Goal: Task Accomplishment & Management: Manage account settings

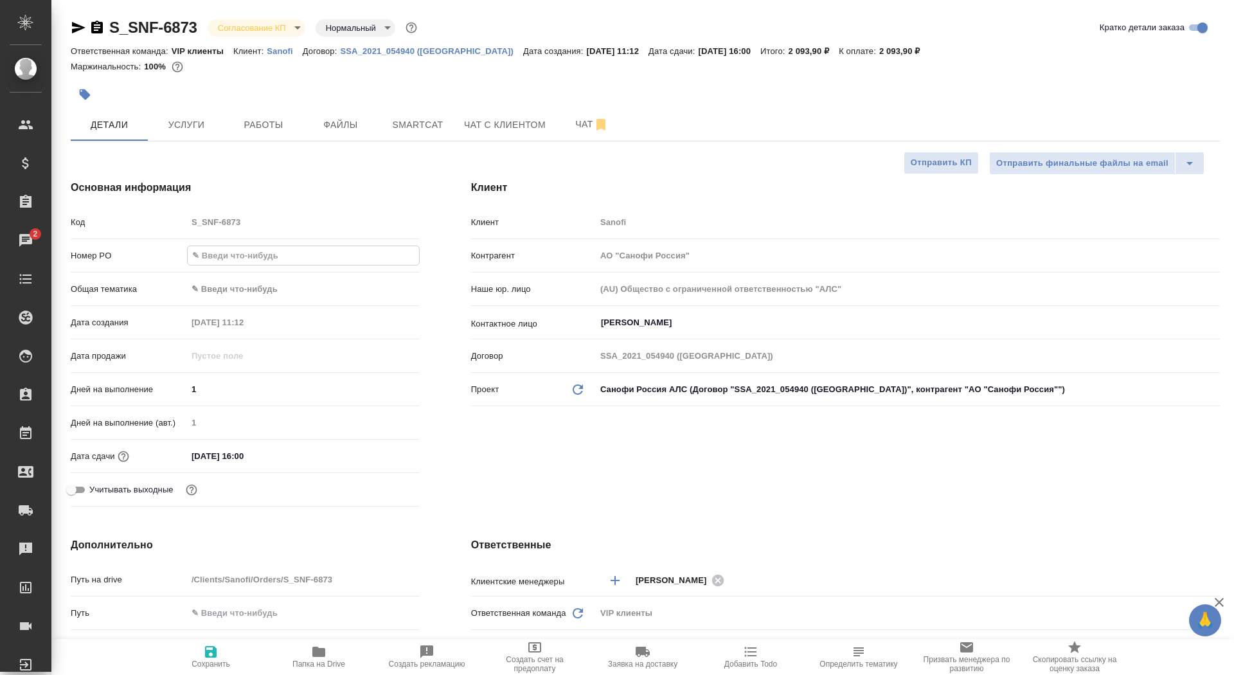
select select "RU"
type input "E005847573"
click at [212, 674] on button "Сохранить" at bounding box center [211, 657] width 108 height 36
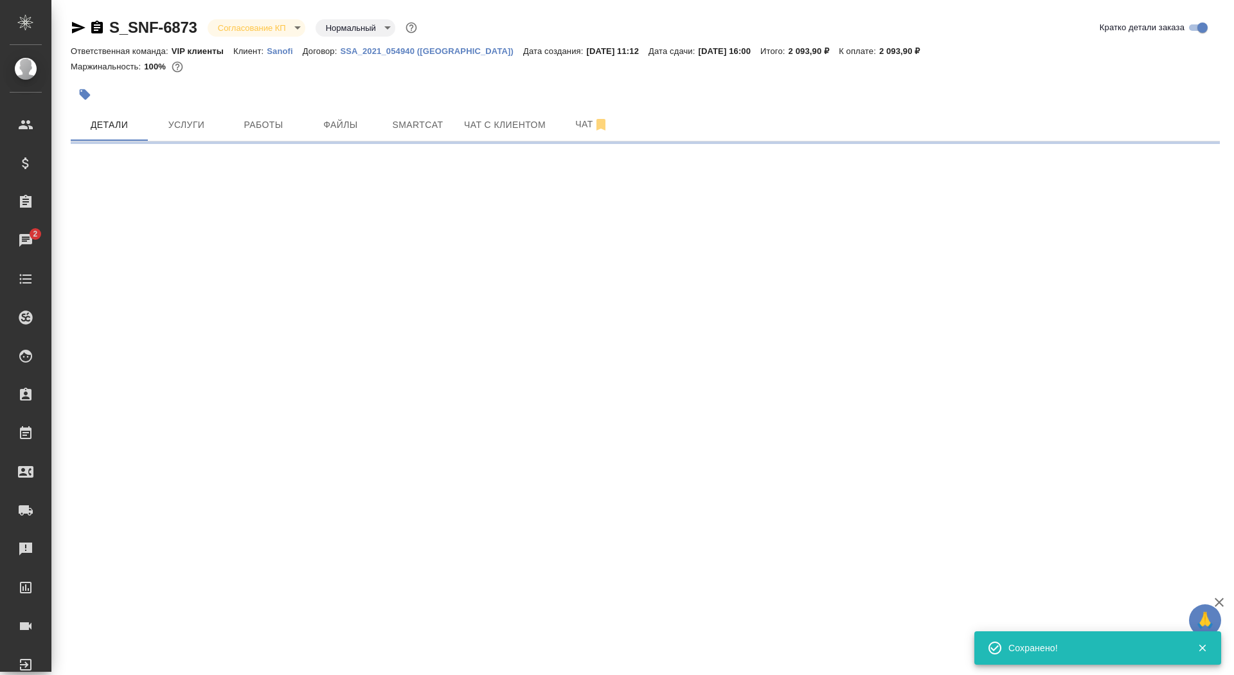
select select "RU"
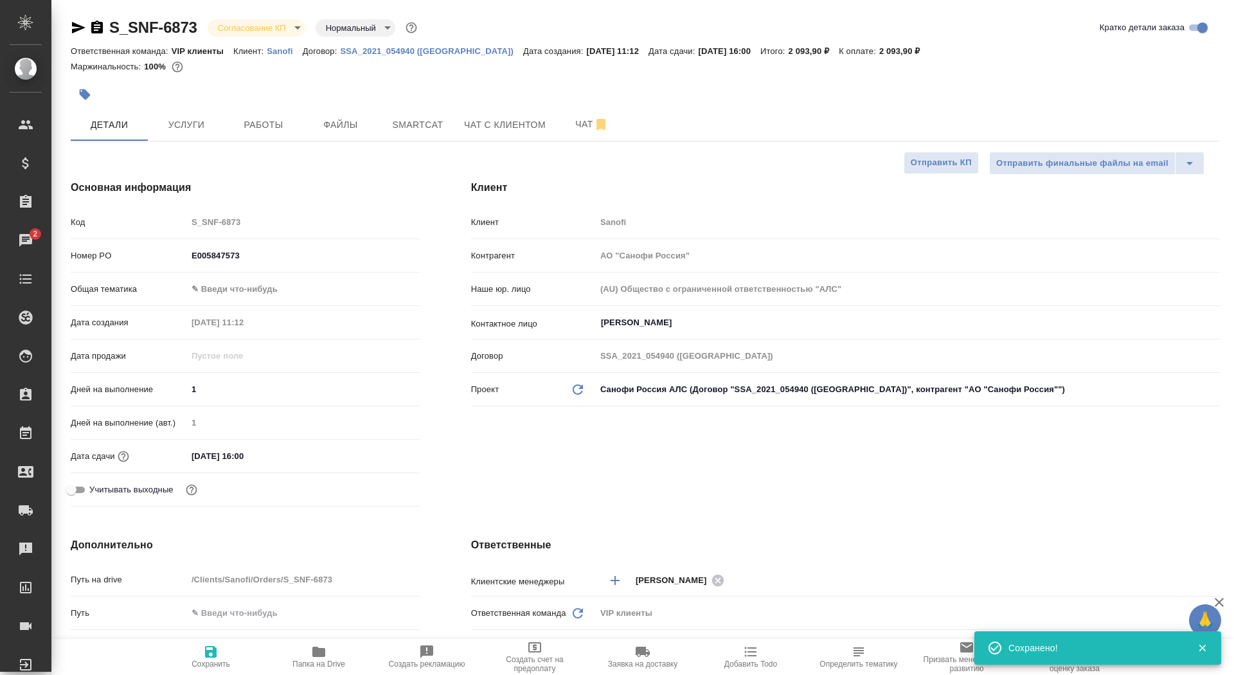
type textarea "x"
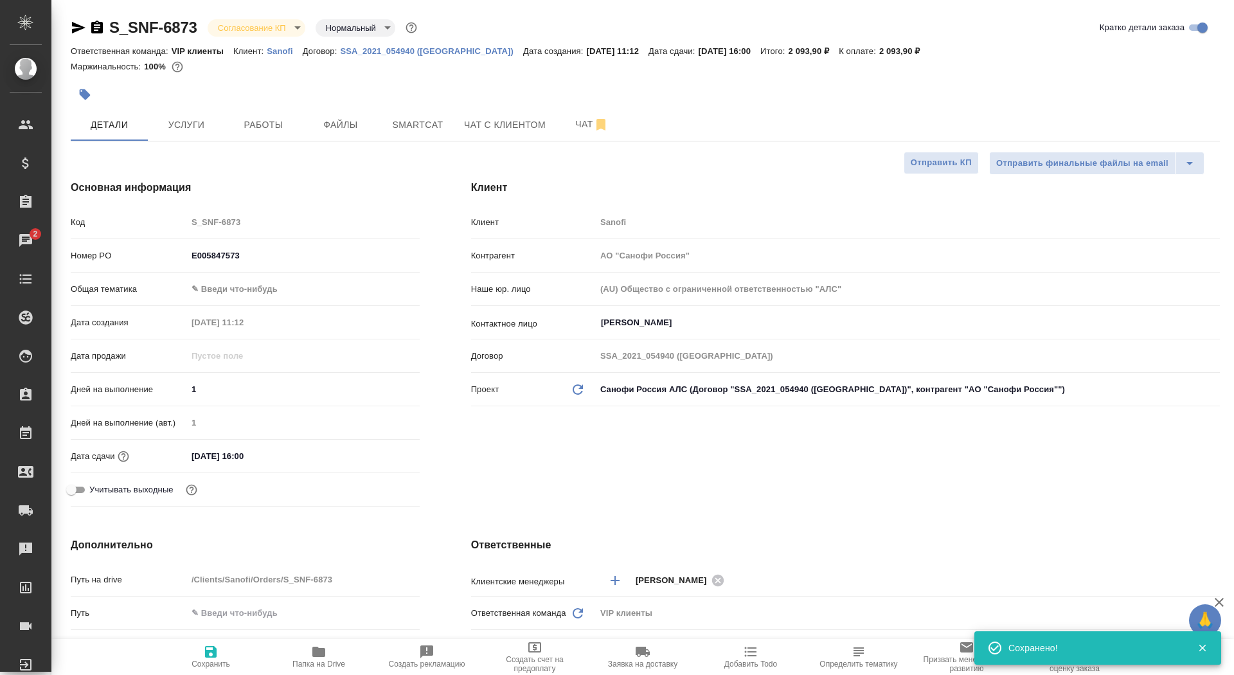
type textarea "x"
click at [571, 129] on span "Чат" at bounding box center [592, 124] width 62 height 16
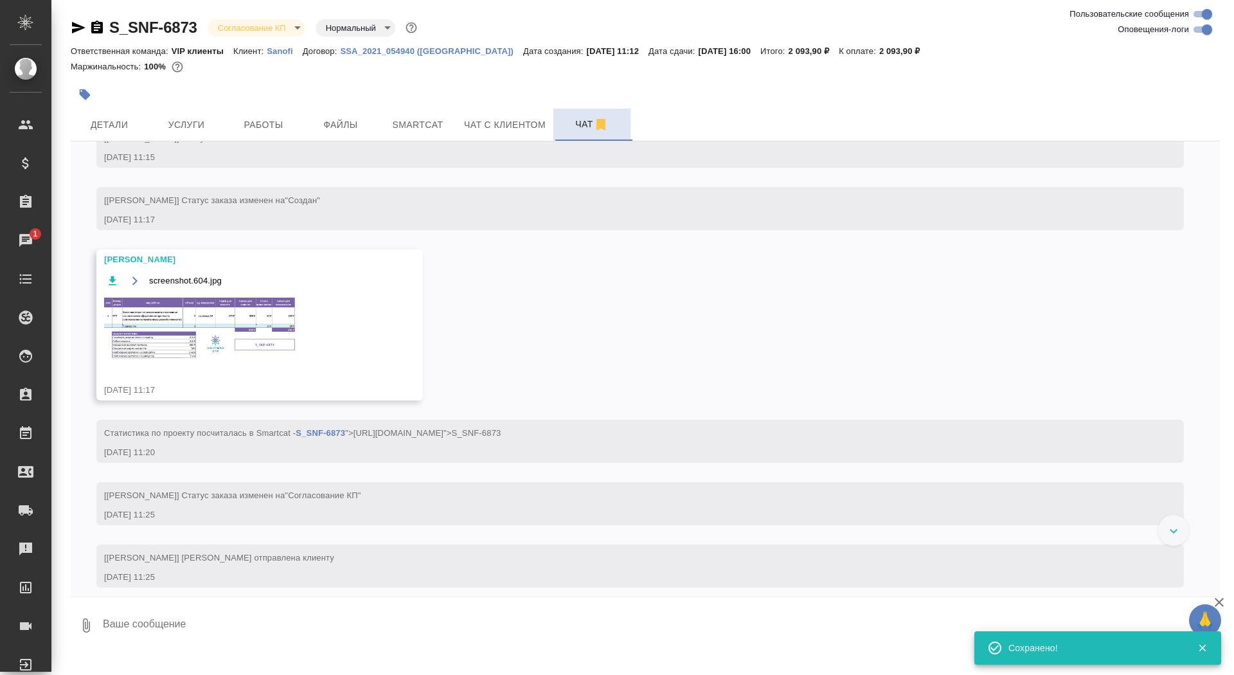
scroll to position [579, 0]
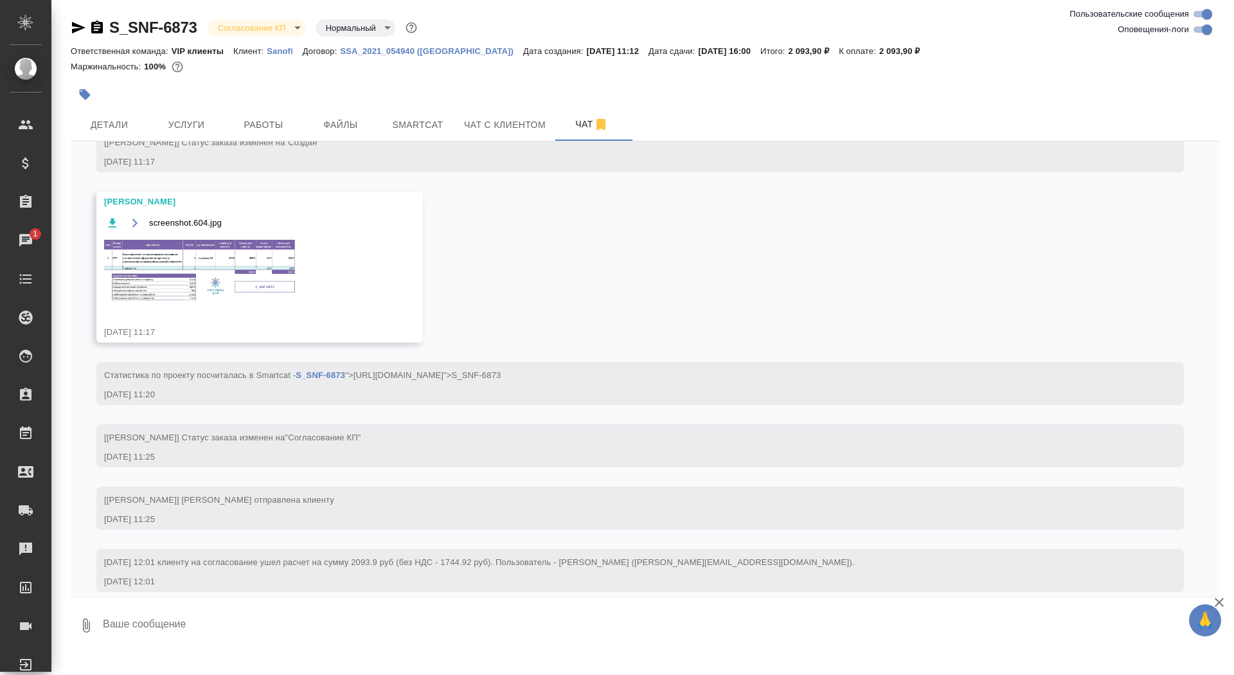
click at [220, 303] on img at bounding box center [200, 270] width 193 height 66
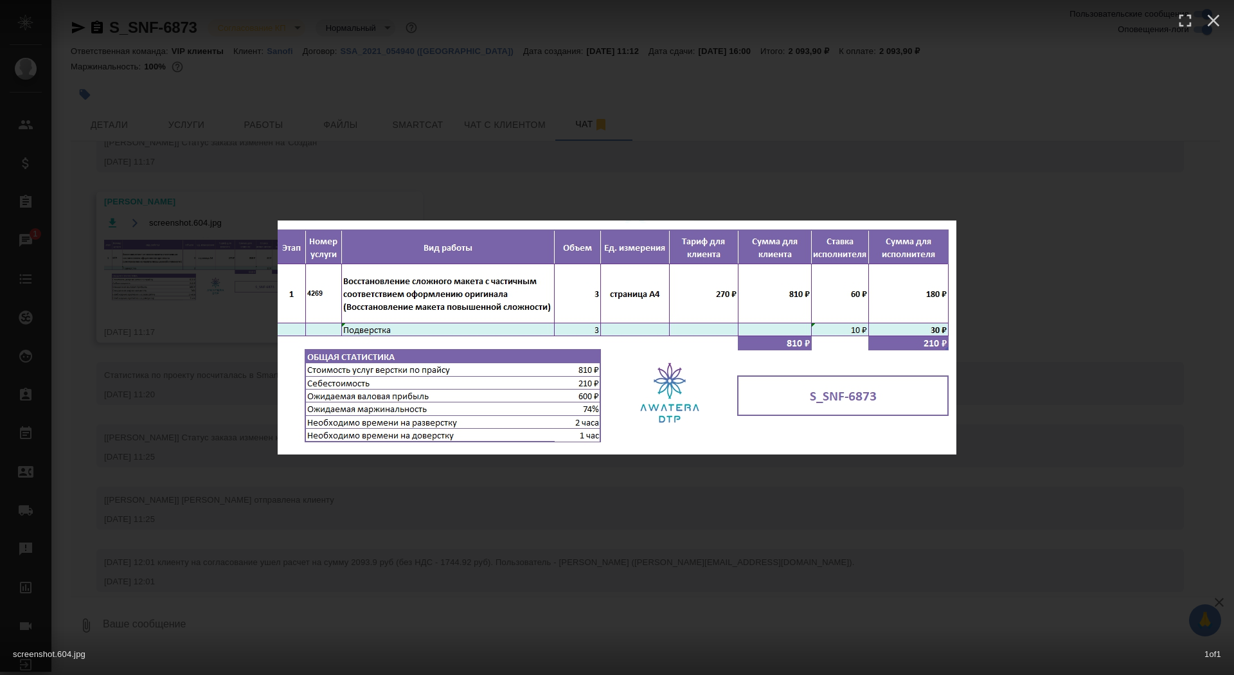
click at [207, 316] on div "screenshot.604.jpg 1 of 1" at bounding box center [617, 337] width 1234 height 675
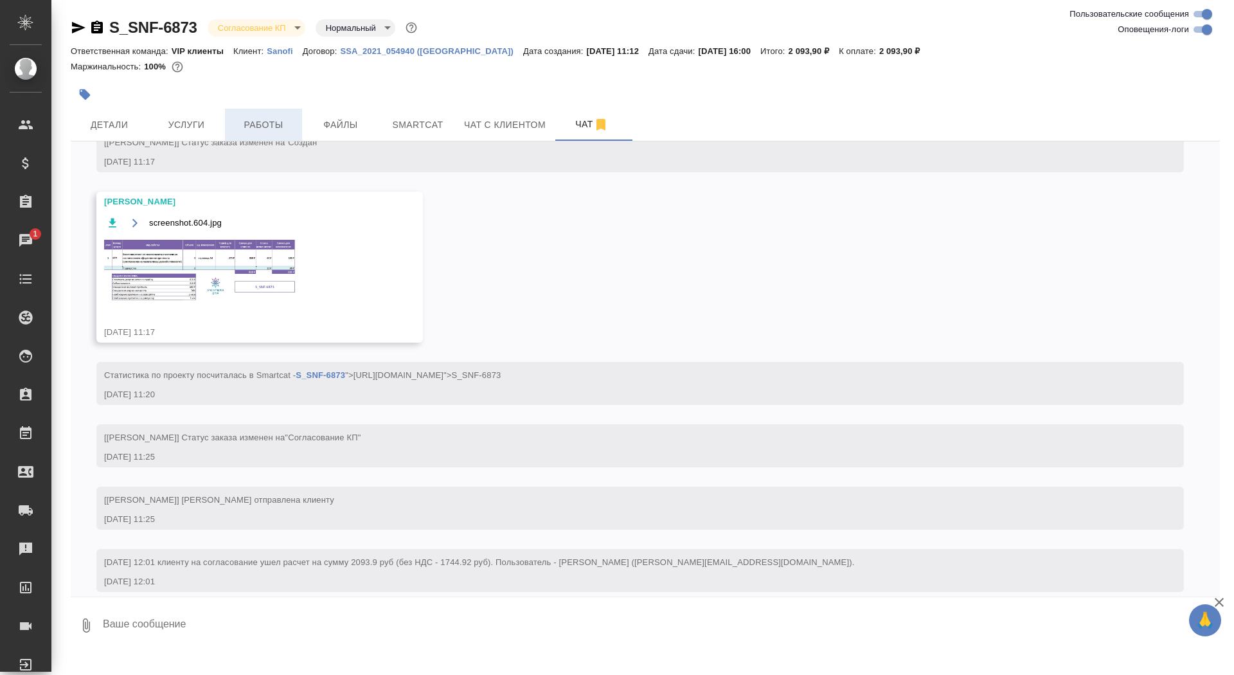
click at [244, 132] on span "Работы" at bounding box center [264, 125] width 62 height 16
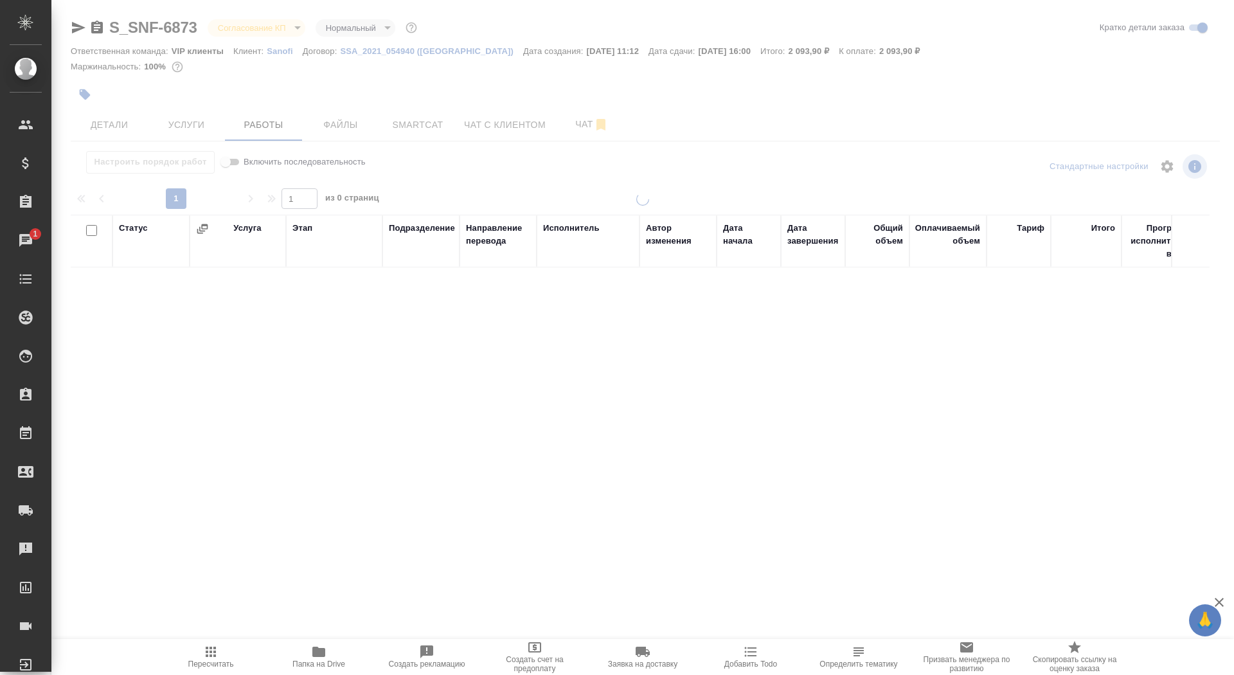
click at [254, 28] on div at bounding box center [642, 268] width 1183 height 537
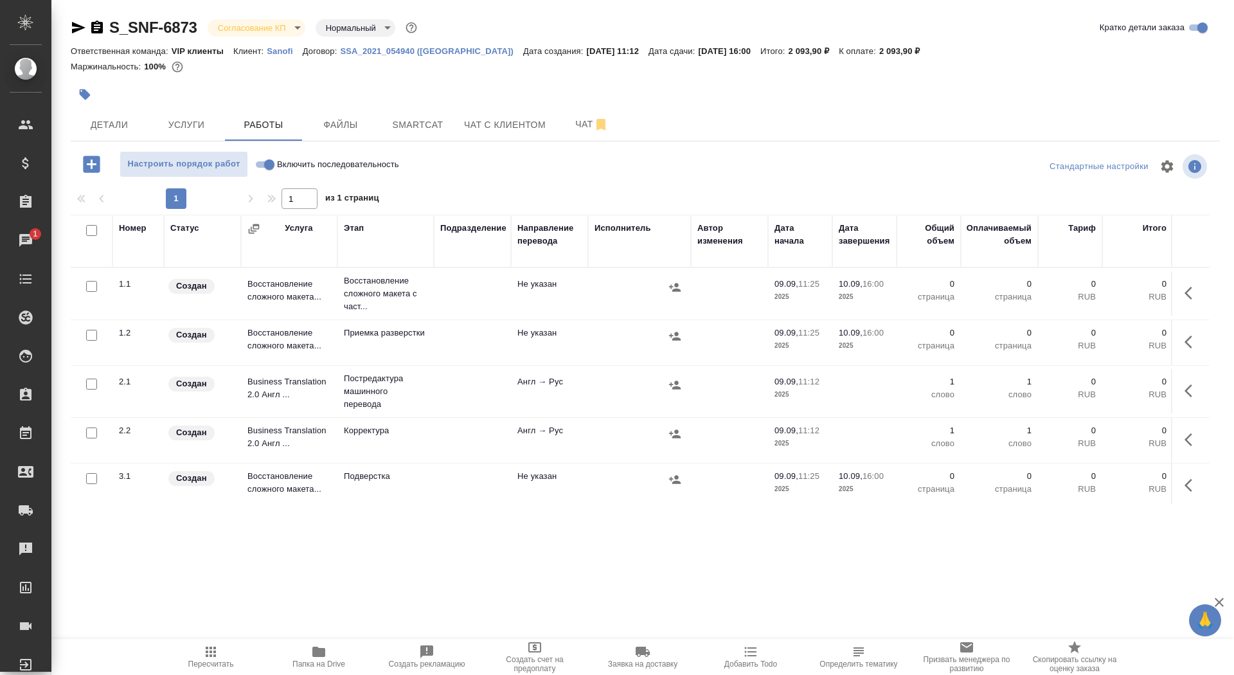
click at [254, 28] on body "🙏 .cls-1 fill:#fff; AWATERA Saydasheva Dilyara Клиенты Спецификации Заказы 1 Ча…" at bounding box center [617, 337] width 1234 height 675
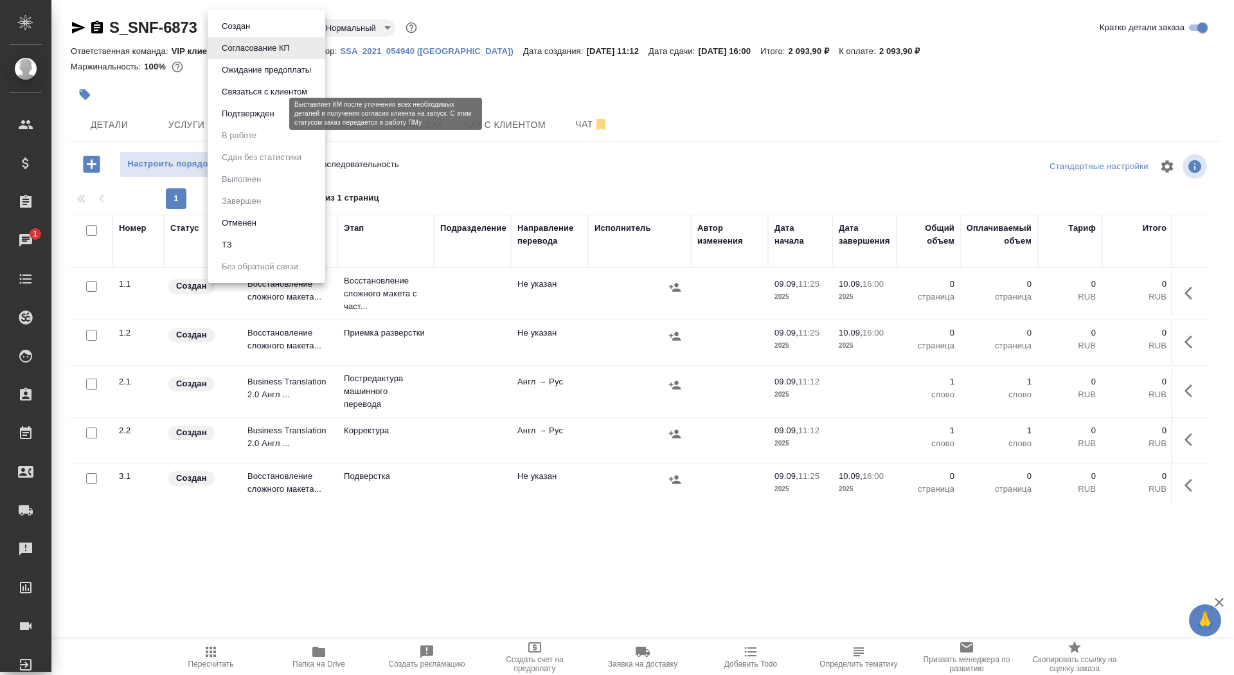
click at [260, 119] on button "Подтвержден" at bounding box center [248, 114] width 60 height 14
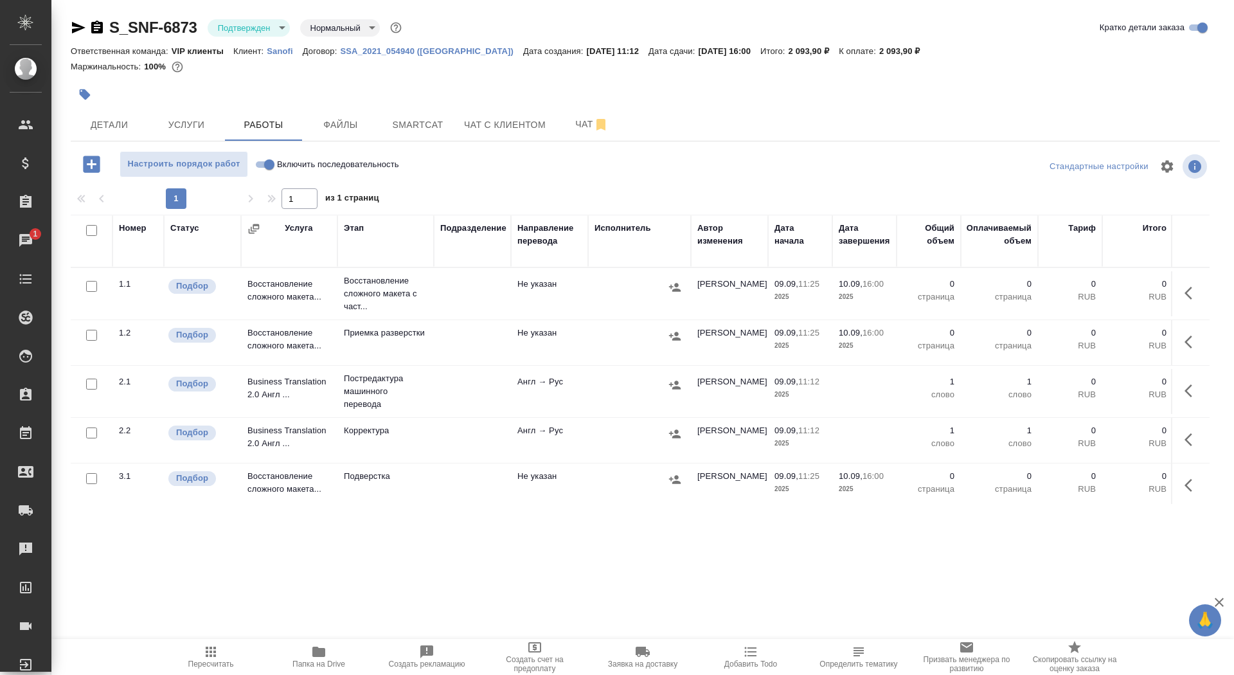
click at [1181, 292] on button "button" at bounding box center [1192, 293] width 31 height 31
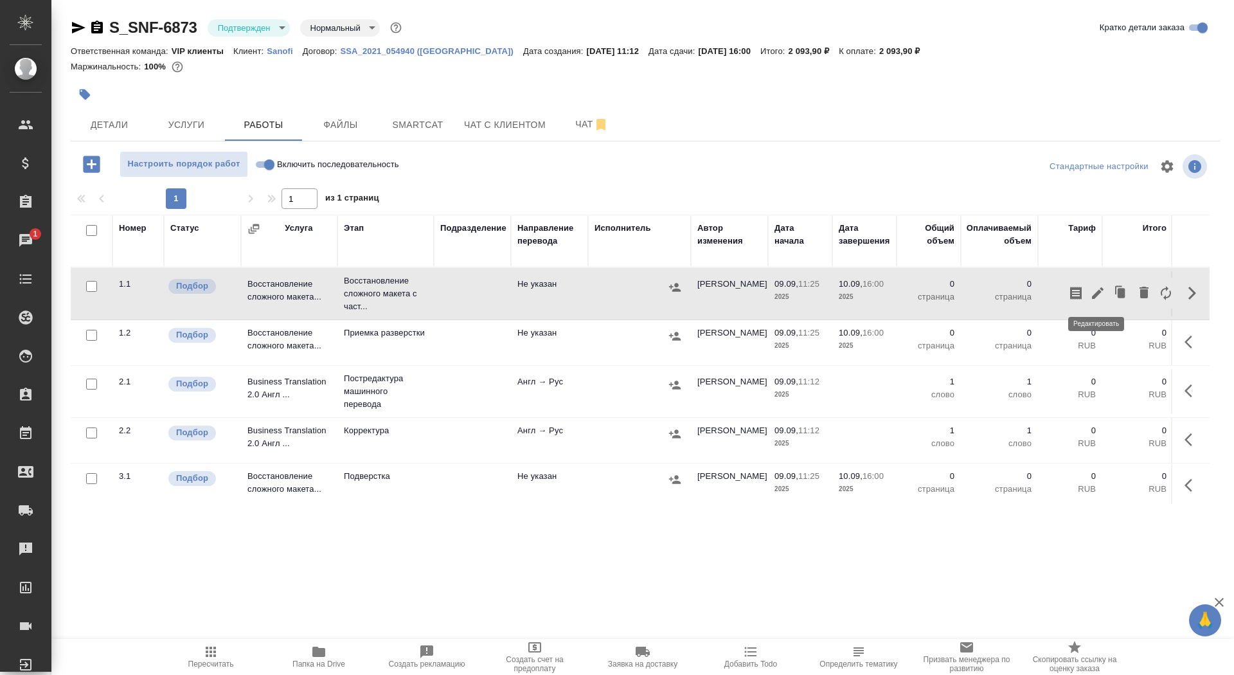
click at [1093, 289] on icon "button" at bounding box center [1097, 292] width 15 height 15
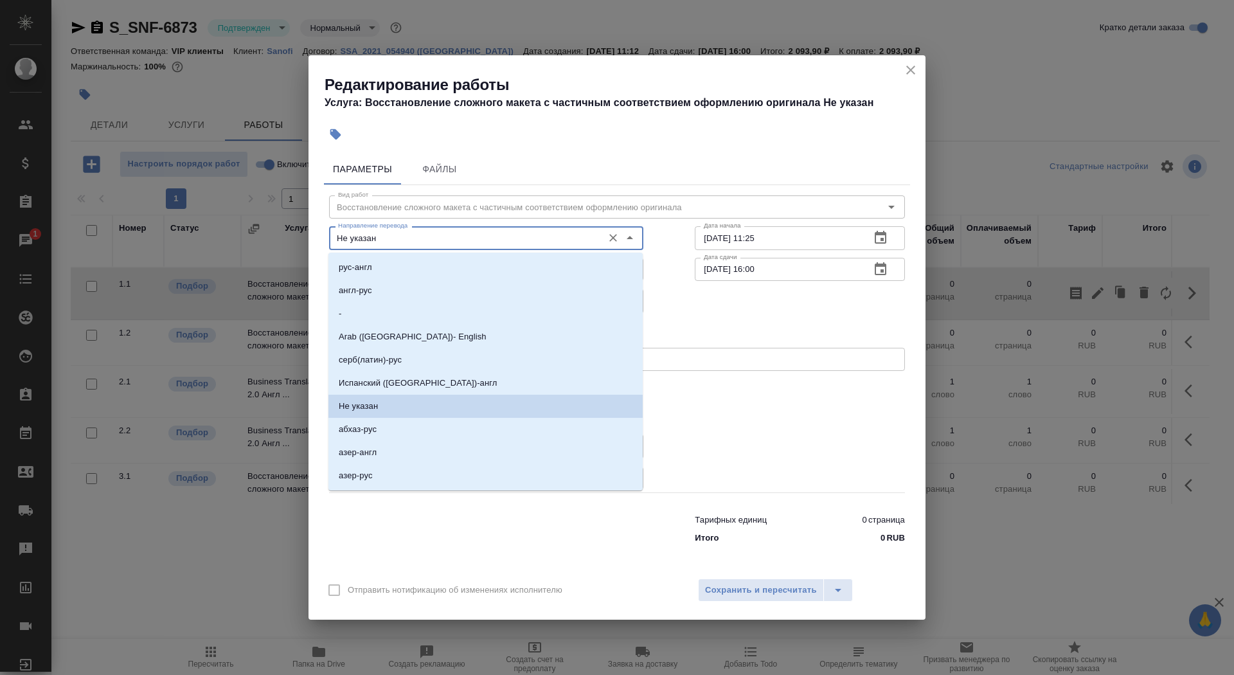
click at [451, 237] on input "Не указан" at bounding box center [465, 237] width 264 height 15
click at [431, 290] on li "англ-рус" at bounding box center [485, 290] width 314 height 23
type input "англ-рус"
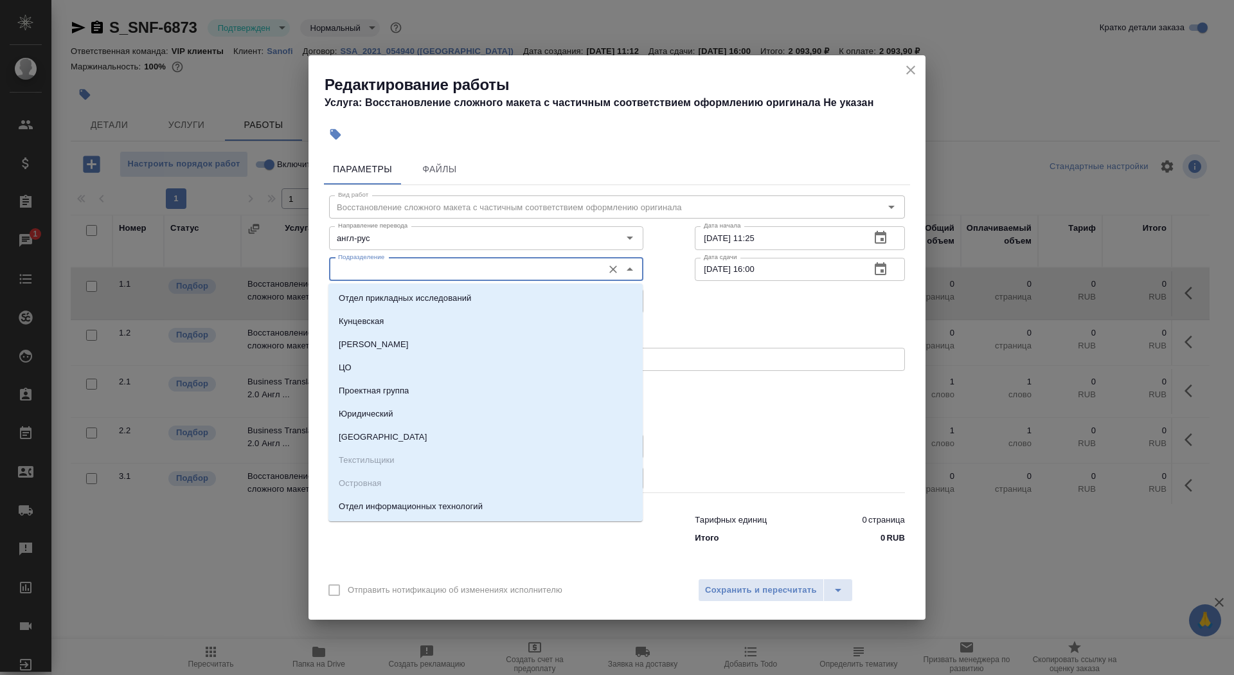
click at [422, 267] on input "Подразделение" at bounding box center [465, 269] width 264 height 15
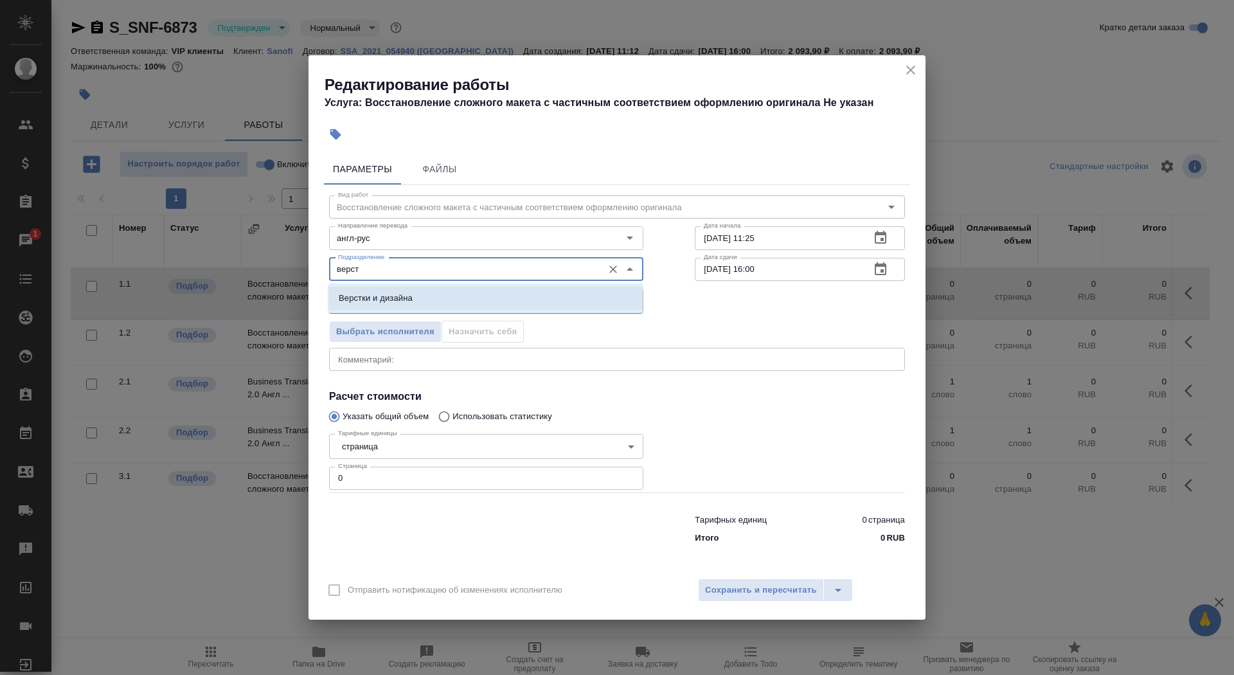
click at [404, 292] on p "Верстки и дизайна" at bounding box center [376, 298] width 74 height 13
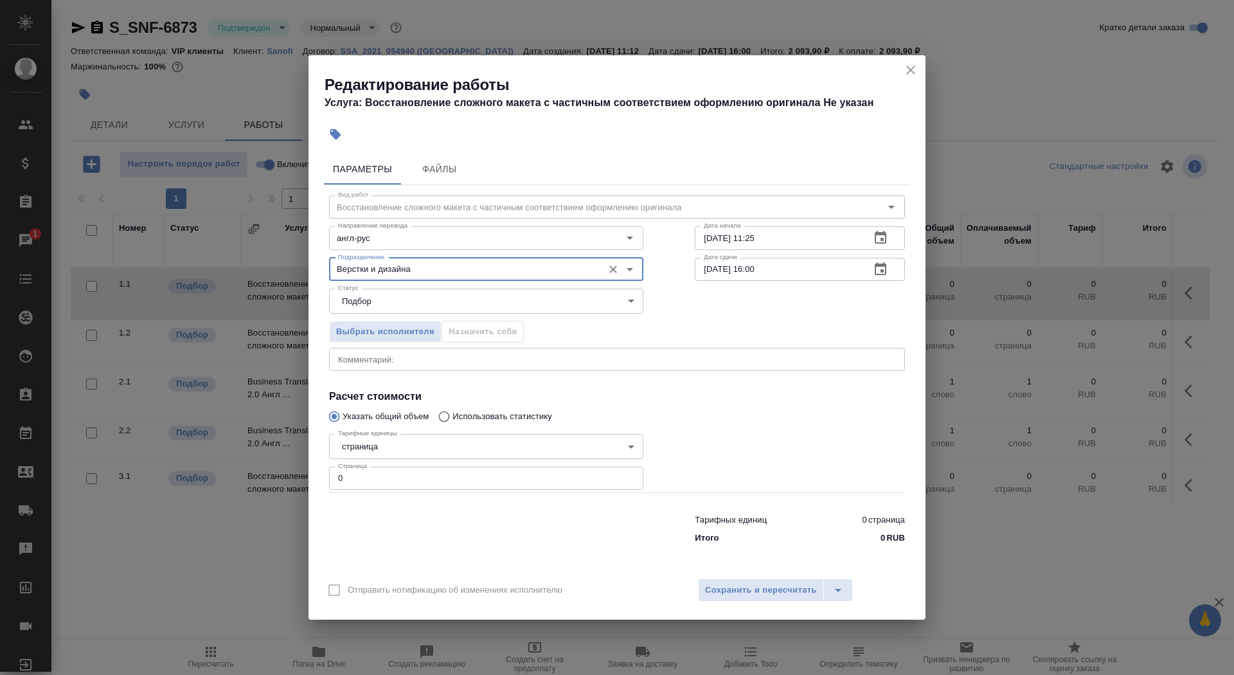
type input "Верстки и дизайна"
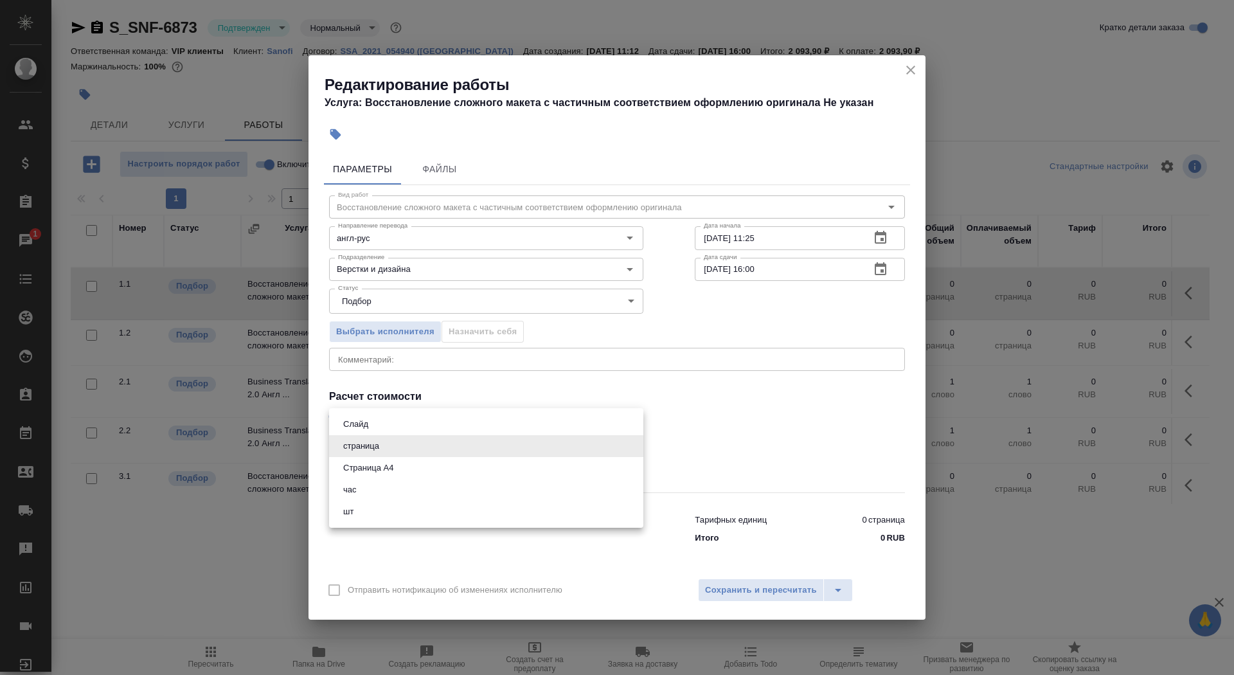
click at [418, 444] on body "🙏 .cls-1 fill:#fff; AWATERA Saydasheva Dilyara Клиенты Спецификации Заказы 1 Ча…" at bounding box center [617, 337] width 1234 height 675
click at [420, 472] on li "Страница А4" at bounding box center [486, 468] width 314 height 22
type input "5f036ec4e16dec2d6b59c8ff"
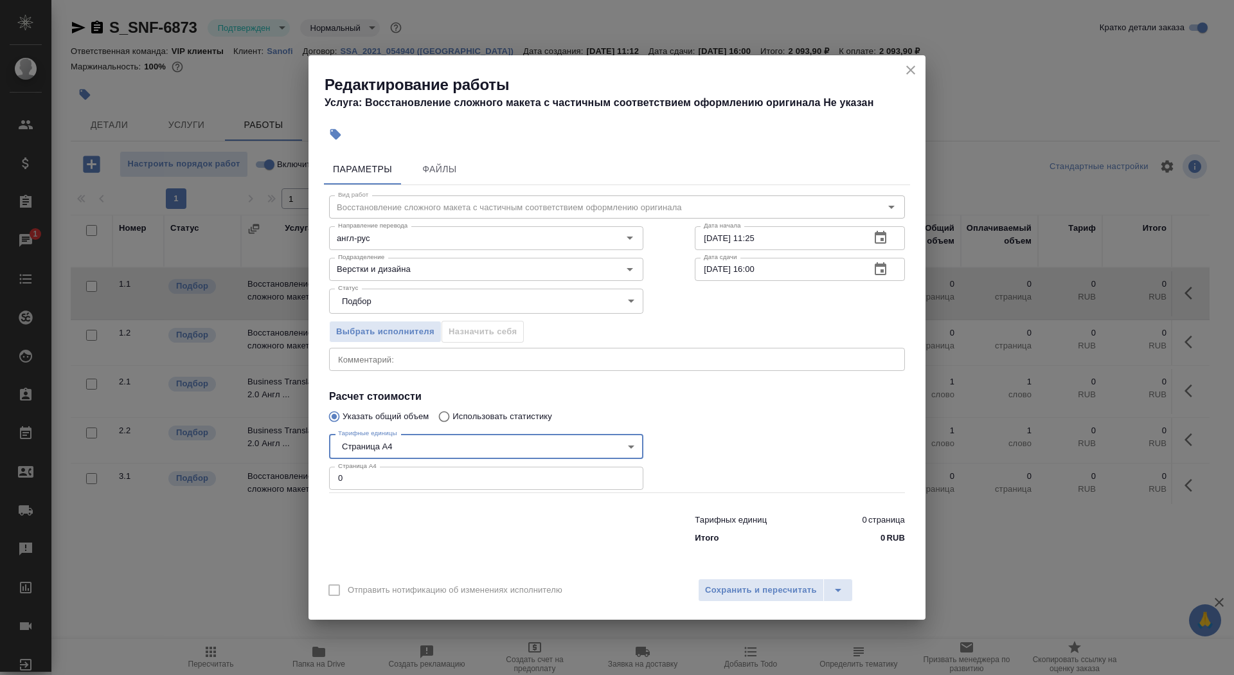
click at [418, 496] on div "Тарифных единиц 0 страница Итого 0 RUB" at bounding box center [616, 526] width 627 height 87
click at [424, 480] on input "0" at bounding box center [486, 478] width 314 height 23
type input "3"
click at [779, 246] on input "09.09.2025 11:25" at bounding box center [777, 237] width 165 height 23
type input "09.09.2025 12:07"
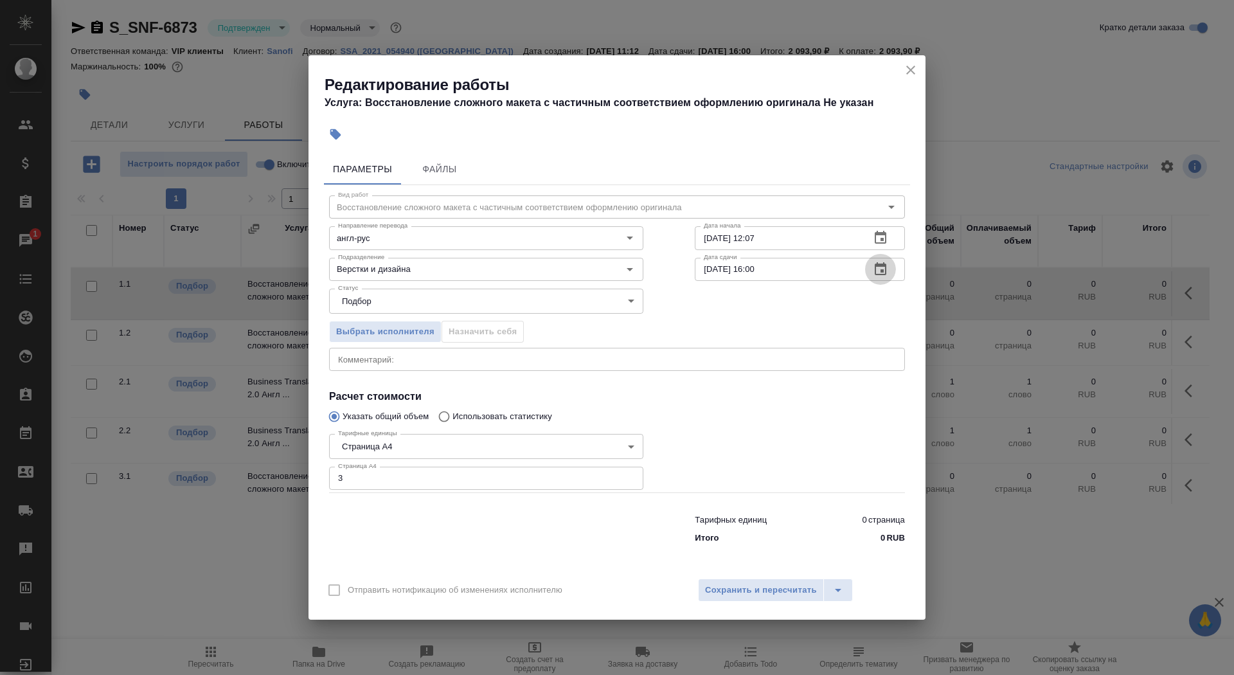
click at [881, 271] on icon "button" at bounding box center [881, 268] width 12 height 13
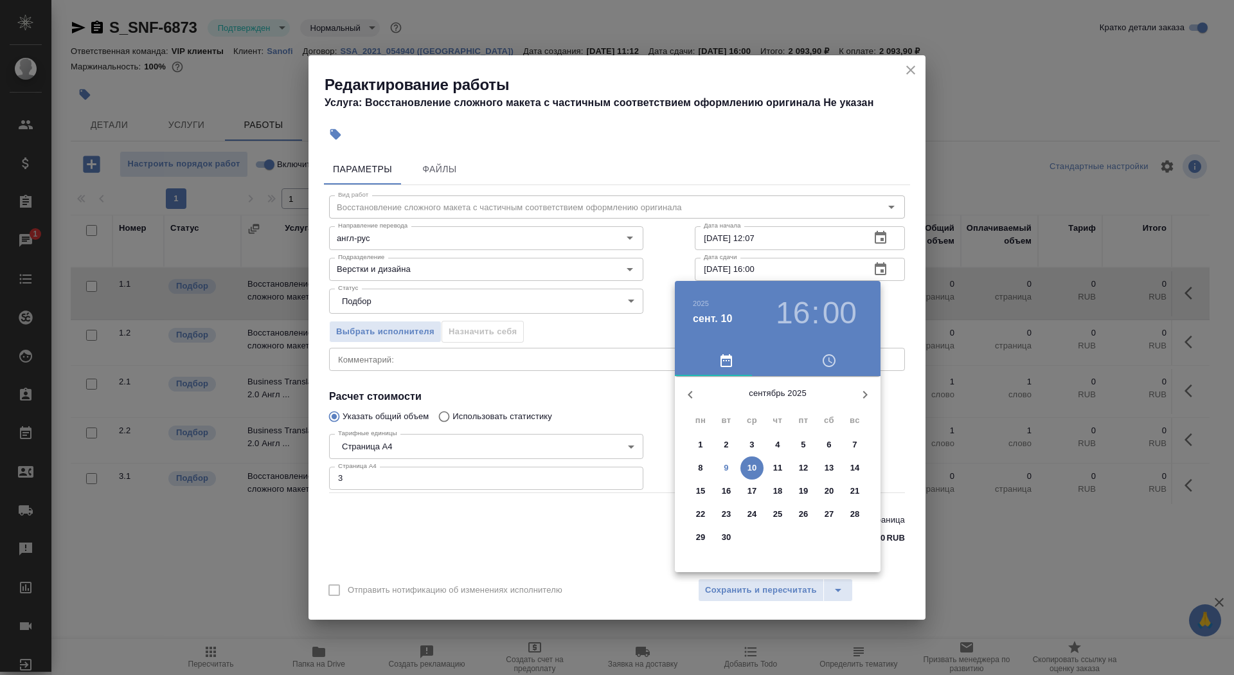
click at [728, 466] on span "9" at bounding box center [726, 468] width 23 height 13
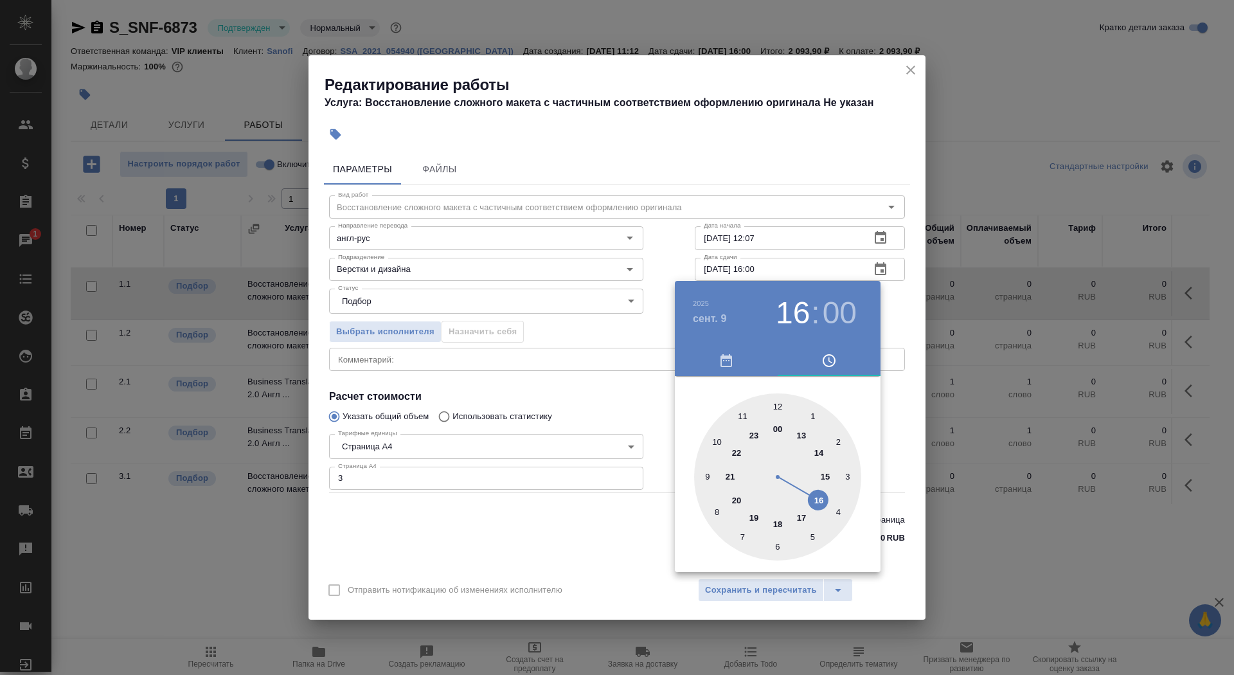
click at [820, 449] on div at bounding box center [777, 476] width 167 height 167
click at [838, 439] on div at bounding box center [777, 476] width 167 height 167
type input "09.09.2025 14:10"
click at [609, 521] on div at bounding box center [617, 337] width 1234 height 675
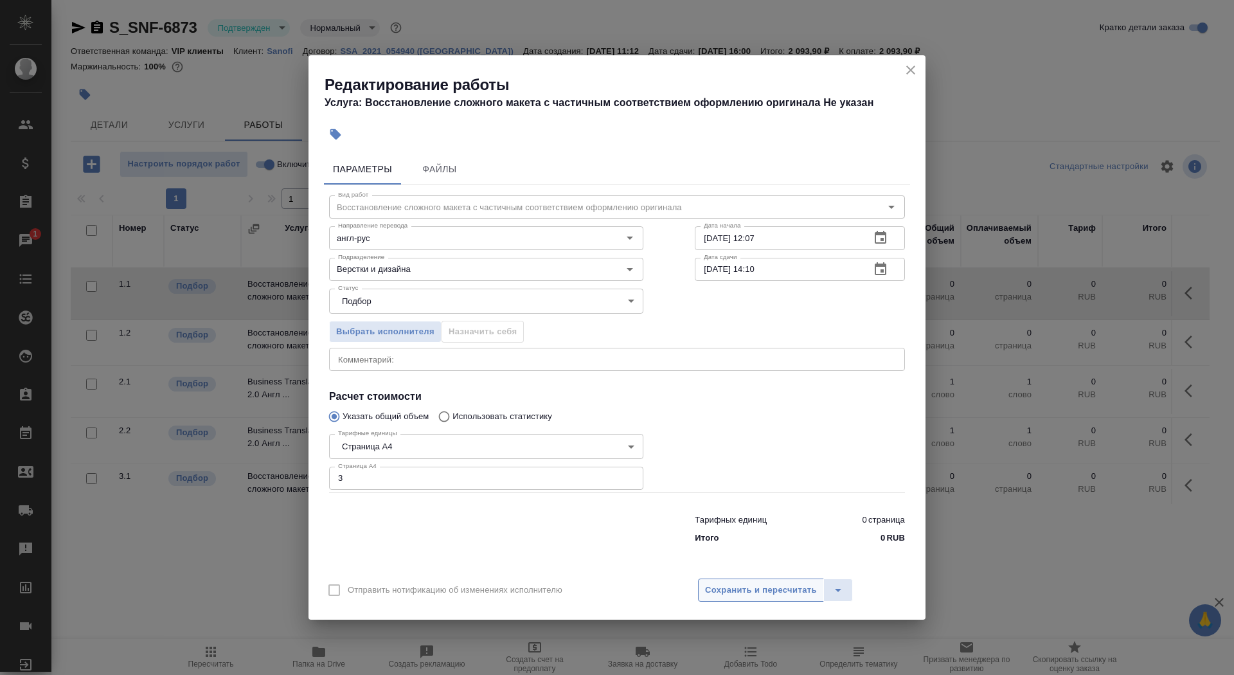
click at [797, 598] on button "Сохранить и пересчитать" at bounding box center [761, 590] width 126 height 23
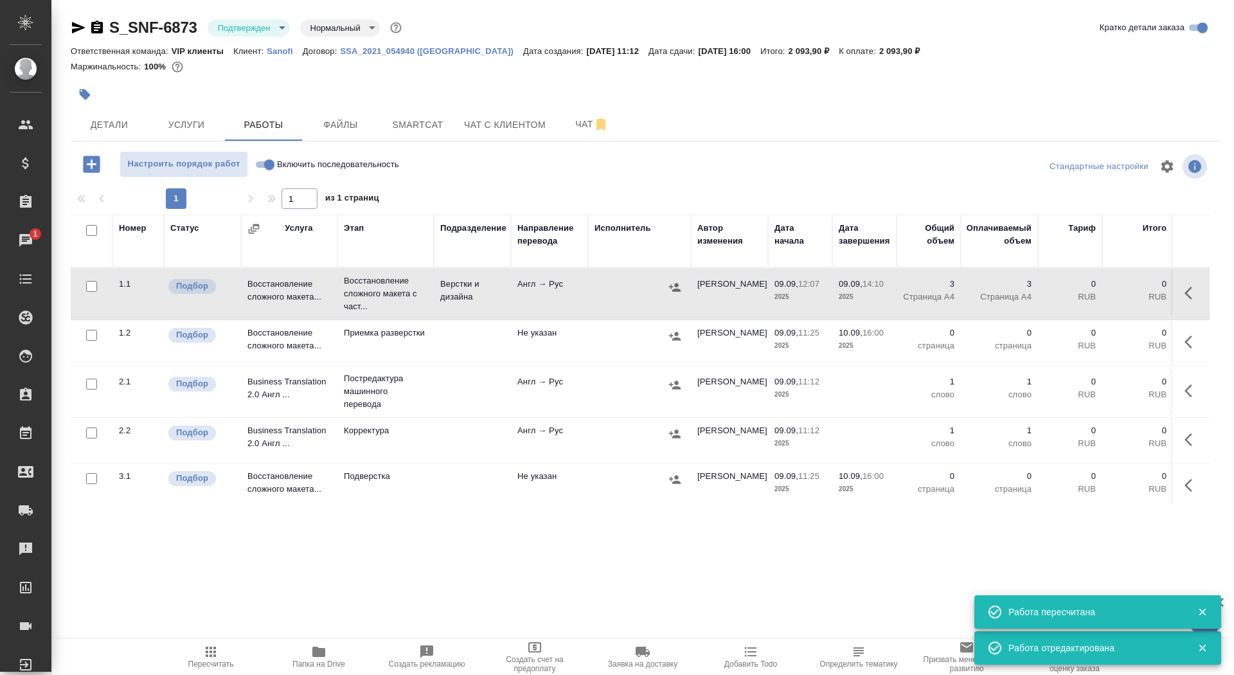
click at [84, 90] on icon "button" at bounding box center [85, 94] width 11 height 11
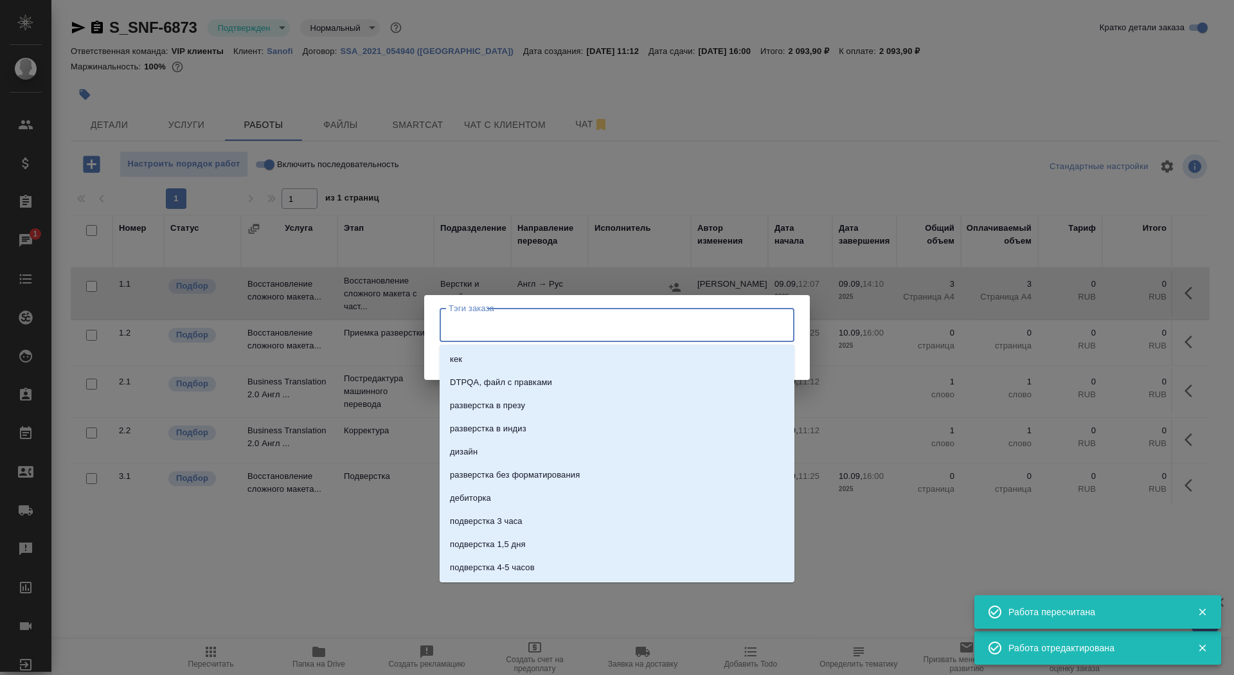
click at [494, 327] on input "Тэги заказа" at bounding box center [604, 325] width 319 height 22
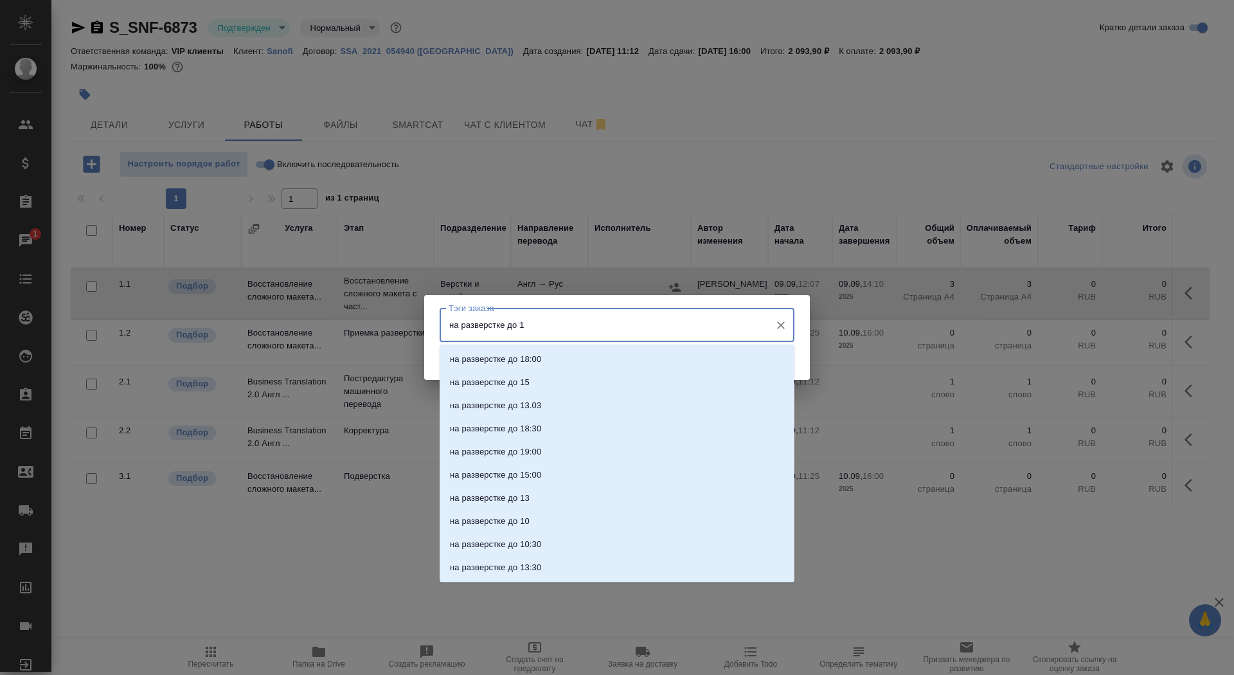
type input "на разверстке до 14"
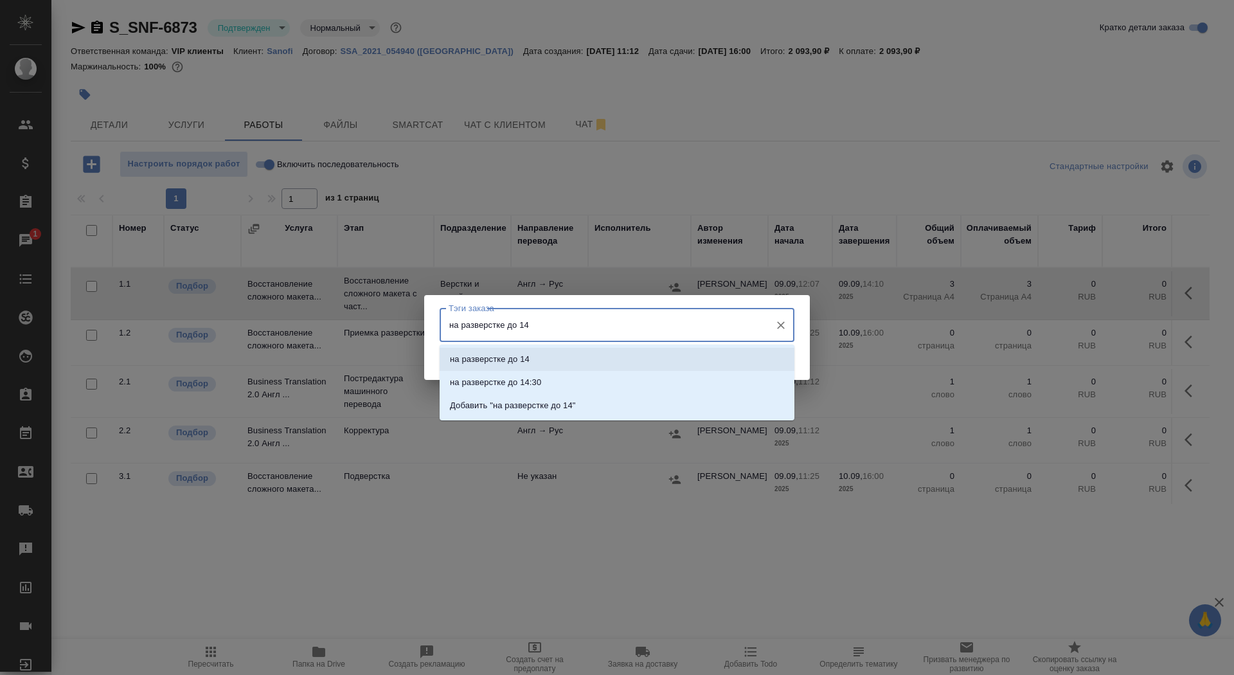
click at [557, 353] on li "на разверстке до 14" at bounding box center [617, 359] width 355 height 23
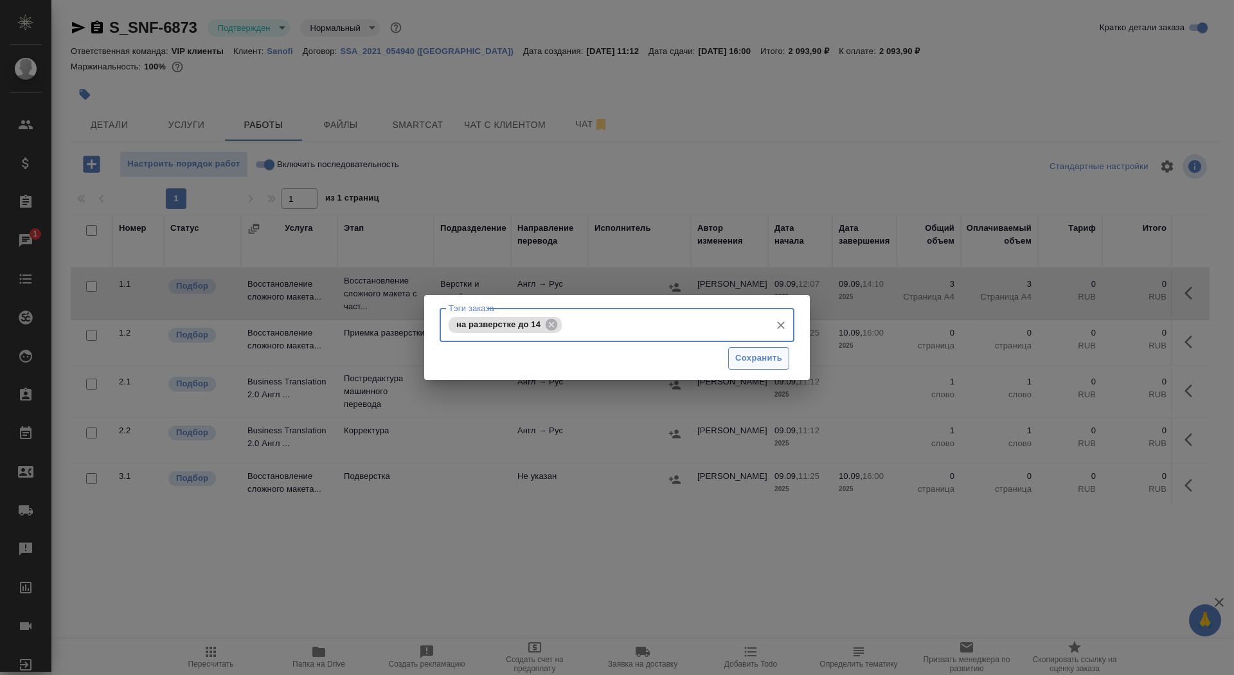
click at [770, 355] on span "Сохранить" at bounding box center [758, 358] width 47 height 15
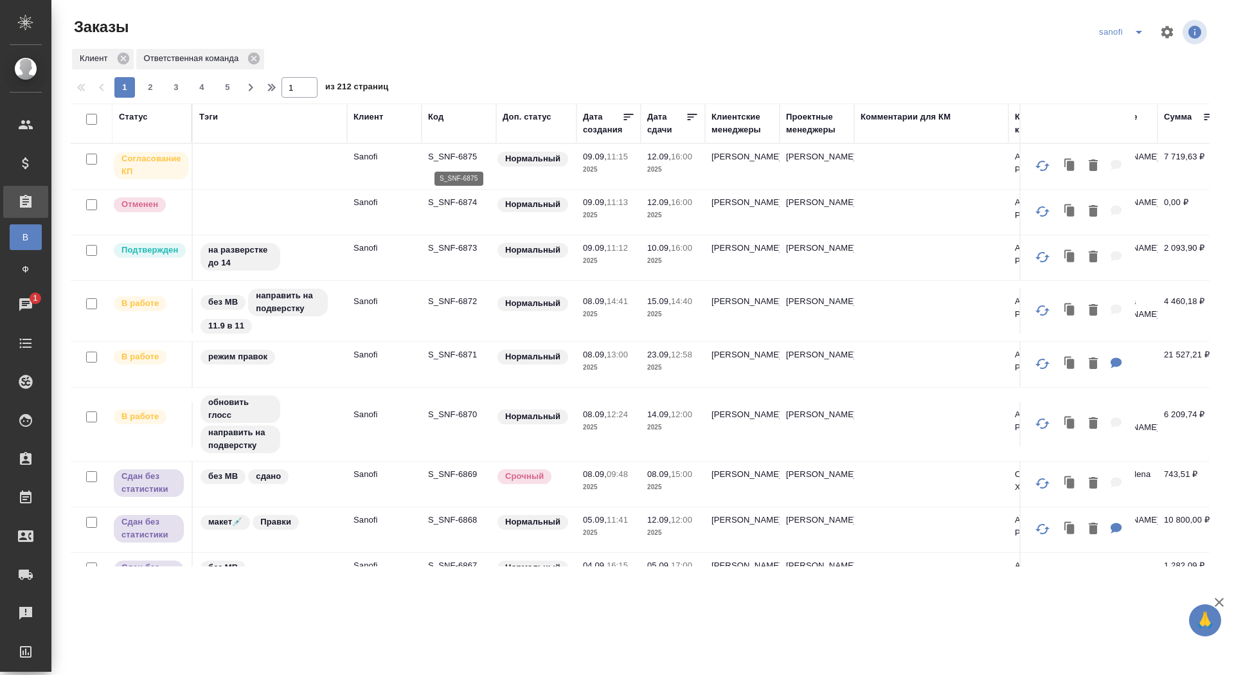
click at [460, 154] on p "S_SNF-6875" at bounding box center [459, 156] width 62 height 13
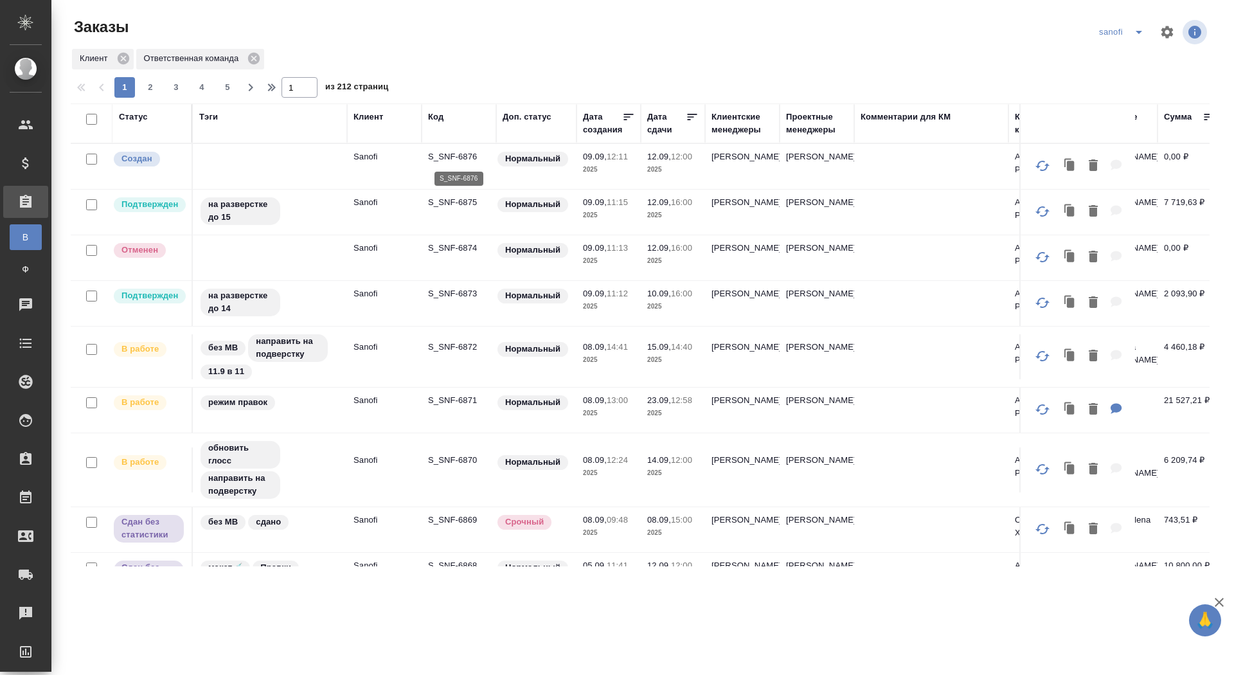
click at [454, 155] on p "S_SNF-6876" at bounding box center [459, 156] width 62 height 13
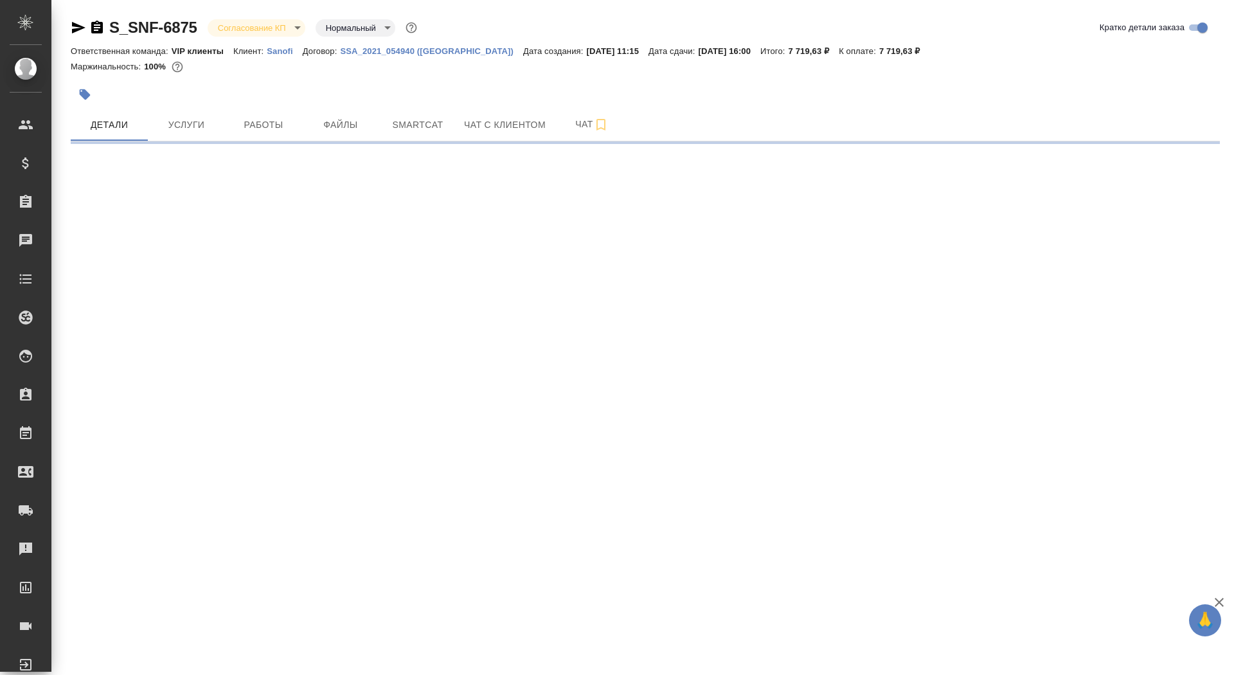
select select "RU"
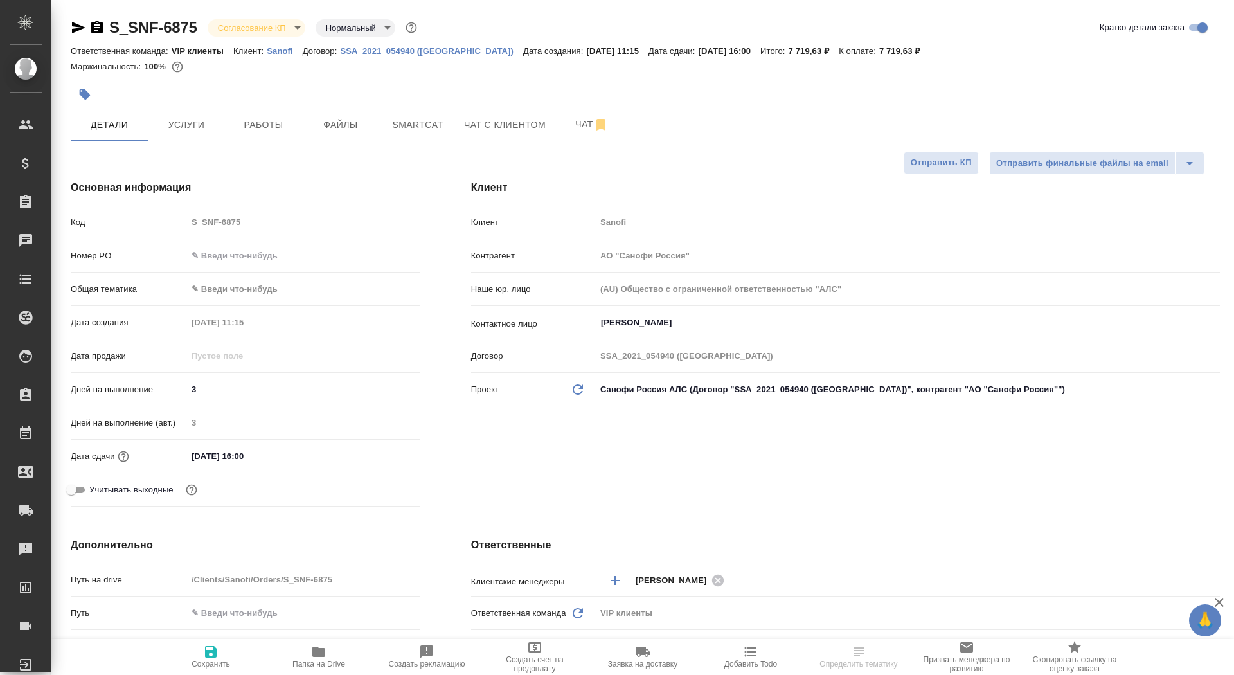
type textarea "x"
click at [226, 253] on input "text" at bounding box center [303, 255] width 231 height 19
paste input "E005847574"
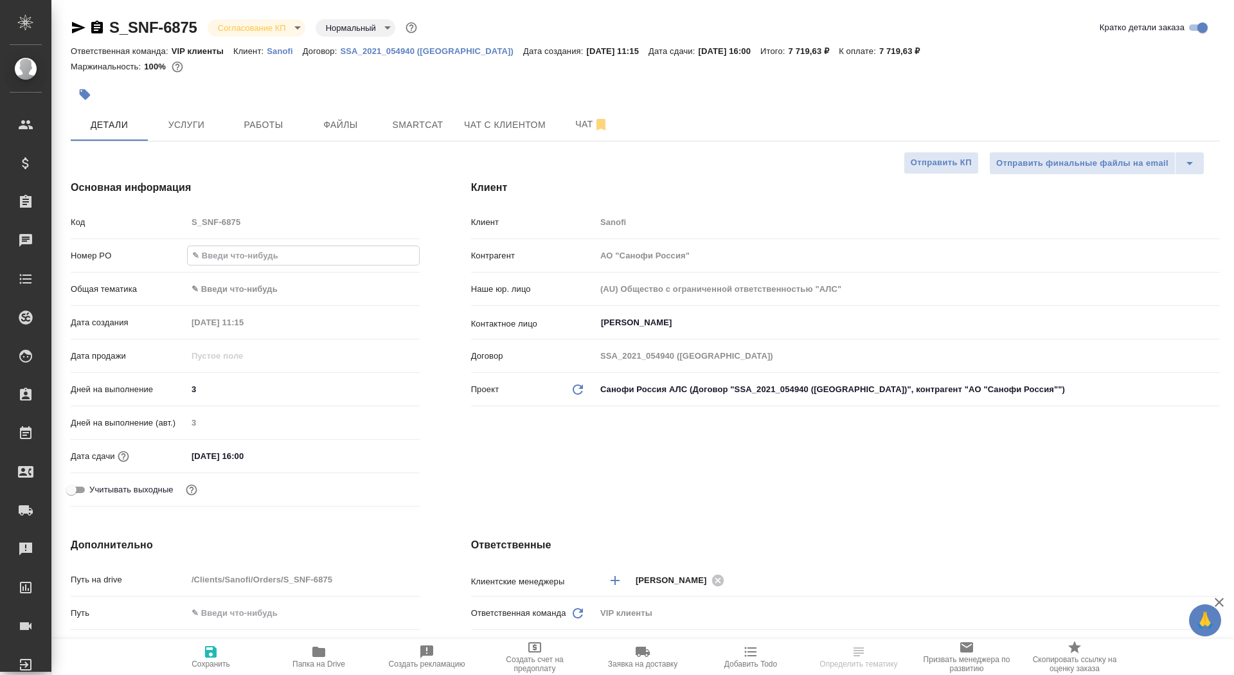
type input "E005847574"
type textarea "x"
type input "E005847574"
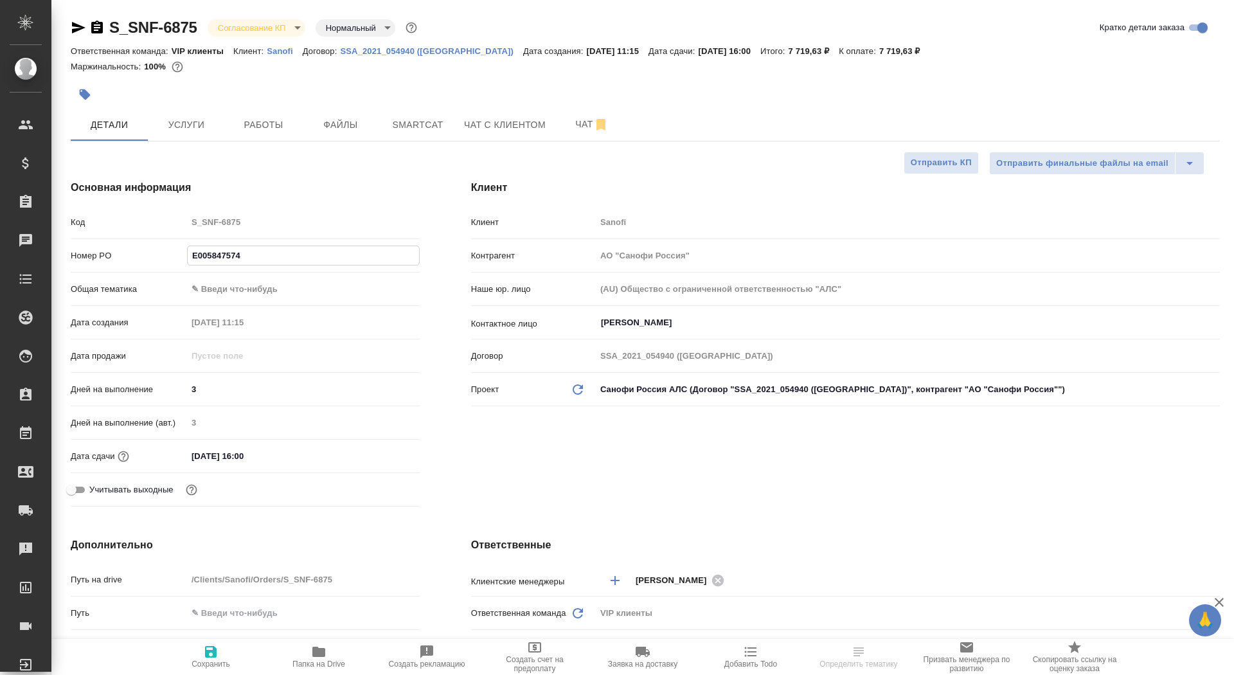
click at [217, 672] on button "Сохранить" at bounding box center [211, 657] width 108 height 36
type textarea "x"
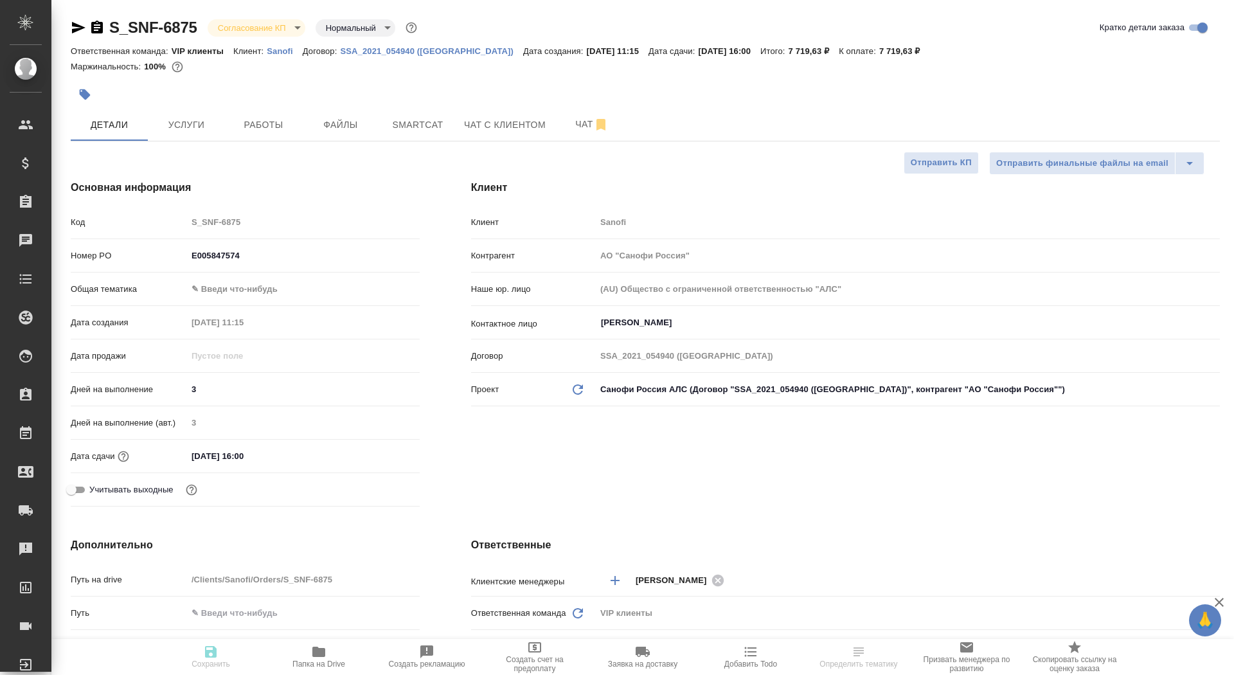
type textarea "x"
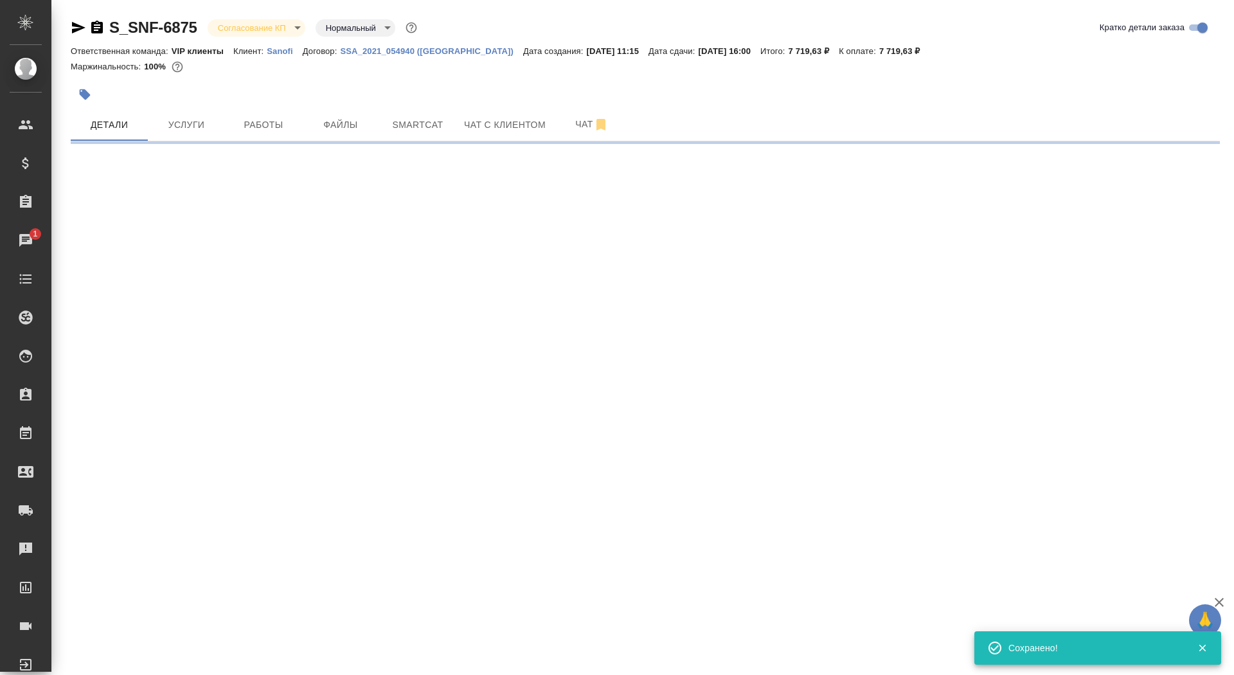
select select "RU"
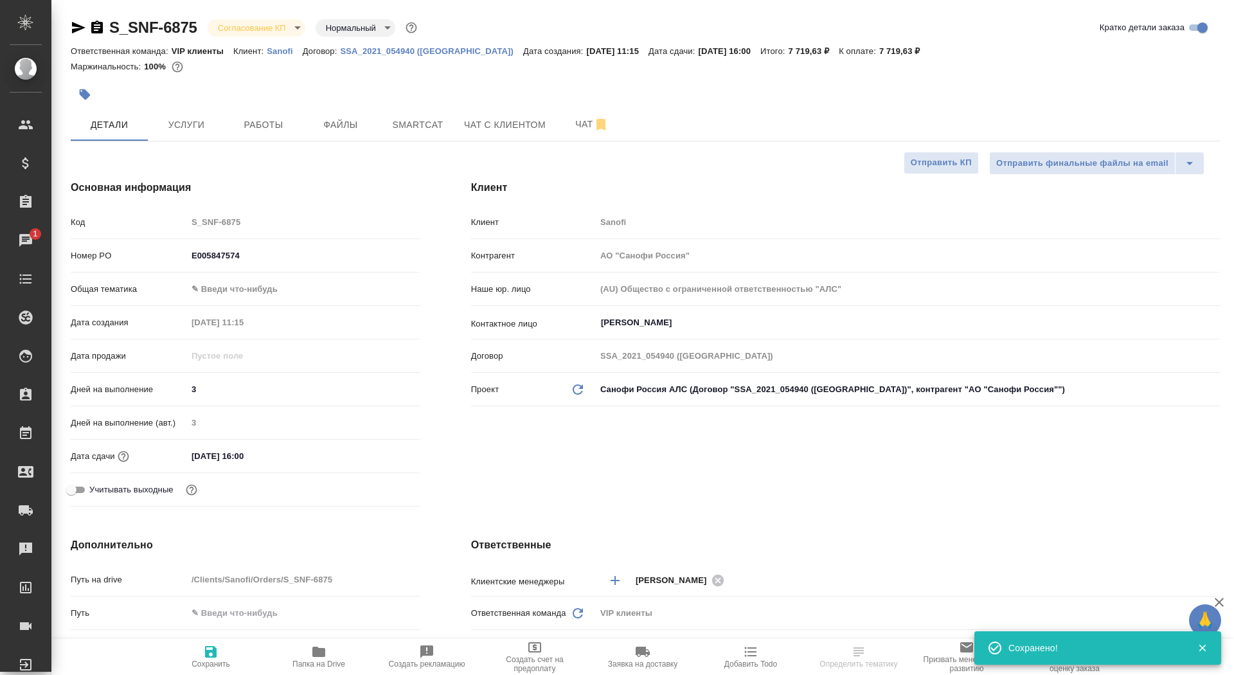
type textarea "x"
click at [213, 663] on span "Сохранить" at bounding box center [211, 664] width 39 height 9
type textarea "x"
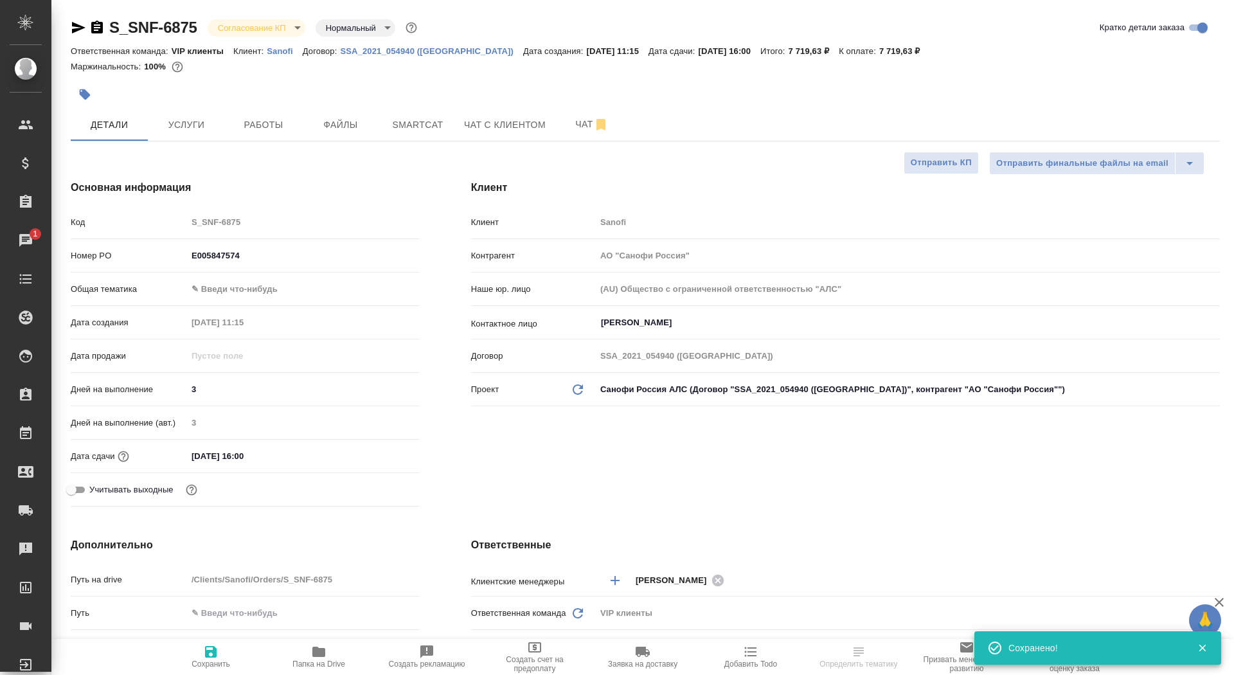
type textarea "x"
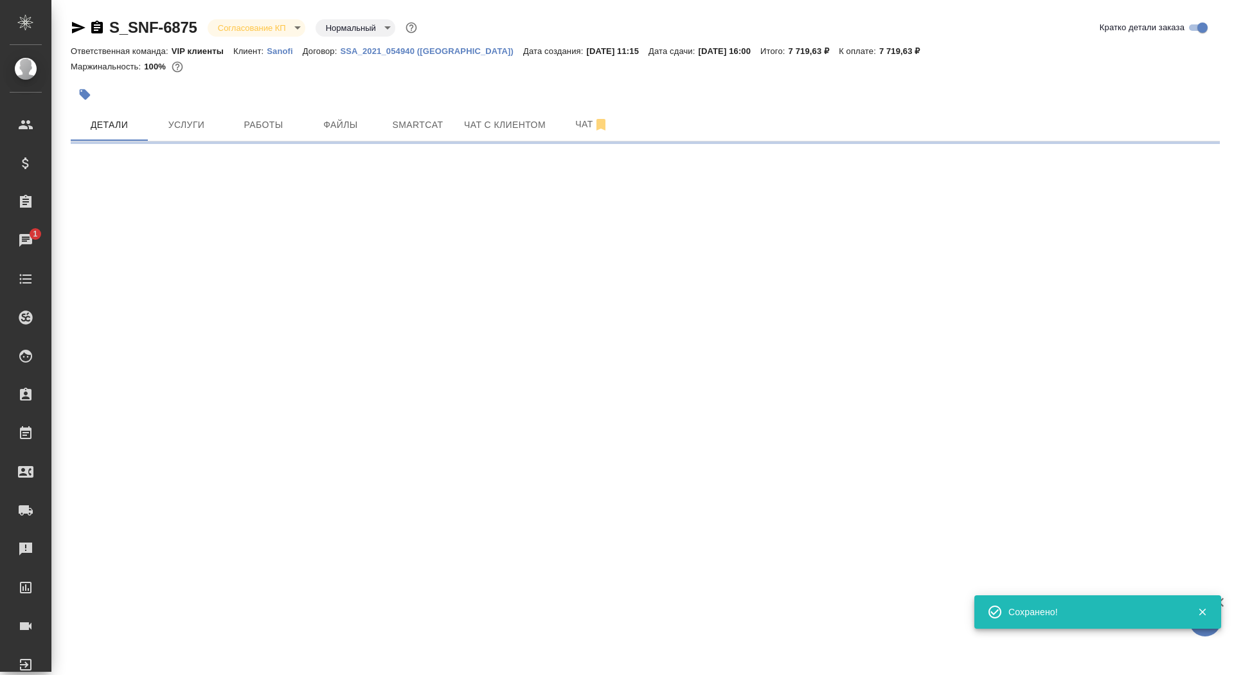
click at [283, 23] on body "🙏 .cls-1 fill:#fff; AWATERA Saydasheva Dilyara Клиенты Спецификации Заказы 1 Ча…" at bounding box center [617, 337] width 1234 height 675
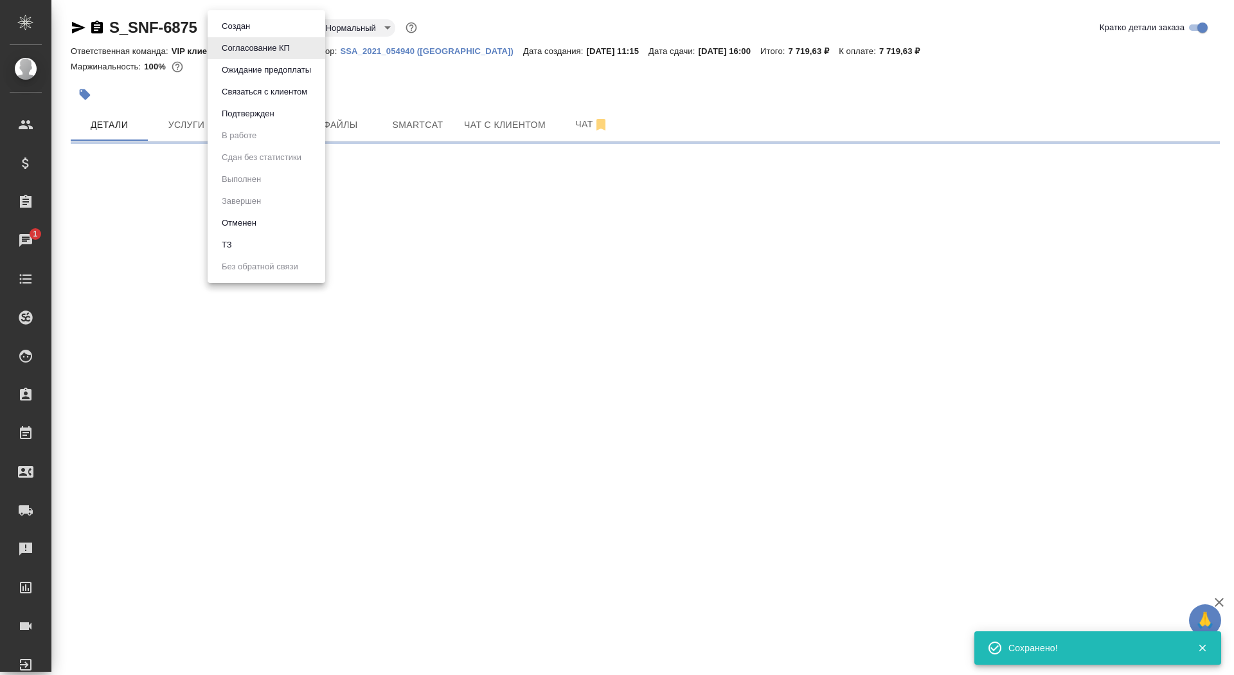
select select "RU"
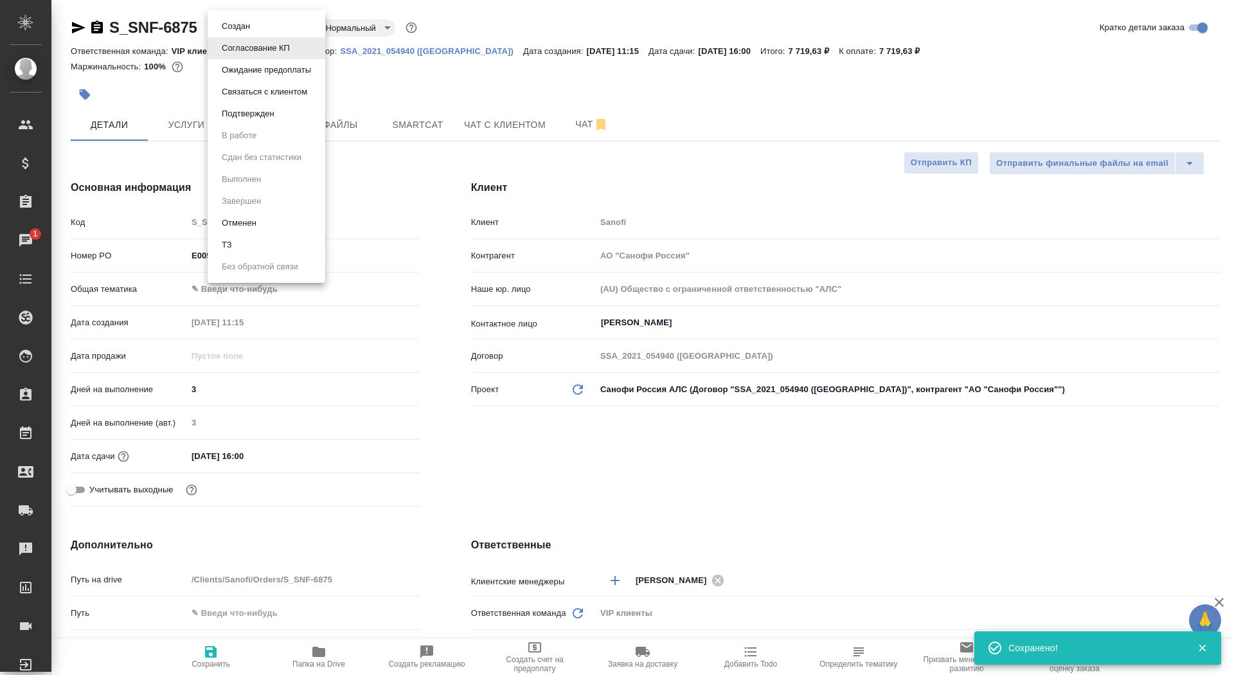
type textarea "x"
click at [265, 115] on button "Подтвержден" at bounding box center [248, 114] width 60 height 14
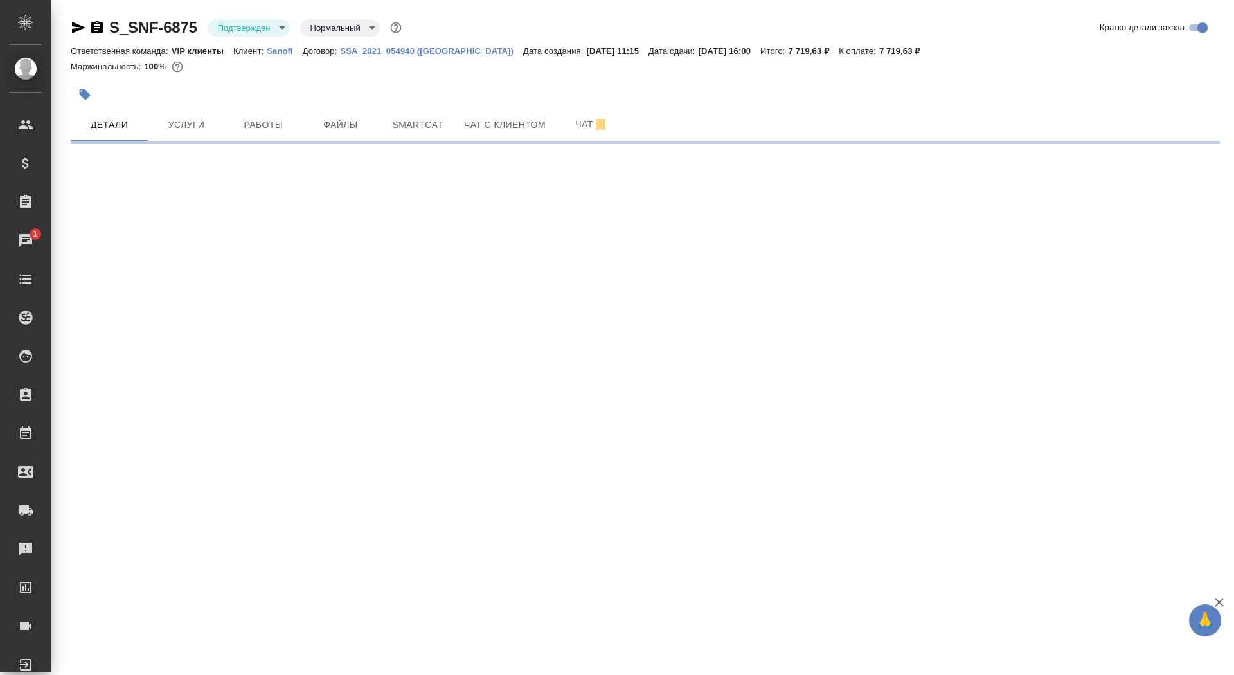
select select "RU"
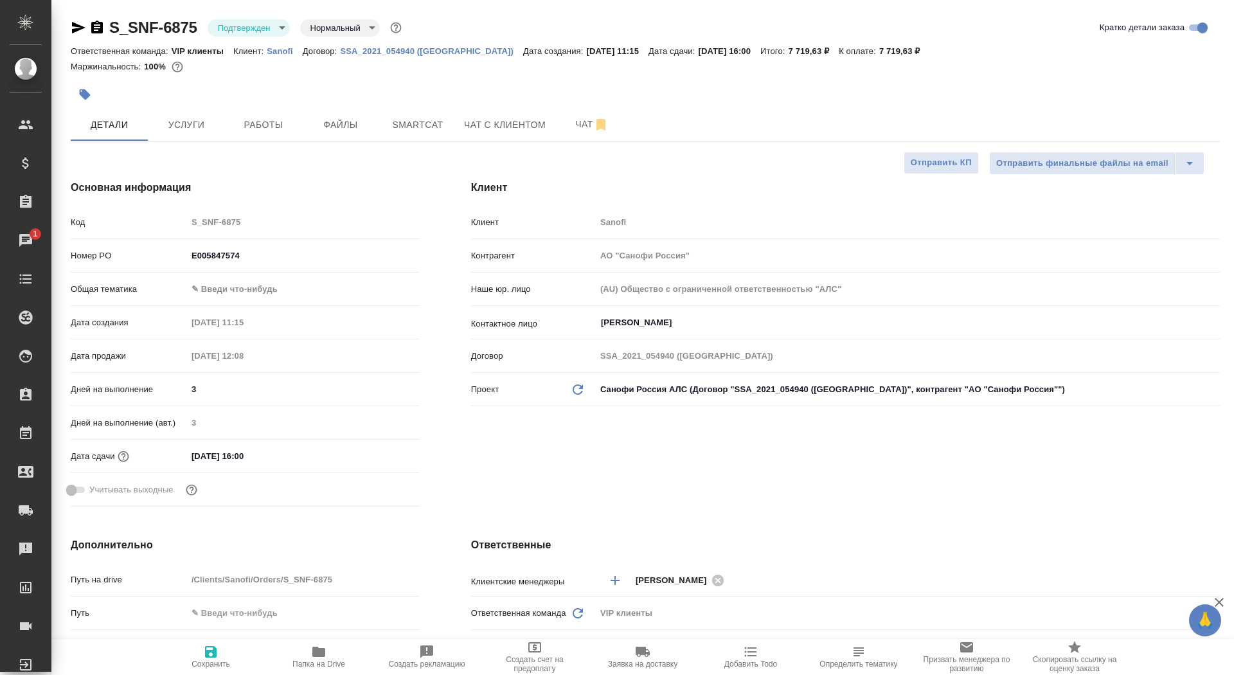
type textarea "x"
click at [566, 123] on span "Чат" at bounding box center [592, 124] width 62 height 16
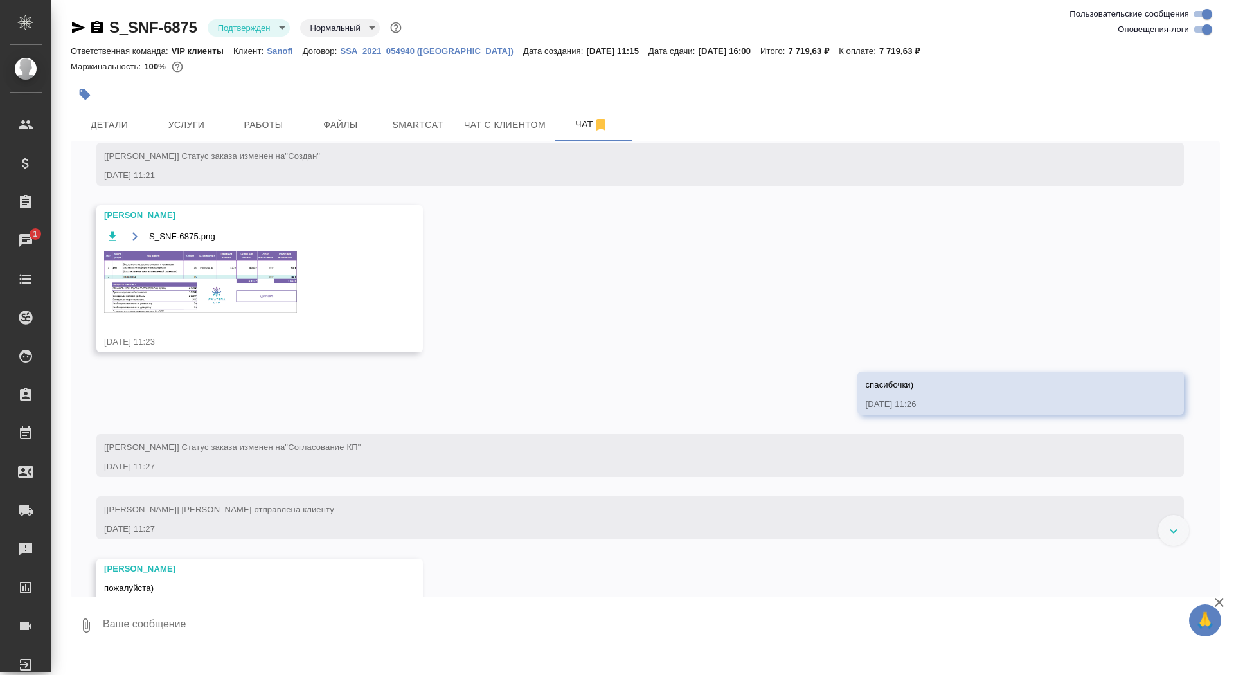
scroll to position [520, 0]
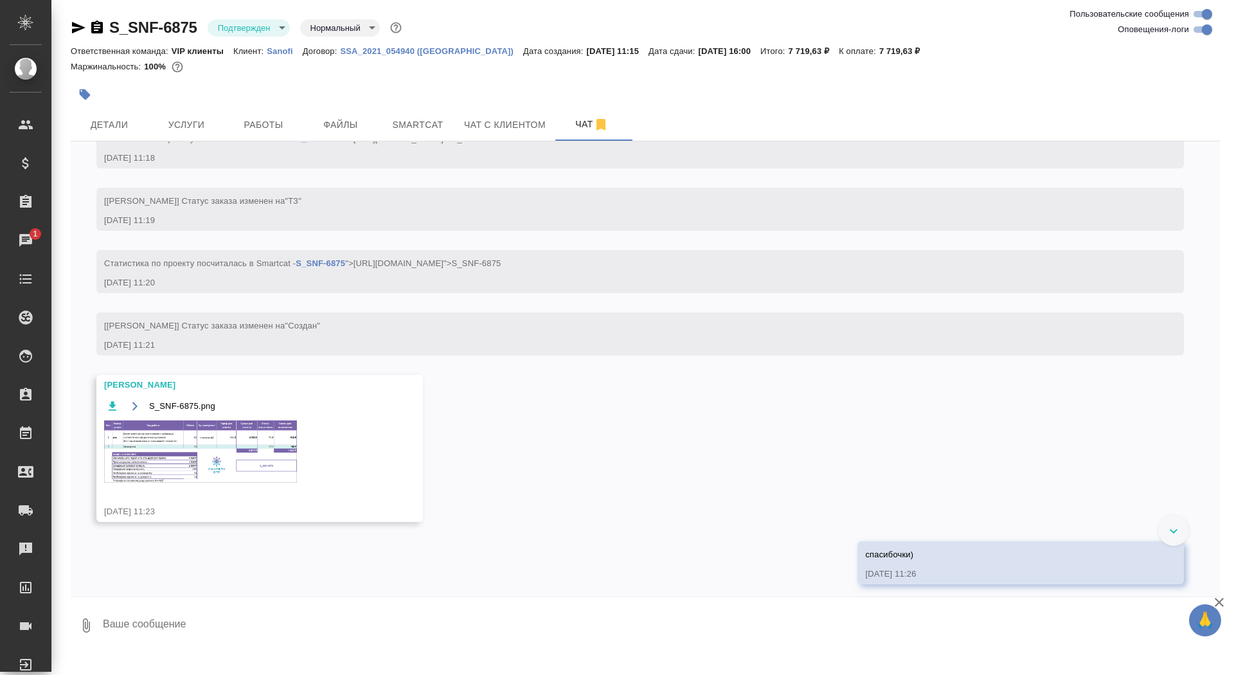
click at [220, 483] on img at bounding box center [200, 451] width 193 height 62
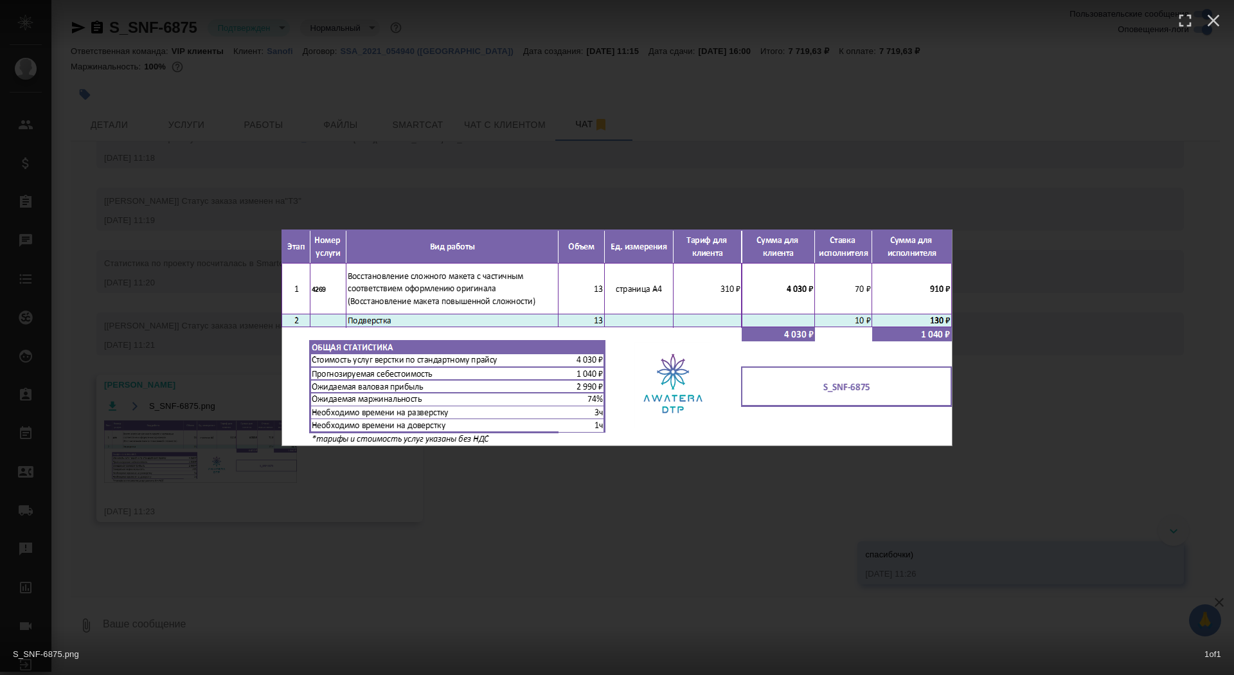
click at [193, 484] on div "S_SNF-6875.png 1 of 1" at bounding box center [617, 337] width 1234 height 675
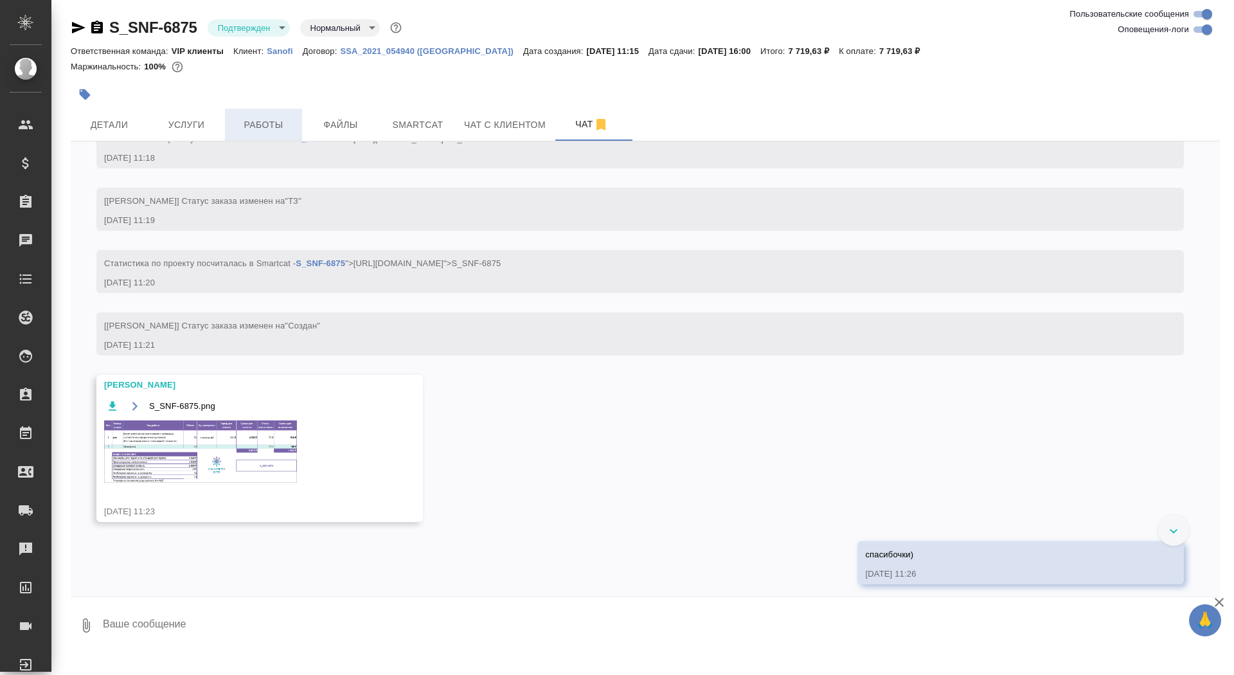
click at [252, 120] on span "Работы" at bounding box center [264, 125] width 62 height 16
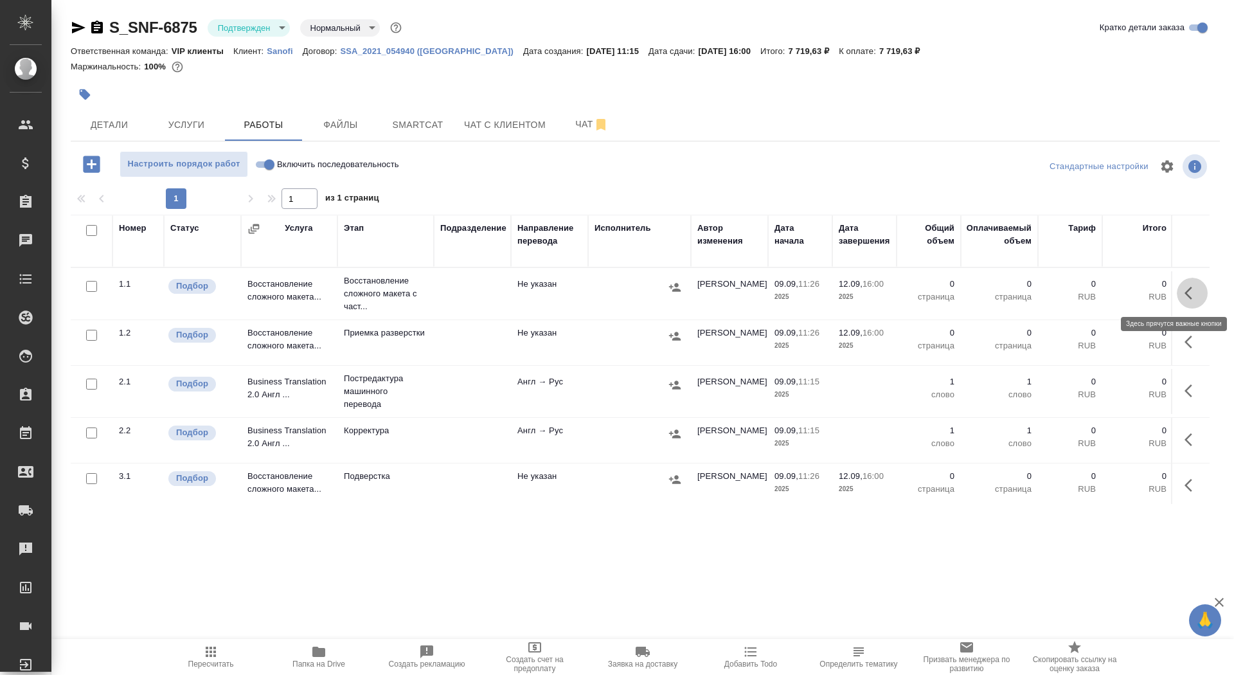
click at [1190, 293] on icon "button" at bounding box center [1192, 292] width 15 height 15
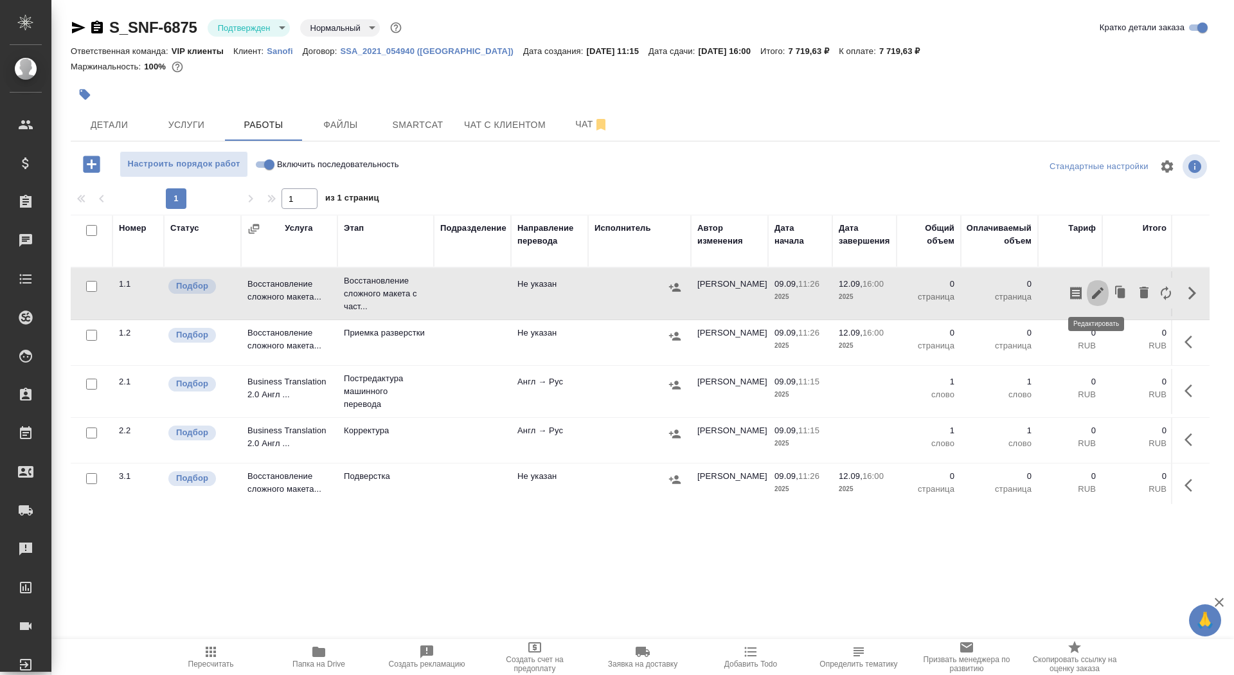
click at [1091, 300] on icon "button" at bounding box center [1097, 292] width 15 height 15
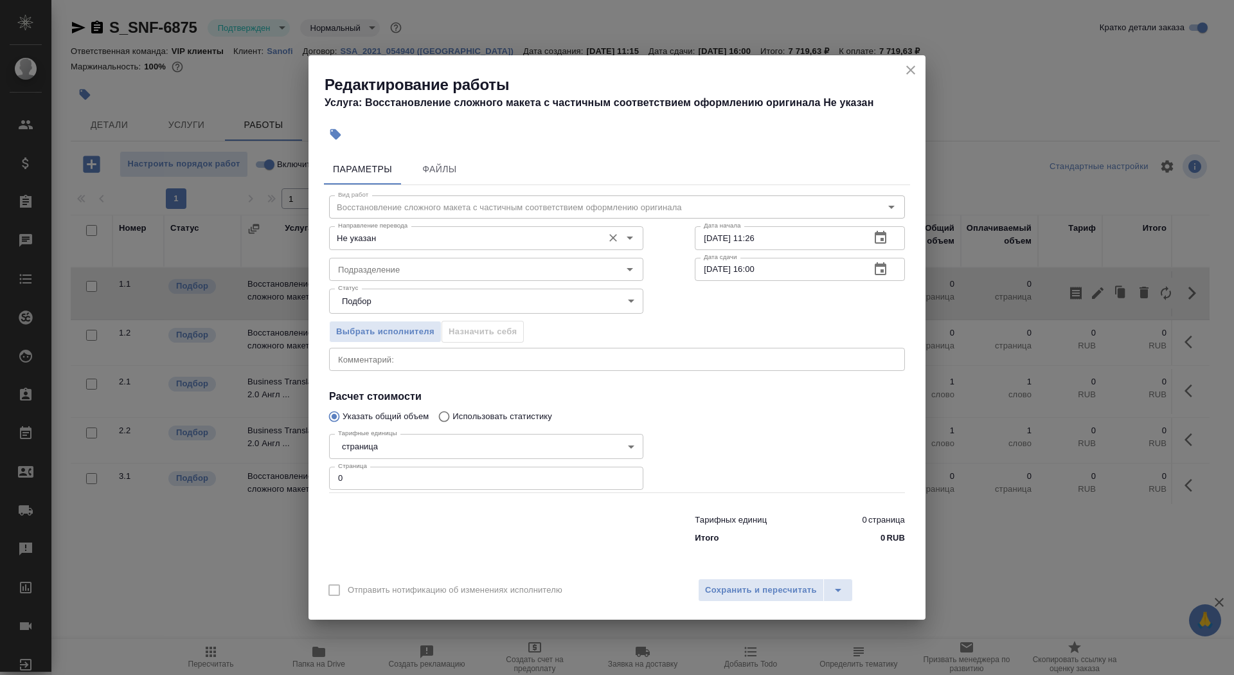
click at [449, 228] on div "Не указан Направление перевода" at bounding box center [486, 237] width 314 height 23
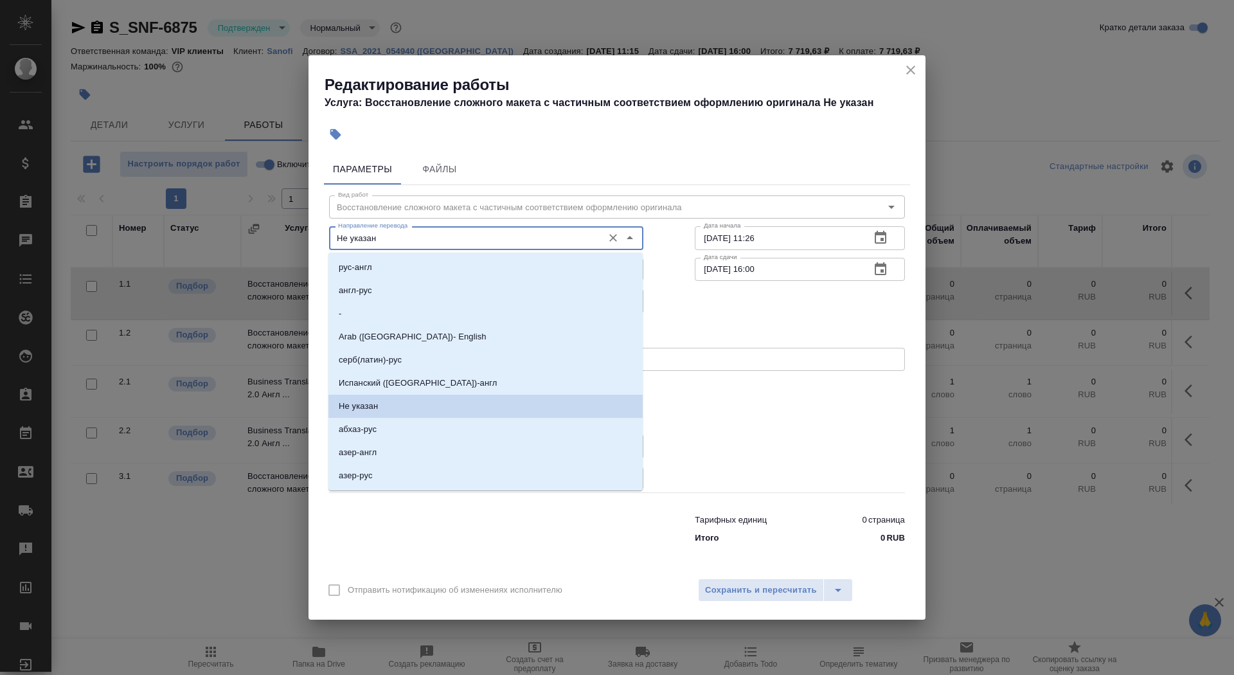
click at [451, 239] on input "Не указан" at bounding box center [465, 237] width 264 height 15
click at [444, 294] on li "англ-рус" at bounding box center [485, 290] width 314 height 23
type input "англ-рус"
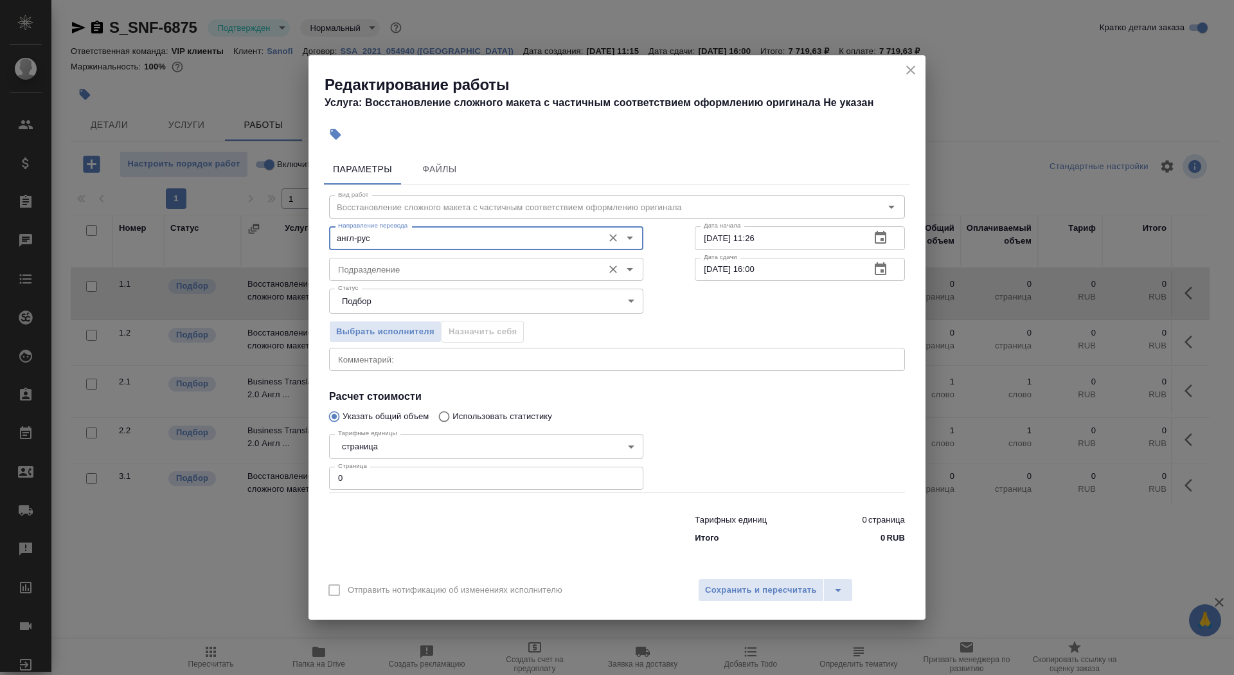
click at [432, 273] on input "Подразделение" at bounding box center [465, 269] width 264 height 15
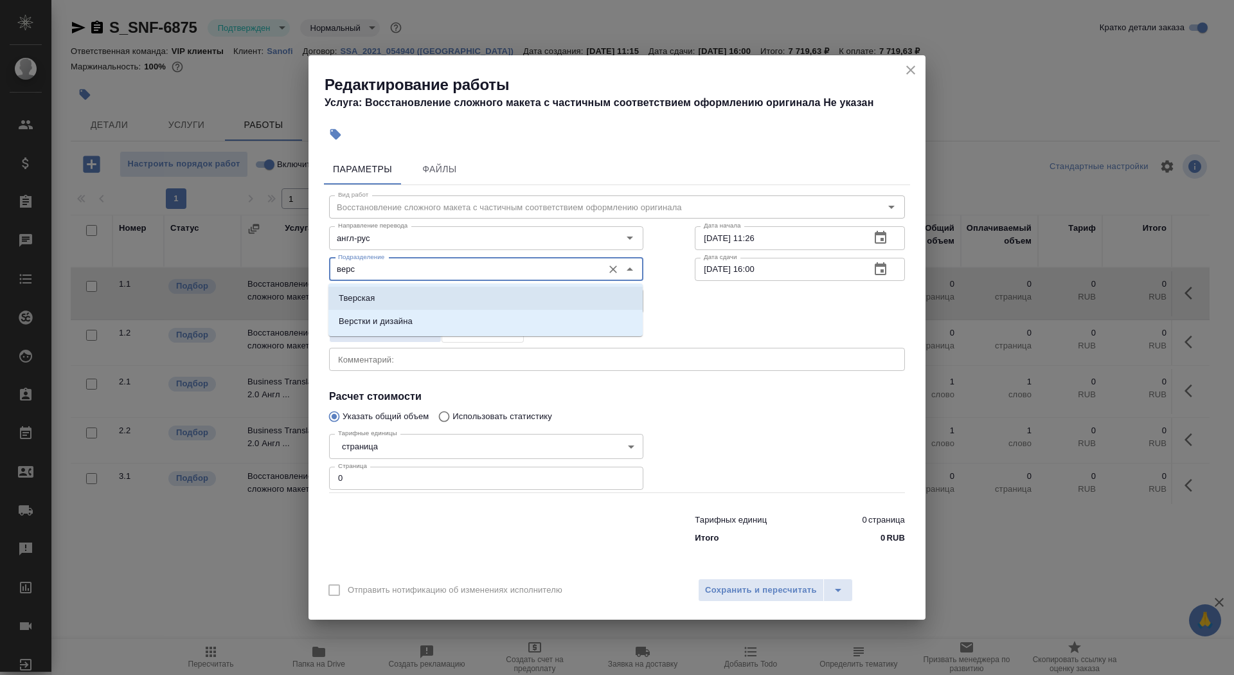
click at [481, 294] on li "Тверская" at bounding box center [485, 298] width 314 height 23
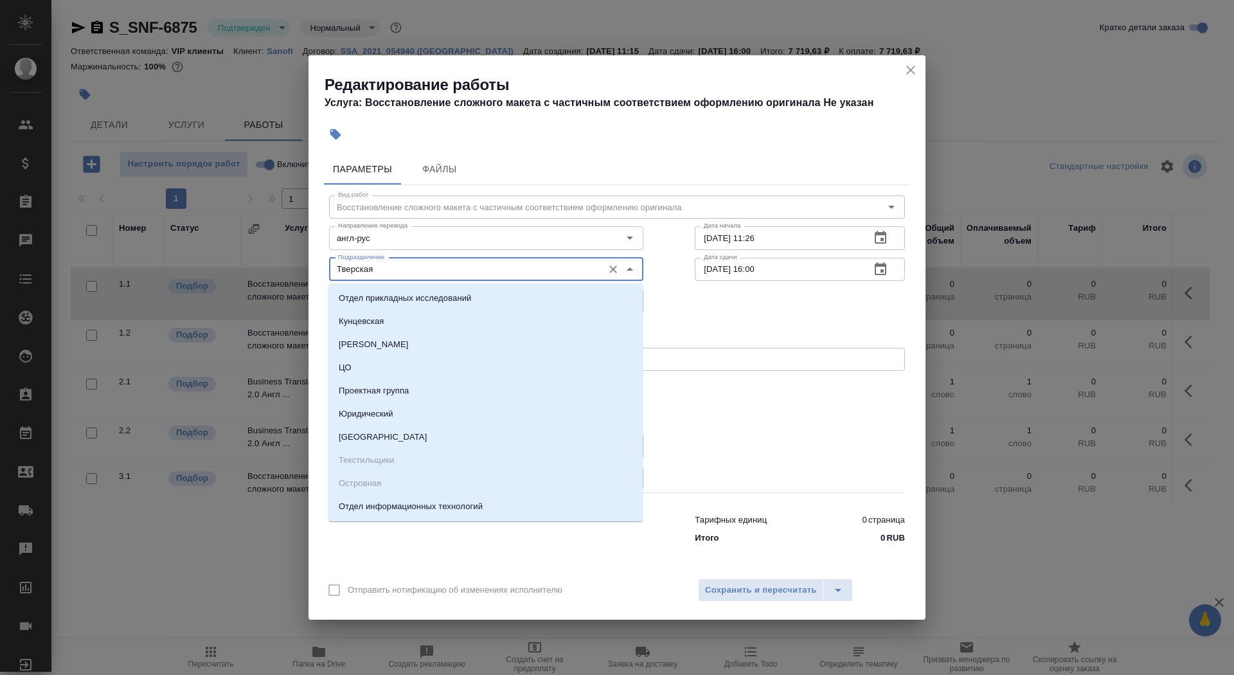
drag, startPoint x: 431, startPoint y: 276, endPoint x: 244, endPoint y: 276, distance: 186.4
click at [244, 276] on div "Редактирование работы Услуга: Восстановление сложного макета с частичным соотве…" at bounding box center [617, 337] width 1234 height 675
drag, startPoint x: 388, startPoint y: 274, endPoint x: 235, endPoint y: 273, distance: 153.6
click at [235, 273] on div "Редактирование работы Услуга: Восстановление сложного макета с частичным соотве…" at bounding box center [617, 337] width 1234 height 675
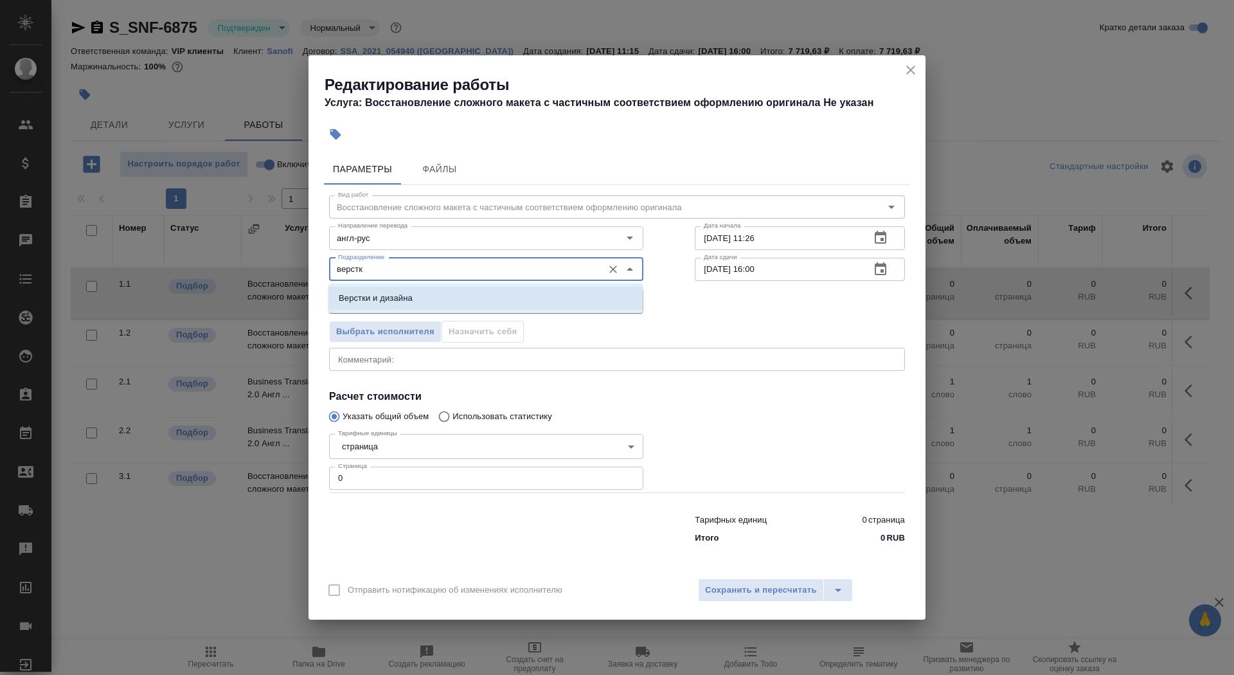
click at [397, 287] on li "Верстки и дизайна" at bounding box center [485, 298] width 314 height 23
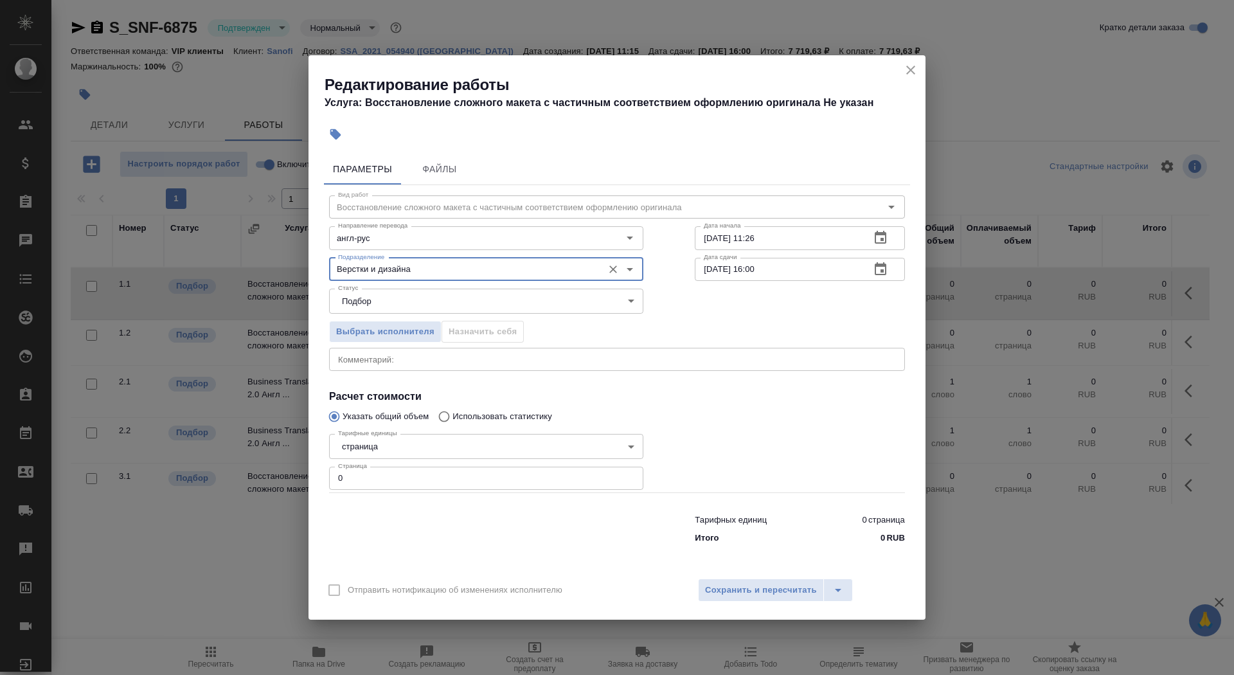
type input "Верстки и дизайна"
click at [398, 444] on body "🙏 .cls-1 fill:#fff; AWATERA Saydasheva Dilyara Клиенты Спецификации Заказы 0 Ча…" at bounding box center [617, 337] width 1234 height 675
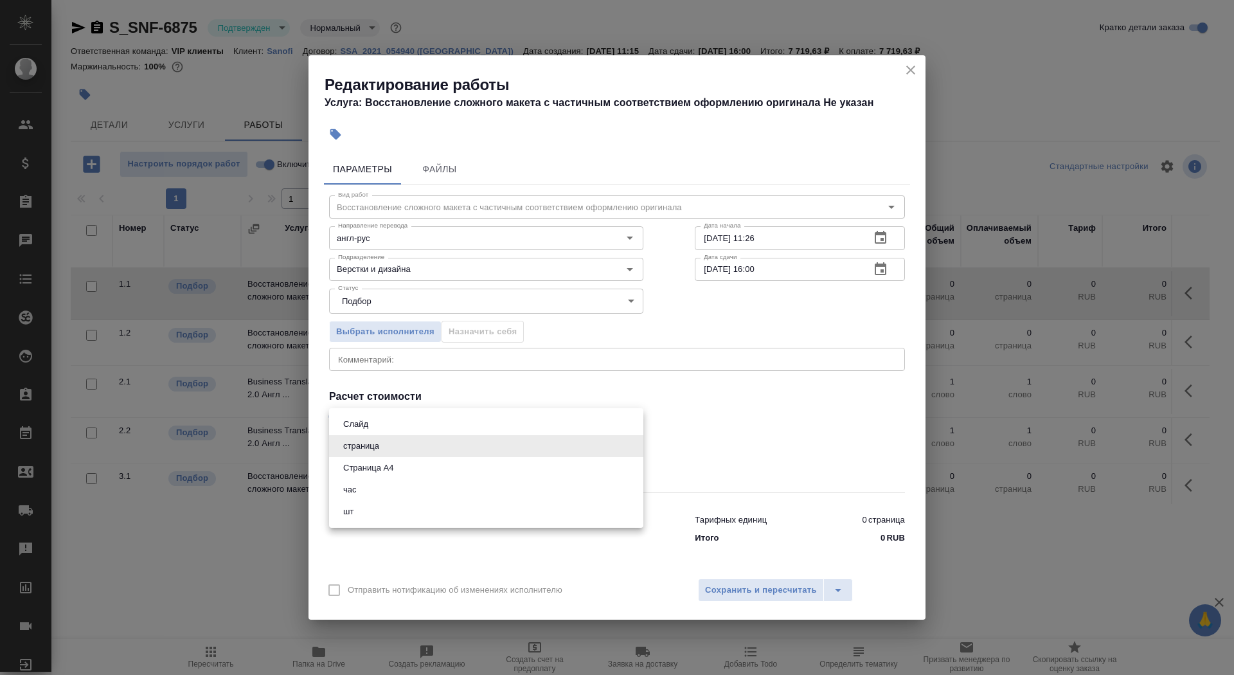
click at [408, 470] on li "Страница А4" at bounding box center [486, 468] width 314 height 22
type input "5f036ec4e16dec2d6b59c8ff"
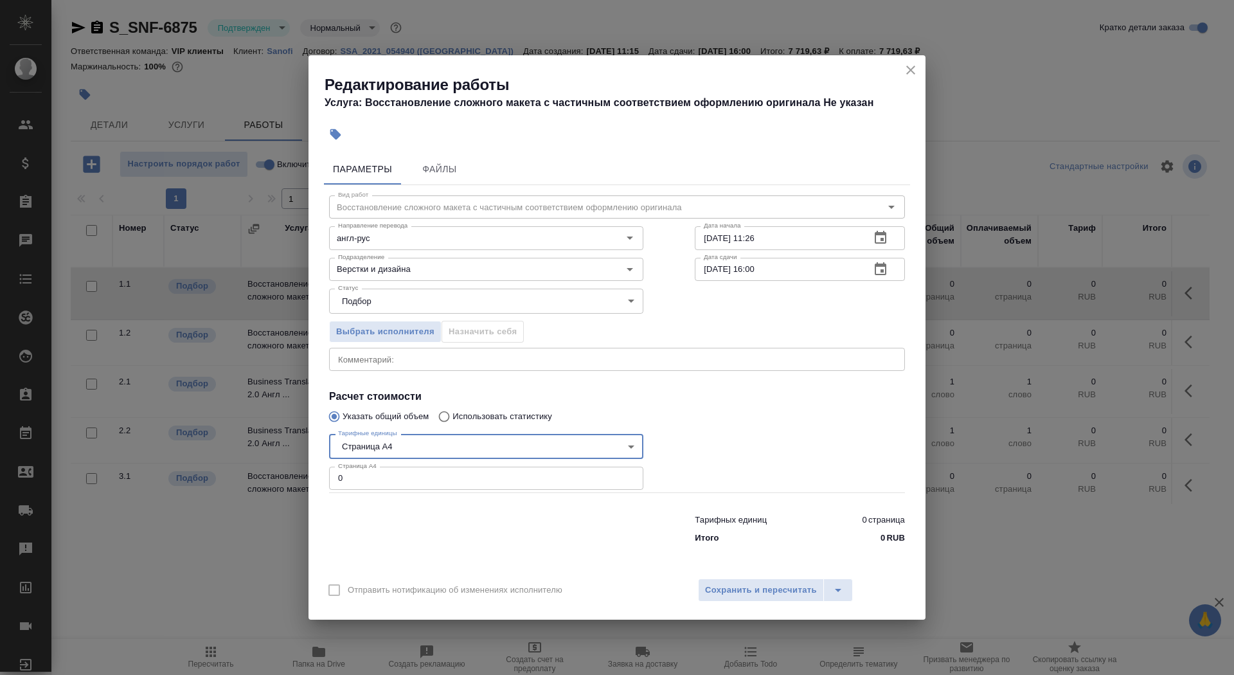
click at [407, 472] on input "0" at bounding box center [486, 478] width 314 height 23
type input "13"
click at [807, 233] on input "09.09.2025 11:26" at bounding box center [777, 237] width 165 height 23
click at [782, 246] on input "09.09.2025 11:26" at bounding box center [777, 237] width 165 height 23
type input "09.09.2025 12:10"
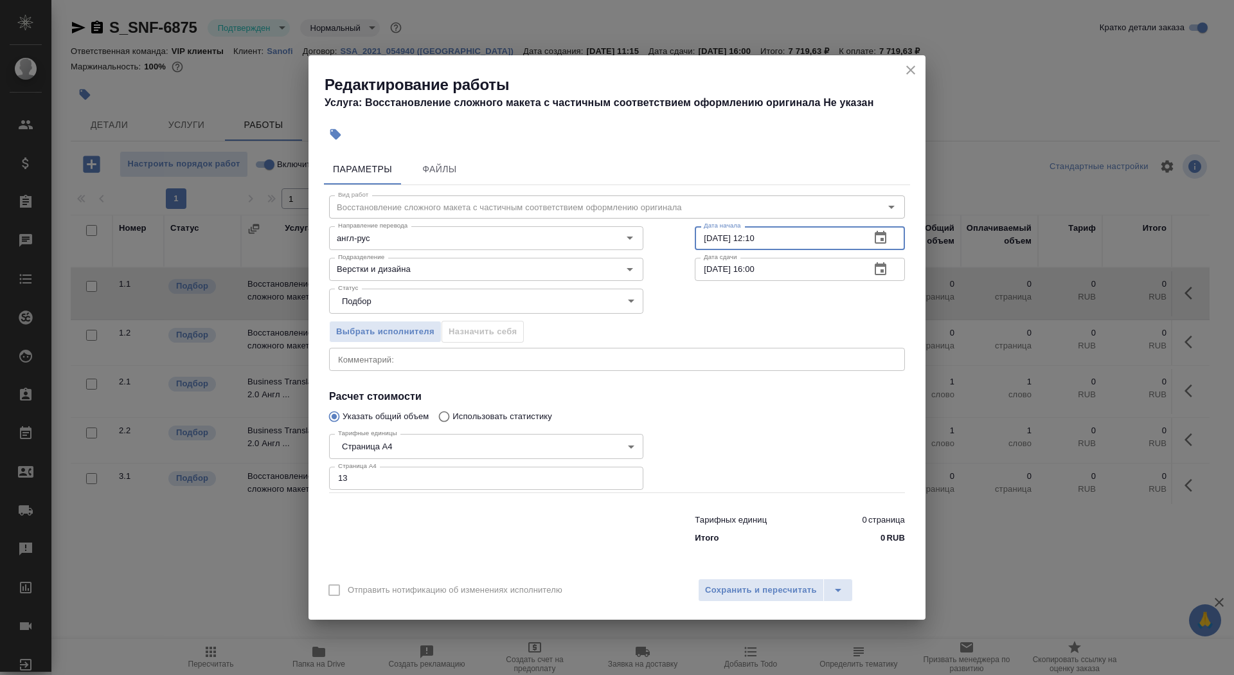
click at [878, 272] on icon "button" at bounding box center [880, 269] width 15 height 15
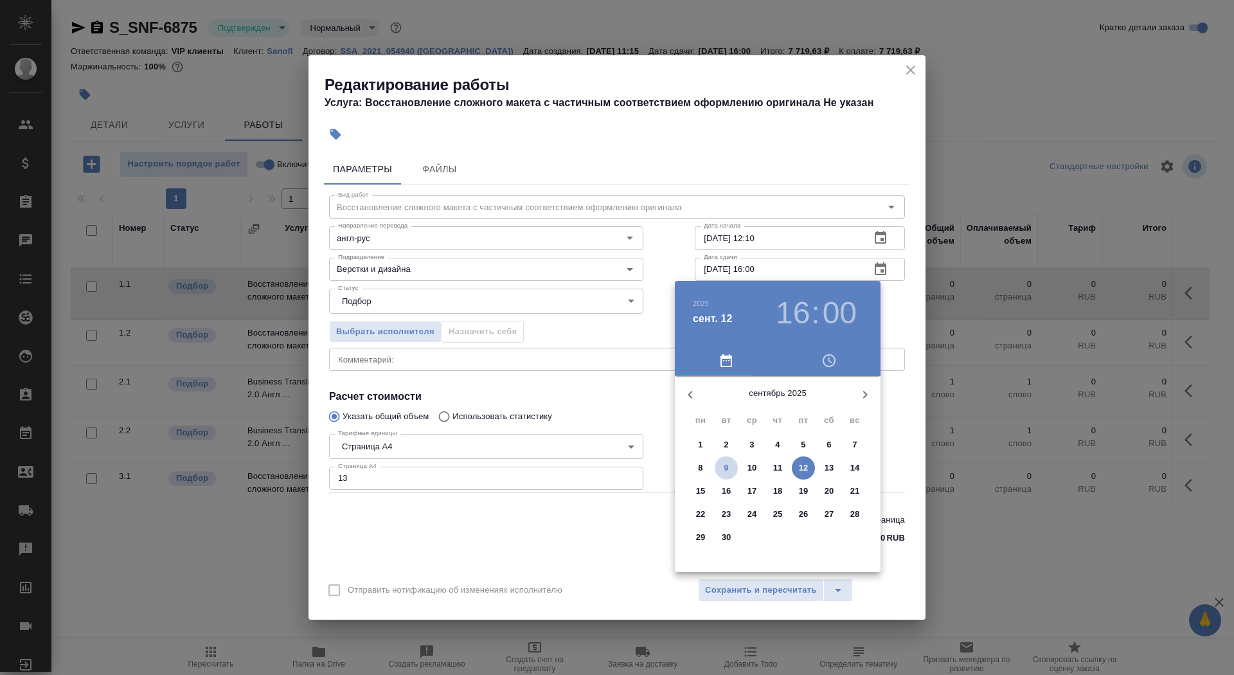
click at [726, 467] on p "9" at bounding box center [726, 468] width 4 height 13
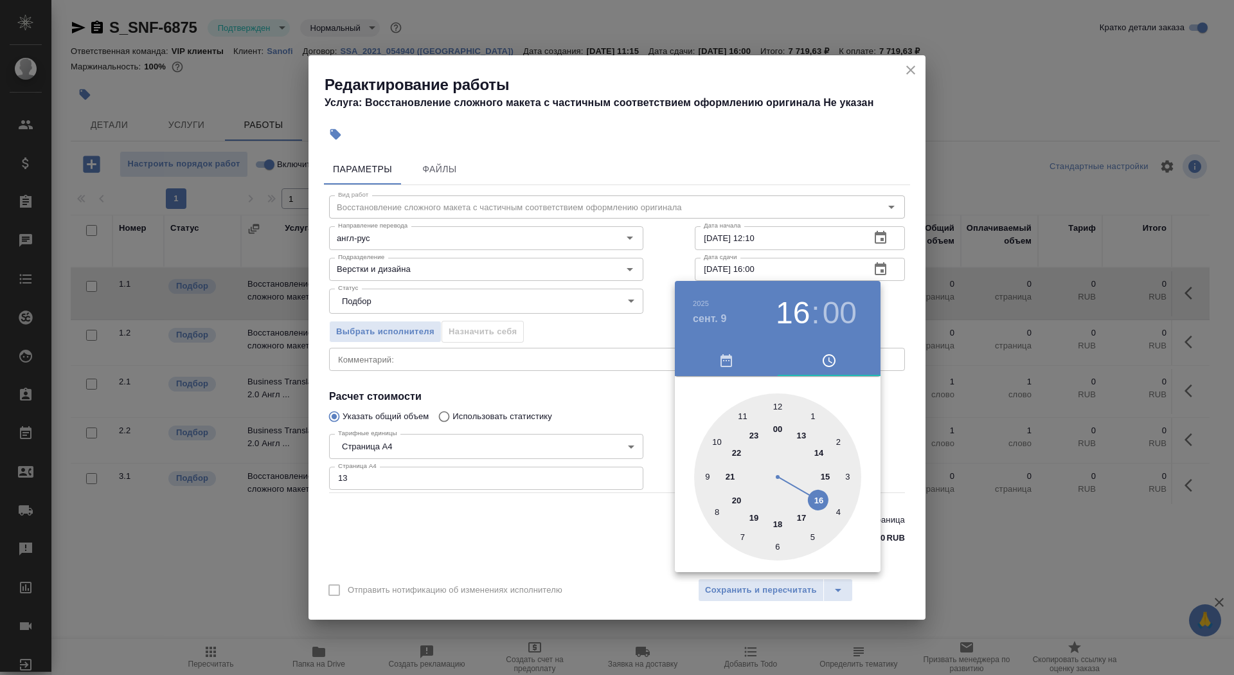
click at [826, 476] on div at bounding box center [777, 476] width 167 height 167
click at [777, 546] on div at bounding box center [777, 476] width 167 height 167
type input "09.09.2025 15:30"
click at [611, 549] on div at bounding box center [617, 337] width 1234 height 675
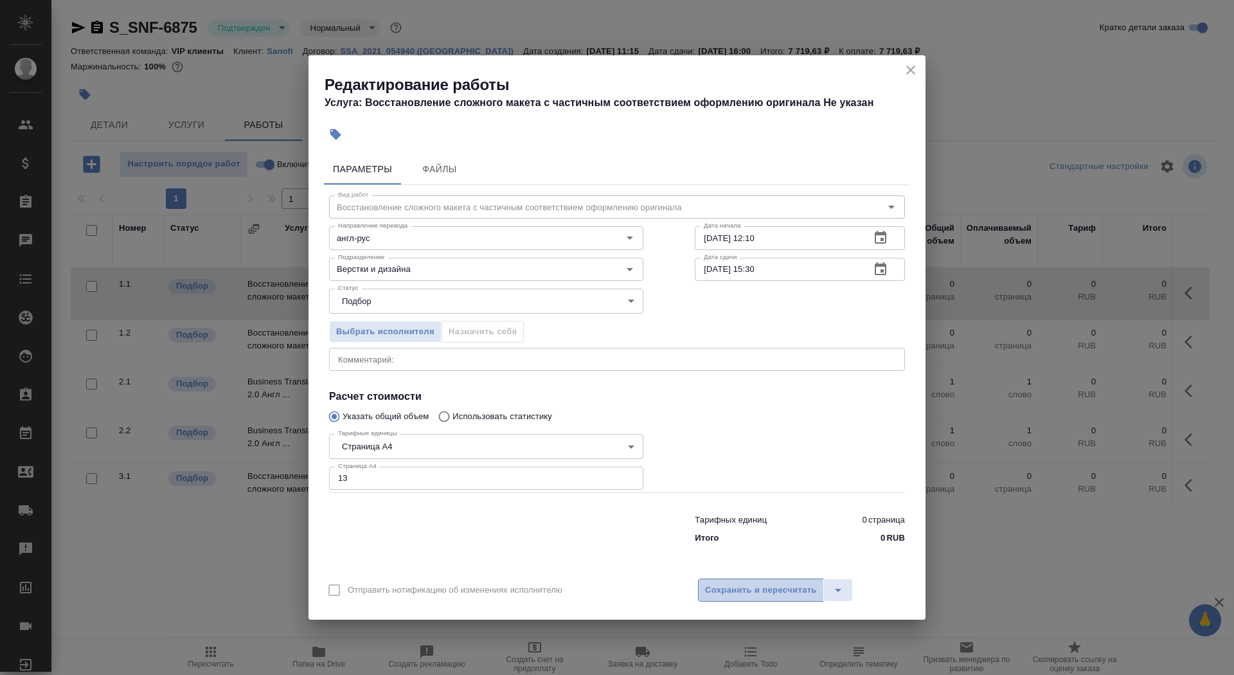
click at [762, 584] on span "Сохранить и пересчитать" at bounding box center [761, 590] width 112 height 15
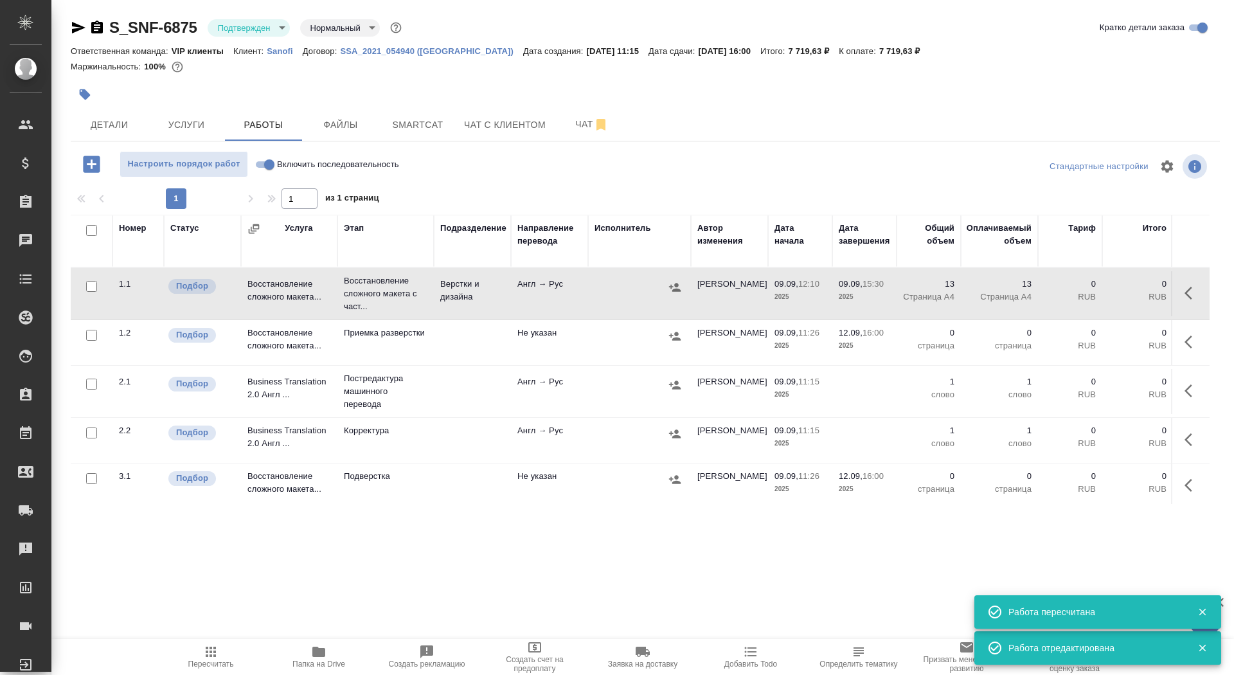
click at [97, 89] on button "button" at bounding box center [85, 94] width 28 height 28
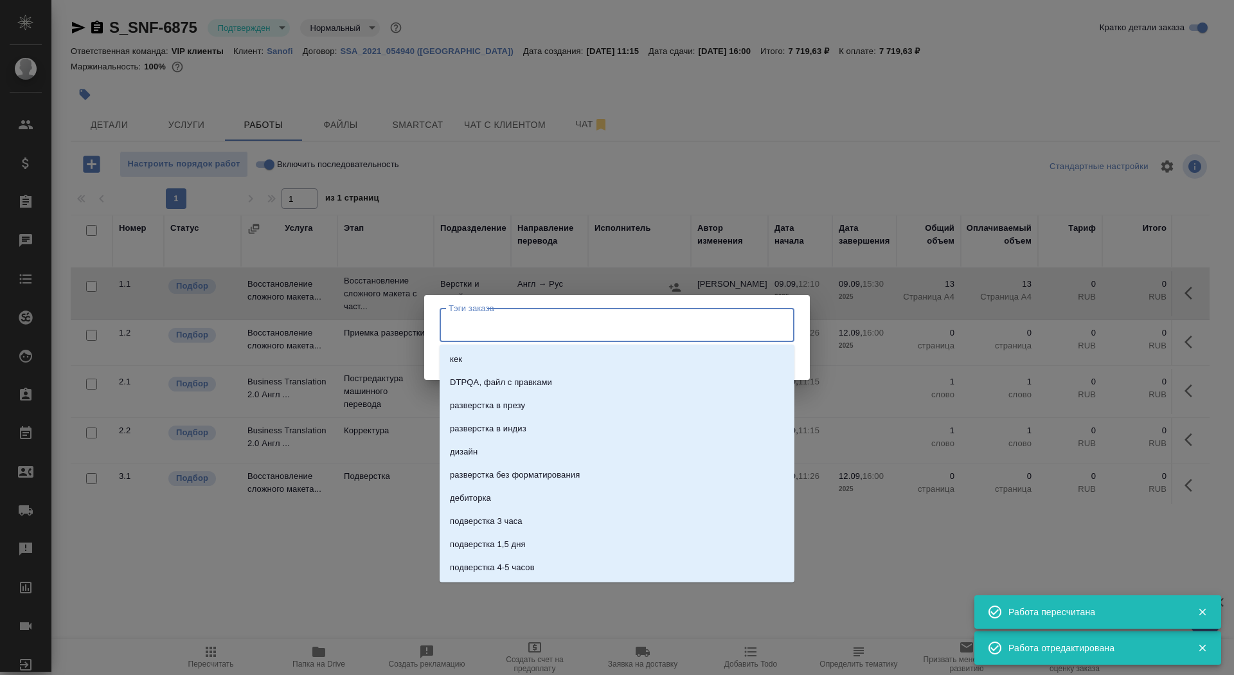
click at [509, 318] on input "Тэги заказа" at bounding box center [604, 325] width 319 height 22
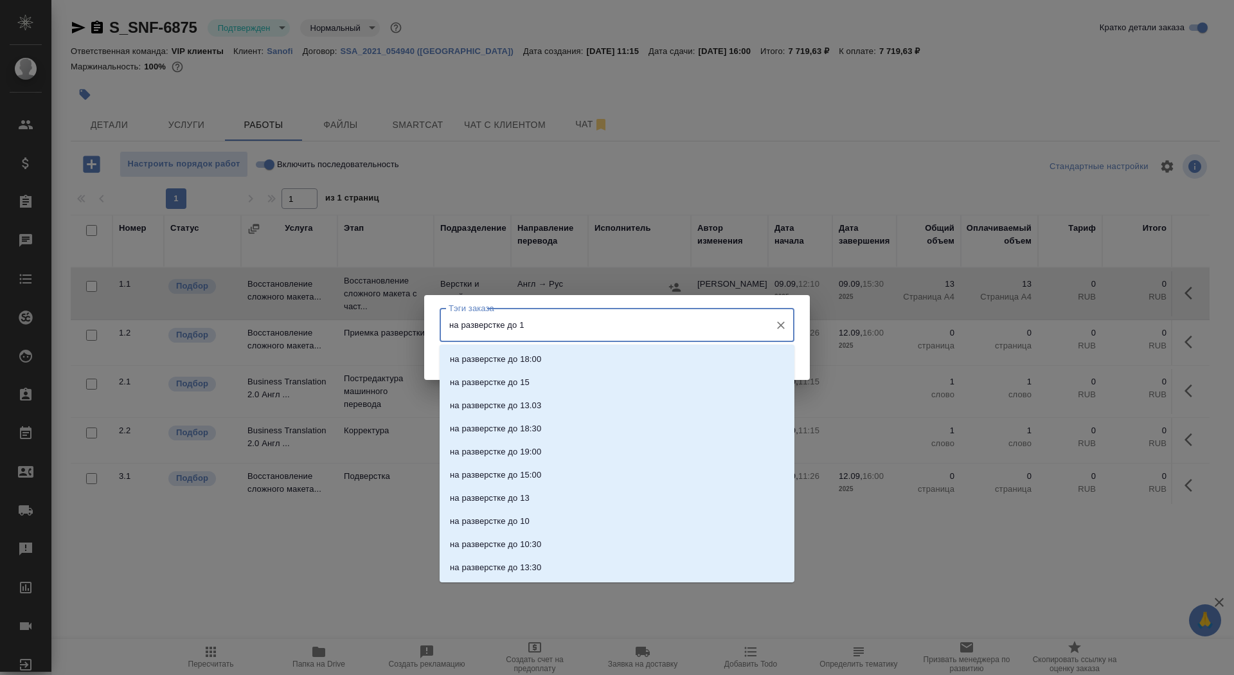
type input "на разверстке до 15"
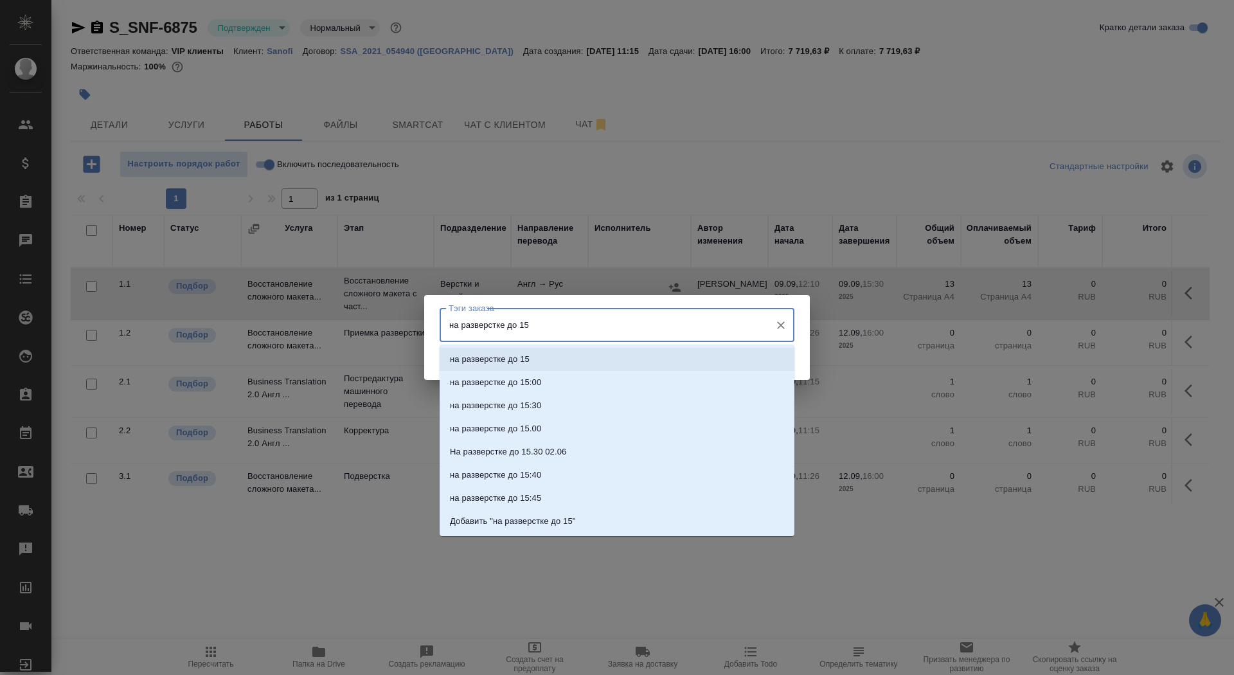
click at [626, 364] on li "на разверстке до 15" at bounding box center [617, 359] width 355 height 23
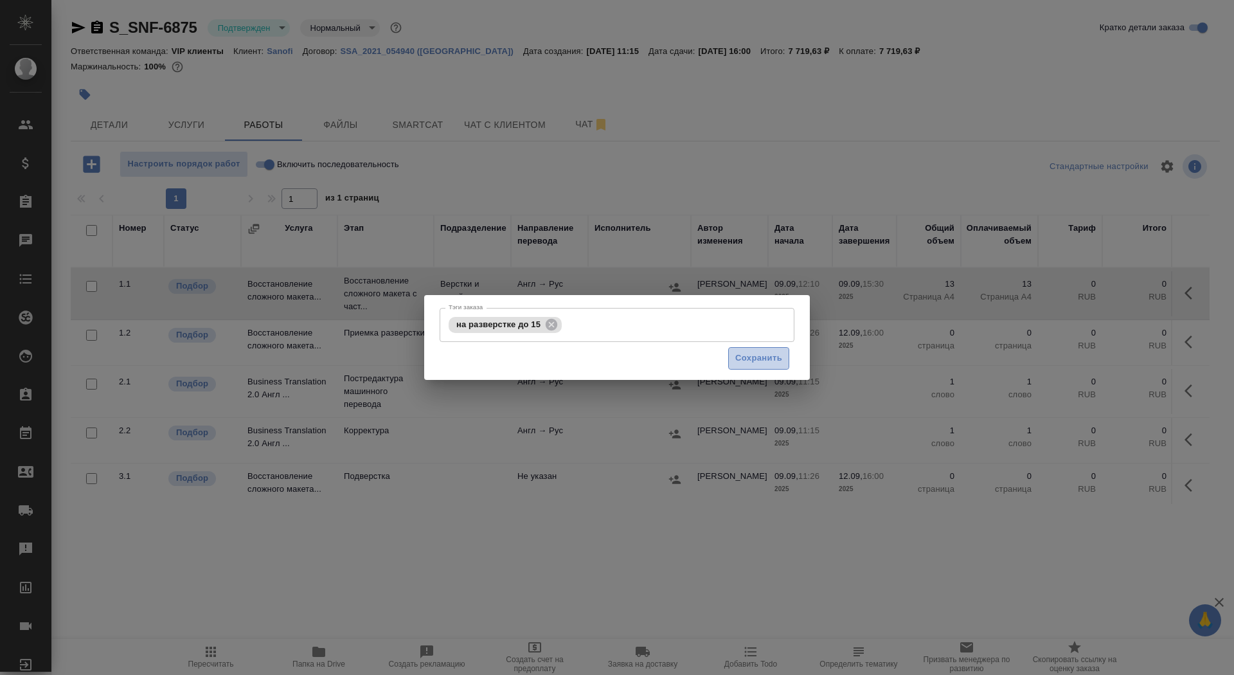
click at [786, 357] on button "Сохранить" at bounding box center [758, 358] width 61 height 22
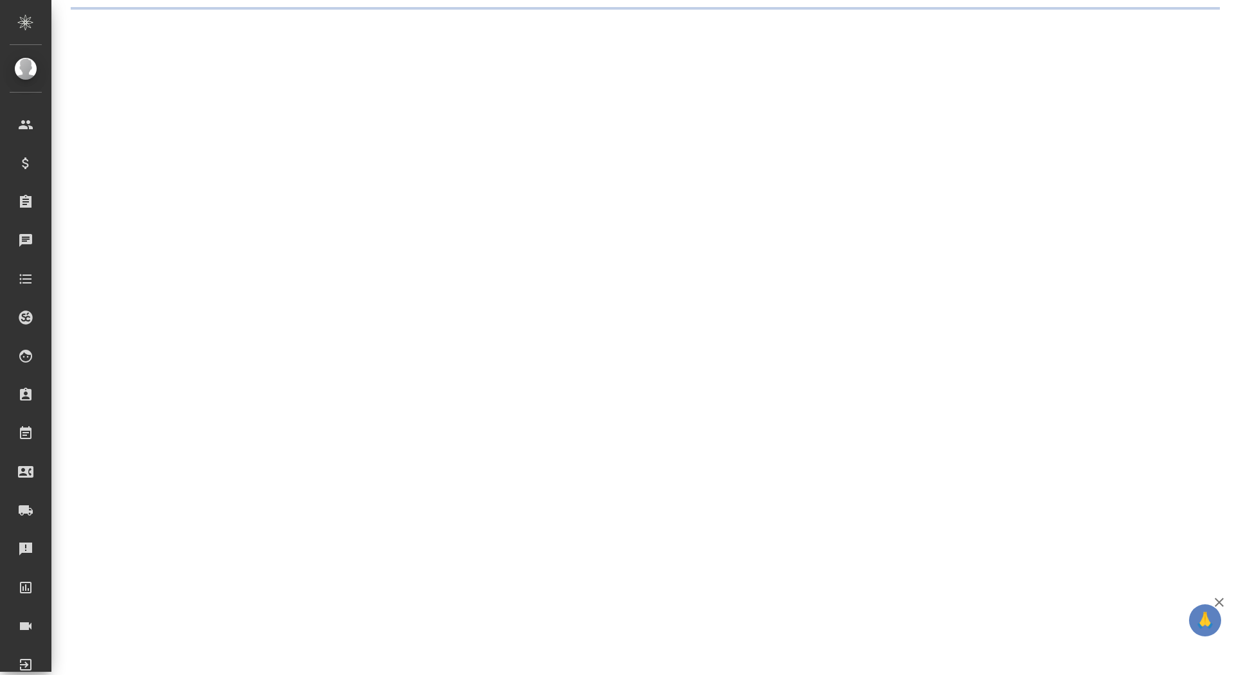
click at [756, 352] on div ".cls-1 fill:#fff; AWATERA Saydasheva Dilyara Клиенты Спецификации Заказы 0 Чаты…" at bounding box center [617, 337] width 1234 height 675
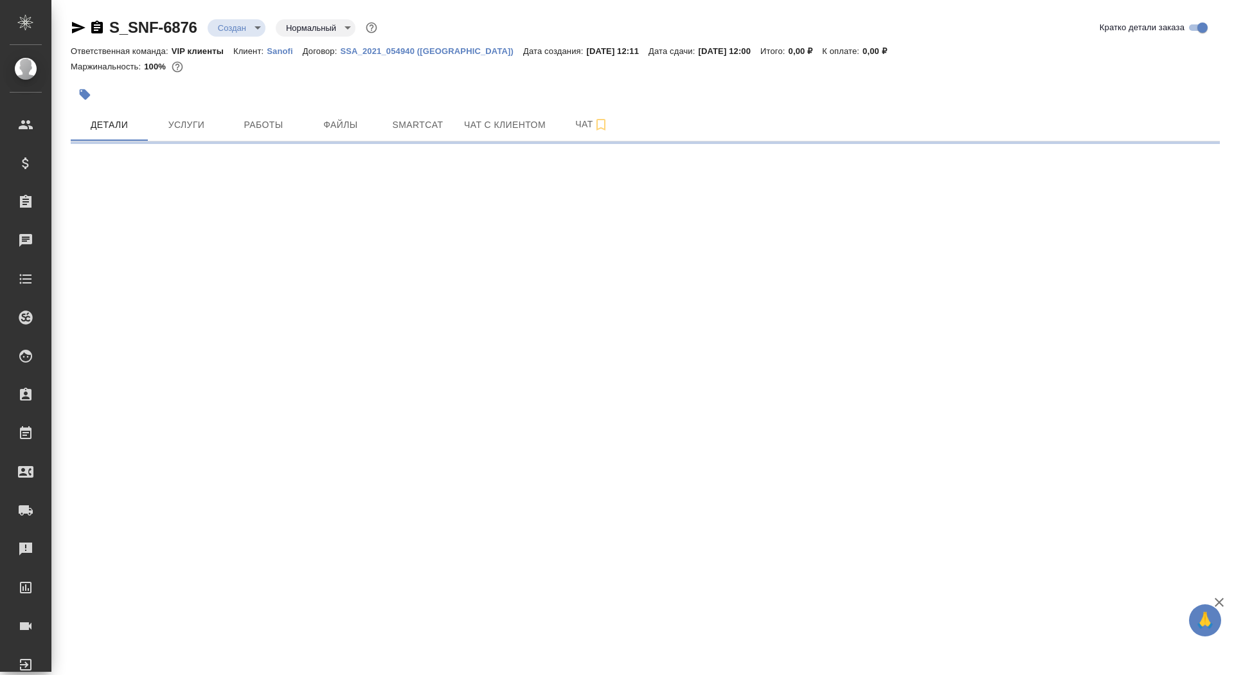
select select "RU"
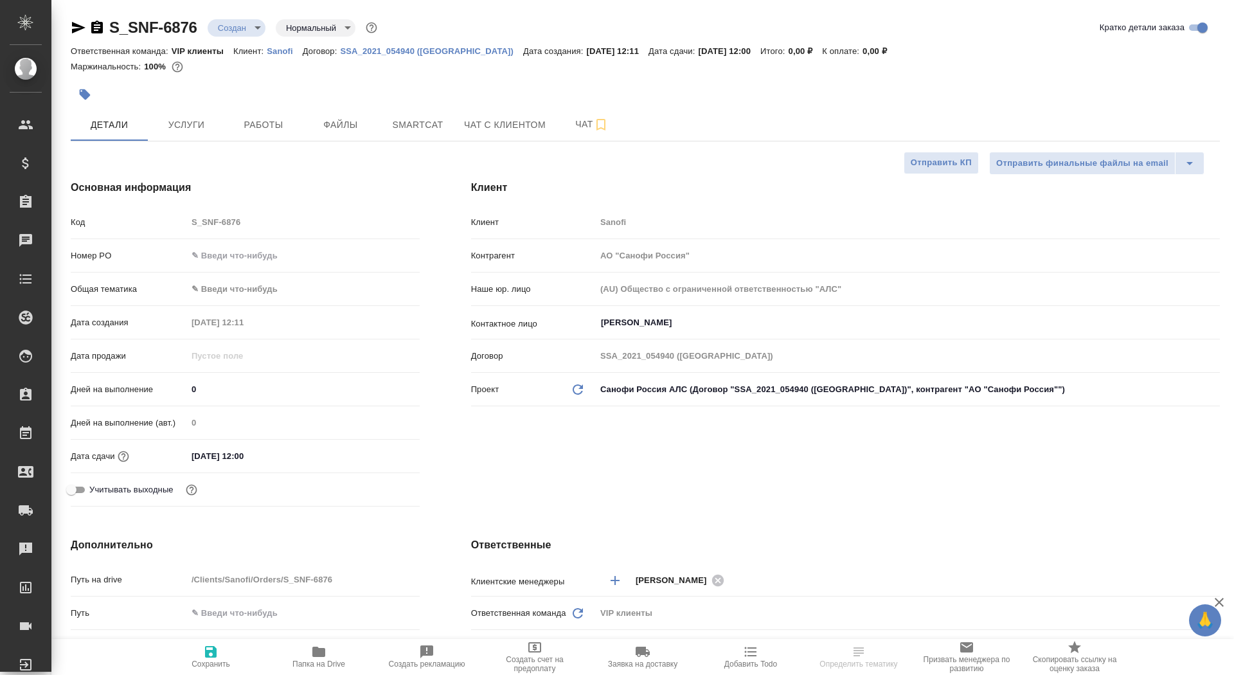
type textarea "x"
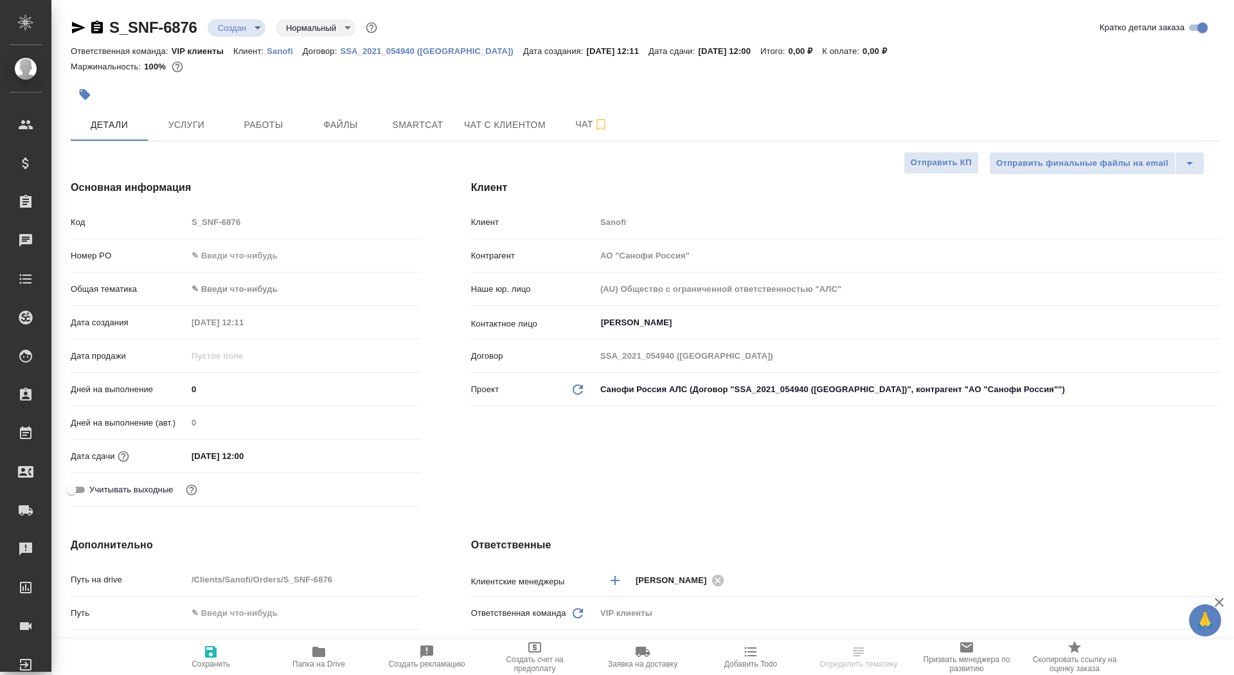
type textarea "x"
drag, startPoint x: 209, startPoint y: 386, endPoint x: 161, endPoint y: 381, distance: 47.8
click at [161, 381] on div "Дней на выполнение 0" at bounding box center [245, 389] width 349 height 22
type input "3"
type textarea "x"
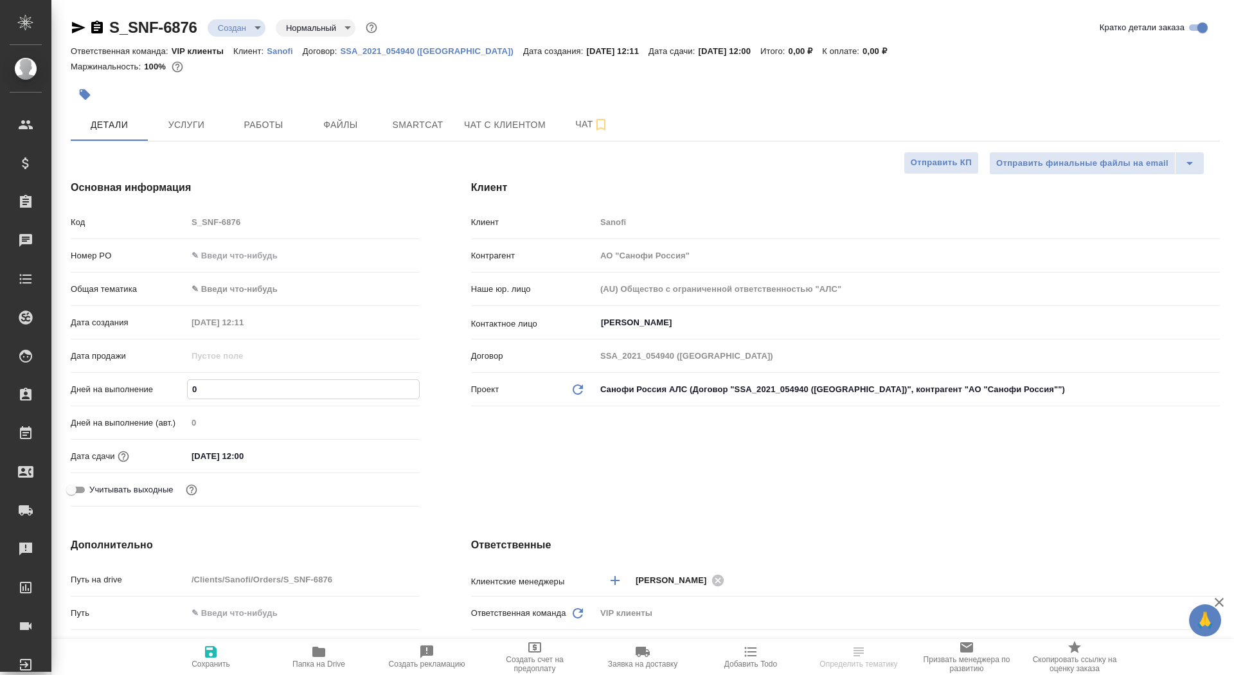
type textarea "x"
type input "3"
click at [229, 659] on span "Сохранить" at bounding box center [211, 656] width 93 height 24
type textarea "x"
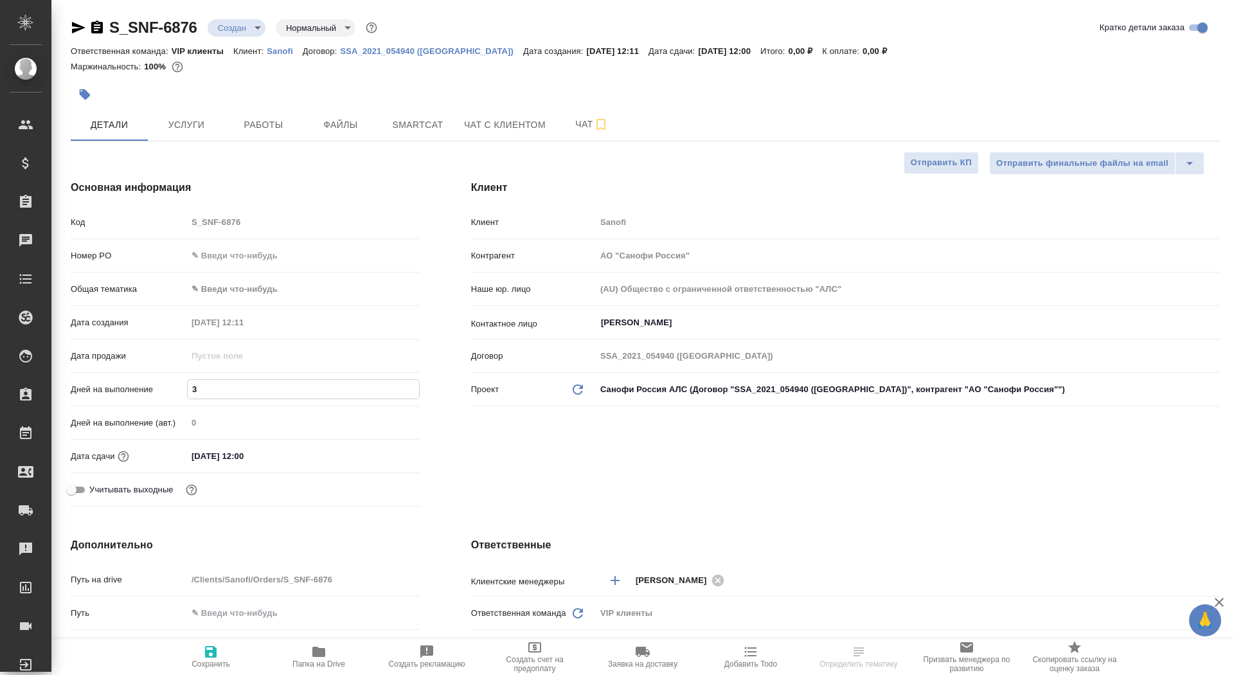
type textarea "x"
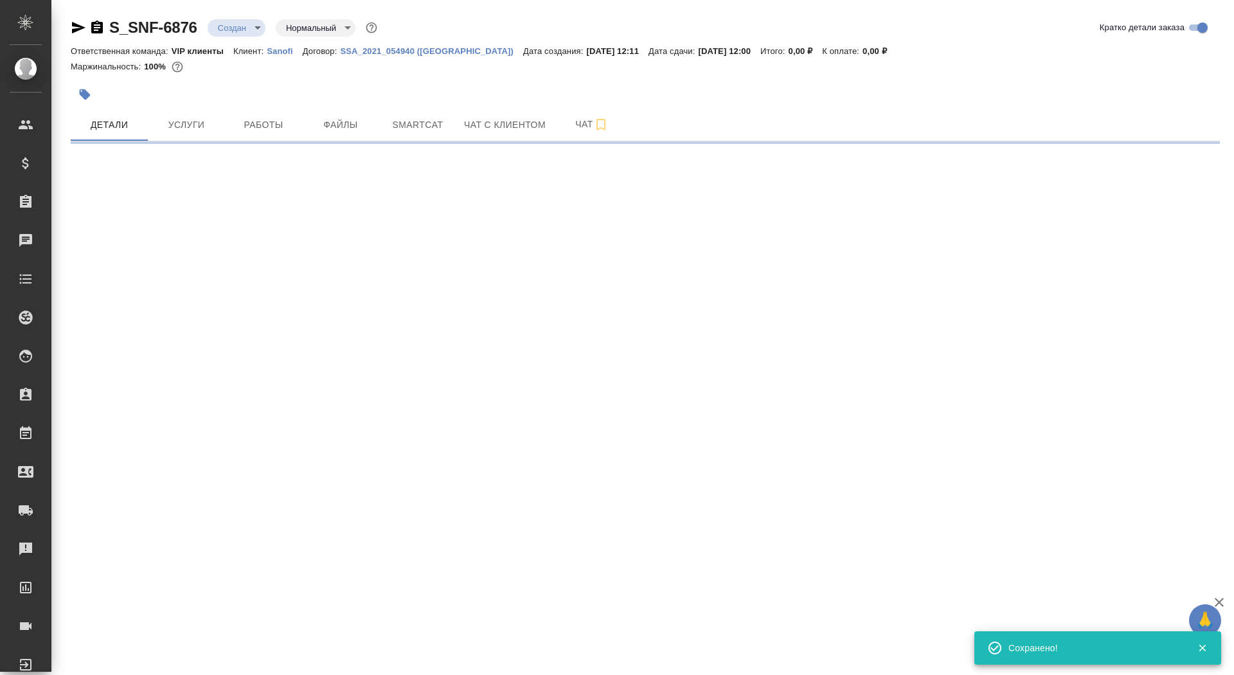
select select "RU"
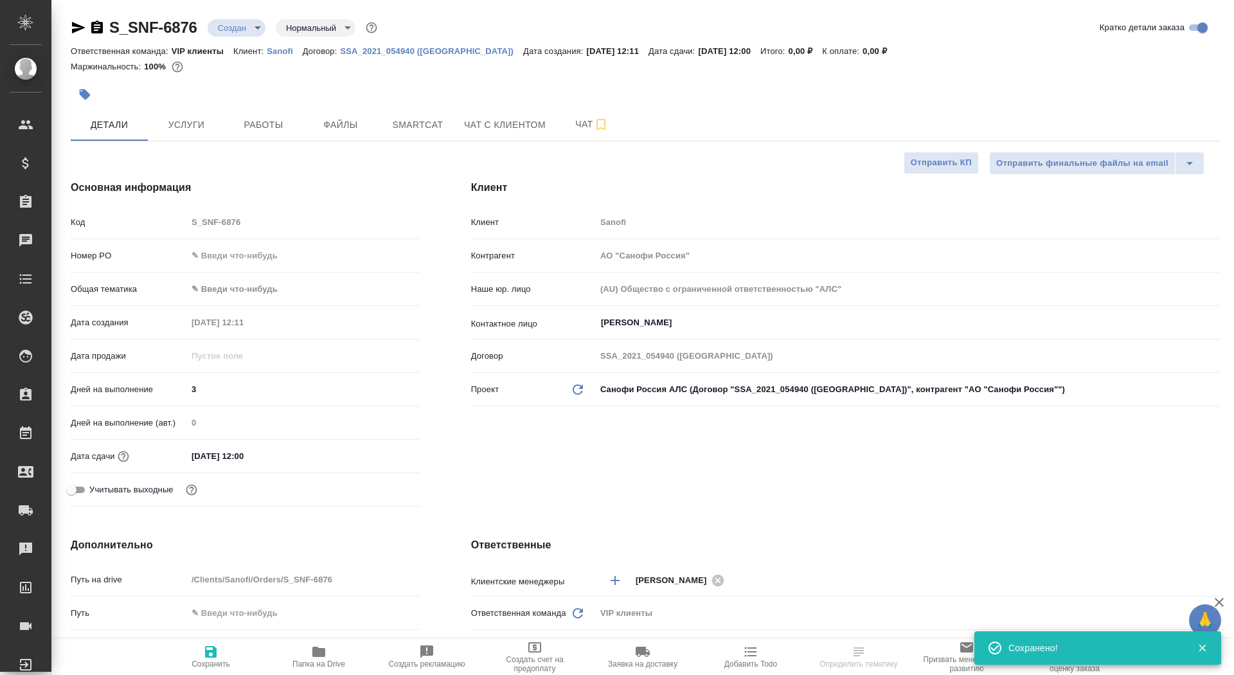
type textarea "x"
click at [229, 660] on span "Сохранить" at bounding box center [211, 664] width 39 height 9
type textarea "x"
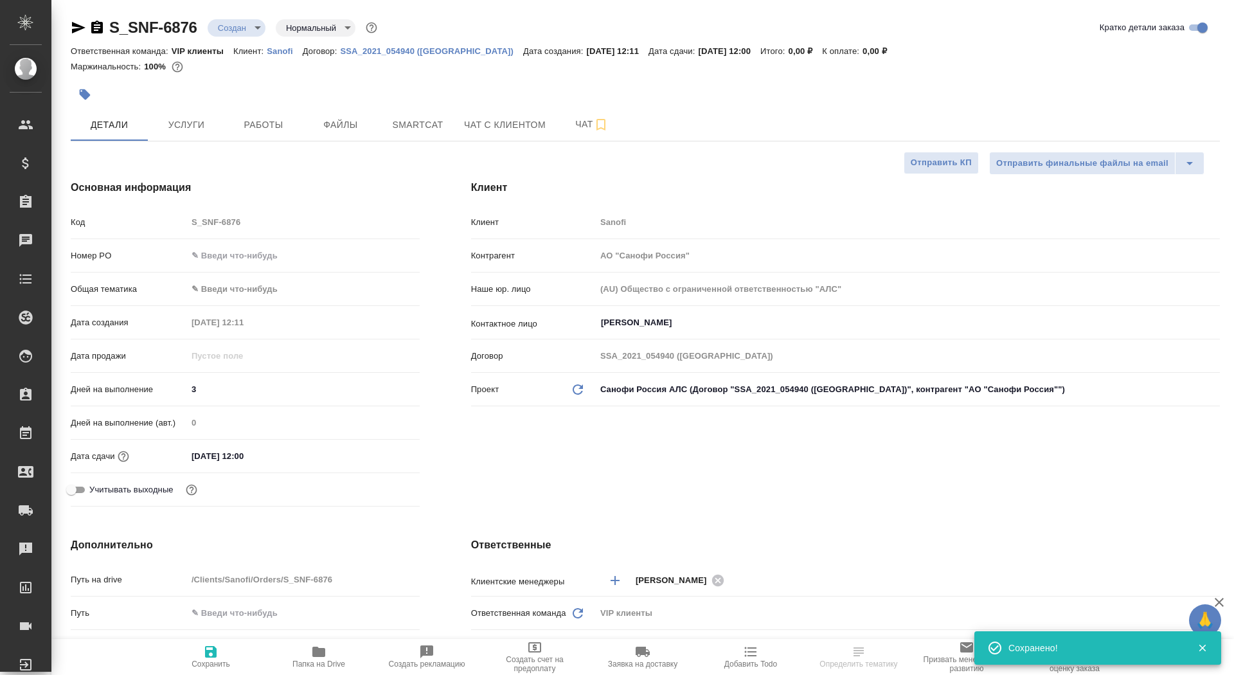
type textarea "x"
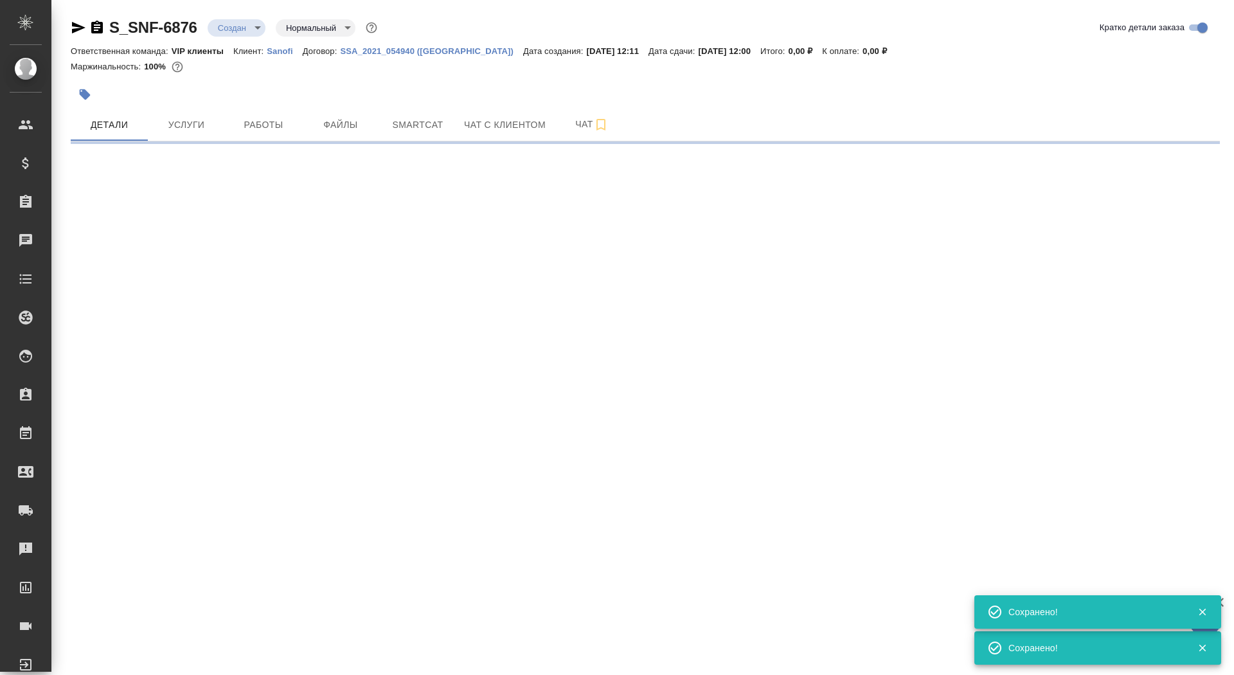
select select "RU"
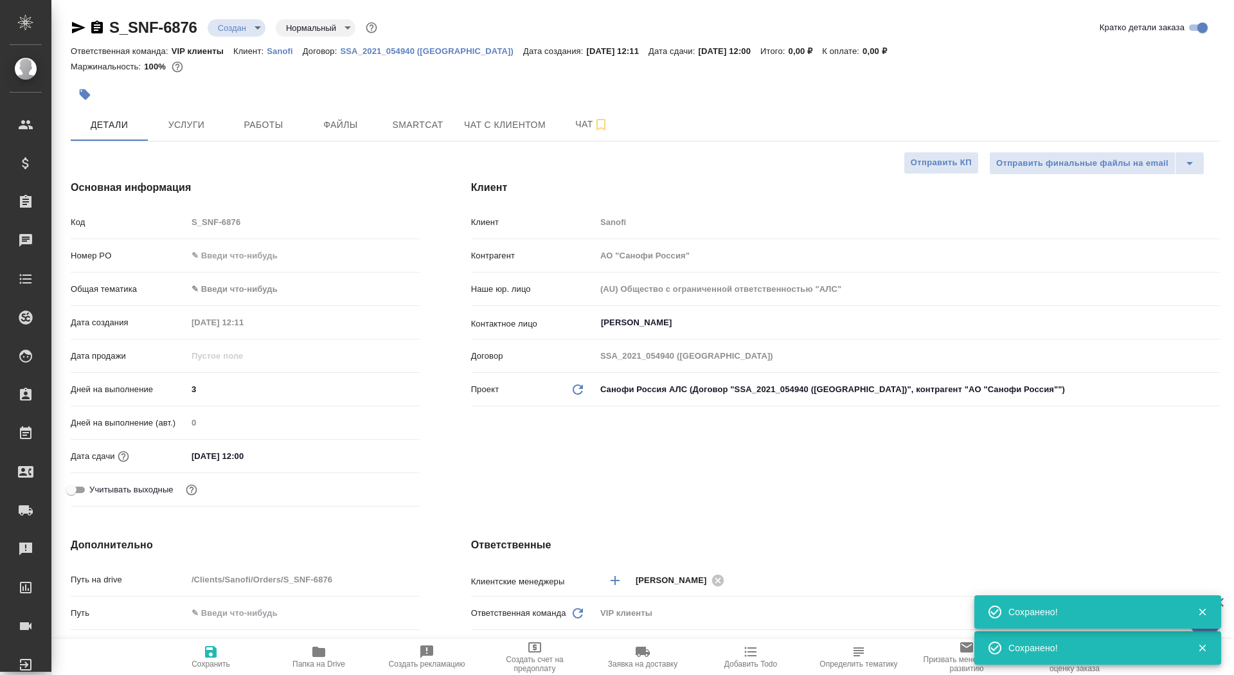
type textarea "x"
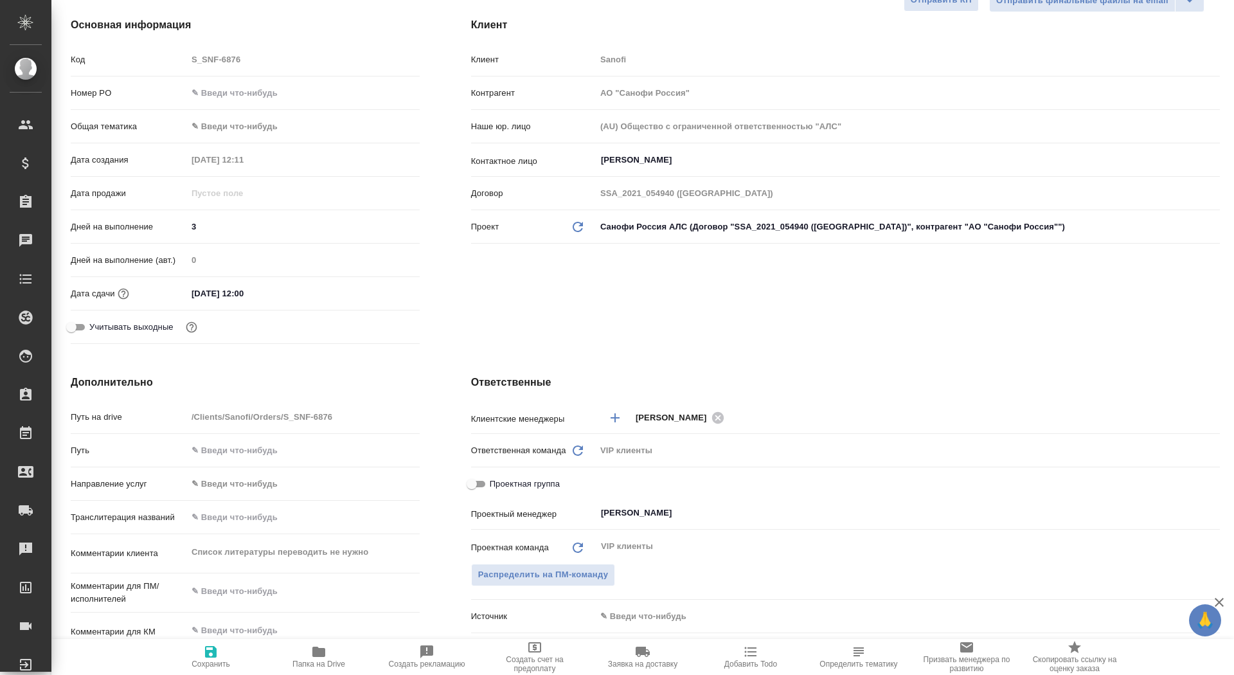
scroll to position [166, 0]
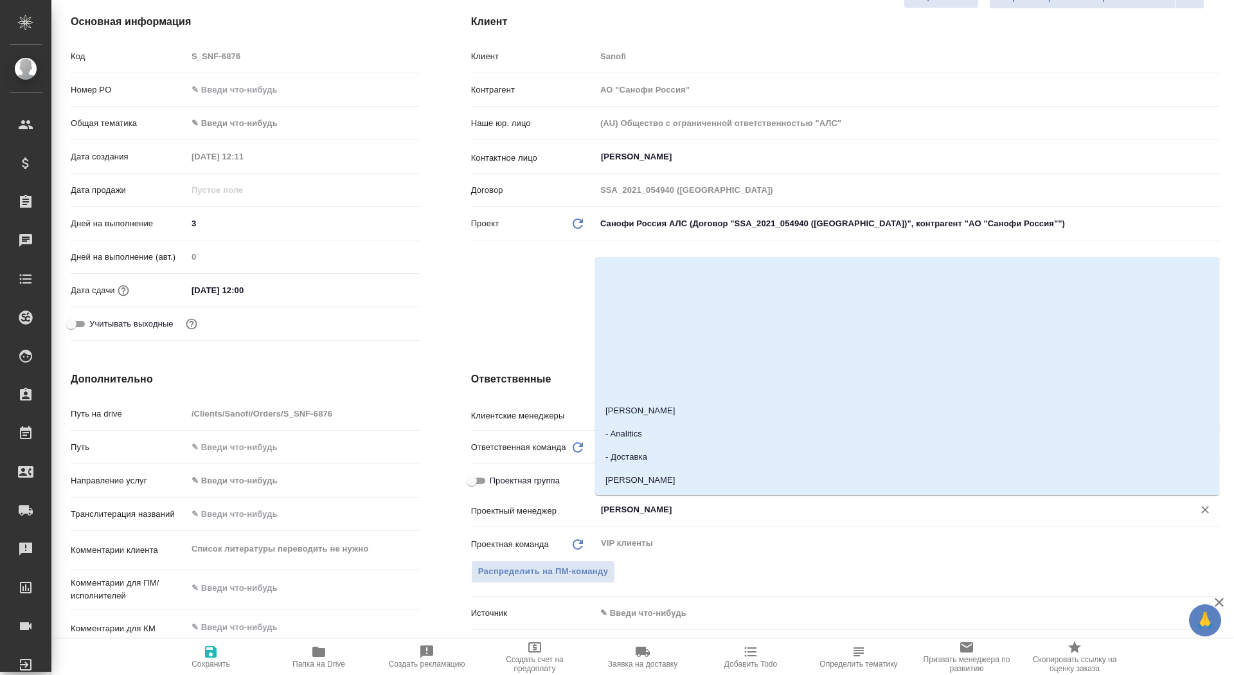
click at [628, 514] on input "Сайдашева Диляра" at bounding box center [886, 509] width 573 height 15
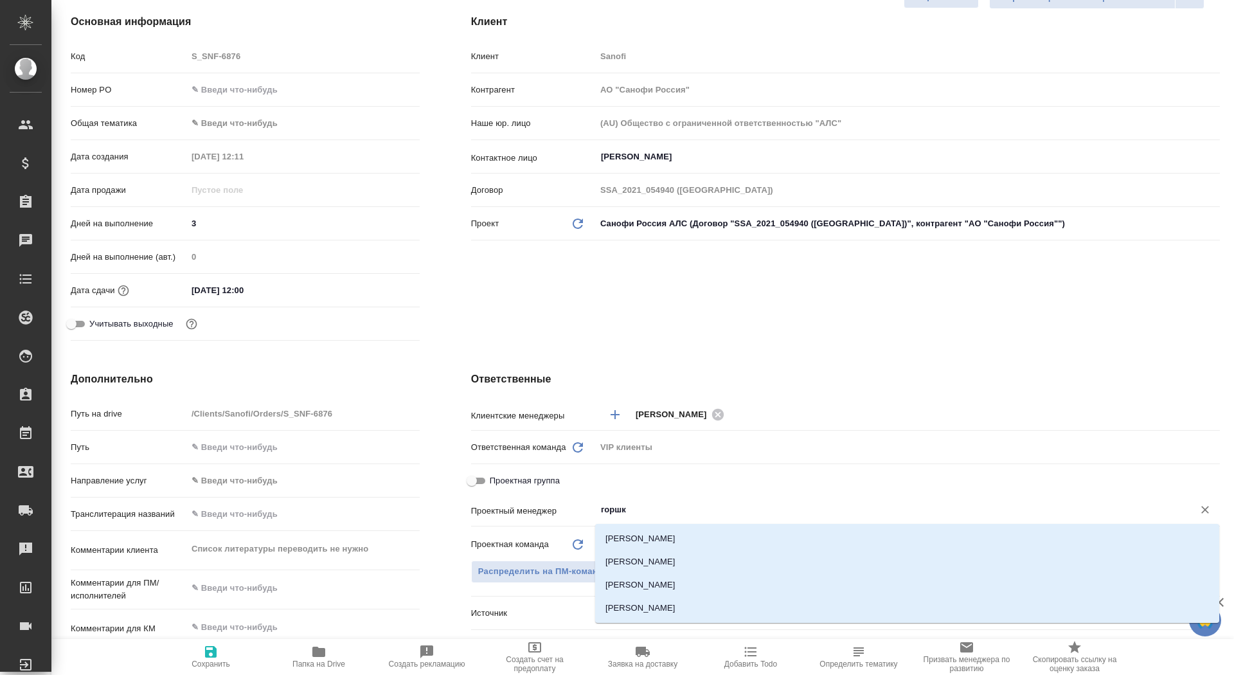
type input "горшко"
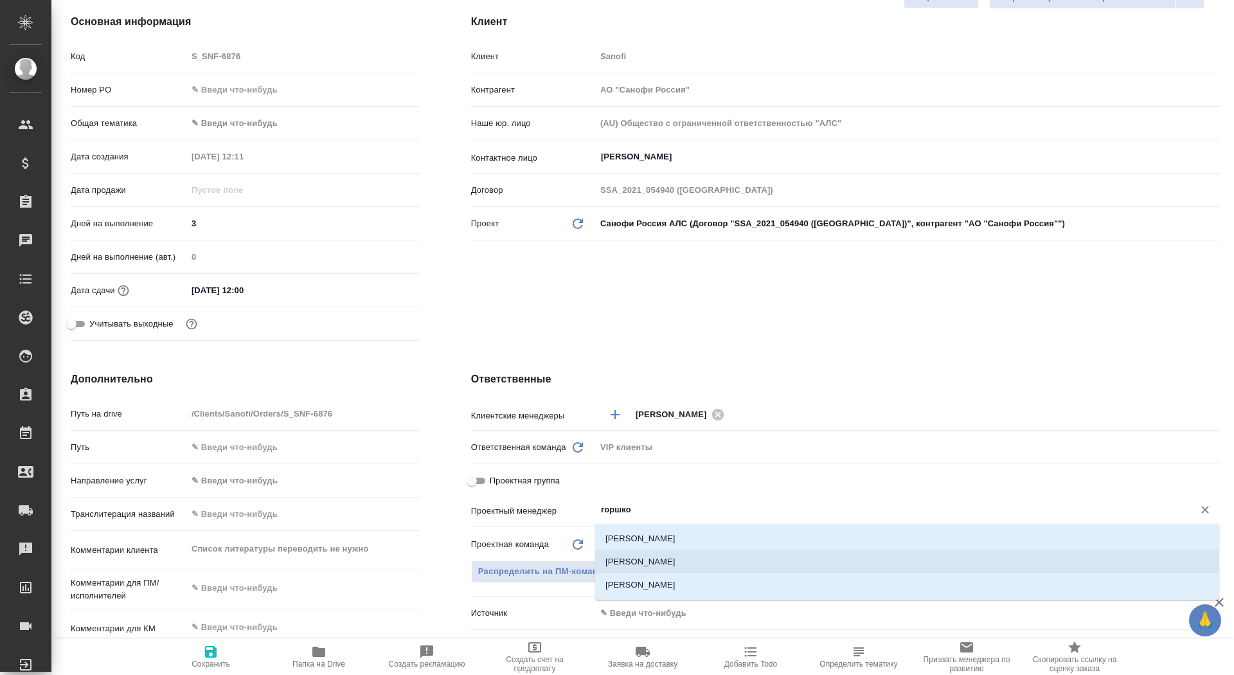
click at [769, 557] on li "Горшкова Валентина" at bounding box center [907, 561] width 624 height 23
type textarea "x"
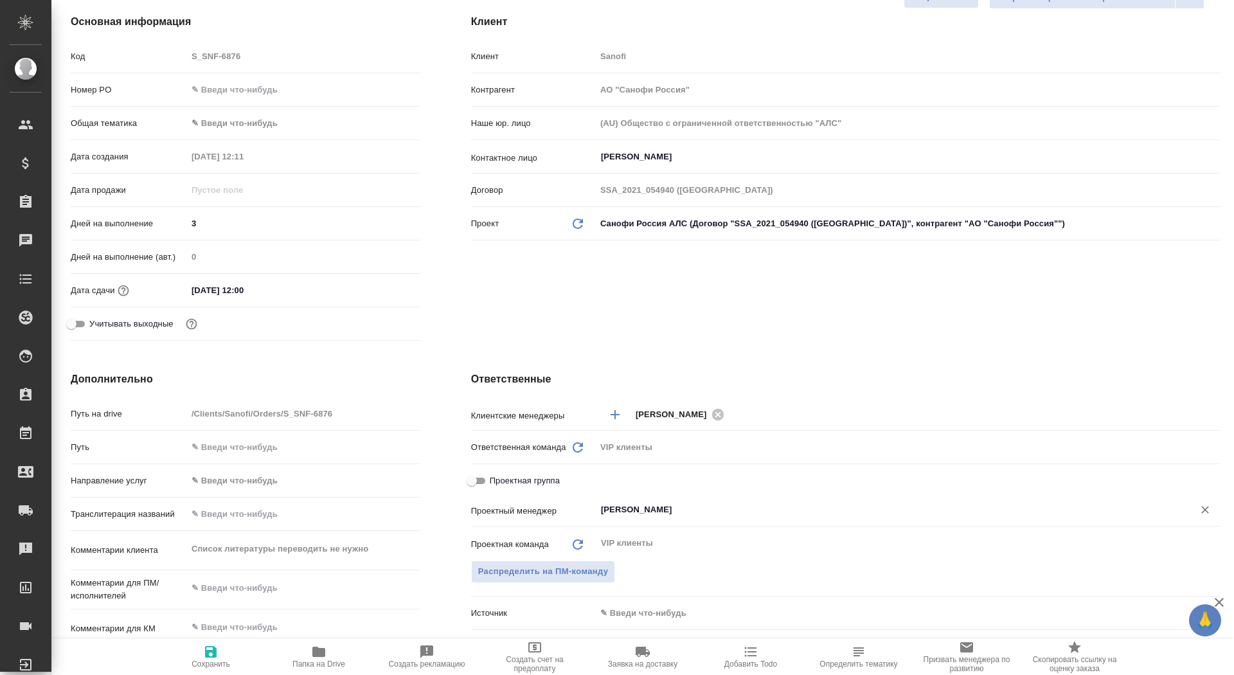
type input "[PERSON_NAME]"
click at [193, 652] on span "Сохранить" at bounding box center [211, 656] width 93 height 24
type textarea "x"
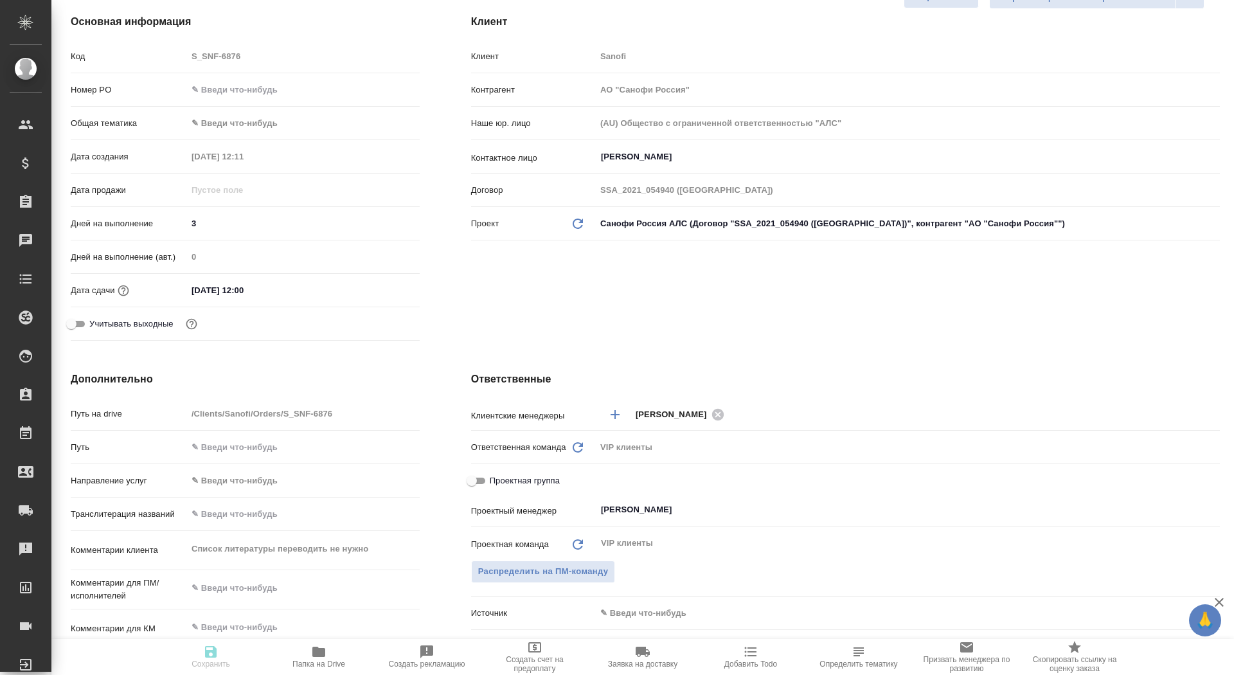
type textarea "x"
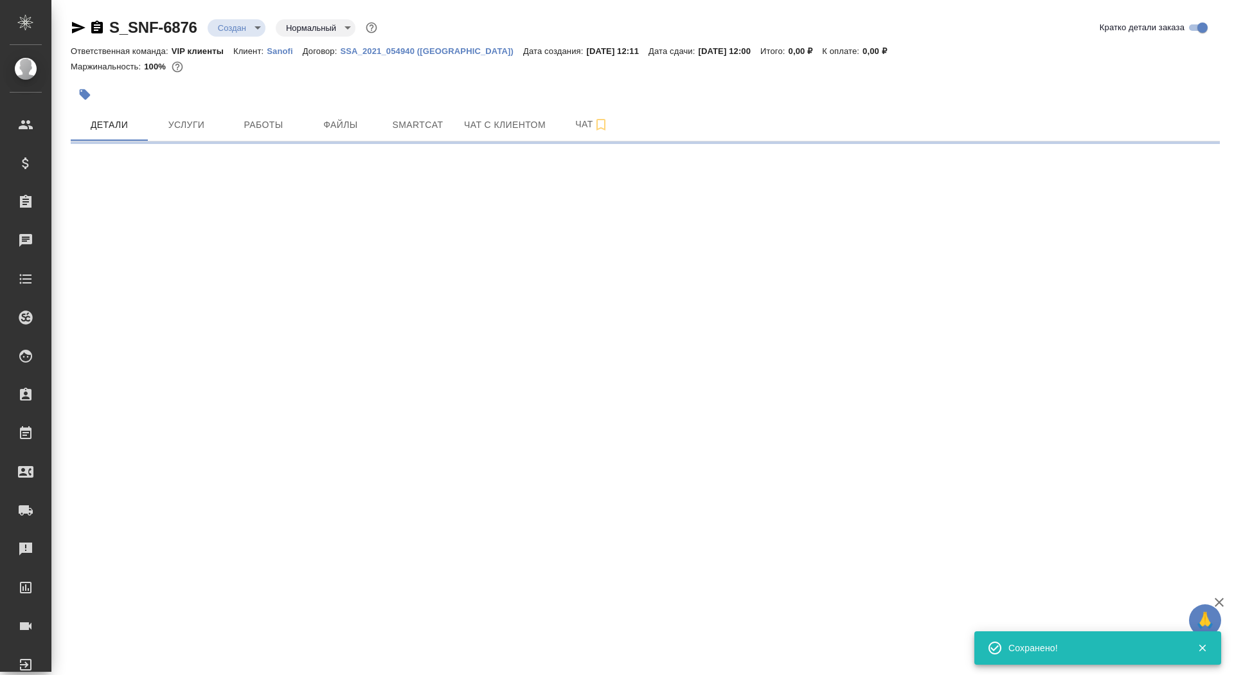
select select "RU"
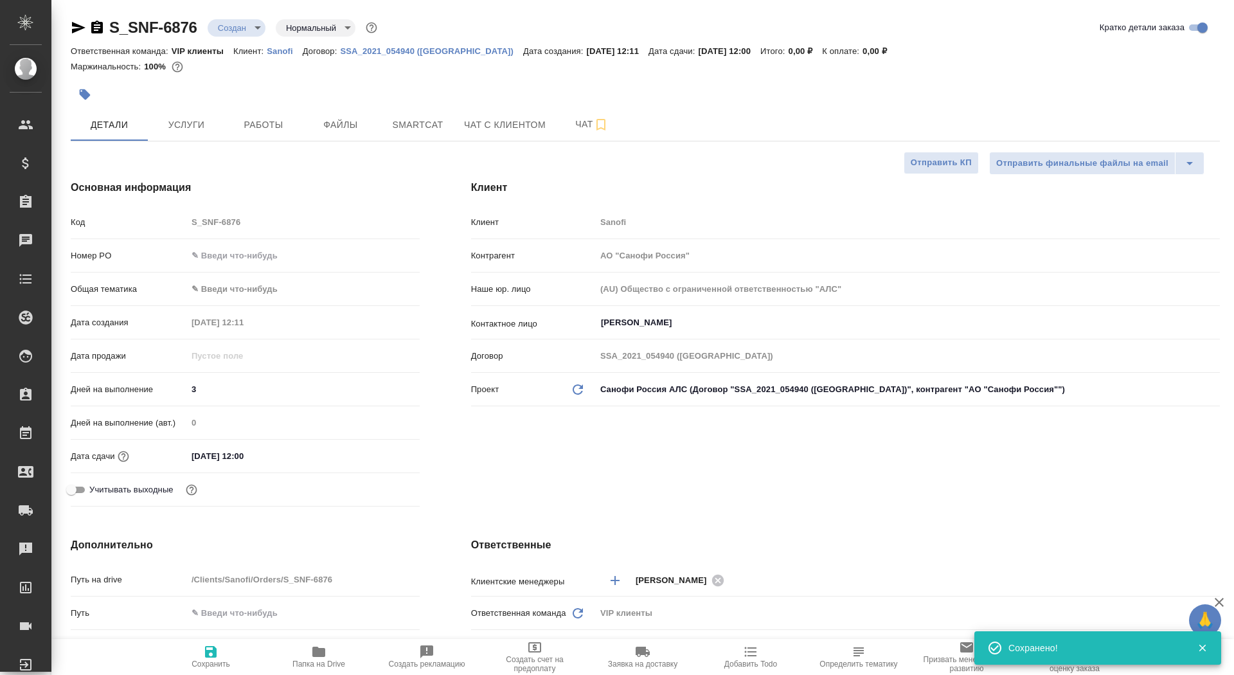
type textarea "x"
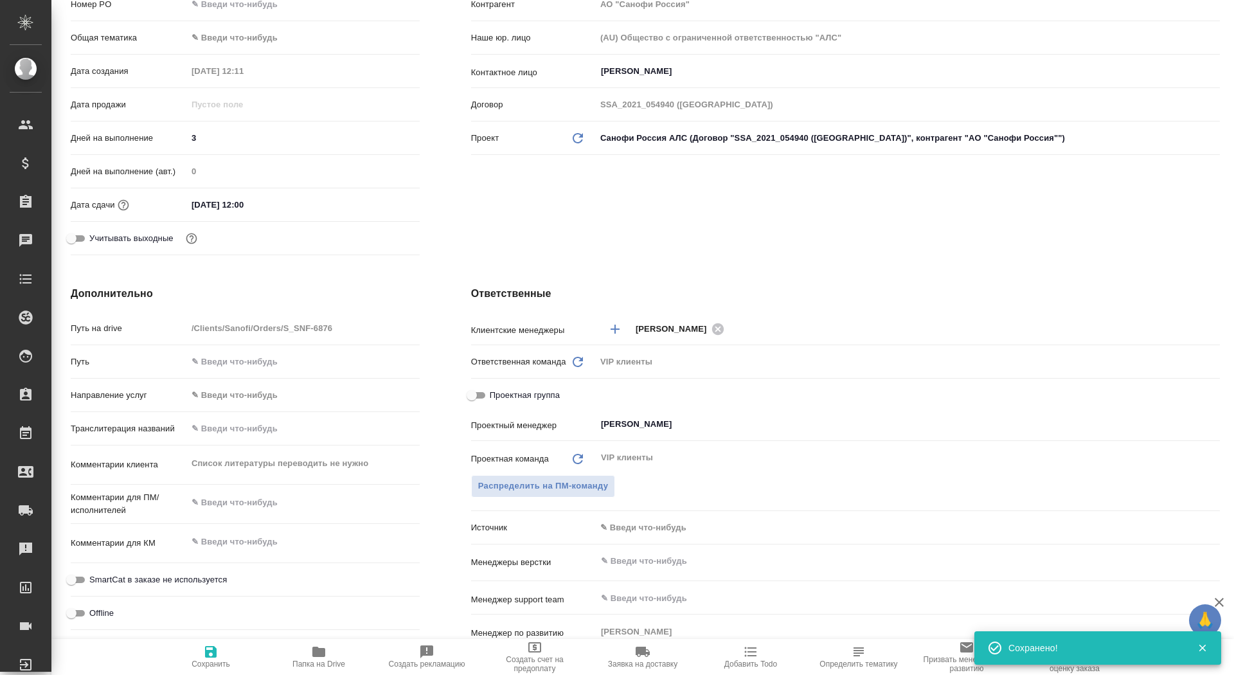
click at [444, 460] on div "Дополнительно Путь на drive /Clients/Sanofi/Orders/S_SNF-6876 Путь Направление …" at bounding box center [245, 519] width 400 height 519
type textarea "x"
click at [305, 507] on textarea at bounding box center [303, 503] width 233 height 22
paste textarea "Список литературы переводить не нужно"
type textarea "x"
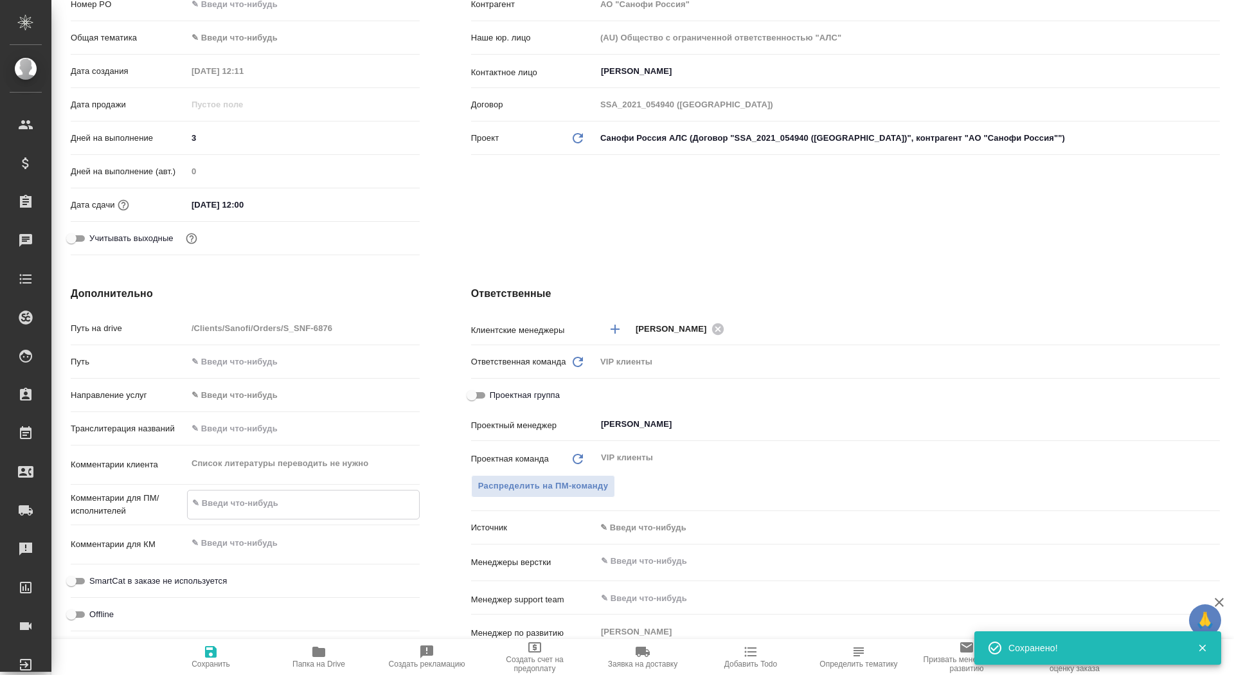
type textarea "Список литературы переводить не нужно"
type textarea "x"
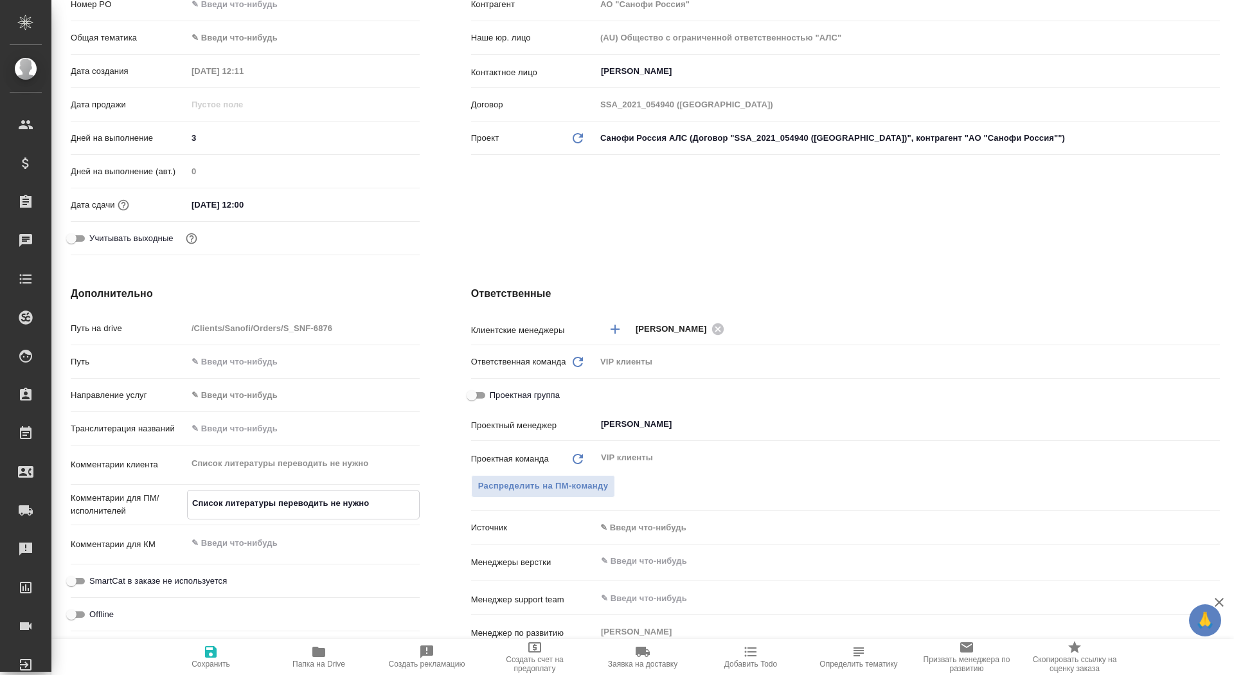
type textarea "Список литературы переводить не нужно"
type textarea "x"
click at [249, 662] on span "Сохранить" at bounding box center [211, 656] width 93 height 24
type textarea "x"
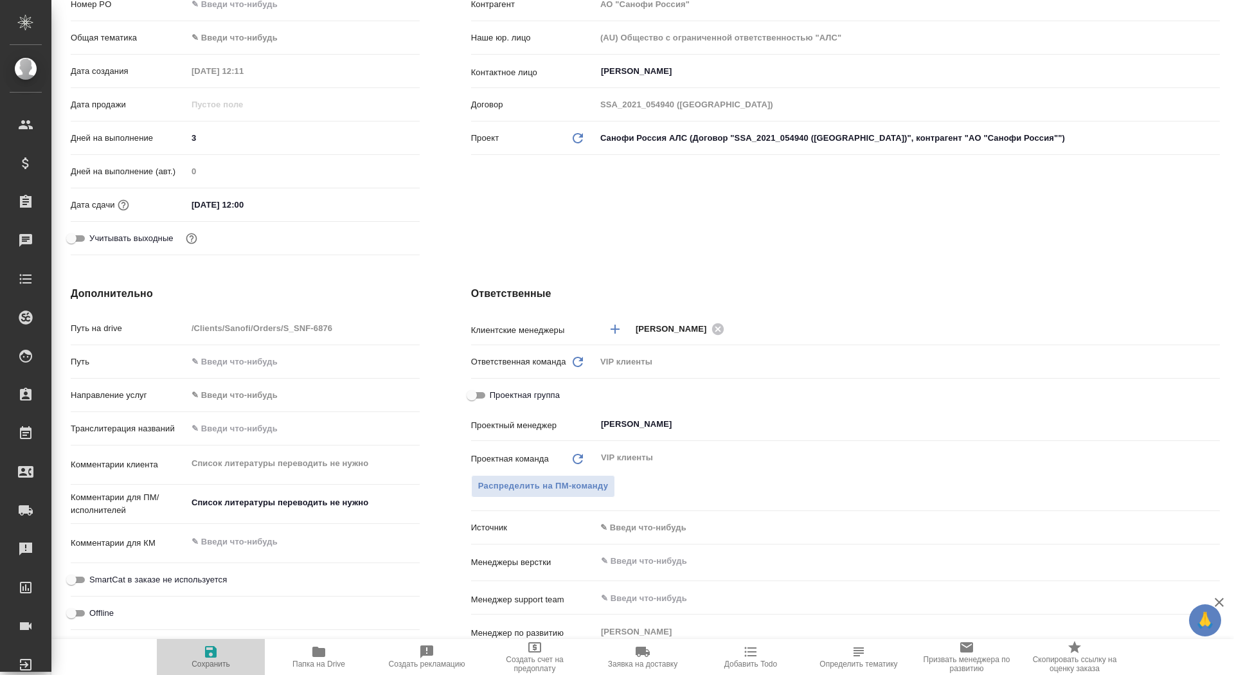
type textarea "x"
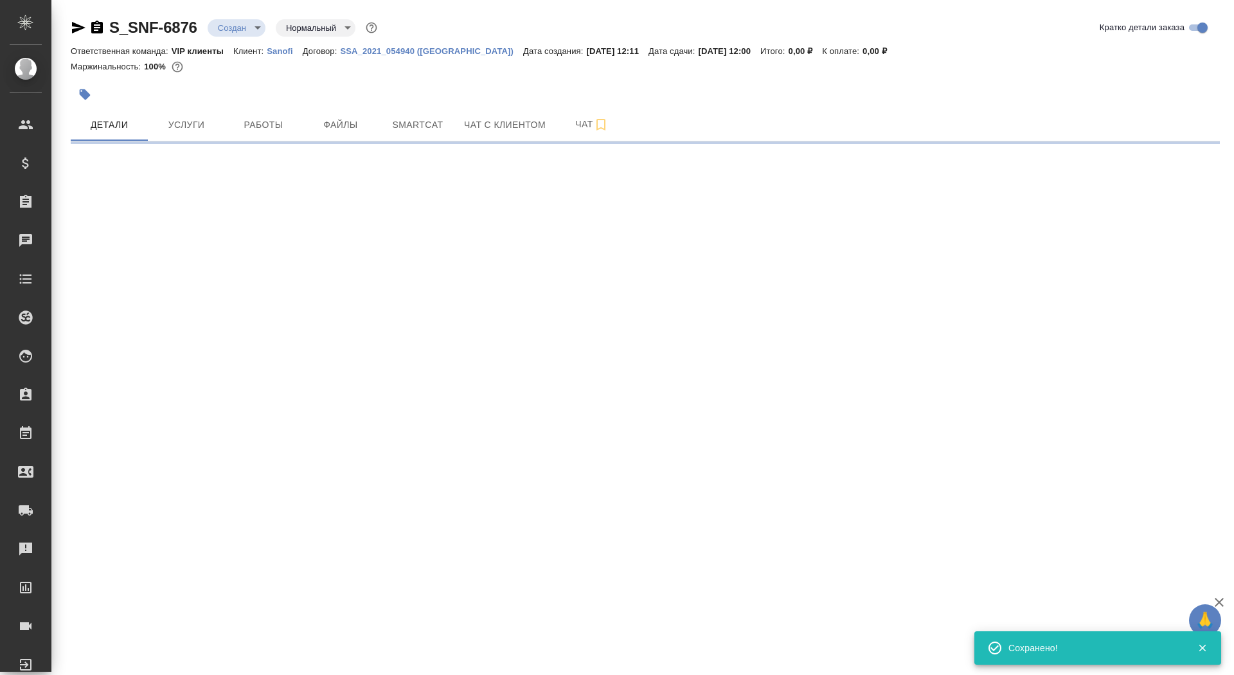
scroll to position [0, 0]
select select "RU"
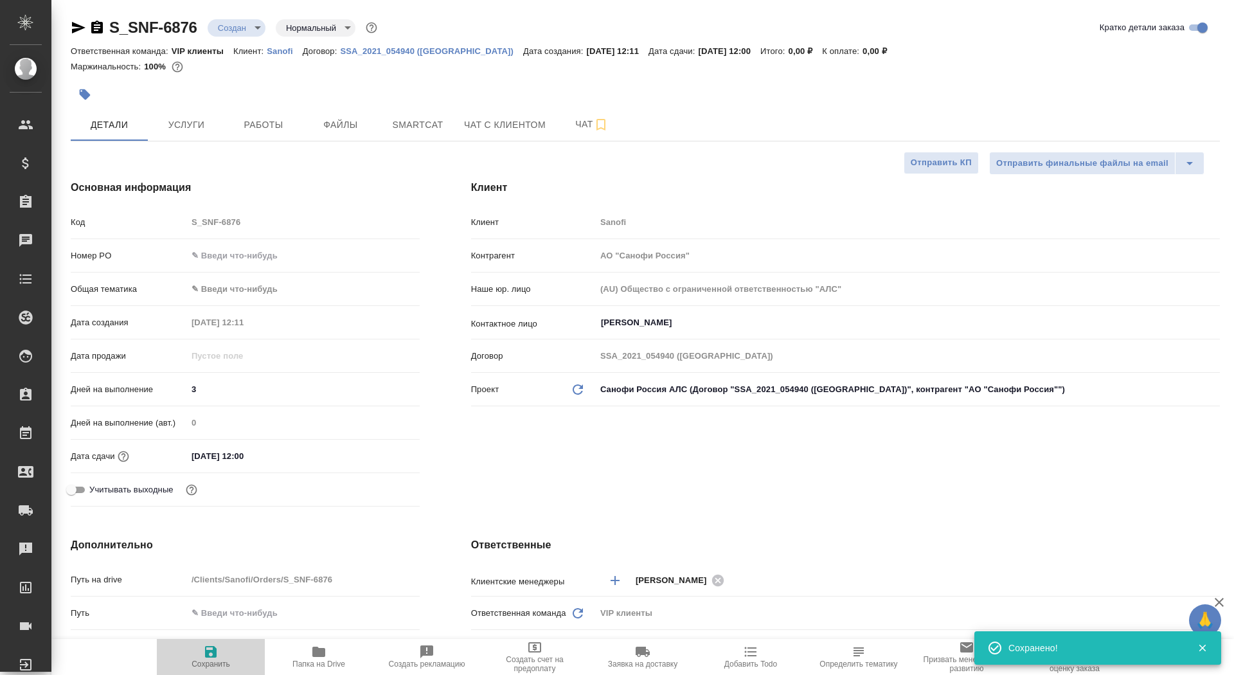
click at [198, 671] on button "Сохранить" at bounding box center [211, 657] width 108 height 36
type textarea "x"
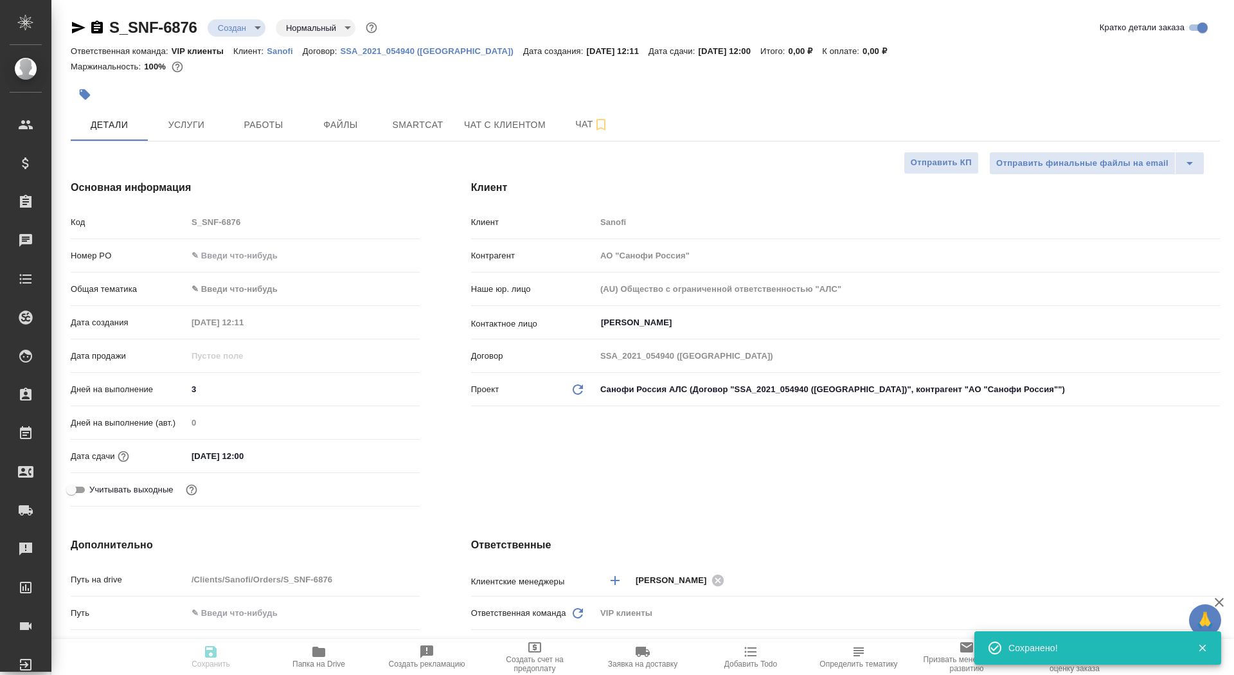
type textarea "x"
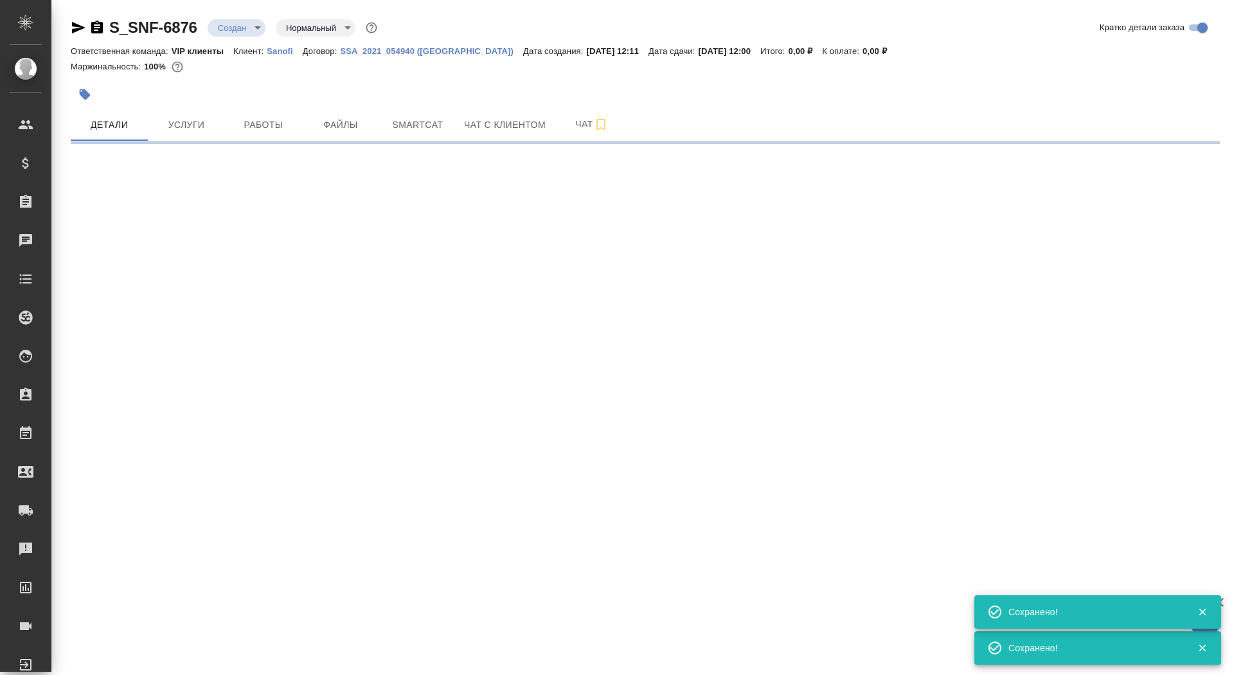
select select "RU"
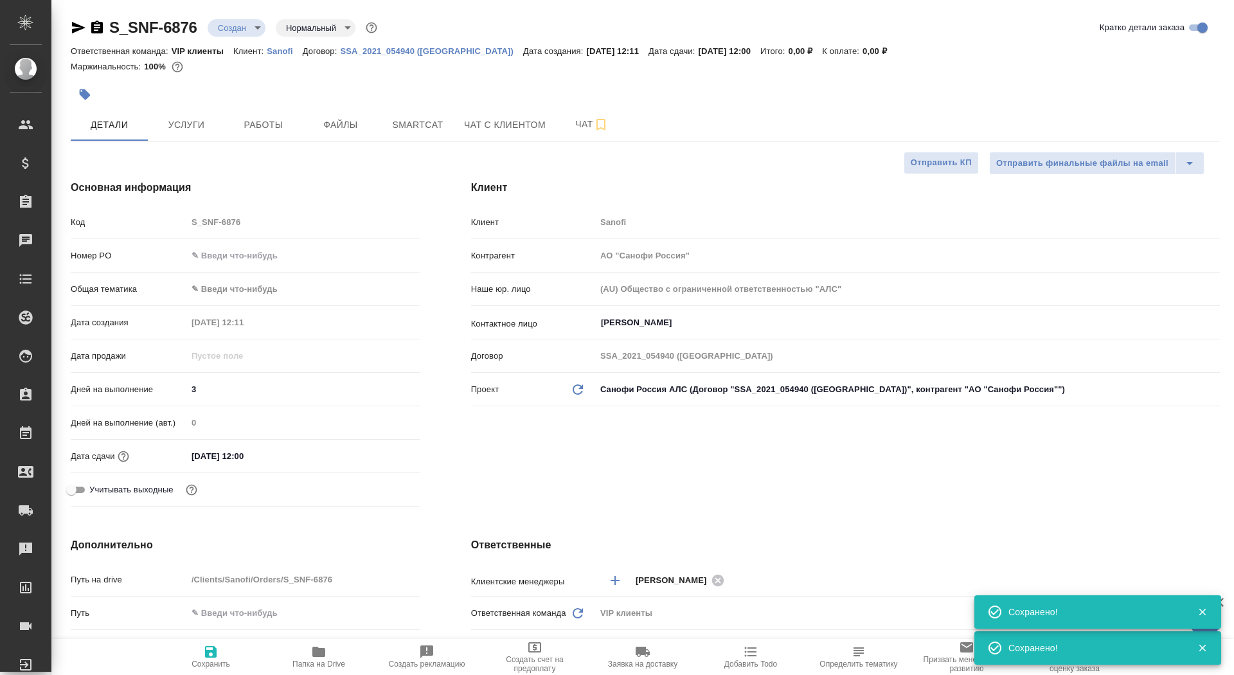
type textarea "x"
click at [349, 660] on span "Папка на Drive" at bounding box center [319, 656] width 93 height 24
type textarea "x"
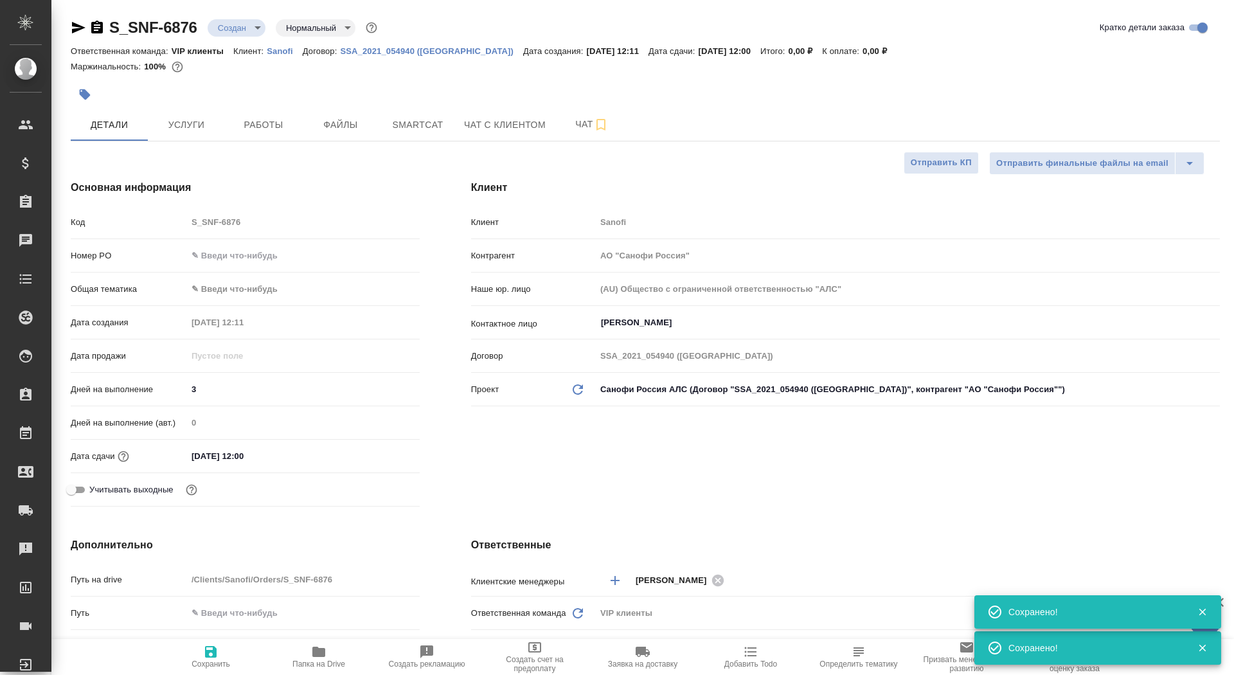
type textarea "x"
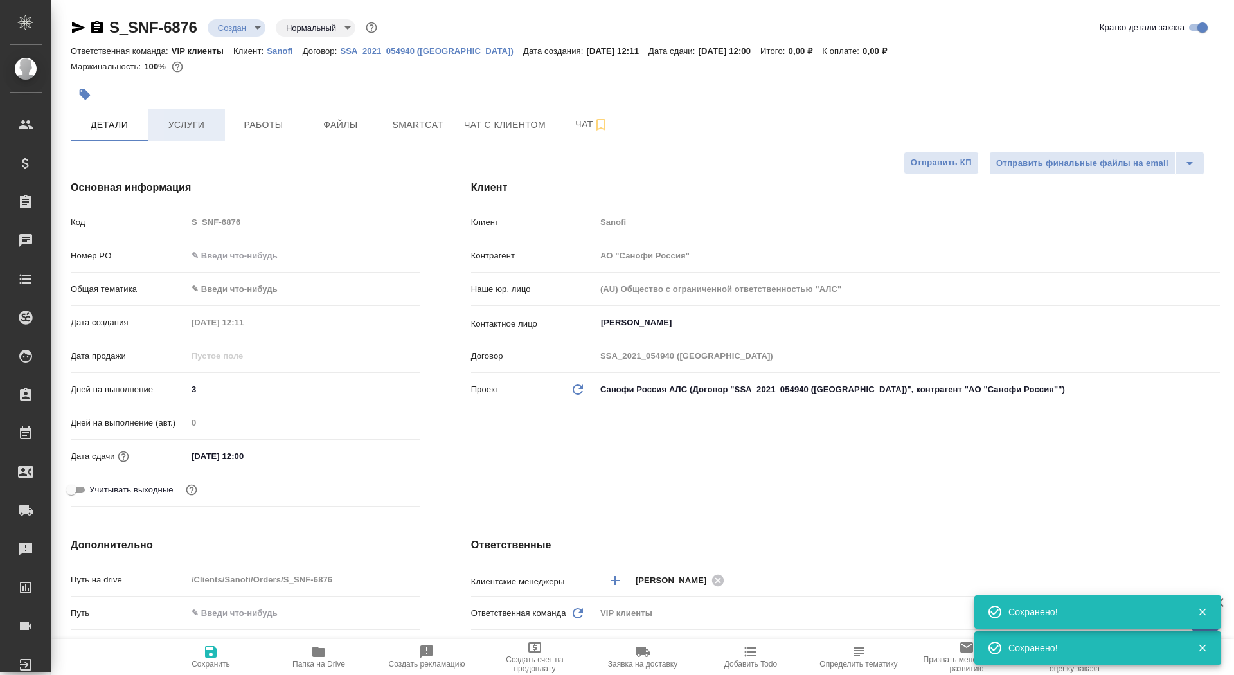
click at [191, 132] on span "Услуги" at bounding box center [187, 125] width 62 height 16
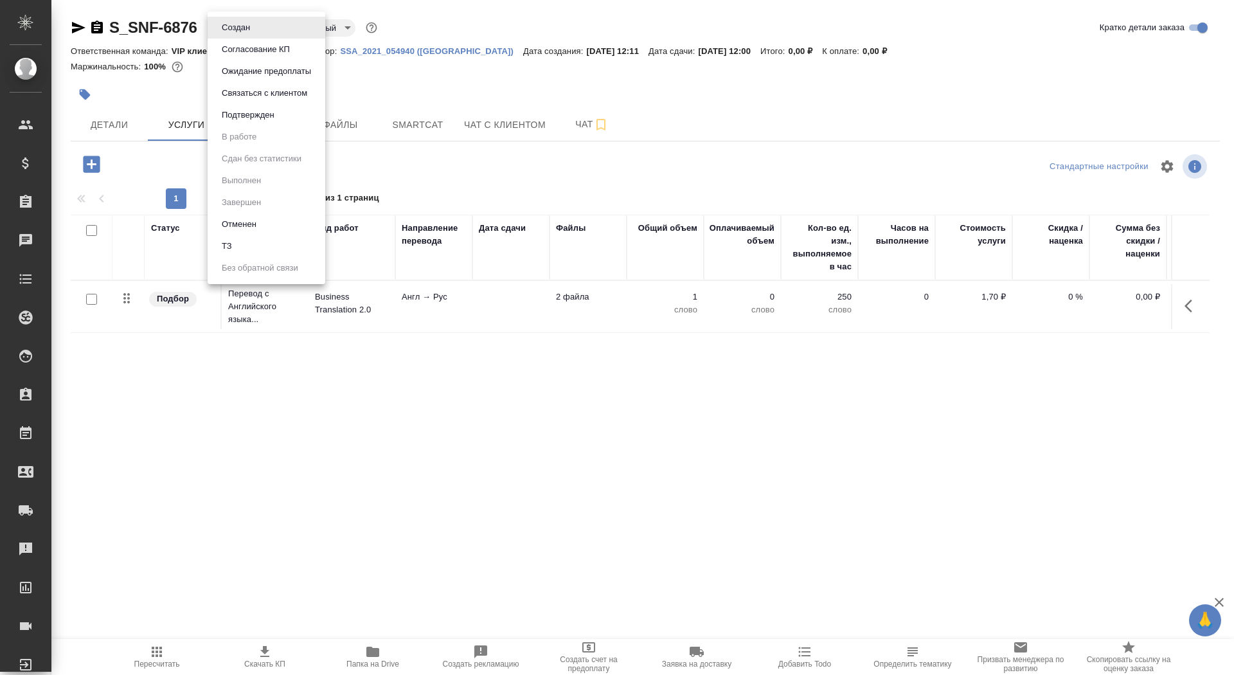
click at [256, 30] on body "🙏 .cls-1 fill:#fff; AWATERA Saydasheva Dilyara Клиенты Спецификации Заказы 0 Ча…" at bounding box center [617, 337] width 1234 height 675
click at [251, 249] on li "ТЗ" at bounding box center [267, 246] width 118 height 22
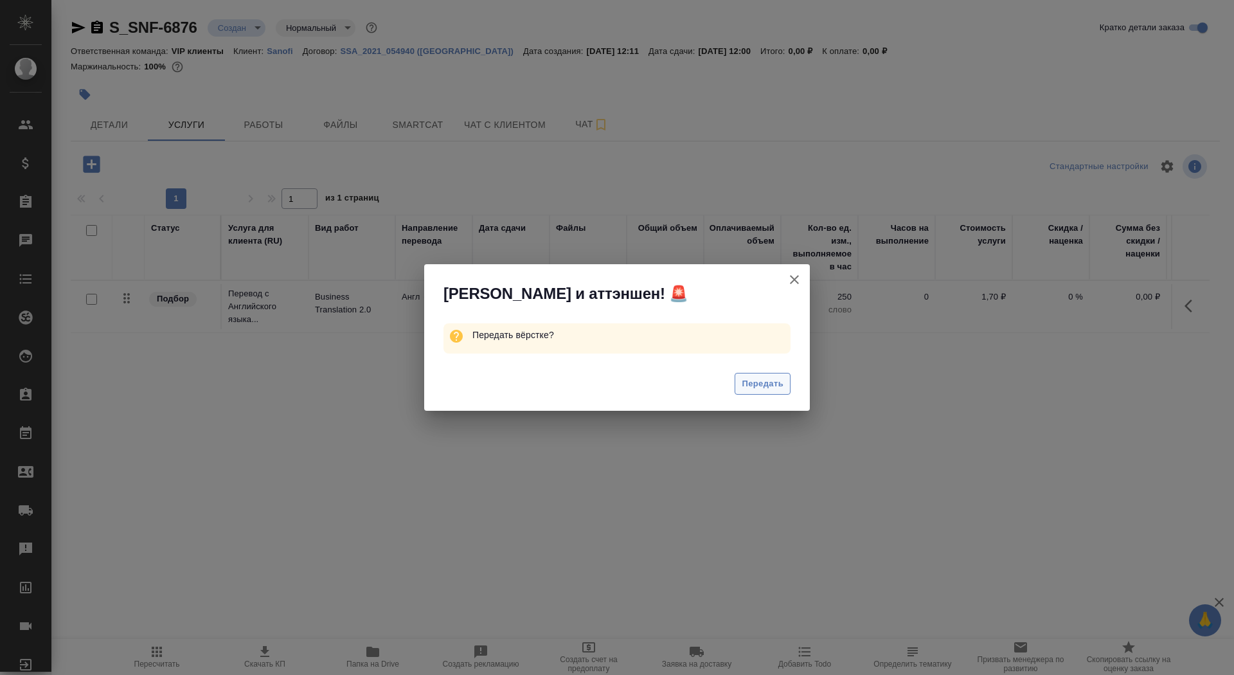
click at [755, 377] on span "Передать" at bounding box center [763, 384] width 42 height 15
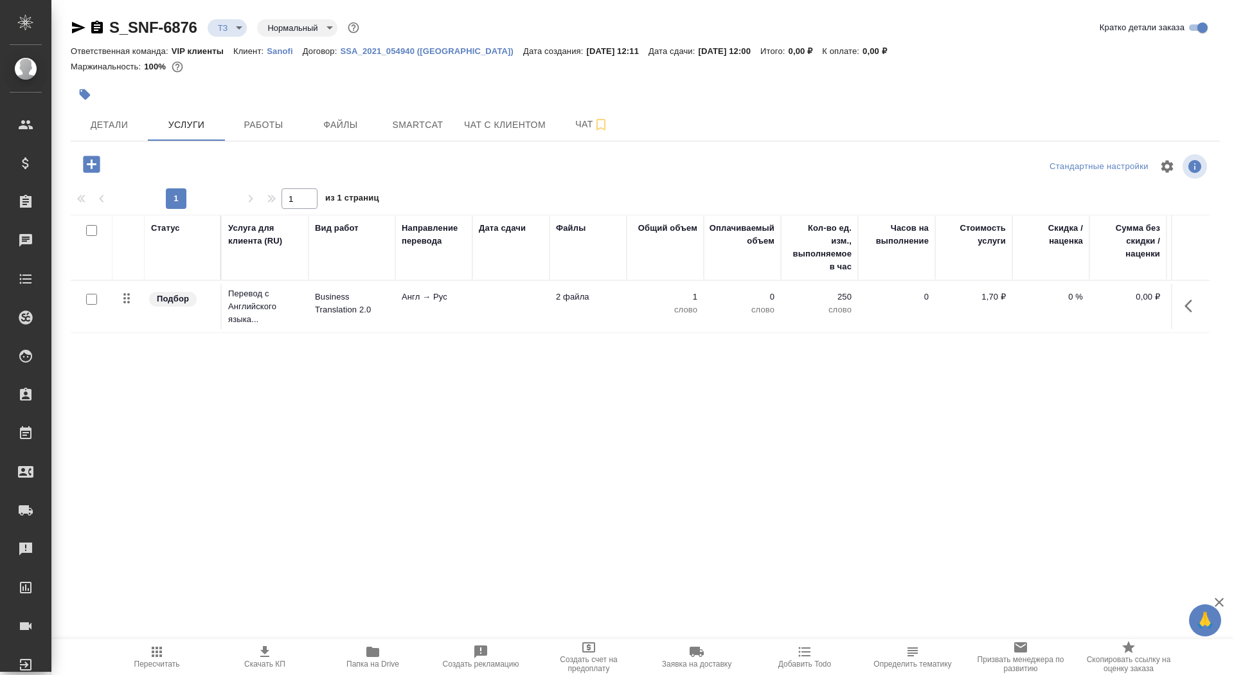
click at [499, 305] on td at bounding box center [510, 306] width 77 height 45
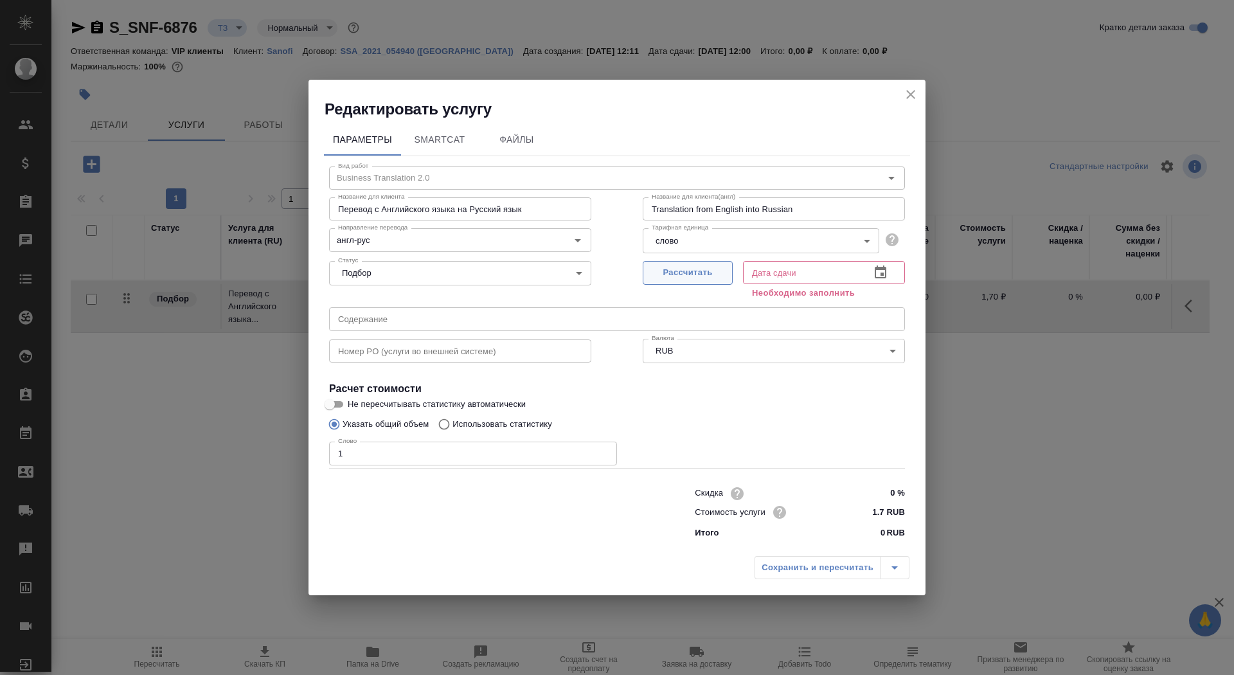
click at [712, 266] on span "Рассчитать" at bounding box center [688, 272] width 76 height 15
type input "12.09.2025 12:00"
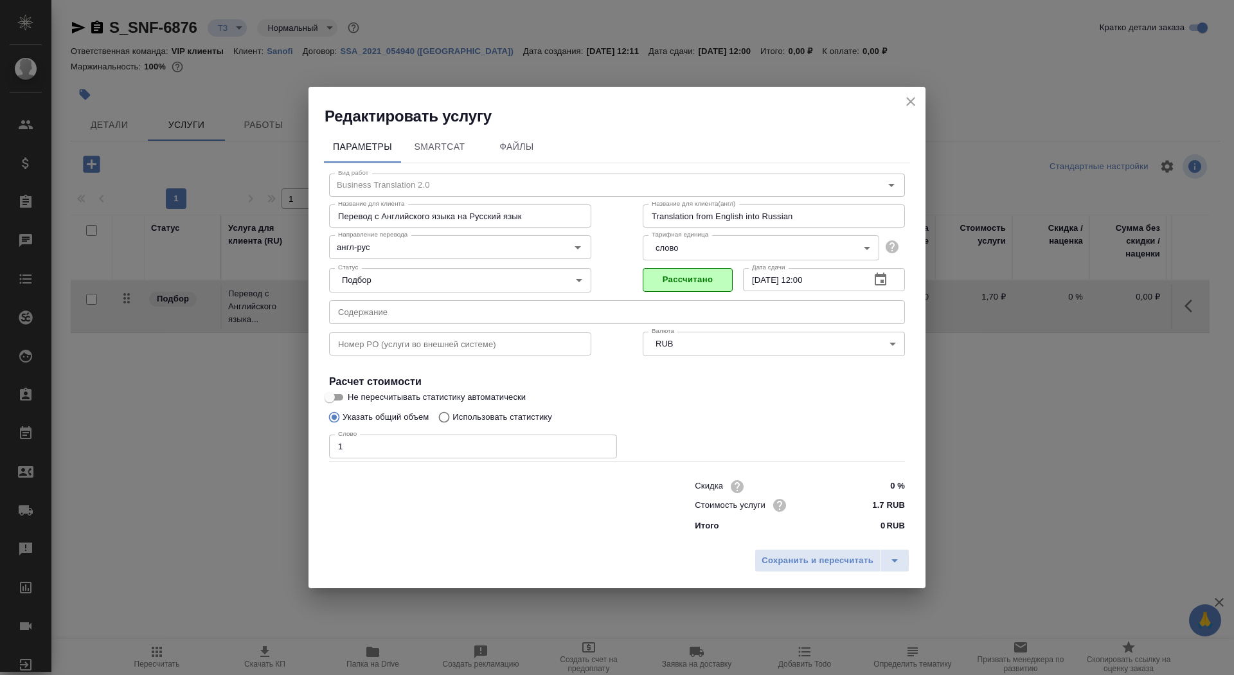
click at [346, 399] on input "Не пересчитывать статистику автоматически" at bounding box center [330, 397] width 46 height 15
checkbox input "true"
click at [810, 564] on span "Сохранить и пересчитать" at bounding box center [818, 560] width 112 height 15
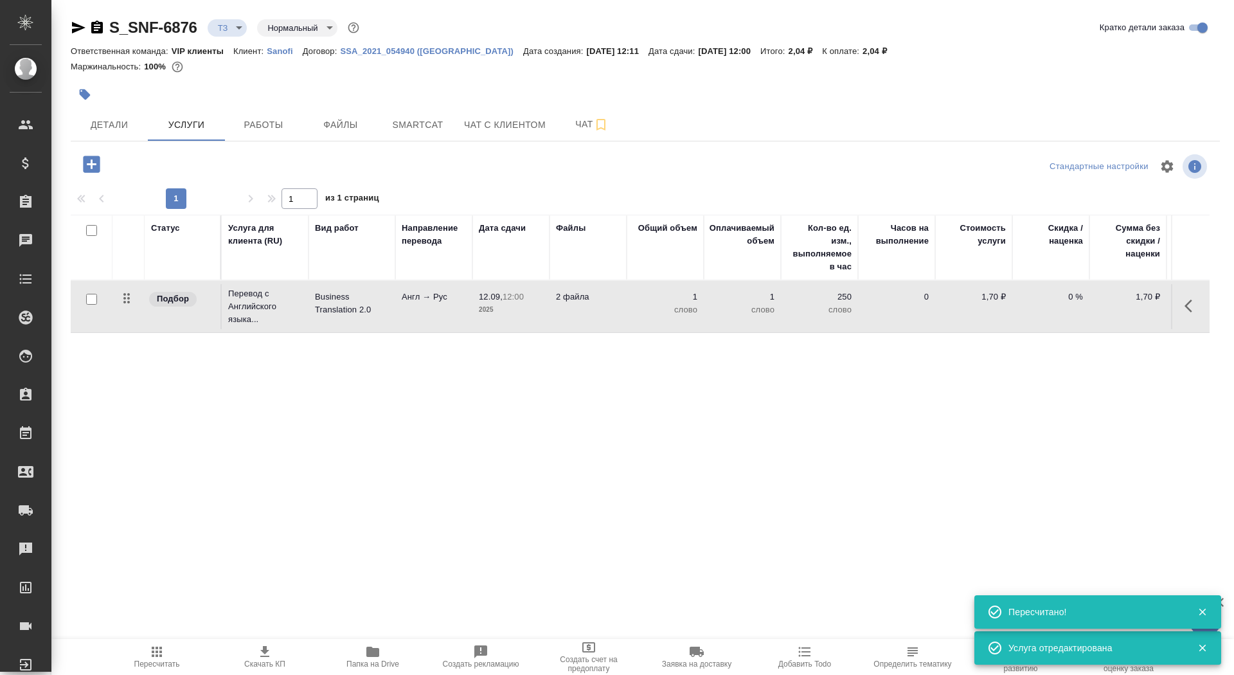
click at [92, 300] on input "checkbox" at bounding box center [91, 299] width 11 height 11
checkbox input "true"
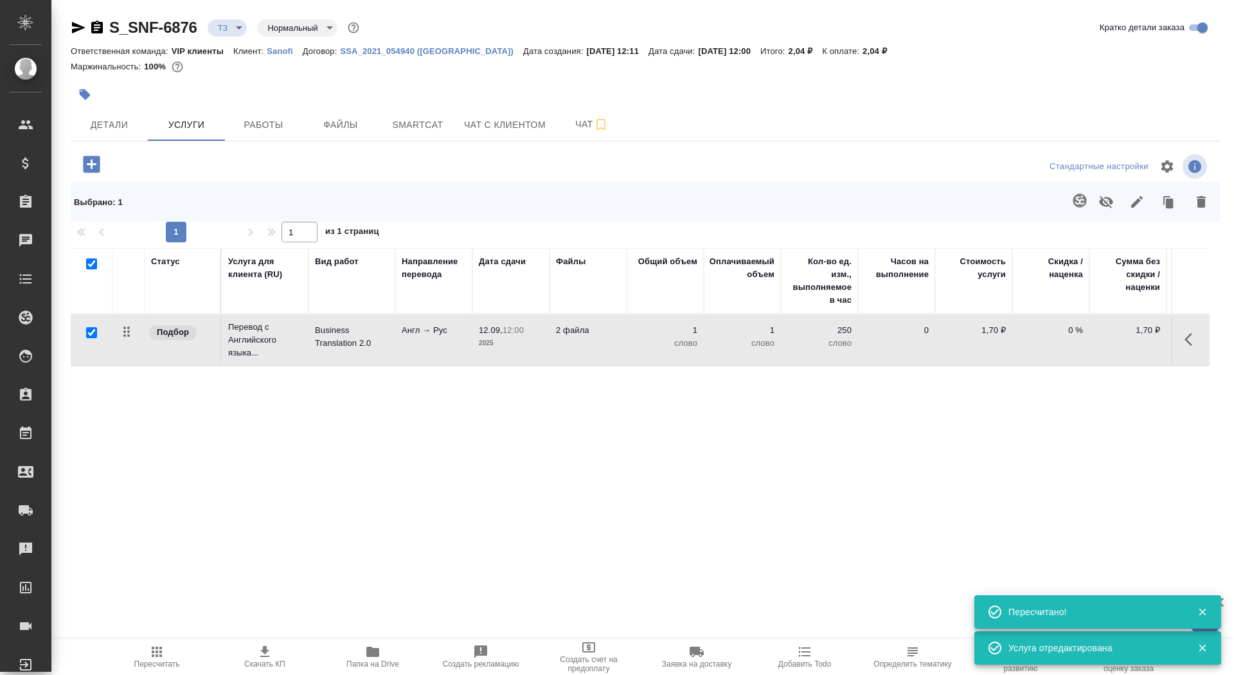
click at [1079, 219] on div "Выбрано : 1" at bounding box center [645, 202] width 1149 height 40
click at [1079, 204] on icon "button" at bounding box center [1079, 199] width 13 height 13
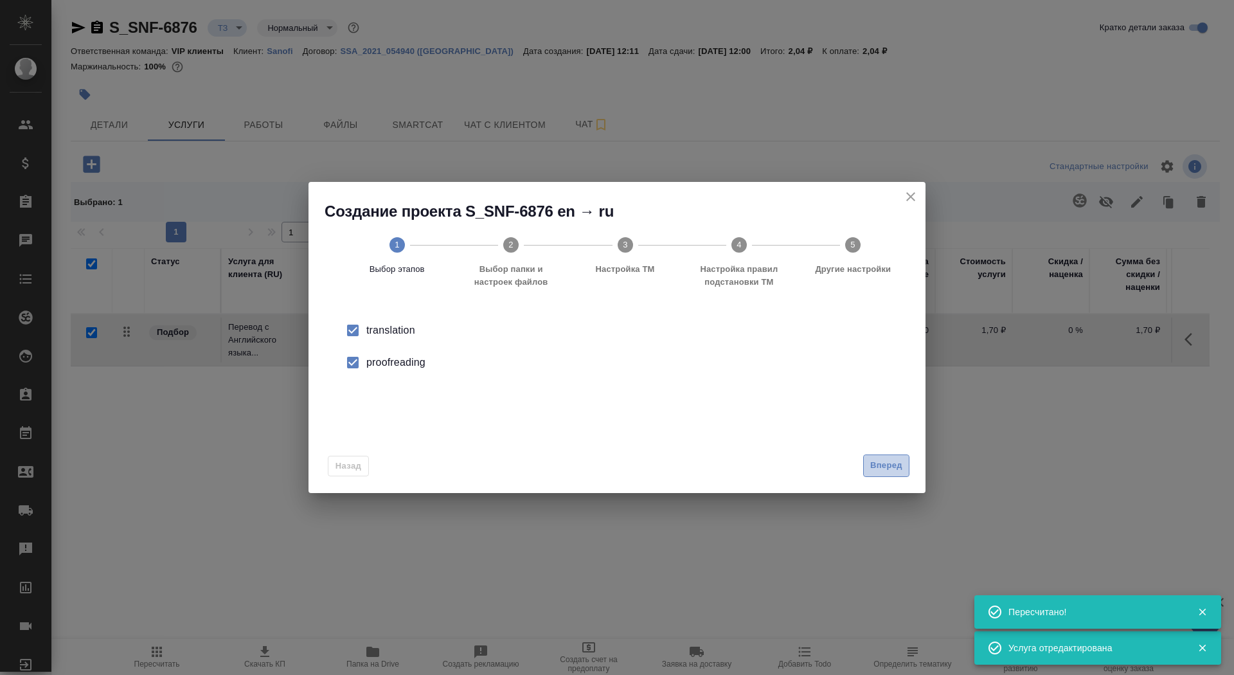
click at [866, 475] on button "Вперед" at bounding box center [886, 465] width 46 height 22
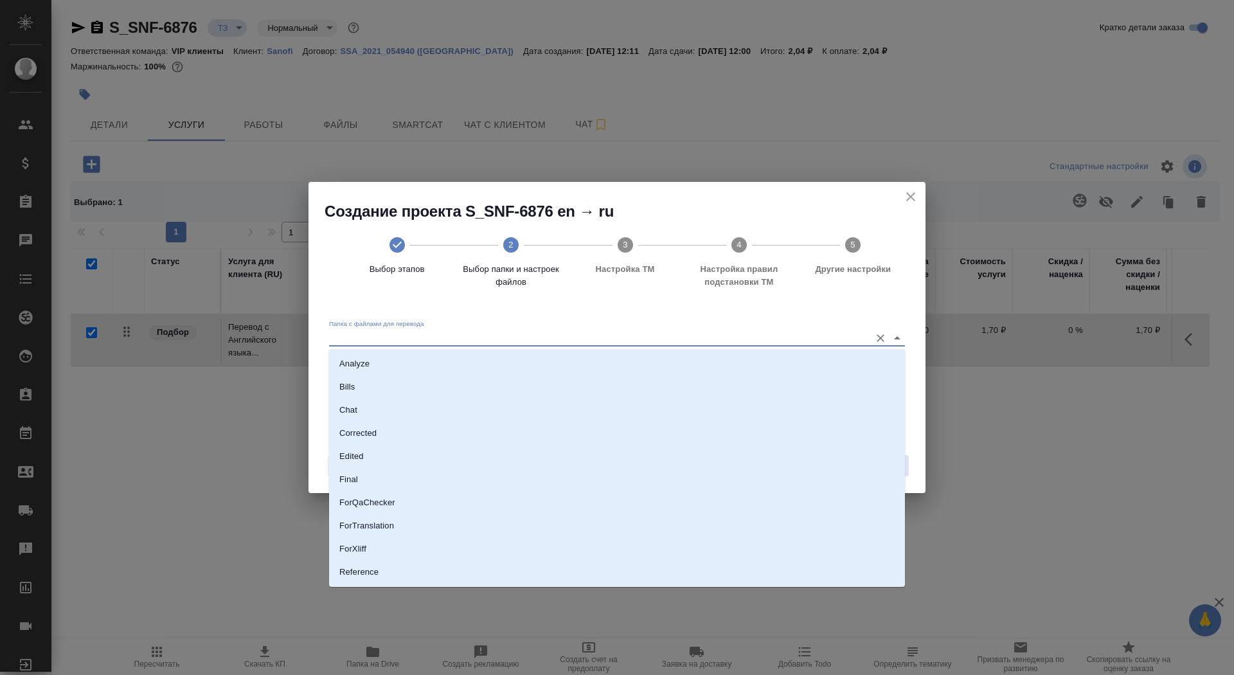
click at [773, 336] on input "Папка с файлами для перевода" at bounding box center [596, 337] width 535 height 15
click at [670, 568] on li "Source" at bounding box center [617, 572] width 576 height 23
type input "Source"
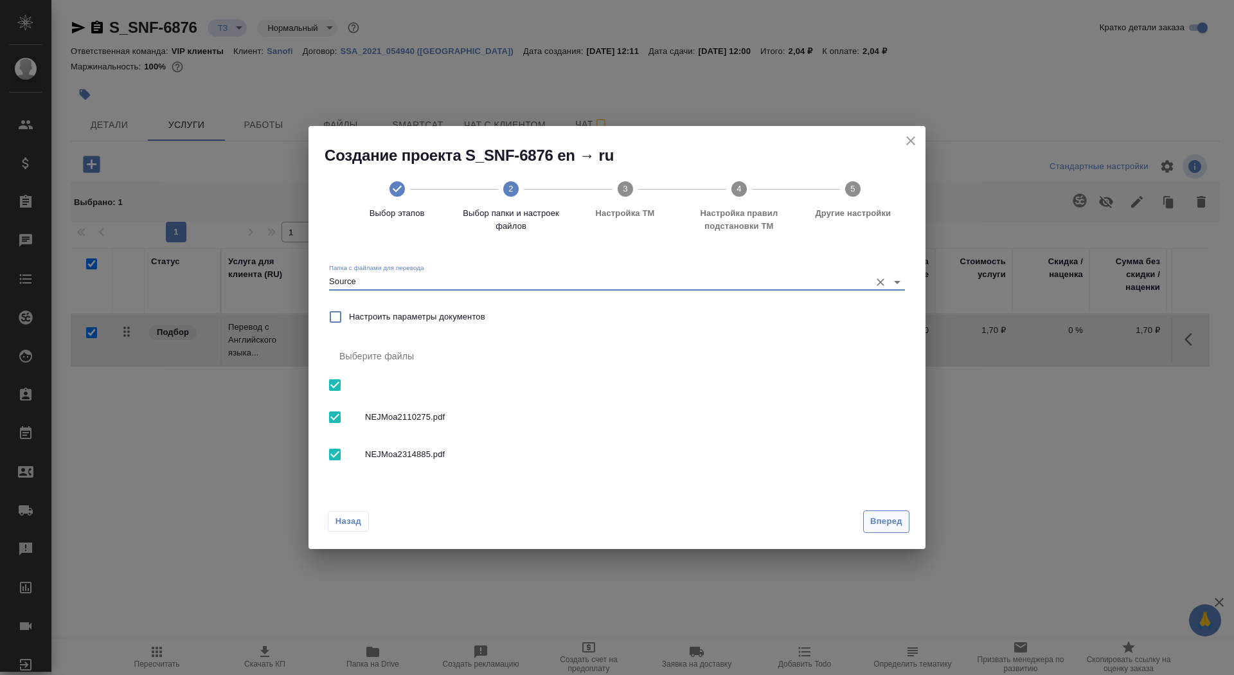
click at [895, 521] on span "Вперед" at bounding box center [886, 521] width 32 height 15
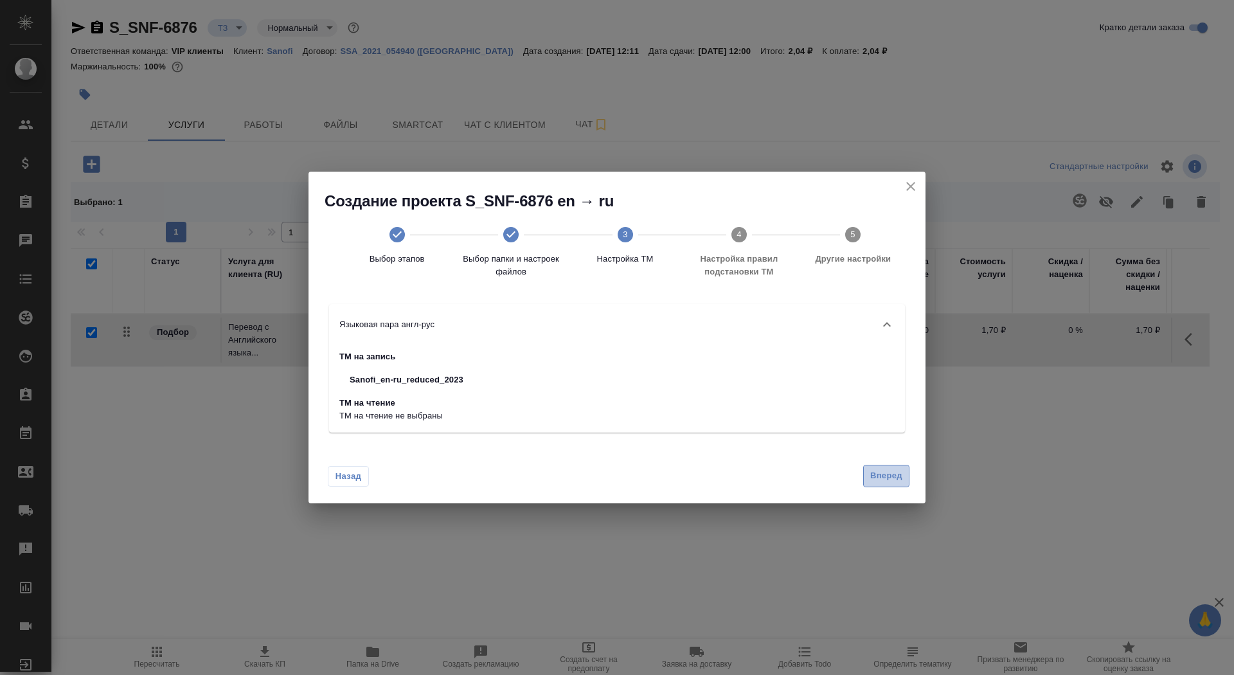
click at [892, 478] on span "Вперед" at bounding box center [886, 476] width 32 height 15
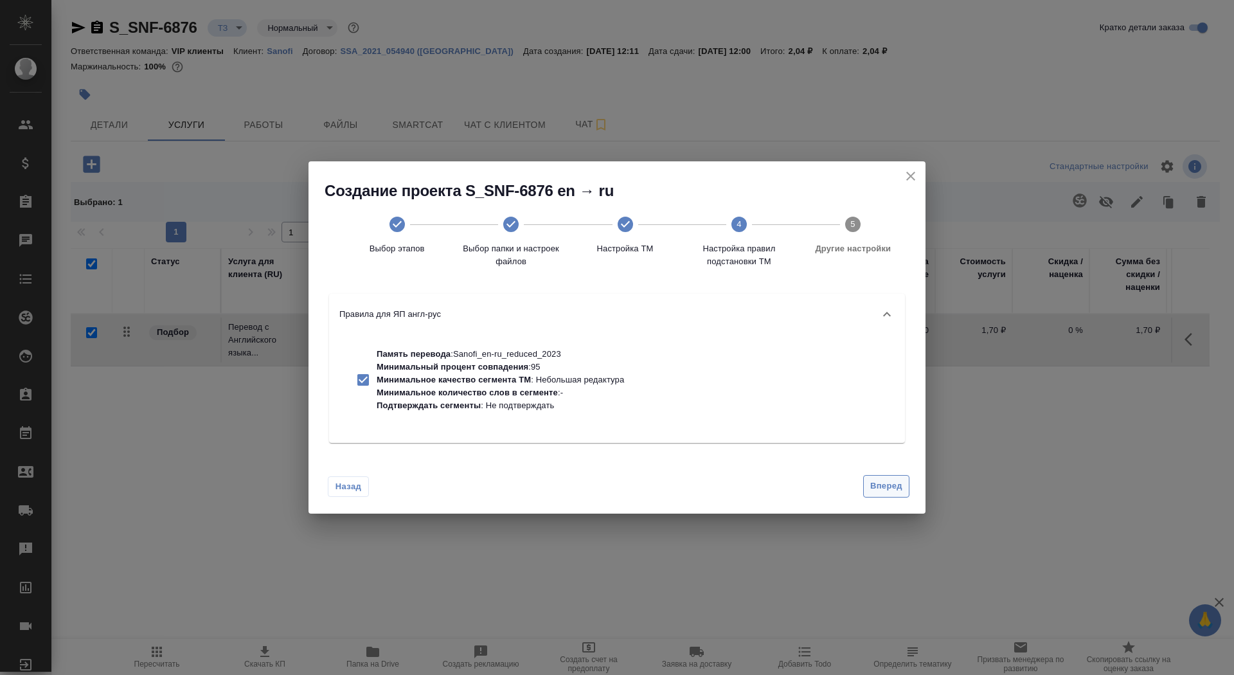
click at [889, 490] on span "Вперед" at bounding box center [886, 486] width 32 height 15
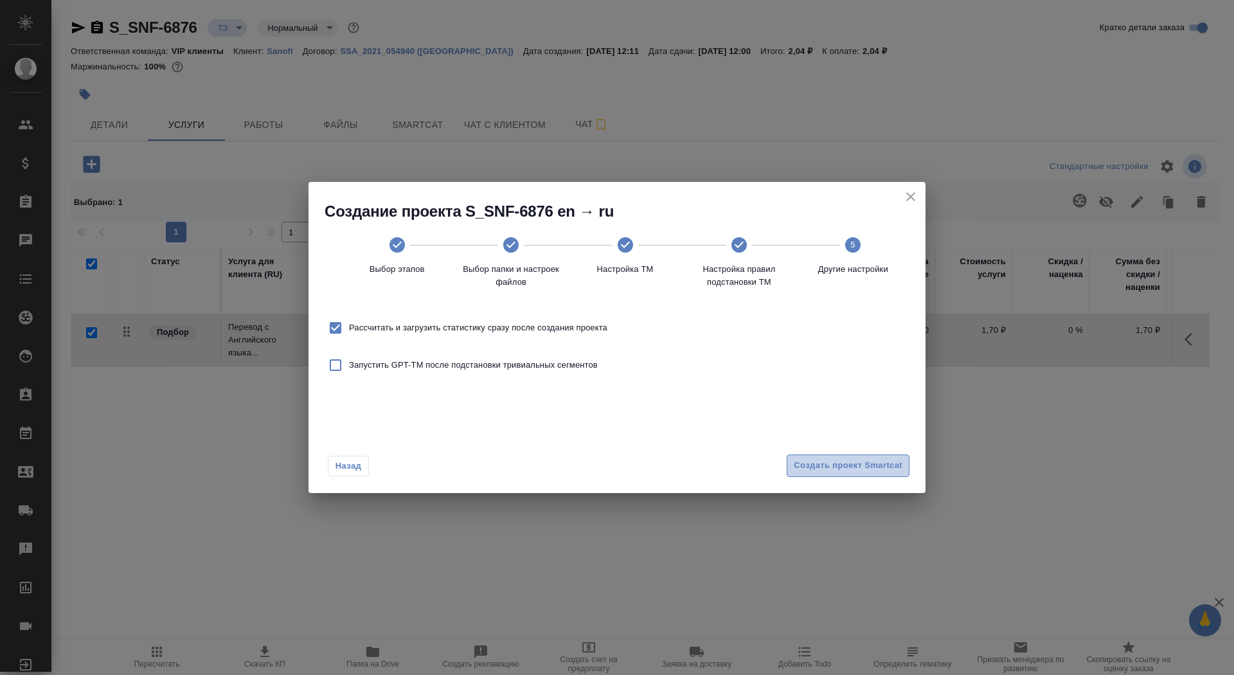
click at [878, 467] on span "Создать проект Smartcat" at bounding box center [848, 465] width 109 height 15
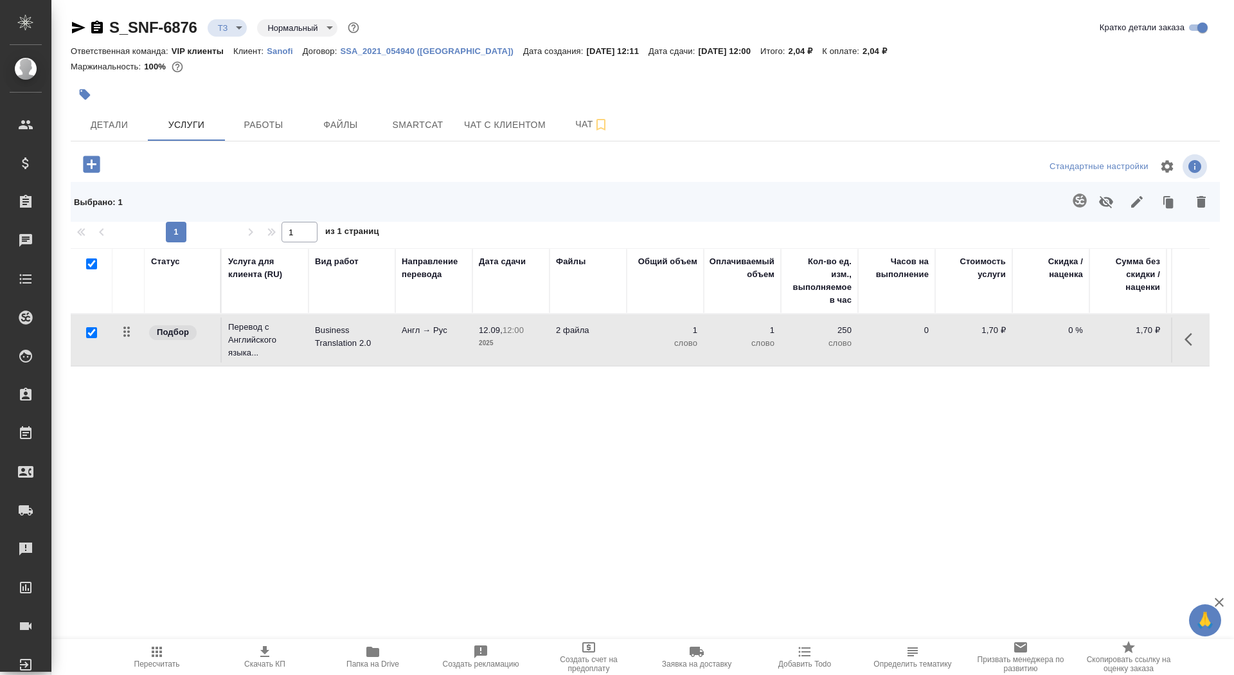
click at [469, 330] on td "Англ → Рус" at bounding box center [433, 340] width 77 height 45
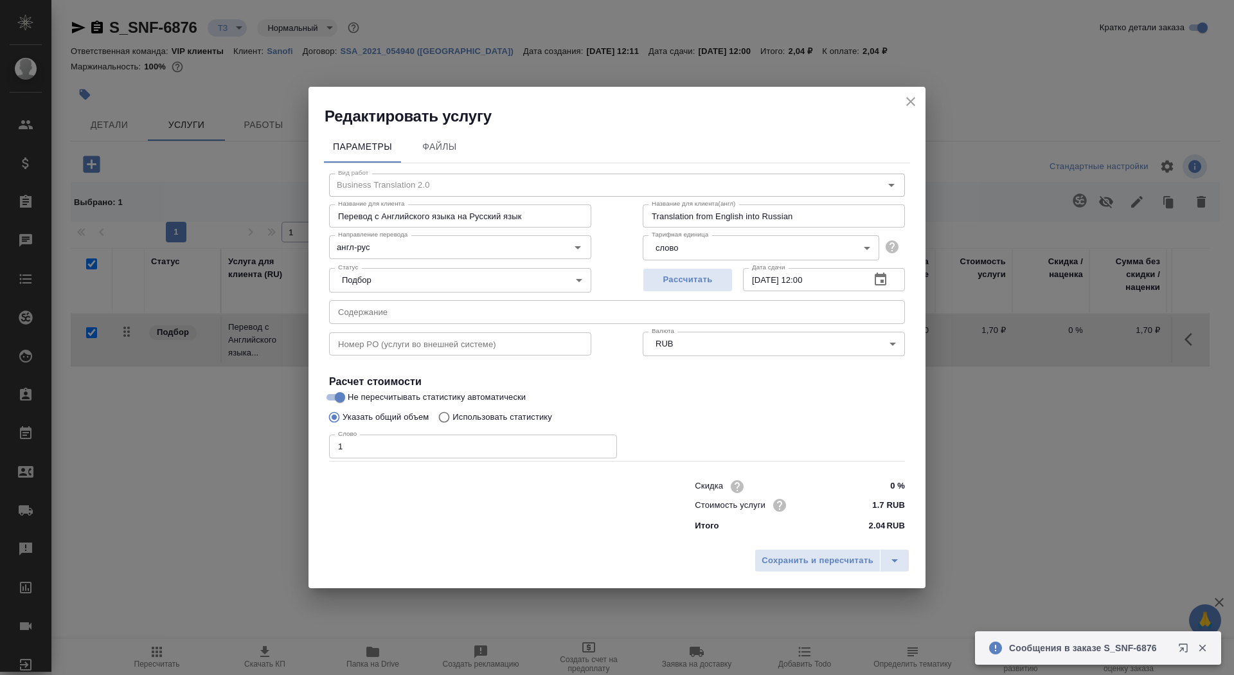
click at [496, 419] on p "Использовать статистику" at bounding box center [503, 417] width 100 height 13
click at [453, 419] on input "Использовать статистику" at bounding box center [442, 417] width 21 height 24
radio input "true"
radio input "false"
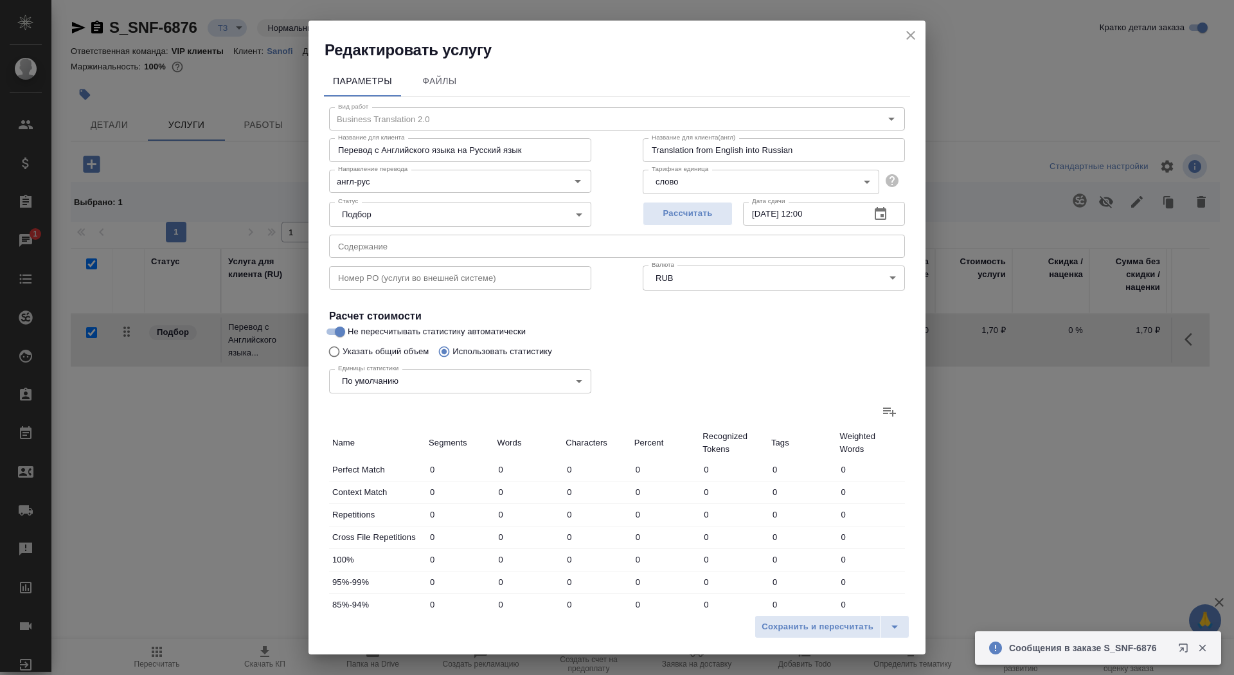
click at [898, 411] on label at bounding box center [889, 411] width 31 height 31
click at [0, 0] on input "file" at bounding box center [0, 0] width 0 height 0
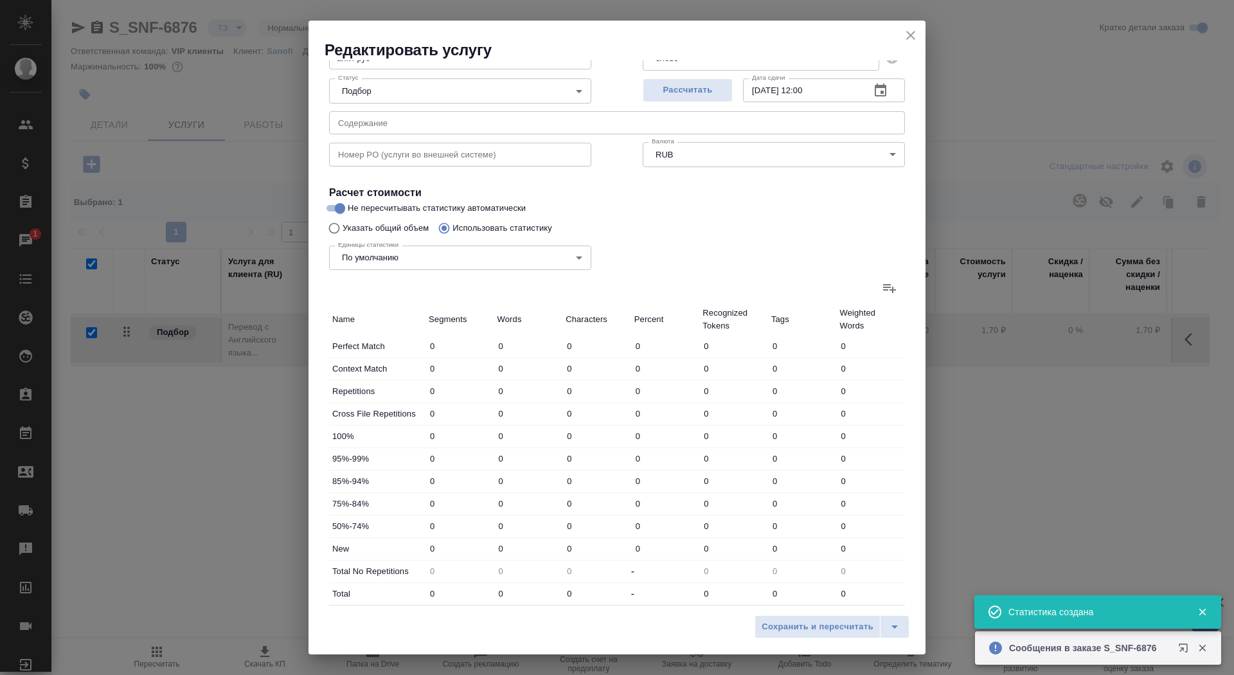
type input "38"
type input "372"
type input "2461"
type input "47"
type input "410"
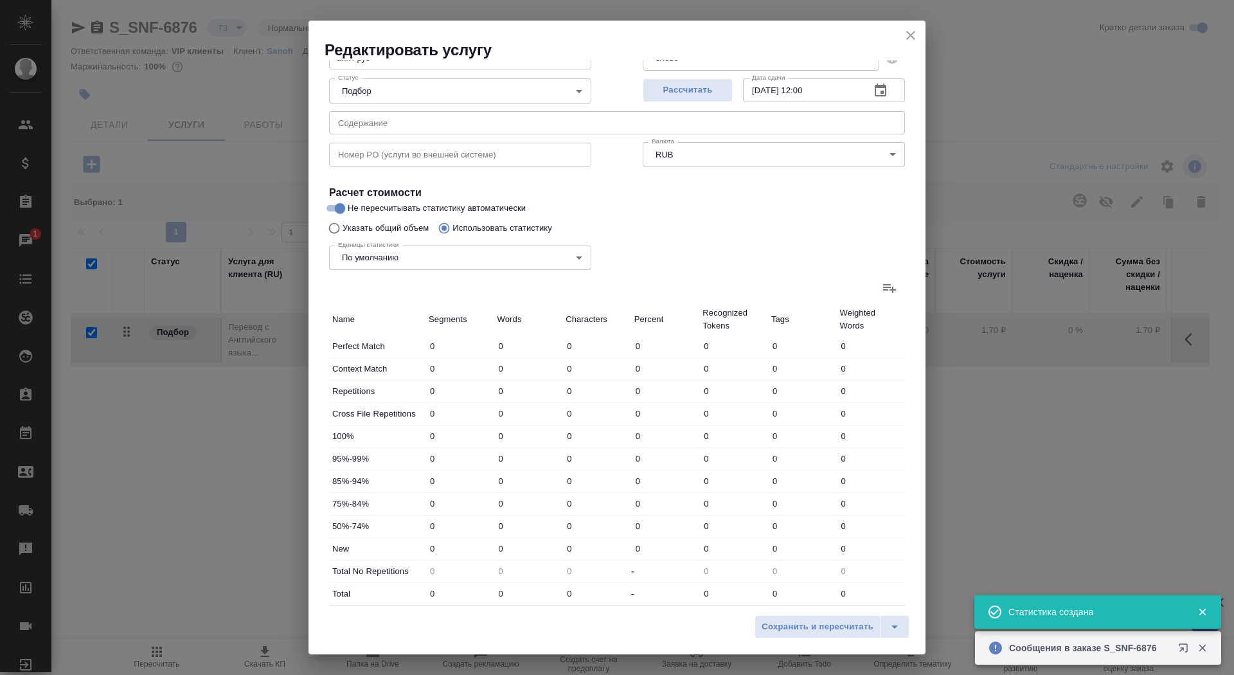
type input "2095"
type input "27"
type input "249"
type input "1592"
type input "135"
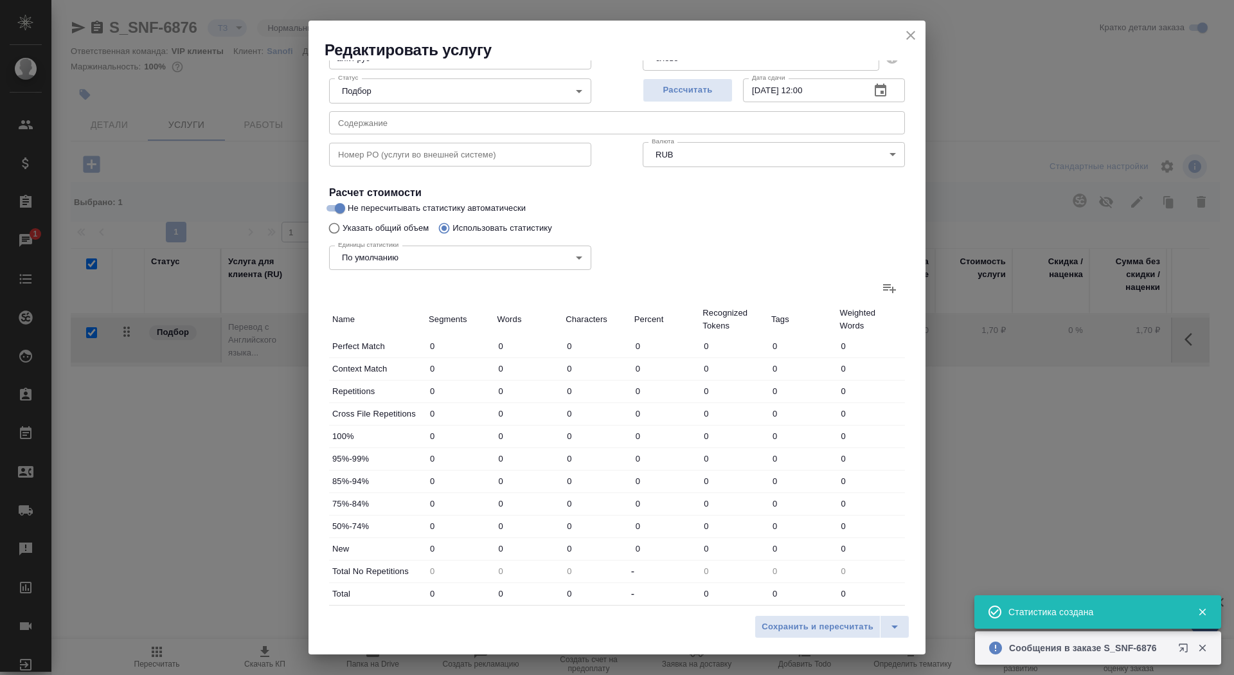
type input "469"
type input "3050"
type input "27"
type input "130"
type input "862"
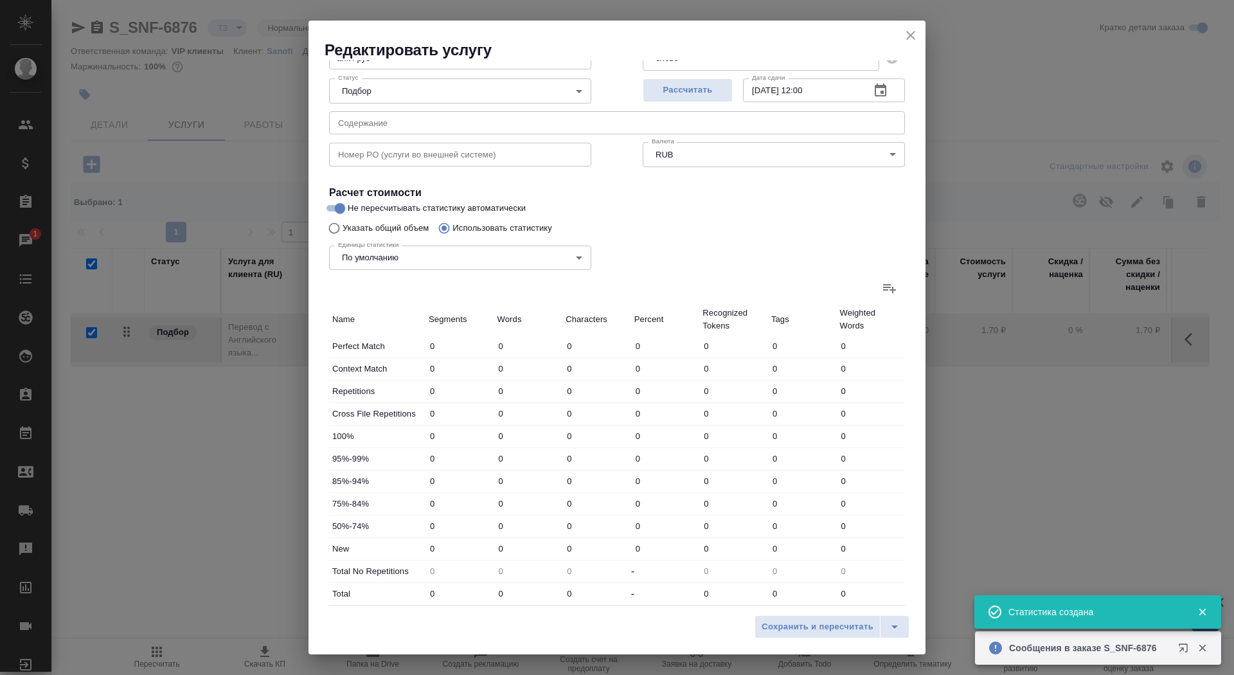
type input "26"
type input "279"
type input "1864"
type input "52"
type input "275"
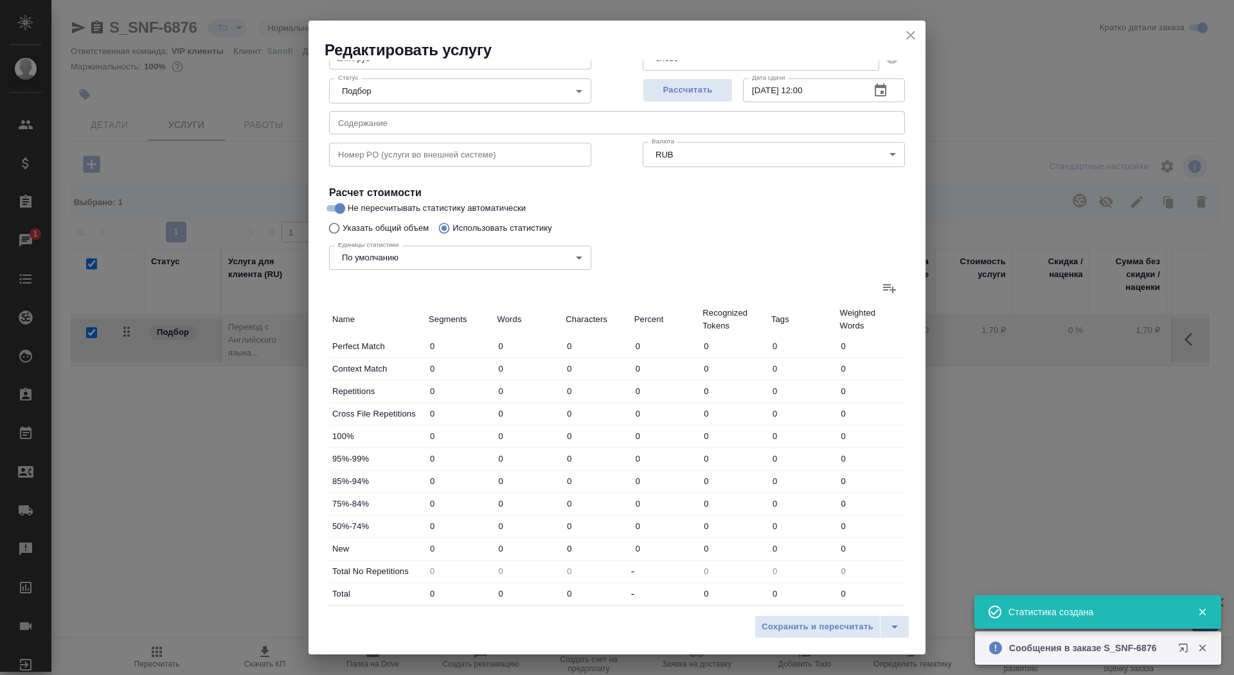
type input "1515"
type input "665"
type input "13368"
type input "88014"
type input "938"
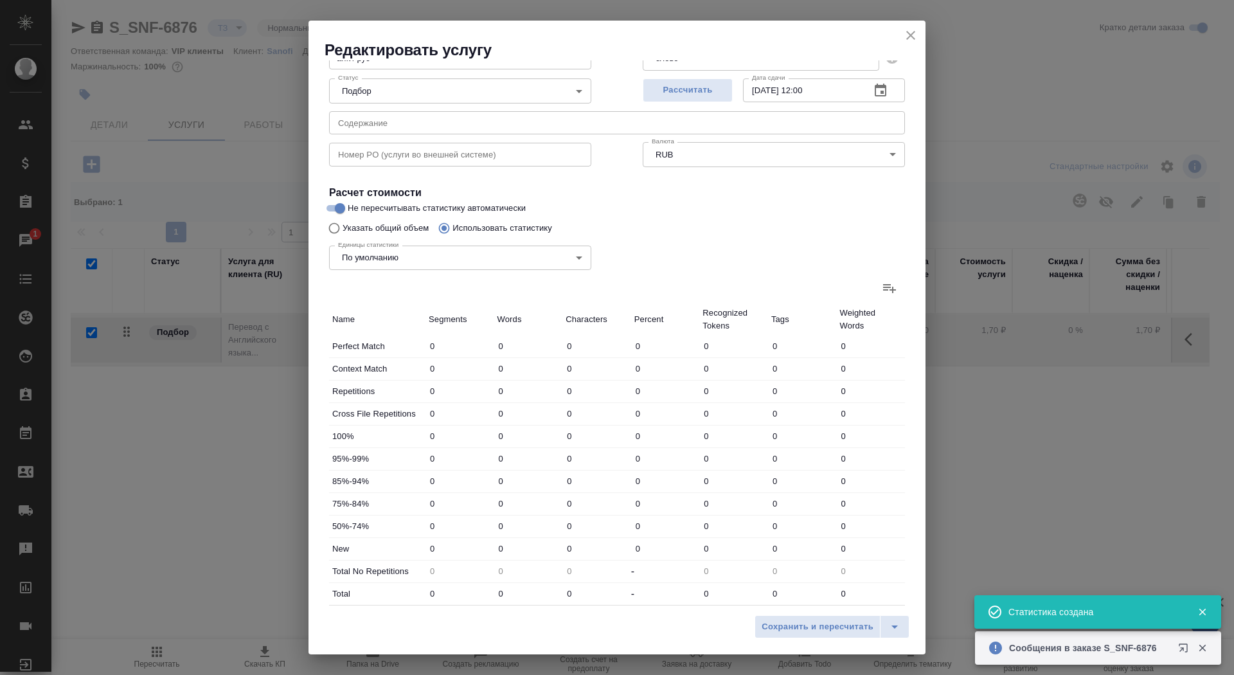
type input "14890"
type input "97762"
type input "1012"
type input "15549"
type input "101449"
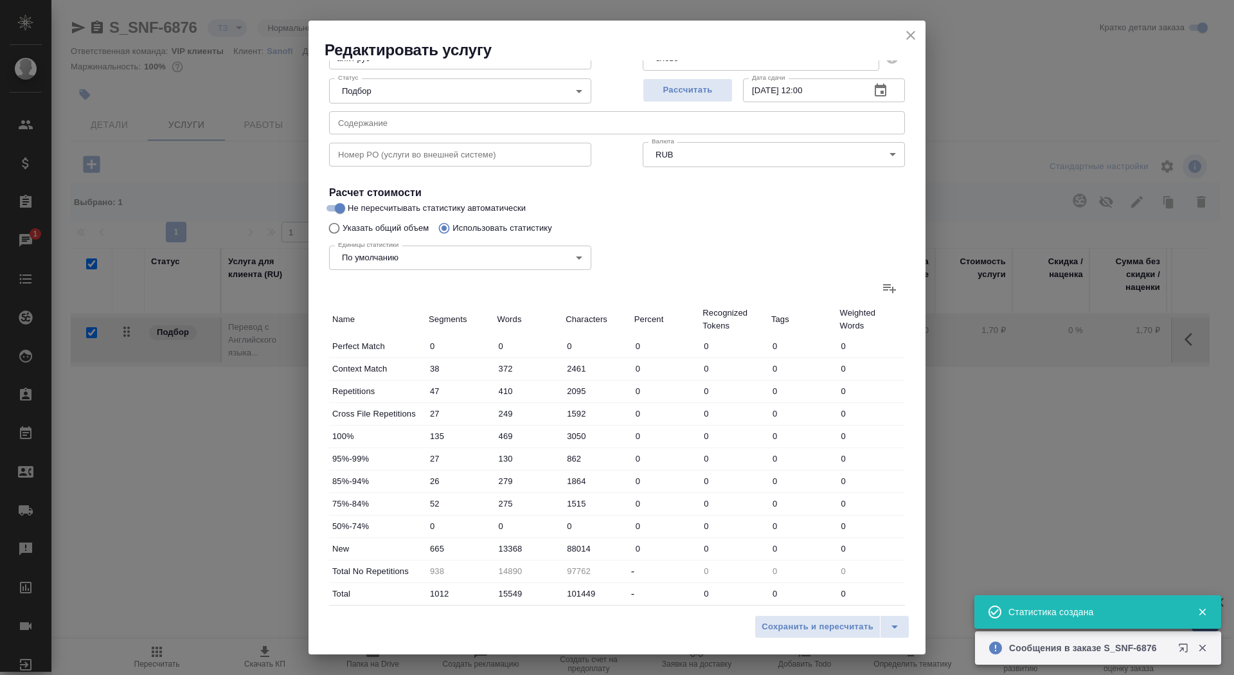
scroll to position [199, 0]
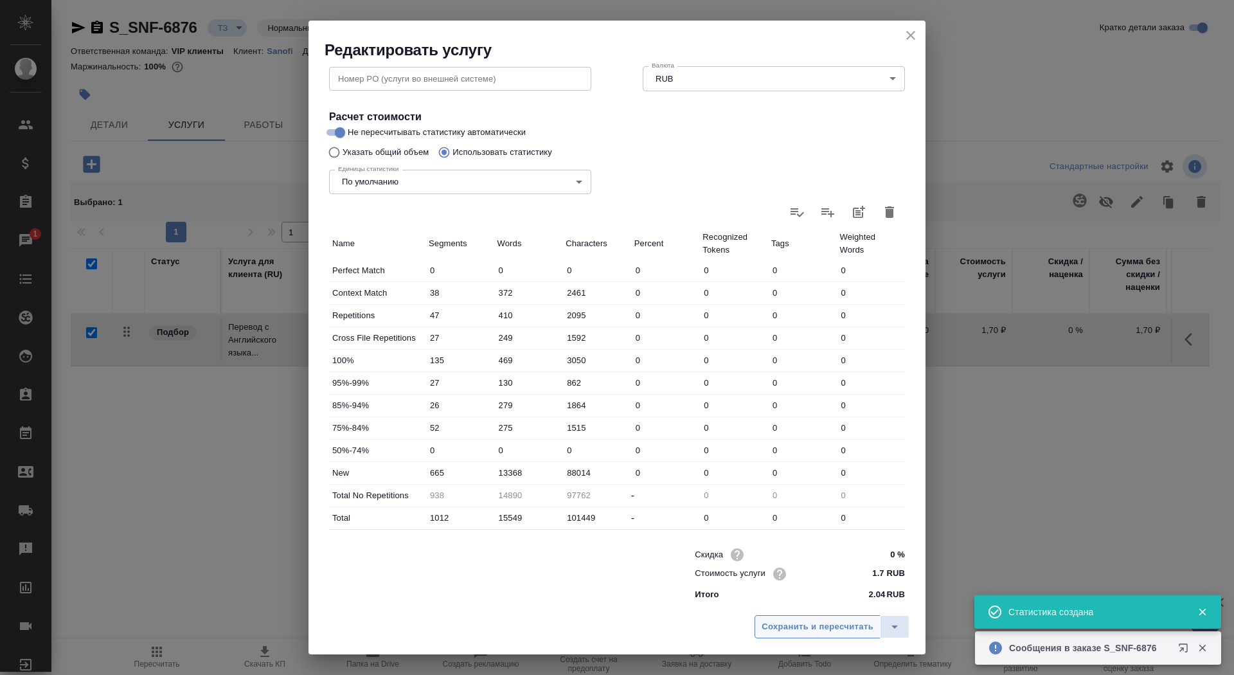
click at [800, 633] on span "Сохранить и пересчитать" at bounding box center [818, 627] width 112 height 15
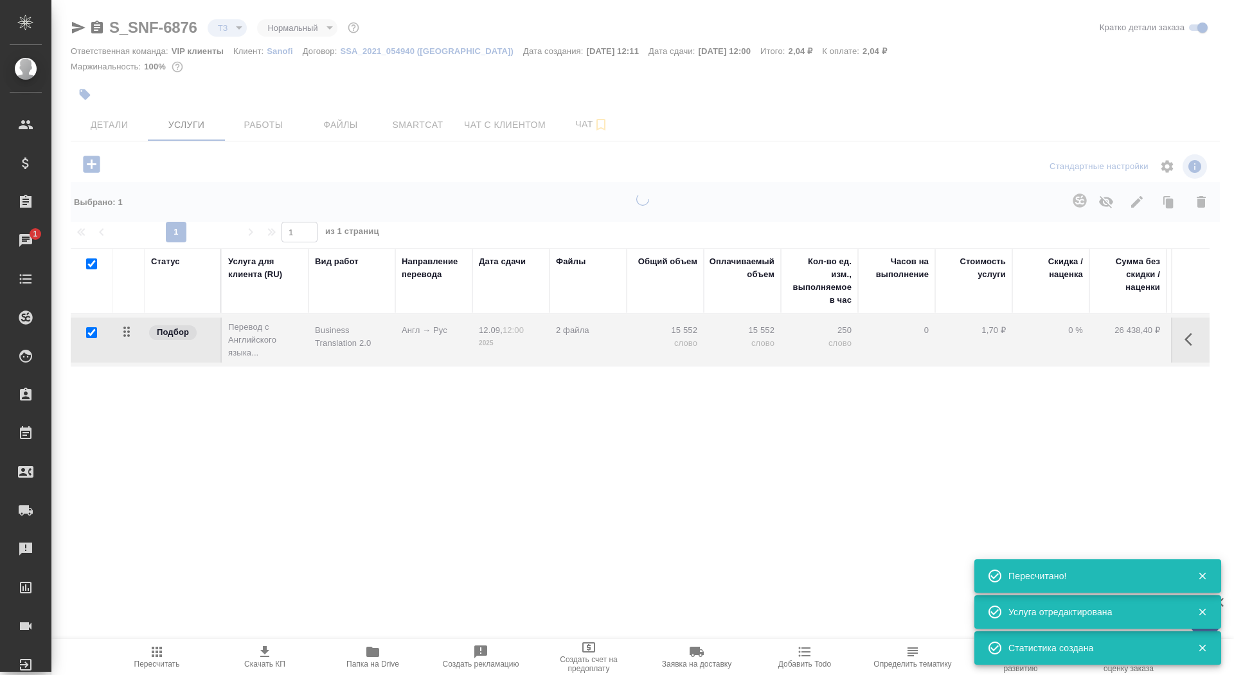
type input "new"
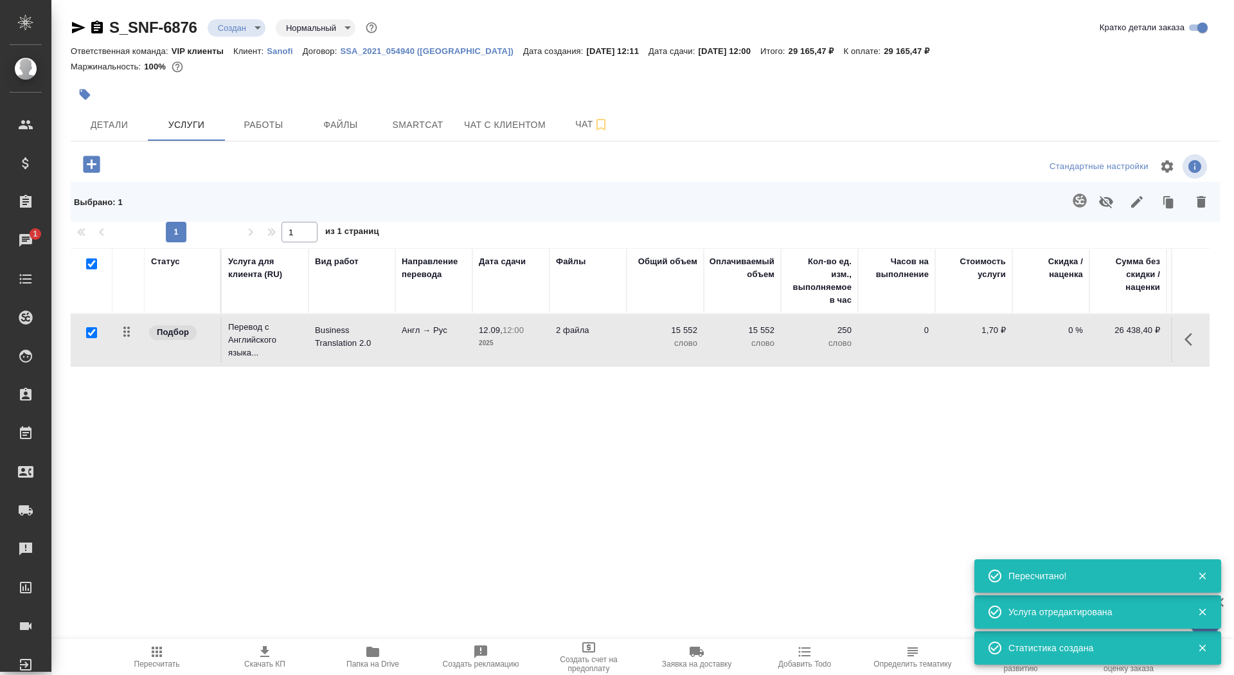
click at [559, 365] on tr "Подбор Перевод с Английского языка... Business Translation 2.0 Англ → Рус 12.09…" at bounding box center [677, 340] width 1212 height 52
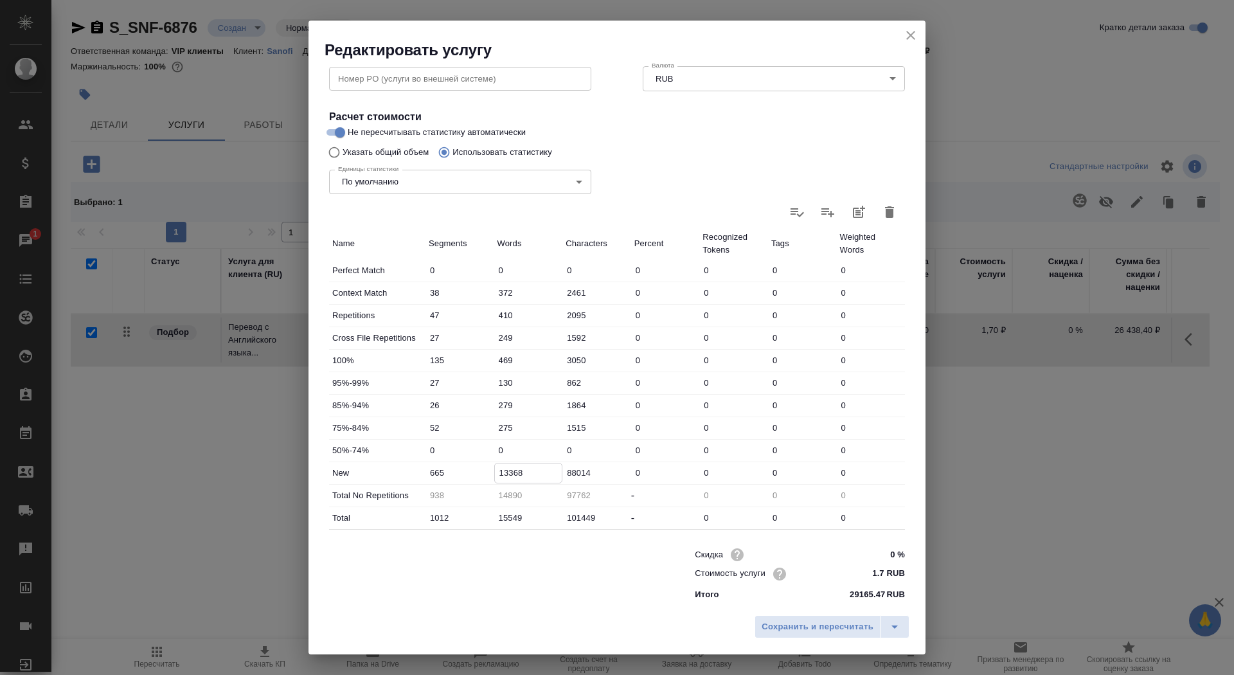
click at [502, 469] on input "13368" at bounding box center [528, 472] width 67 height 19
type input "14368"
click at [791, 618] on button "Сохранить и пересчитать" at bounding box center [818, 626] width 126 height 23
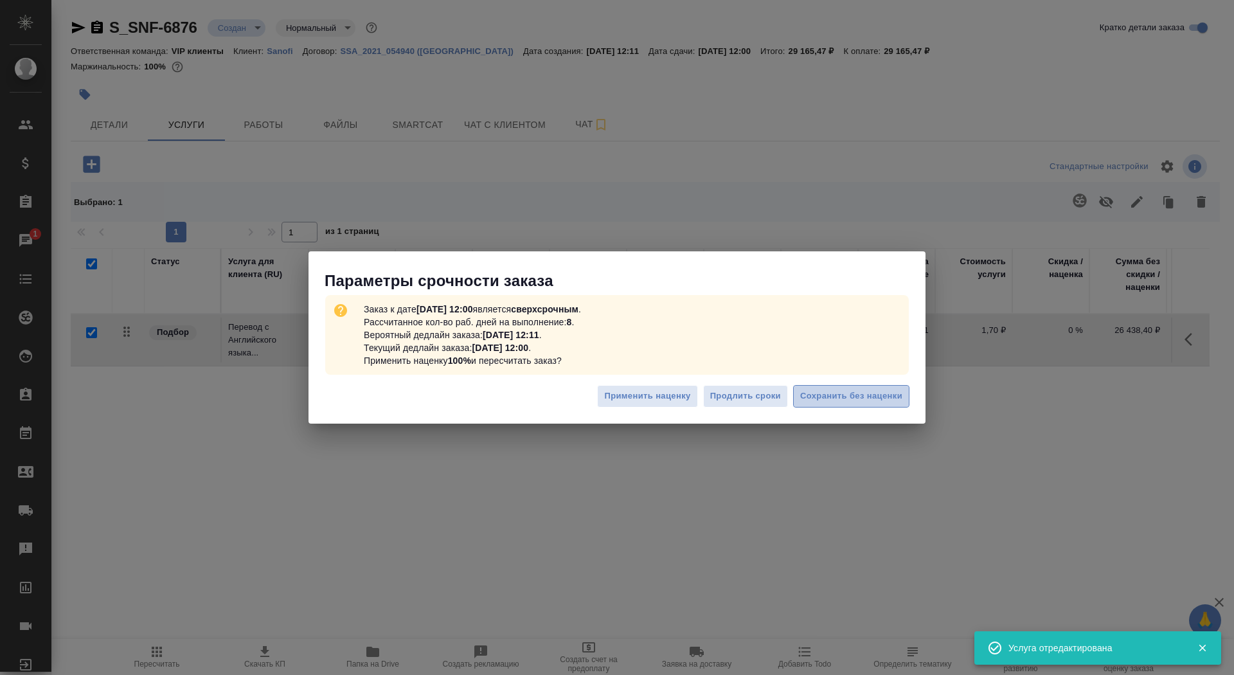
click at [802, 400] on span "Сохранить без наценки" at bounding box center [851, 396] width 102 height 15
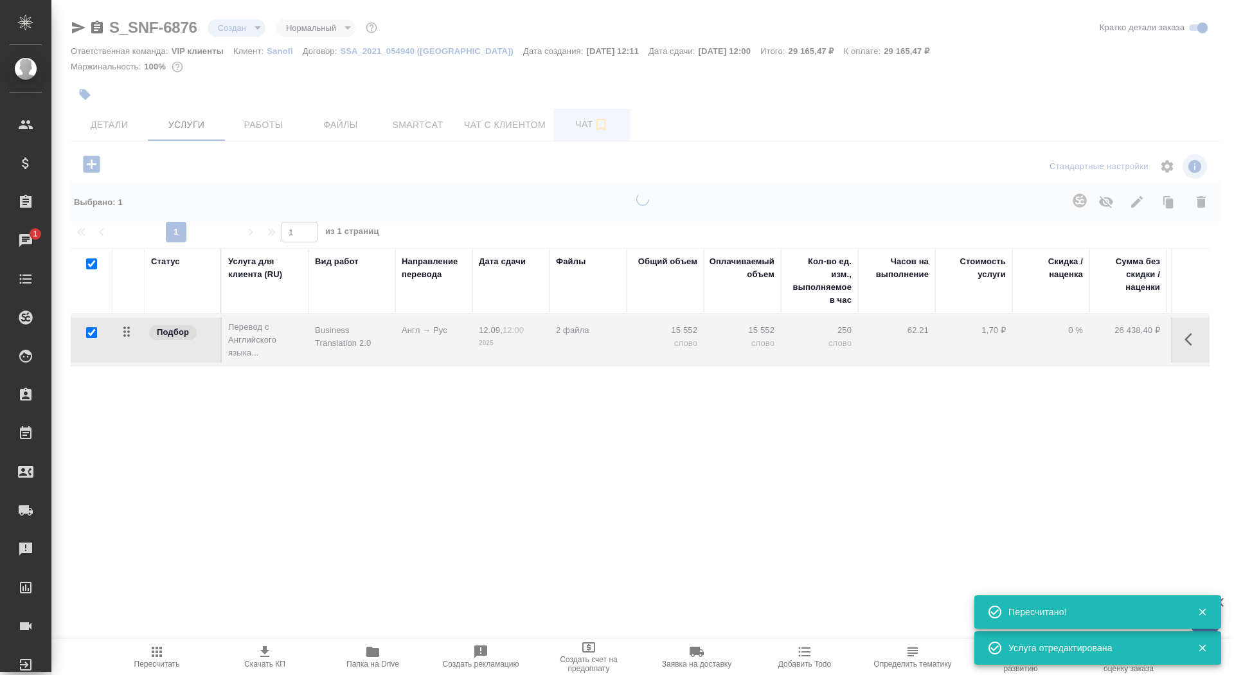
type input "urgent"
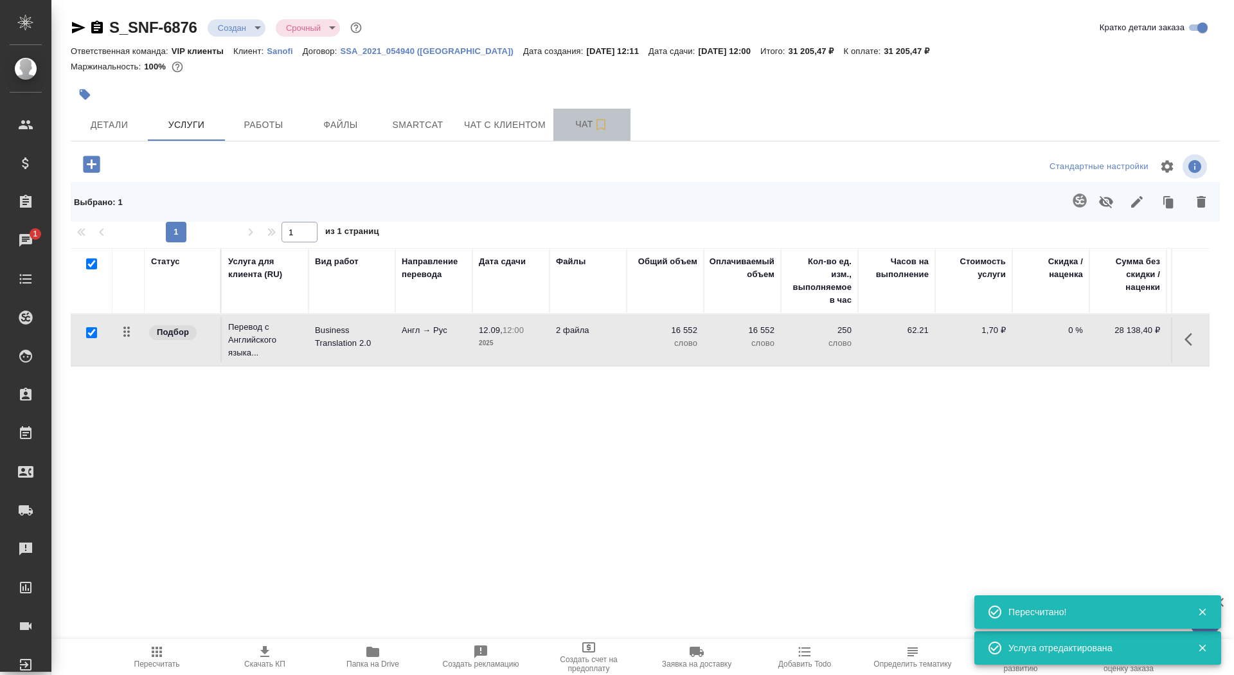
click at [565, 130] on span "Чат" at bounding box center [592, 124] width 62 height 16
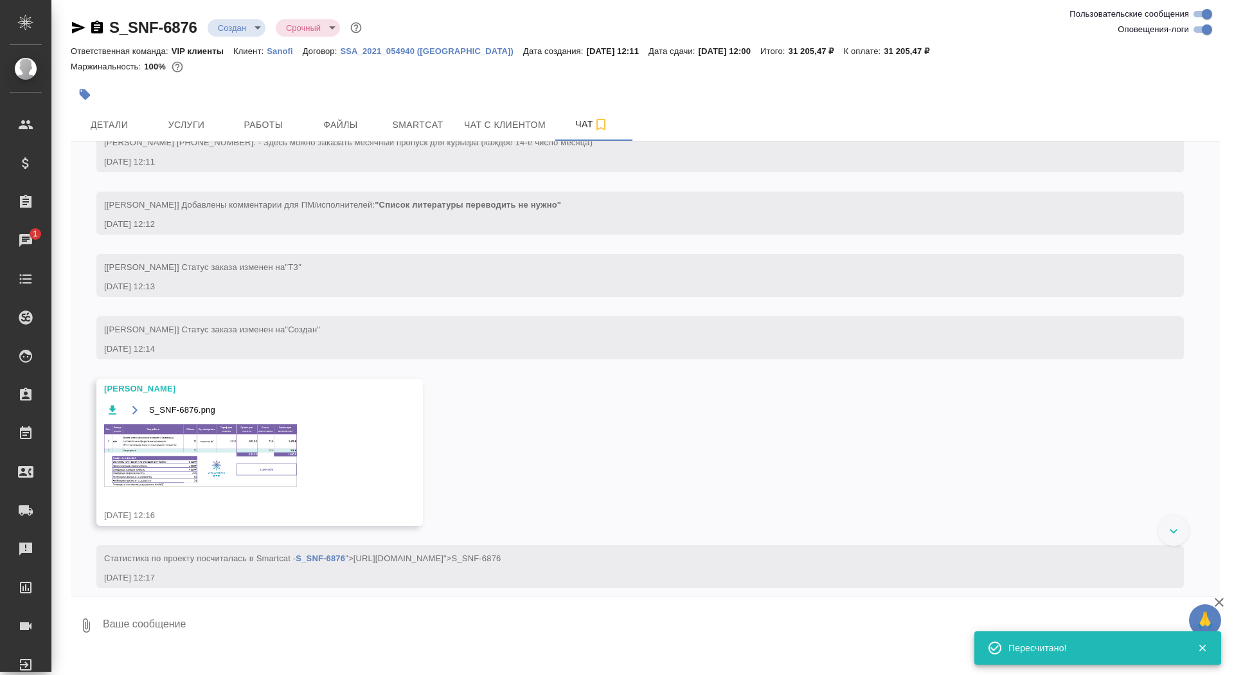
scroll to position [516, 0]
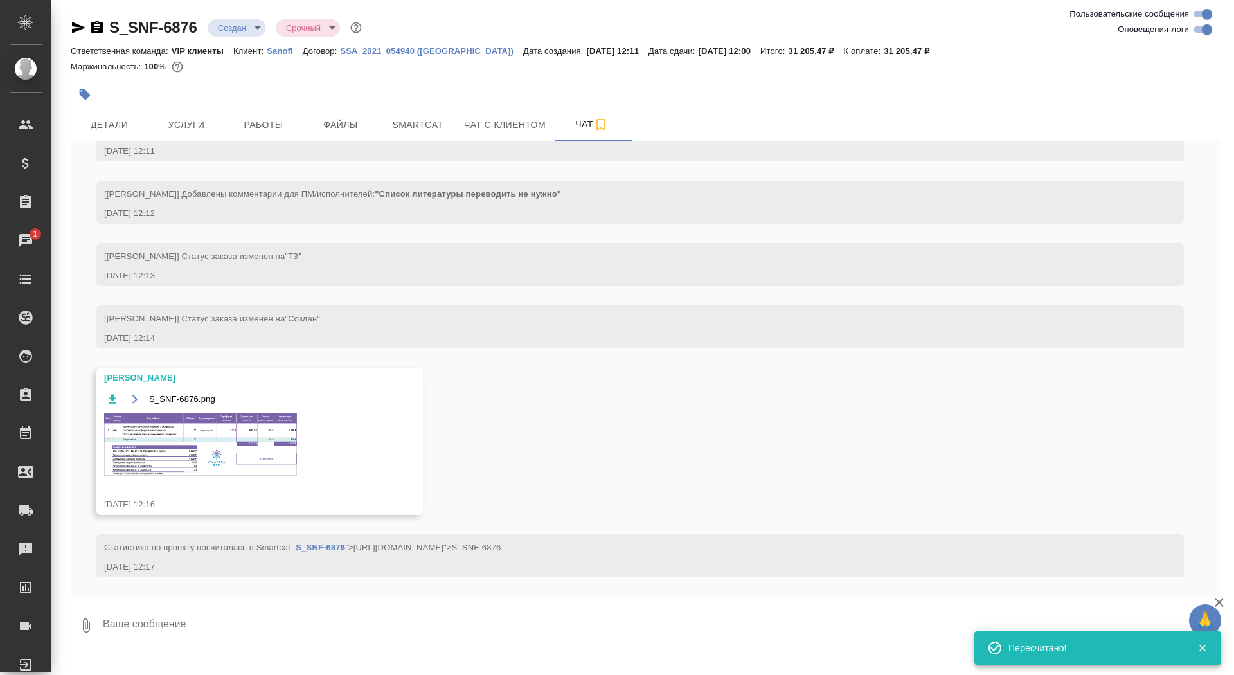
click at [213, 435] on img at bounding box center [200, 444] width 193 height 62
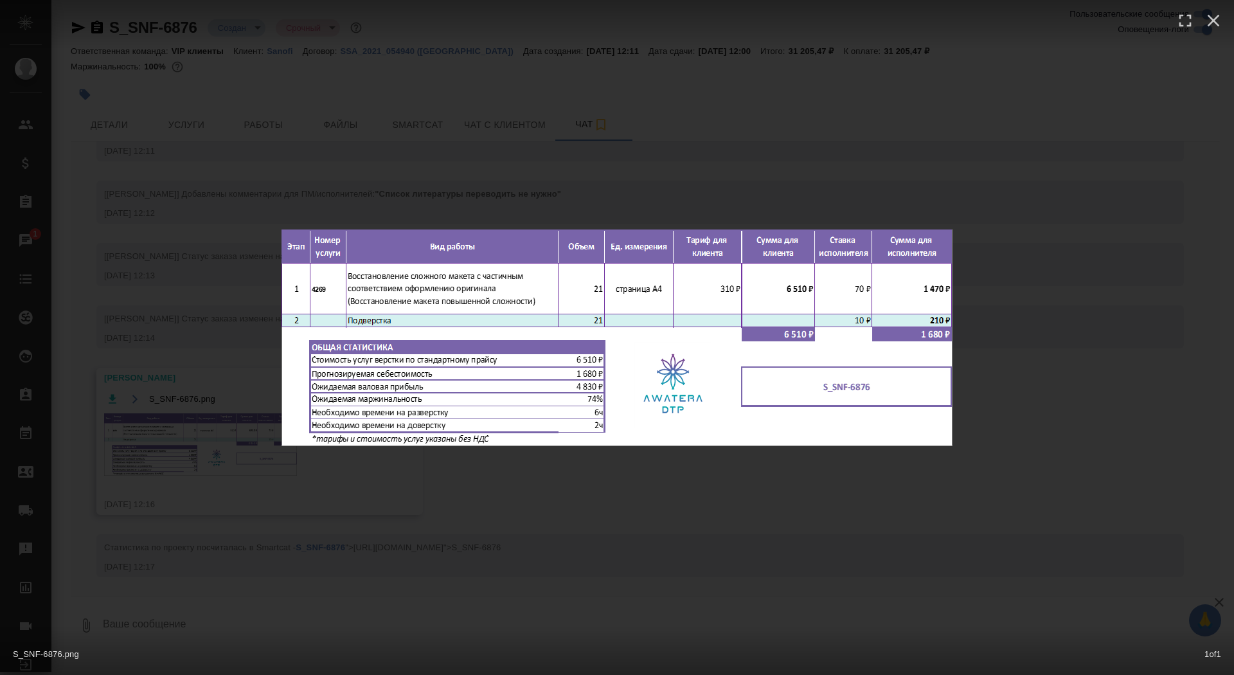
click at [246, 639] on div "S_SNF-6876.png 1 of 1" at bounding box center [617, 651] width 1234 height 48
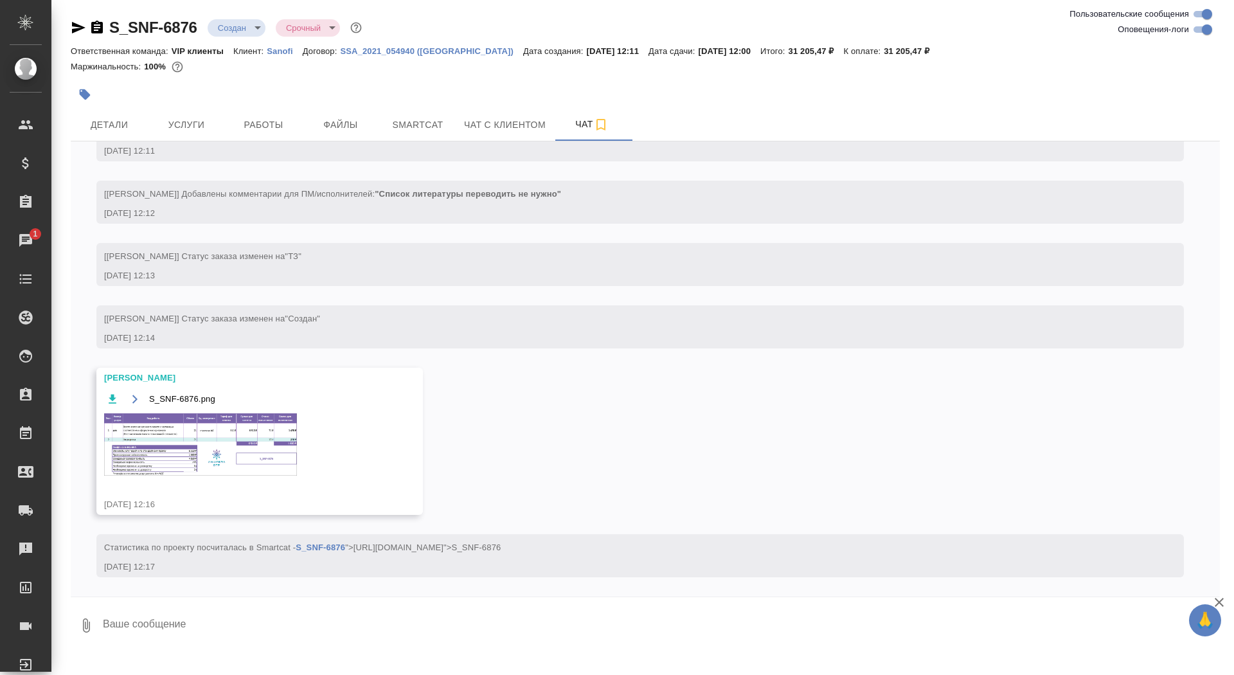
click at [246, 639] on div "S_SNF-6876.png 1 of 1" at bounding box center [617, 645] width 1111 height 43
click at [276, 623] on textarea at bounding box center [661, 626] width 1118 height 44
type textarea "спасибо!"
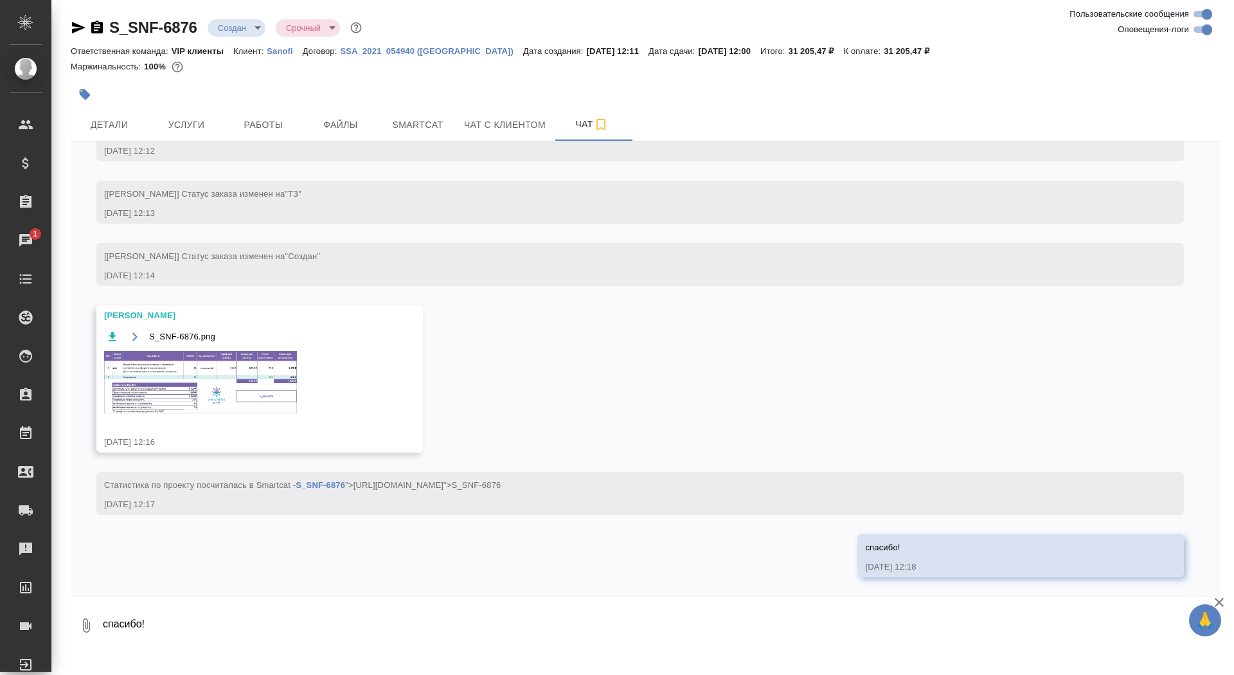
scroll to position [579, 0]
click at [208, 373] on img at bounding box center [200, 382] width 193 height 62
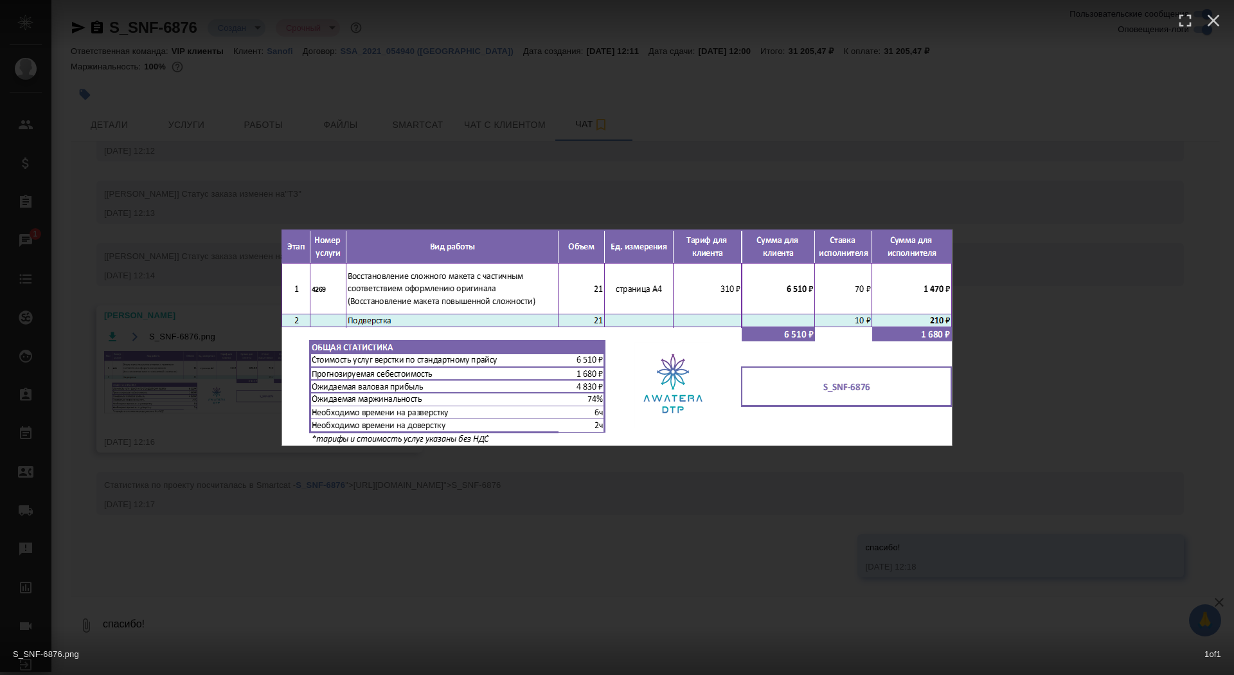
click at [204, 363] on div "S_SNF-6876.png 1 of 1" at bounding box center [617, 337] width 1234 height 675
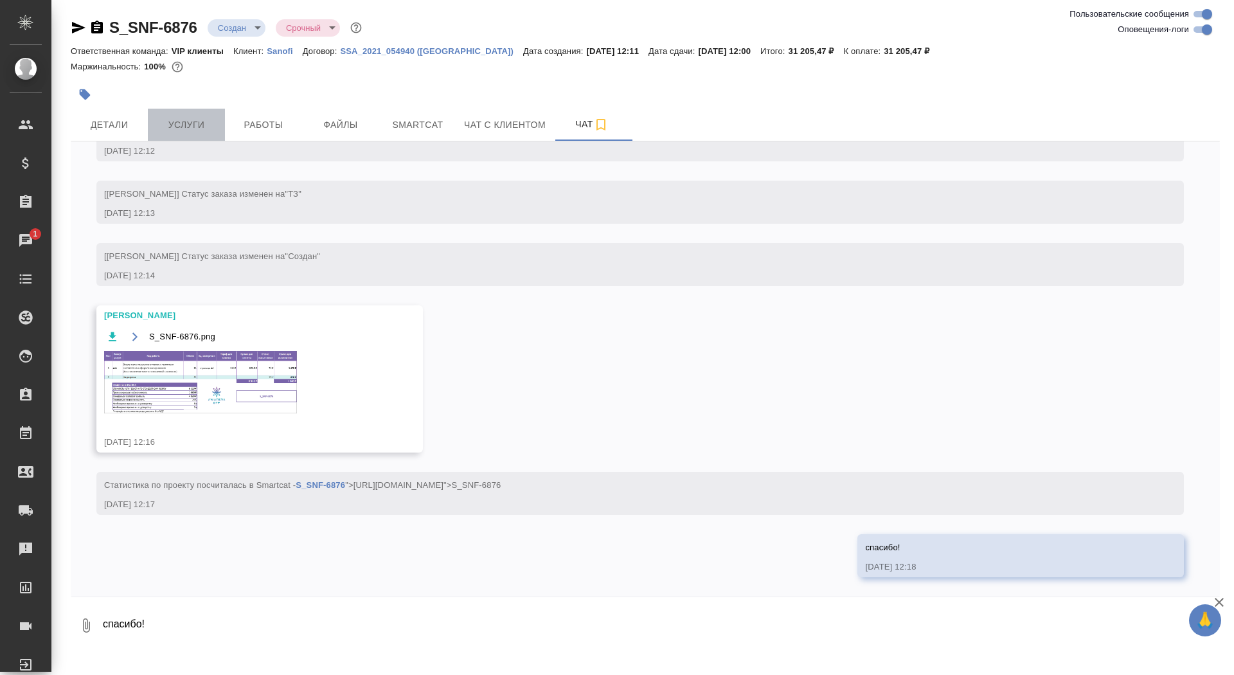
click at [198, 118] on span "Услуги" at bounding box center [187, 125] width 62 height 16
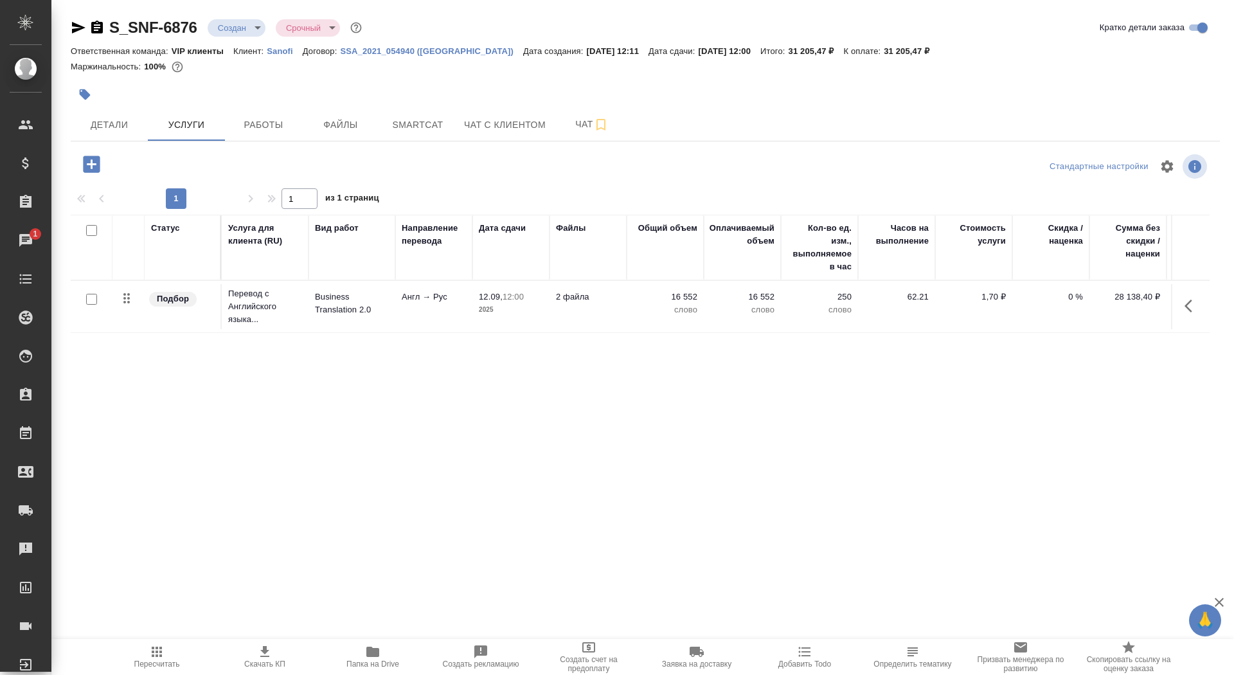
click at [83, 163] on icon "button" at bounding box center [91, 164] width 17 height 17
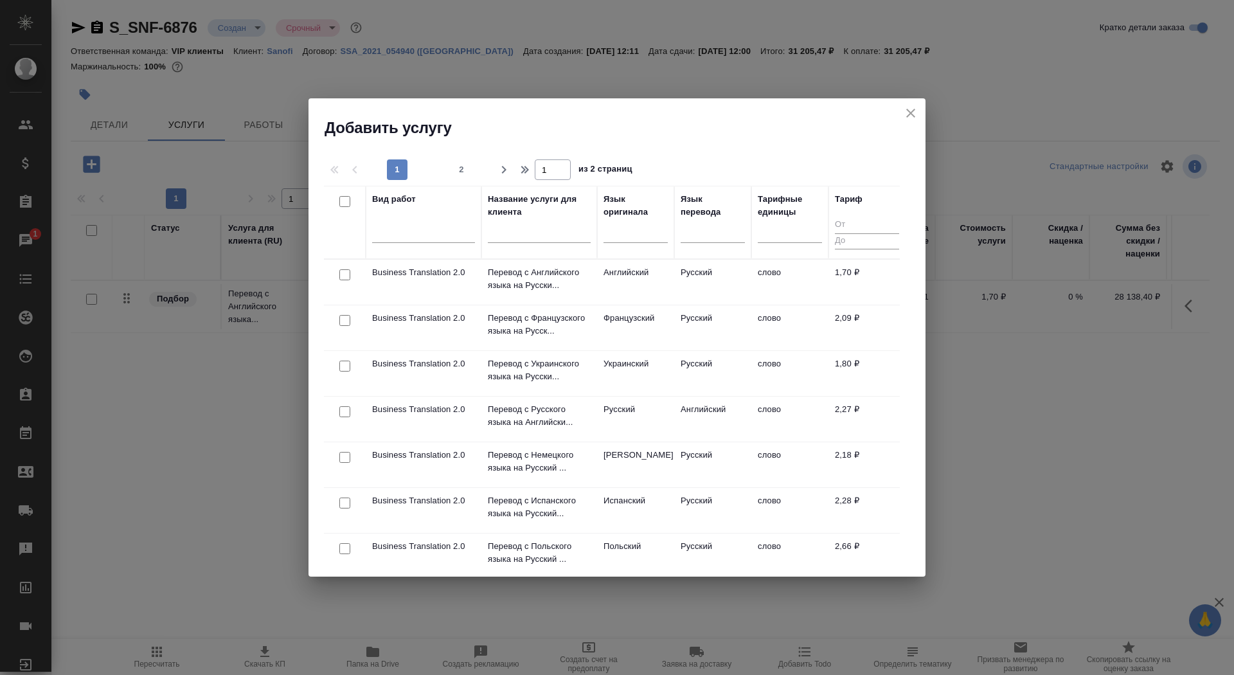
click at [533, 209] on div "Название услуги для клиента" at bounding box center [539, 206] width 103 height 26
click at [534, 248] on div at bounding box center [539, 235] width 103 height 31
click at [534, 233] on input "text" at bounding box center [539, 235] width 103 height 16
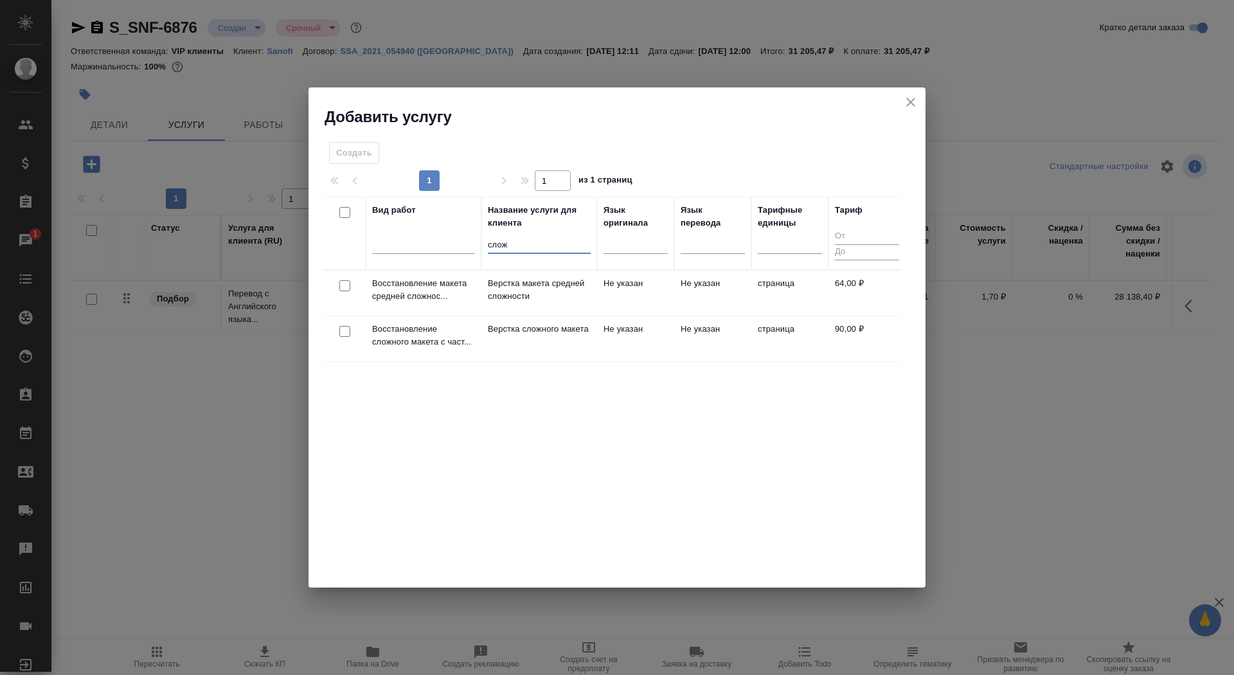
type input "слож"
click at [508, 336] on p "Верстка сложного макета" at bounding box center [539, 329] width 103 height 13
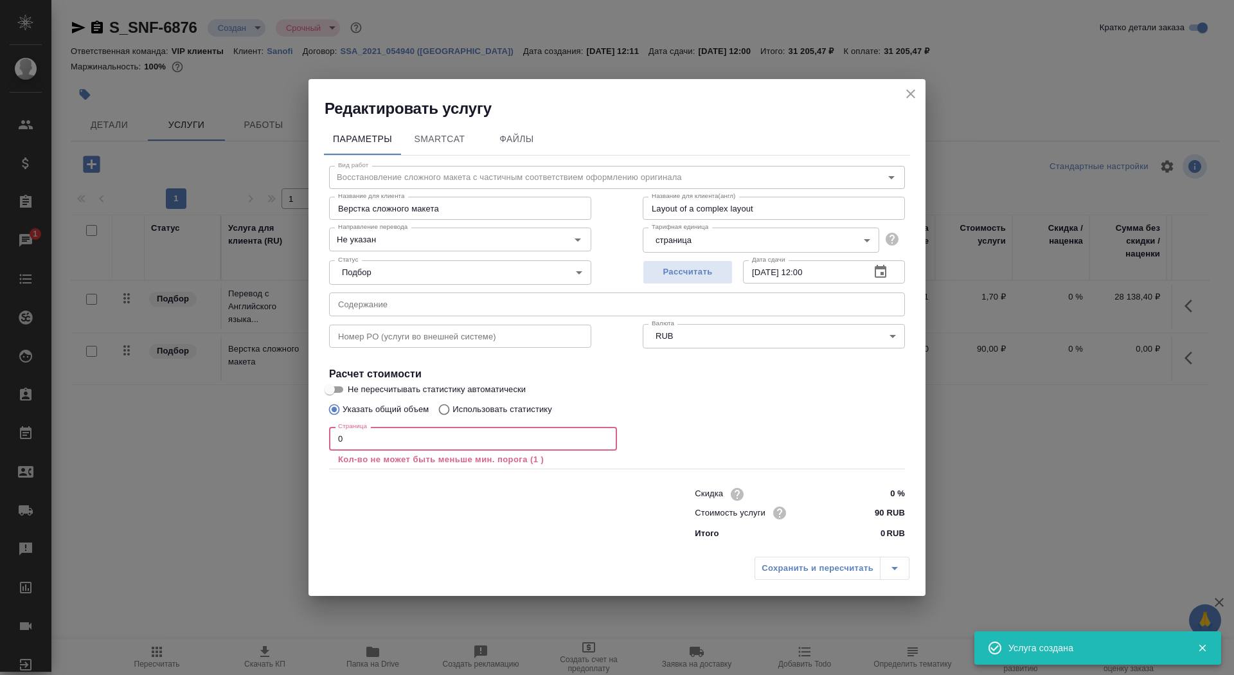
click at [367, 443] on input "0" at bounding box center [473, 438] width 288 height 23
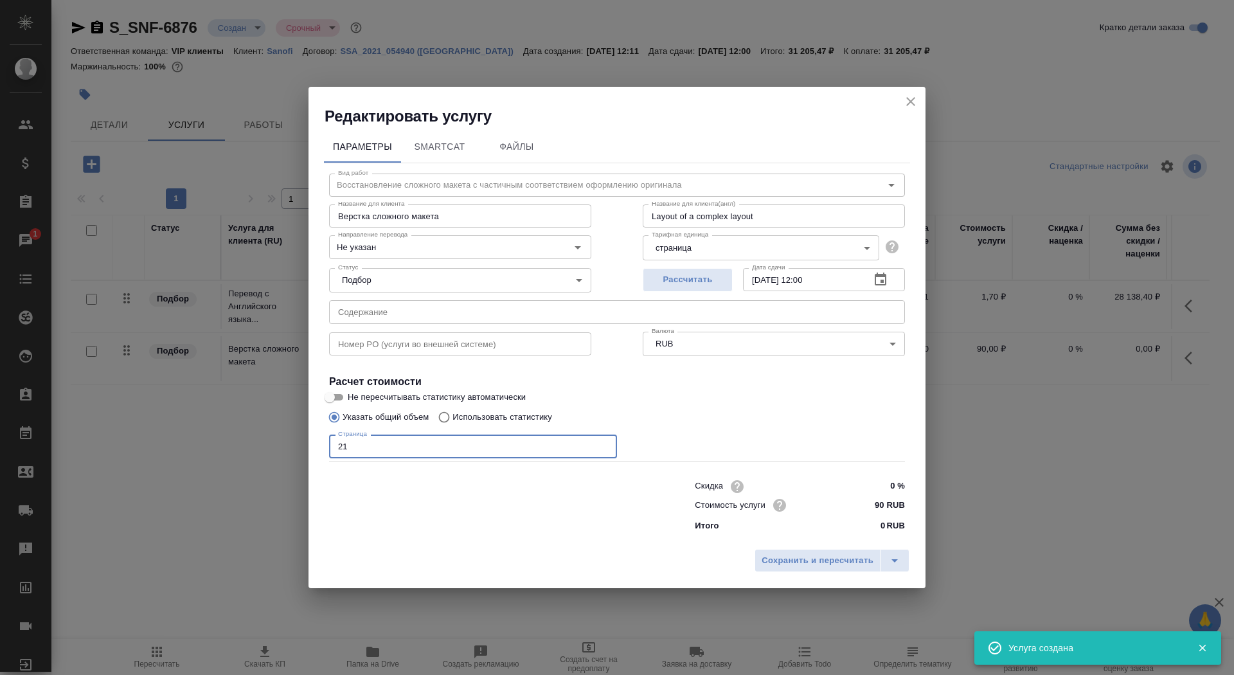
type input "21"
click at [330, 399] on input "Не пересчитывать статистику автоматически" at bounding box center [330, 397] width 46 height 15
checkbox input "true"
click at [453, 251] on input "Не указан" at bounding box center [438, 246] width 211 height 15
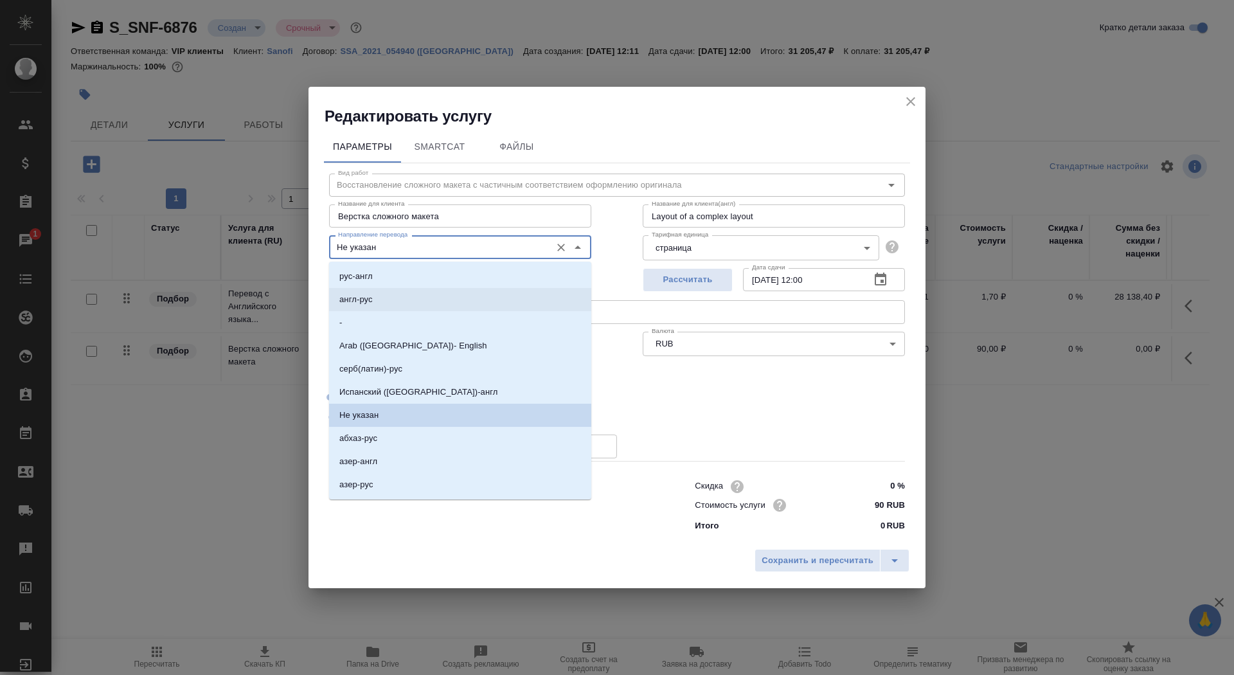
click at [424, 300] on li "англ-рус" at bounding box center [460, 299] width 262 height 23
type input "англ-рус"
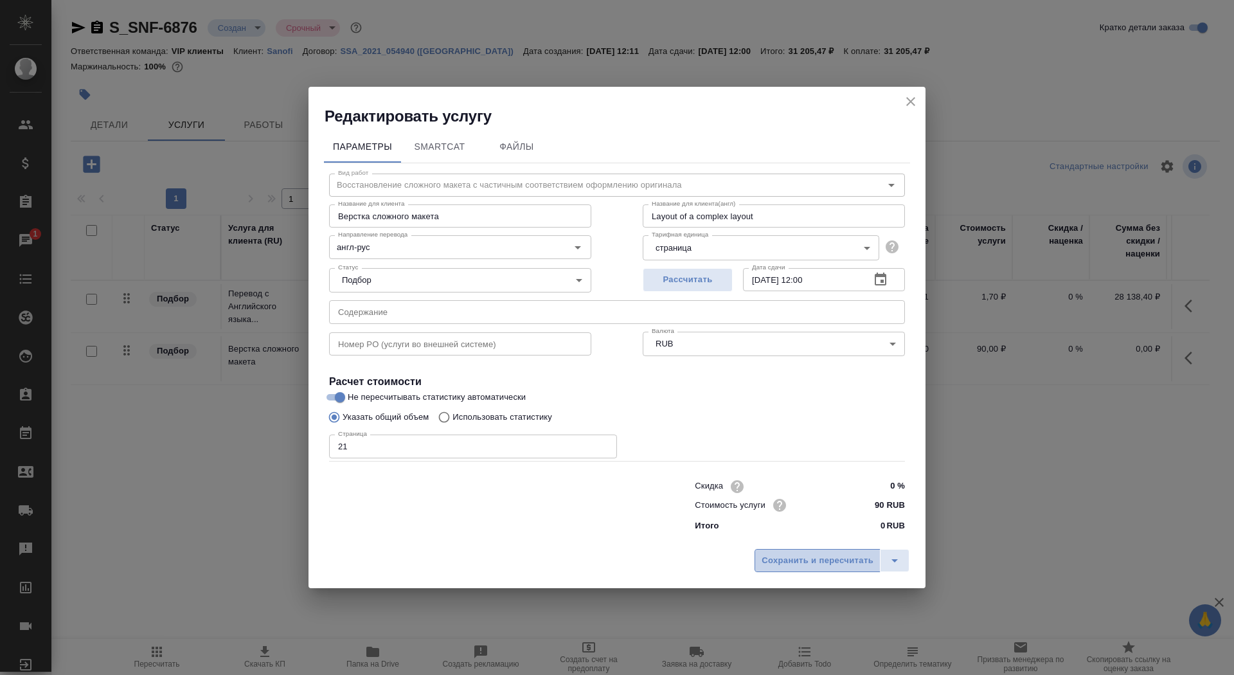
click at [802, 559] on span "Сохранить и пересчитать" at bounding box center [818, 560] width 112 height 15
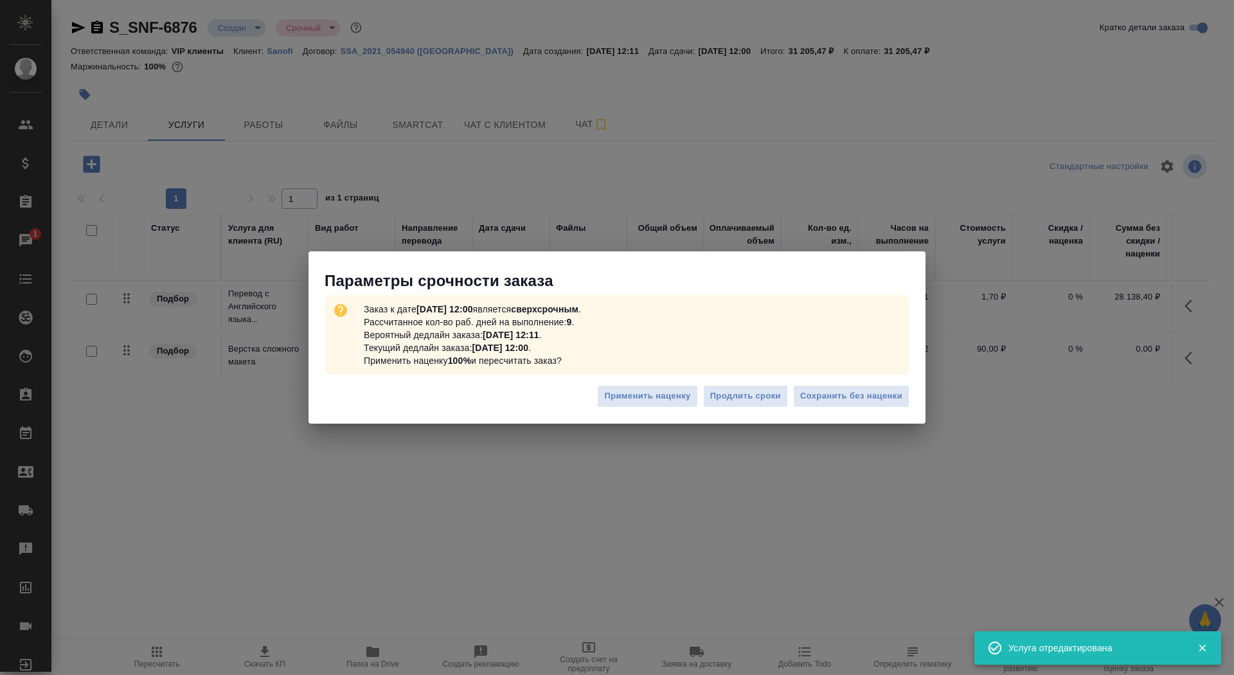
click at [883, 382] on div "Применить наценку Продлить сроки Сохранить без наценки" at bounding box center [617, 401] width 617 height 45
click at [870, 395] on span "Сохранить без наценки" at bounding box center [851, 396] width 102 height 15
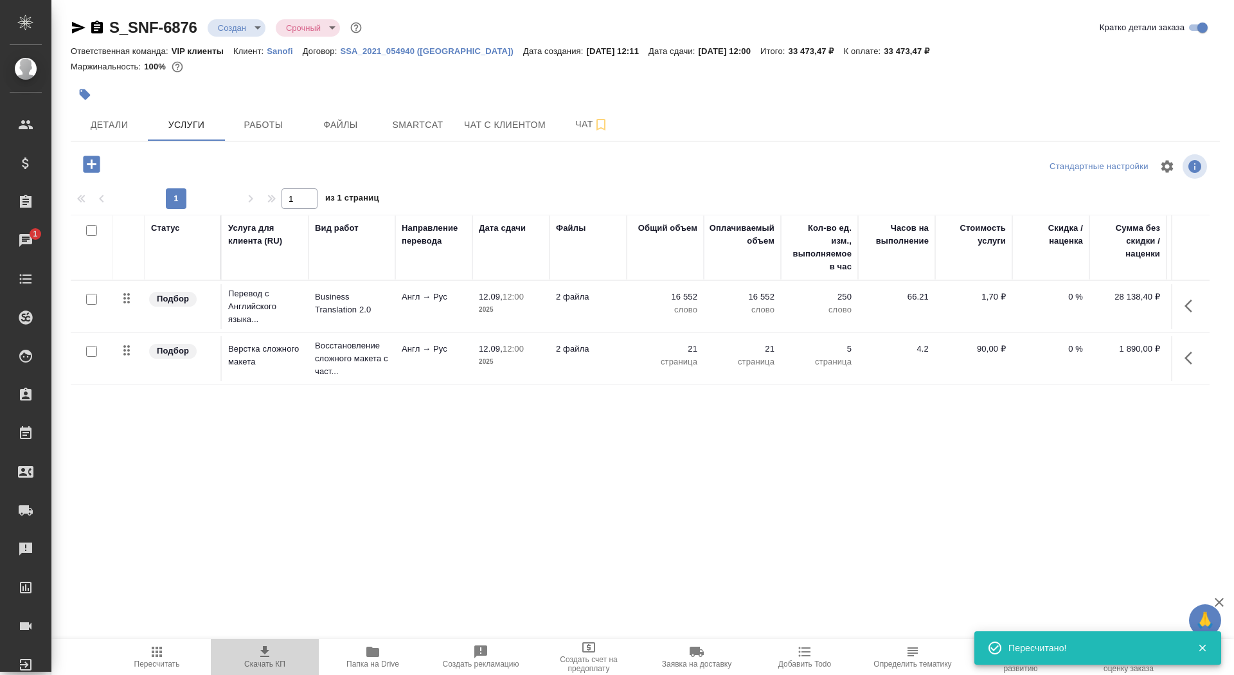
click at [239, 665] on span "Скачать КП" at bounding box center [265, 656] width 93 height 24
click at [102, 125] on span "Детали" at bounding box center [109, 125] width 62 height 16
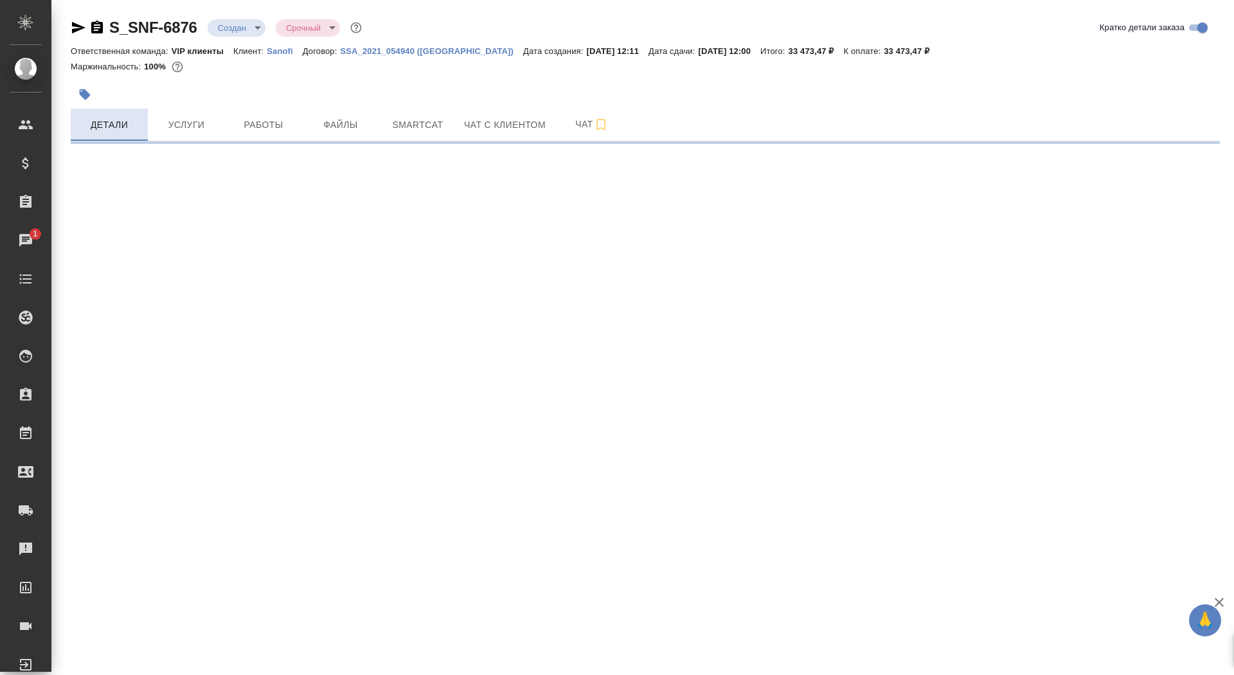
select select "RU"
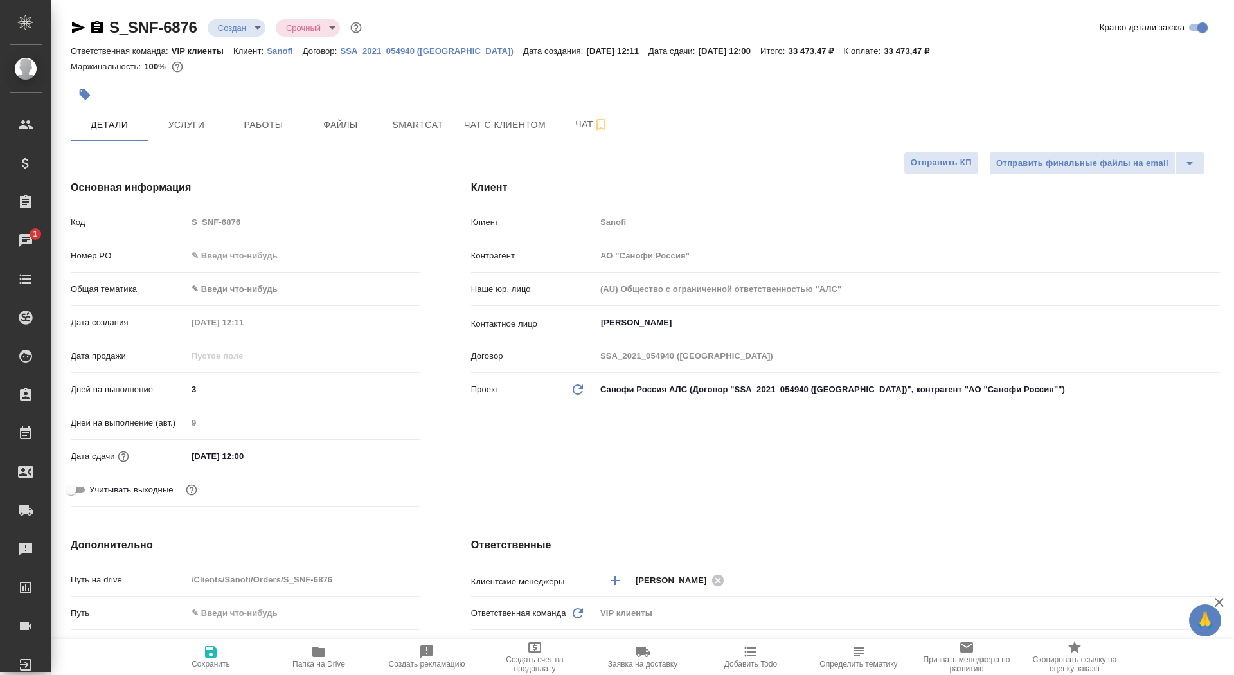
type textarea "x"
click at [952, 154] on button "Отправить КП" at bounding box center [941, 163] width 75 height 22
type textarea "x"
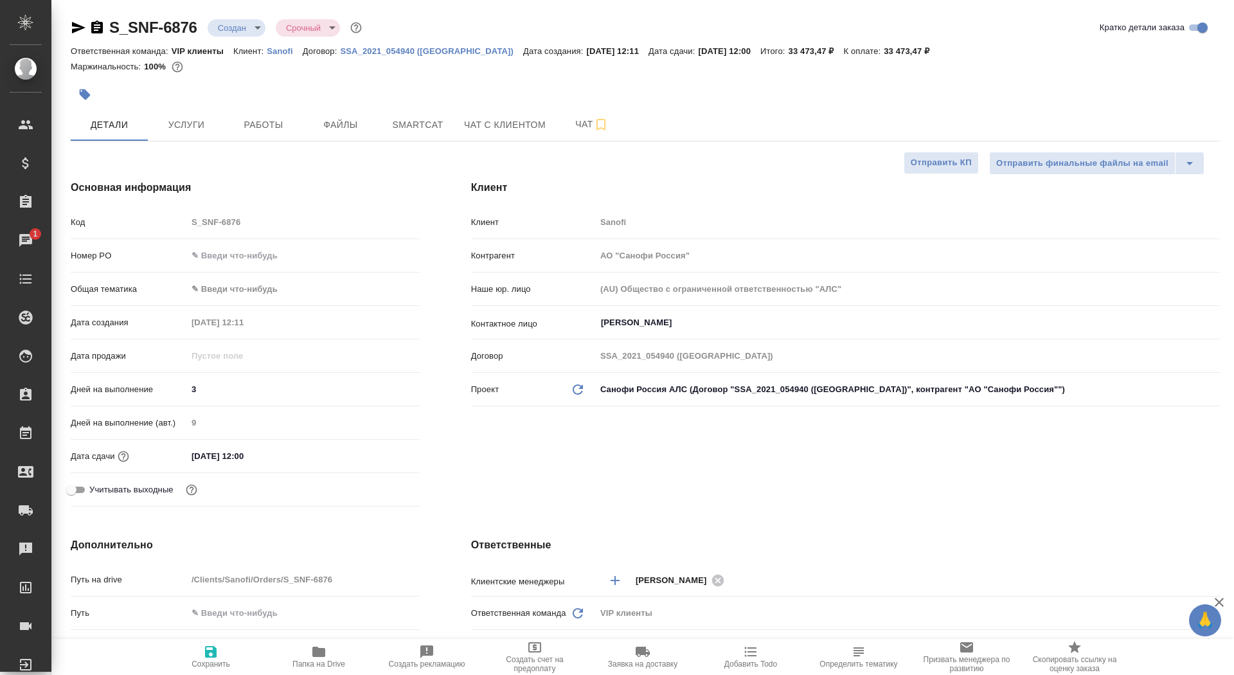
type textarea "x"
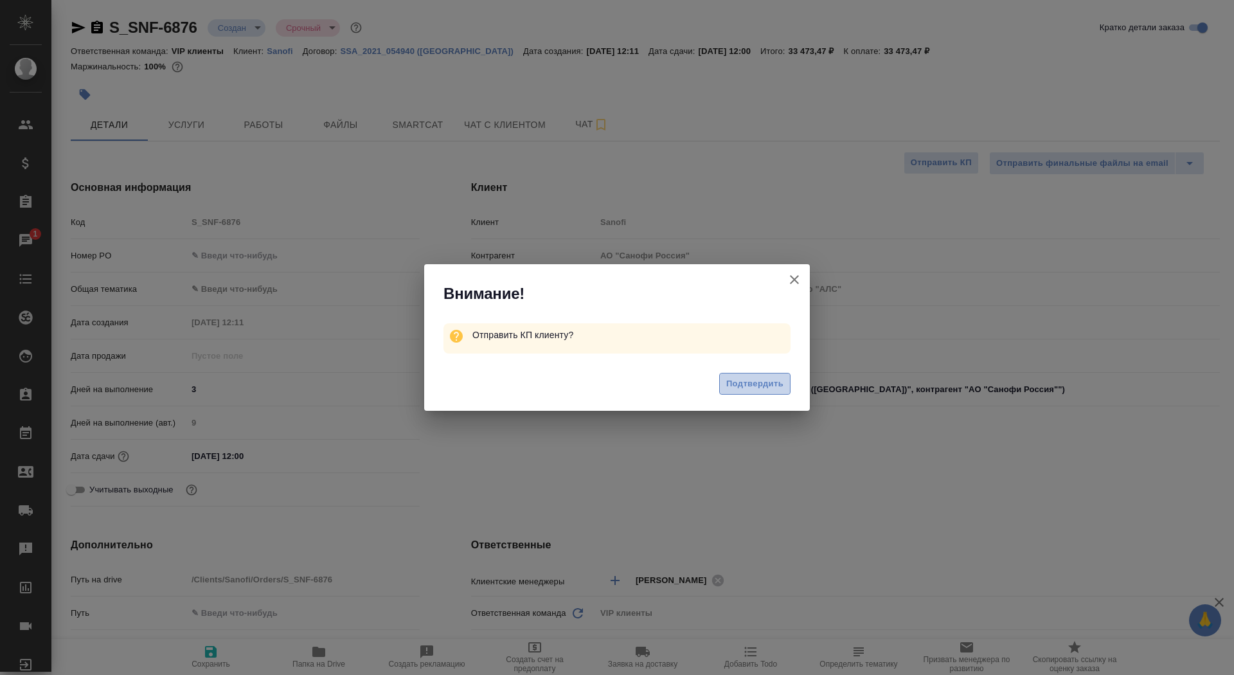
click at [749, 380] on span "Подтвердить" at bounding box center [754, 384] width 57 height 15
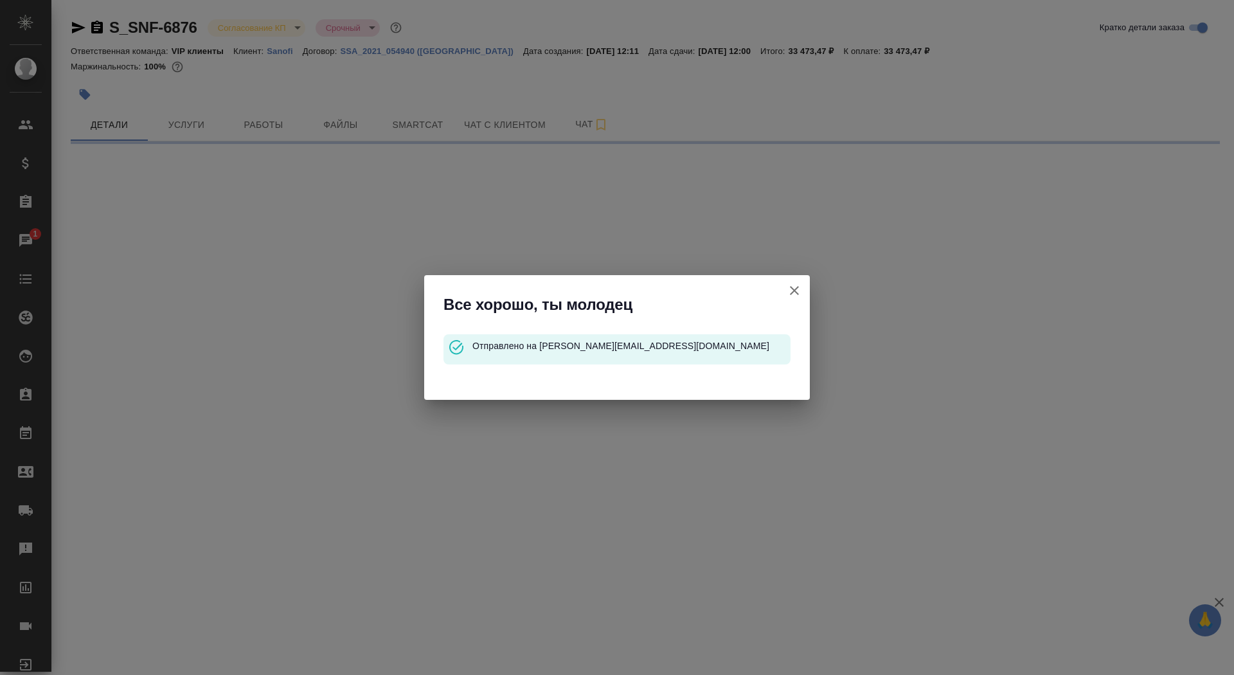
select select "RU"
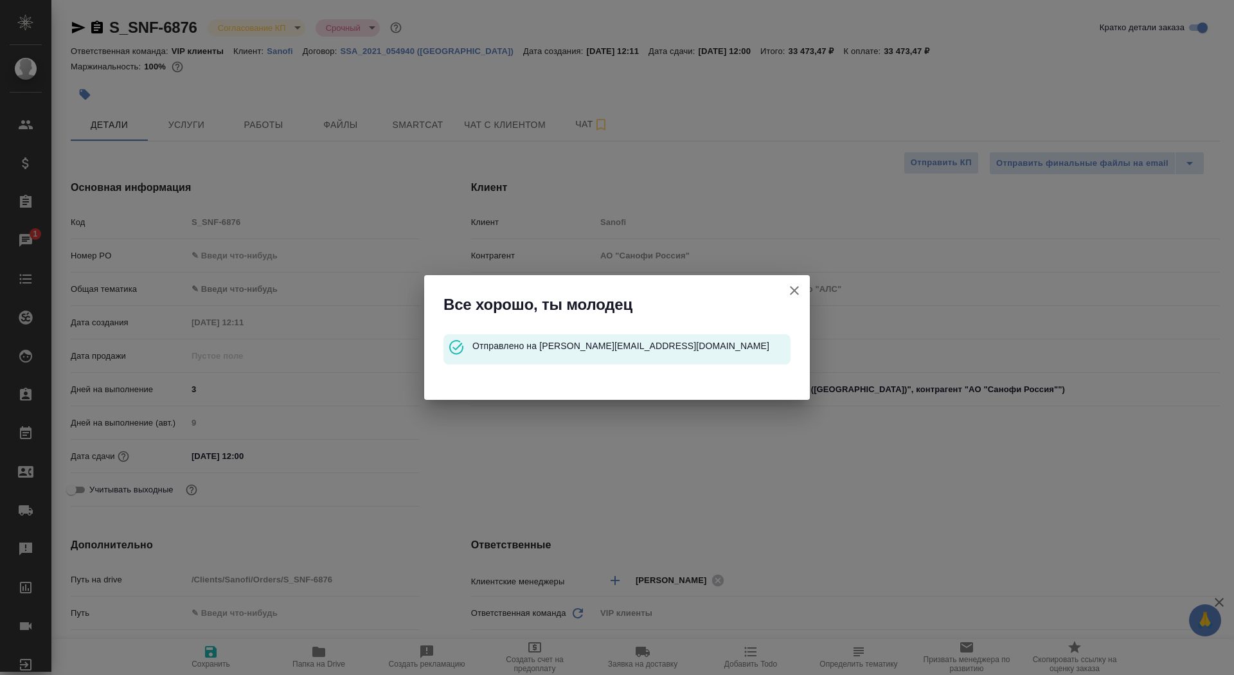
type textarea "x"
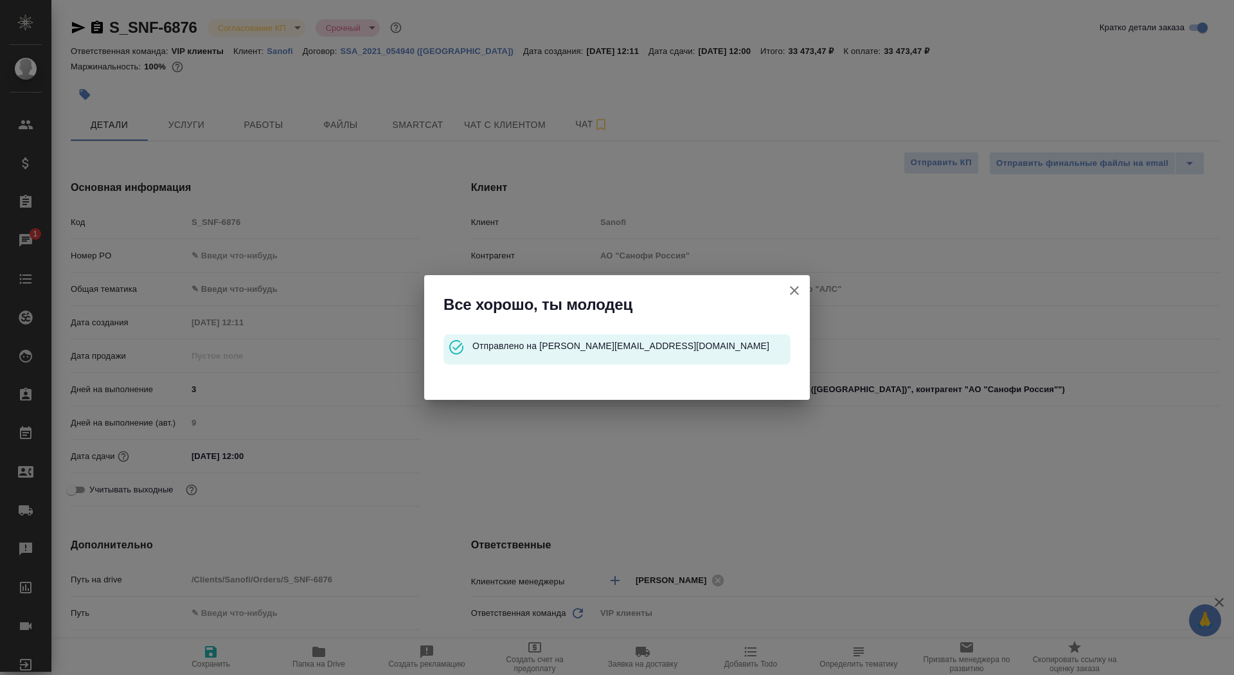
type textarea "x"
click at [793, 294] on icon "button" at bounding box center [794, 290] width 15 height 15
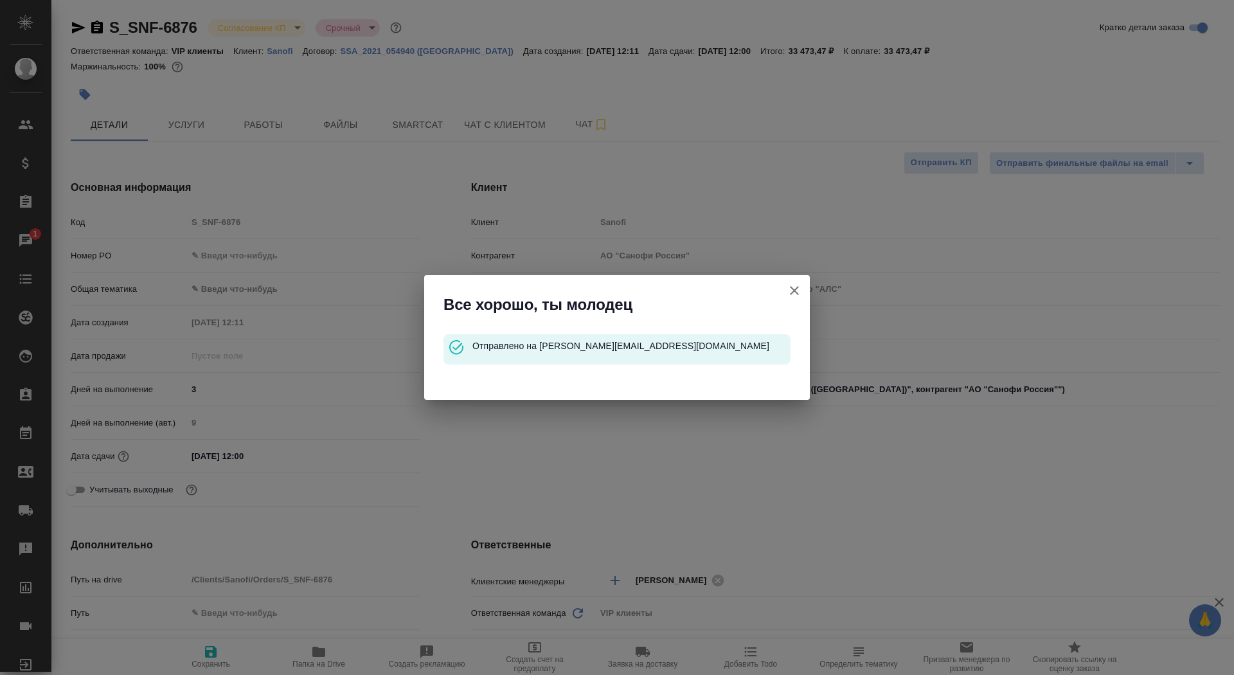
type textarea "x"
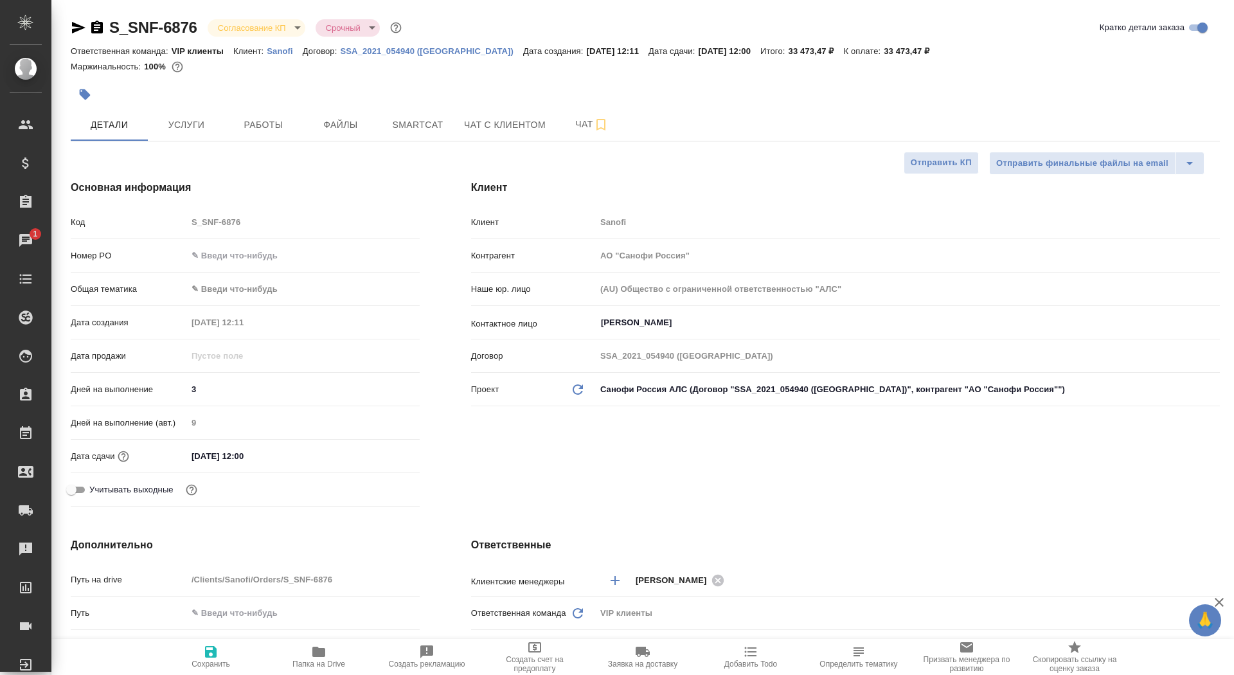
click at [96, 31] on icon "button" at bounding box center [97, 27] width 12 height 13
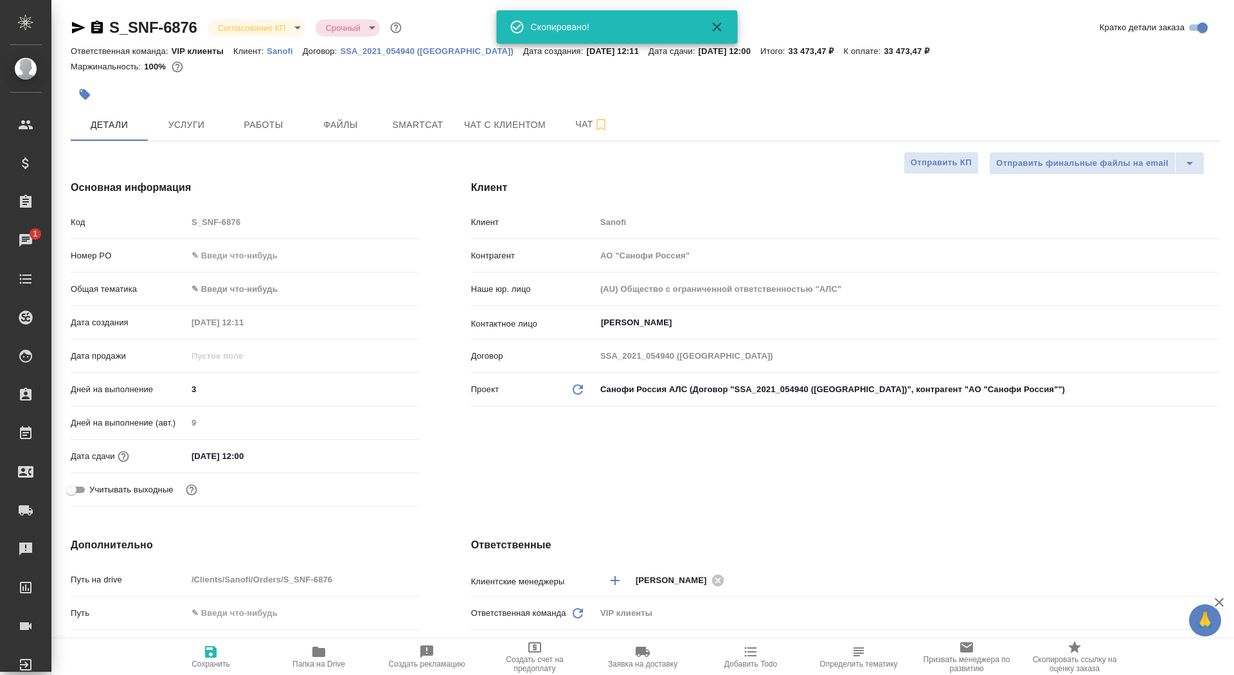
type textarea "x"
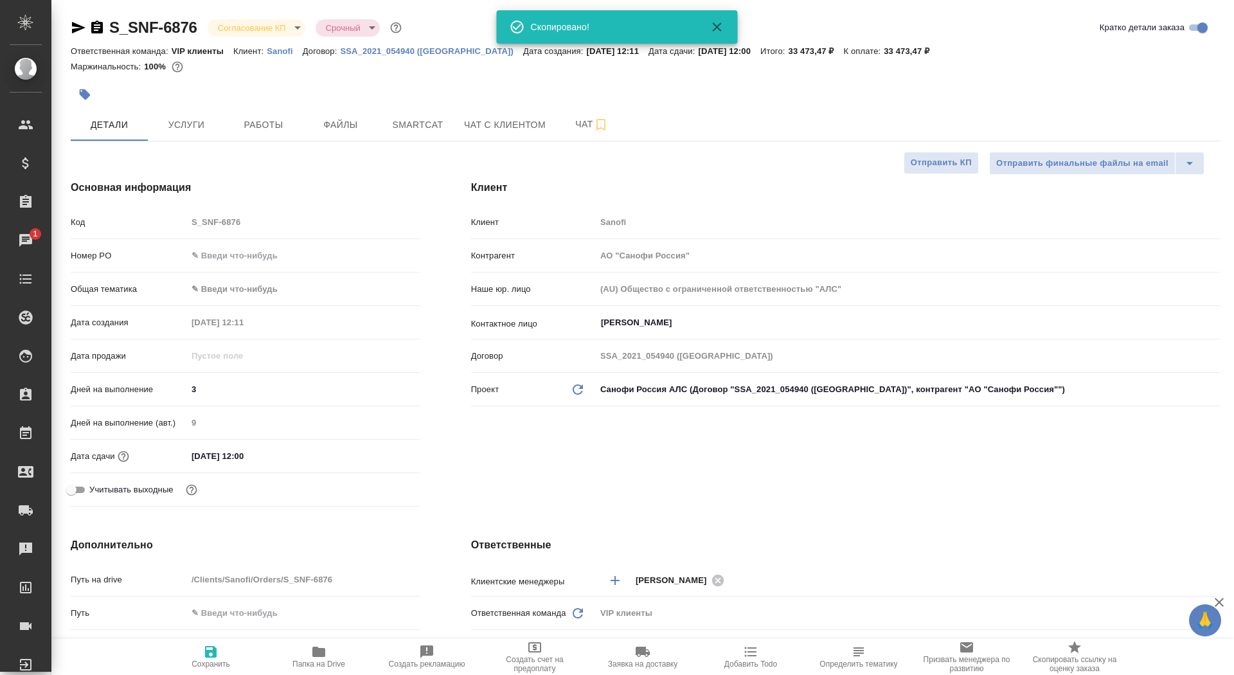
type textarea "x"
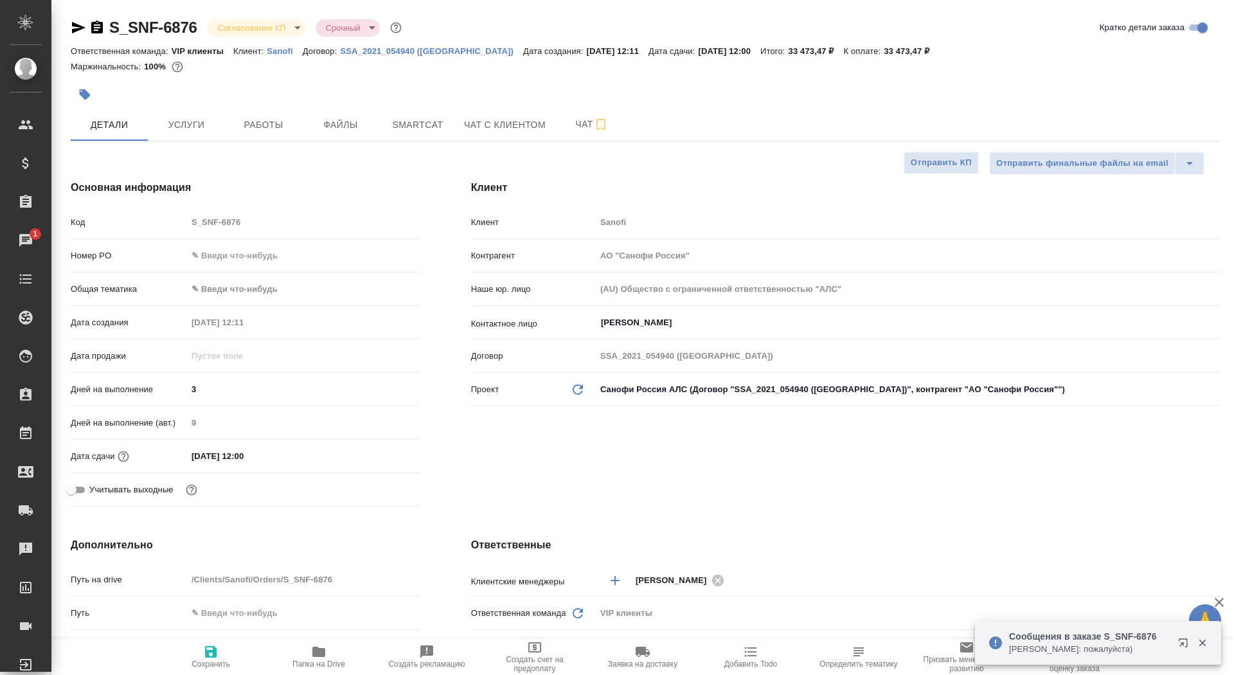
type textarea "x"
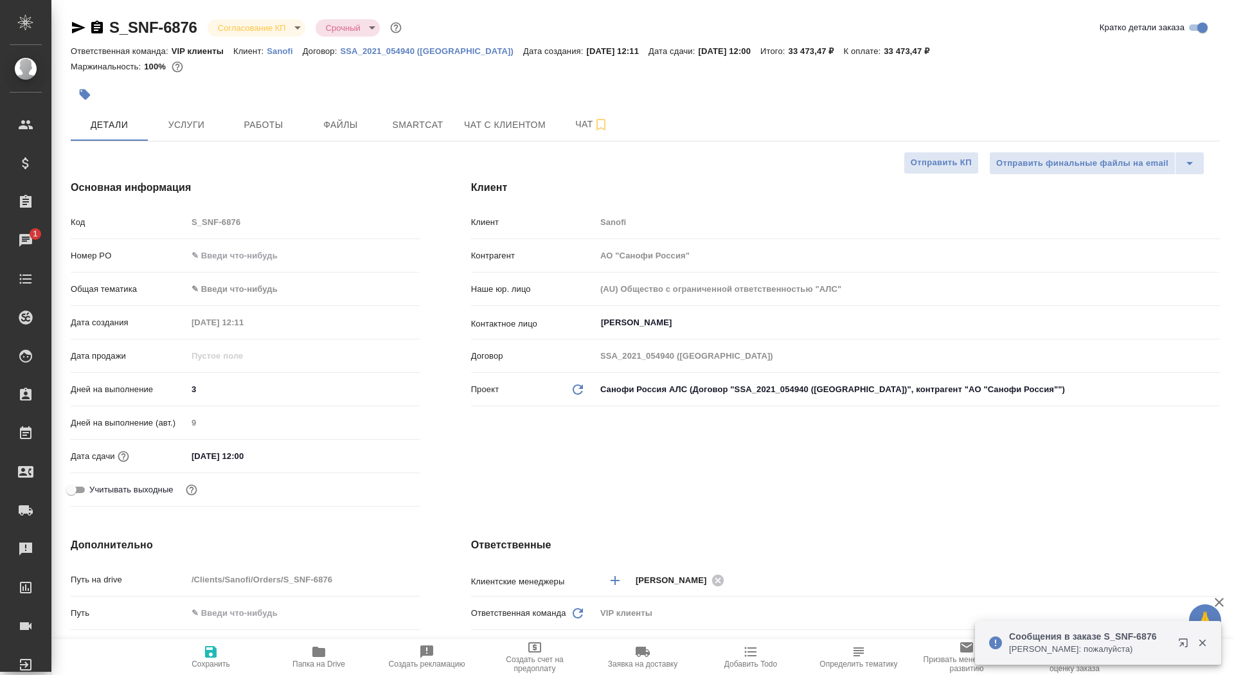
type textarea "x"
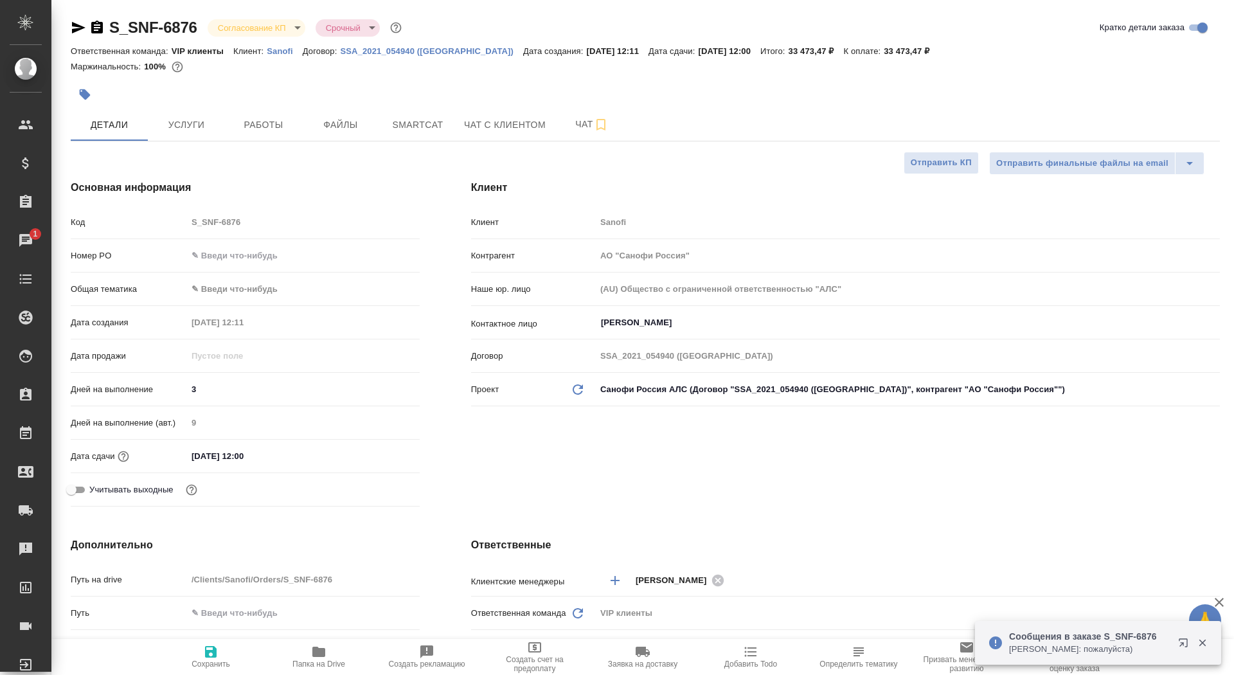
type textarea "x"
click at [285, 255] on input "text" at bounding box center [303, 255] width 233 height 19
paste input "E005847622"
type input "E005847622"
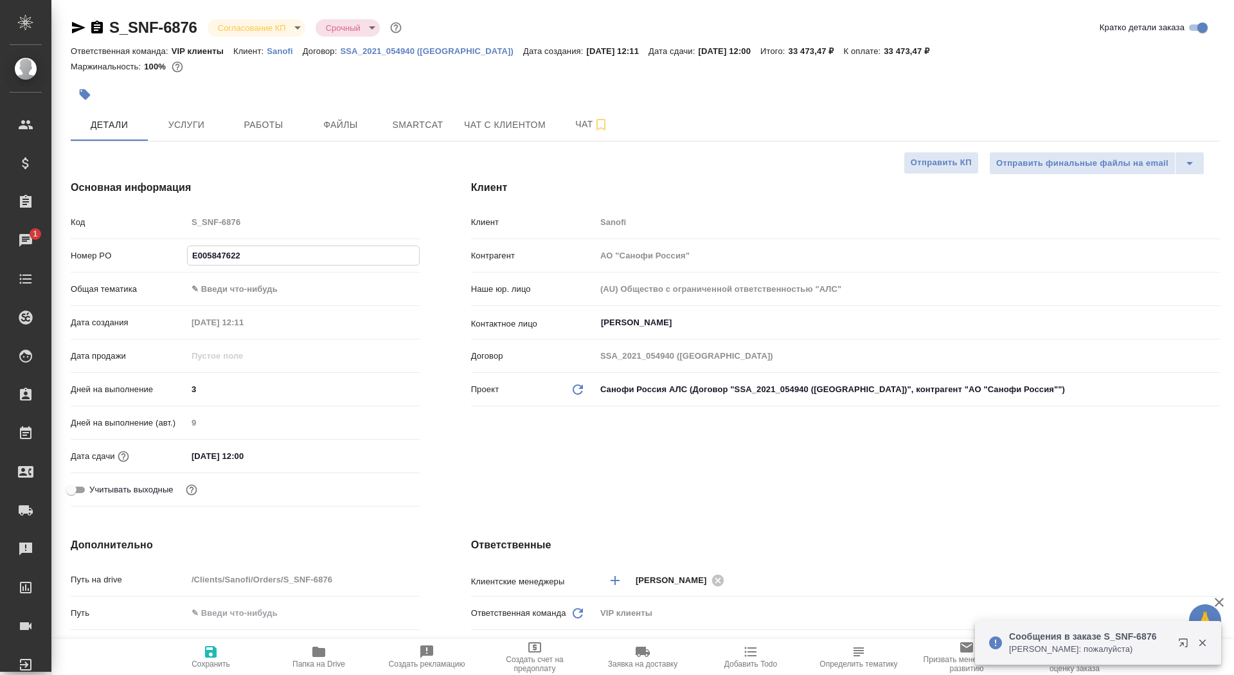
type textarea "x"
type input "E005847622"
click at [181, 659] on span "Сохранить" at bounding box center [211, 656] width 93 height 24
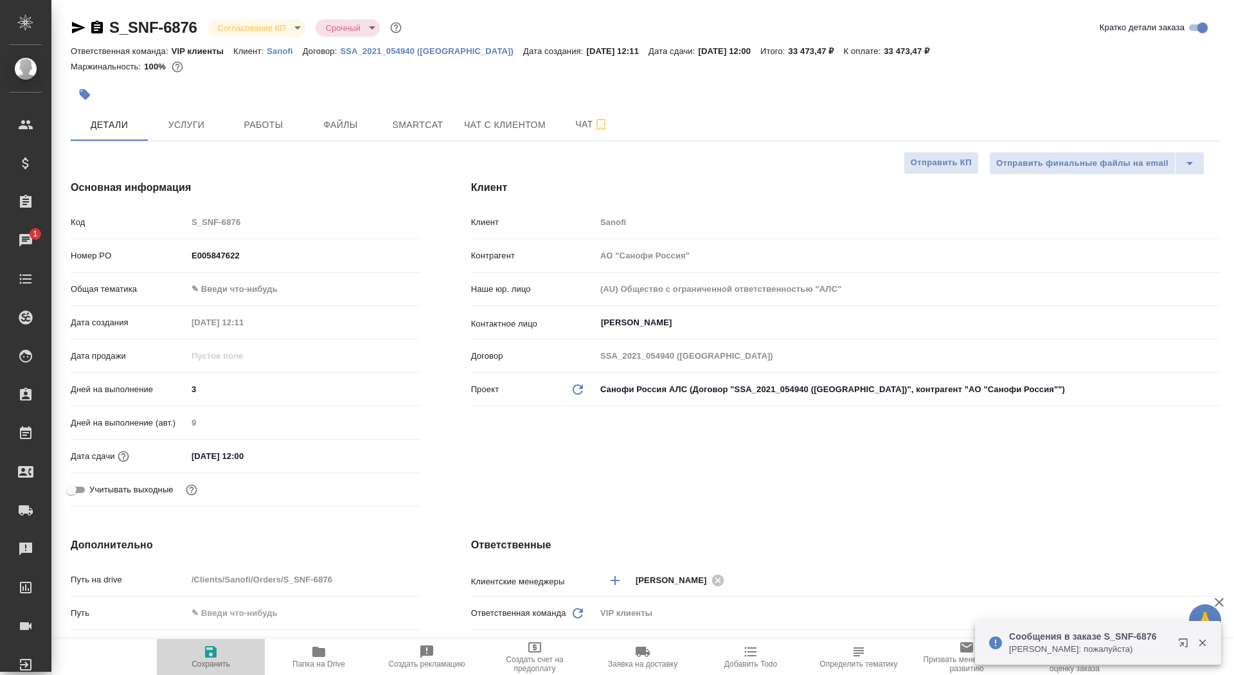
type textarea "x"
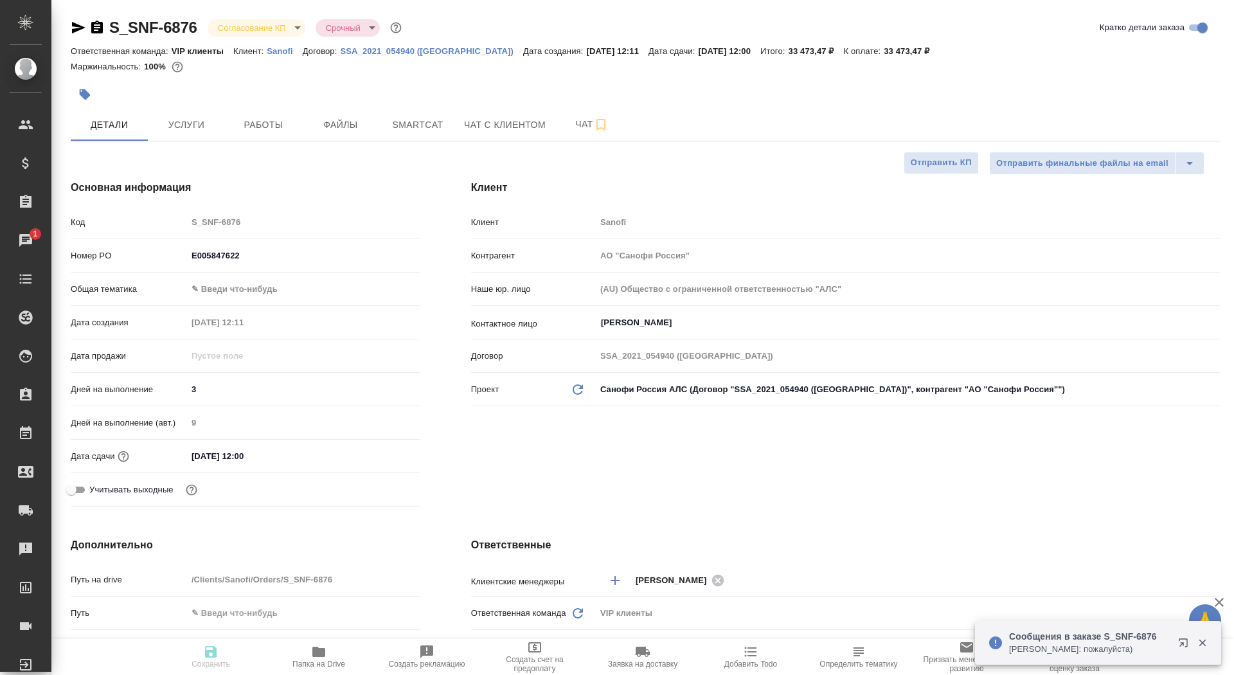
type textarea "x"
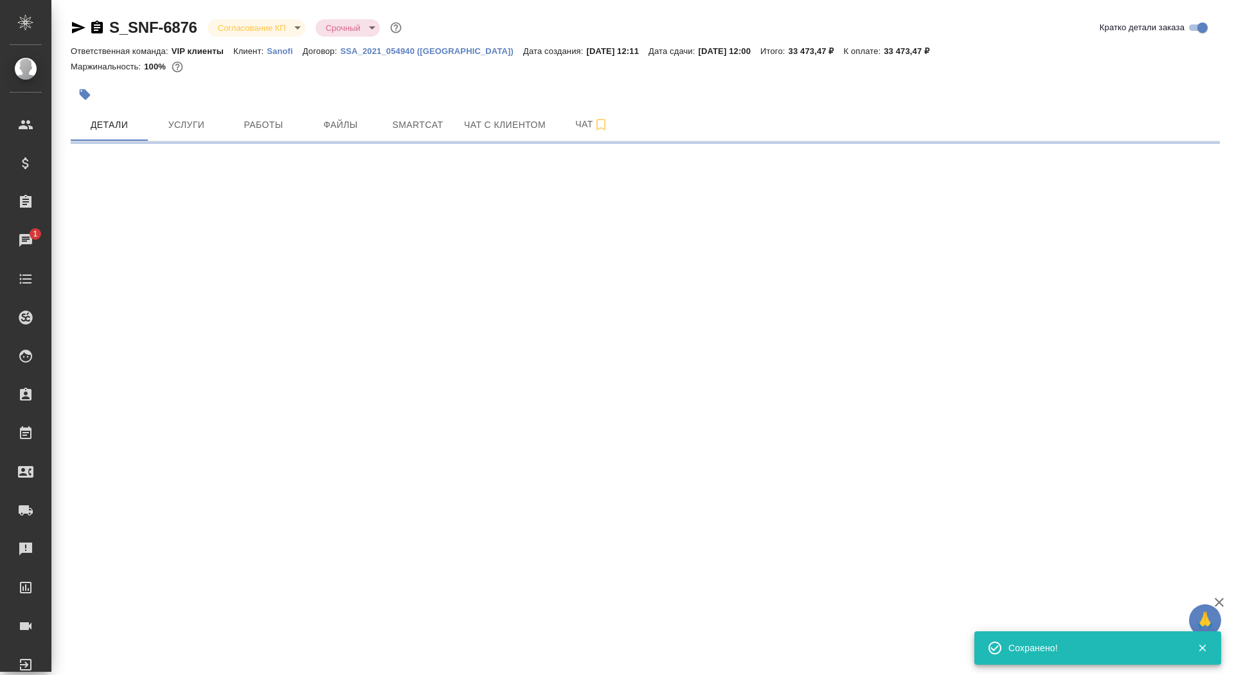
select select "RU"
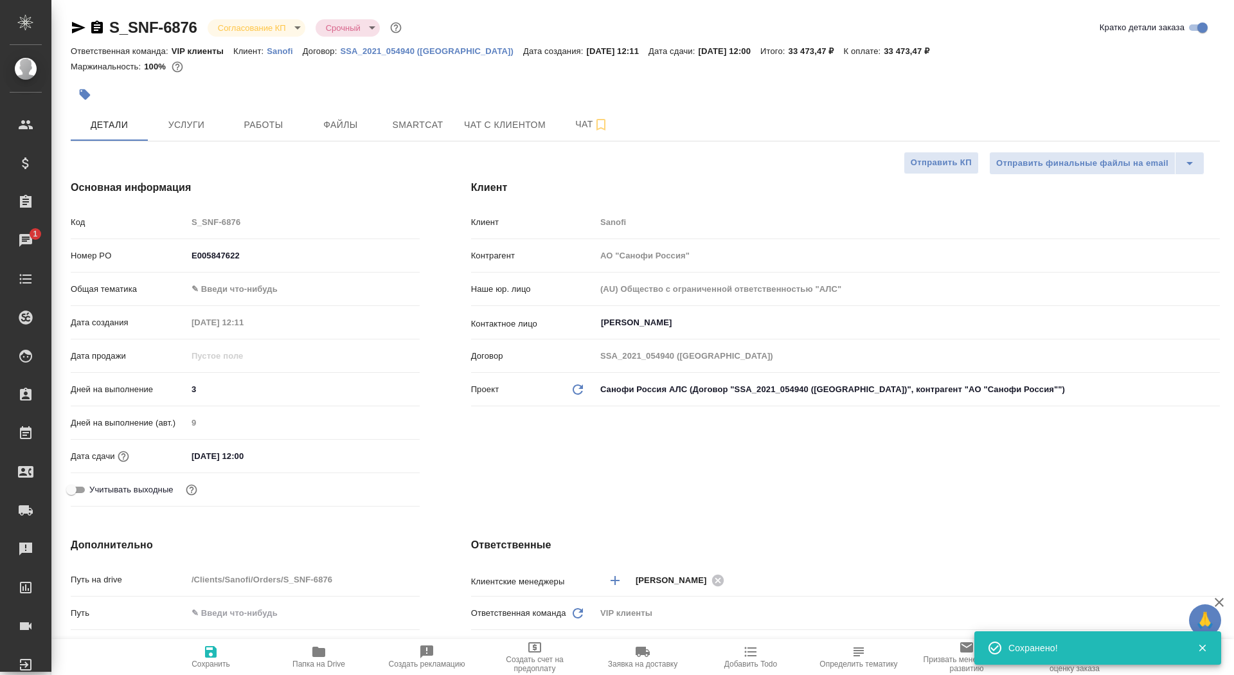
type textarea "x"
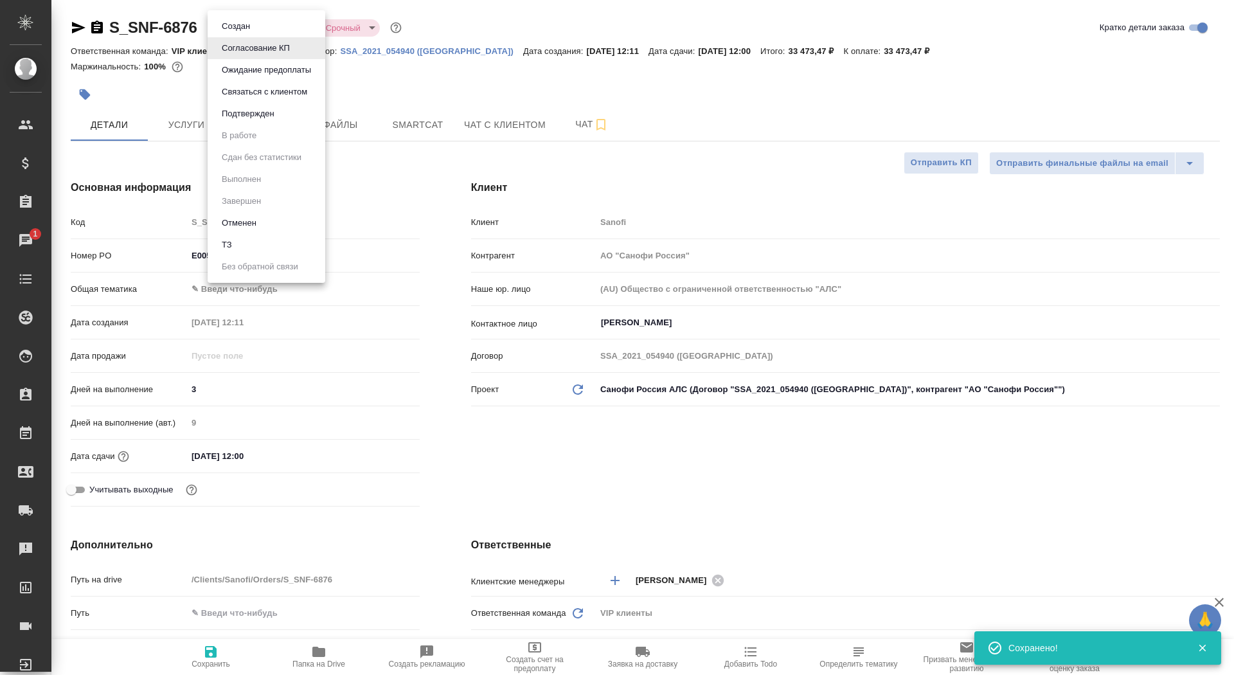
click at [282, 29] on body "🙏 .cls-1 fill:#fff; AWATERA Saydasheva Dilyara Клиенты Спецификации Заказы 1 Ча…" at bounding box center [617, 337] width 1234 height 675
click at [261, 118] on button "Подтвержден" at bounding box center [248, 114] width 60 height 14
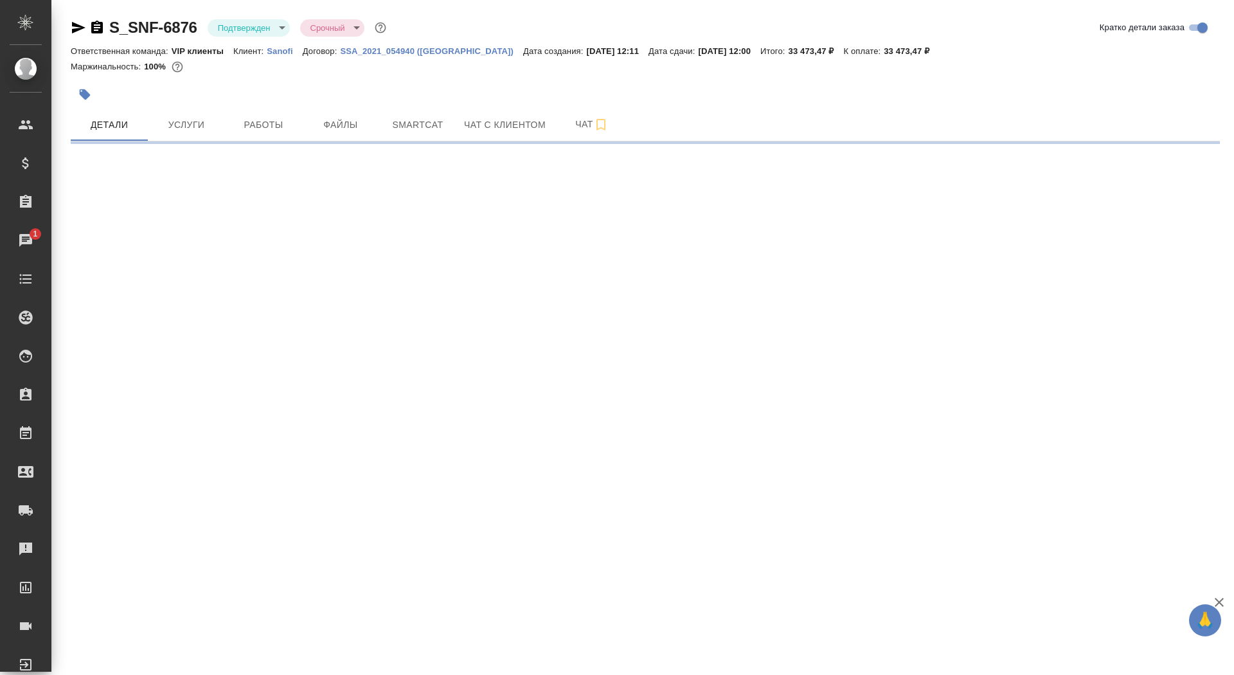
select select "RU"
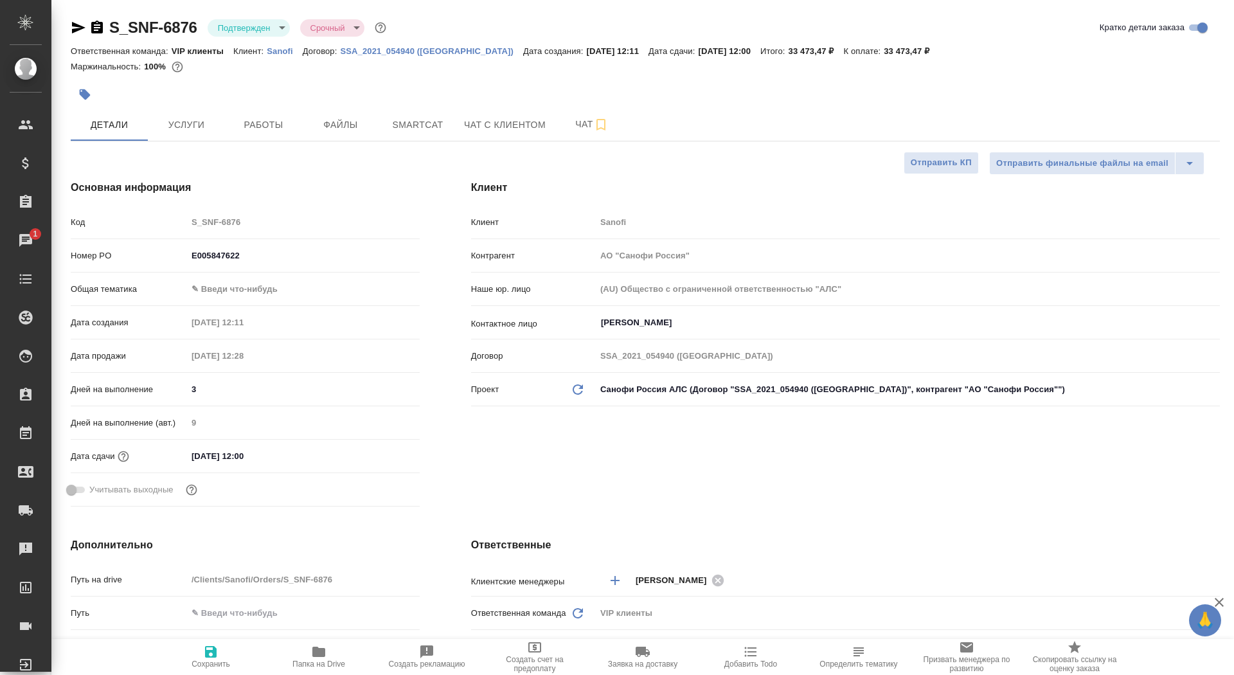
type textarea "x"
click at [579, 118] on span "Чат" at bounding box center [592, 124] width 62 height 16
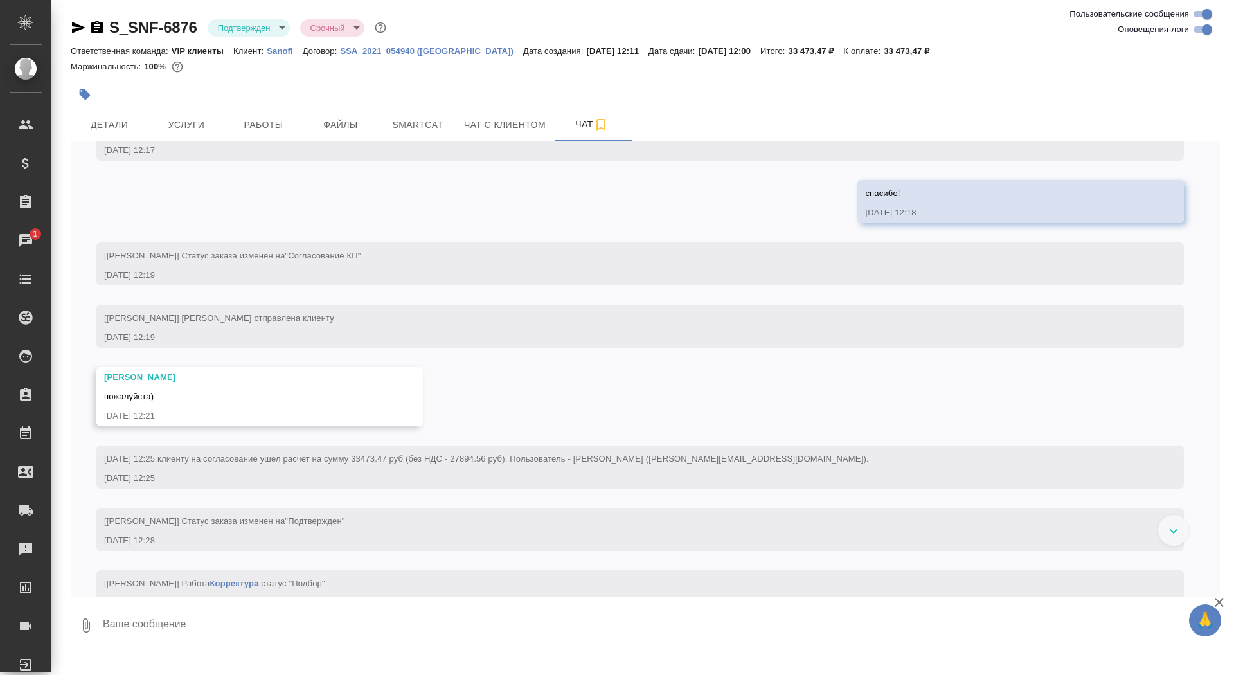
scroll to position [594, 0]
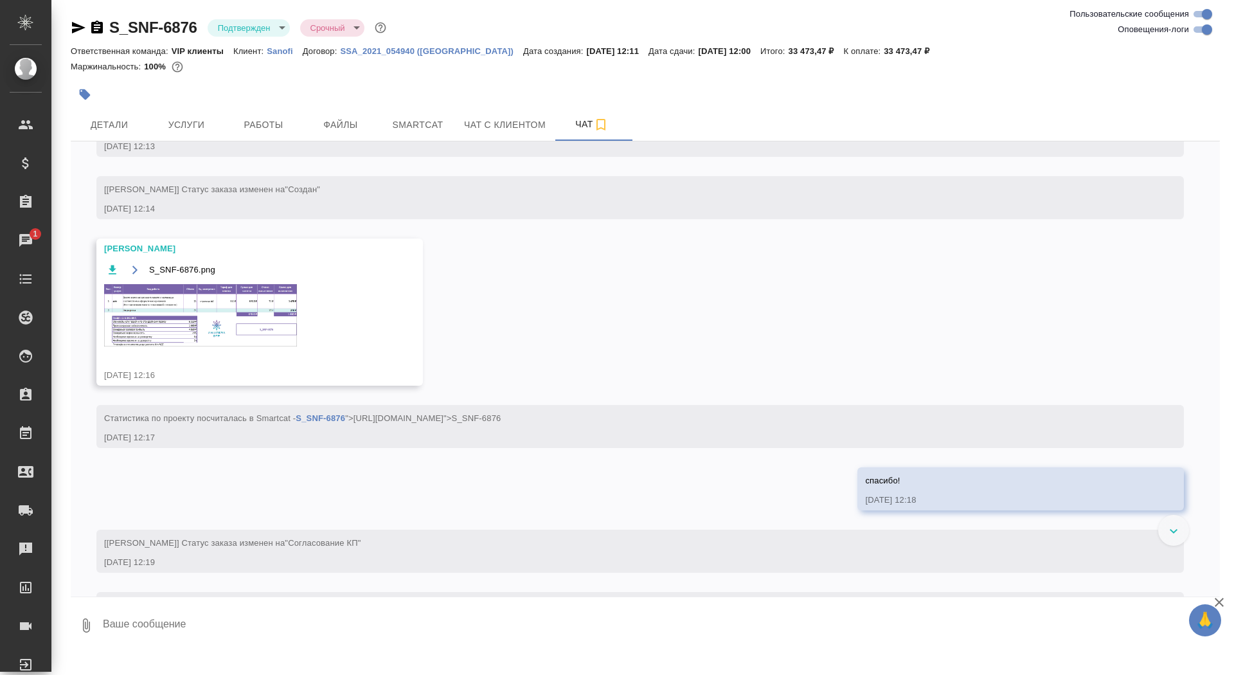
click at [197, 346] on img at bounding box center [200, 315] width 193 height 62
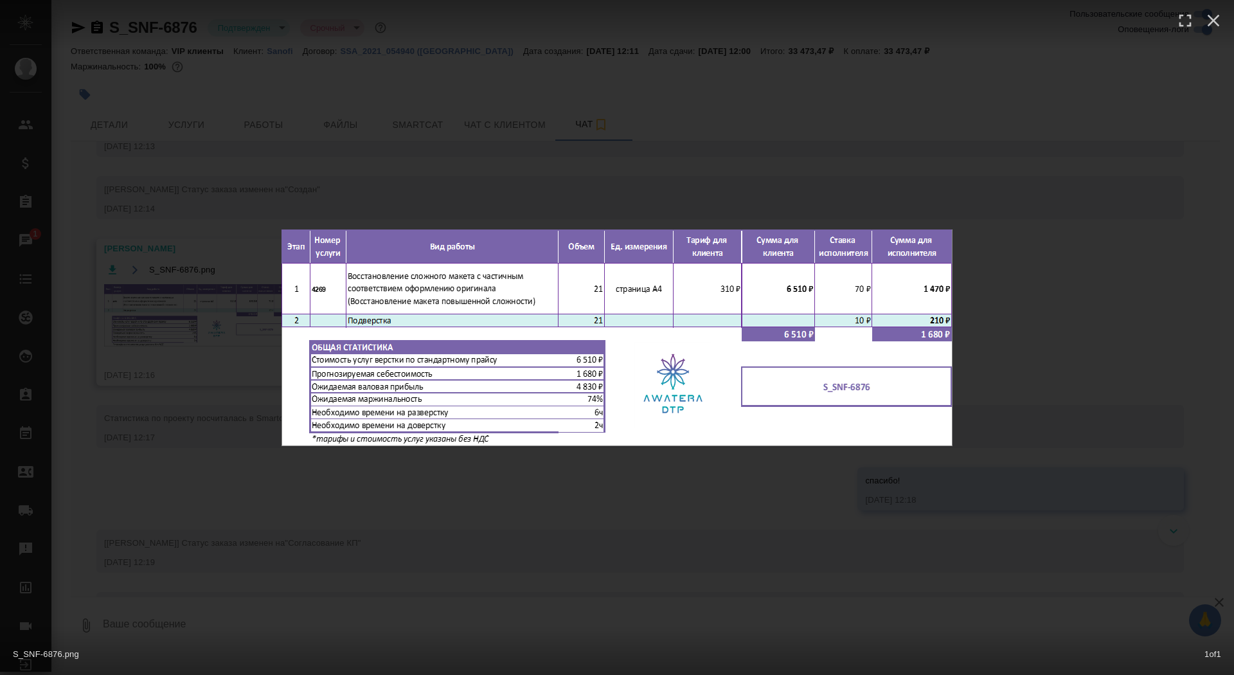
click at [131, 307] on div "S_SNF-6876.png 1 of 1" at bounding box center [617, 337] width 1234 height 675
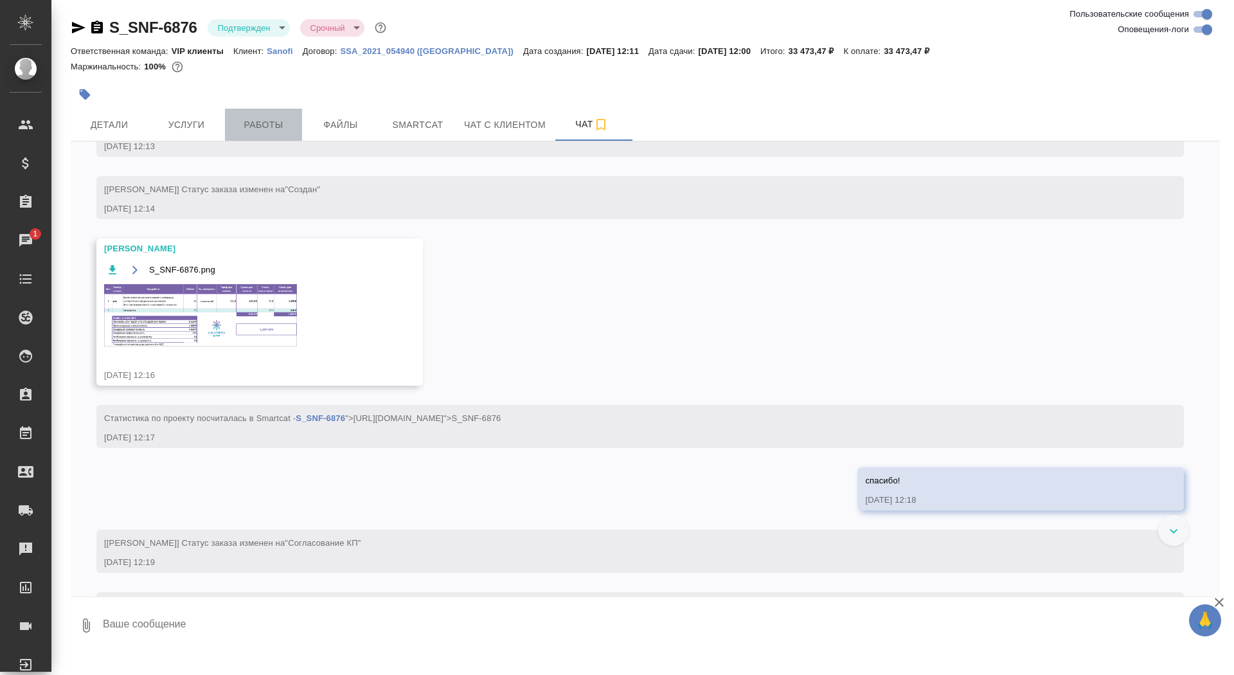
click at [284, 121] on span "Работы" at bounding box center [264, 125] width 62 height 16
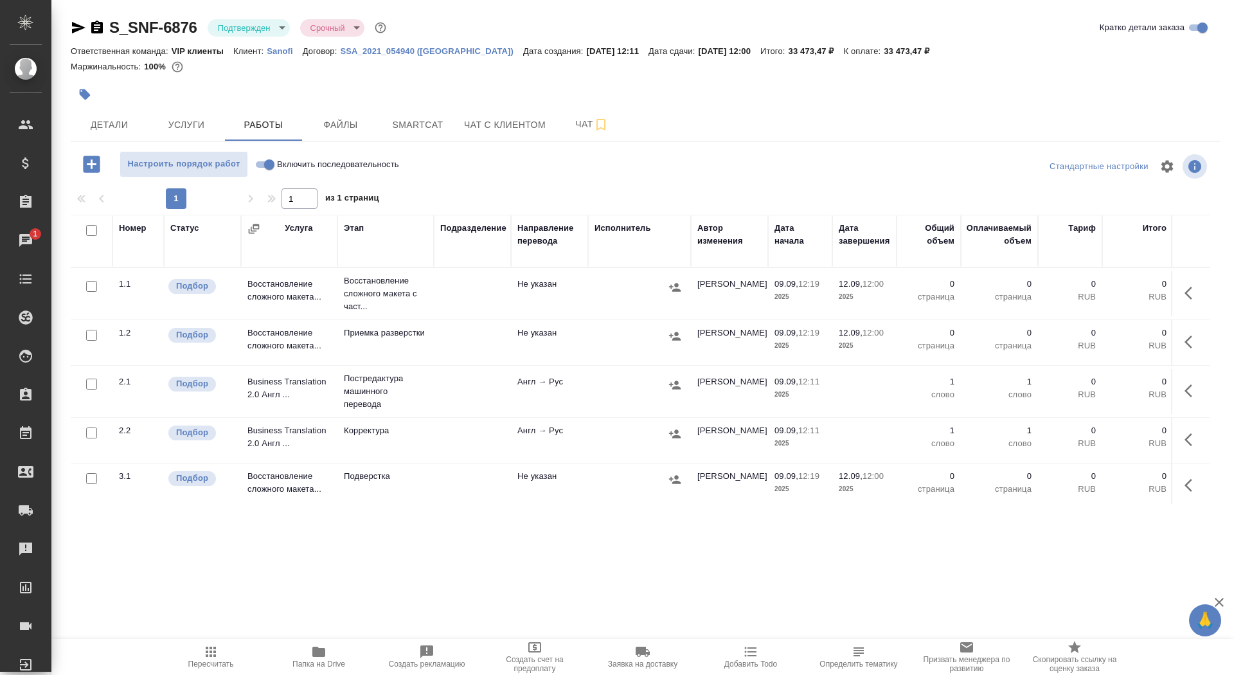
click at [1199, 283] on button "button" at bounding box center [1192, 293] width 31 height 31
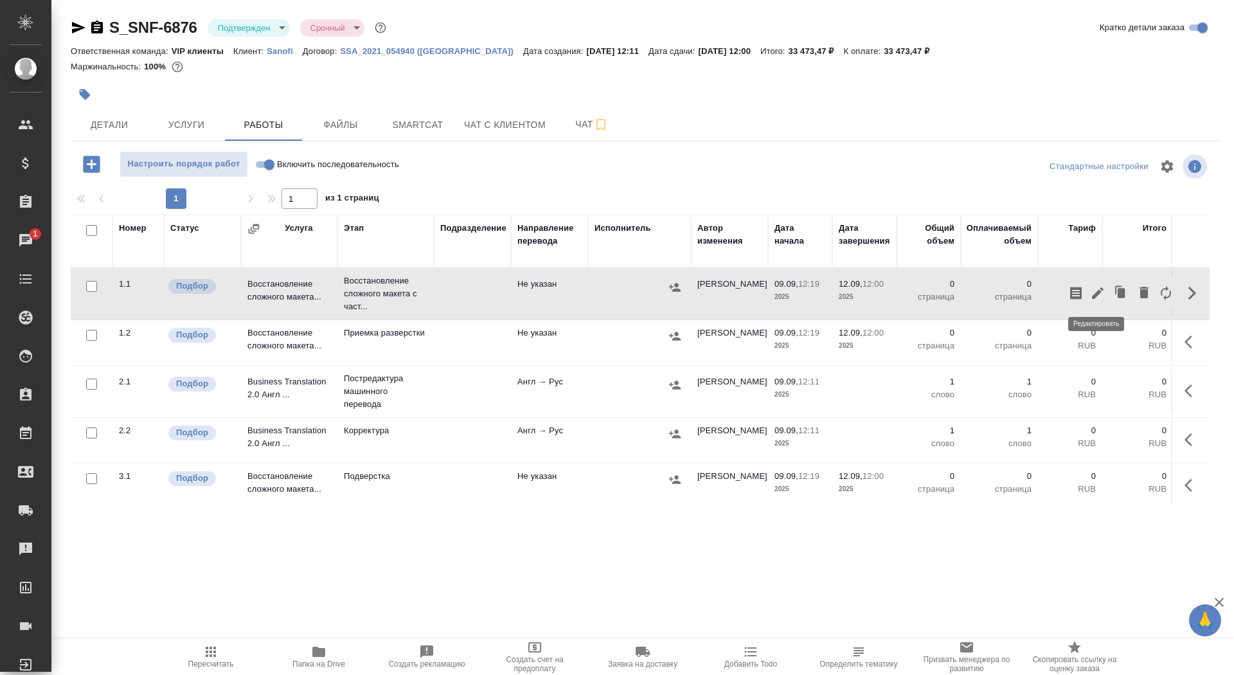
click at [1094, 296] on icon "button" at bounding box center [1098, 293] width 12 height 12
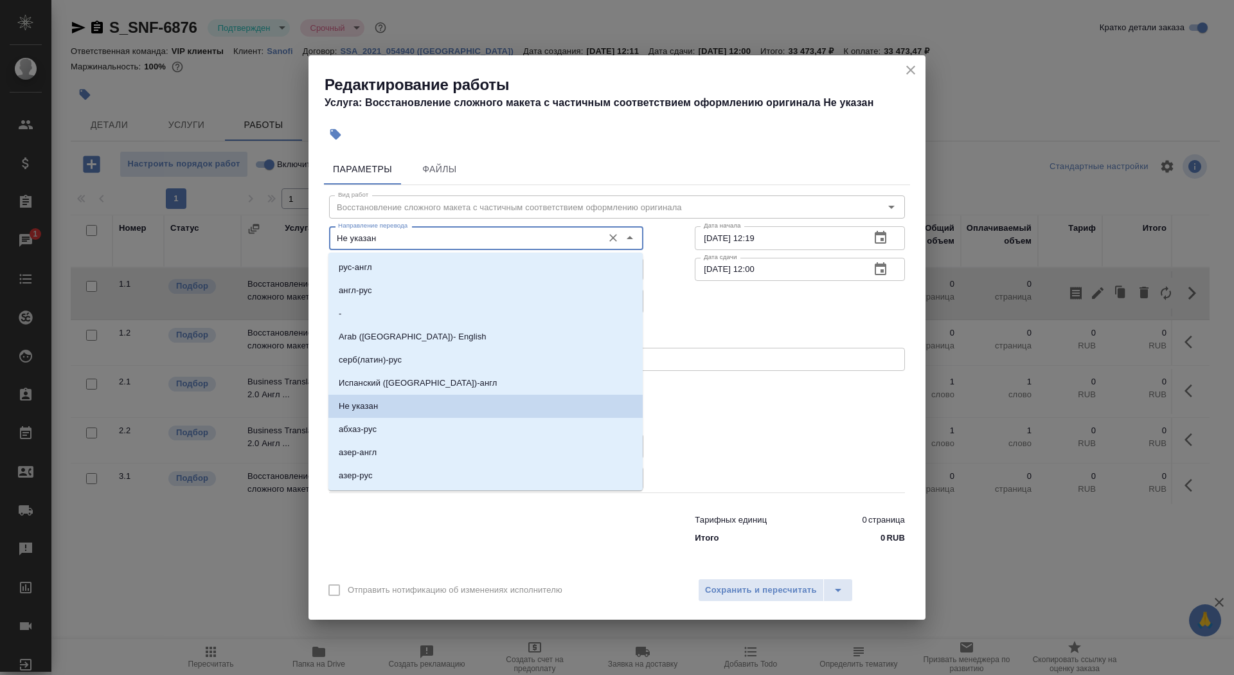
click at [490, 244] on input "Не указан" at bounding box center [465, 237] width 264 height 15
click at [458, 283] on li "англ-рус" at bounding box center [485, 290] width 314 height 23
type input "англ-рус"
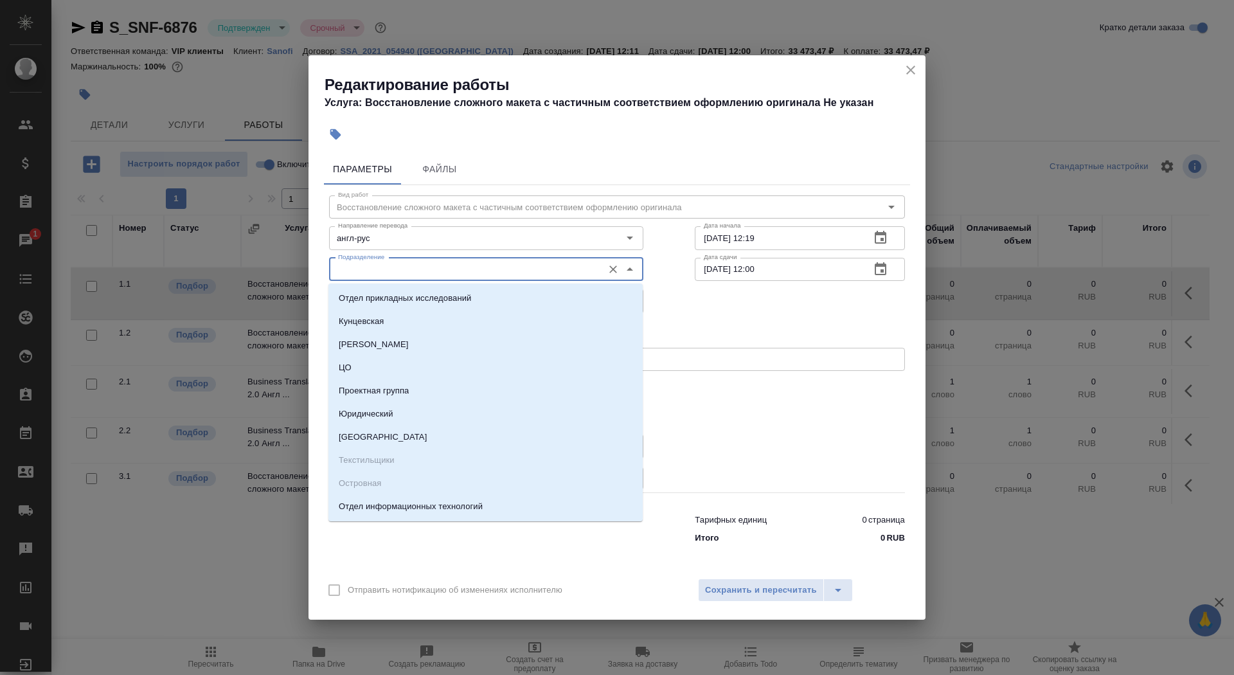
click at [451, 273] on input "Подразделение" at bounding box center [465, 269] width 264 height 15
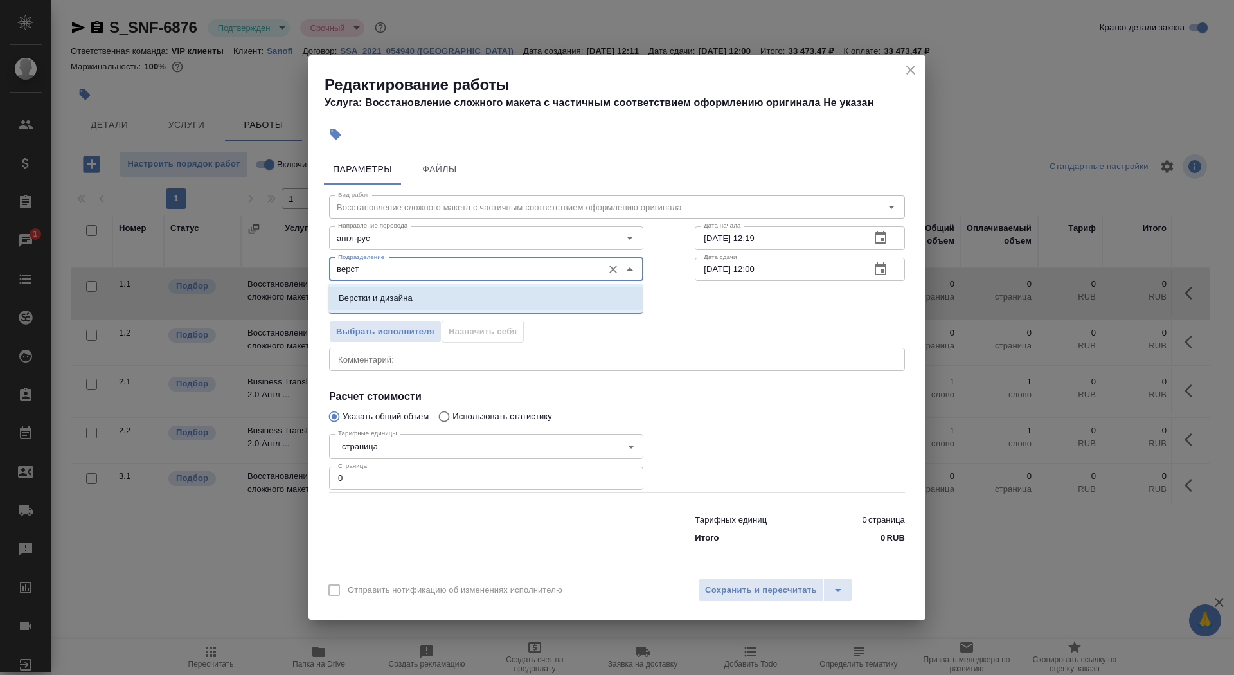
click at [387, 287] on li "Верстки и дизайна" at bounding box center [485, 298] width 314 height 23
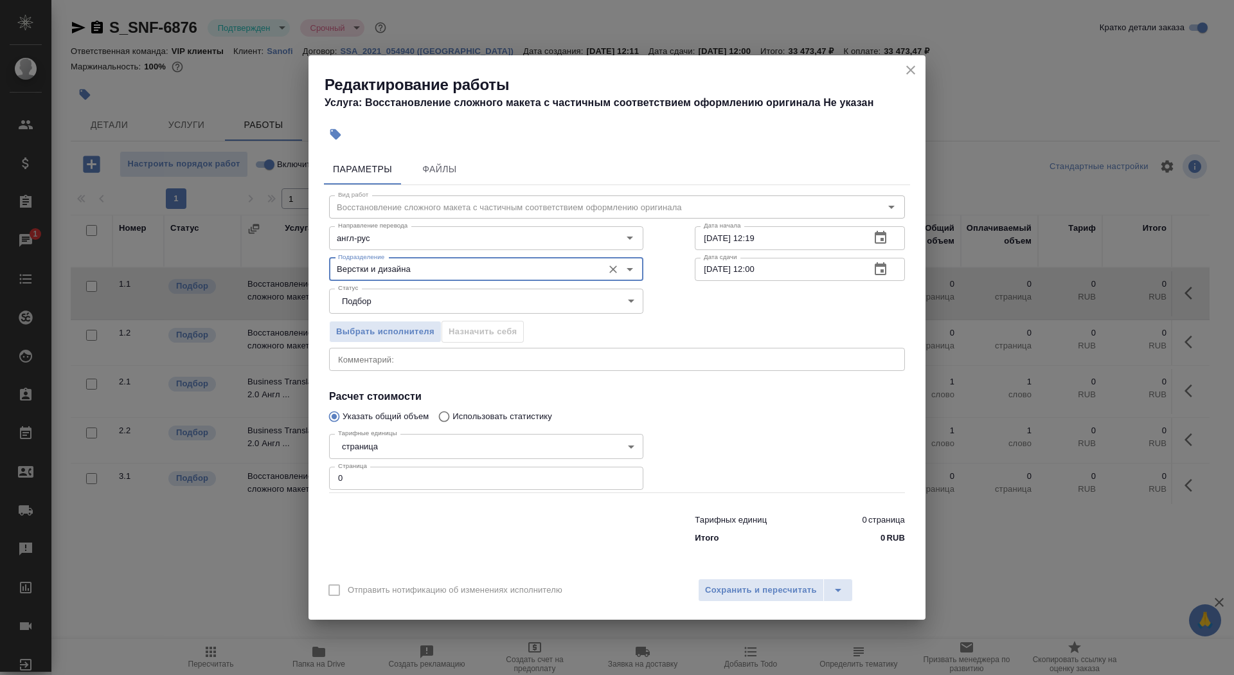
type input "Верстки и дизайна"
click at [396, 440] on body "🙏 .cls-1 fill:#fff; AWATERA Saydasheva Dilyara Клиенты Спецификации Заказы 1 Ча…" at bounding box center [617, 337] width 1234 height 675
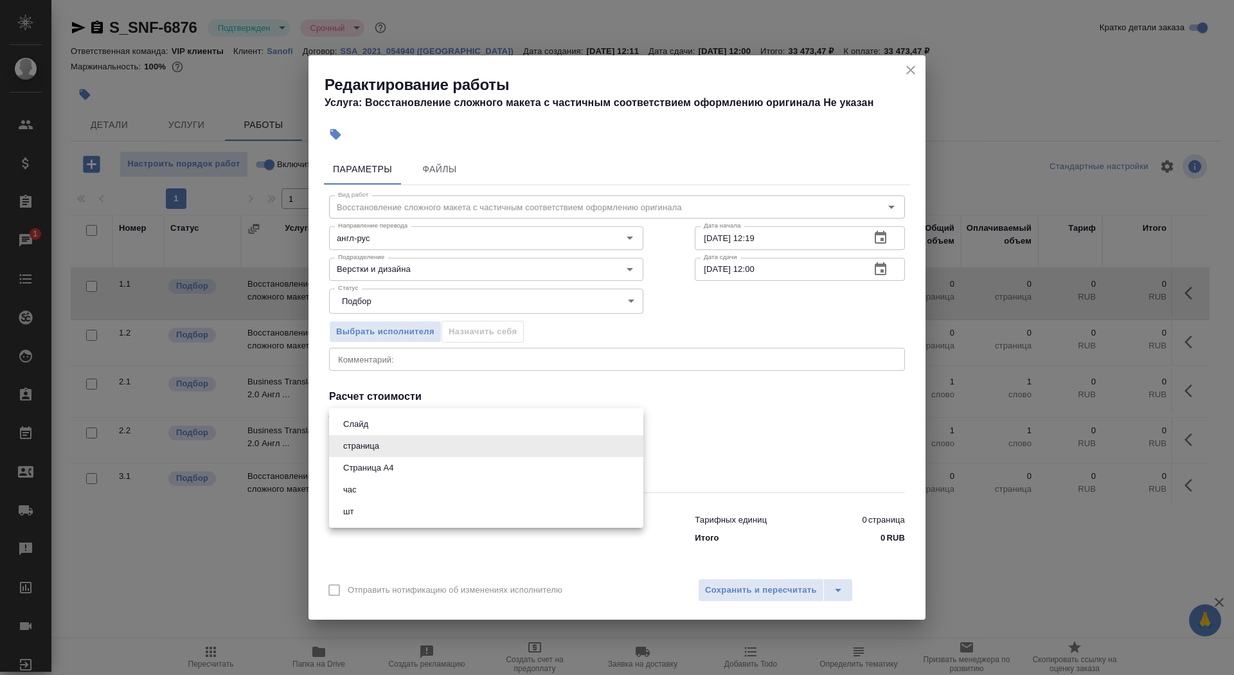
click at [400, 469] on li "Страница А4" at bounding box center [486, 468] width 314 height 22
type input "5f036ec4e16dec2d6b59c8ff"
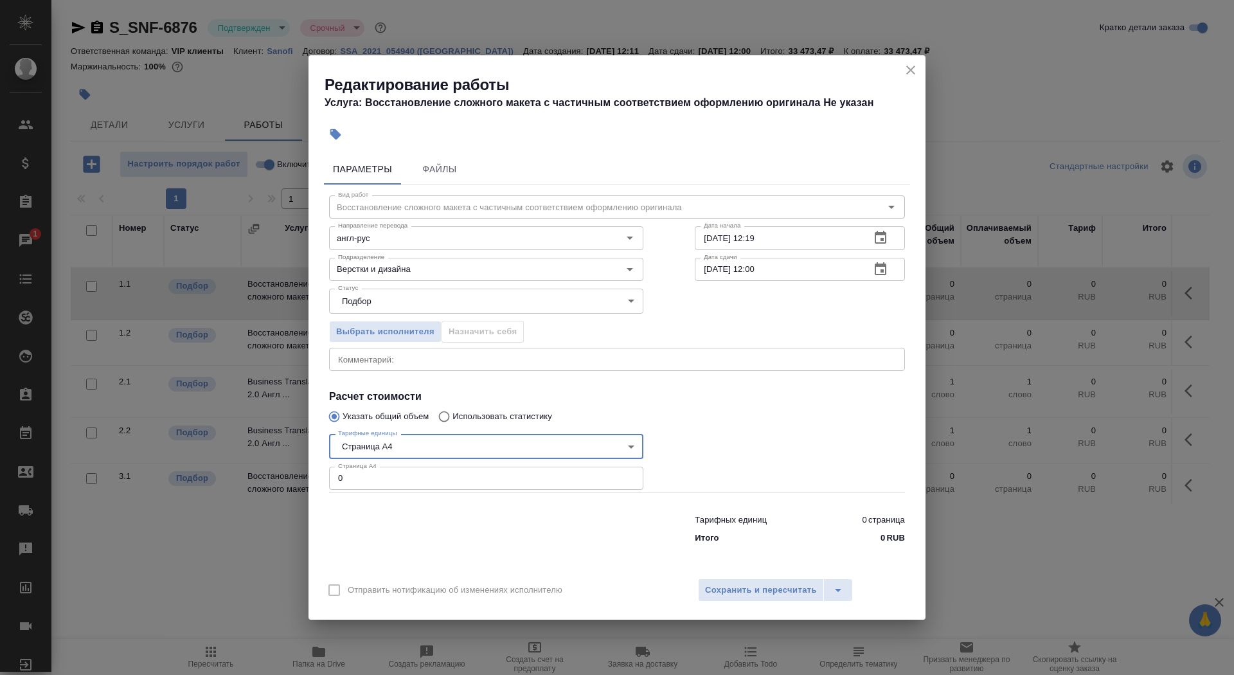
click at [361, 483] on input "0" at bounding box center [486, 478] width 314 height 23
type input "21"
click at [774, 241] on input "09.09.2025 12:19" at bounding box center [777, 237] width 165 height 23
type input "09.09.2025 12:30"
click at [886, 269] on icon "button" at bounding box center [880, 269] width 15 height 15
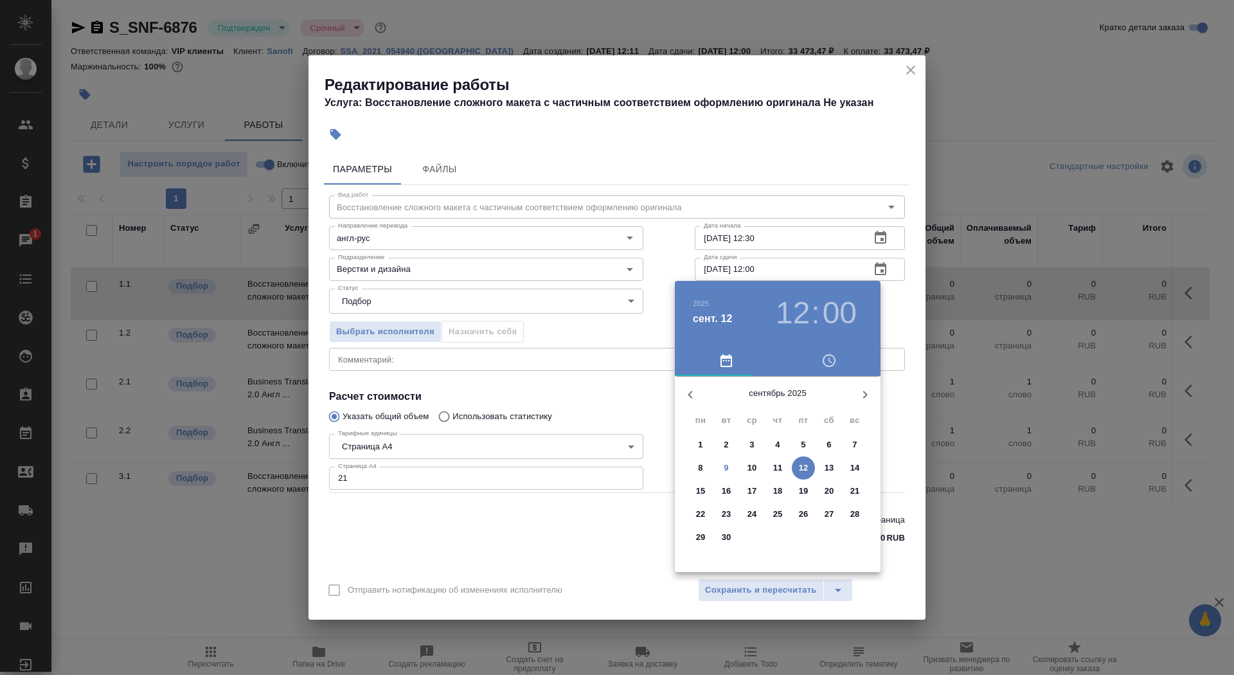
click at [730, 463] on span "9" at bounding box center [726, 468] width 23 height 13
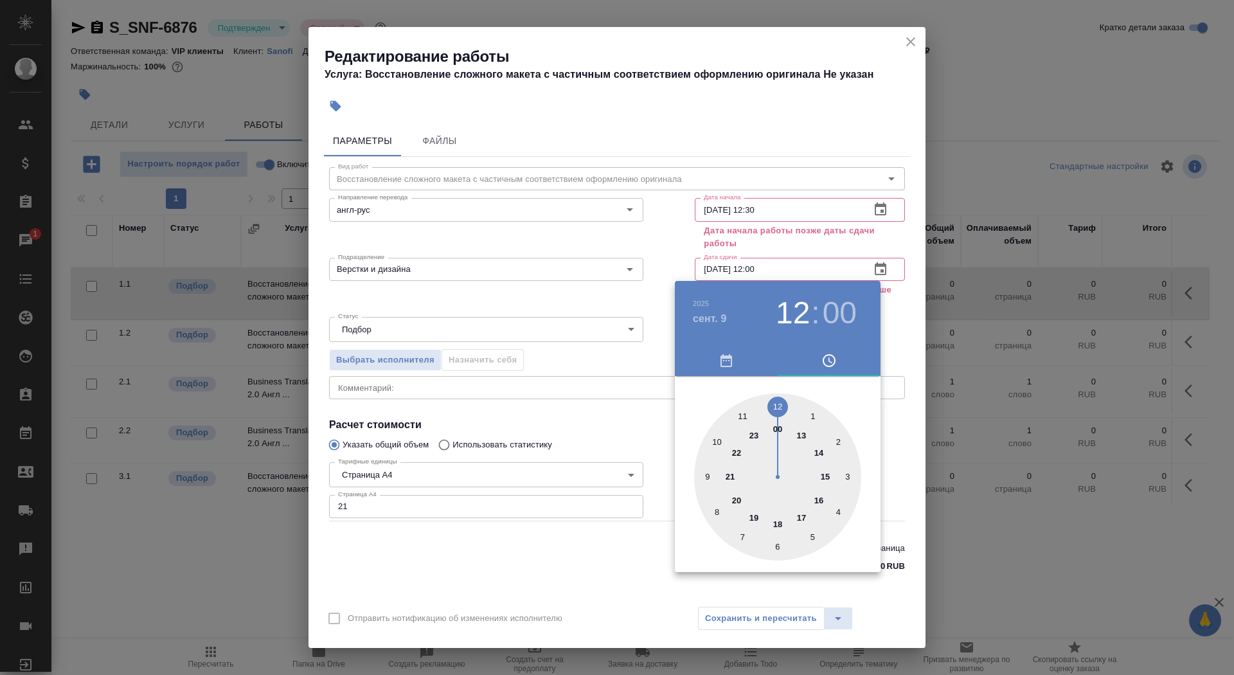
click at [726, 355] on icon "button" at bounding box center [727, 360] width 12 height 13
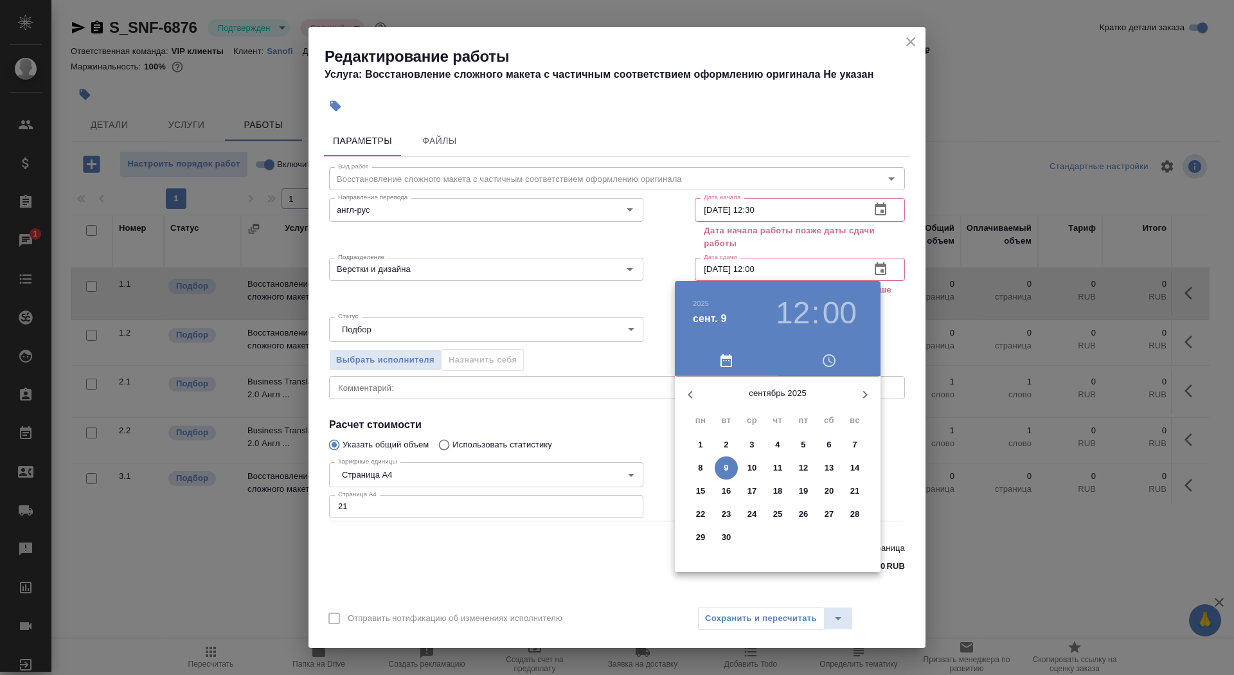
click at [751, 469] on p "10" at bounding box center [753, 468] width 10 height 13
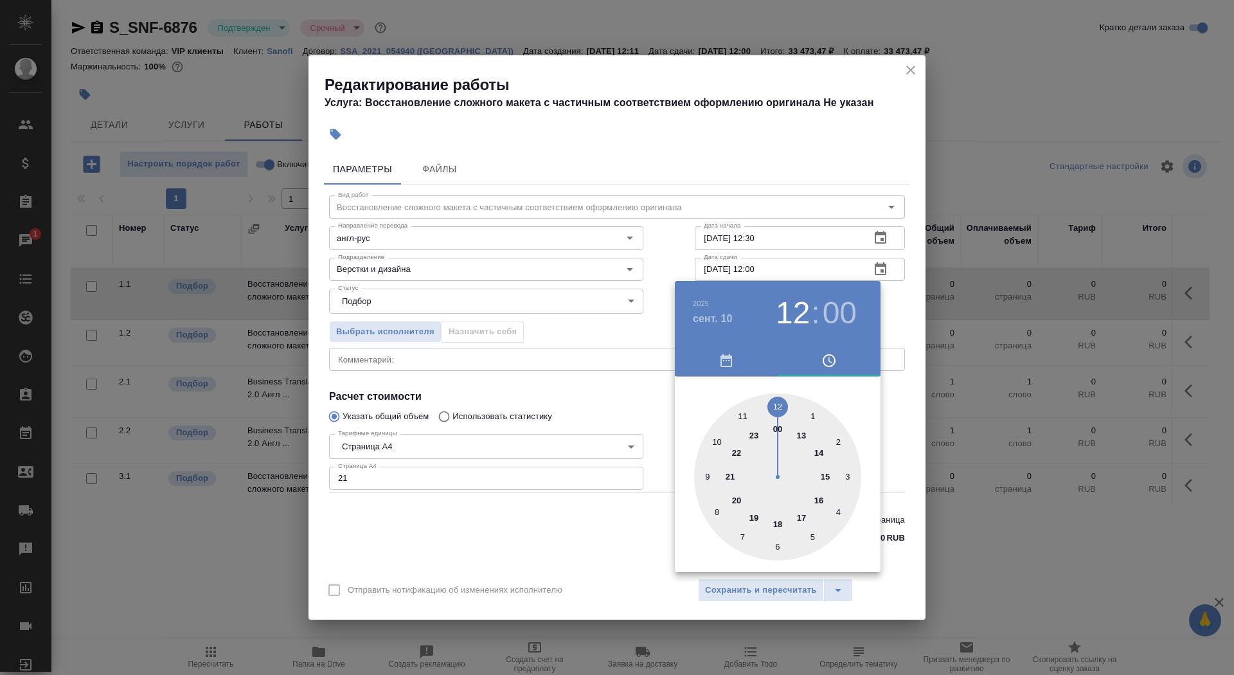
click at [715, 440] on div at bounding box center [777, 476] width 167 height 167
type input "10.09.2025 10:00"
click at [609, 376] on div at bounding box center [617, 337] width 1234 height 675
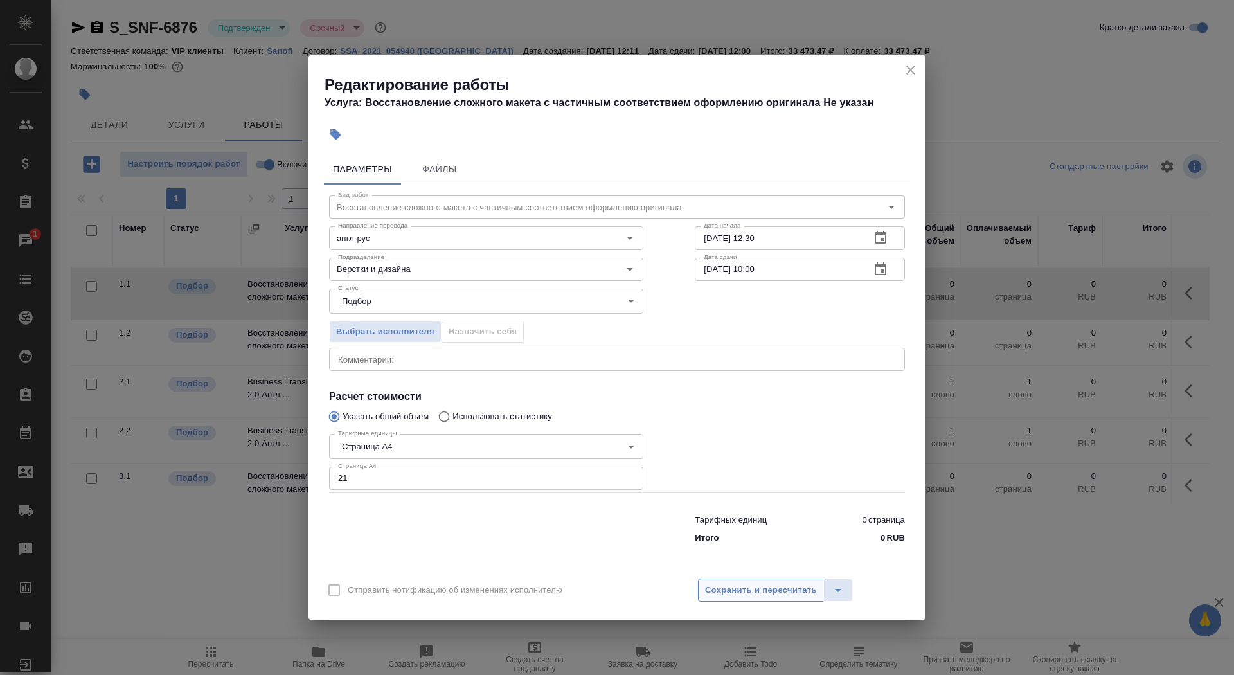
click at [766, 584] on span "Сохранить и пересчитать" at bounding box center [761, 590] width 112 height 15
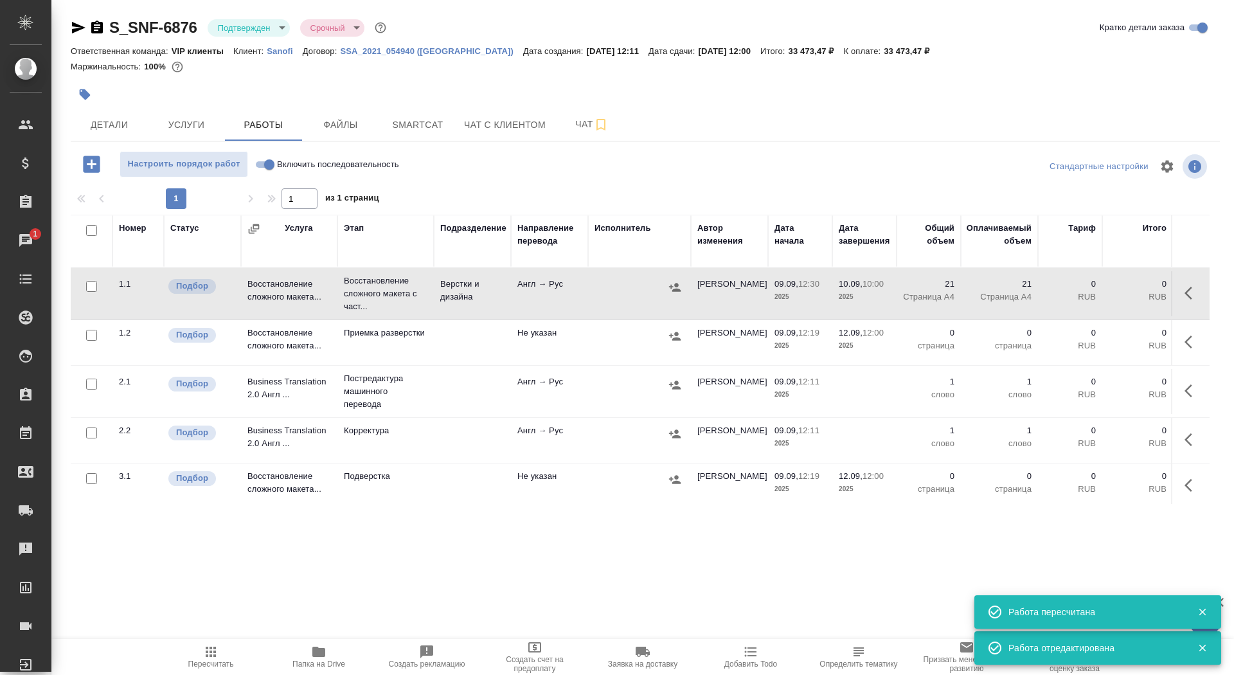
click at [83, 96] on icon "button" at bounding box center [85, 94] width 11 height 11
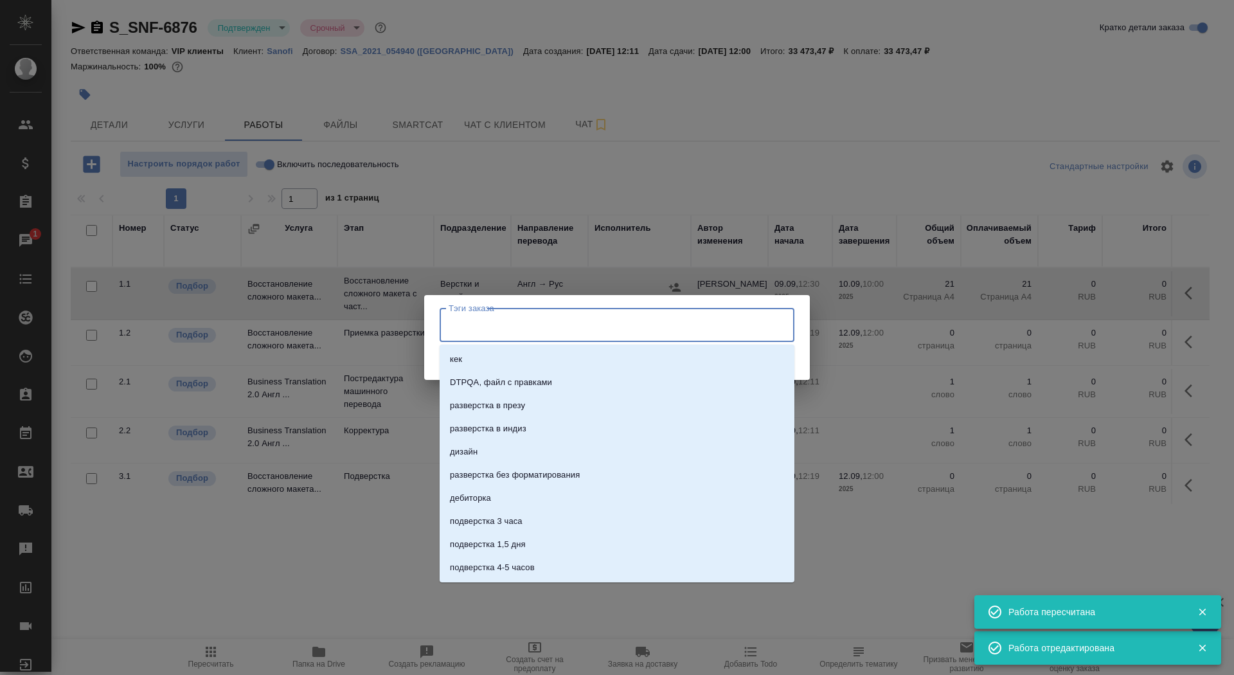
click at [539, 327] on input "Тэги заказа" at bounding box center [604, 325] width 319 height 22
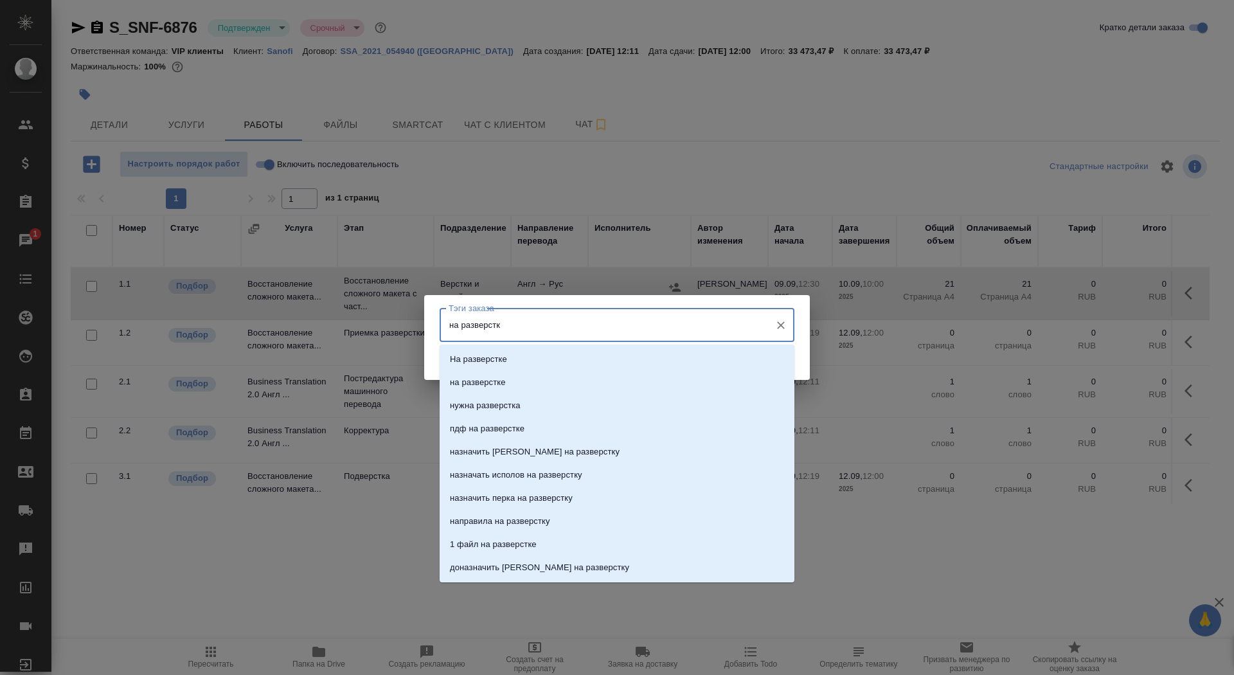
type input "на разверстке"
click at [578, 380] on li "на разверстке" at bounding box center [617, 382] width 355 height 23
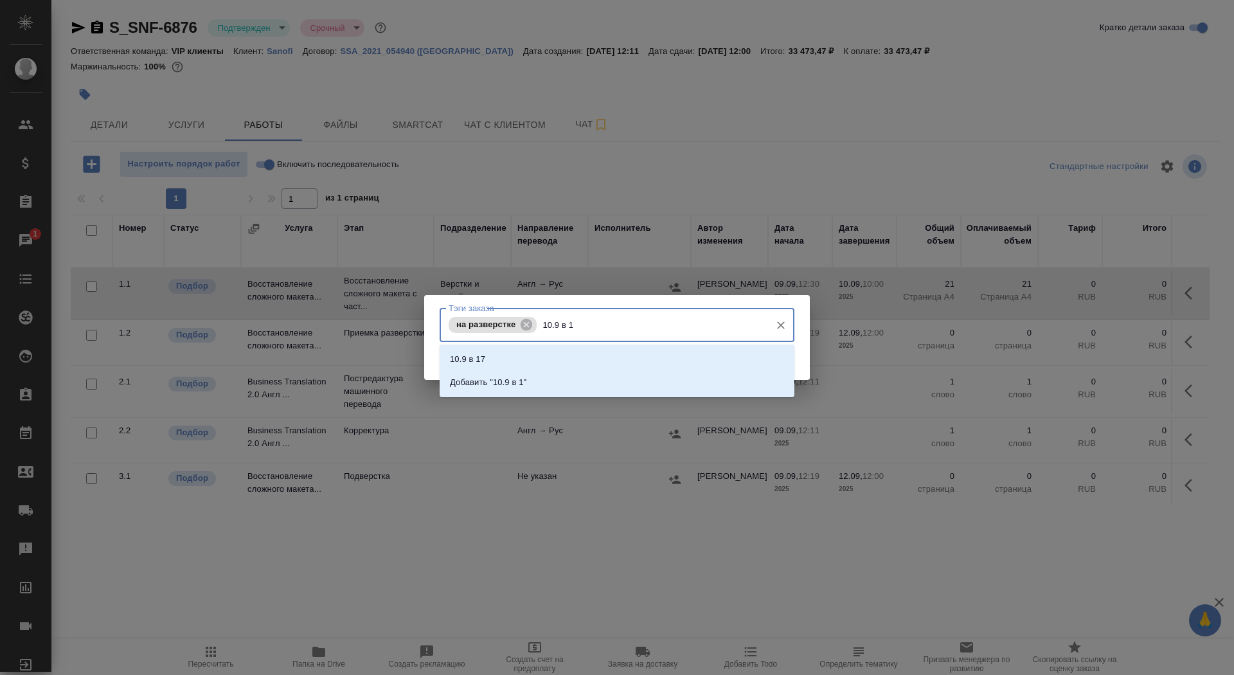
type input "10.9 в 10"
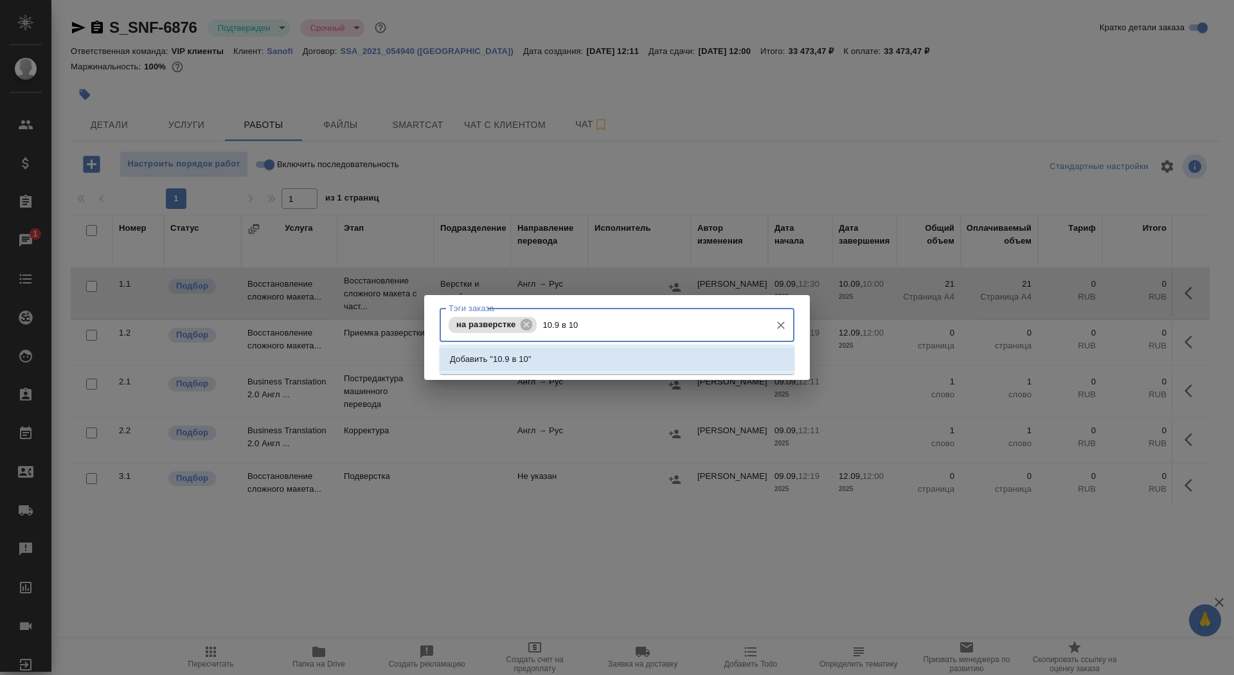
click at [683, 355] on li "Добавить "10.9 в 10"" at bounding box center [617, 359] width 355 height 23
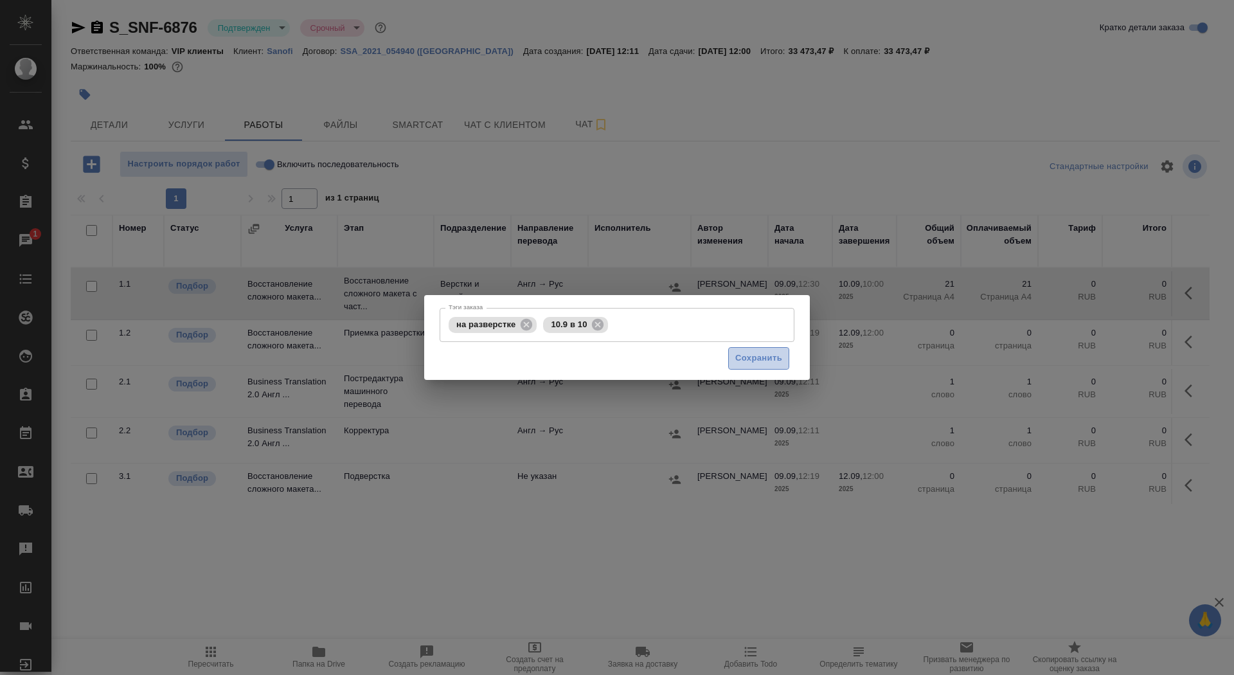
click at [773, 365] on span "Сохранить" at bounding box center [758, 358] width 47 height 15
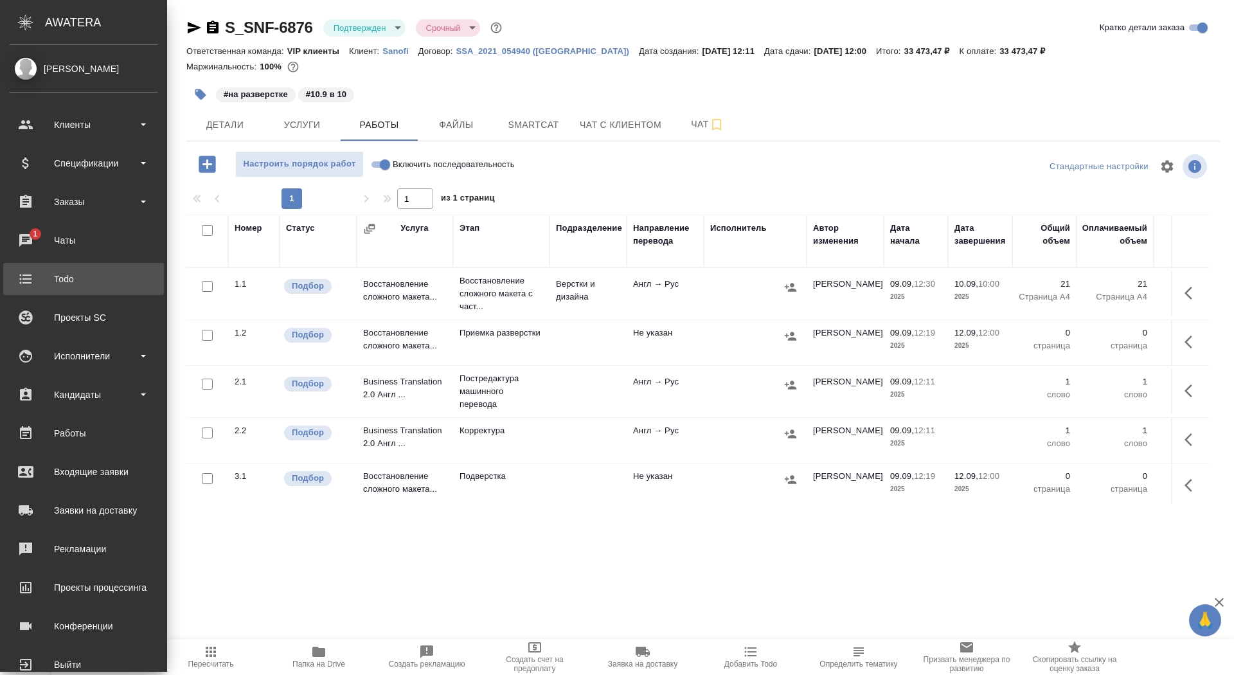
click at [58, 263] on link "Todo" at bounding box center [83, 279] width 161 height 32
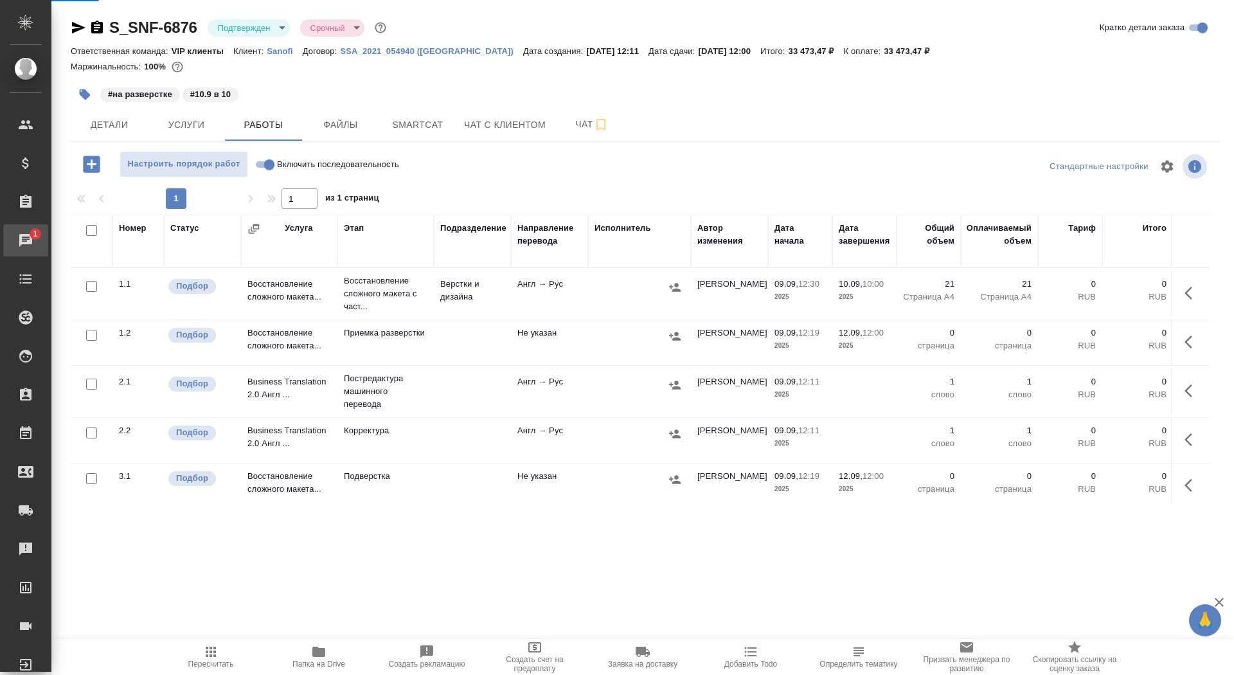
click at [26, 238] on div "Чаты" at bounding box center [10, 240] width 32 height 19
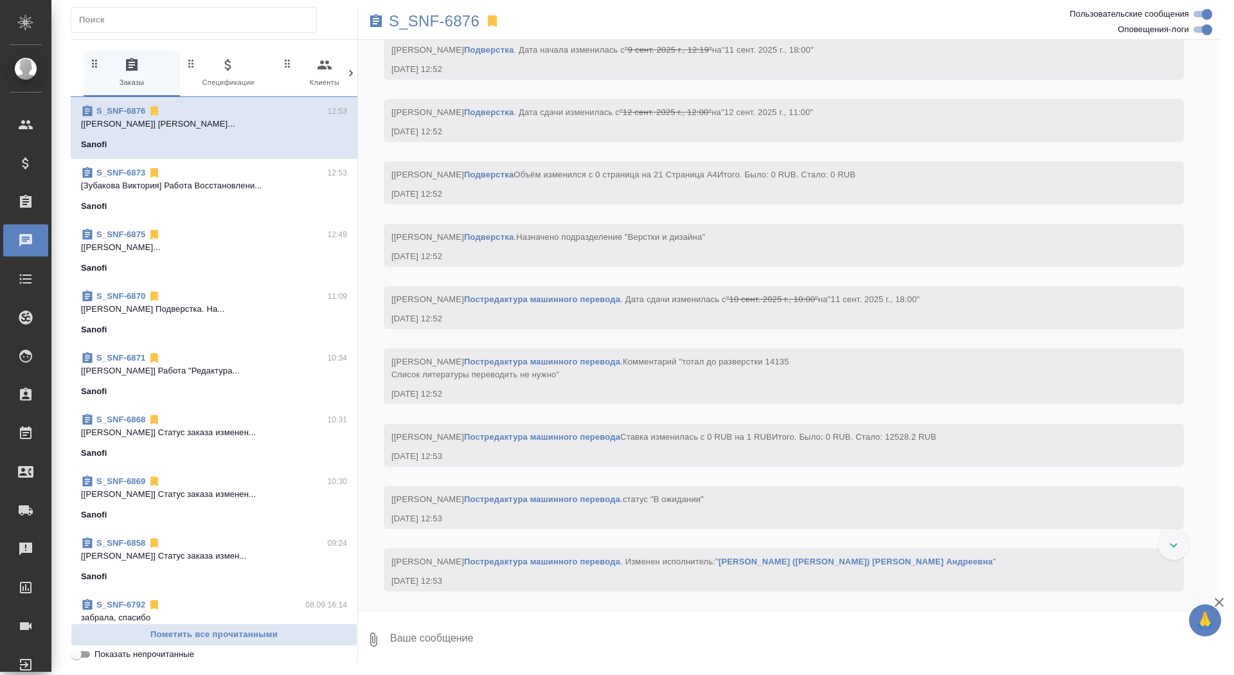
scroll to position [3627, 0]
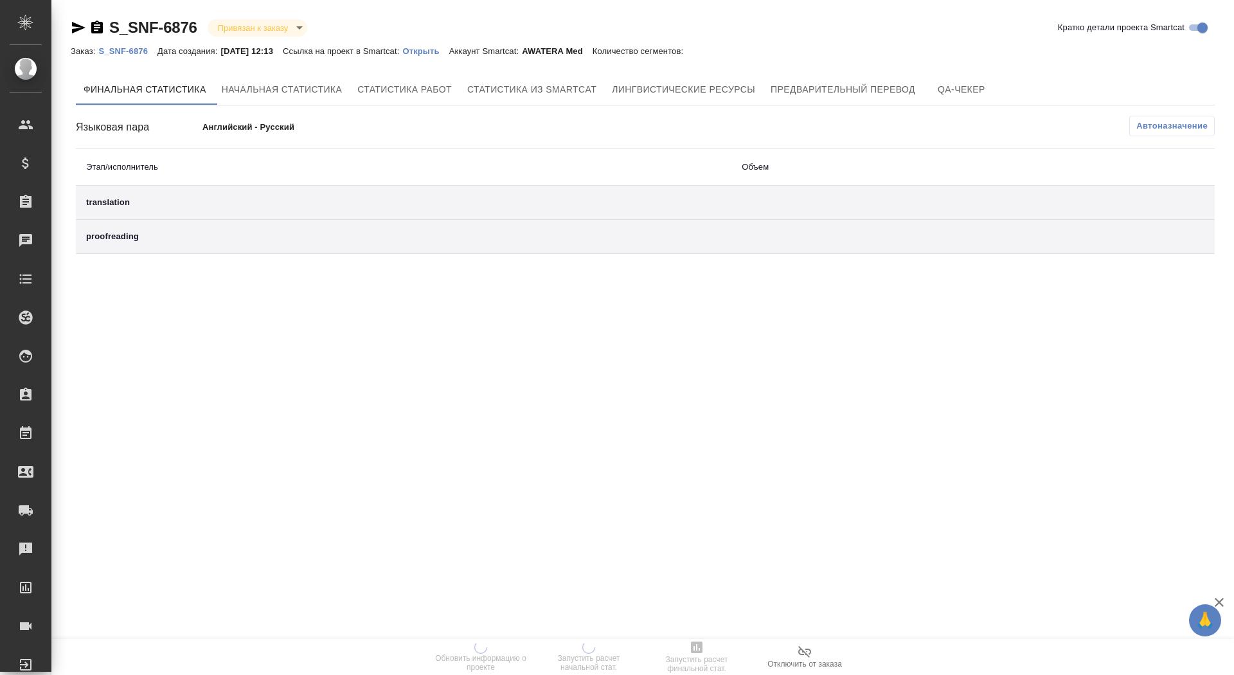
click at [442, 52] on p "Открыть" at bounding box center [425, 51] width 46 height 10
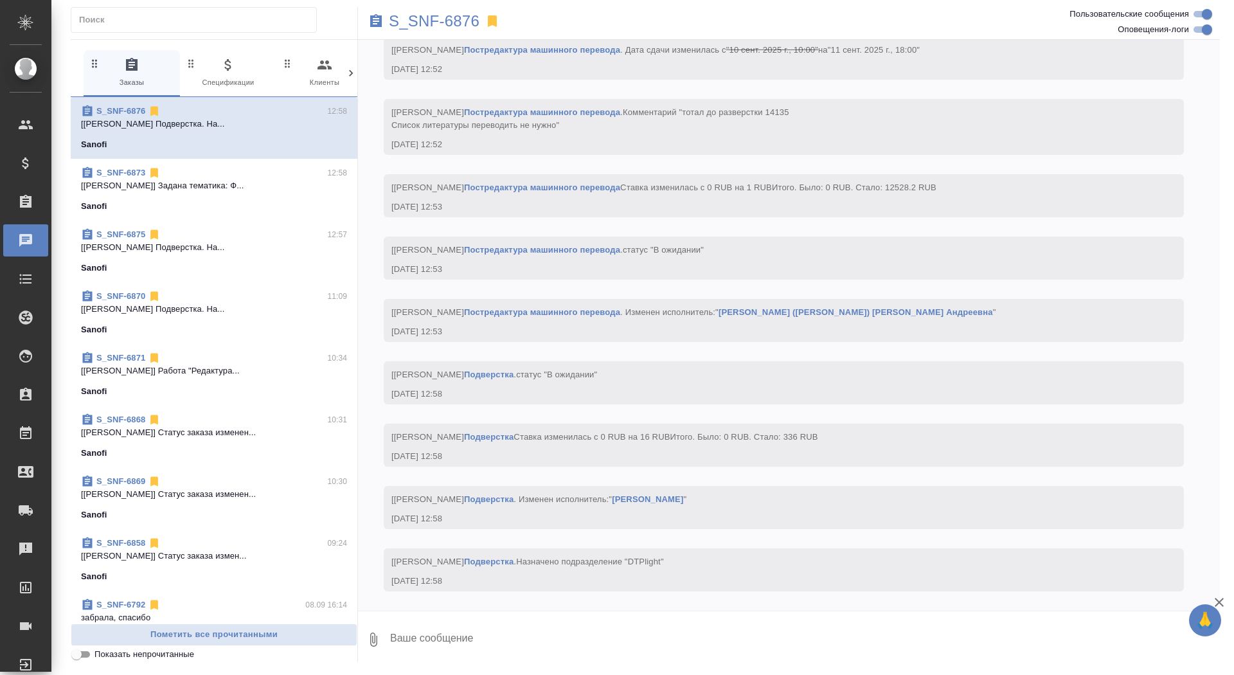
scroll to position [3890, 0]
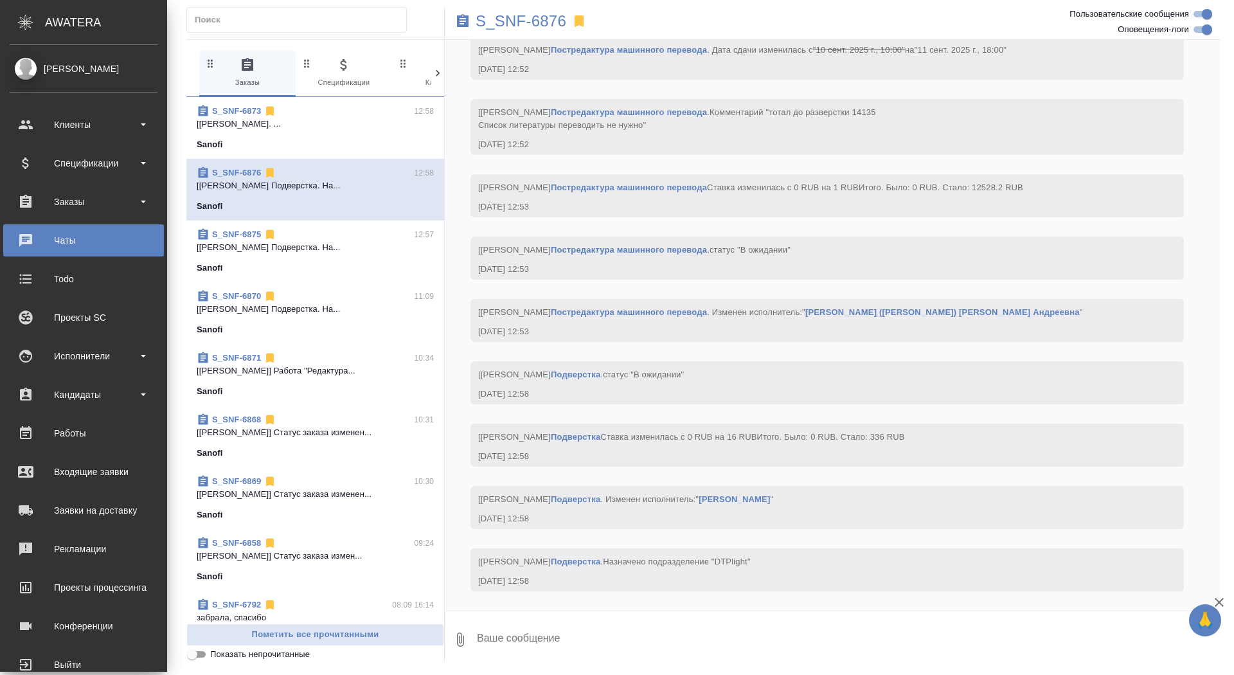
scroll to position [3967, 0]
click at [81, 198] on div "Заказы" at bounding box center [84, 201] width 148 height 19
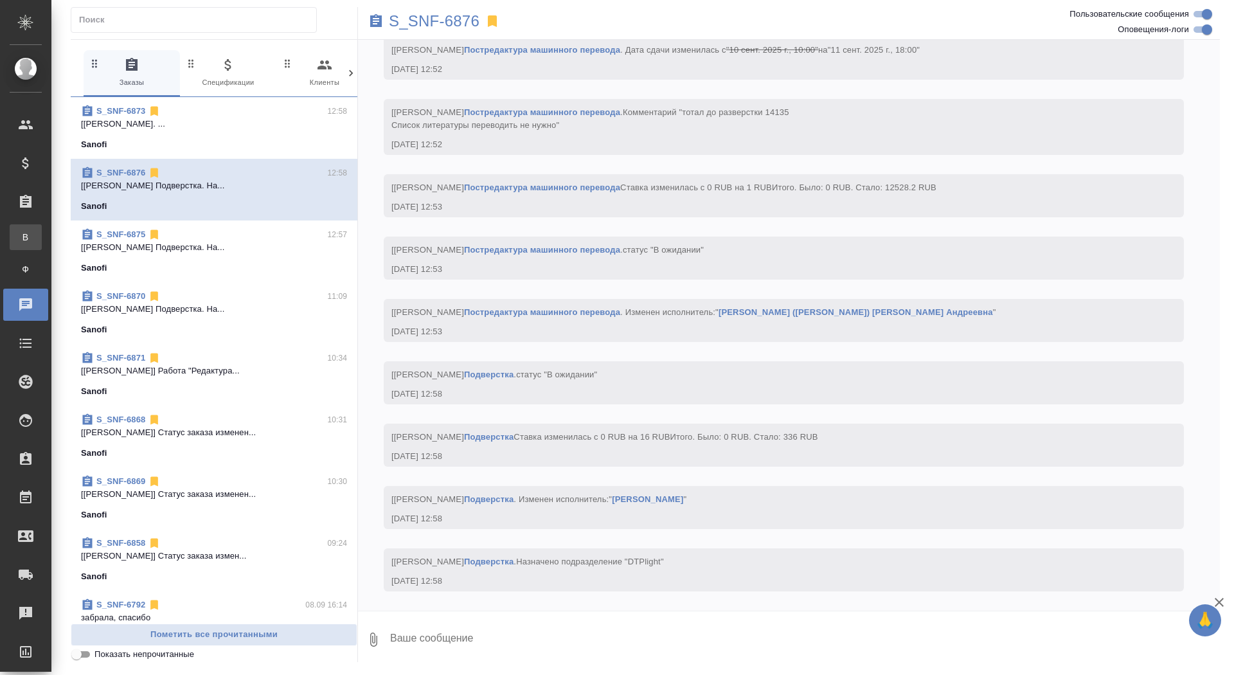
click at [19, 235] on div "Все заказы" at bounding box center [9, 237] width 19 height 13
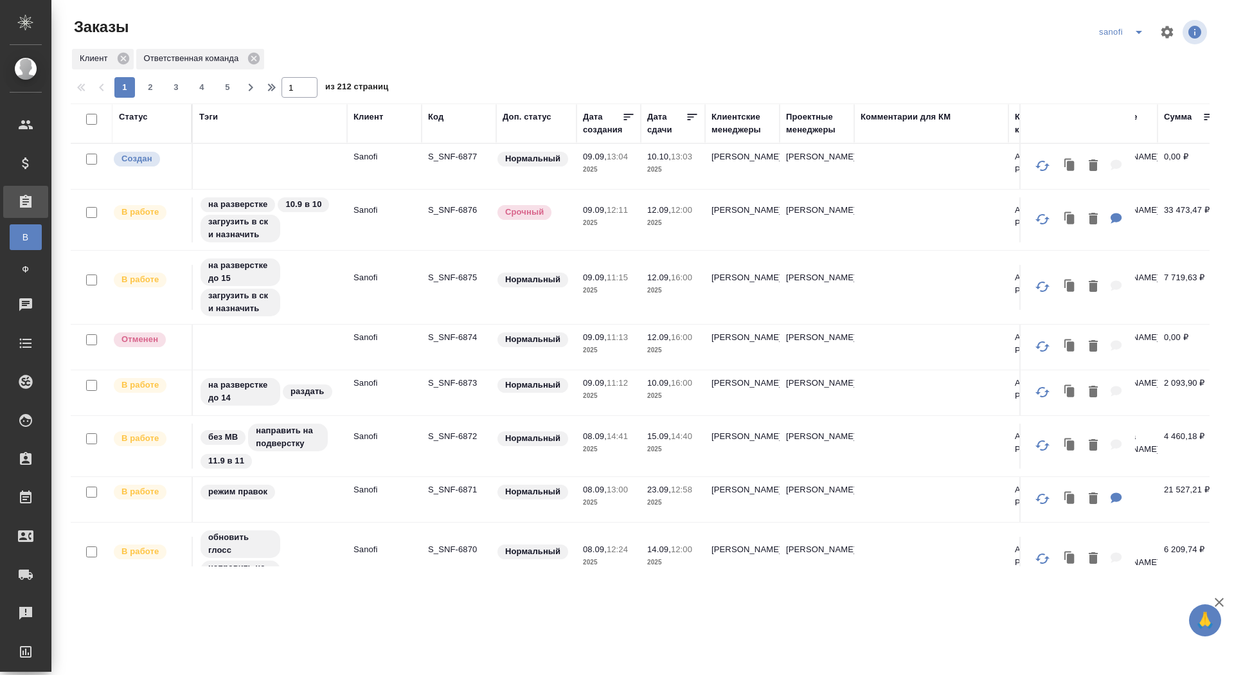
click at [444, 153] on p "S_SNF-6877" at bounding box center [459, 156] width 62 height 13
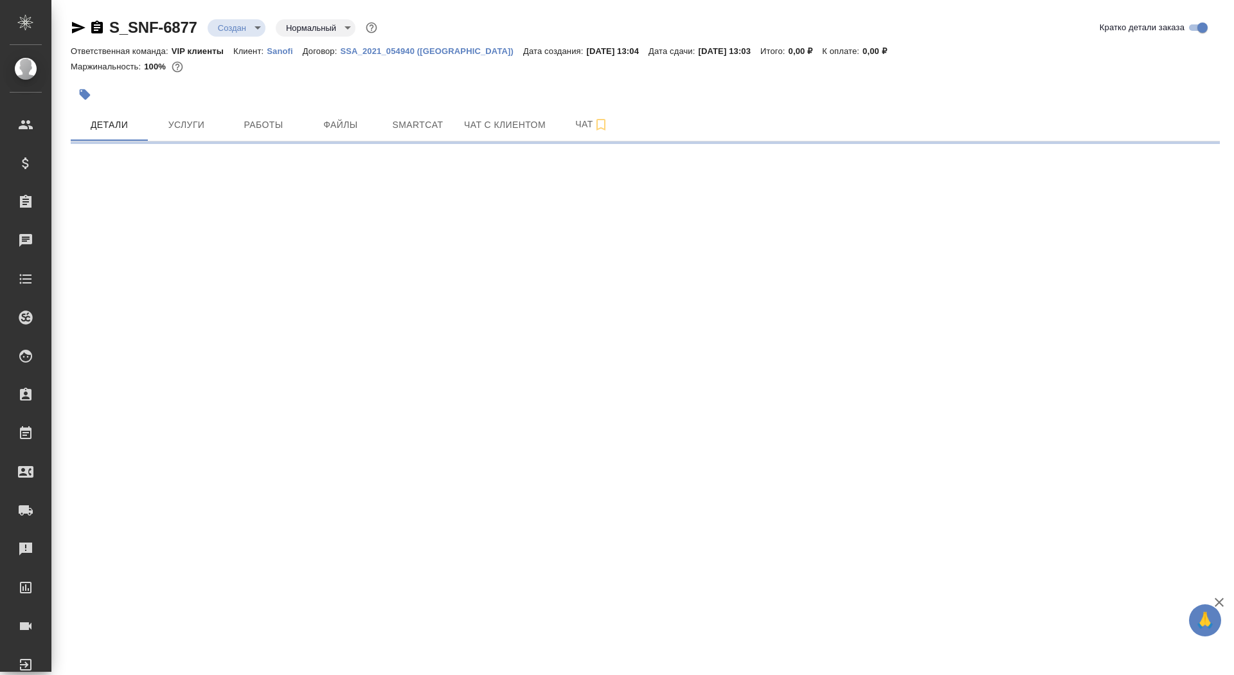
select select "RU"
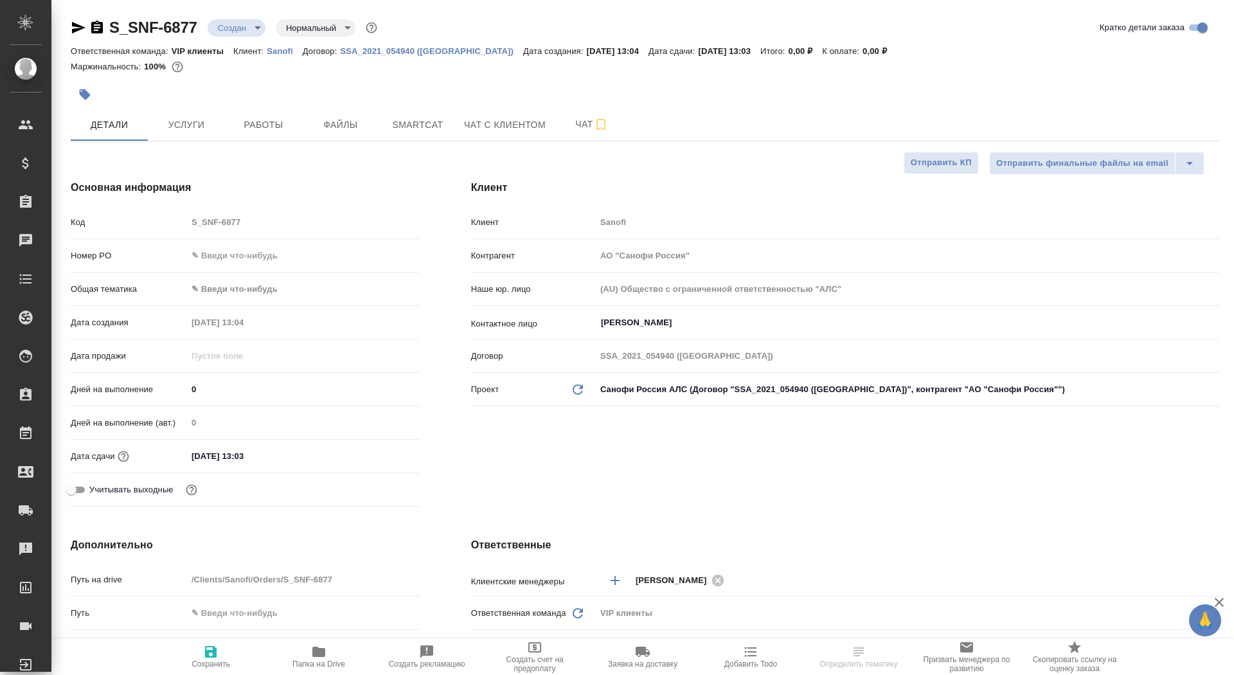
type textarea "x"
drag, startPoint x: 197, startPoint y: 389, endPoint x: 172, endPoint y: 389, distance: 25.1
click at [172, 389] on div "Дней на выполнение 0" at bounding box center [245, 389] width 349 height 22
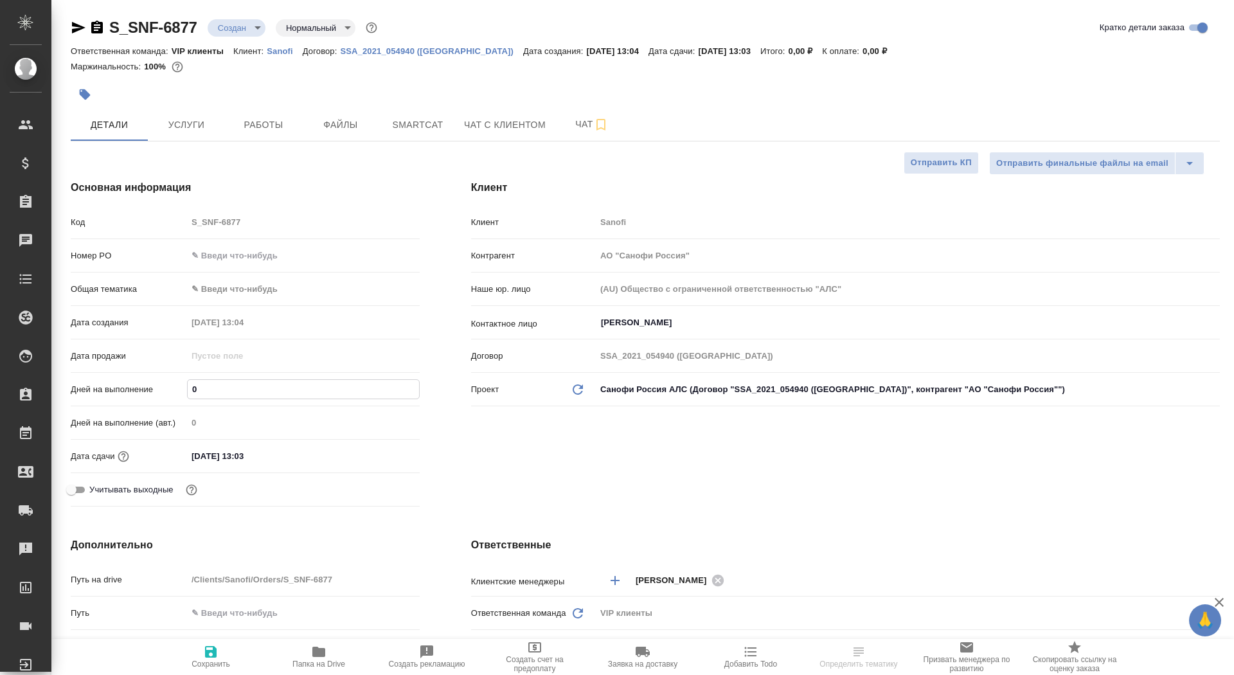
type input "3"
type textarea "x"
type input "30"
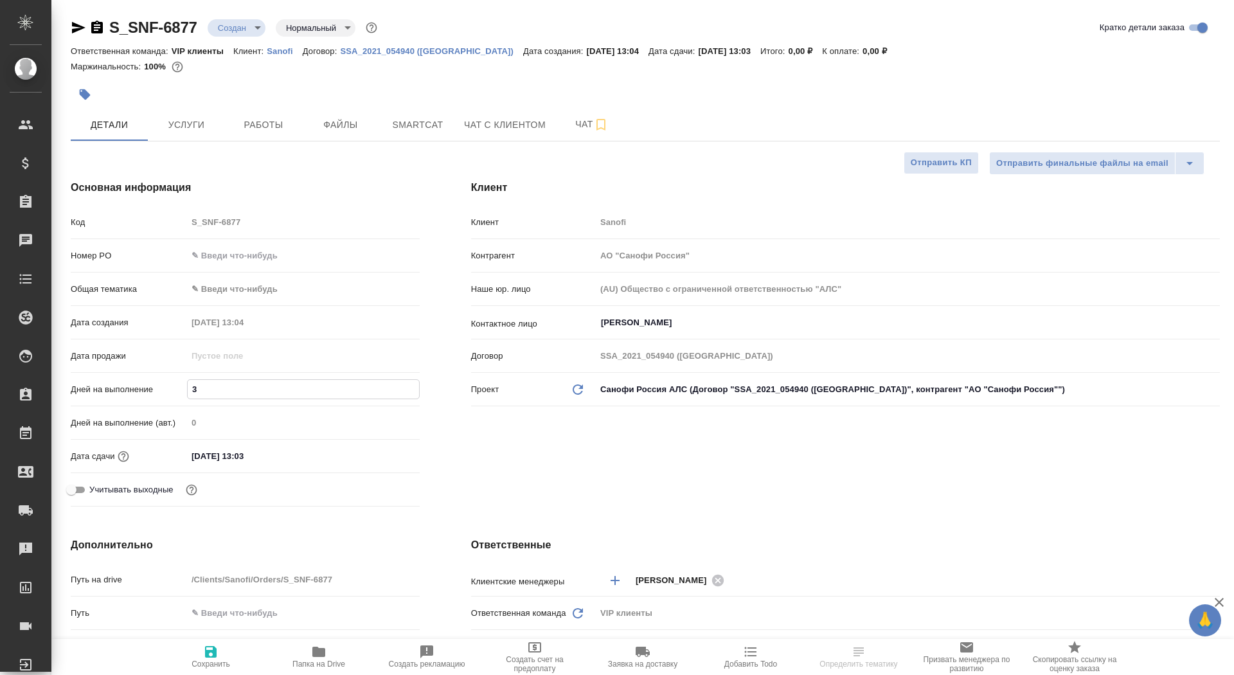
type textarea "x"
type input "30"
click at [226, 651] on span "Сохранить" at bounding box center [211, 656] width 93 height 24
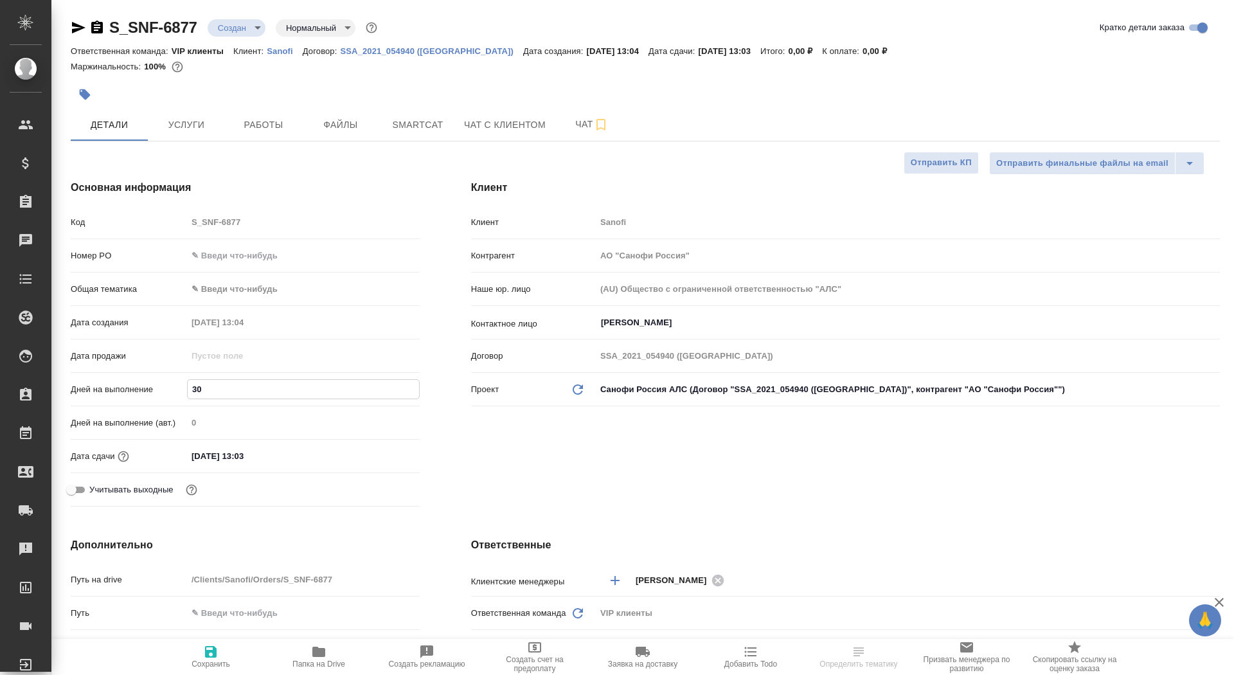
type textarea "x"
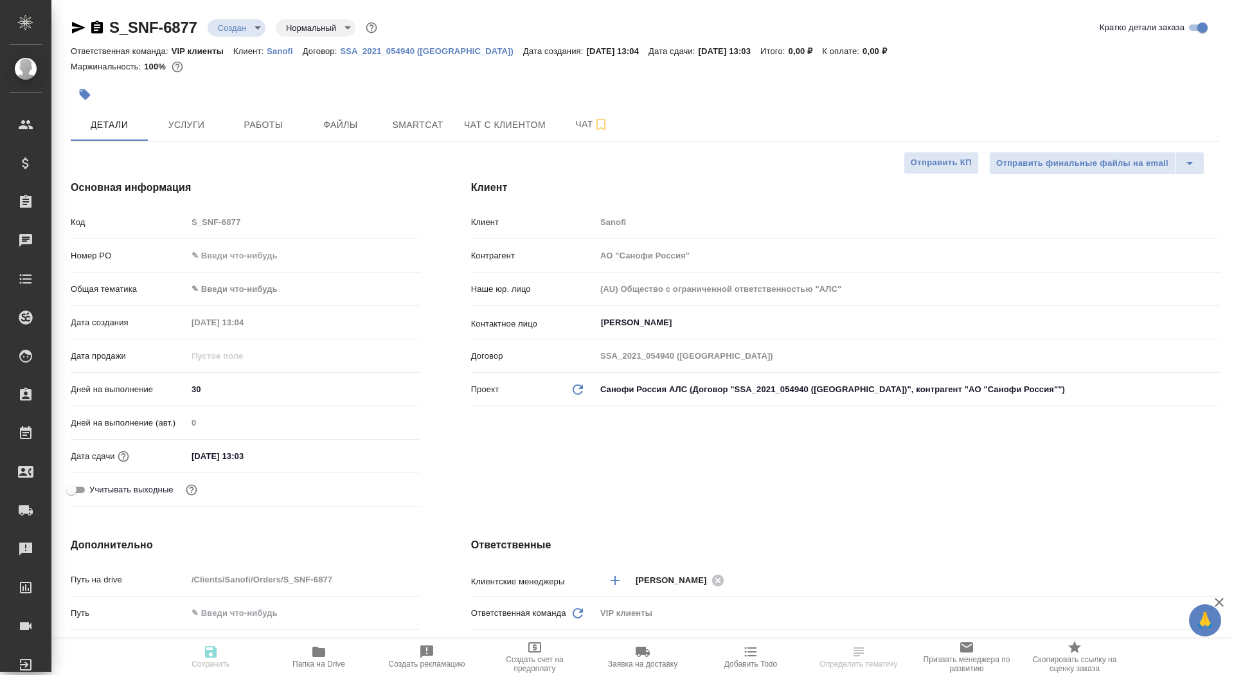
type textarea "x"
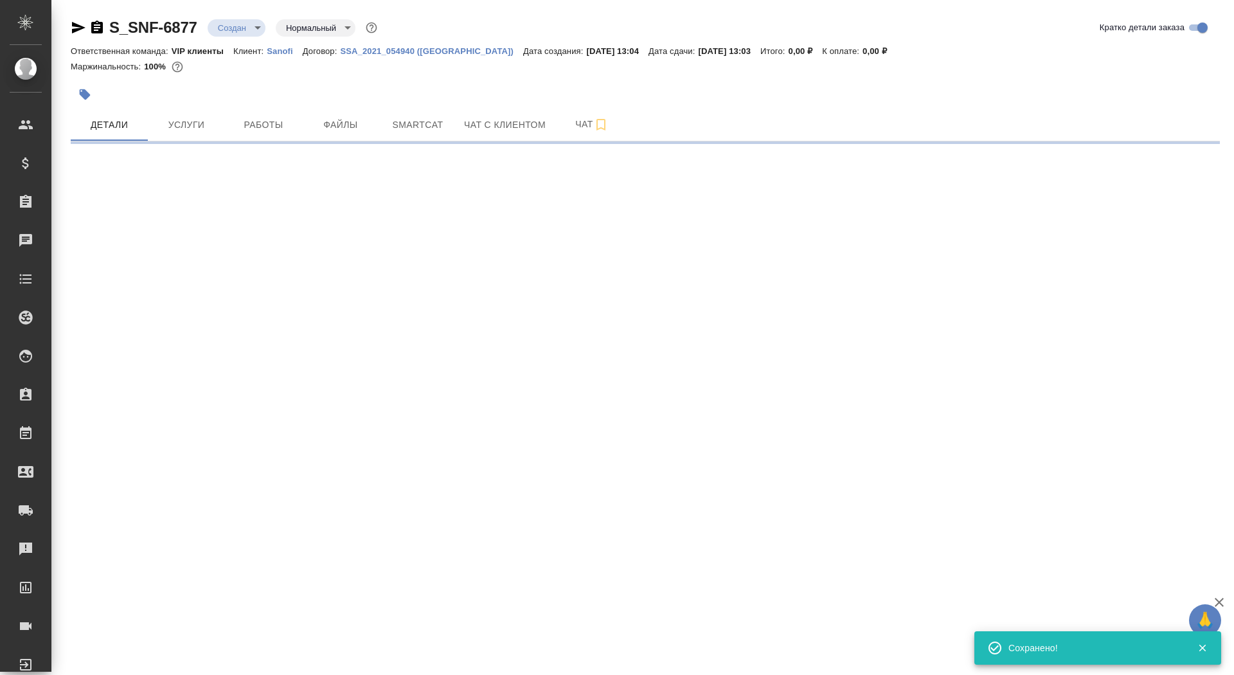
select select "RU"
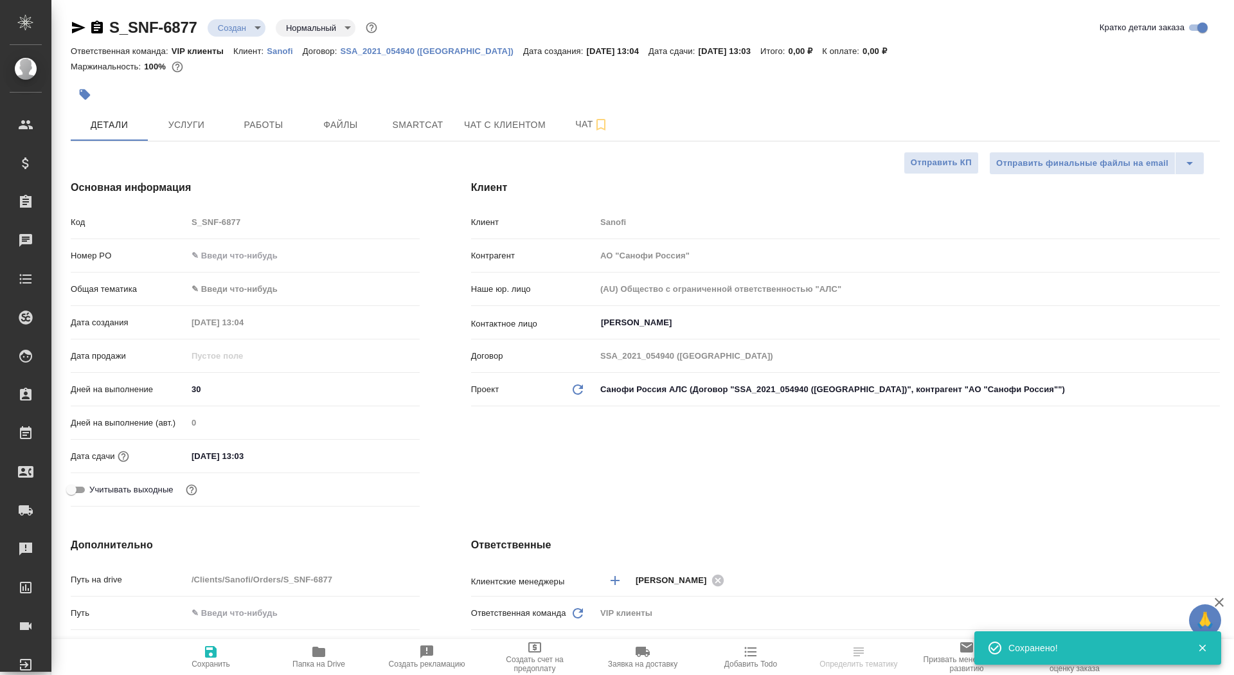
type textarea "x"
click at [226, 654] on span "Сохранить" at bounding box center [211, 656] width 93 height 24
type textarea "x"
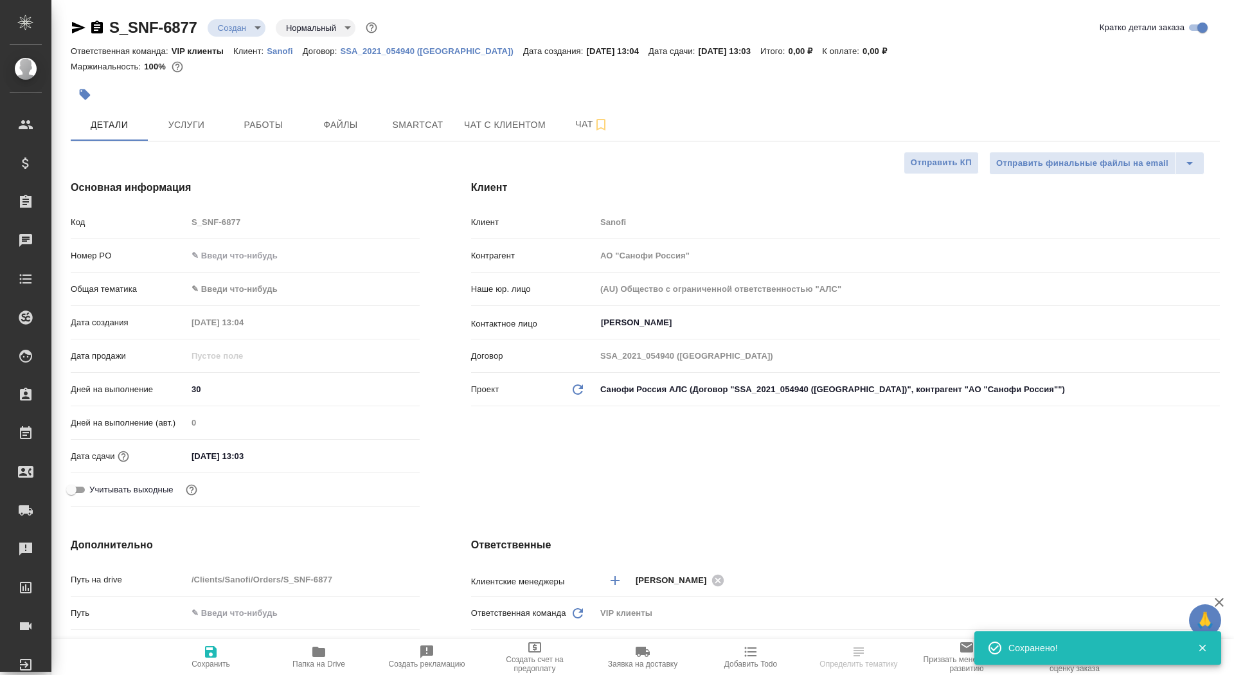
type textarea "x"
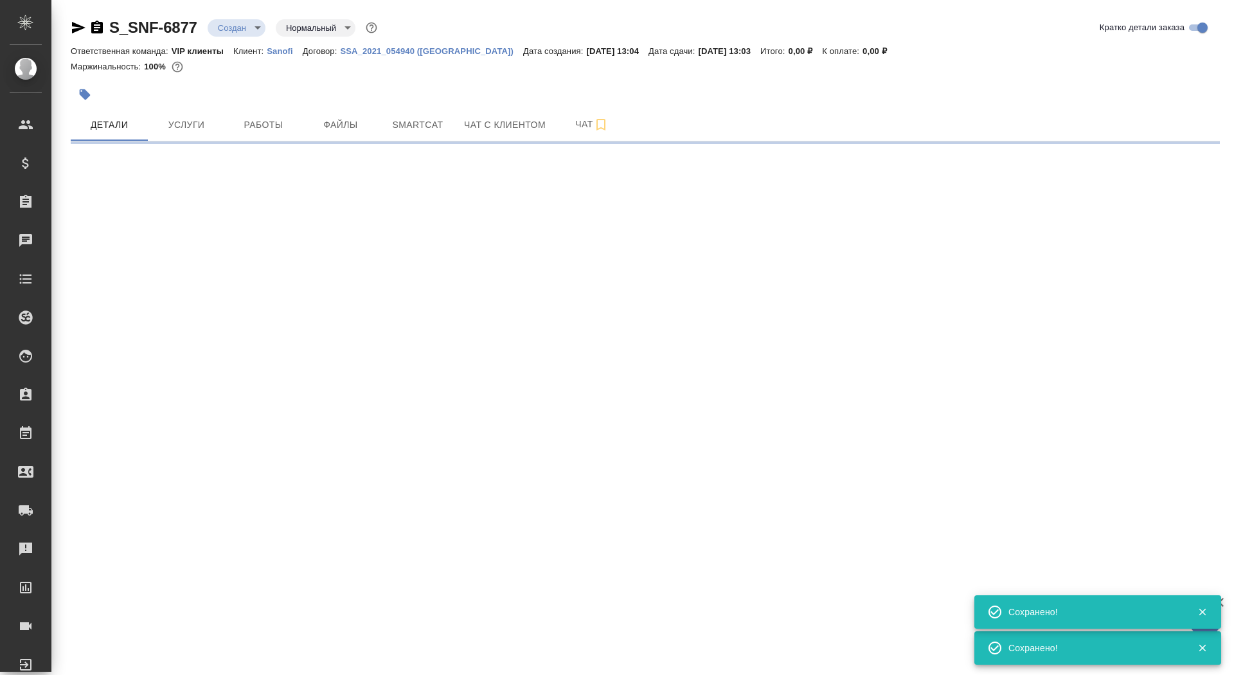
select select "RU"
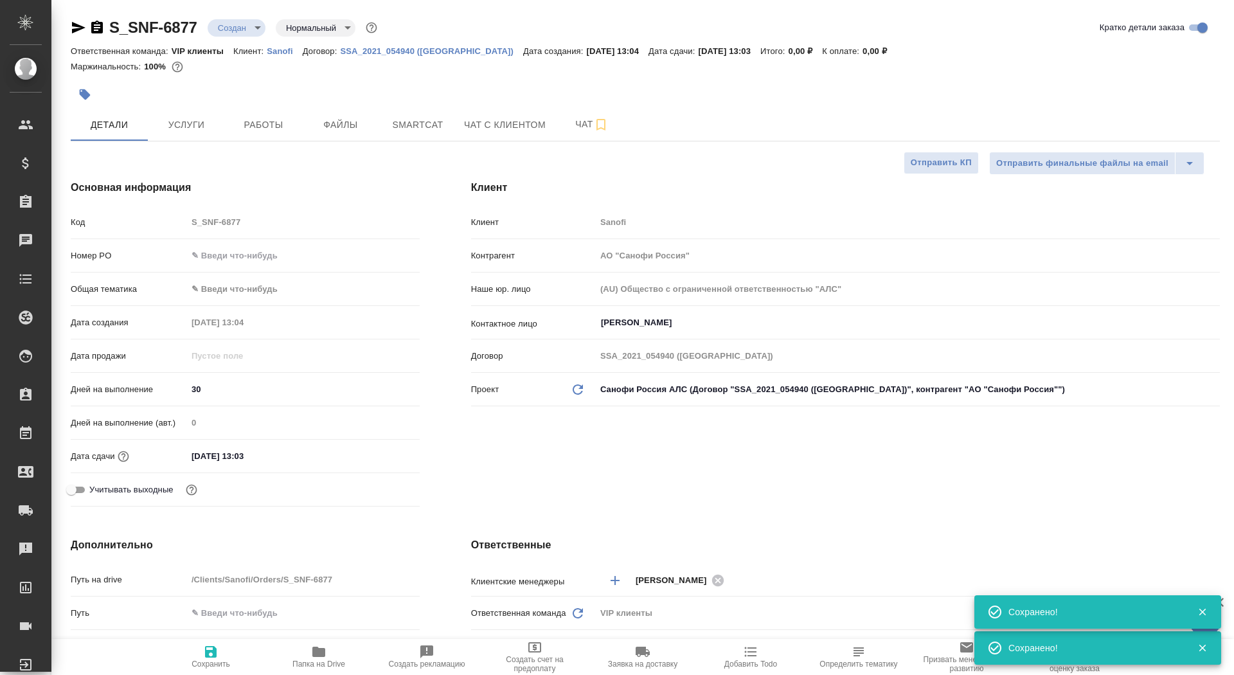
type textarea "x"
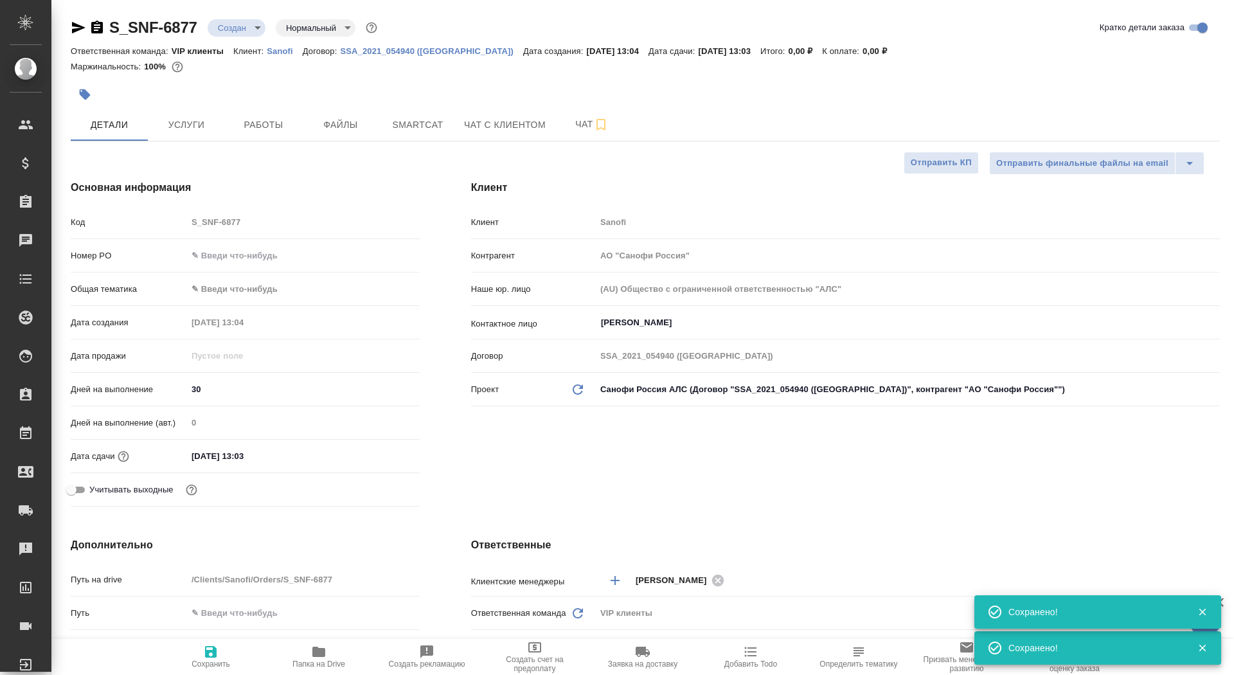
type textarea "x"
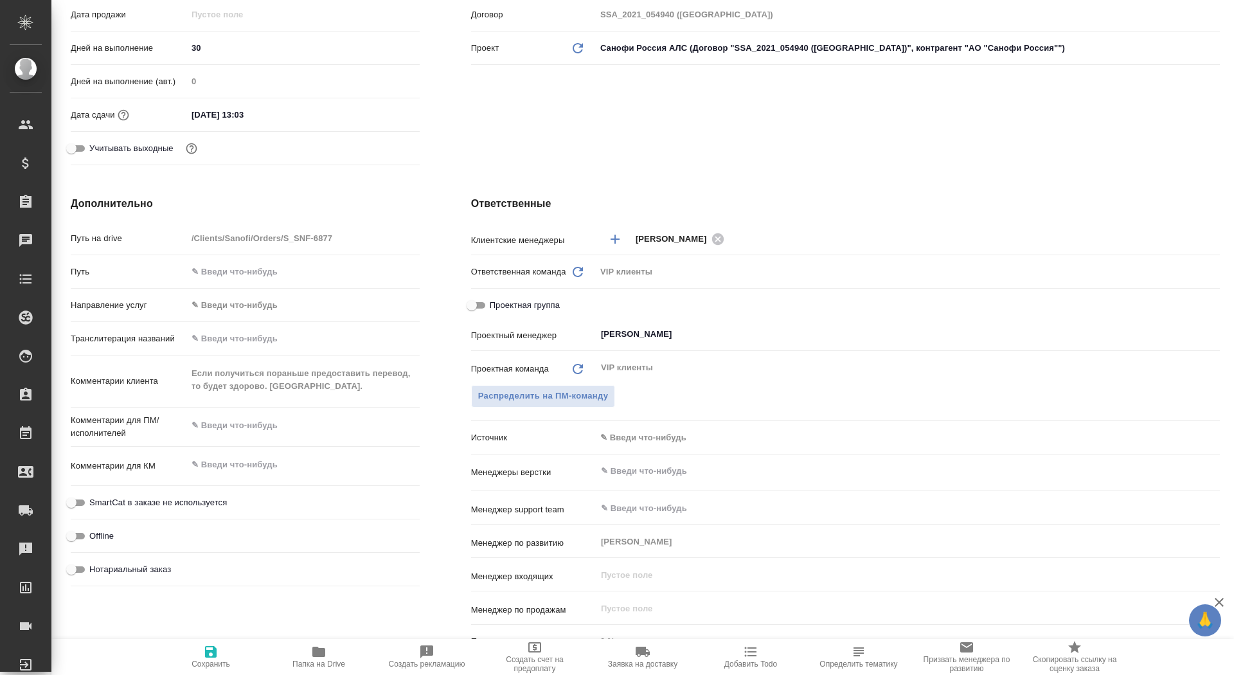
scroll to position [343, 0]
click at [620, 333] on input "[PERSON_NAME]" at bounding box center [886, 332] width 573 height 15
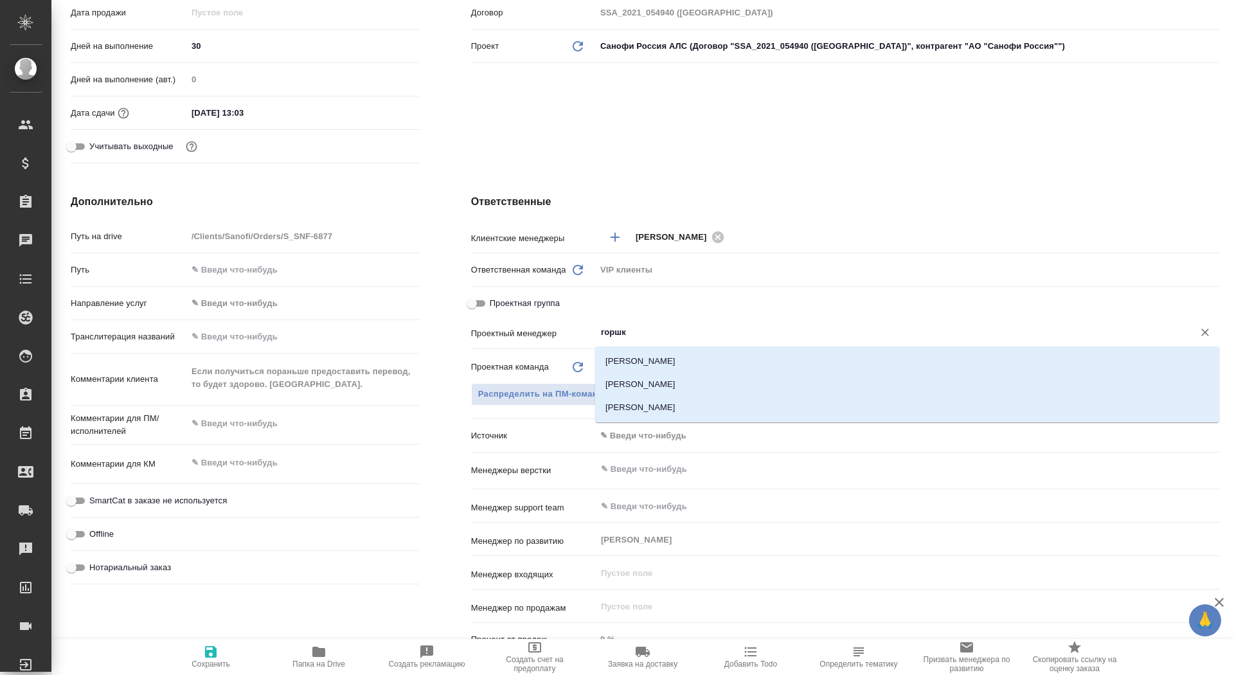
type input "горшко"
click at [709, 386] on li "[PERSON_NAME]" at bounding box center [907, 384] width 624 height 23
type textarea "x"
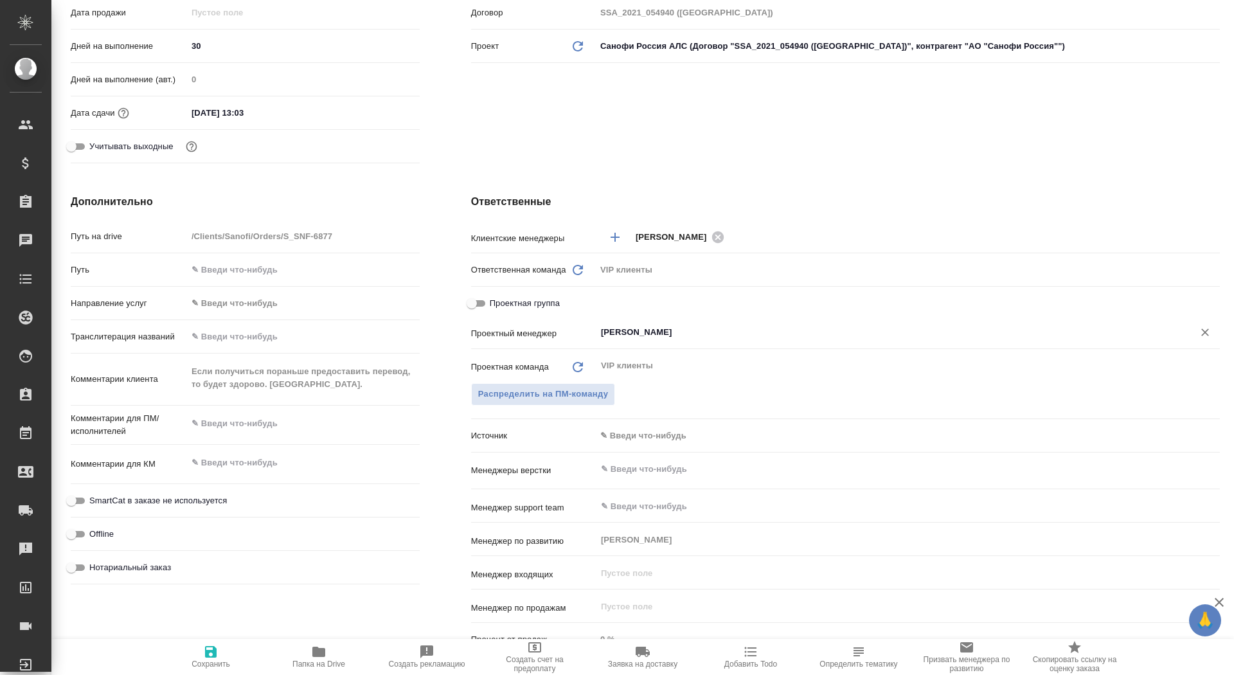
type input "[PERSON_NAME]"
click at [214, 653] on icon "button" at bounding box center [211, 652] width 12 height 12
type textarea "x"
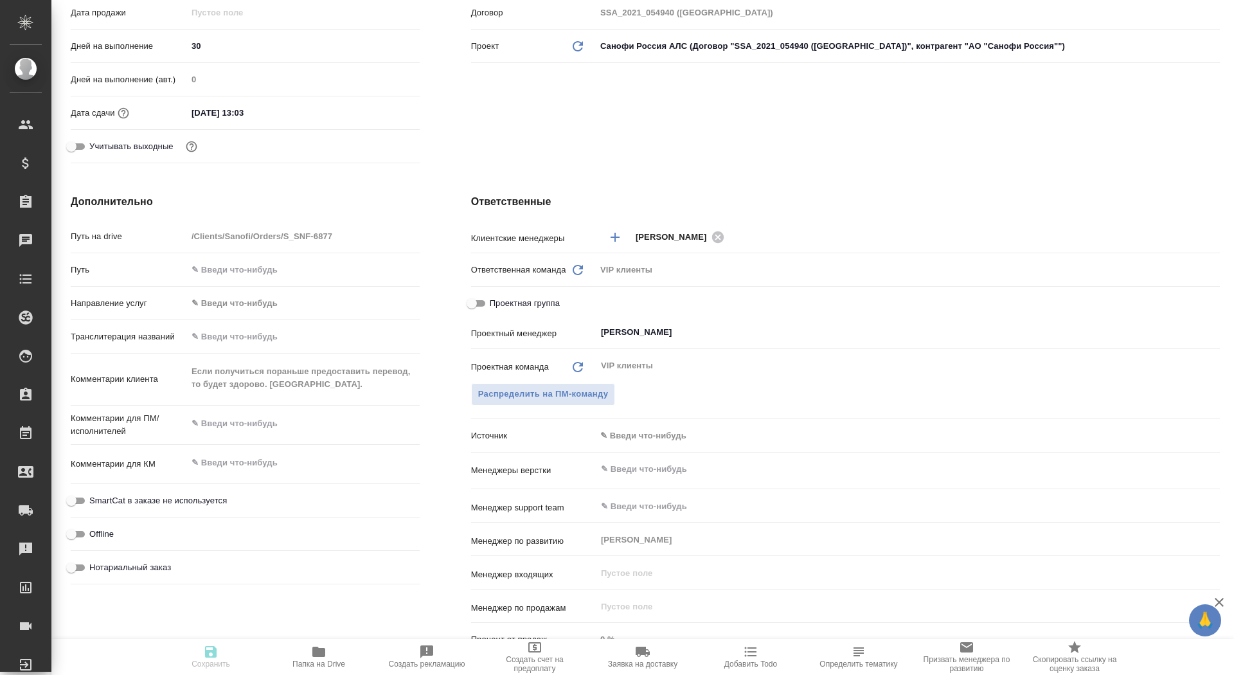
type textarea "x"
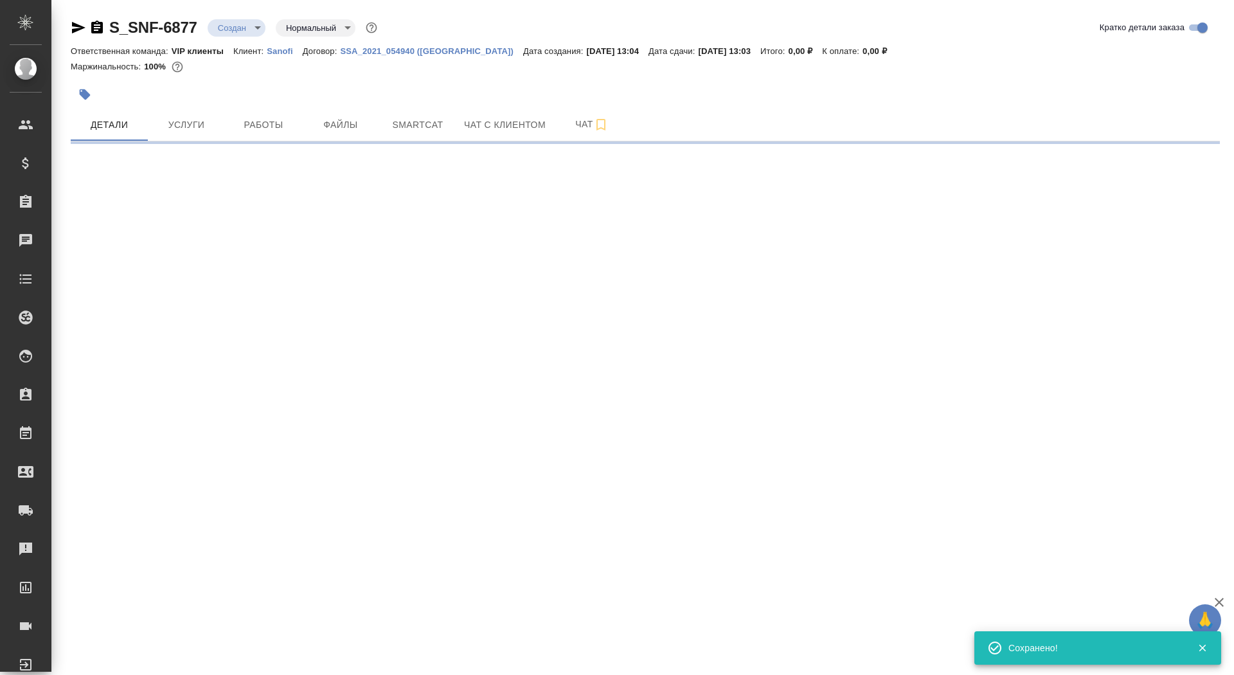
scroll to position [0, 0]
select select "RU"
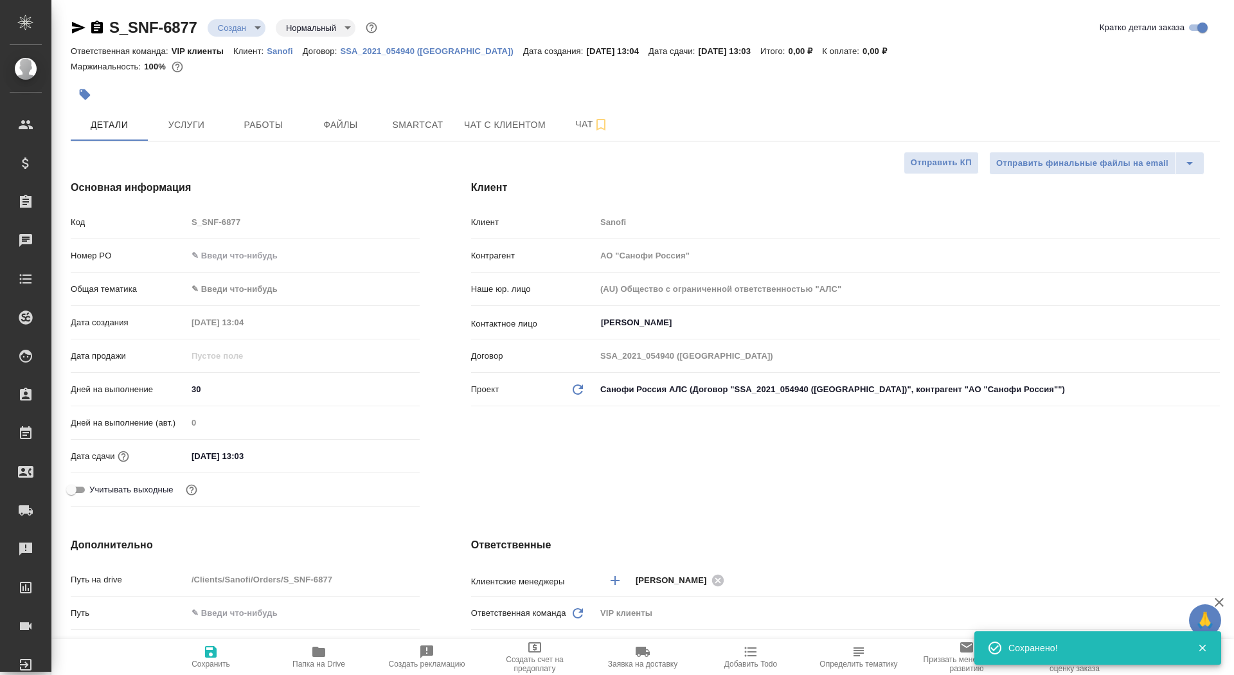
click at [309, 653] on span "Папка на Drive" at bounding box center [319, 656] width 93 height 24
type textarea "x"
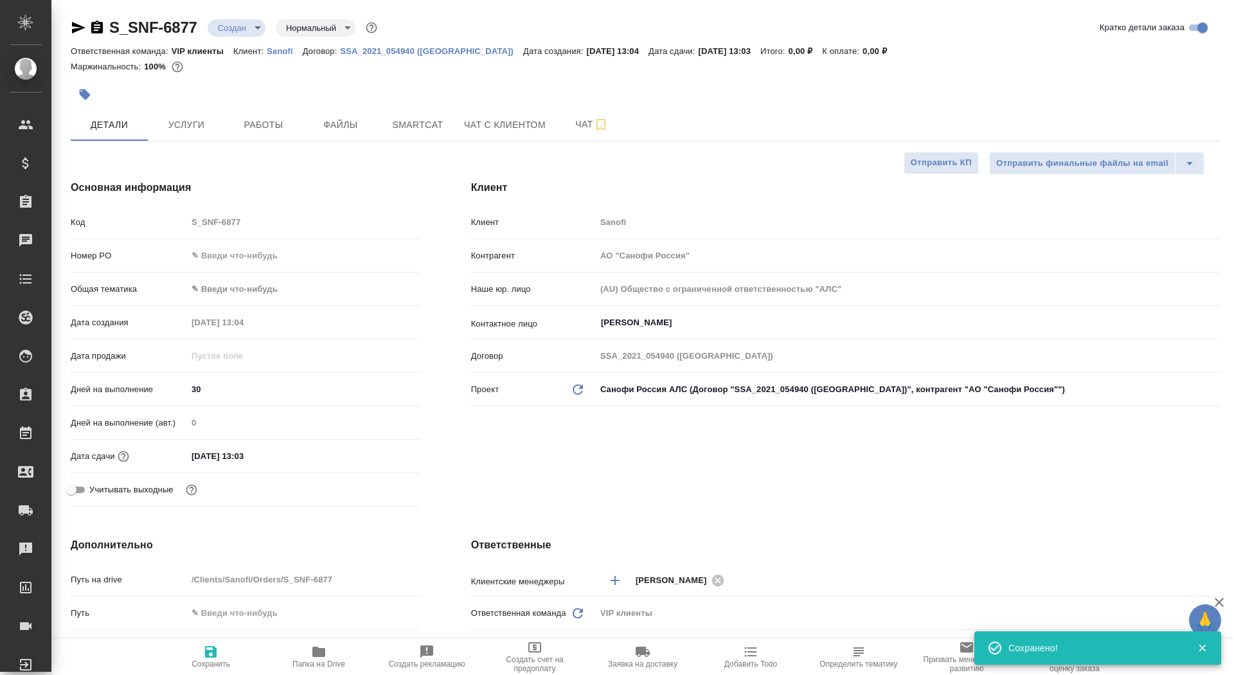
type textarea "x"
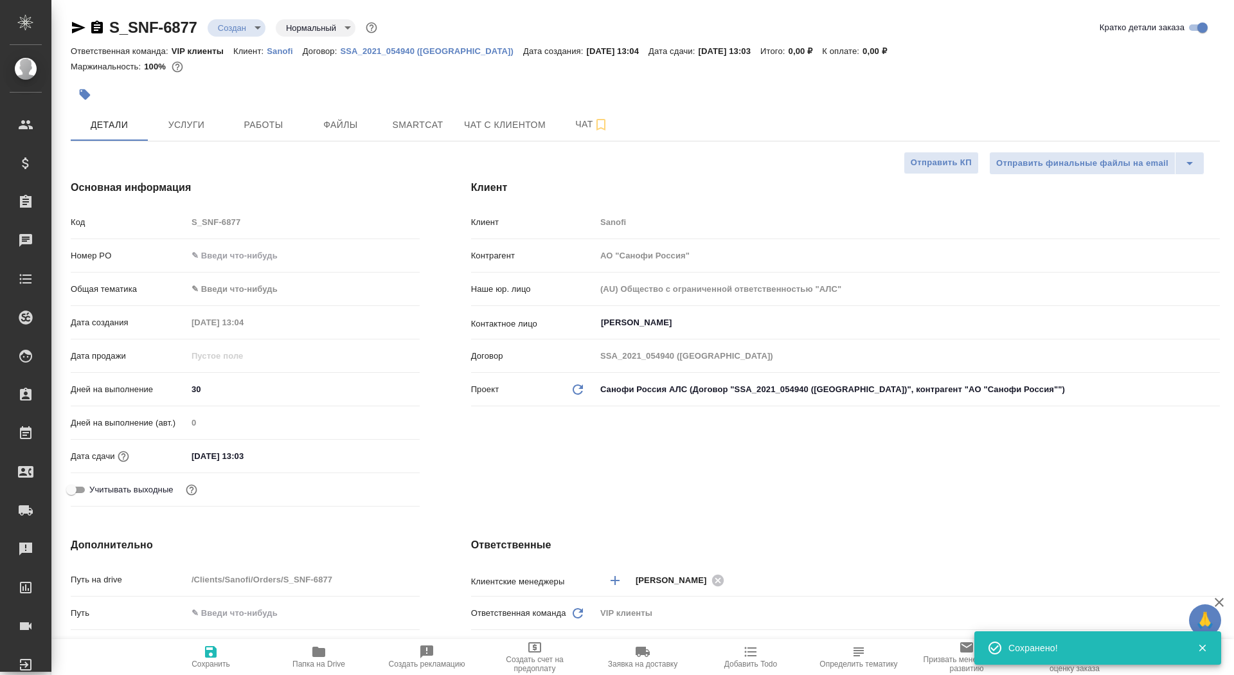
click at [225, 22] on body "🙏 .cls-1 fill:#fff; AWATERA Saydasheva Dilyara Клиенты Спецификации Заказы 0 Ча…" at bounding box center [617, 337] width 1234 height 675
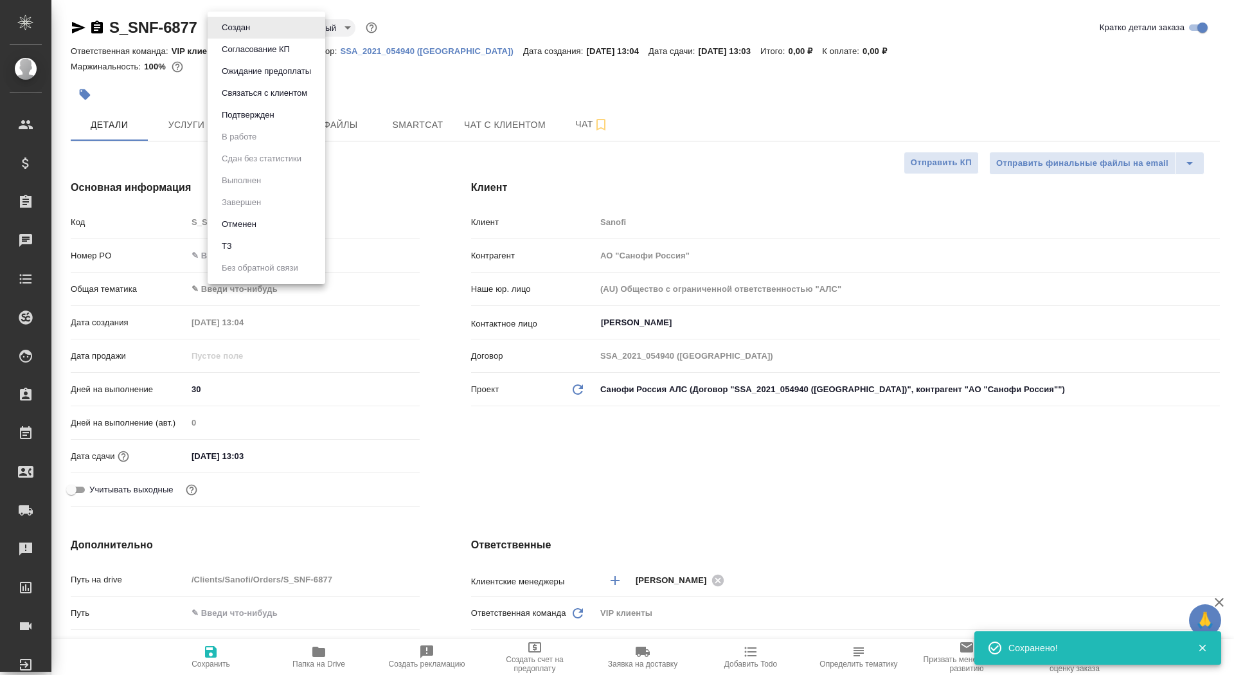
click at [269, 249] on li "ТЗ" at bounding box center [267, 246] width 118 height 22
type textarea "x"
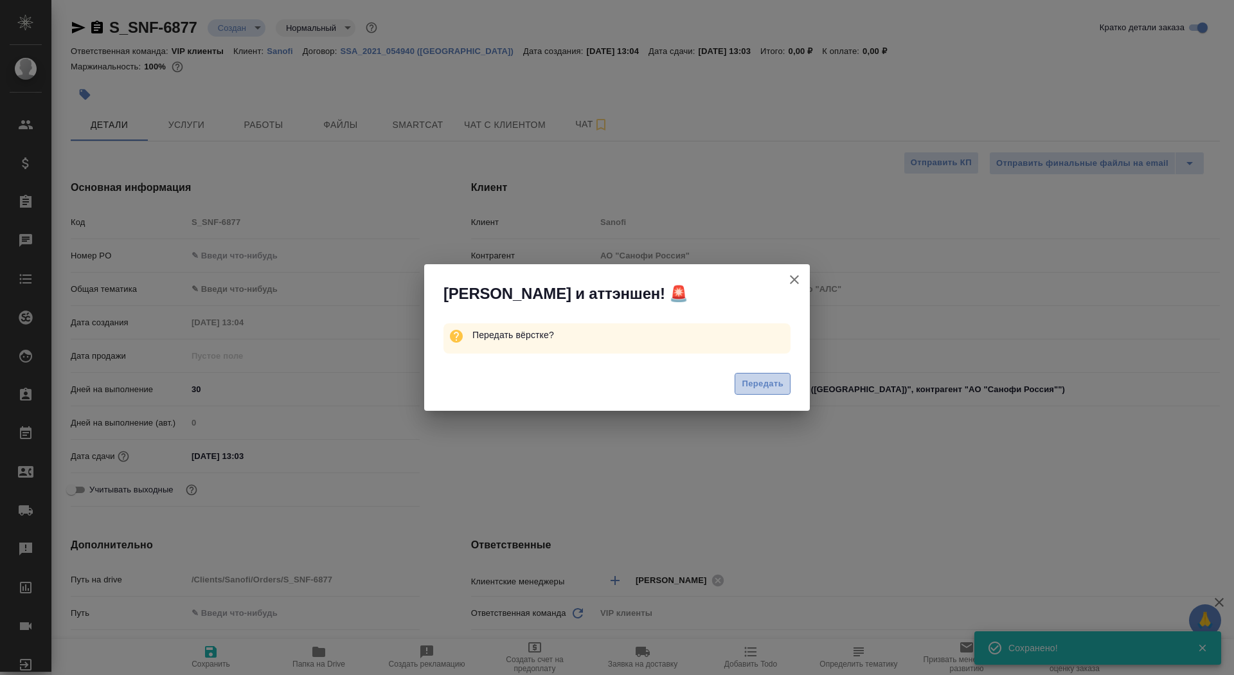
click at [761, 375] on button "Передать" at bounding box center [763, 384] width 56 height 22
type textarea "x"
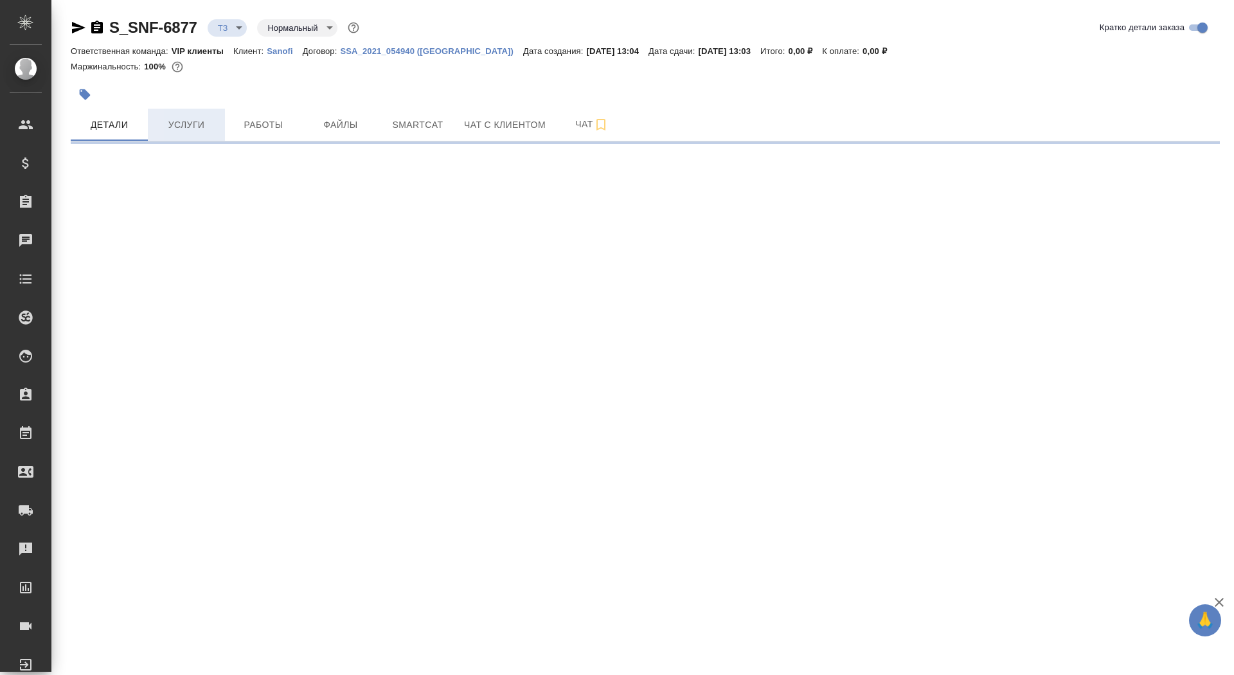
select select "RU"
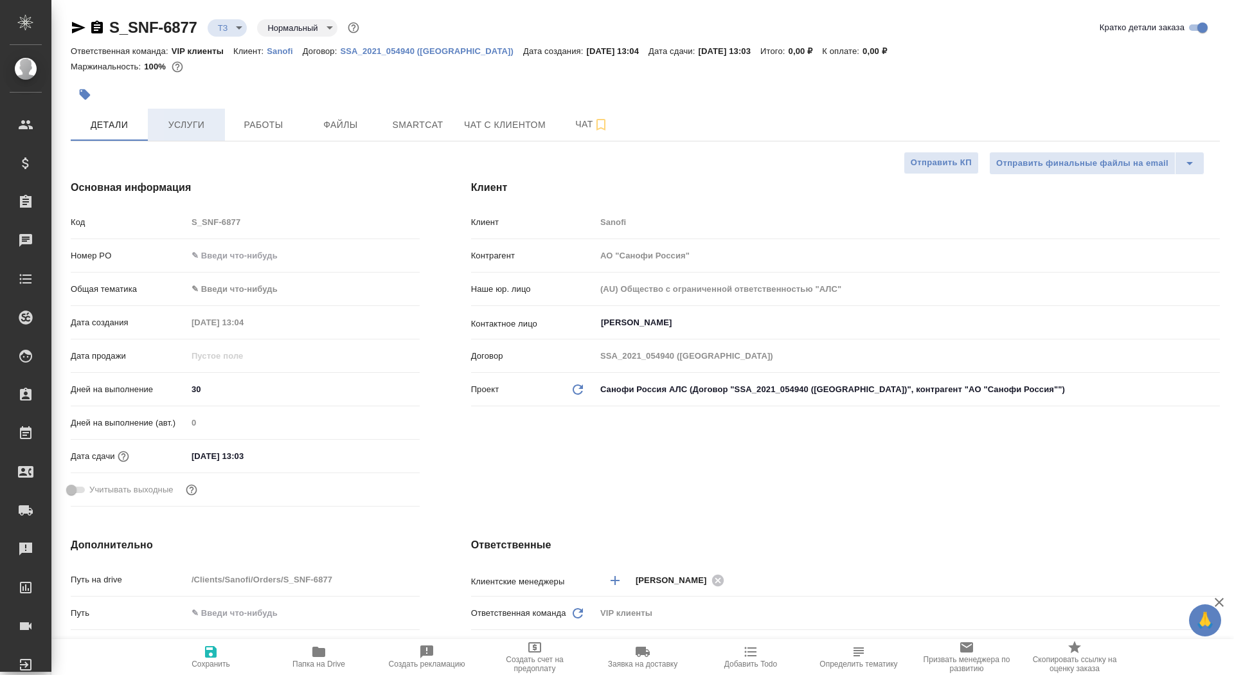
type textarea "x"
click at [172, 126] on span "Услуги" at bounding box center [187, 125] width 62 height 16
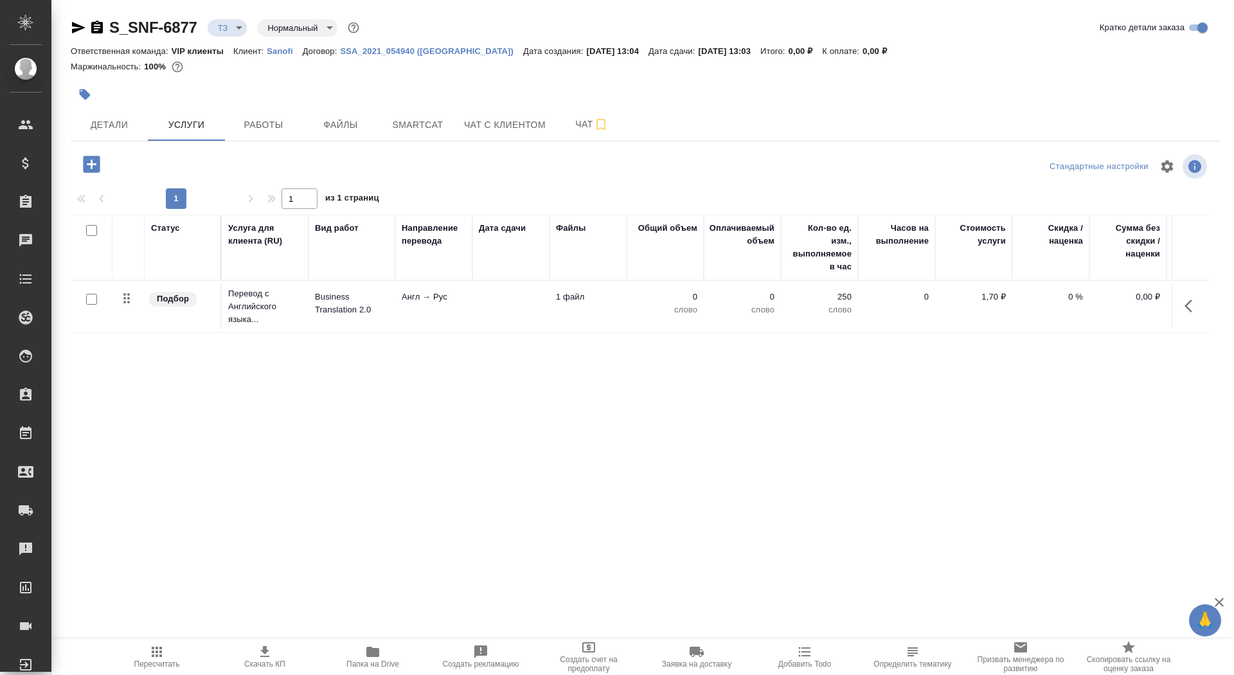
click at [504, 308] on td at bounding box center [510, 306] width 77 height 45
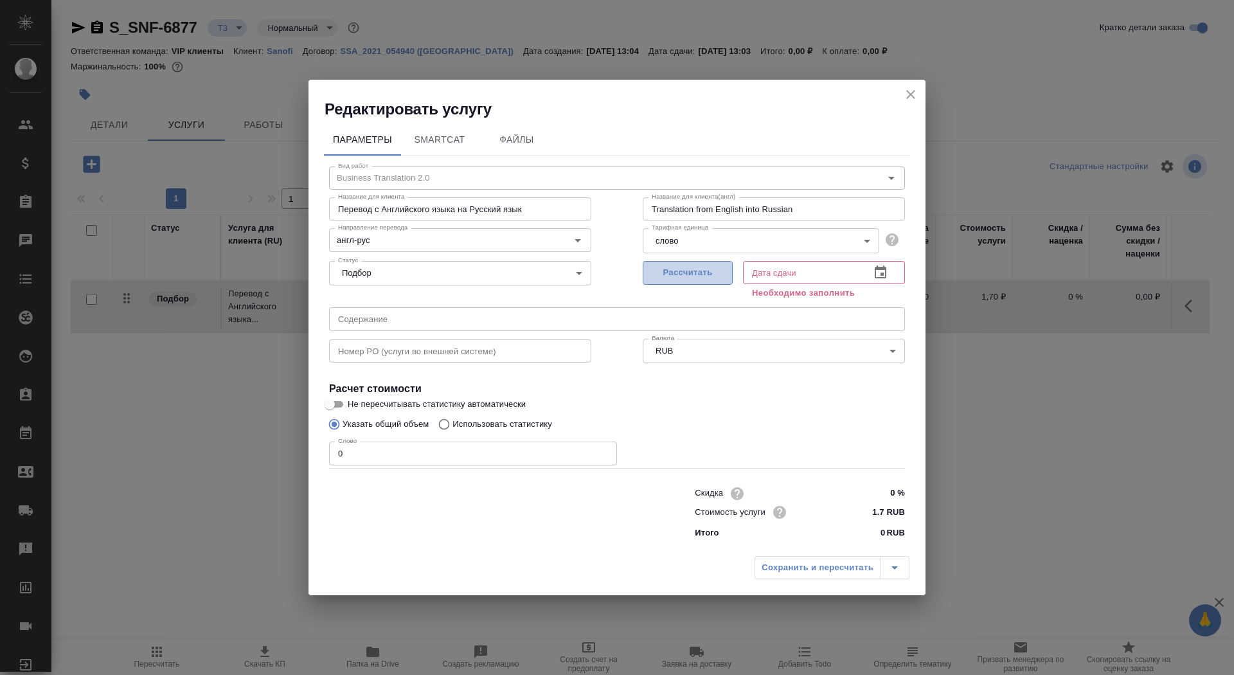
click at [678, 274] on span "Рассчитать" at bounding box center [688, 272] width 76 height 15
type input "10.10.2025 13:03"
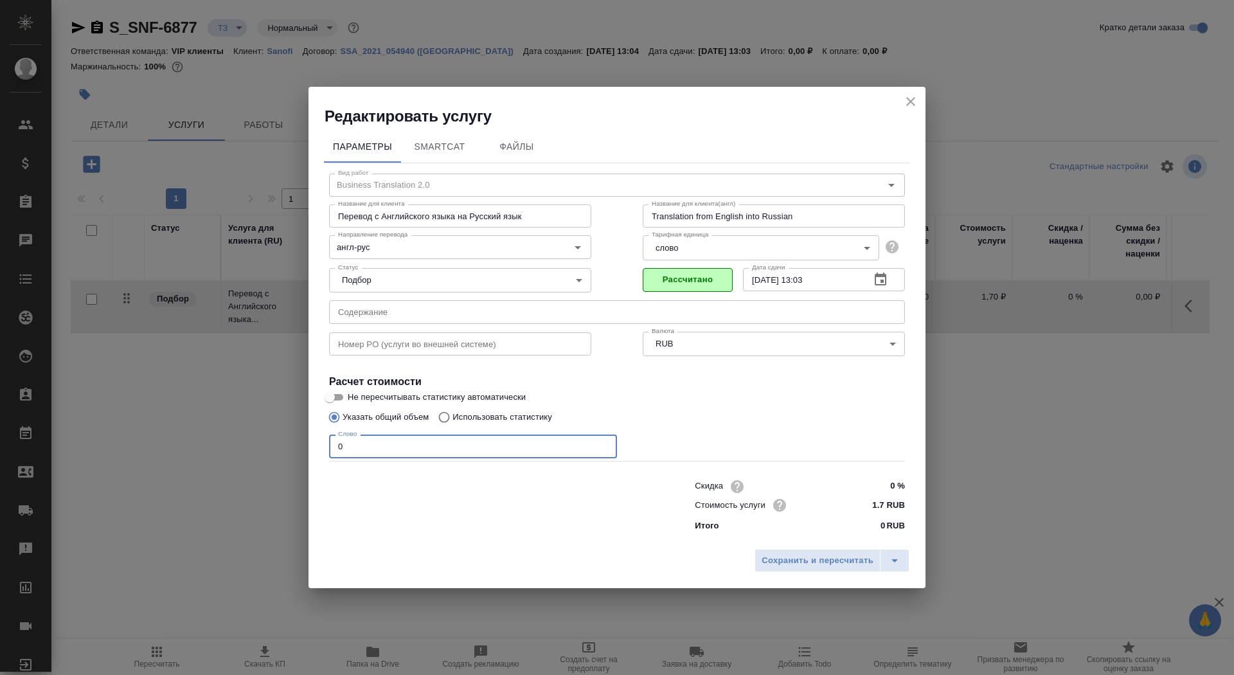
click at [350, 451] on input "0" at bounding box center [473, 446] width 288 height 23
type input "01"
click at [330, 393] on input "Не пересчитывать статистику автоматически" at bounding box center [330, 397] width 46 height 15
checkbox input "true"
click at [780, 555] on span "Сохранить и пересчитать" at bounding box center [818, 560] width 112 height 15
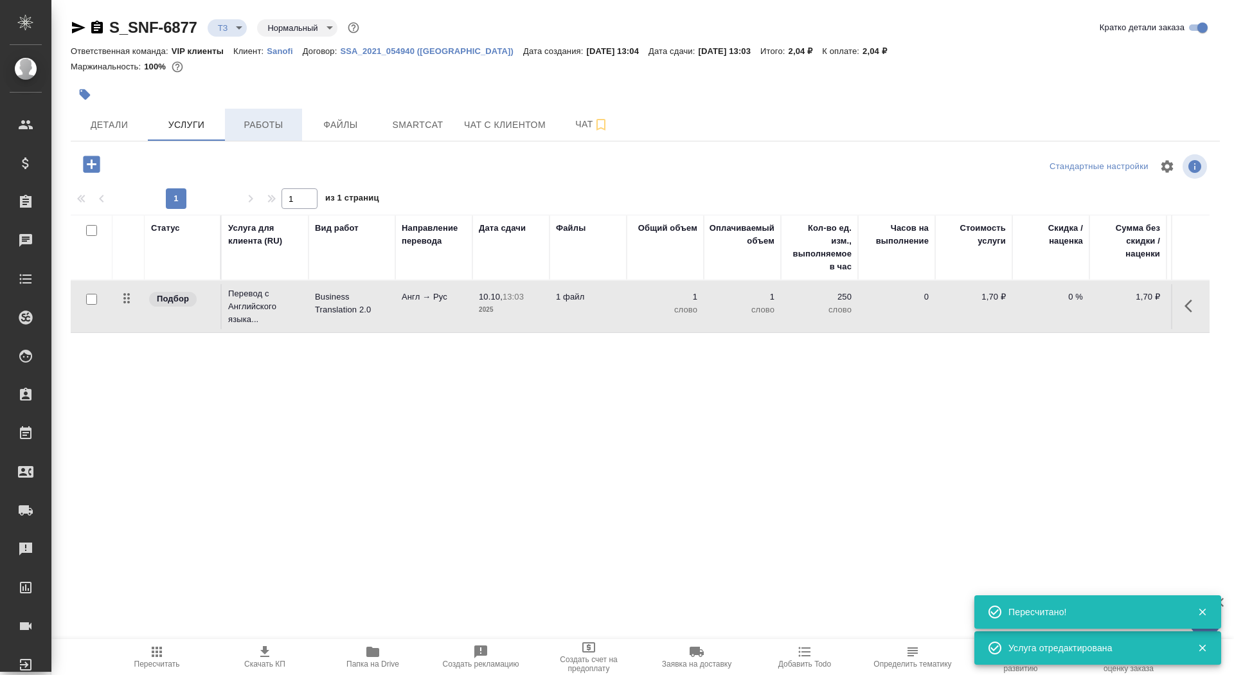
click at [253, 129] on span "Работы" at bounding box center [264, 125] width 62 height 16
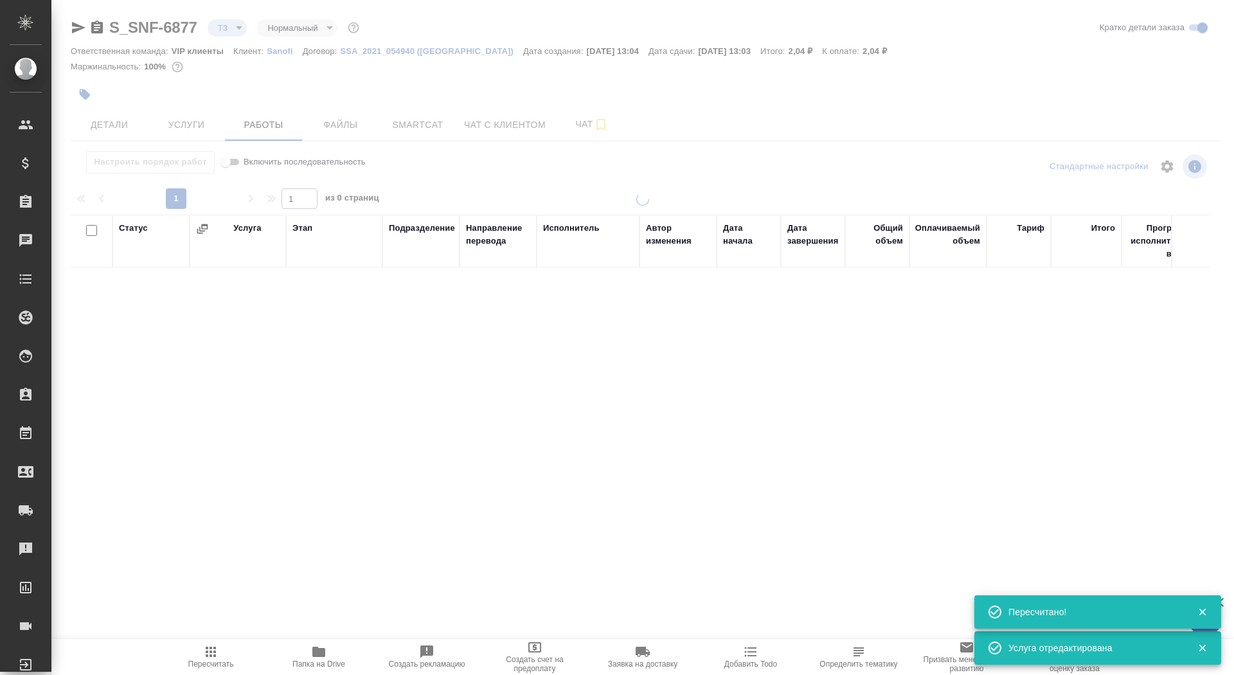
click at [336, 127] on div at bounding box center [642, 268] width 1183 height 537
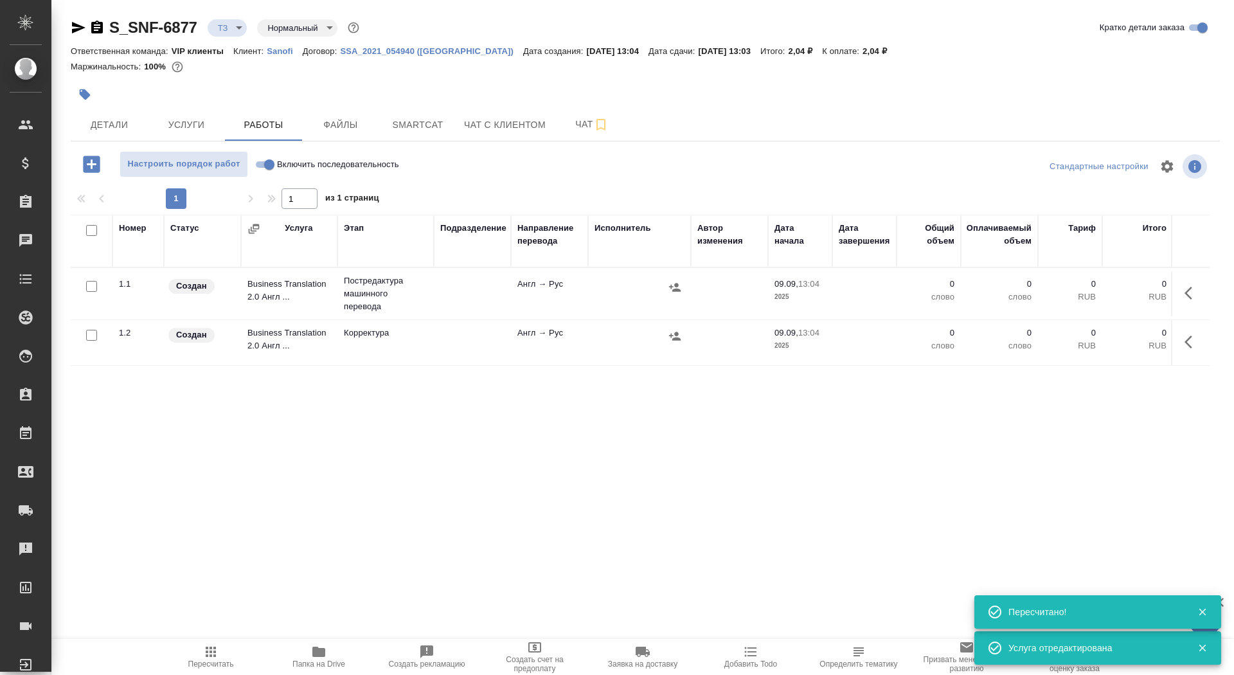
click at [336, 127] on span "Файлы" at bounding box center [341, 125] width 62 height 16
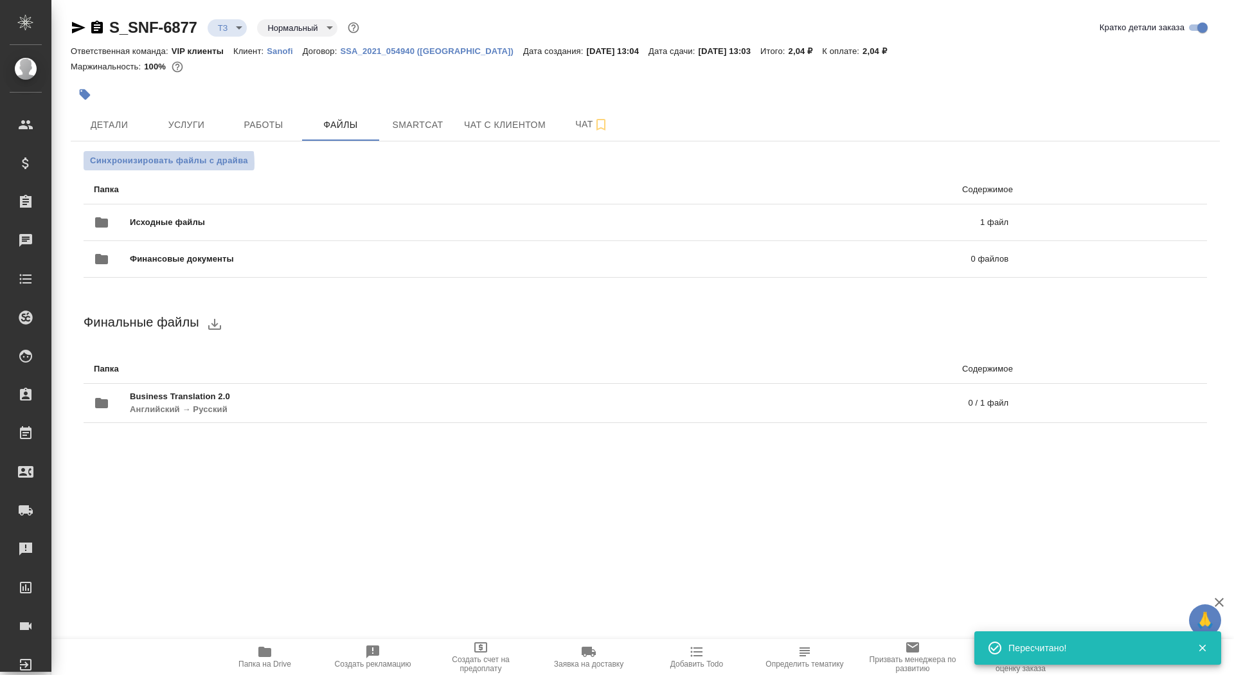
click at [157, 163] on span "Синхронизировать файлы с драйва" at bounding box center [169, 160] width 158 height 13
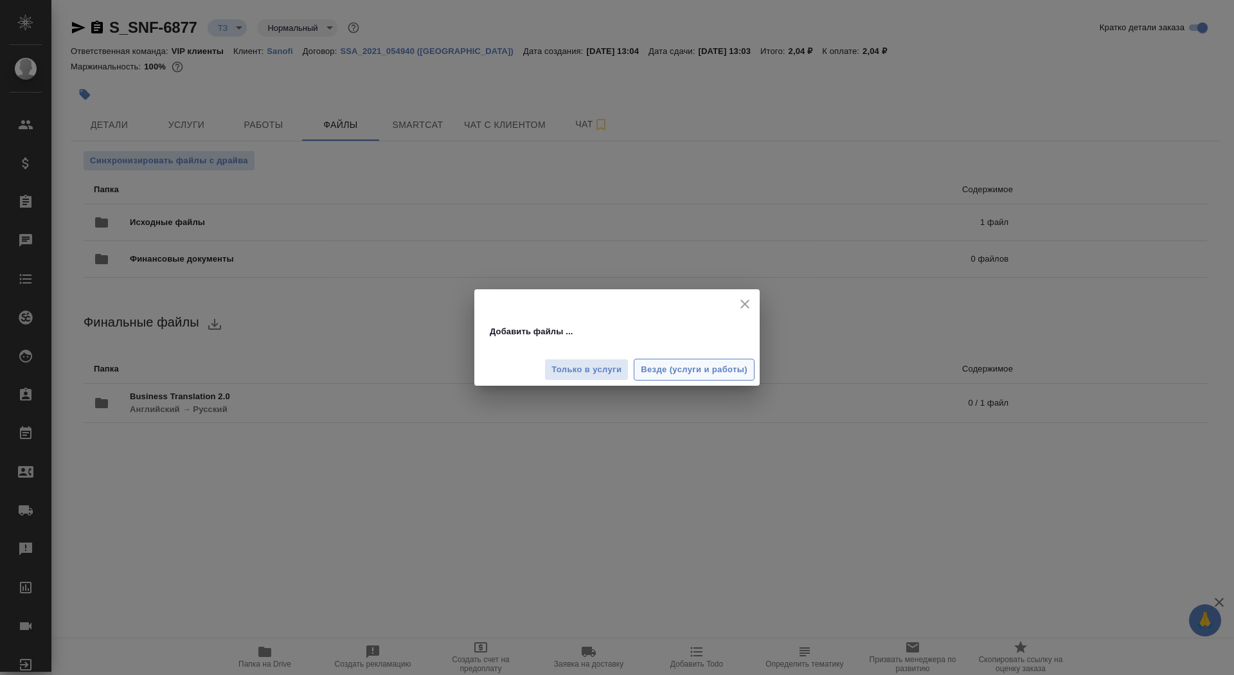
click at [703, 373] on span "Везде (услуги и работы)" at bounding box center [694, 370] width 107 height 15
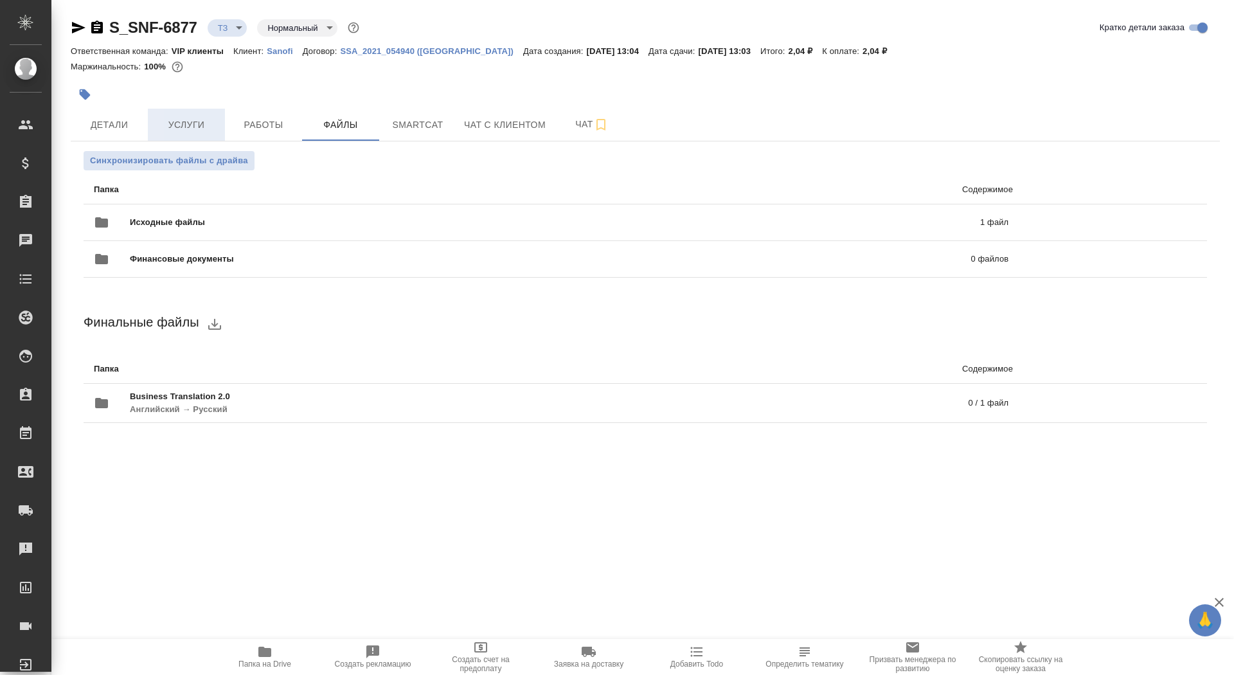
click at [179, 117] on span "Услуги" at bounding box center [187, 125] width 62 height 16
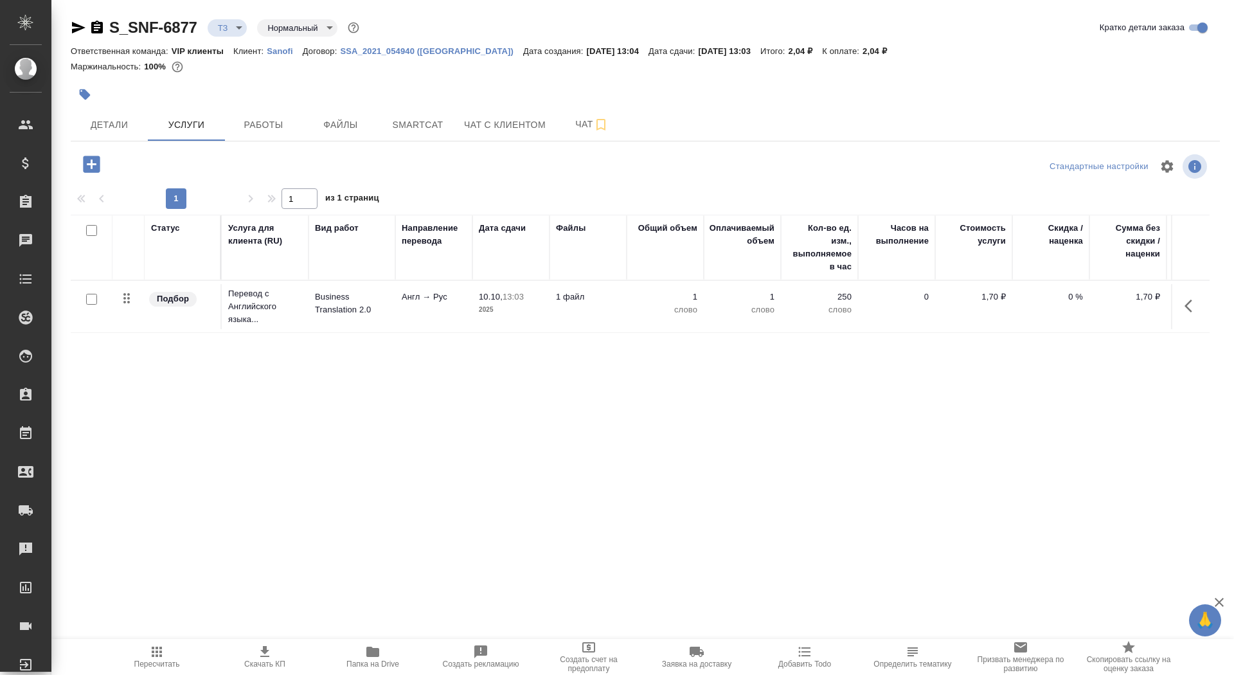
click at [91, 298] on input "checkbox" at bounding box center [91, 299] width 11 height 11
checkbox input "true"
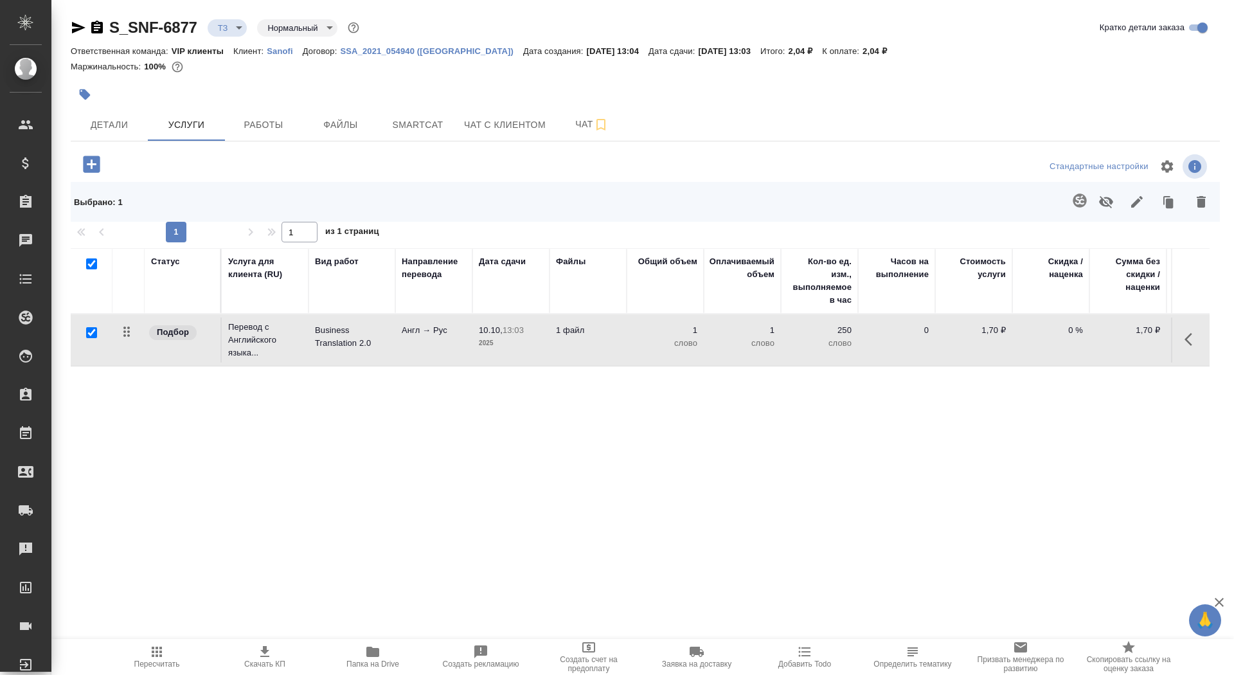
click at [1082, 209] on button "button" at bounding box center [1079, 200] width 31 height 31
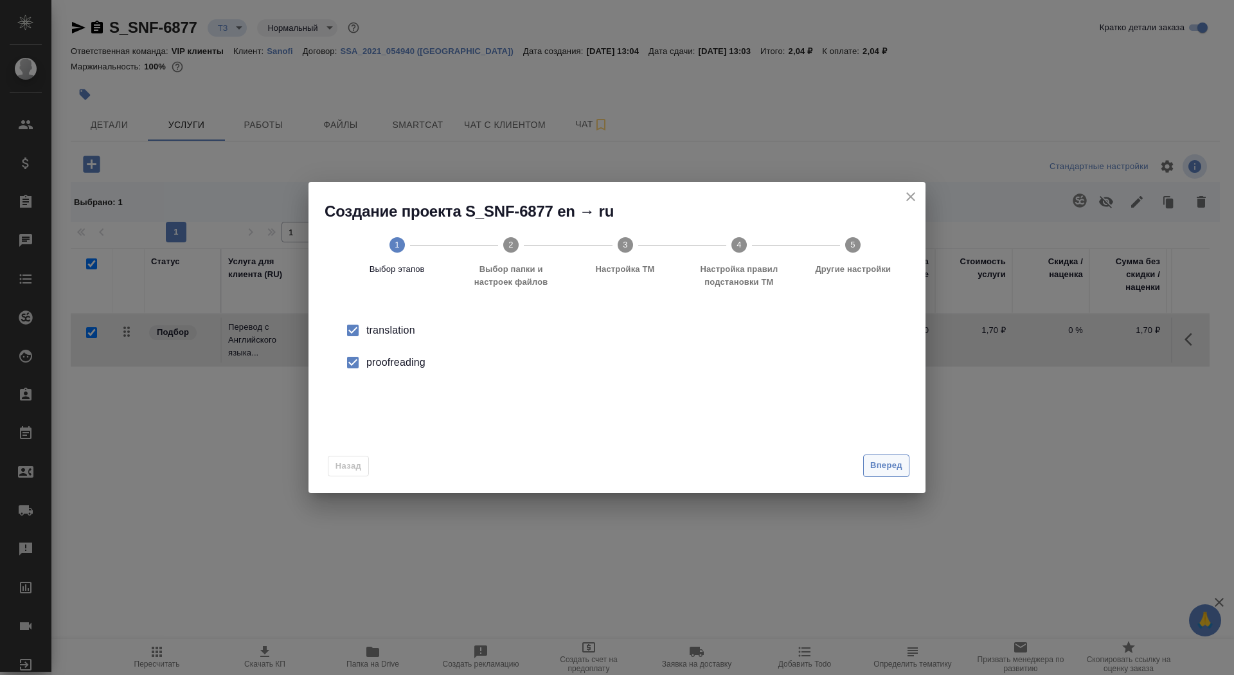
click at [881, 469] on span "Вперед" at bounding box center [886, 465] width 32 height 15
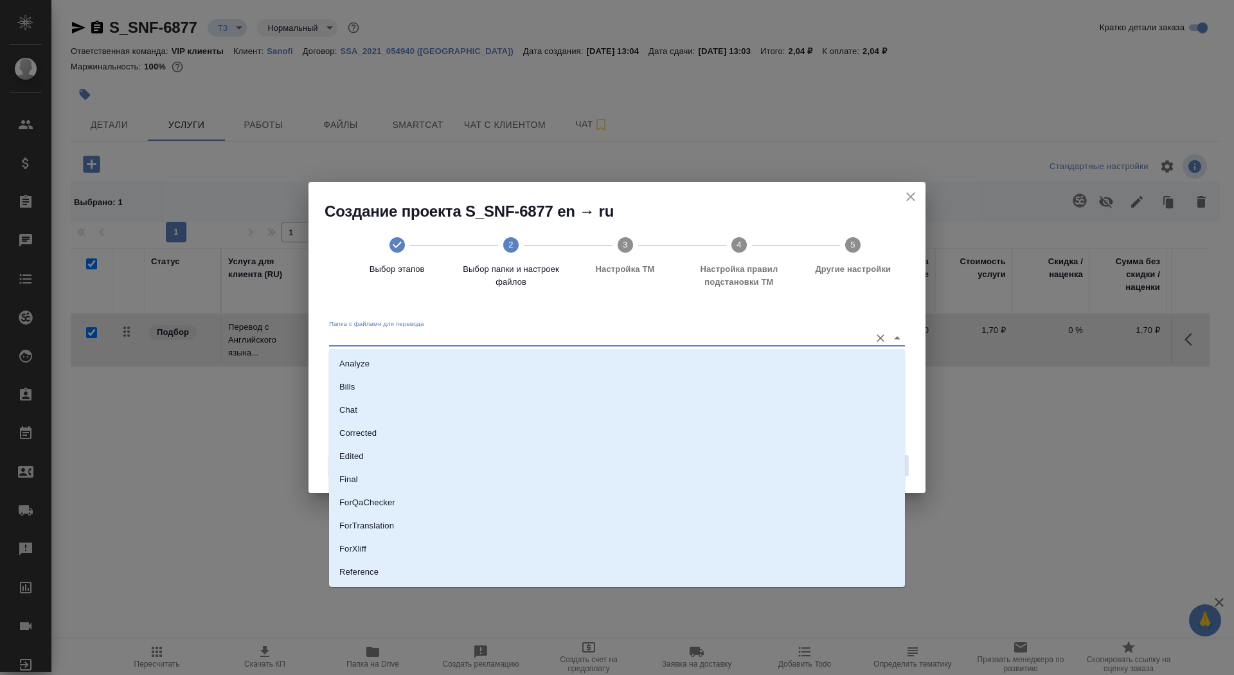
click at [715, 339] on input "Папка с файлами для перевода" at bounding box center [596, 337] width 535 height 15
click at [665, 535] on li "Source" at bounding box center [617, 544] width 576 height 23
type input "Source"
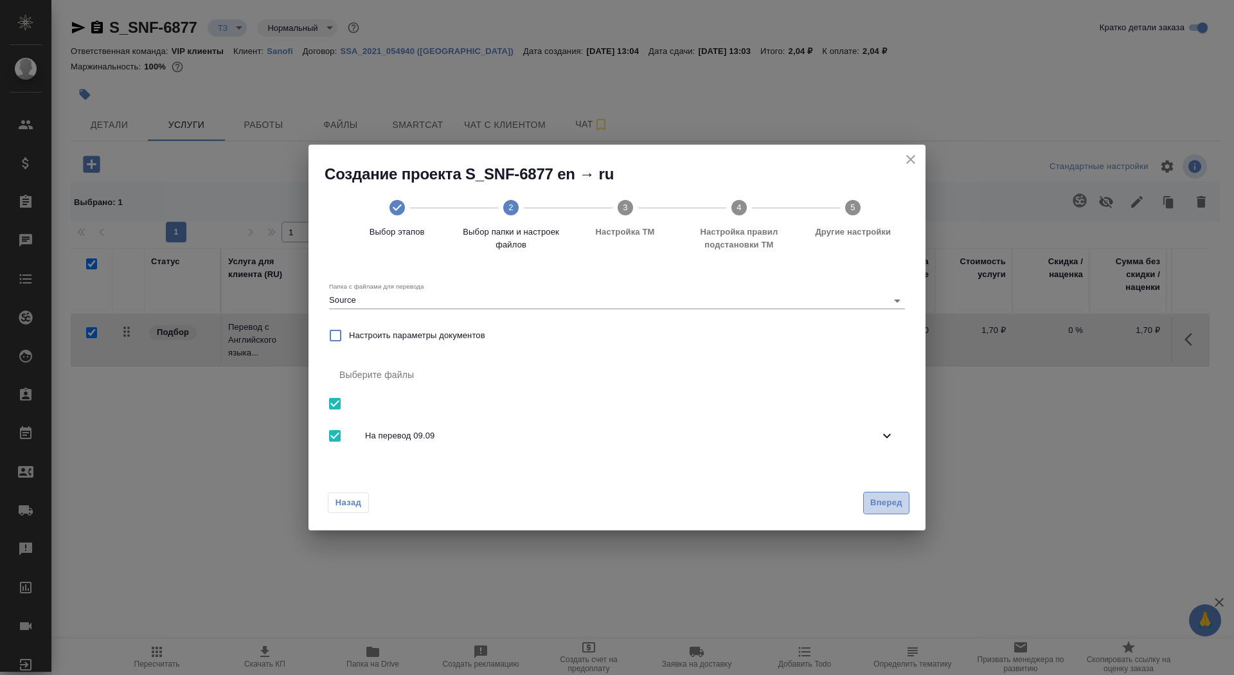
click at [895, 498] on span "Вперед" at bounding box center [886, 503] width 32 height 15
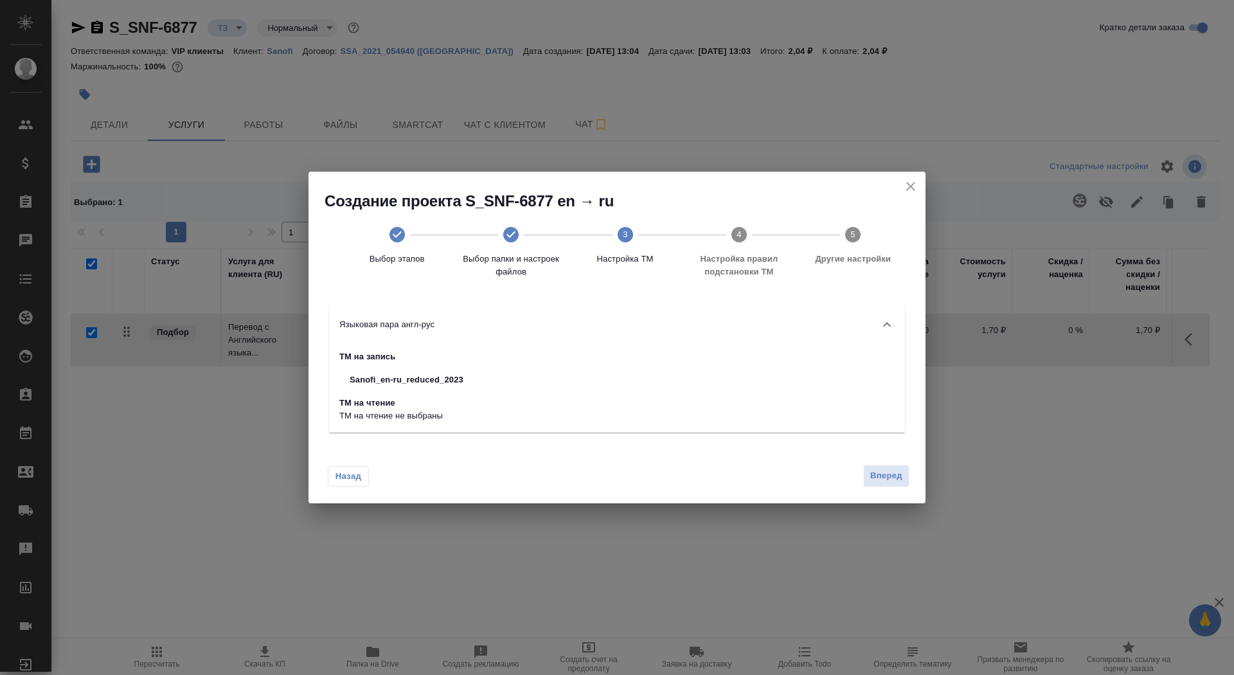
click at [893, 499] on div "Назад Вперед" at bounding box center [617, 473] width 617 height 60
click at [884, 478] on span "Вперед" at bounding box center [886, 476] width 32 height 15
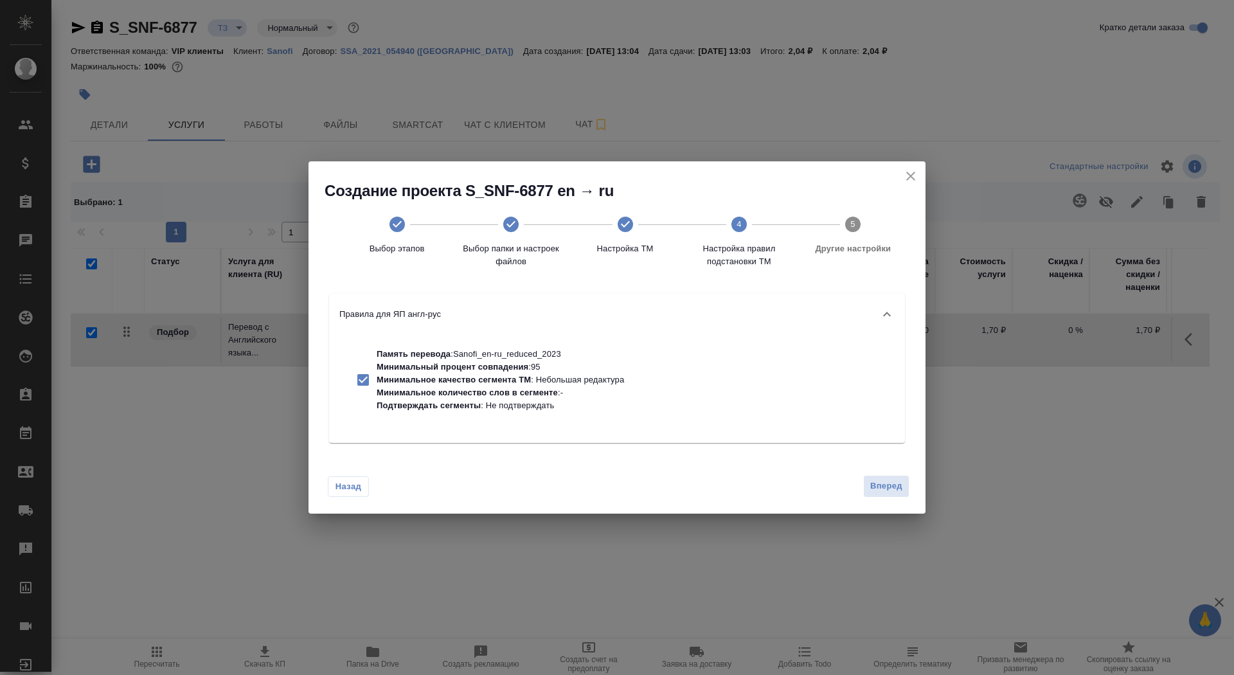
click at [881, 473] on div "Назад Вперед" at bounding box center [617, 483] width 617 height 60
click at [881, 479] on span "Вперед" at bounding box center [886, 486] width 32 height 15
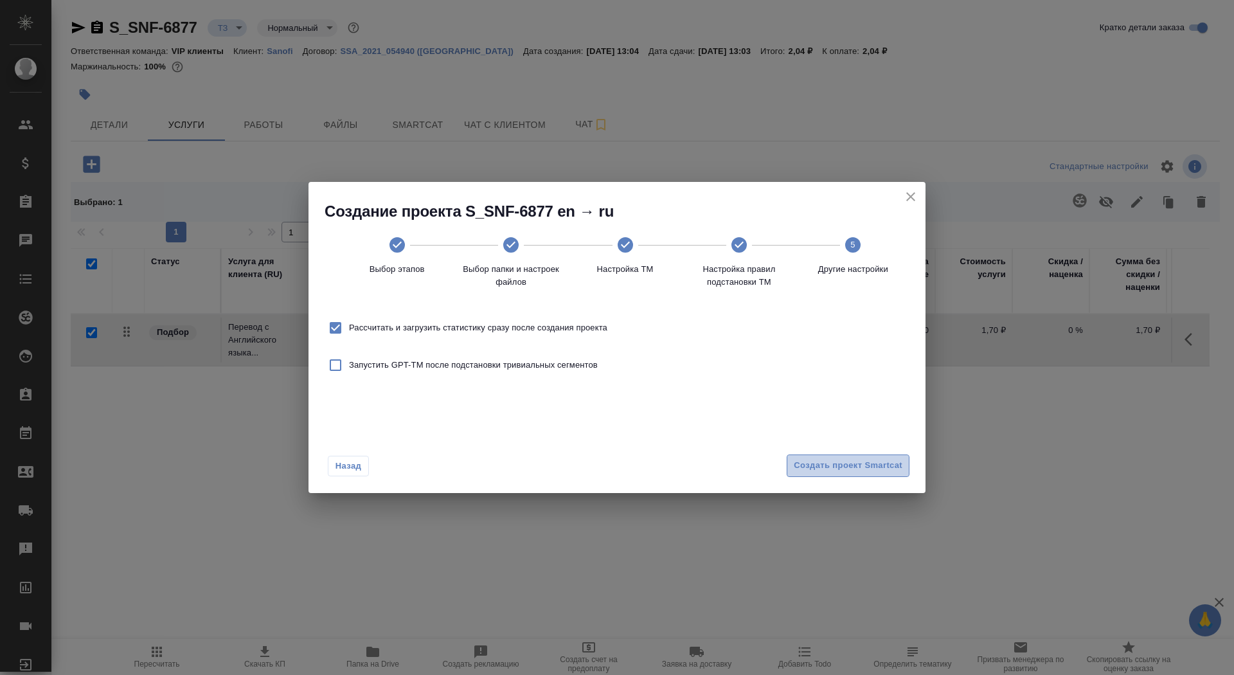
click at [874, 465] on span "Создать проект Smartcat" at bounding box center [848, 465] width 109 height 15
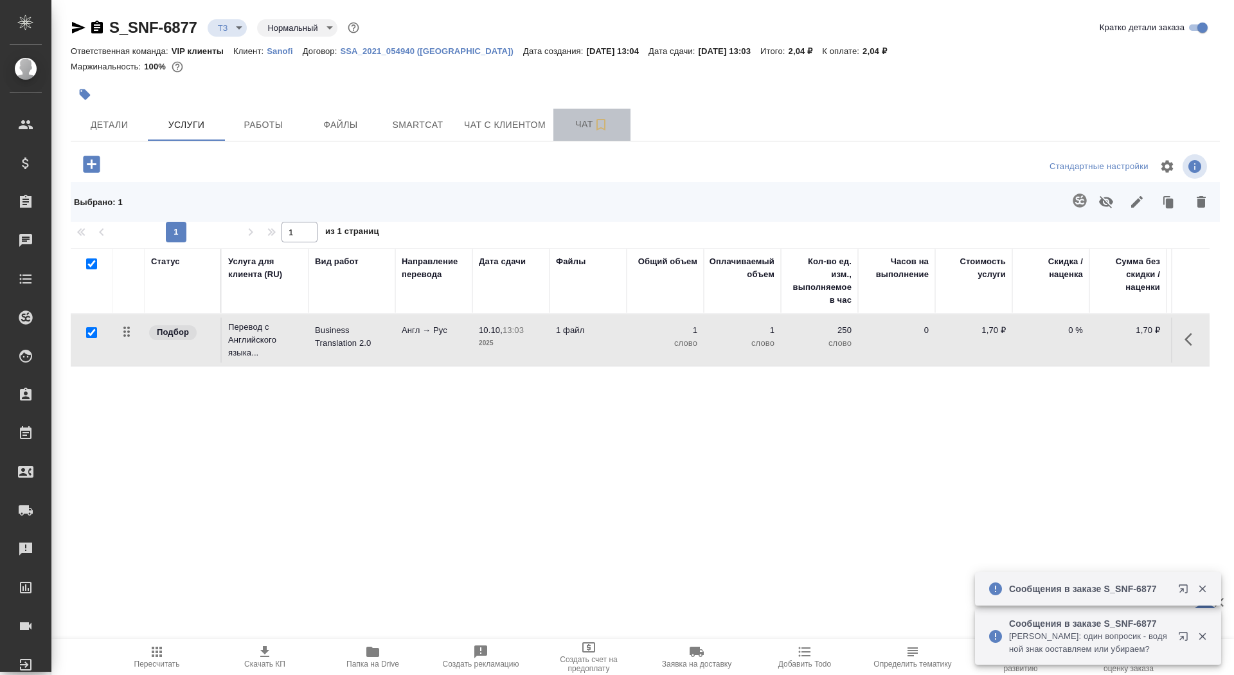
click at [570, 111] on button "Чат" at bounding box center [591, 125] width 77 height 32
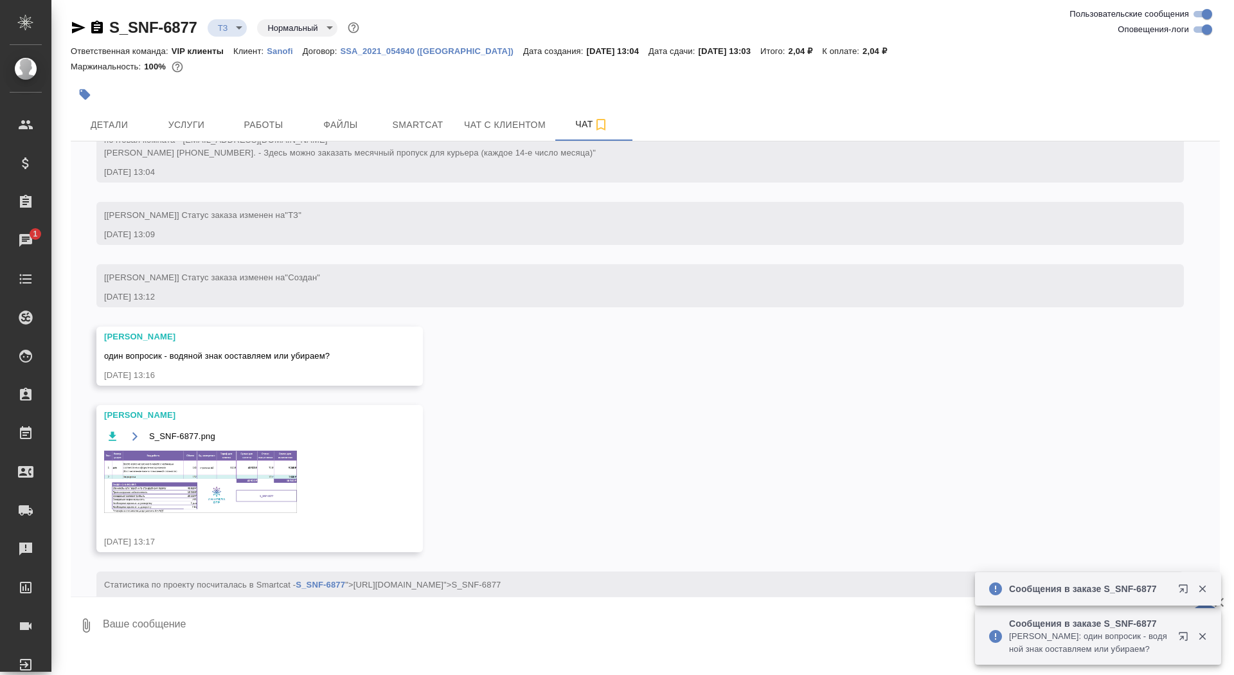
scroll to position [470, 0]
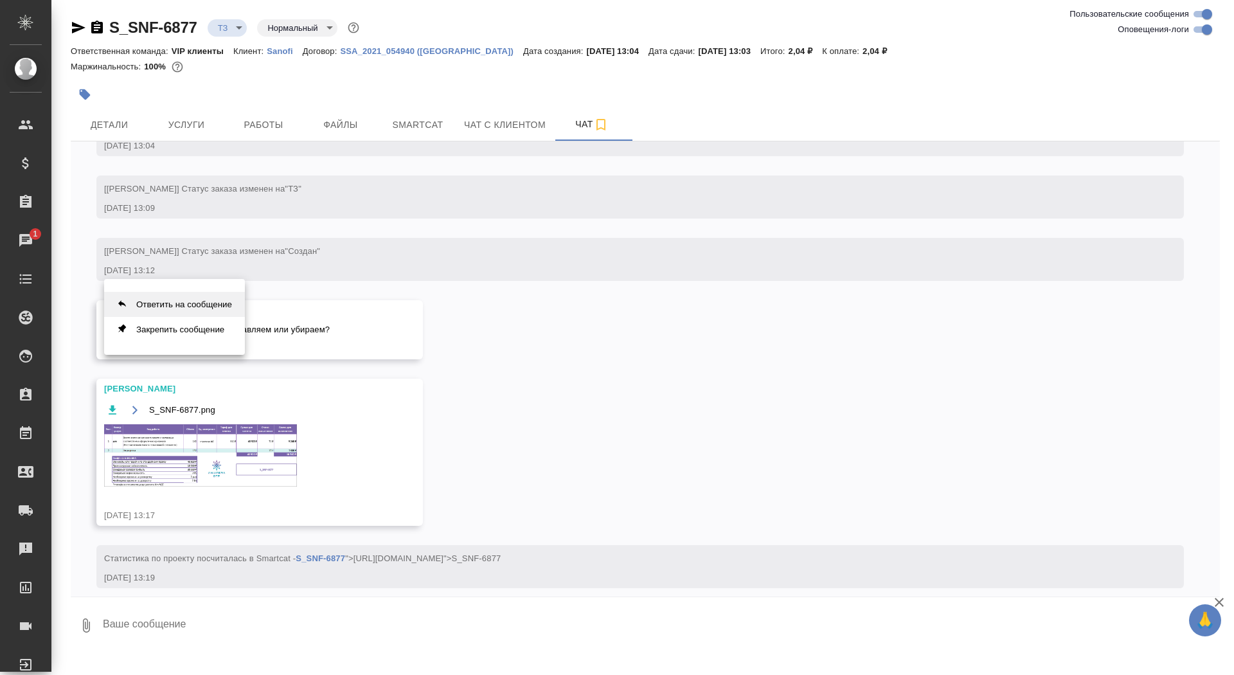
click at [187, 307] on button "Ответить на сообщение" at bounding box center [174, 304] width 141 height 25
click at [245, 624] on textarea at bounding box center [661, 633] width 1118 height 44
type textarea "оставляем)"
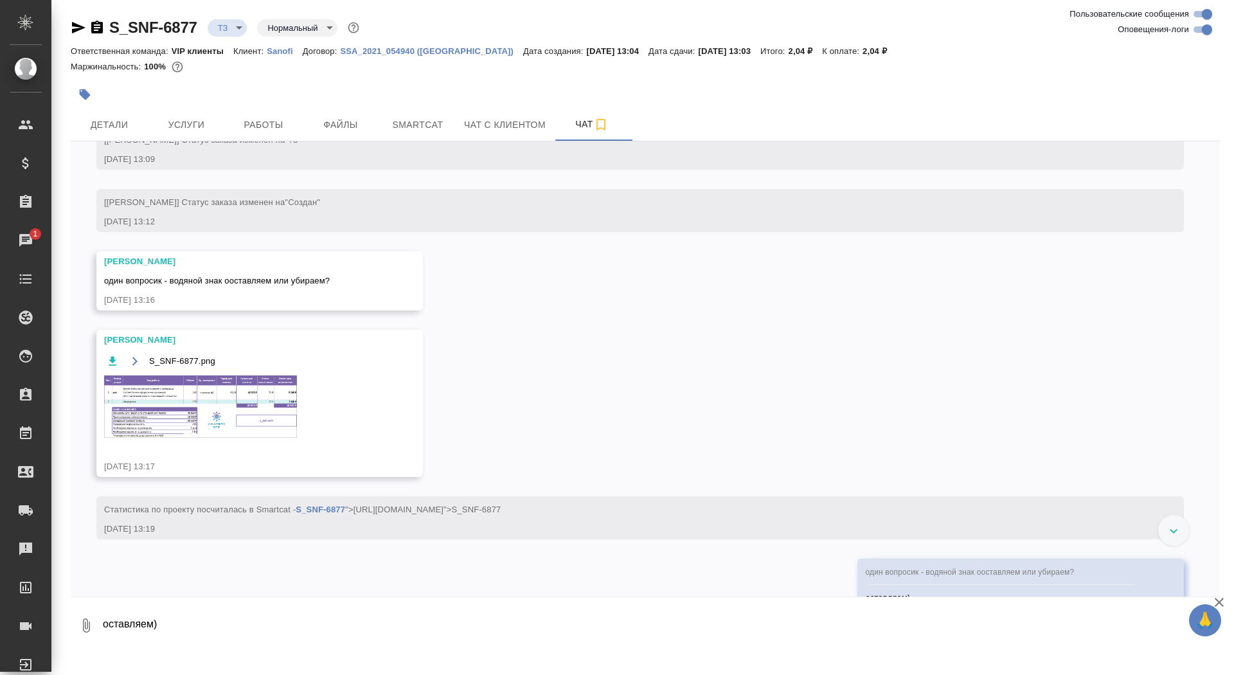
scroll to position [620, 0]
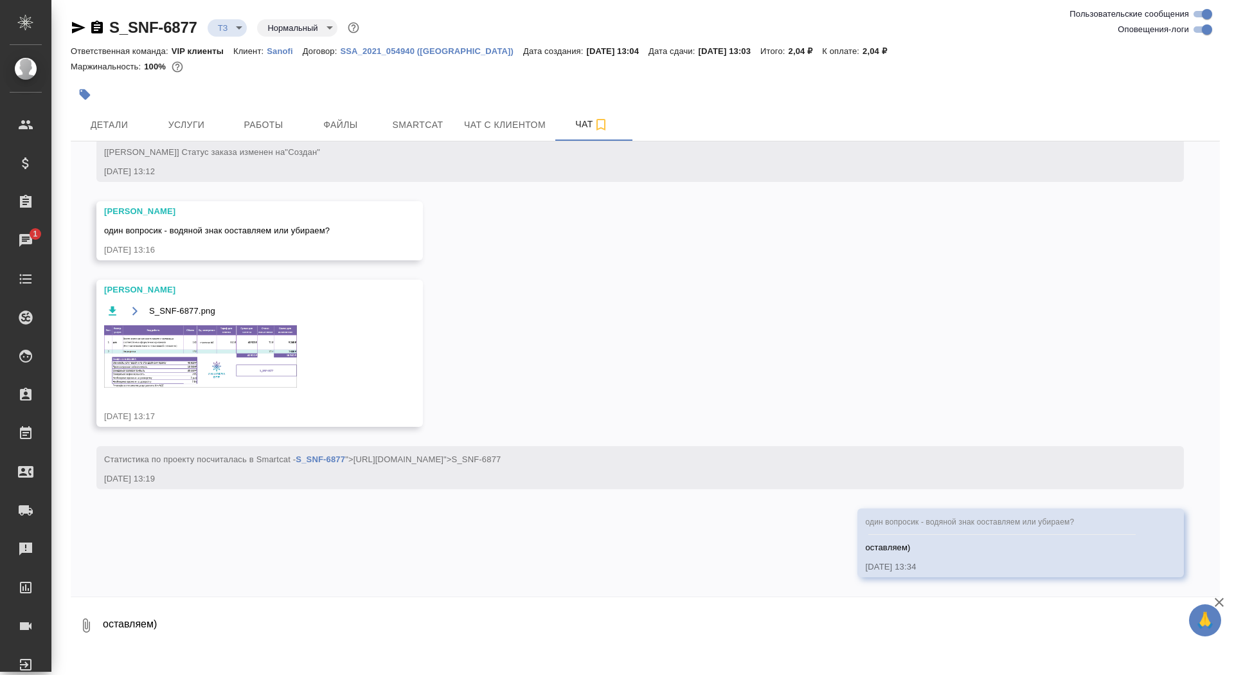
click at [218, 627] on textarea "оставляем)" at bounding box center [661, 626] width 1118 height 44
type textarea "пасибкии"
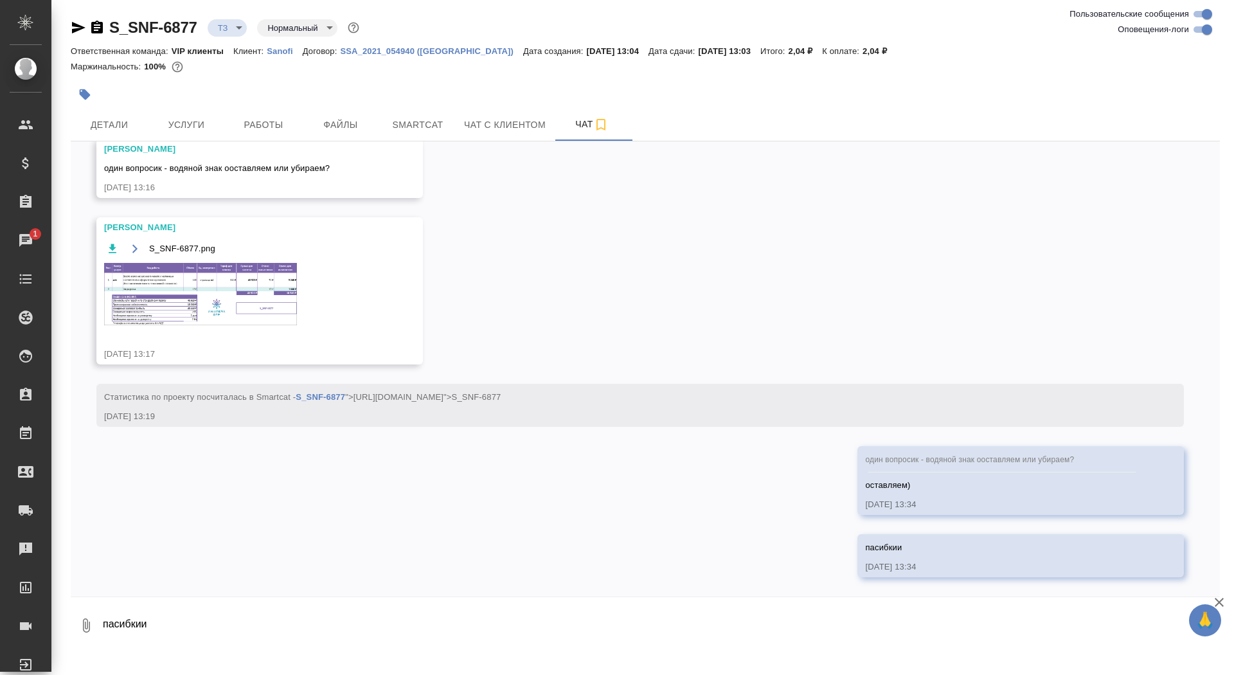
scroll to position [683, 0]
click at [231, 300] on img at bounding box center [200, 294] width 193 height 62
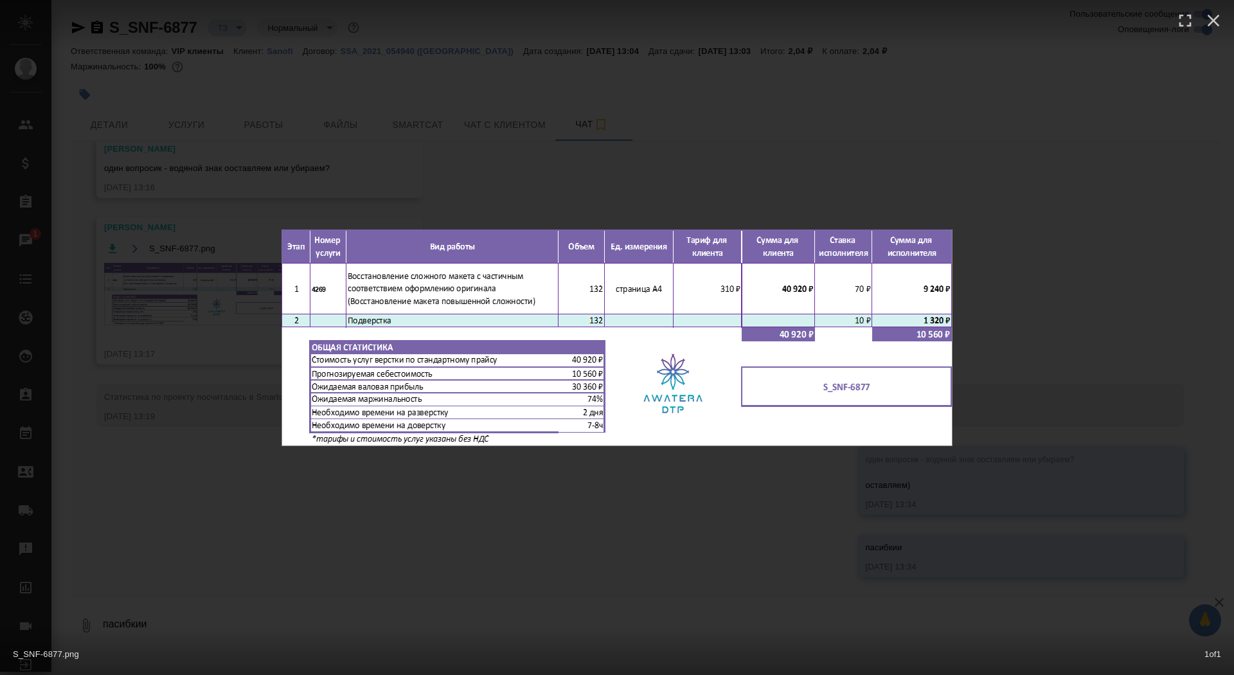
click at [156, 217] on div "S_SNF-6877.png 1 of 1" at bounding box center [617, 337] width 1234 height 675
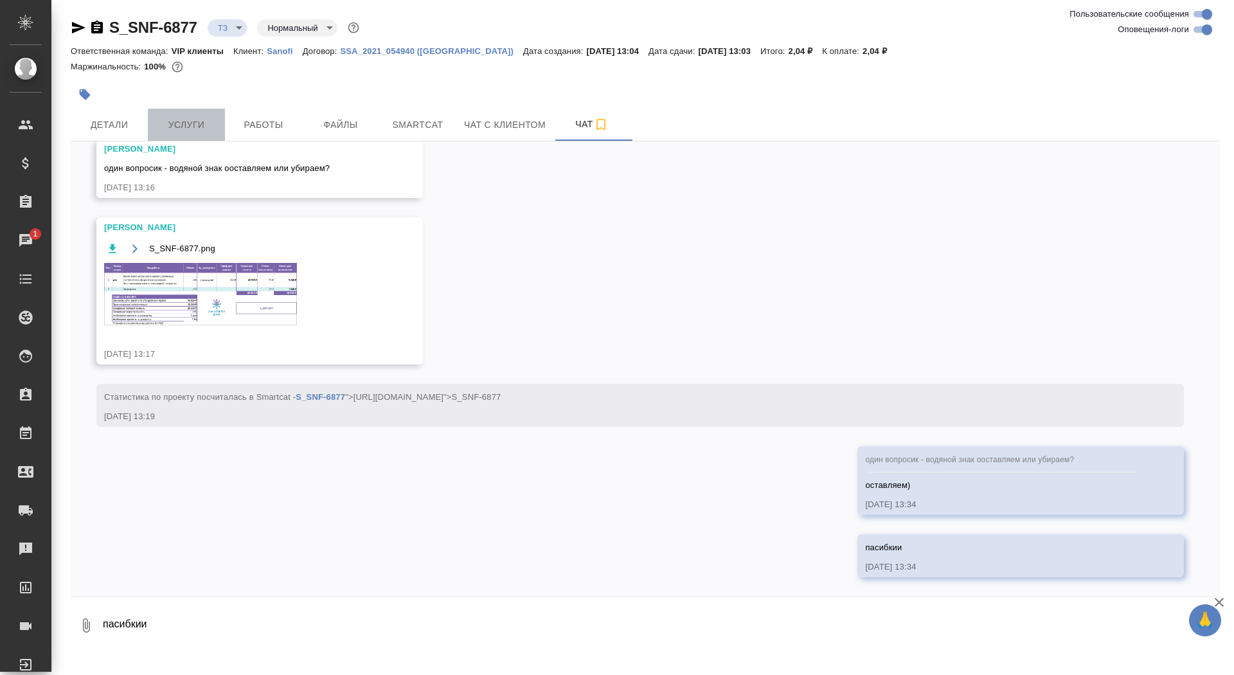
click at [202, 130] on span "Услуги" at bounding box center [187, 125] width 62 height 16
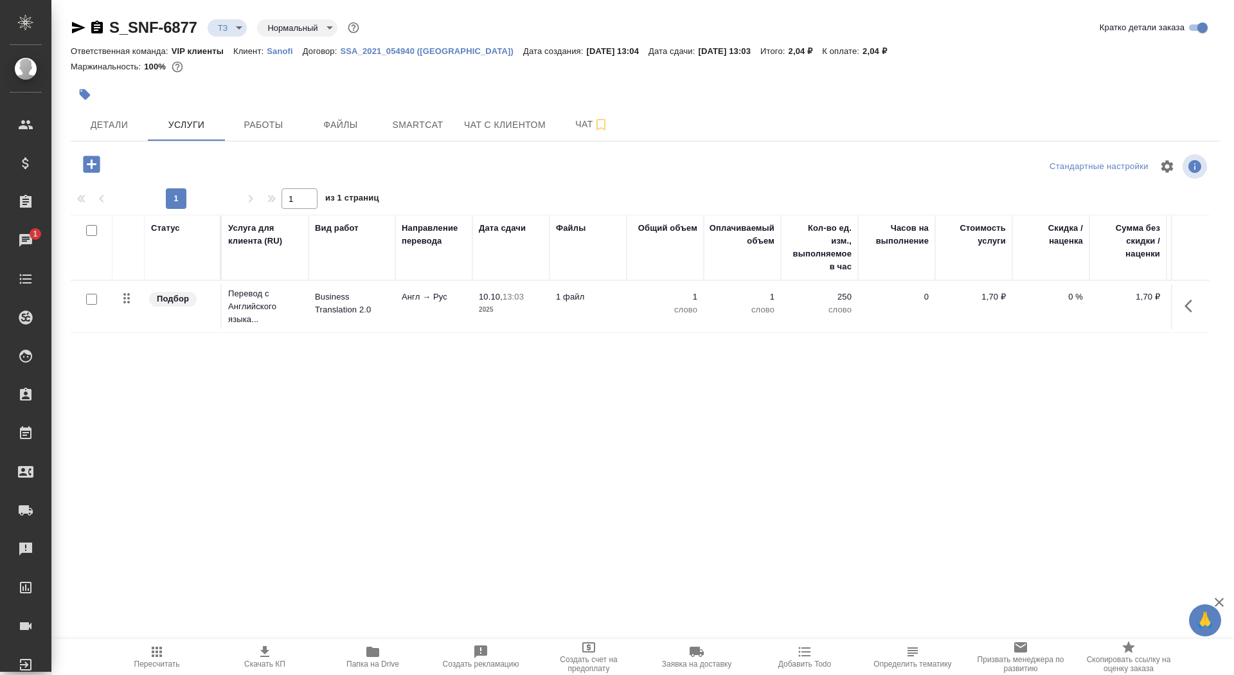
click at [89, 162] on icon "button" at bounding box center [91, 164] width 17 height 17
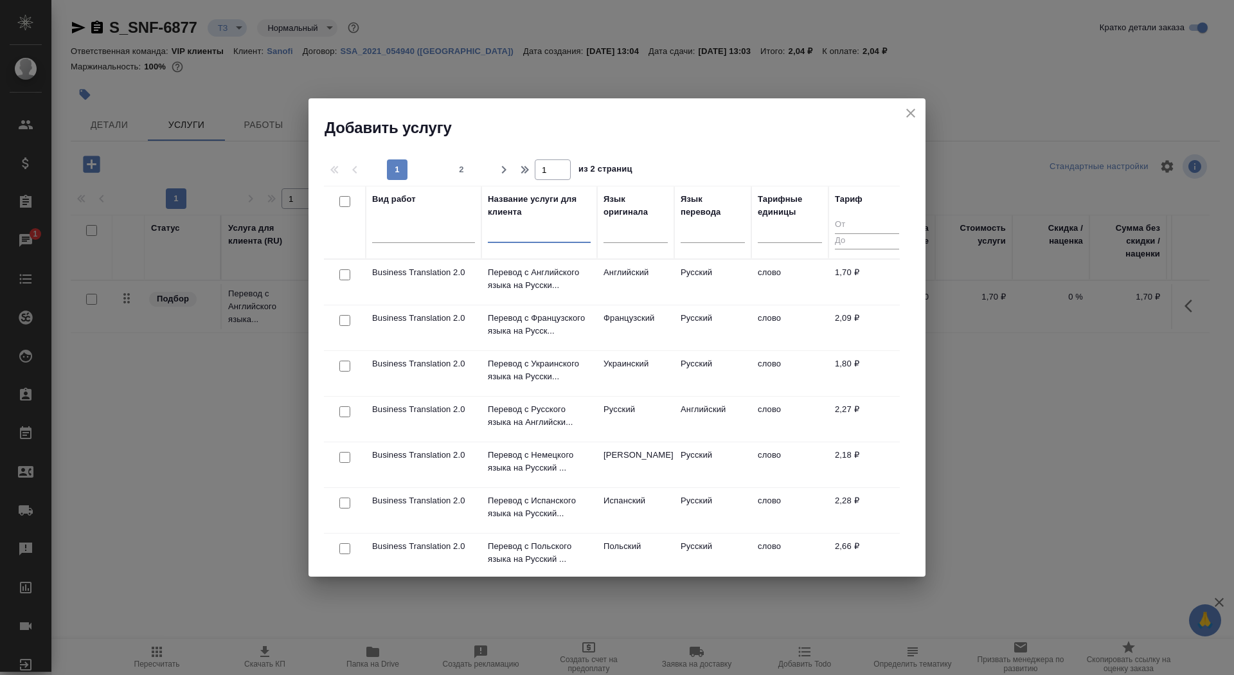
click at [544, 227] on input "text" at bounding box center [539, 235] width 103 height 16
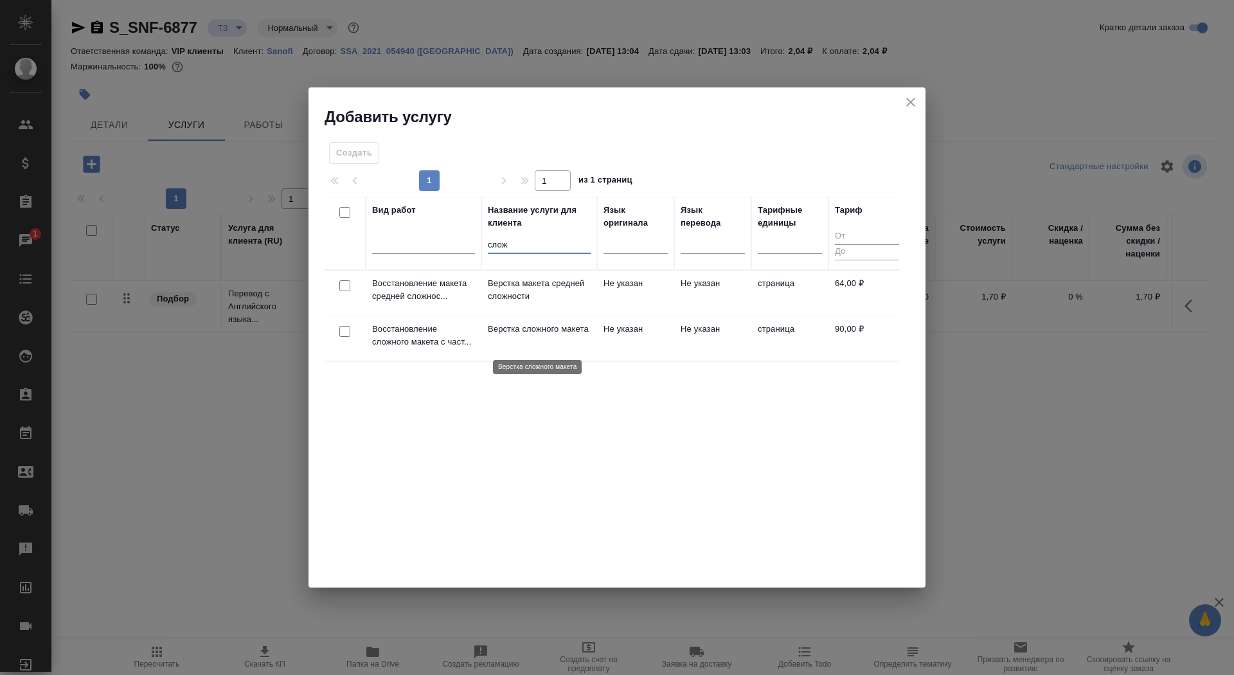
type input "слож"
click at [549, 336] on p "Верстка сложного макета" at bounding box center [539, 329] width 103 height 13
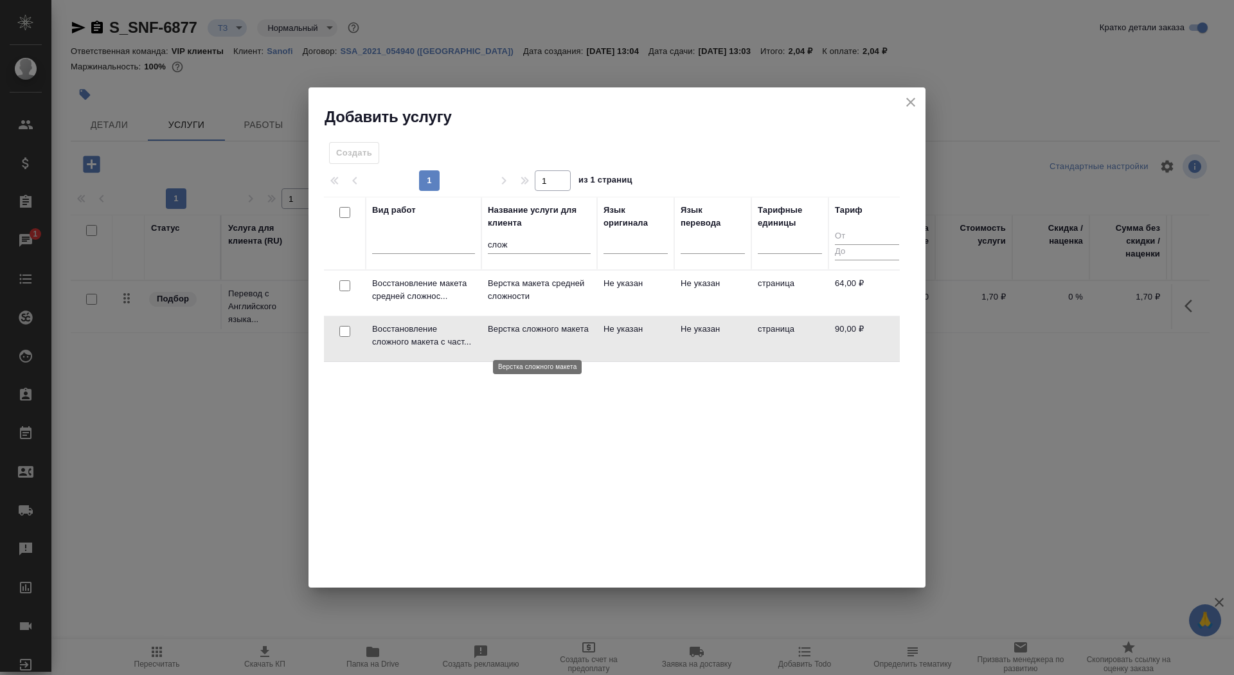
click at [549, 336] on p "Верстка сложного макета" at bounding box center [539, 329] width 103 height 13
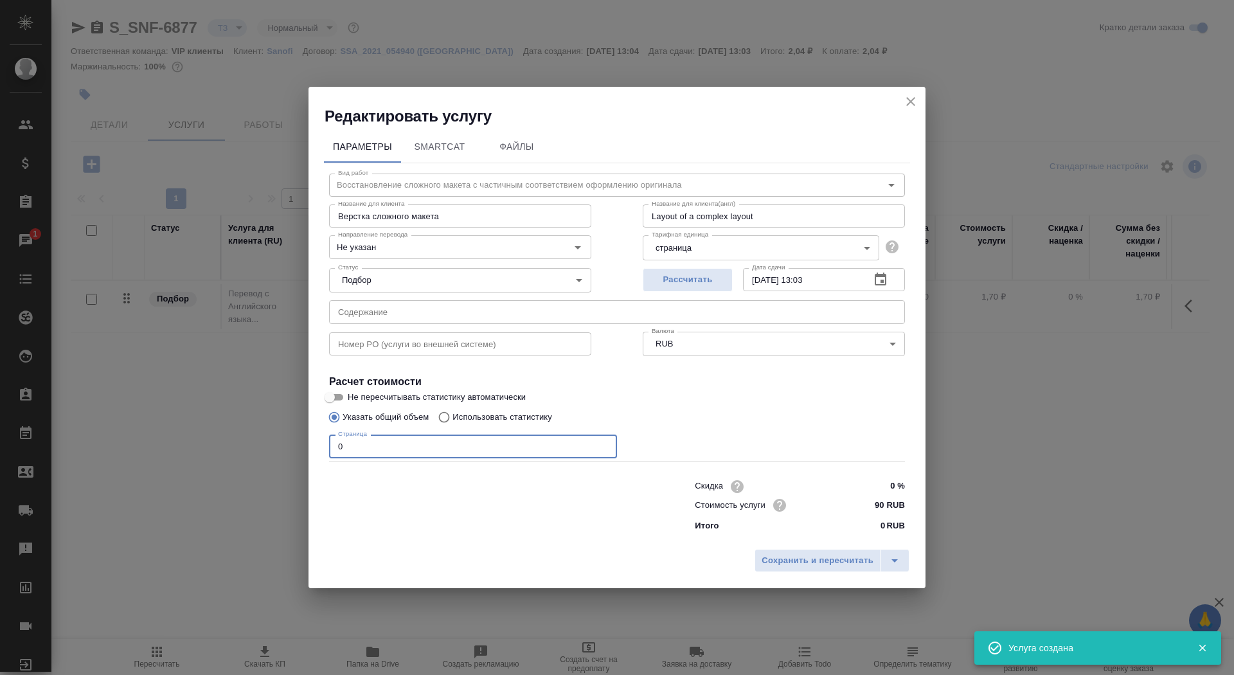
click at [390, 452] on input "0" at bounding box center [473, 446] width 288 height 23
type input "132"
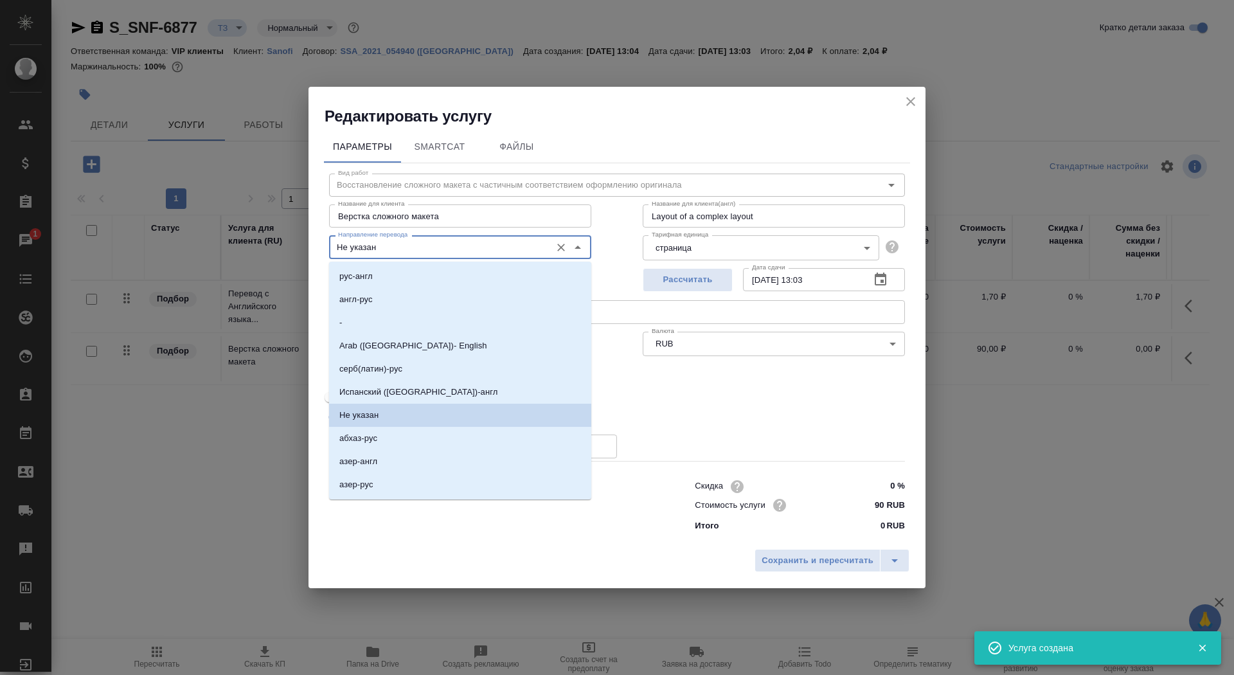
click at [428, 243] on input "Не указан" at bounding box center [438, 246] width 211 height 15
click at [422, 294] on li "англ-рус" at bounding box center [460, 299] width 262 height 23
type input "англ-рус"
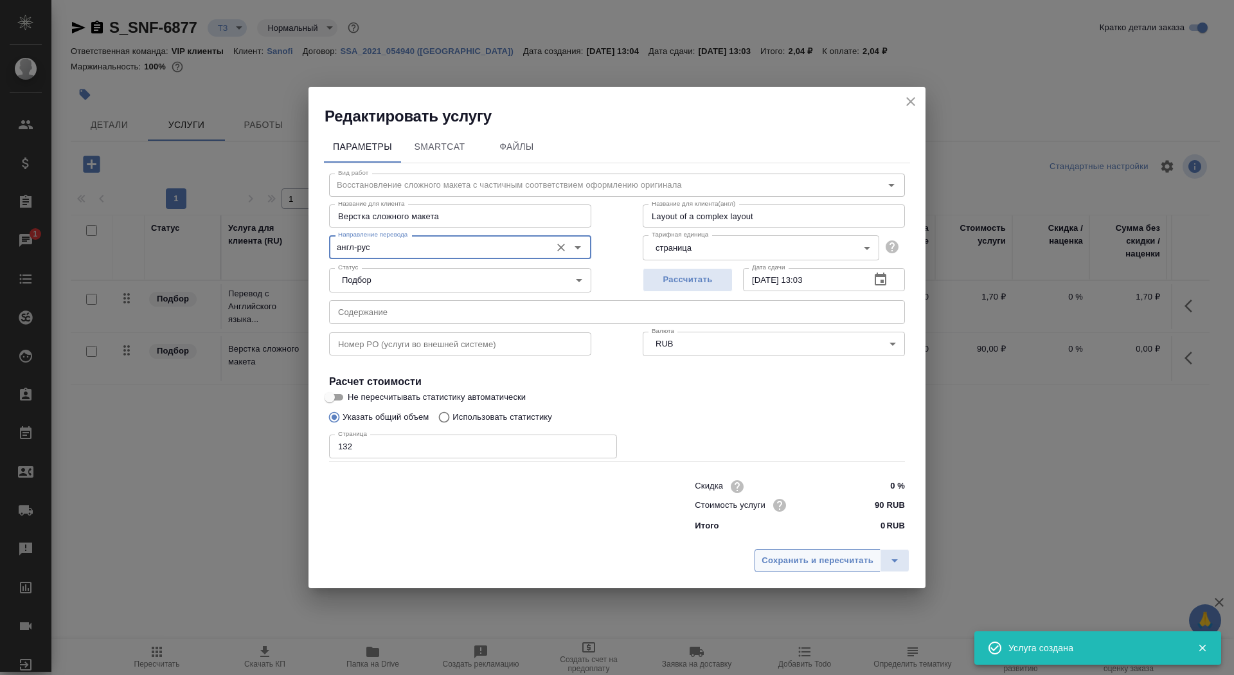
click at [801, 567] on span "Сохранить и пересчитать" at bounding box center [818, 560] width 112 height 15
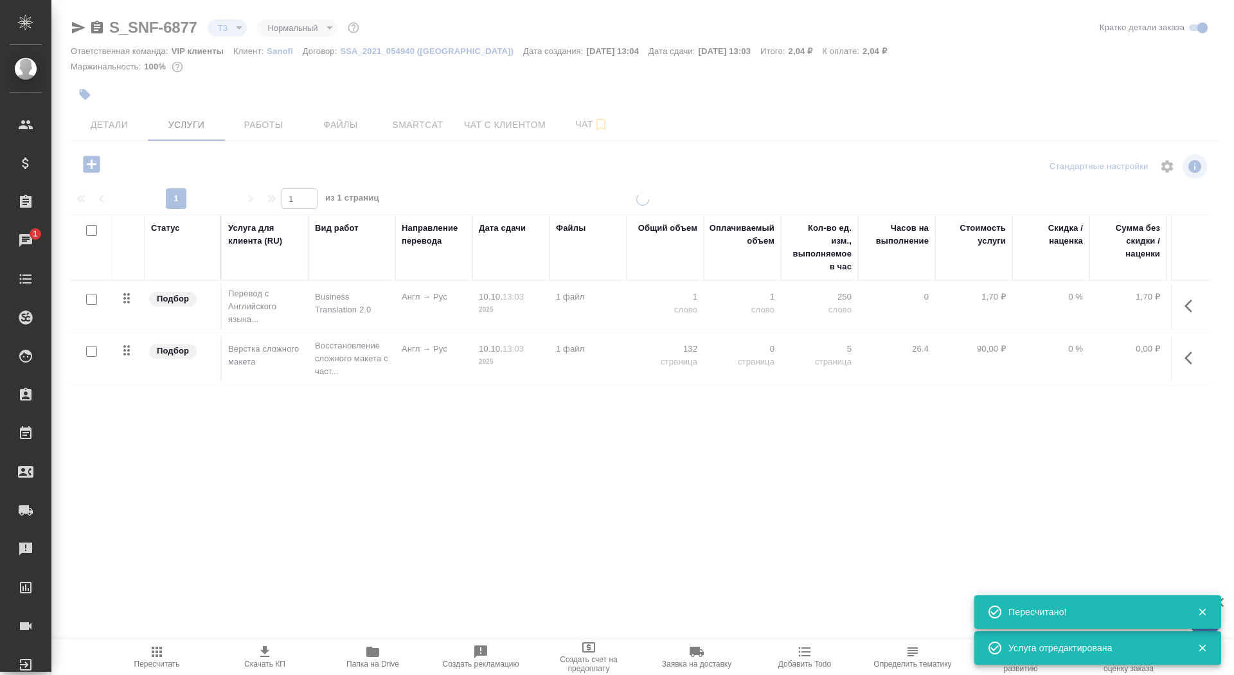
type input "new"
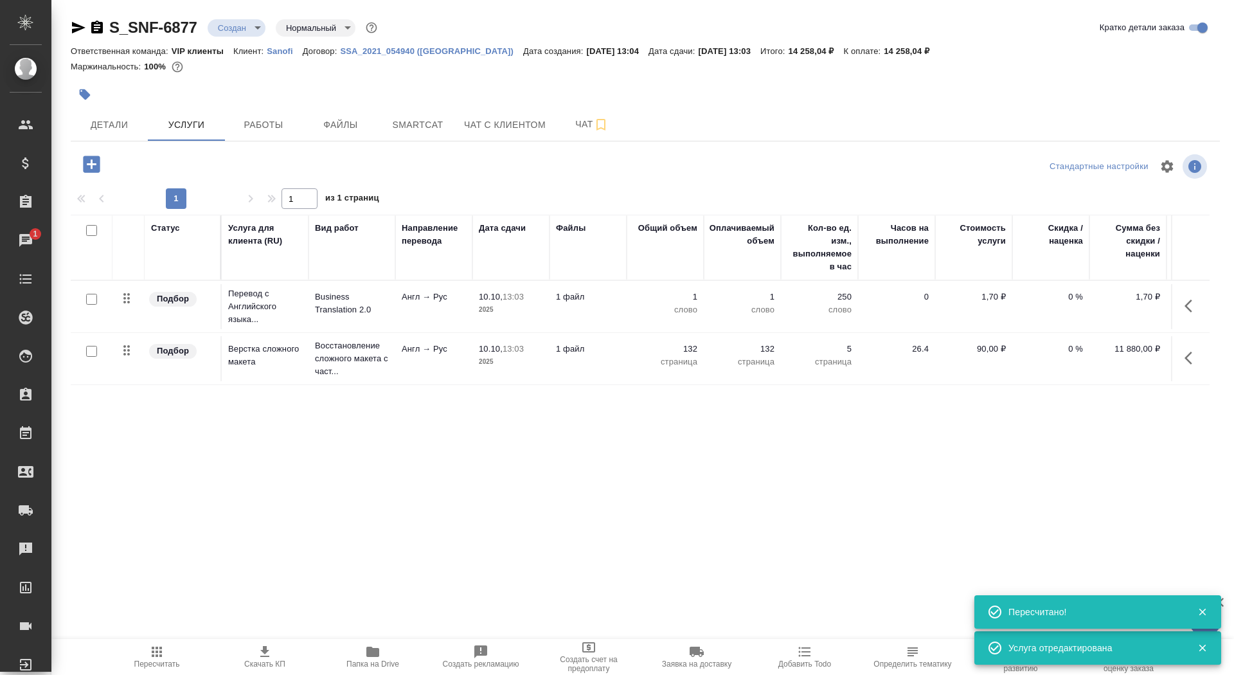
click at [607, 316] on td "1 файл" at bounding box center [588, 306] width 77 height 45
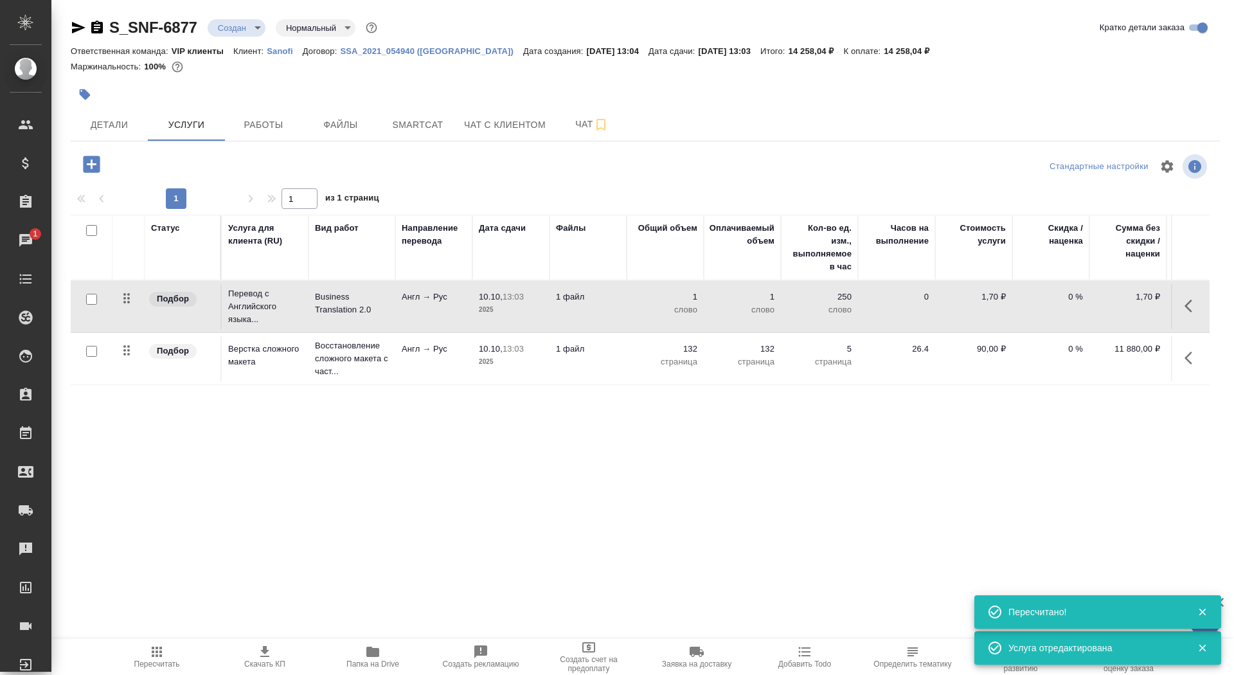
click at [607, 316] on td "1 файл" at bounding box center [588, 306] width 77 height 45
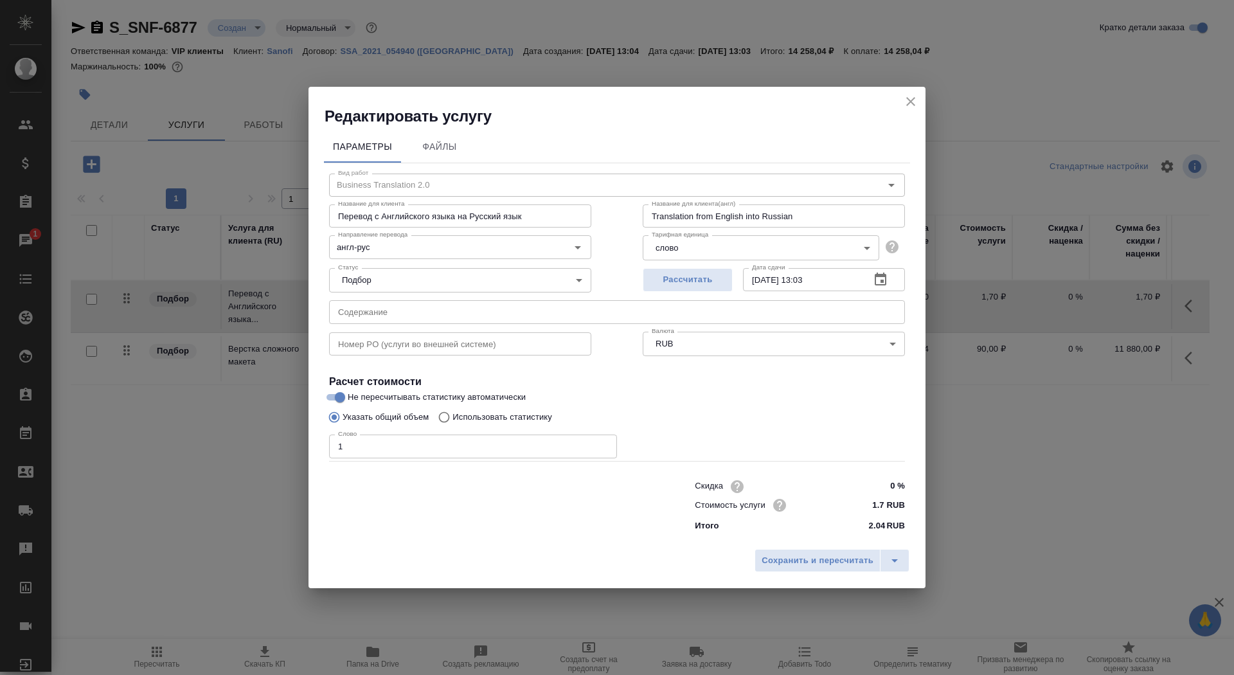
click at [494, 420] on p "Использовать статистику" at bounding box center [503, 417] width 100 height 13
click at [453, 420] on input "Использовать статистику" at bounding box center [442, 417] width 21 height 24
radio input "true"
radio input "false"
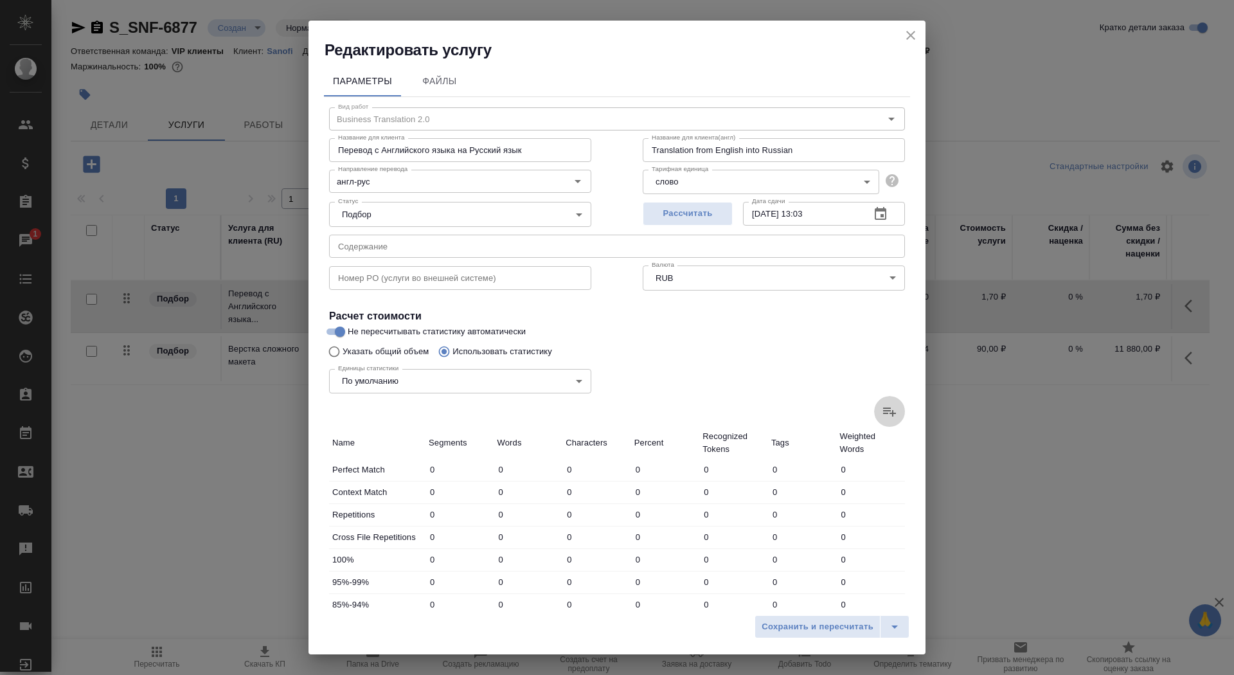
click at [894, 422] on label at bounding box center [889, 411] width 31 height 31
click at [0, 0] on input "file" at bounding box center [0, 0] width 0 height 0
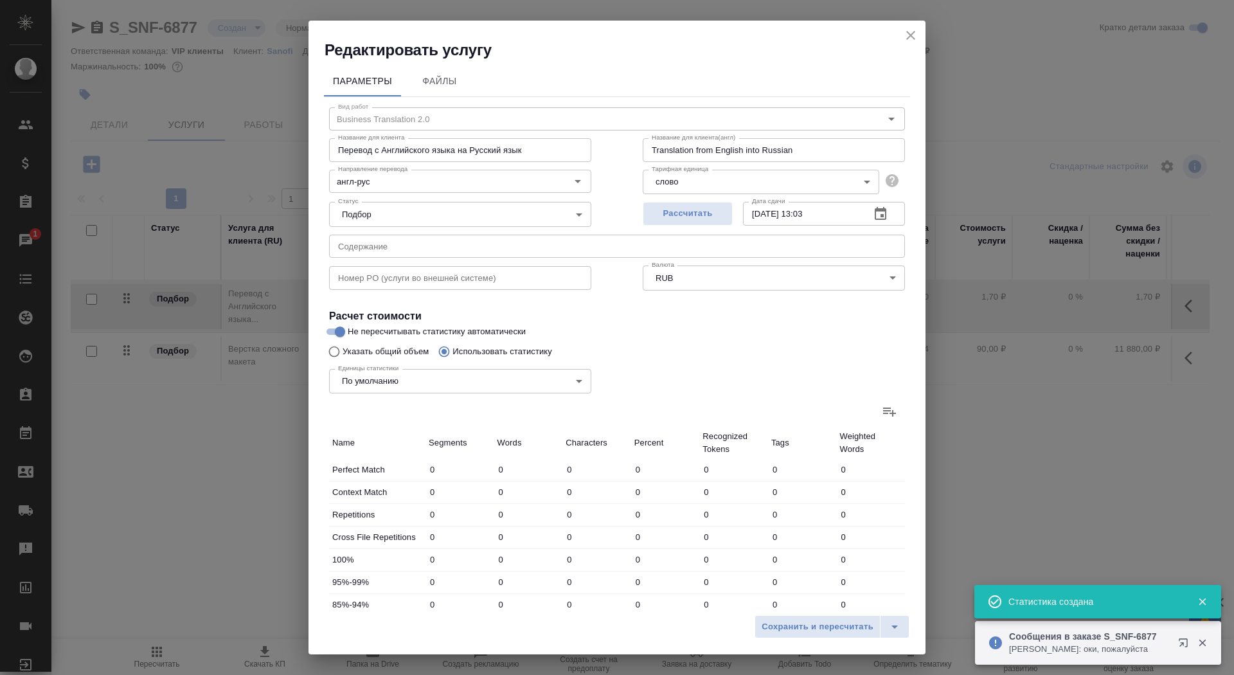
type input "2419"
type input "12364"
type input "78911"
type input "555"
type input "2984"
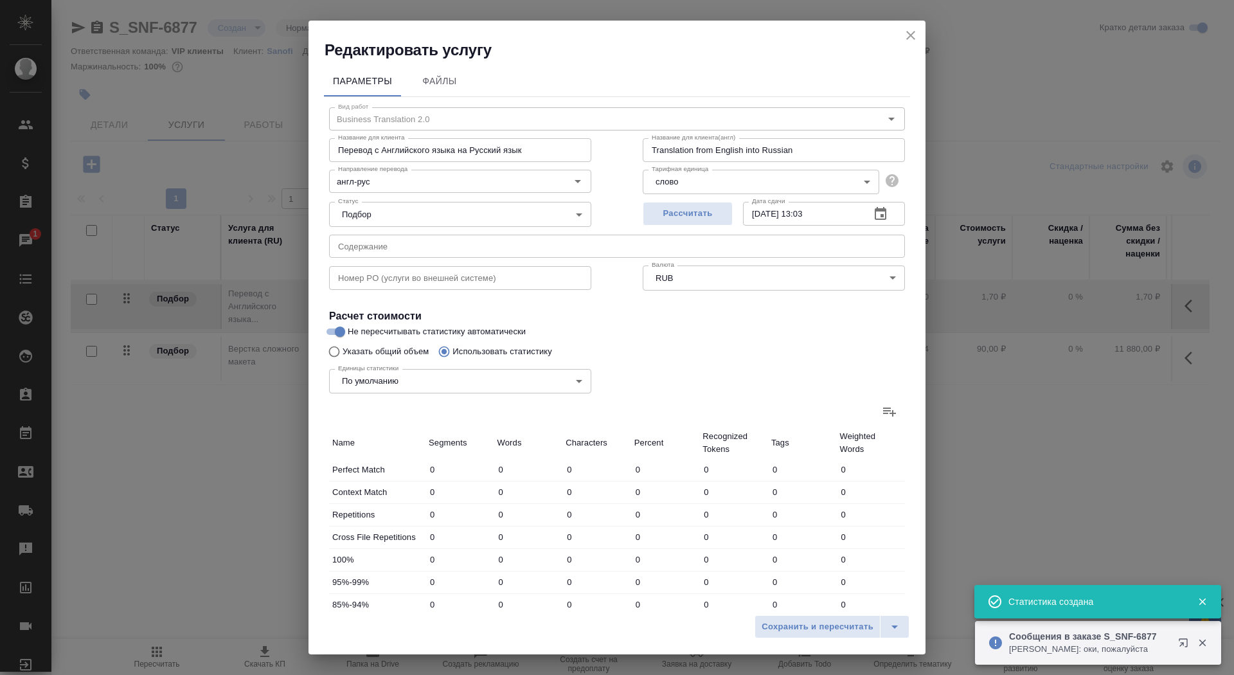
type input "20394"
type input "68"
type input "433"
type input "2717"
type input "928"
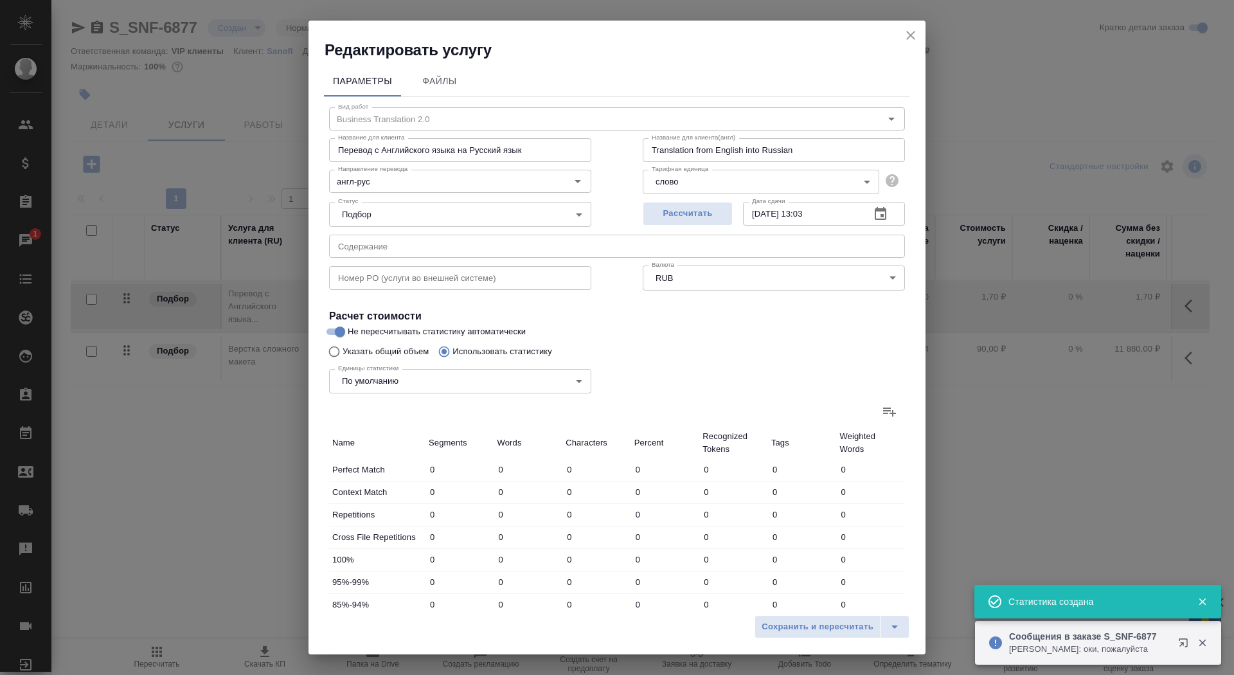
type input "3218"
type input "22217"
type input "164"
type input "1289"
type input "8392"
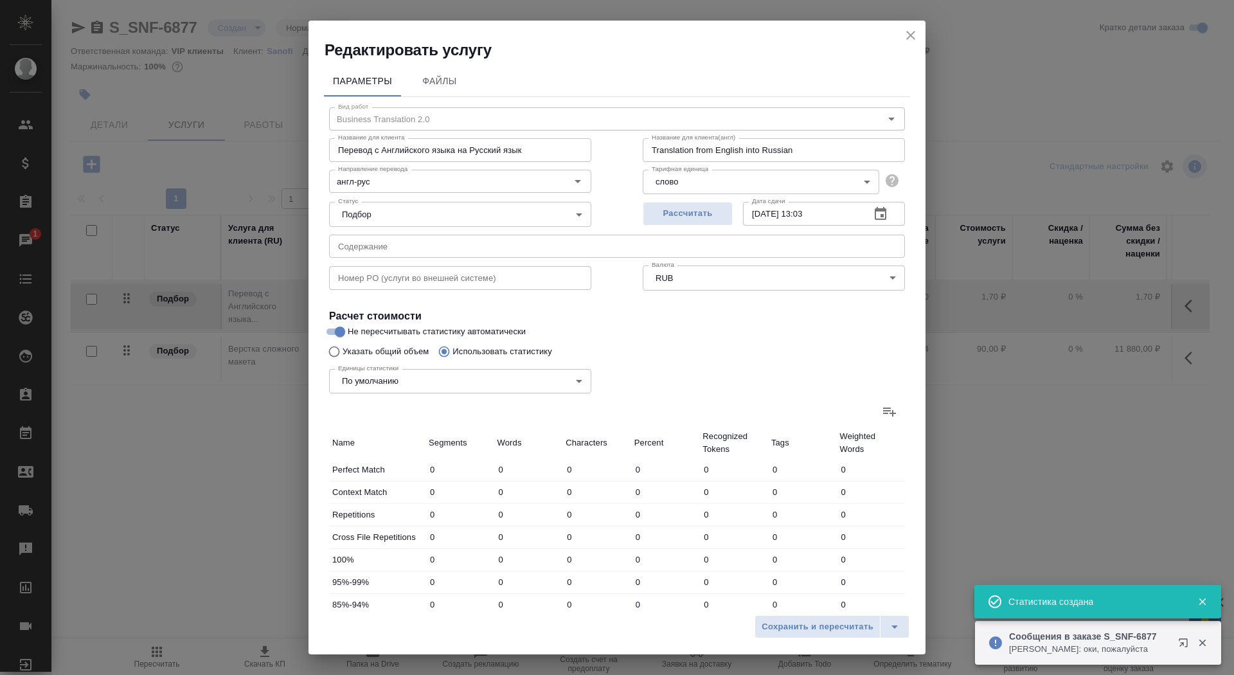
type input "126"
type input "1304"
type input "7896"
type input "216"
type input "1590"
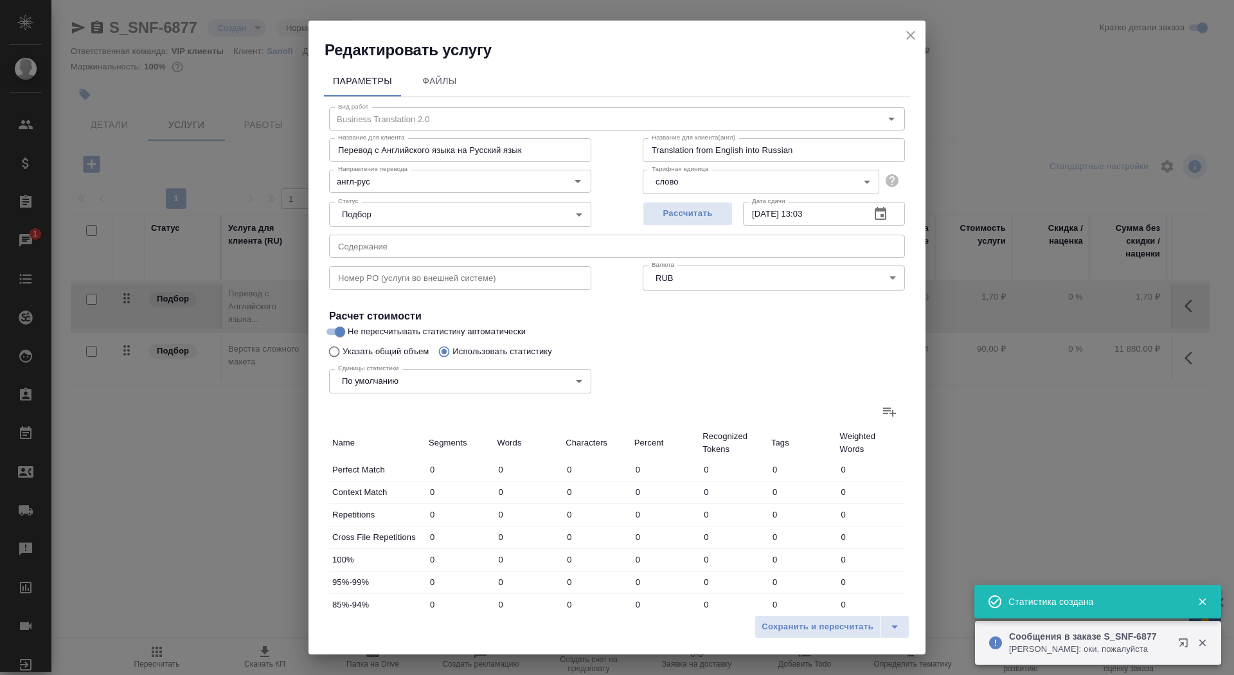
type input "9920"
type input "1018"
type input "11399"
type input "76300"
type input "4868"
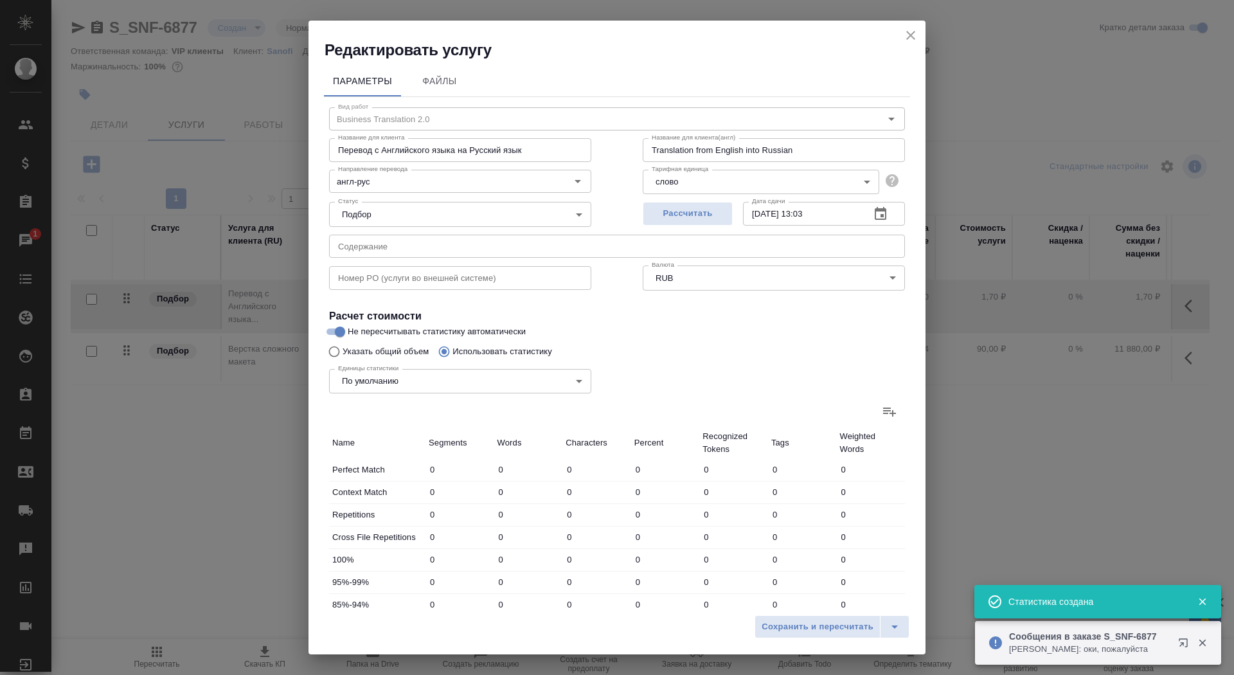
type input "31160"
type input "203635"
type input "5491"
type input "34577"
type input "226746"
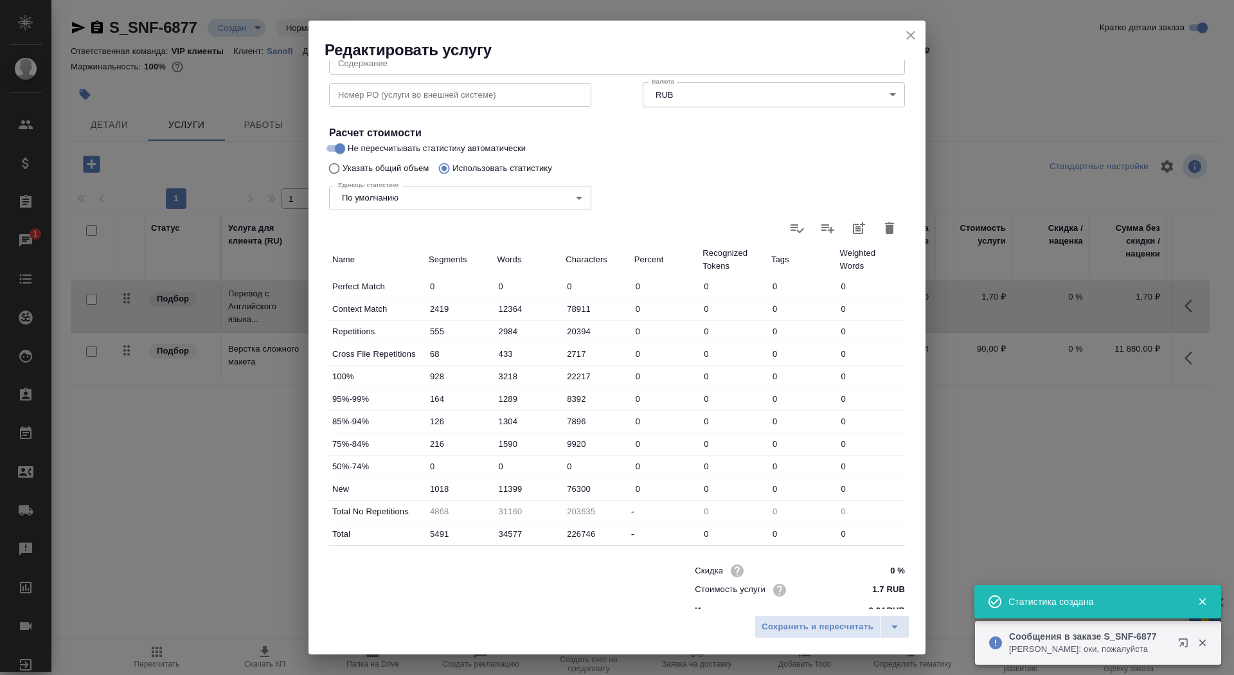
scroll to position [199, 0]
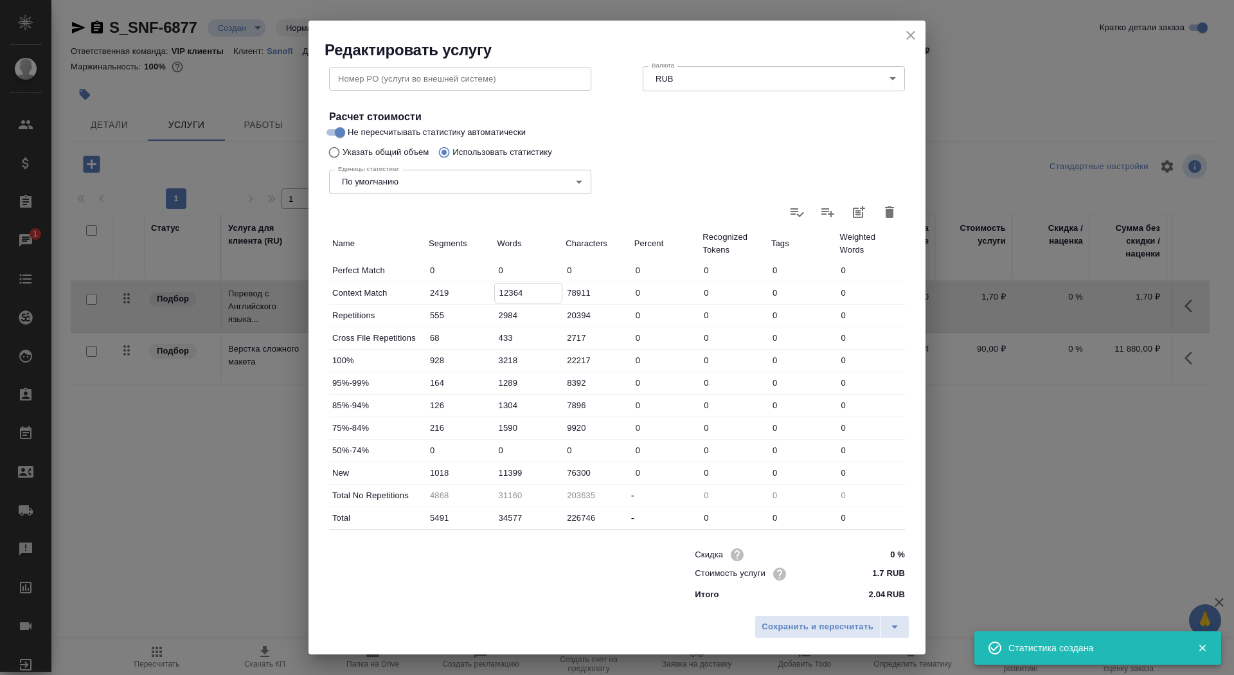
drag, startPoint x: 507, startPoint y: 295, endPoint x: 499, endPoint y: 295, distance: 7.1
click at [499, 295] on input "12364" at bounding box center [528, 292] width 67 height 19
type input "7364"
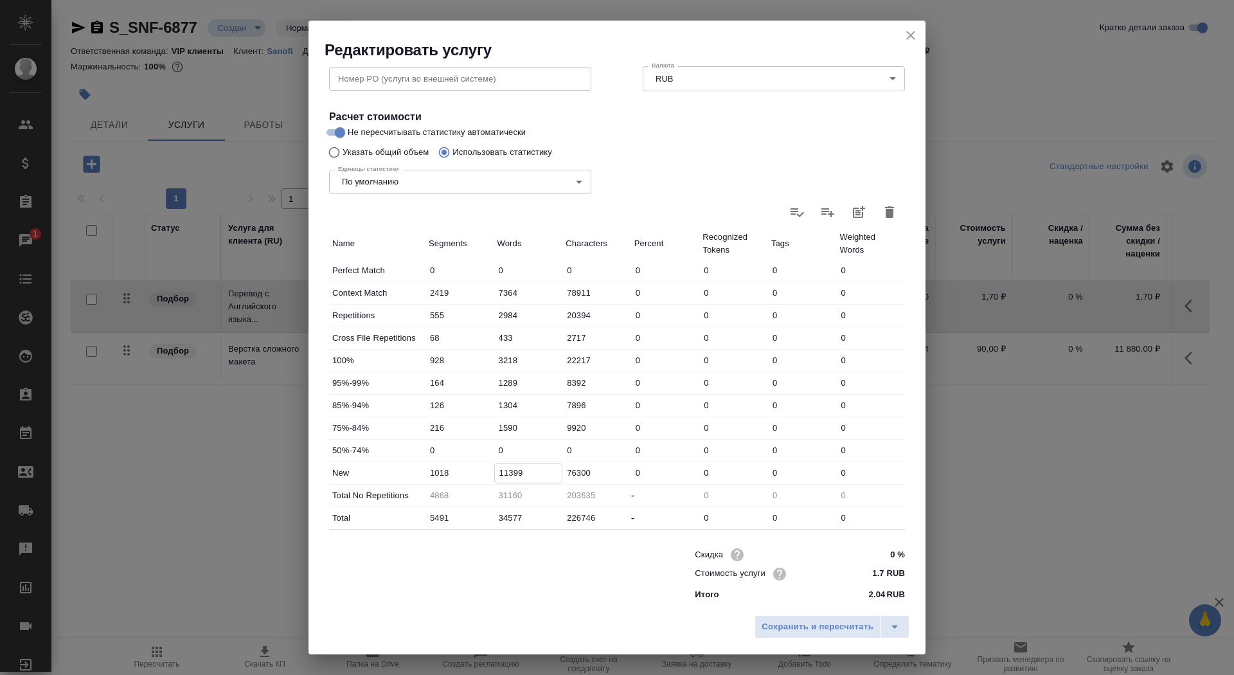
click at [508, 471] on input "11399" at bounding box center [528, 472] width 67 height 19
type input "18399"
click at [502, 359] on input "3218" at bounding box center [528, 360] width 67 height 19
type input "2218"
click at [506, 472] on input "18399" at bounding box center [528, 472] width 67 height 19
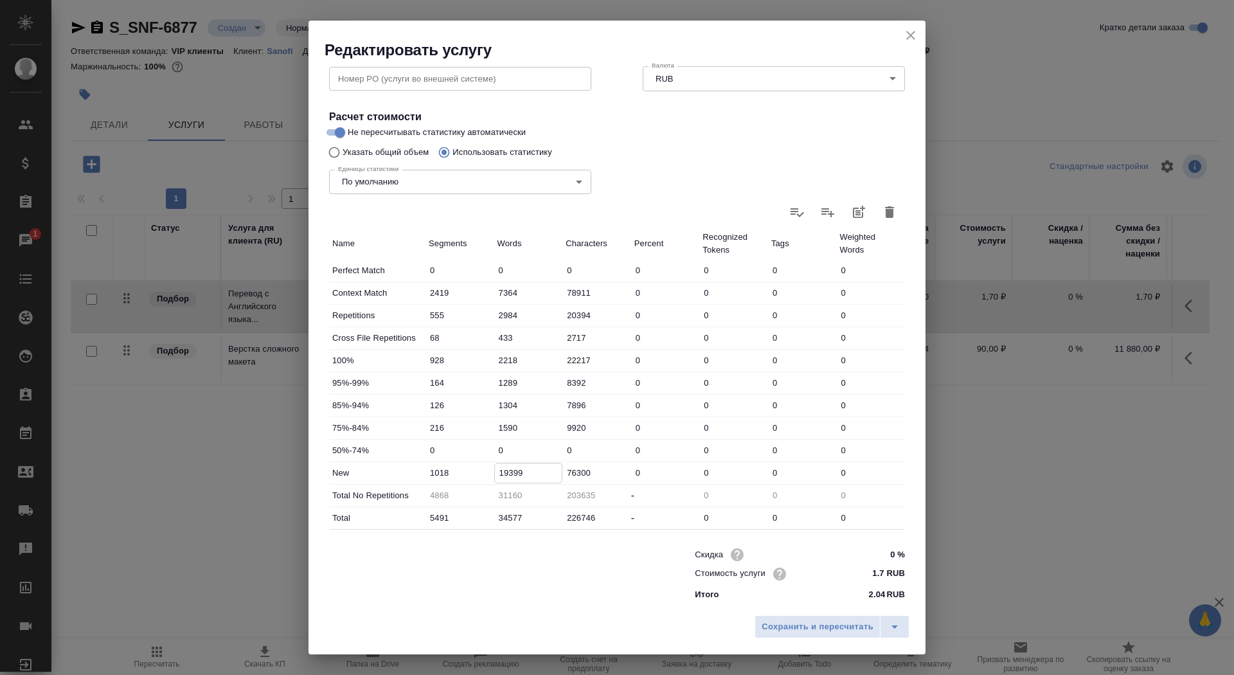
type input "19399"
click at [504, 359] on input "2218" at bounding box center [528, 360] width 67 height 19
type input "1218"
click at [502, 471] on input "19399" at bounding box center [528, 472] width 67 height 19
type input "29399"
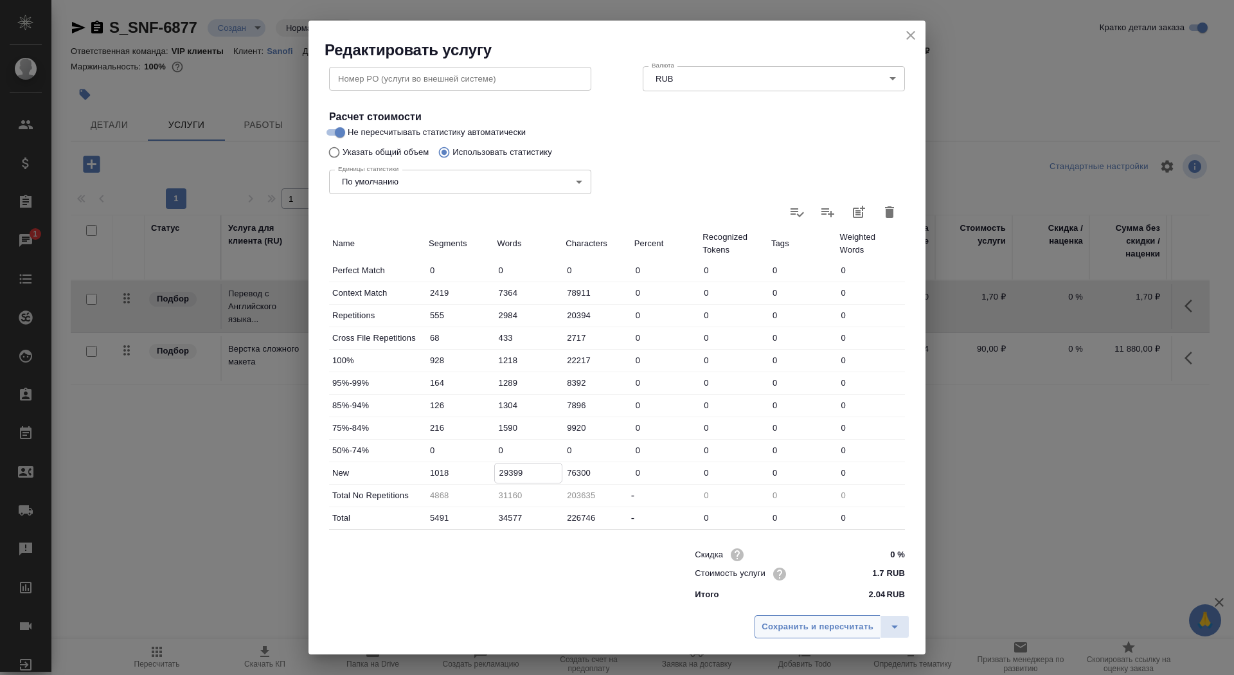
click at [807, 631] on span "Сохранить и пересчитать" at bounding box center [818, 627] width 112 height 15
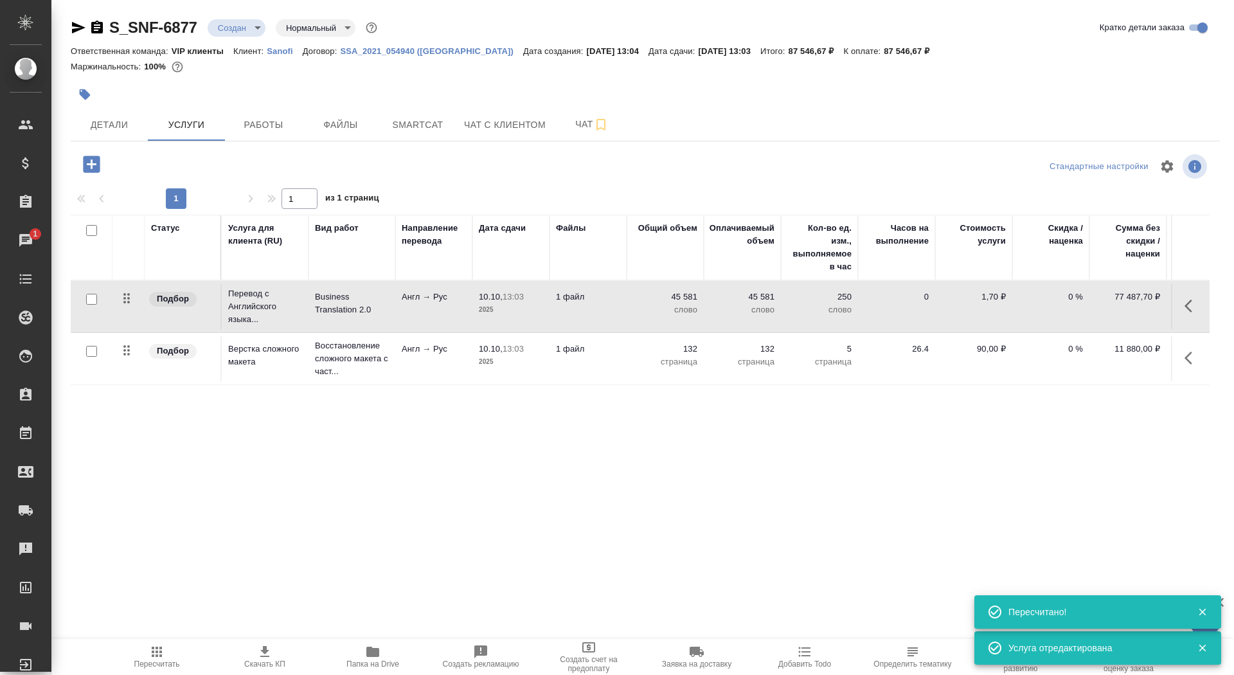
click at [577, 299] on p "1 файл" at bounding box center [588, 297] width 64 height 13
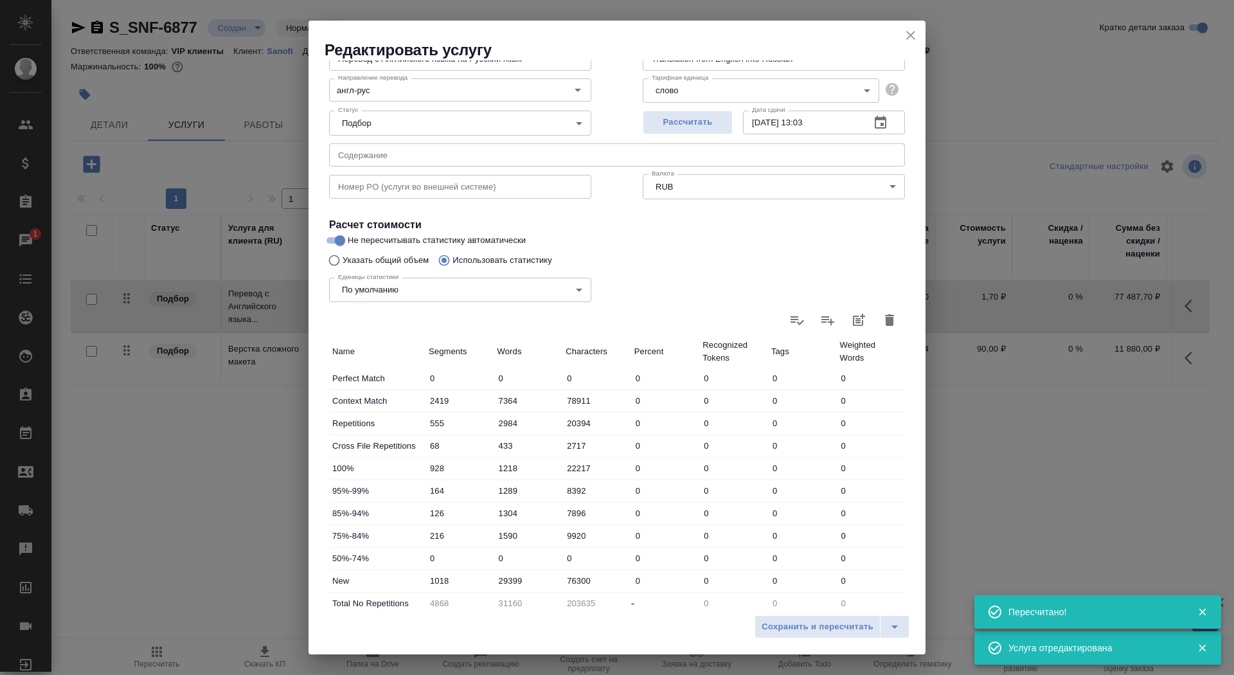
scroll to position [172, 0]
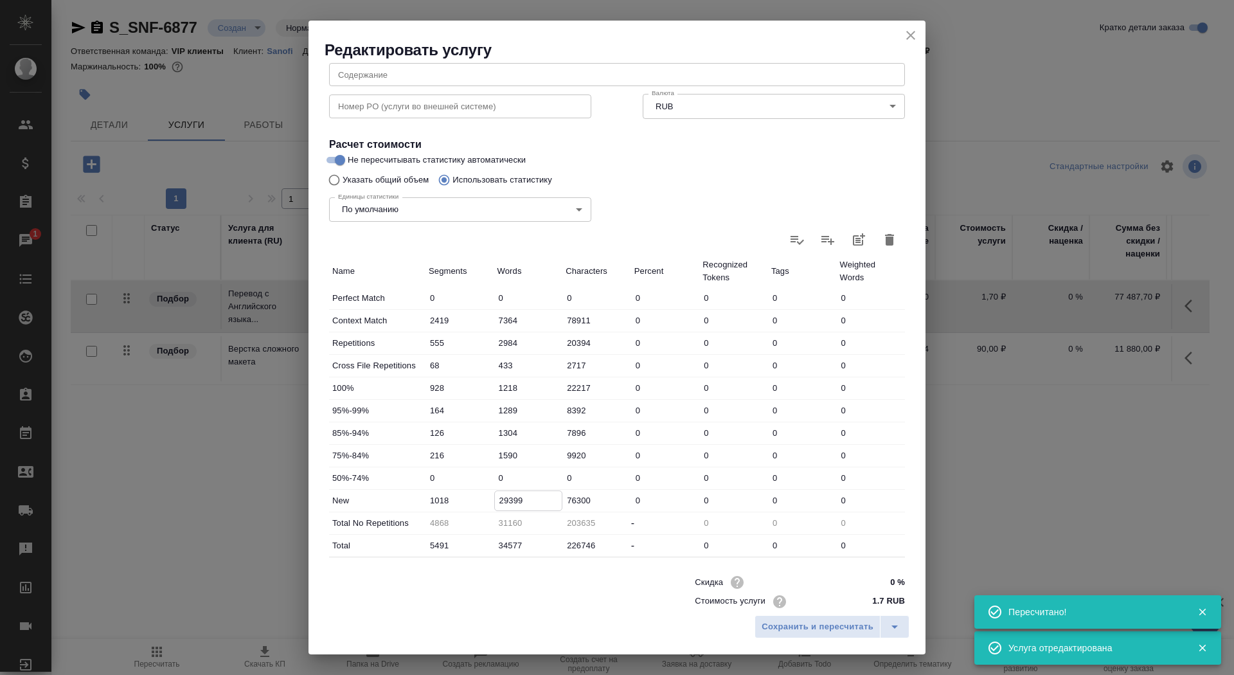
drag, startPoint x: 507, startPoint y: 499, endPoint x: 483, endPoint y: 499, distance: 23.8
click at [483, 499] on div "New 1018 29399 76300 0 0 0 0" at bounding box center [617, 501] width 576 height 22
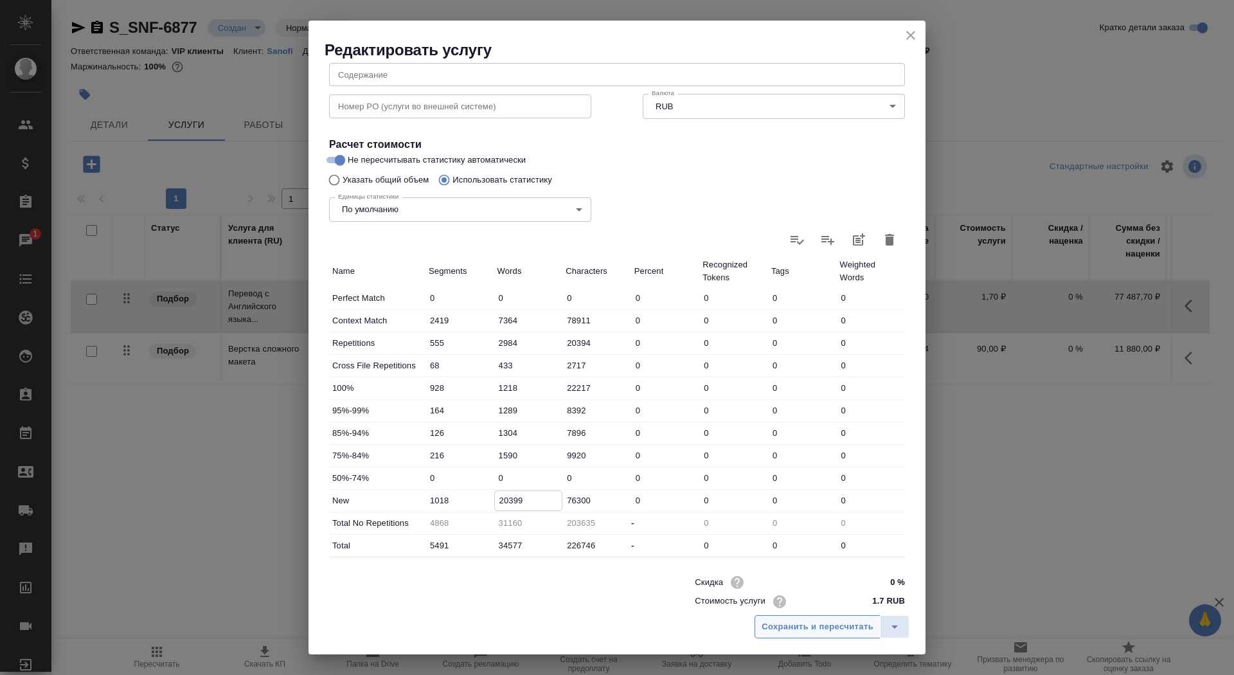
type input "20399"
click at [786, 627] on span "Сохранить и пересчитать" at bounding box center [818, 627] width 112 height 15
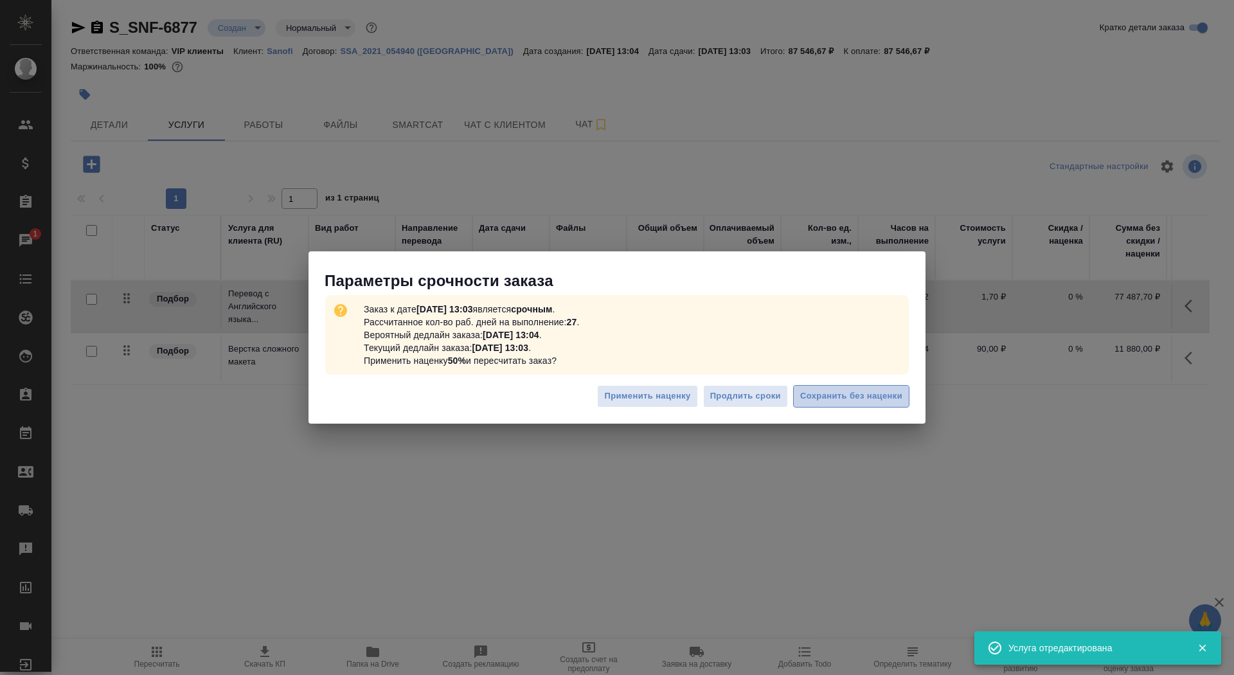
click at [860, 391] on span "Сохранить без наценки" at bounding box center [851, 396] width 102 height 15
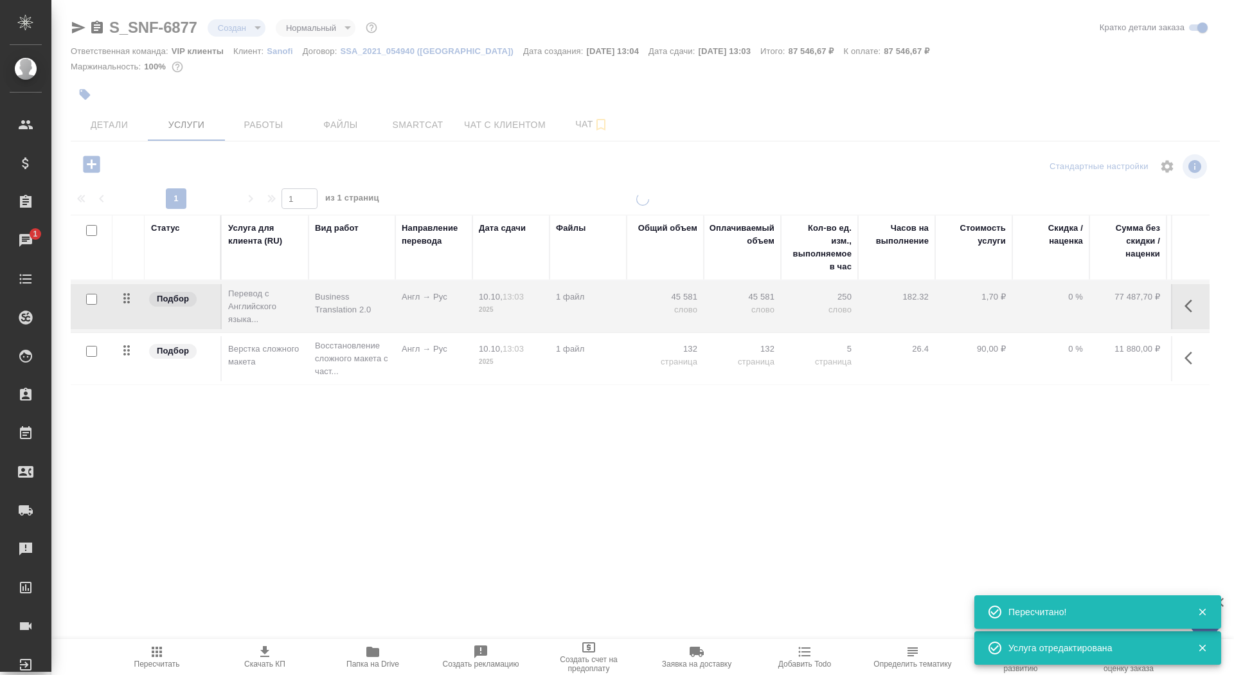
type input "urgent"
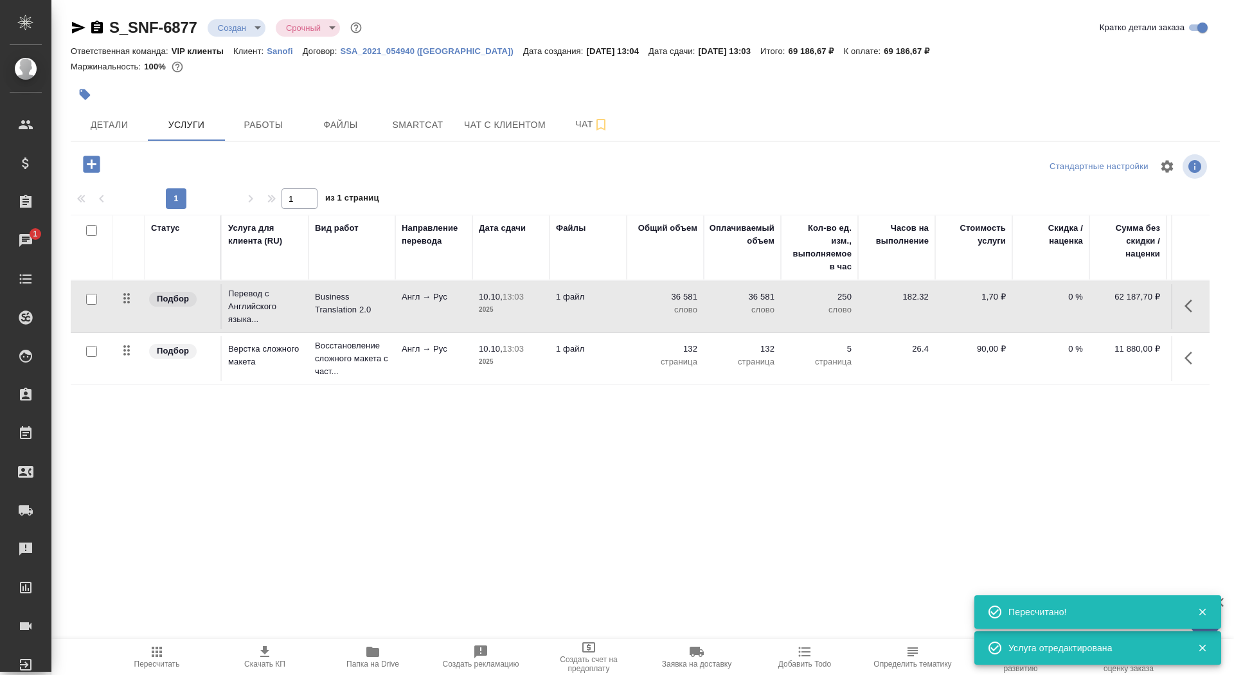
click at [273, 649] on span "Скачать КП" at bounding box center [265, 656] width 93 height 24
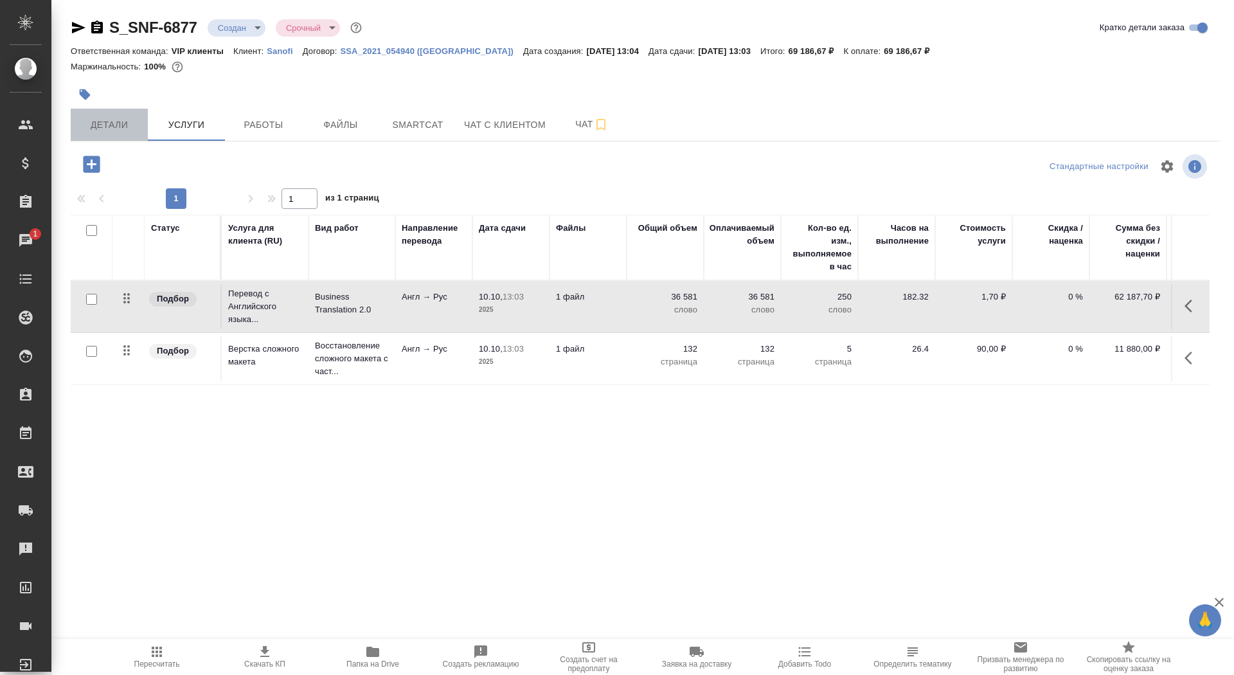
click at [108, 124] on span "Детали" at bounding box center [109, 125] width 62 height 16
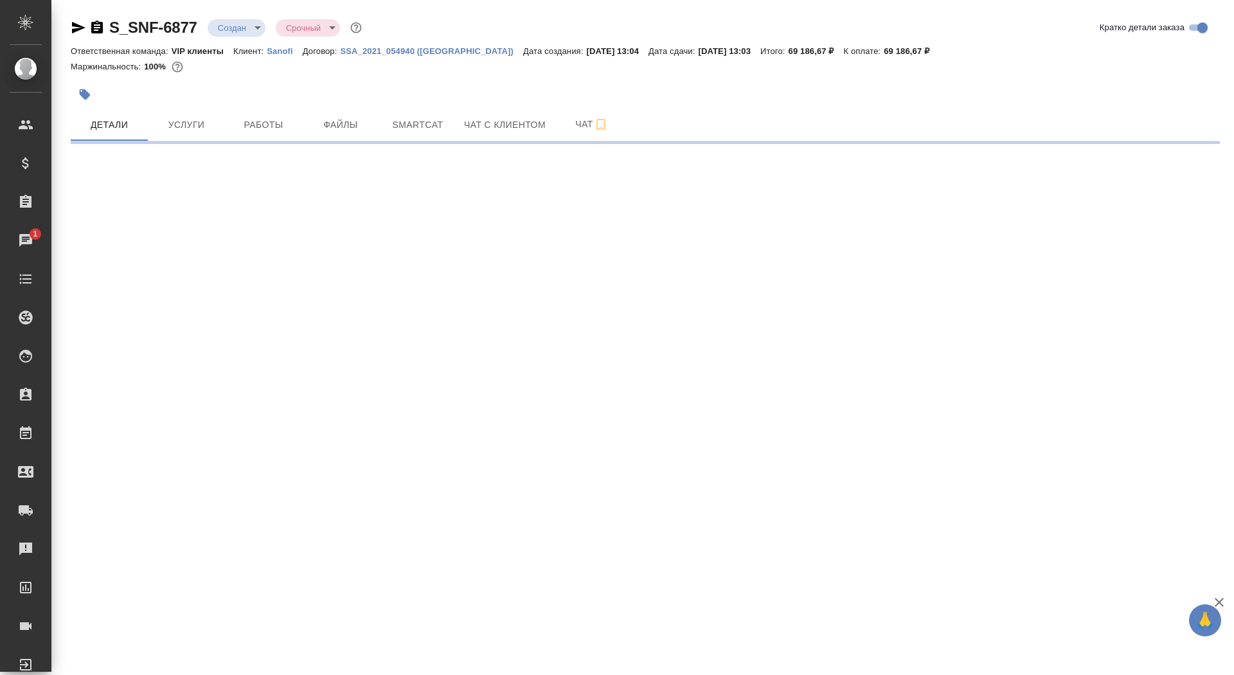
select select "RU"
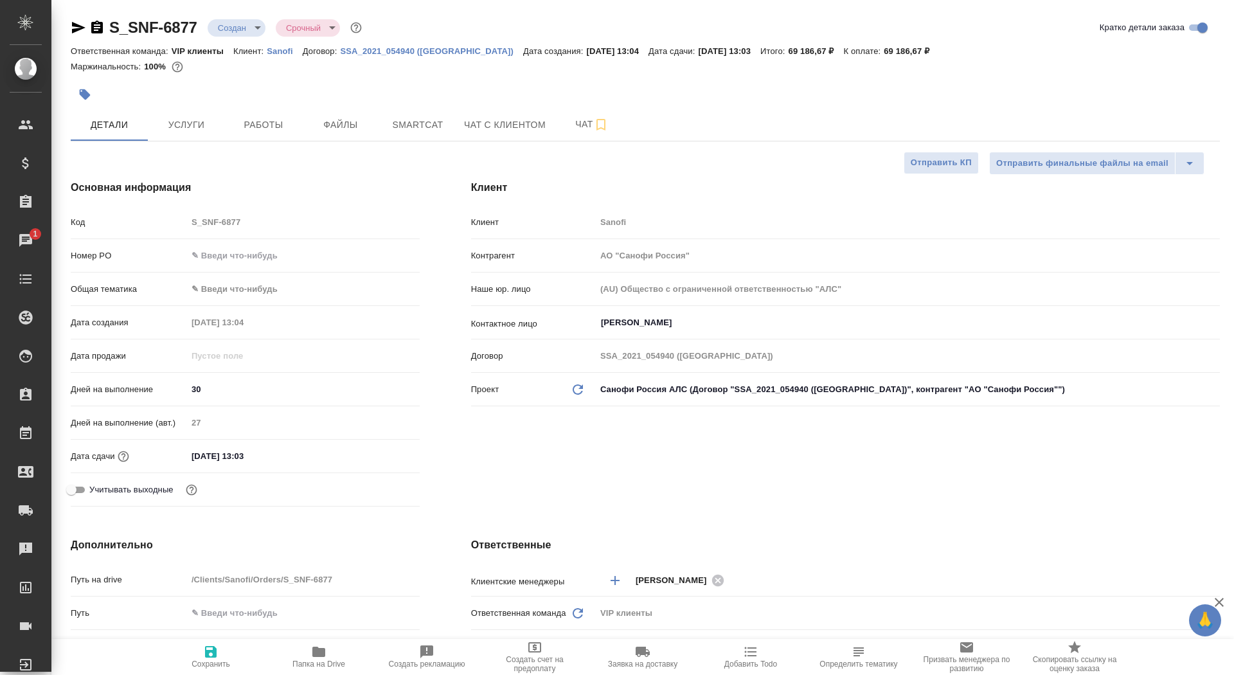
type textarea "x"
click at [142, 657] on div "Сохранить Папка на Drive Создать рекламацию Создать счет на предоплату Заявка н…" at bounding box center [642, 657] width 1183 height 36
click at [933, 166] on span "Отправить КП" at bounding box center [941, 163] width 61 height 15
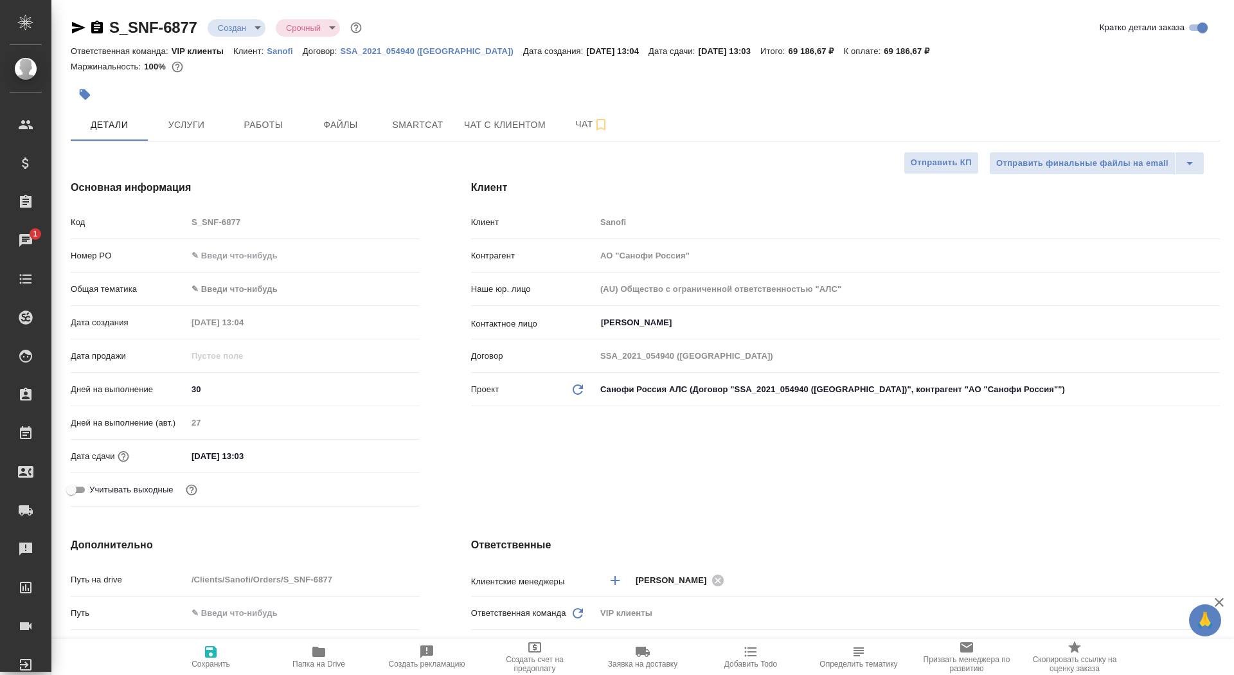
type textarea "x"
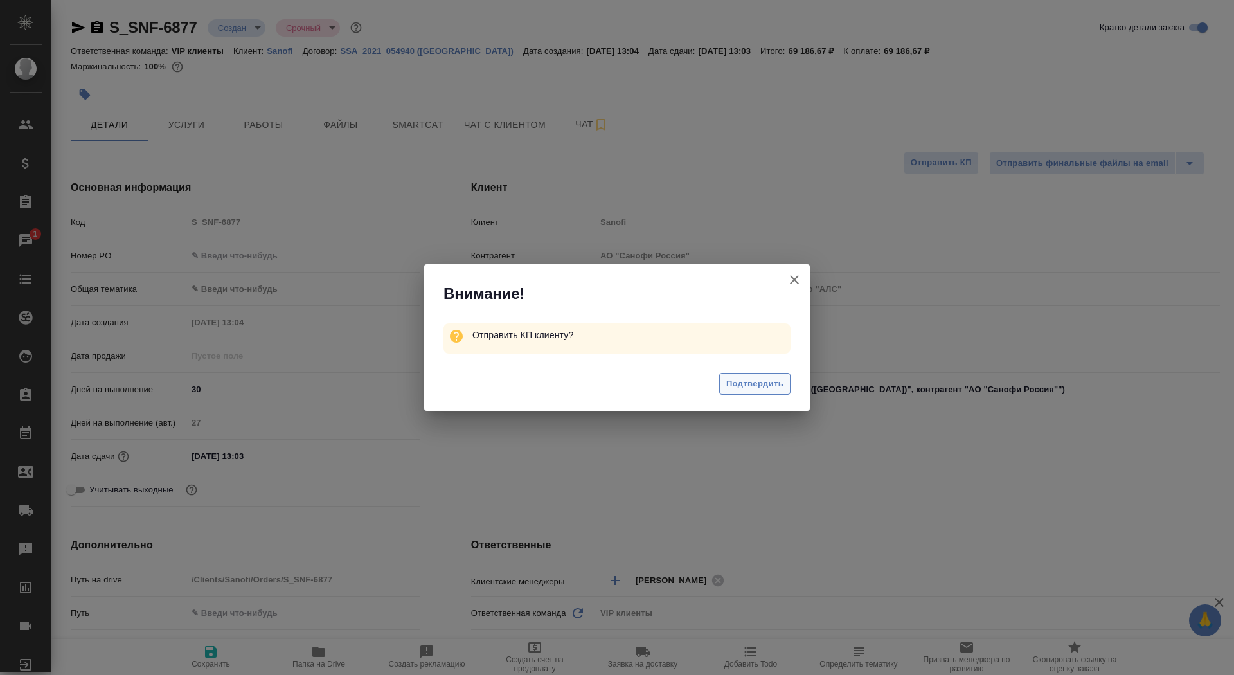
click at [755, 381] on span "Подтвердить" at bounding box center [754, 384] width 57 height 15
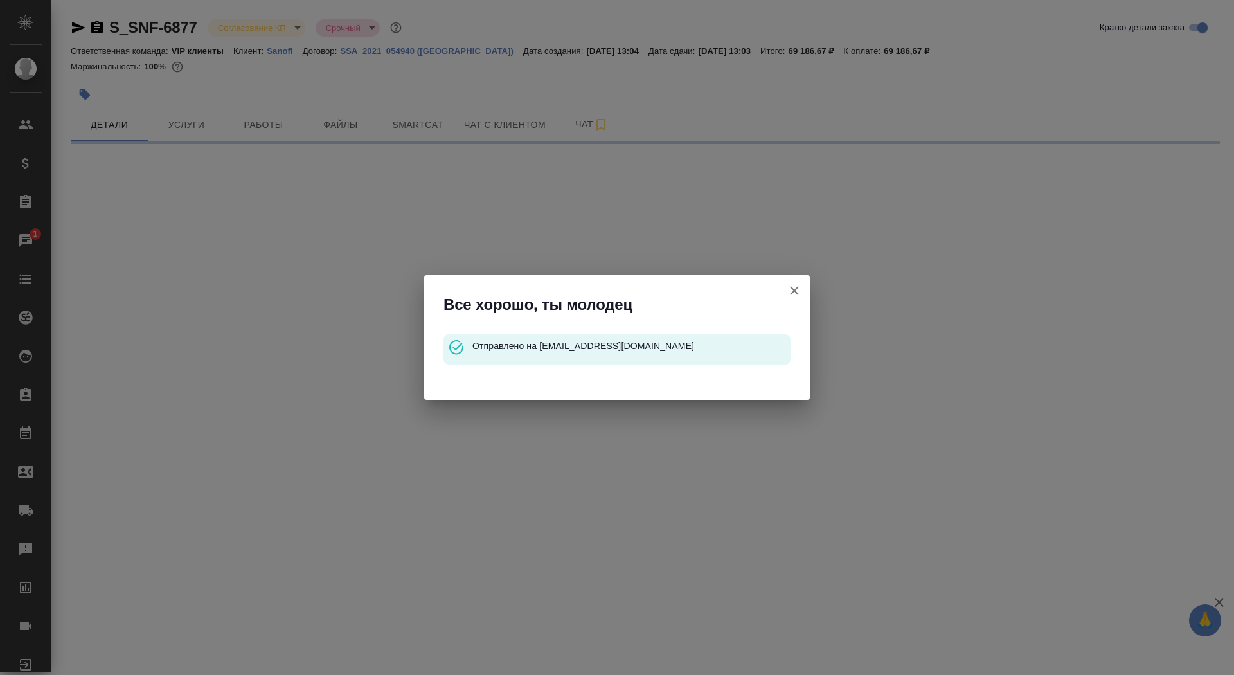
select select "RU"
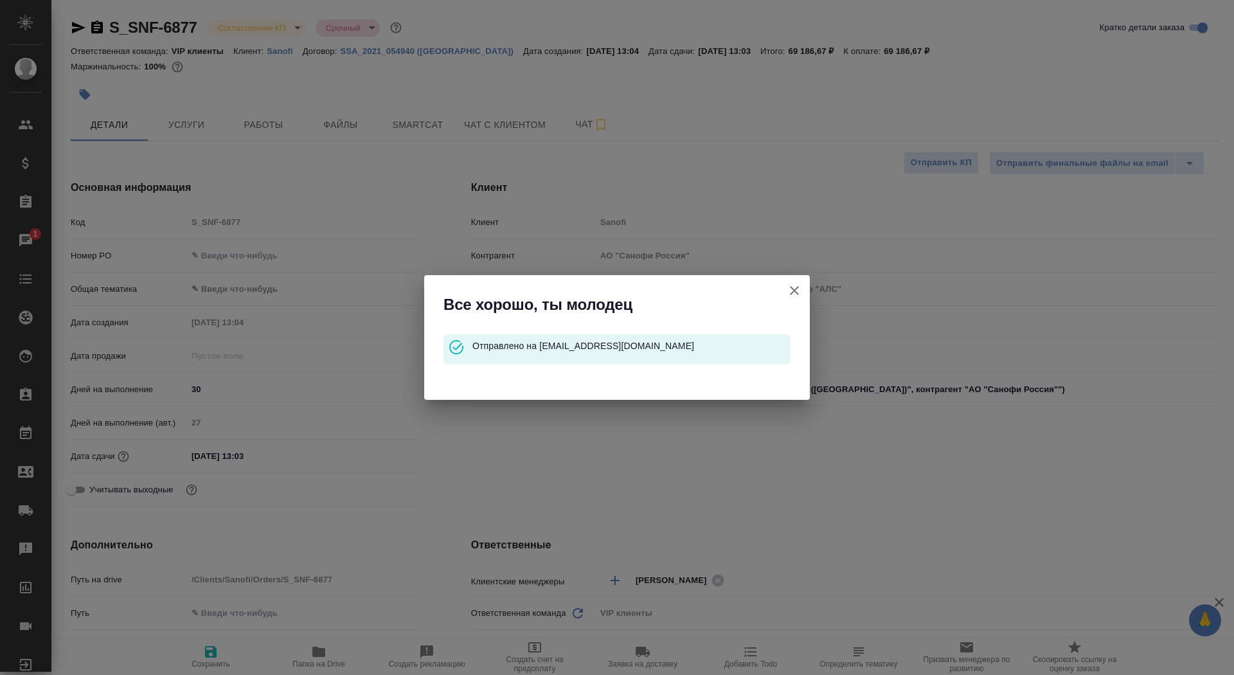
type textarea "x"
click at [796, 291] on icon "button" at bounding box center [794, 290] width 15 height 15
type textarea "x"
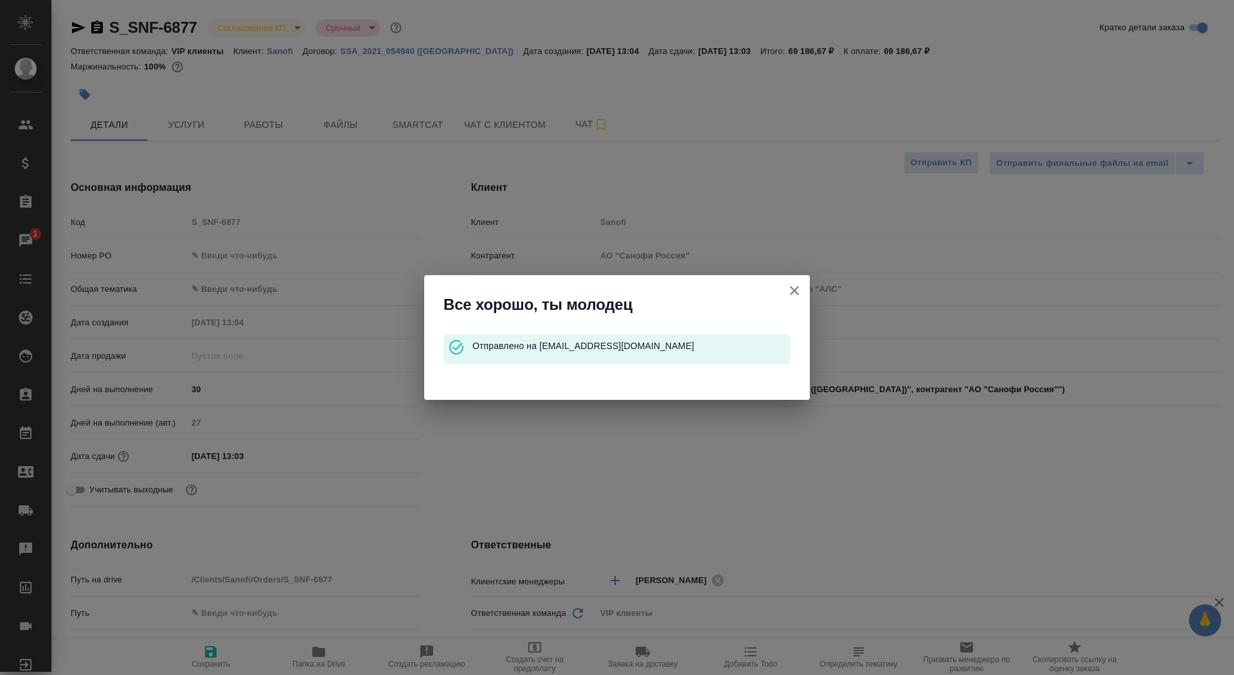
type textarea "x"
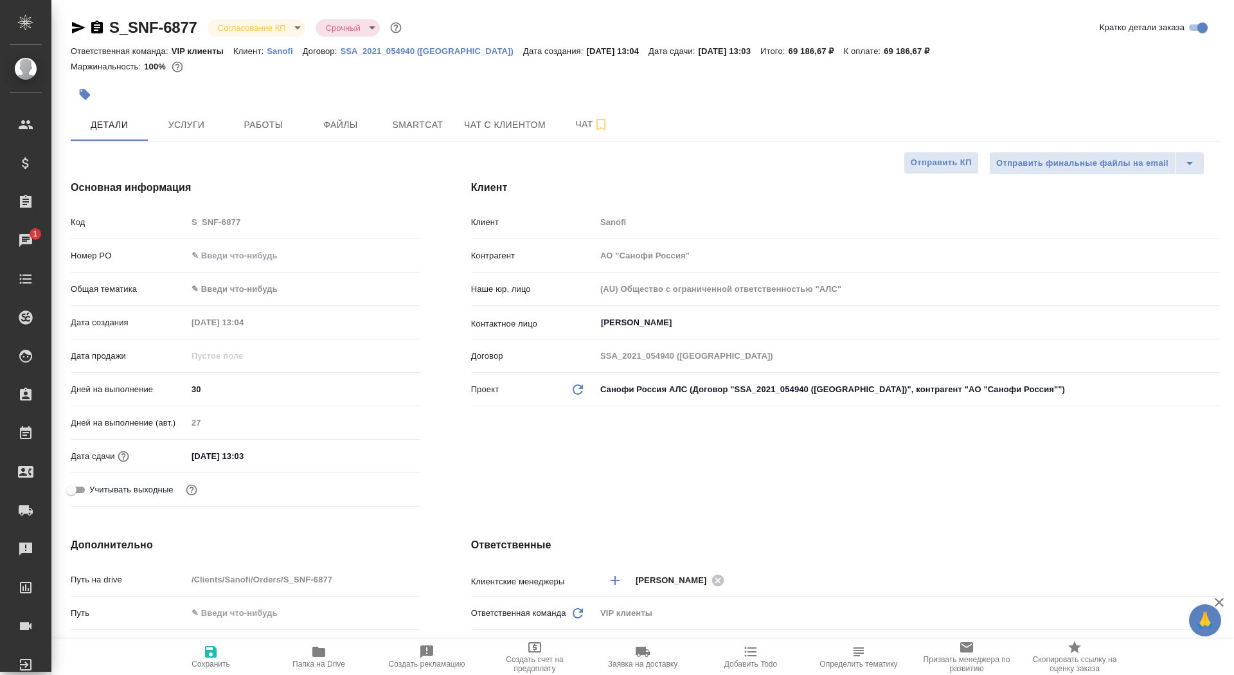
type textarea "x"
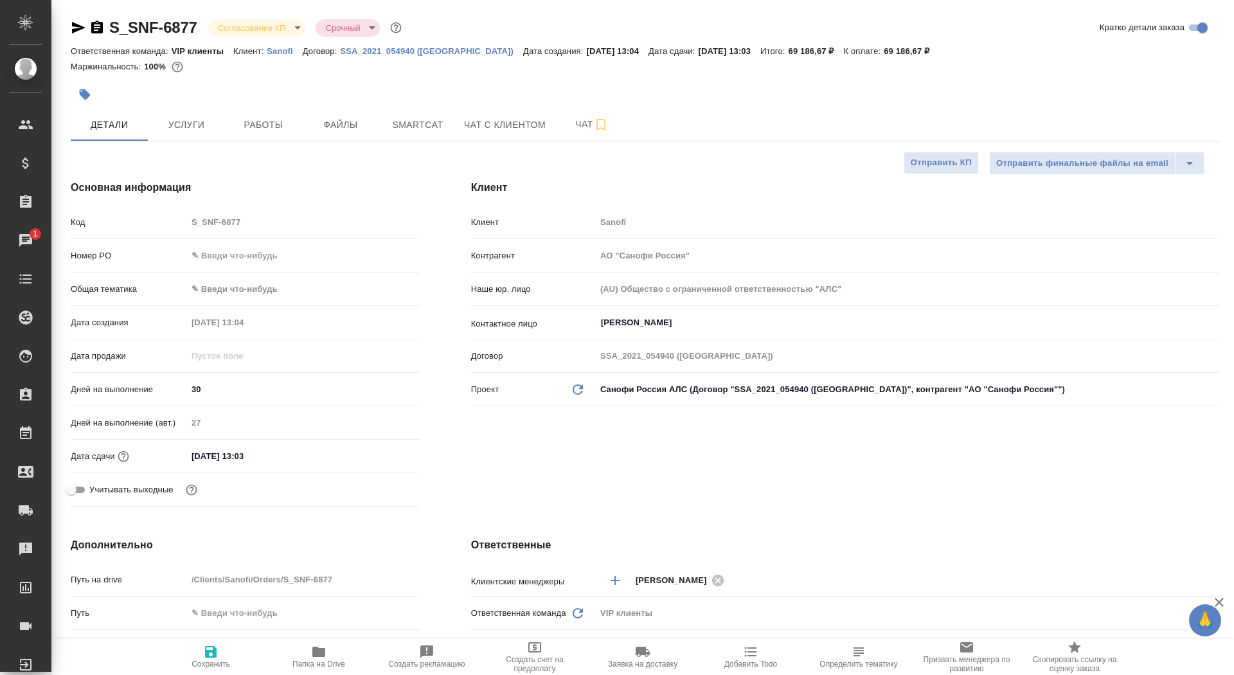
type textarea "x"
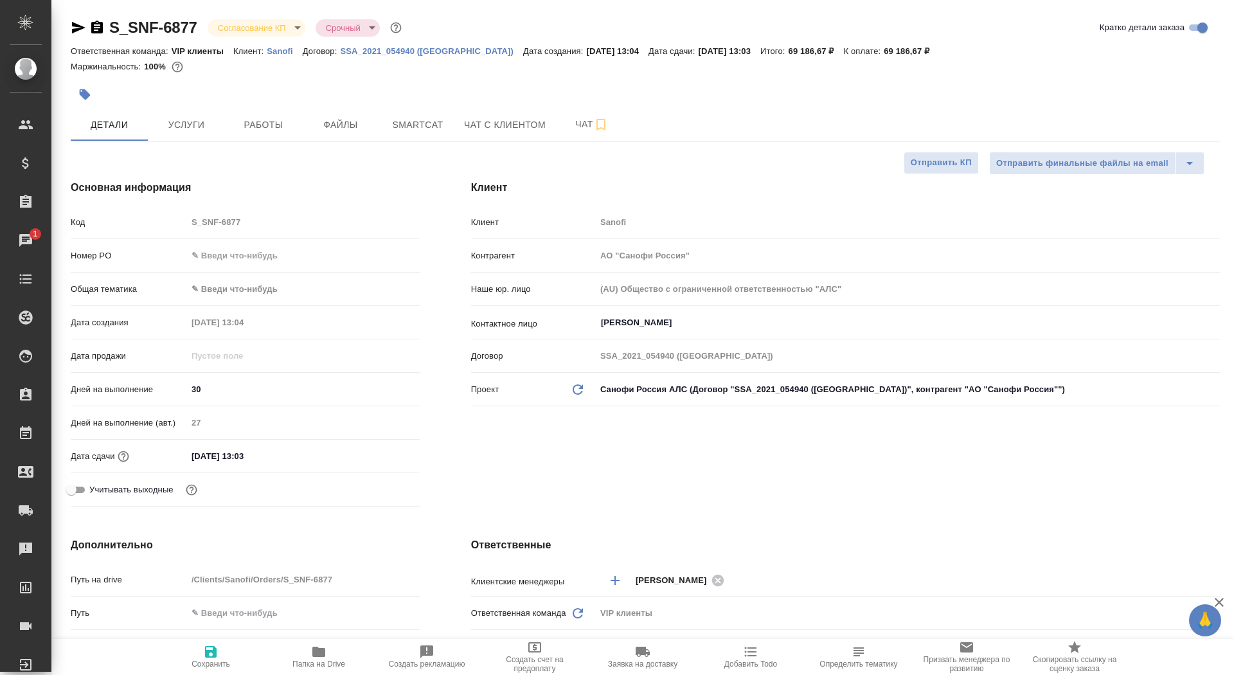
type textarea "x"
click at [496, 419] on div "Клиент Клиент Sanofi Контрагент АО "Санофи Россия" Наше юр. лицо (AU) Общество …" at bounding box center [845, 345] width 800 height 383
click at [94, 36] on div "S_SNF-6877 Согласование КП kpNegotiation Срочный urgent" at bounding box center [238, 27] width 334 height 21
click at [94, 28] on icon "button" at bounding box center [97, 27] width 12 height 13
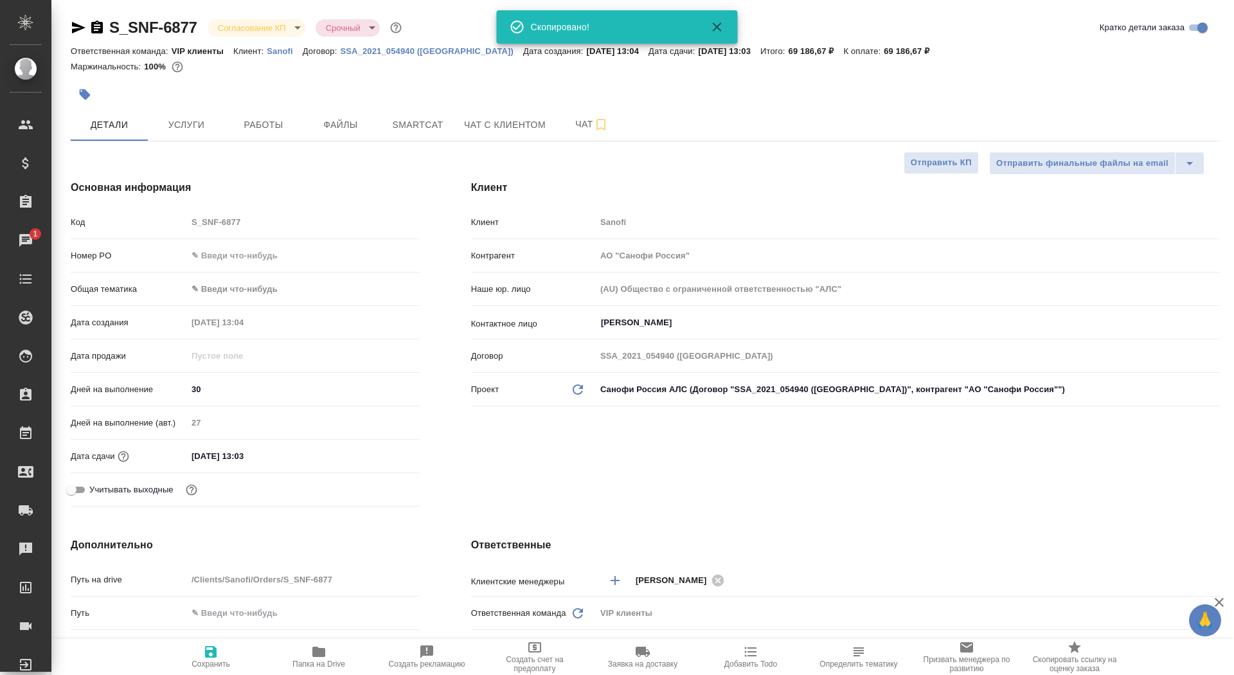
type textarea "x"
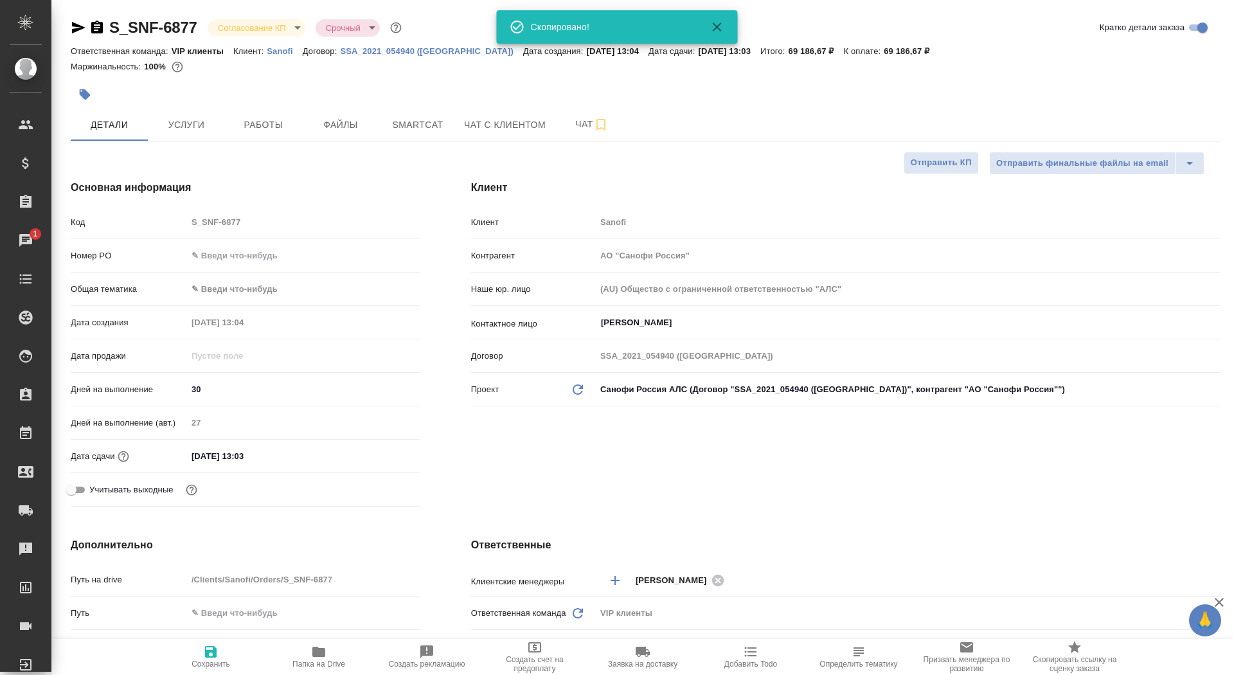
type textarea "x"
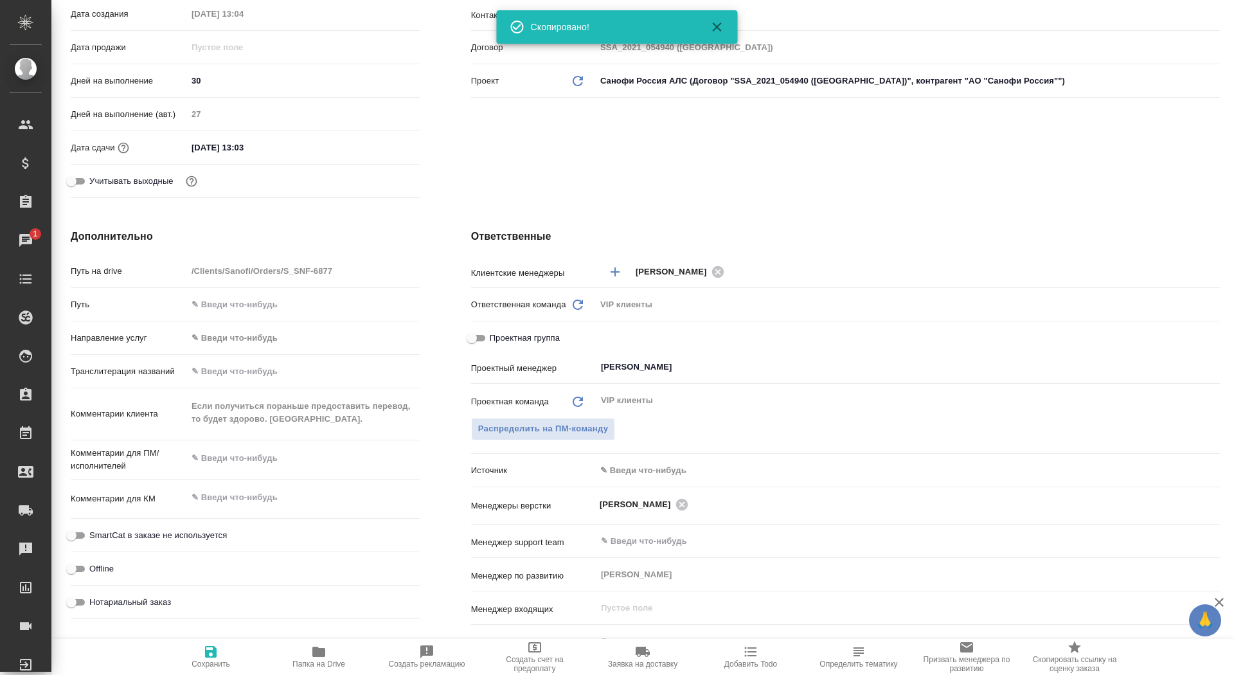
scroll to position [446, 0]
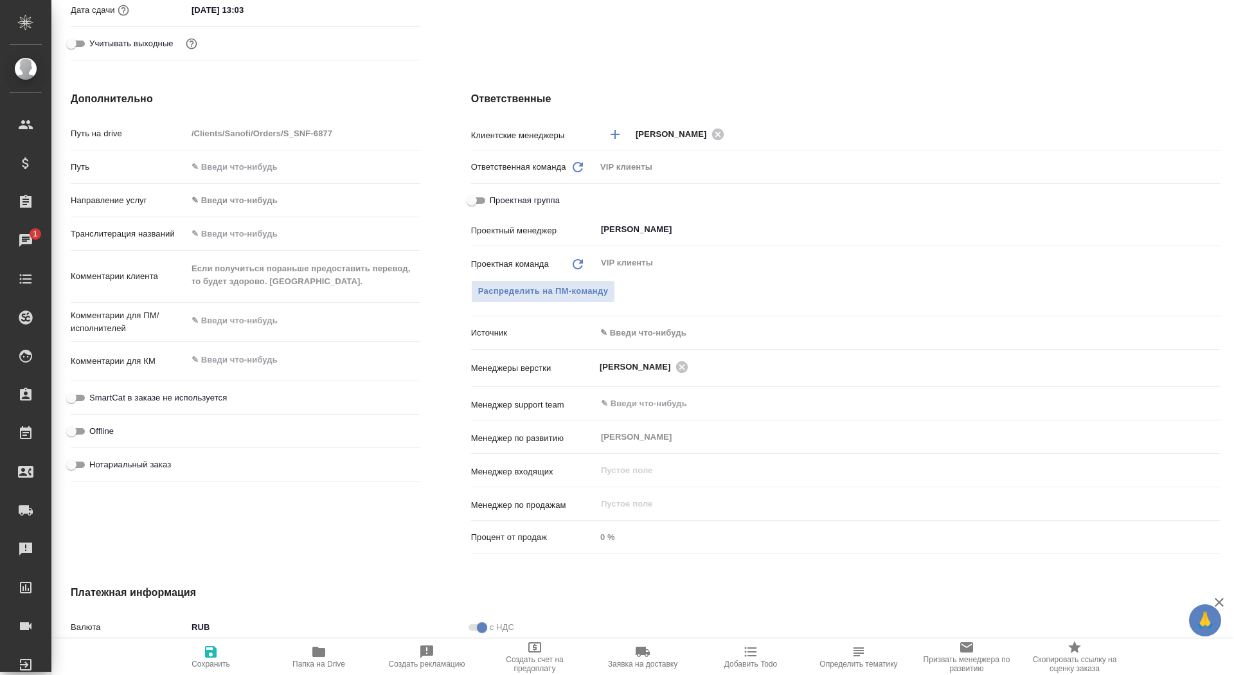
type textarea "x"
click at [298, 316] on textarea at bounding box center [303, 321] width 233 height 22
type textarea "x"
type textarea "к"
type textarea "x"
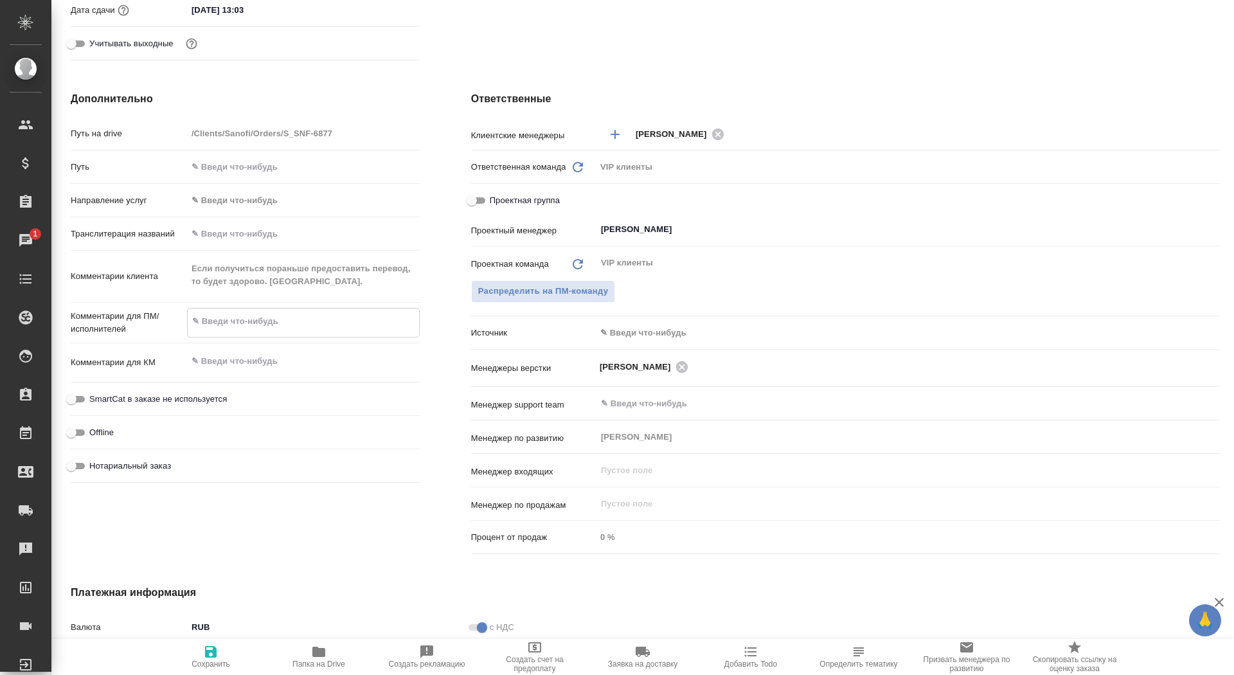
type textarea "x"
type textarea "ко"
type textarea "x"
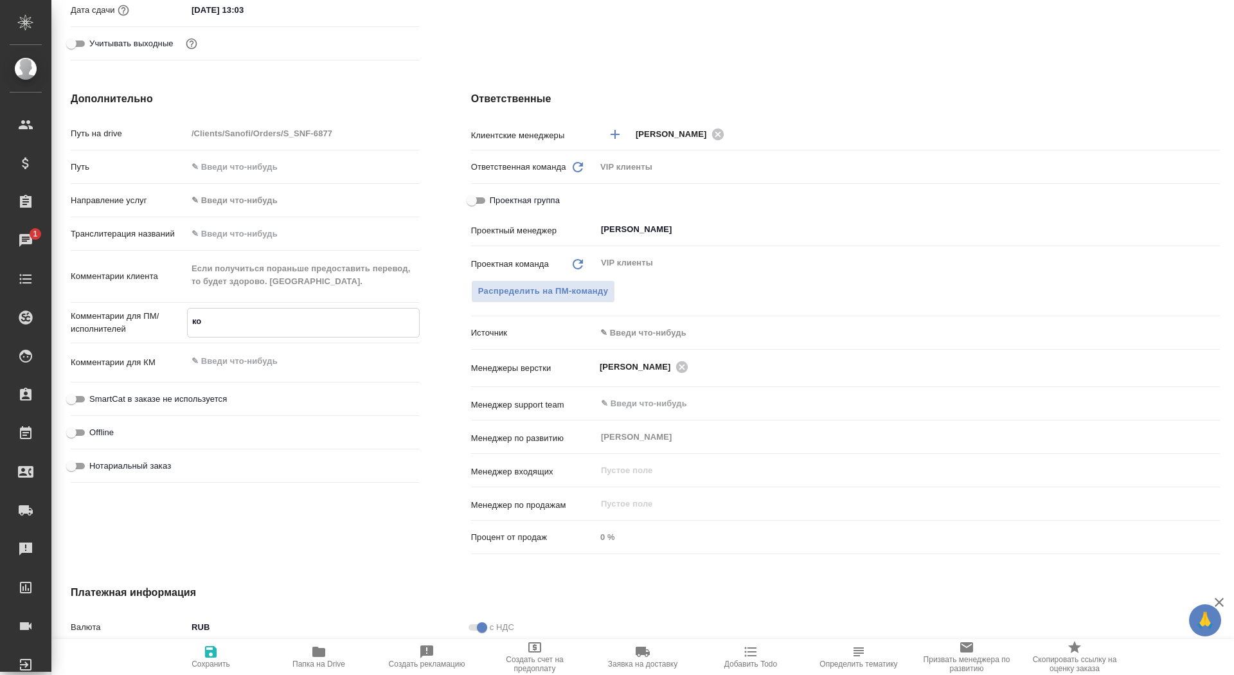
type textarea "x"
type textarea "кол"
type textarea "x"
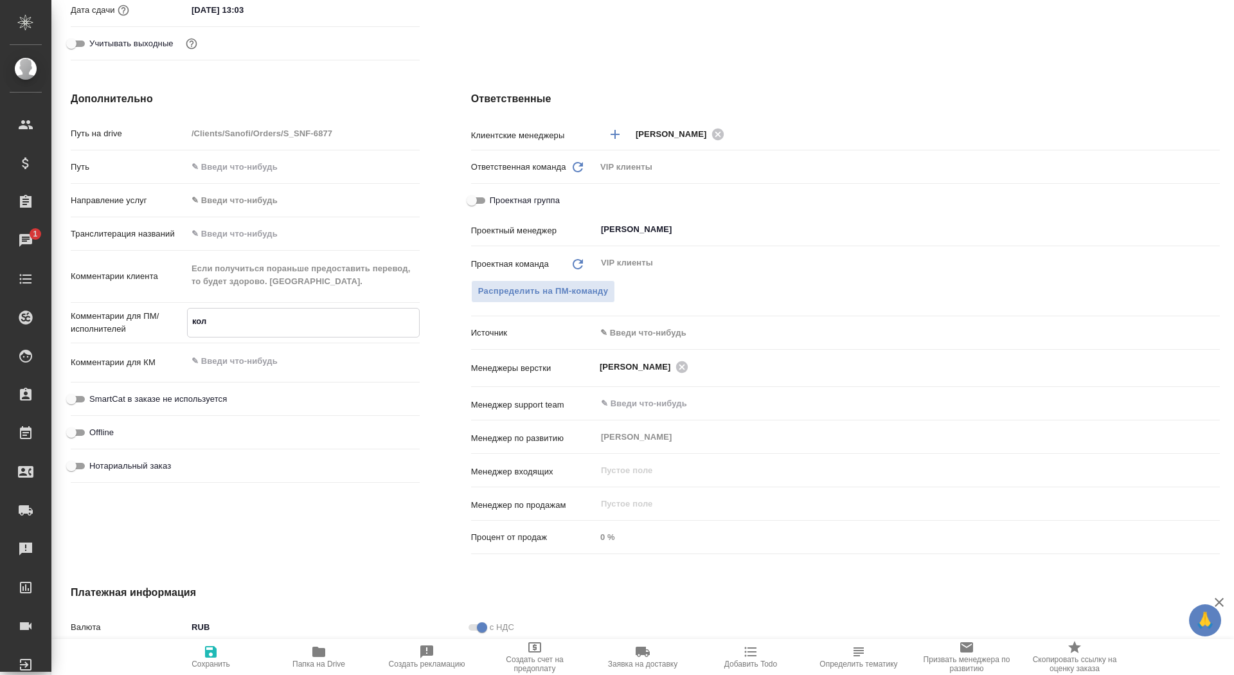
type textarea "колл"
type textarea "x"
type textarea "колле"
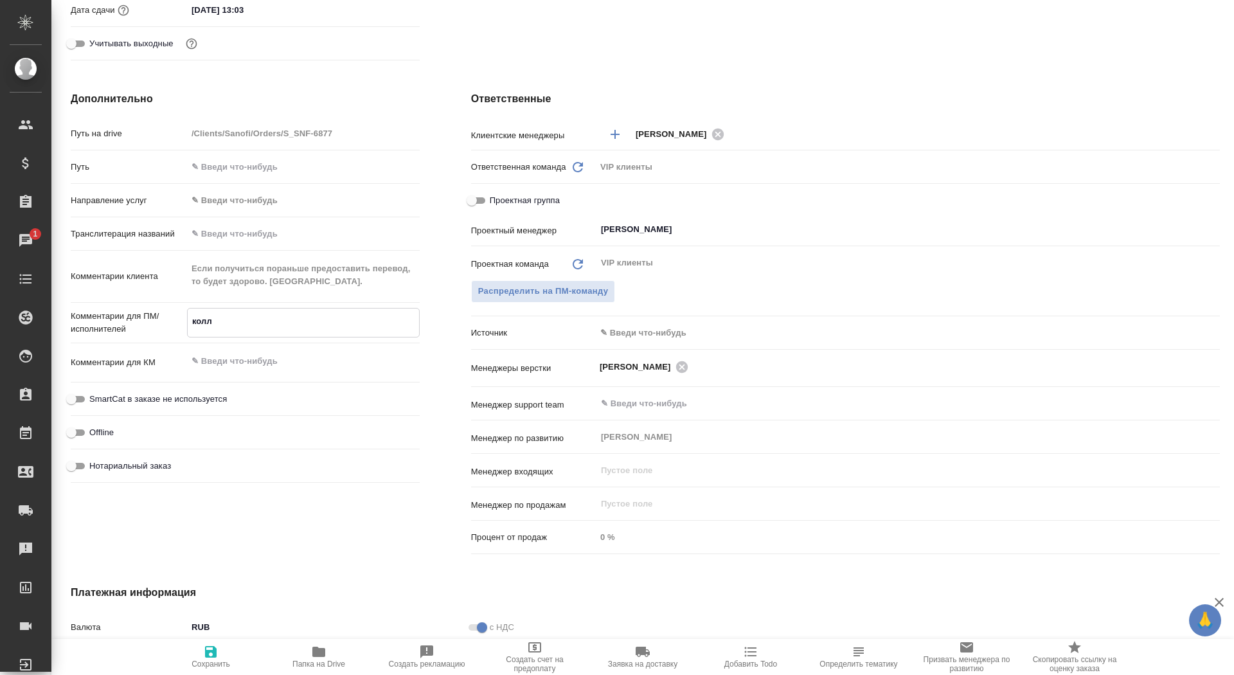
type textarea "x"
type textarea "коллег"
type textarea "x"
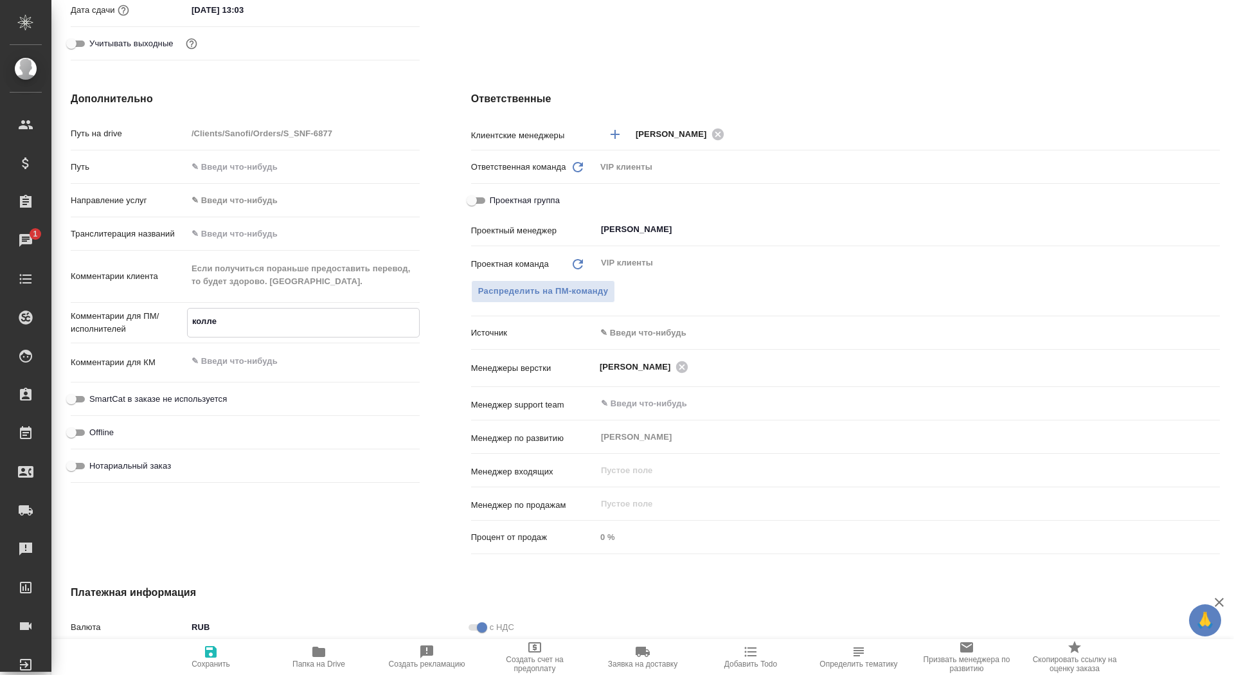
type textarea "x"
type textarea "коллеги"
type textarea "x"
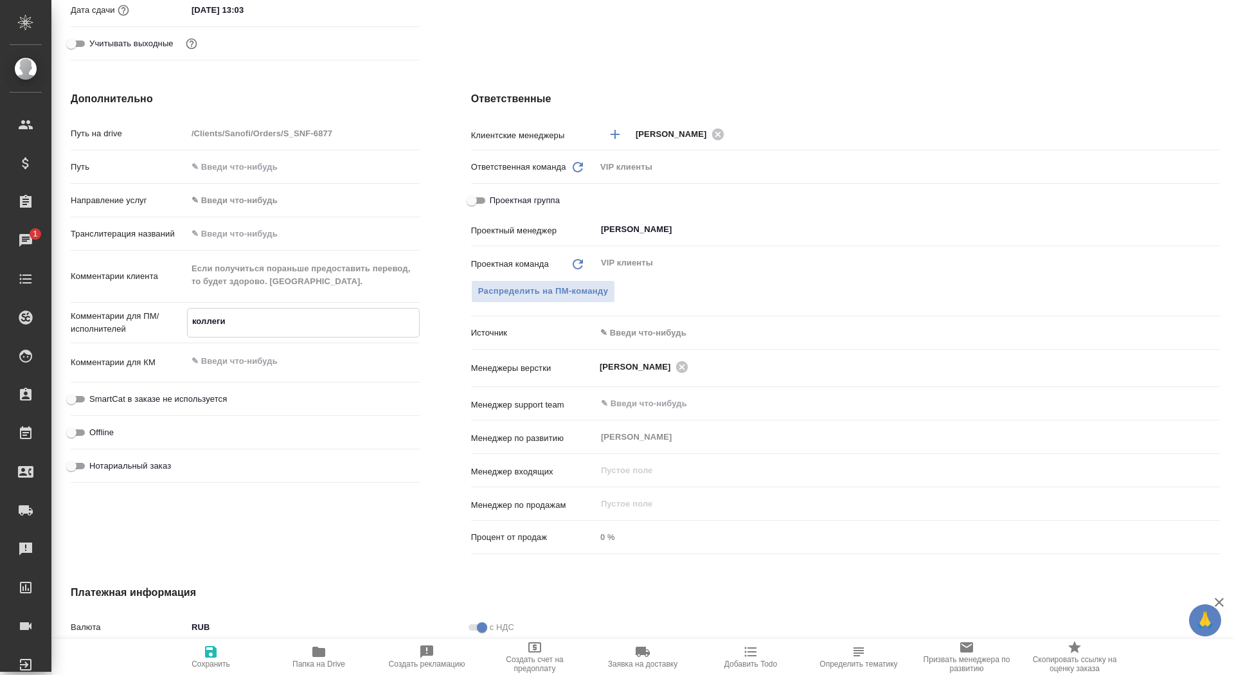
type textarea "коллеги,"
type textarea "x"
type textarea "коллеги,"
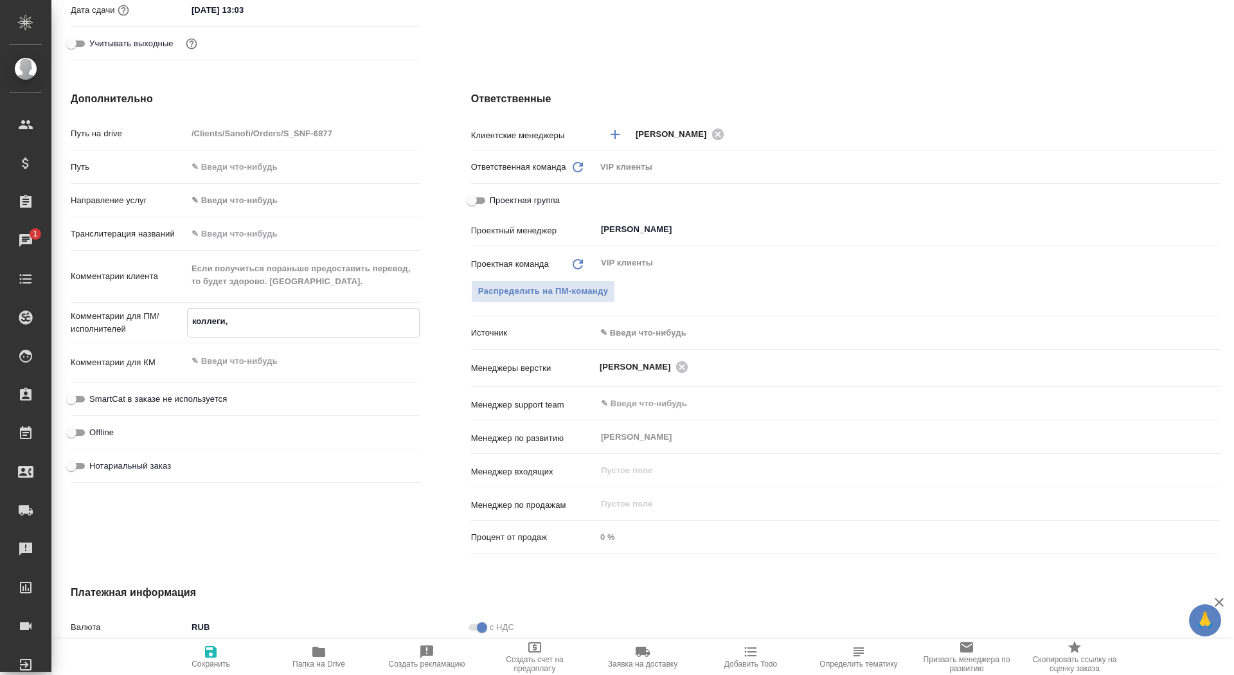
type textarea "x"
type textarea "коллеги, п"
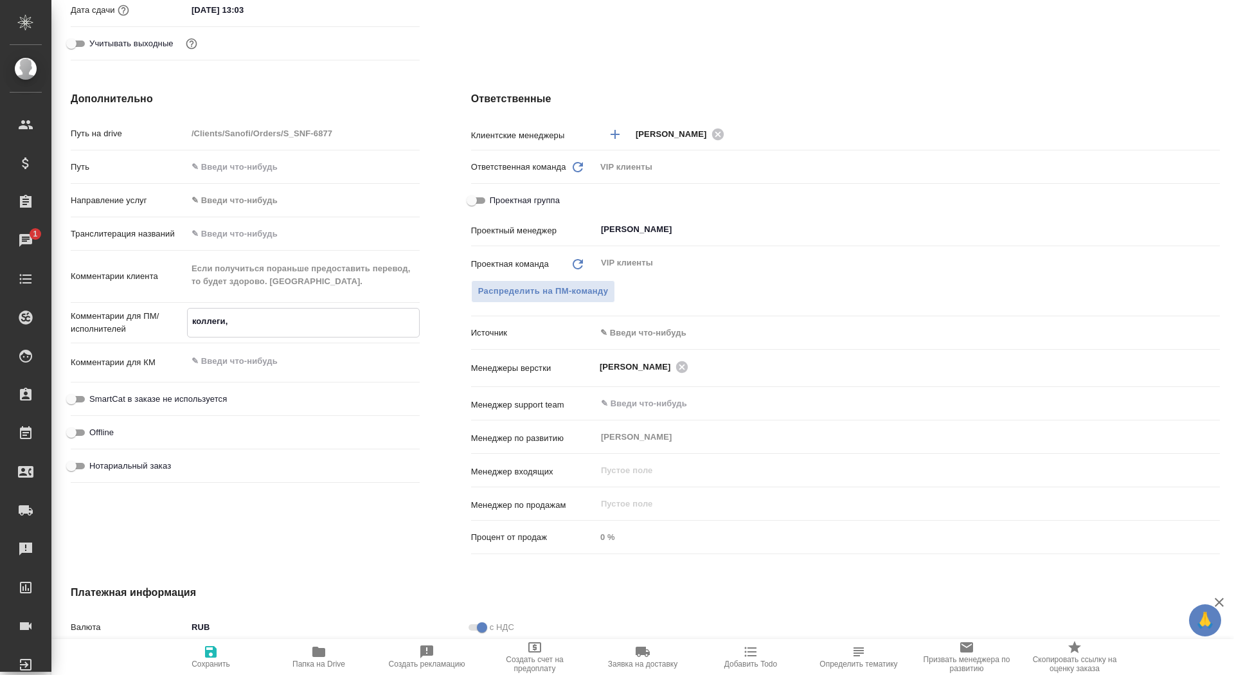
type textarea "x"
type textarea "коллеги, пр"
type textarea "x"
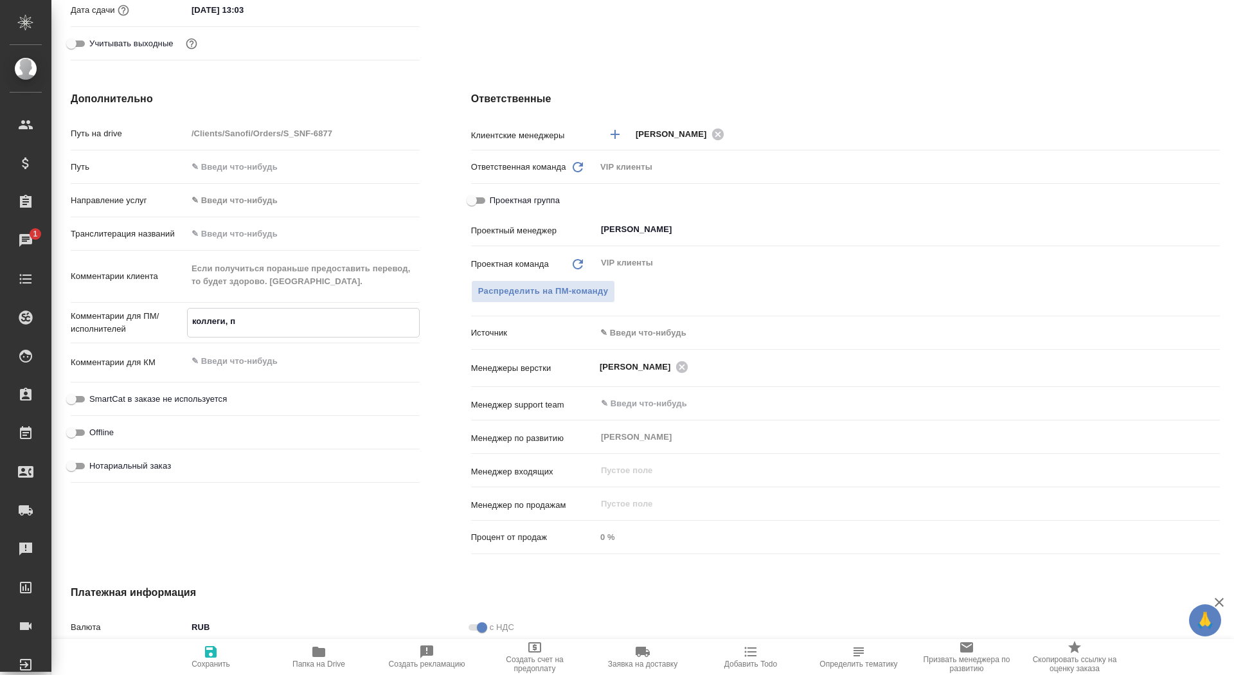
type textarea "x"
type textarea "коллеги, про"
type textarea "x"
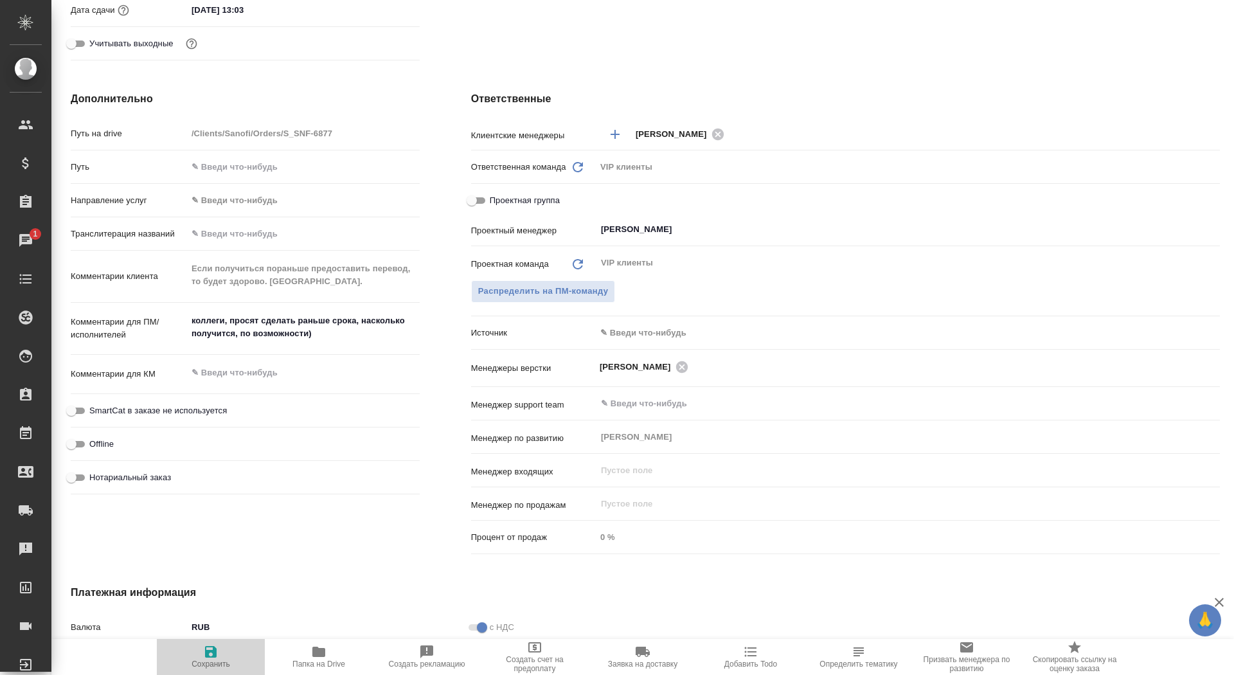
click at [168, 674] on button "Сохранить" at bounding box center [211, 657] width 108 height 36
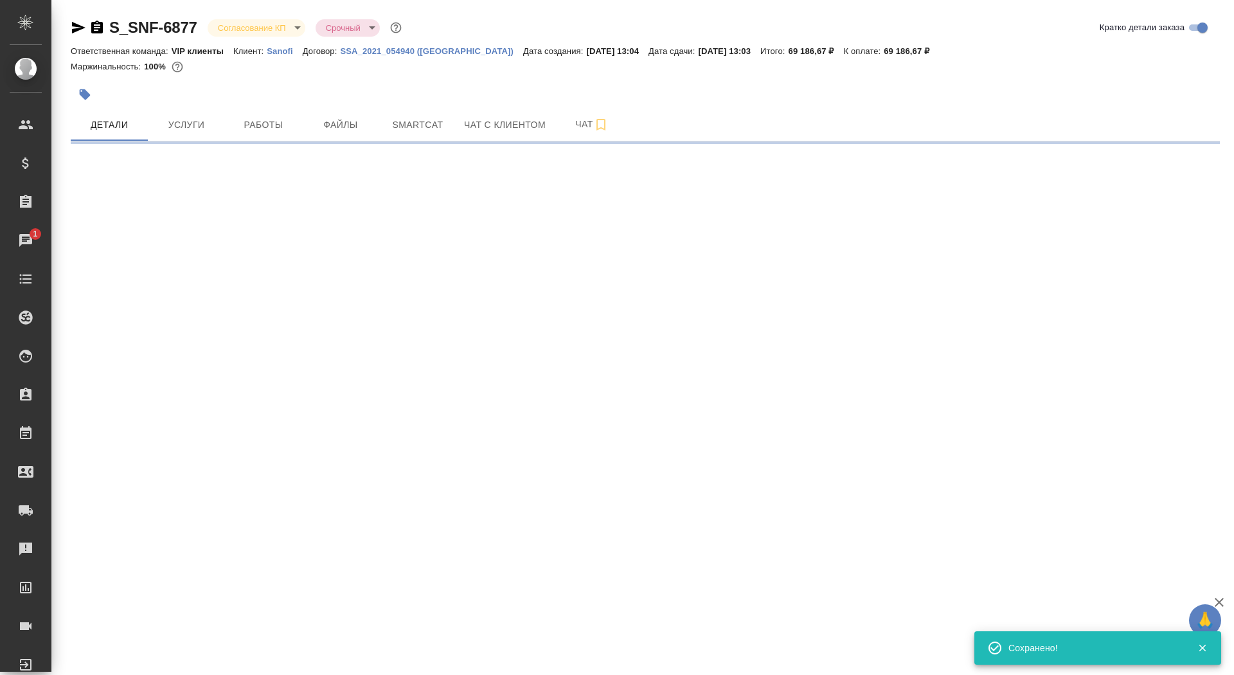
scroll to position [0, 0]
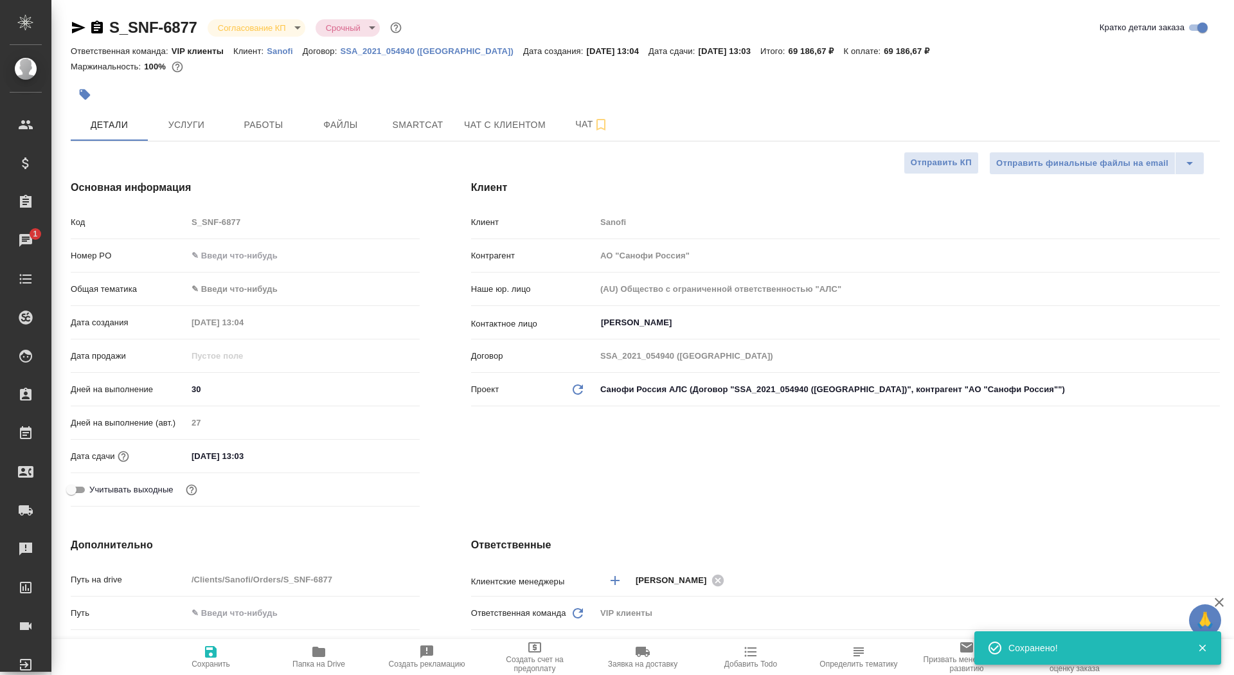
click at [196, 663] on span "Сохранить" at bounding box center [211, 664] width 39 height 9
click at [81, 95] on icon "button" at bounding box center [85, 94] width 11 height 11
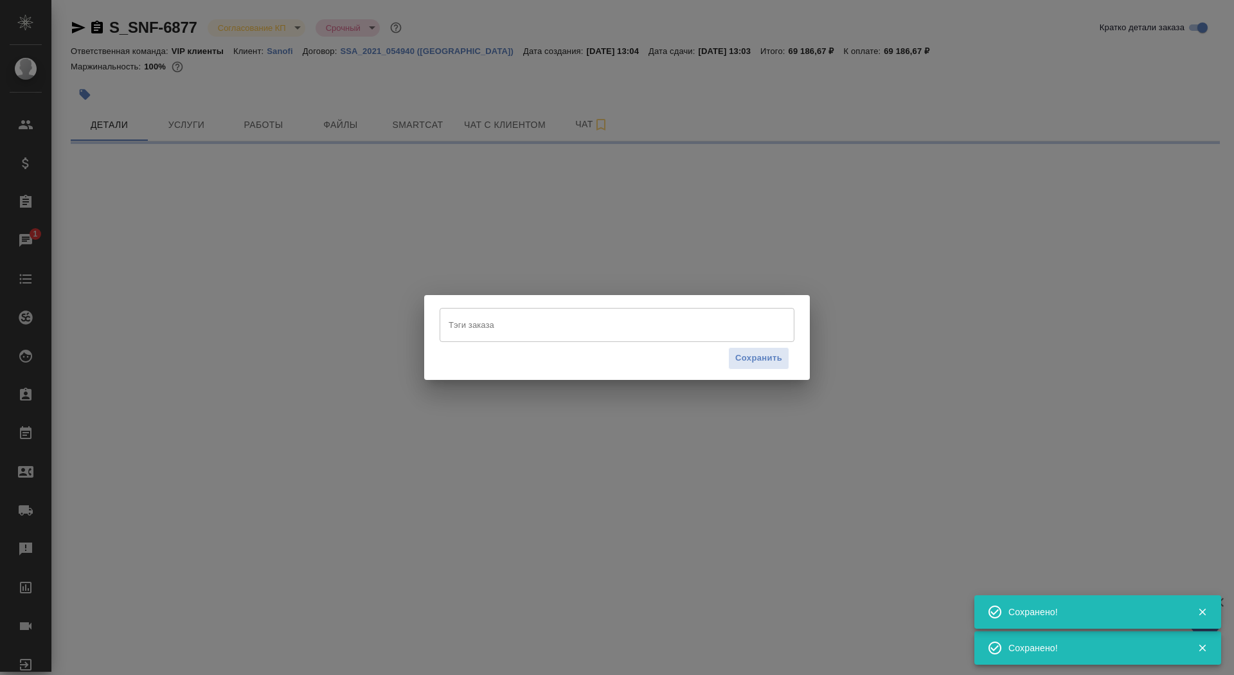
click at [536, 325] on input "Тэги заказа" at bounding box center [604, 325] width 319 height 22
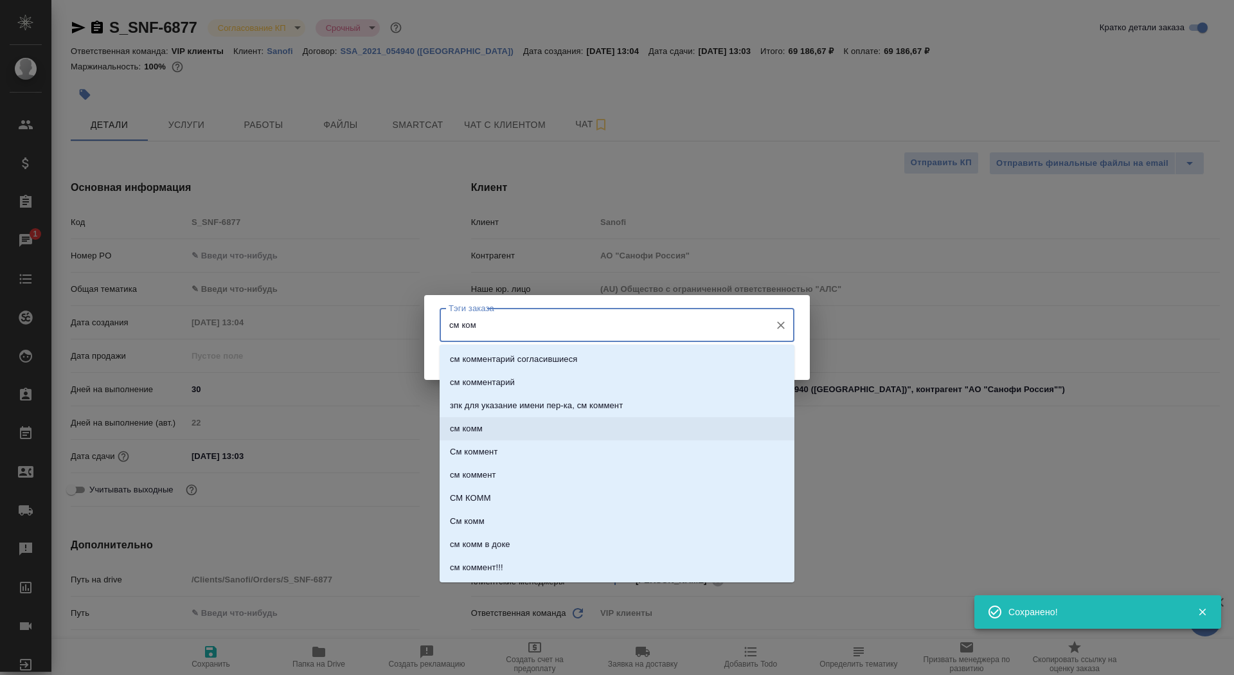
click at [579, 430] on li "см комм" at bounding box center [617, 428] width 355 height 23
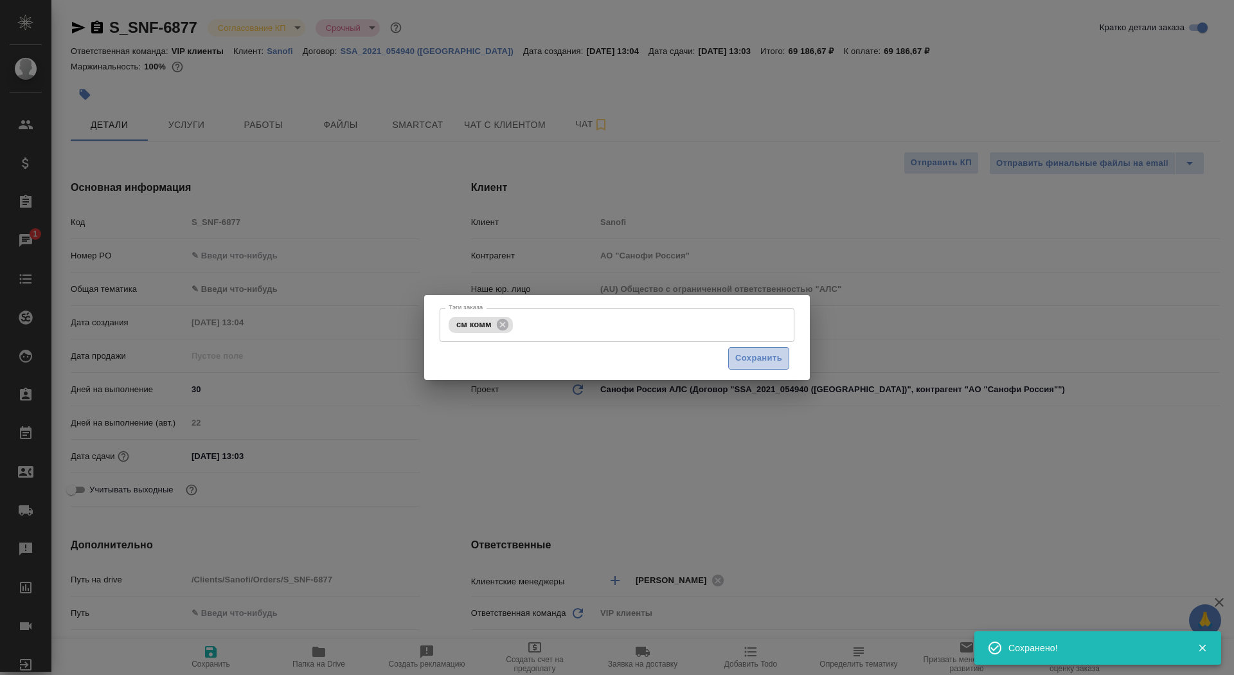
click at [757, 354] on span "Сохранить" at bounding box center [758, 358] width 47 height 15
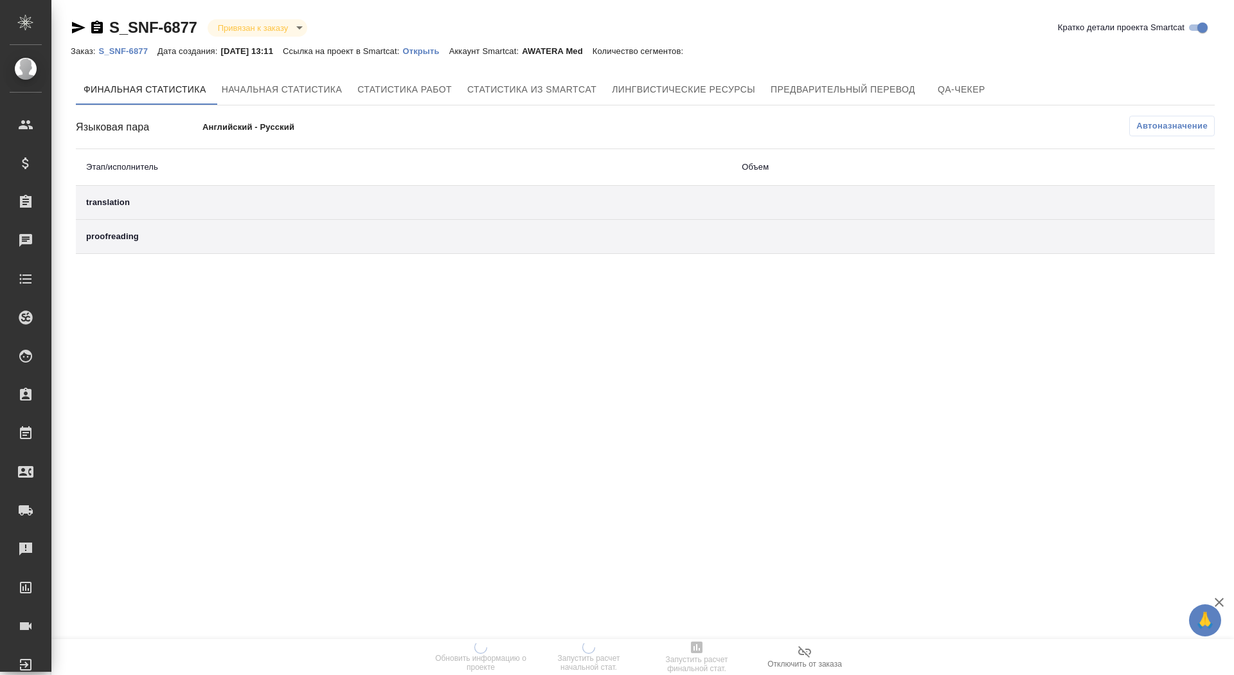
click at [441, 47] on p "Открыть" at bounding box center [425, 51] width 46 height 10
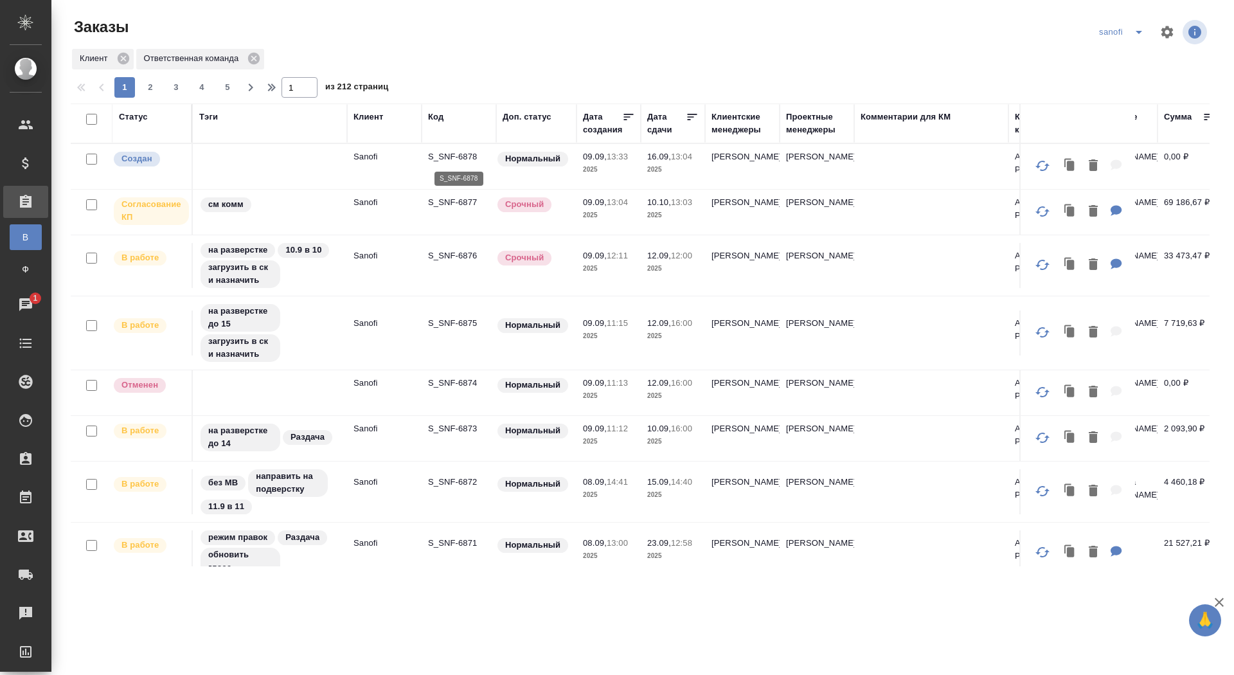
click at [445, 156] on p "S_SNF-6878" at bounding box center [459, 156] width 62 height 13
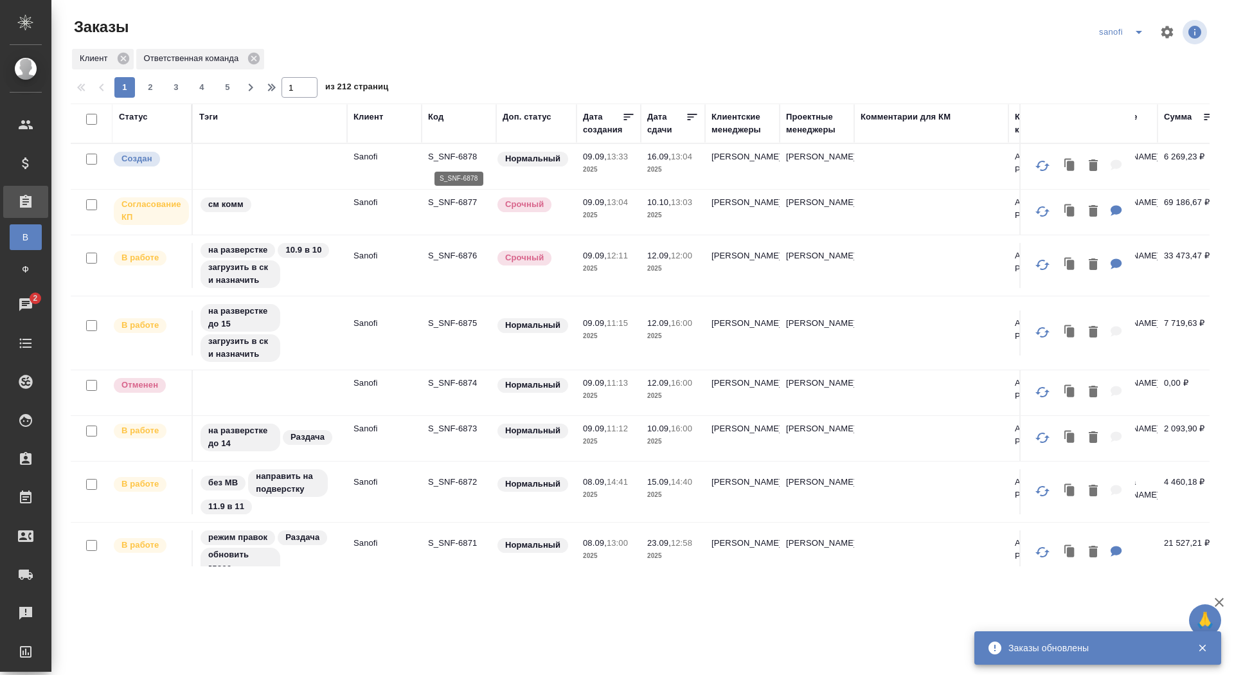
click at [453, 156] on p "S_SNF-6878" at bounding box center [459, 156] width 62 height 13
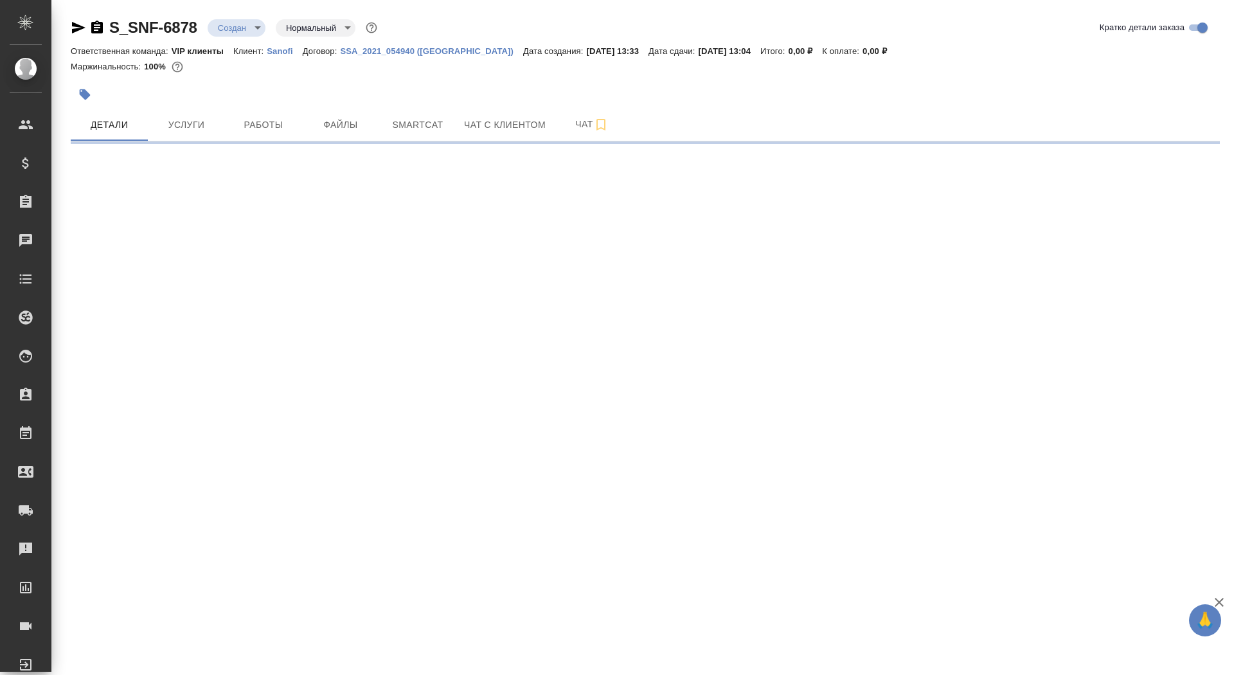
select select "RU"
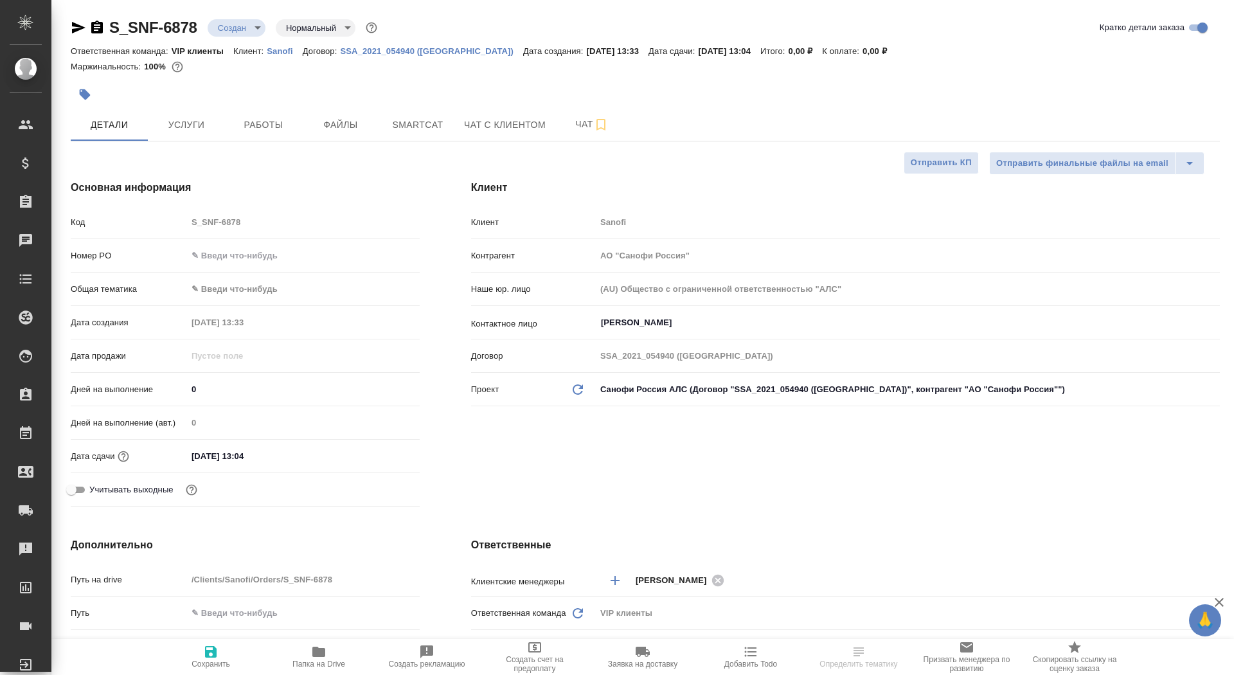
type textarea "x"
drag, startPoint x: 209, startPoint y: 390, endPoint x: 182, endPoint y: 386, distance: 27.3
click at [183, 387] on div "Дней на выполнение 0" at bounding box center [245, 389] width 349 height 22
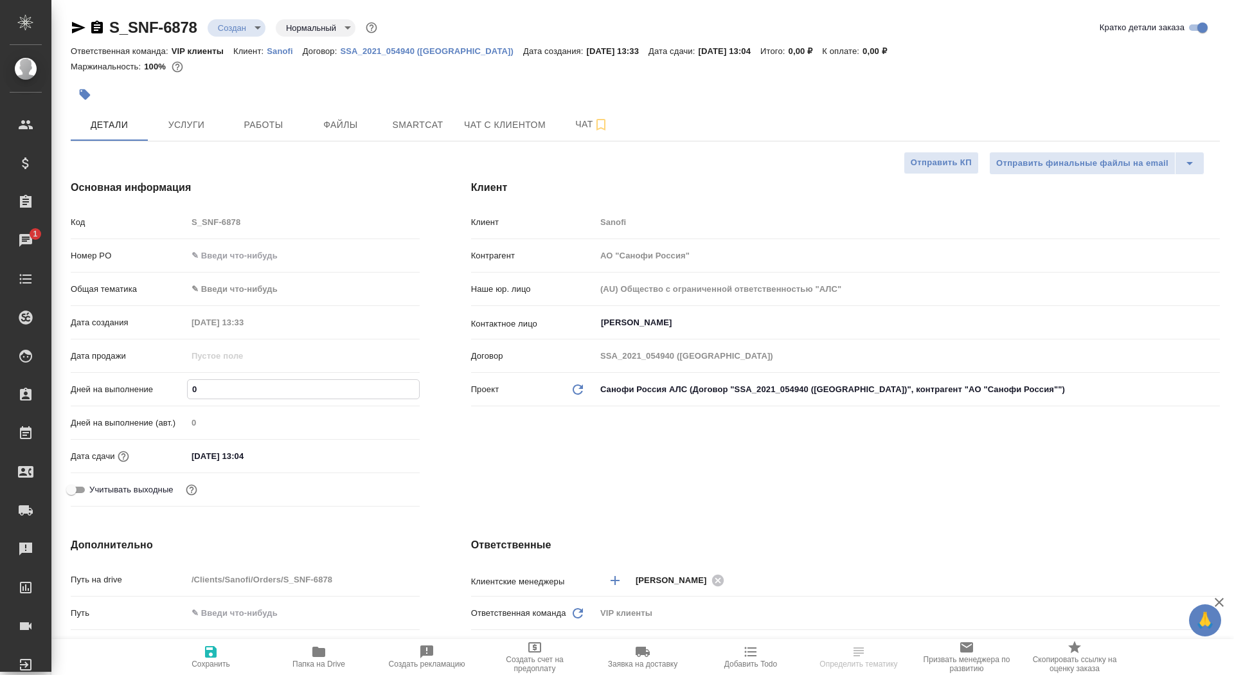
type input "7"
type textarea "x"
type input "7"
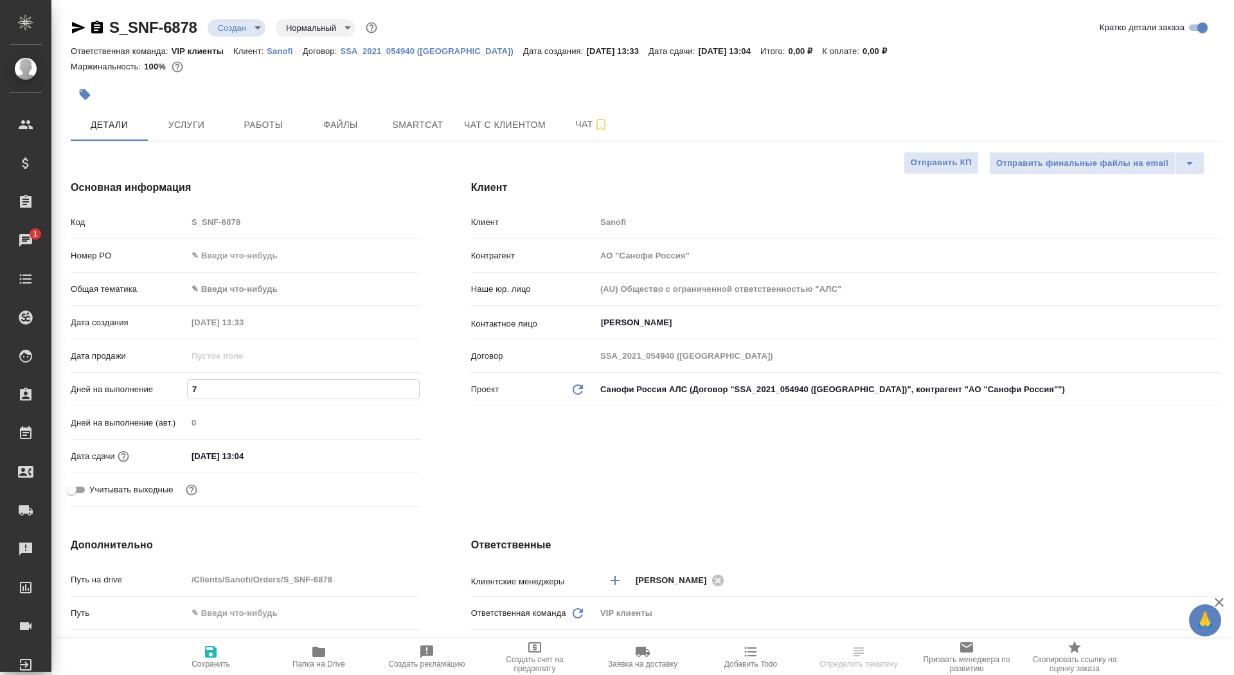
click at [215, 668] on span "Сохранить" at bounding box center [211, 664] width 39 height 9
type textarea "x"
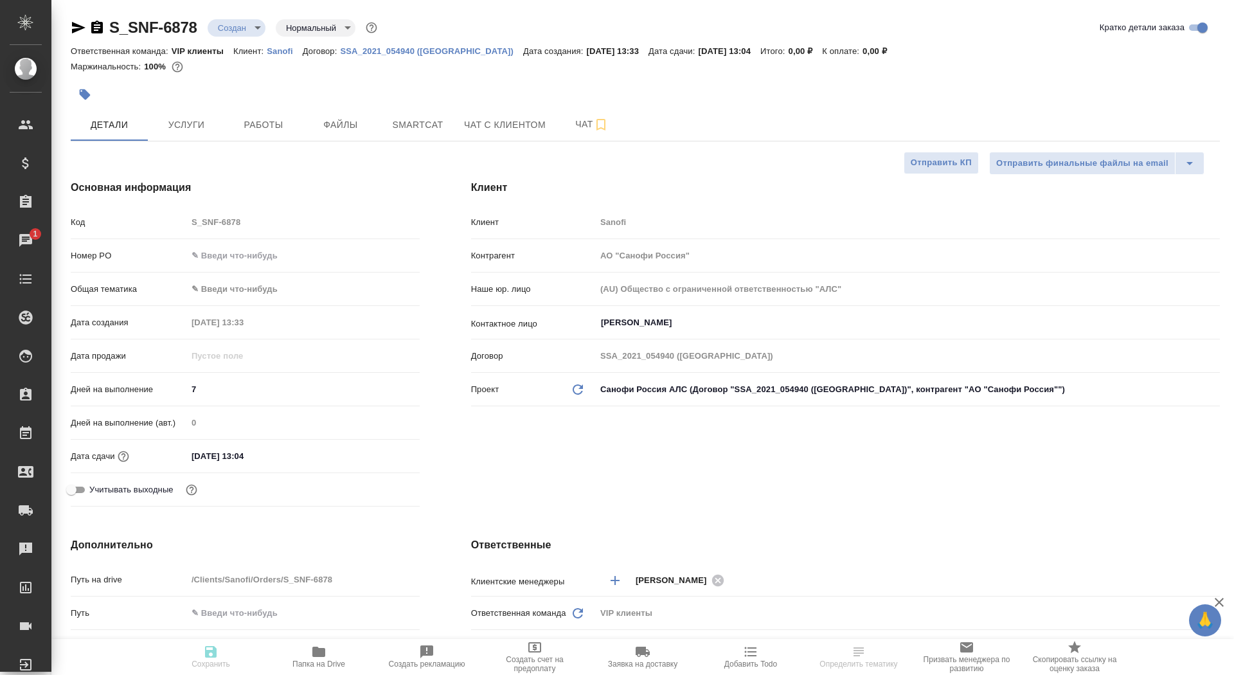
type textarea "x"
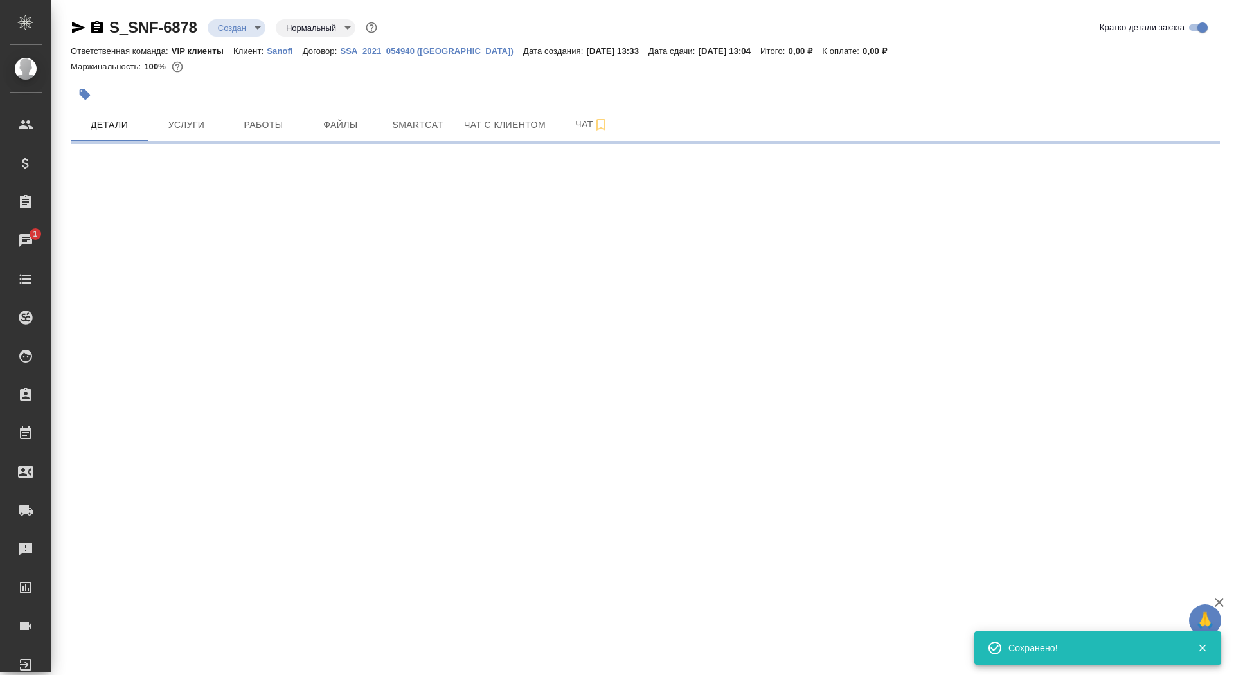
click at [206, 663] on div ".cls-1 fill:#fff; AWATERA Saydasheva Dilyara Клиенты Спецификации Заказы 1 Чаты…" at bounding box center [617, 337] width 1234 height 675
select select "RU"
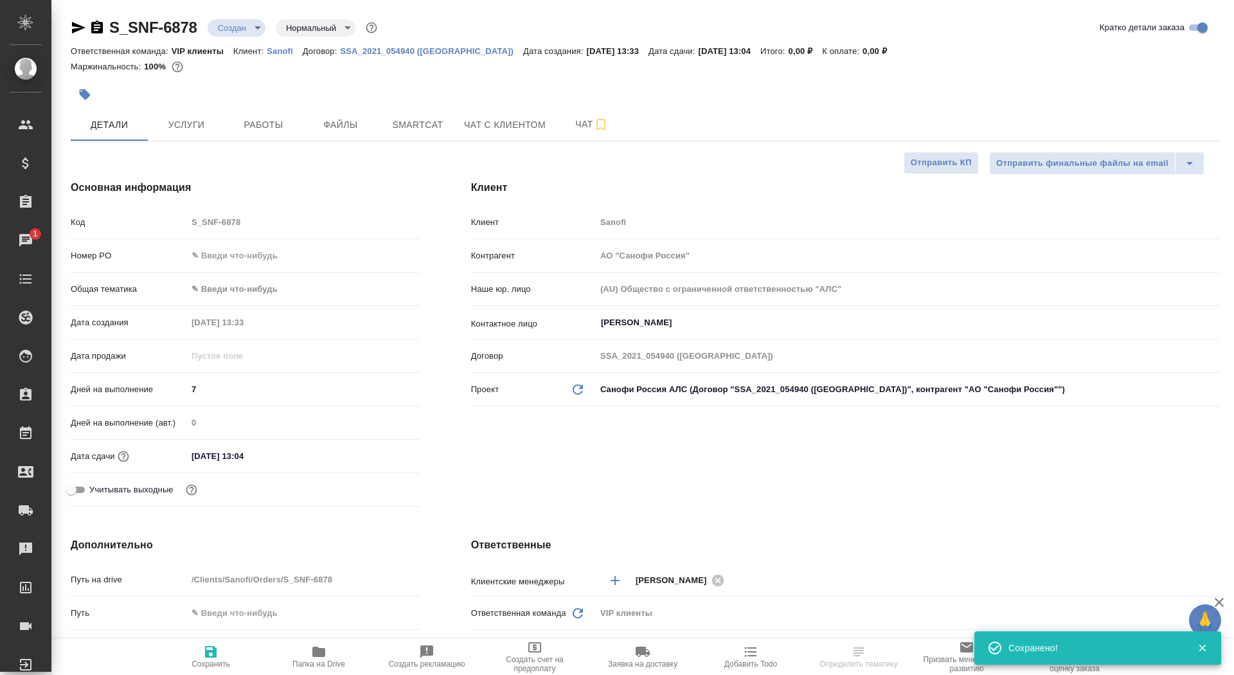
type textarea "x"
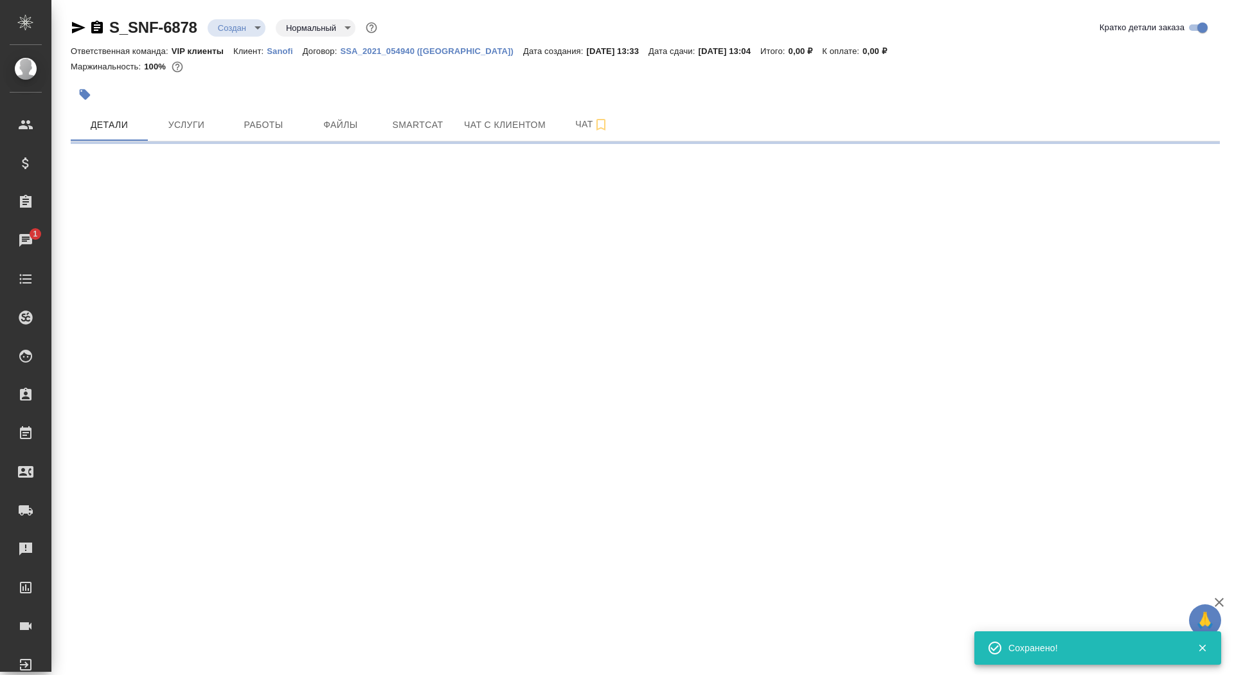
select select "RU"
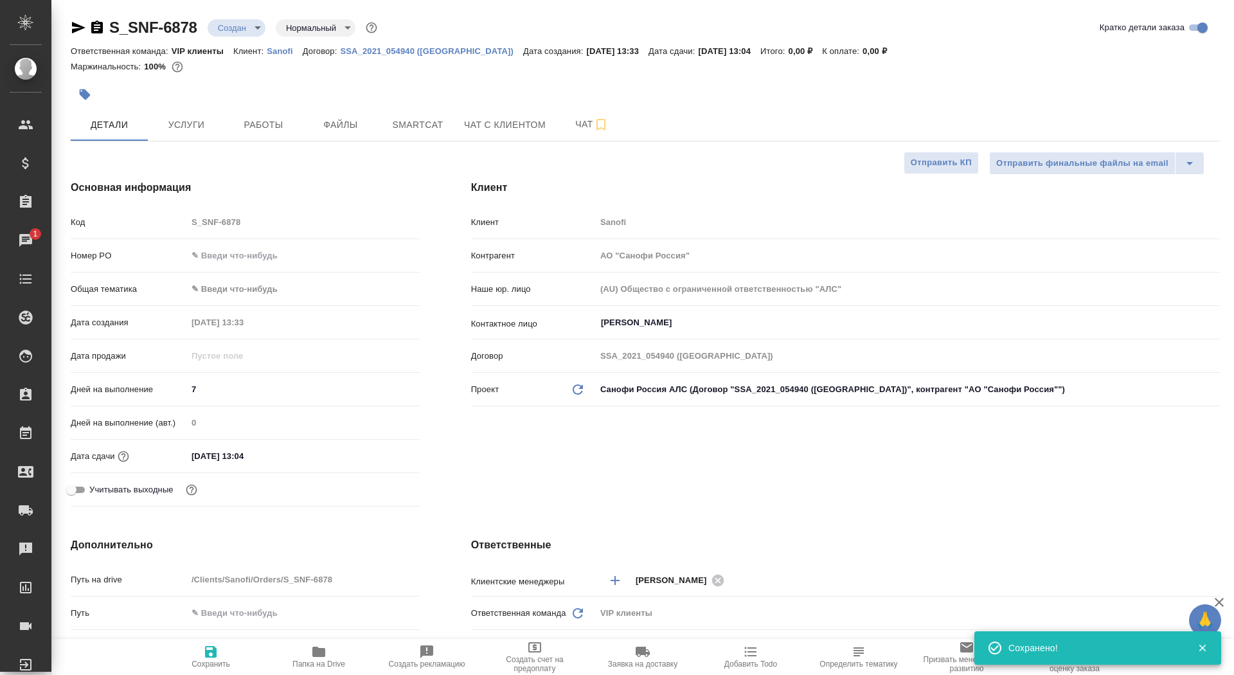
type textarea "x"
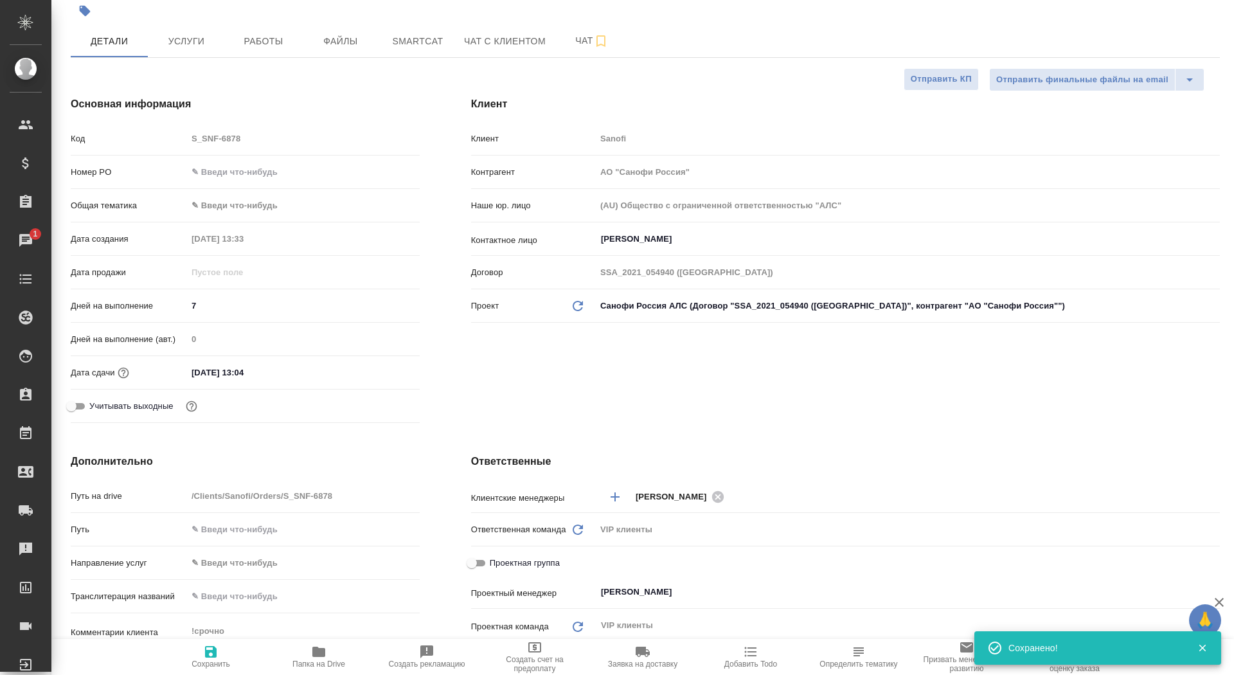
scroll to position [220, 0]
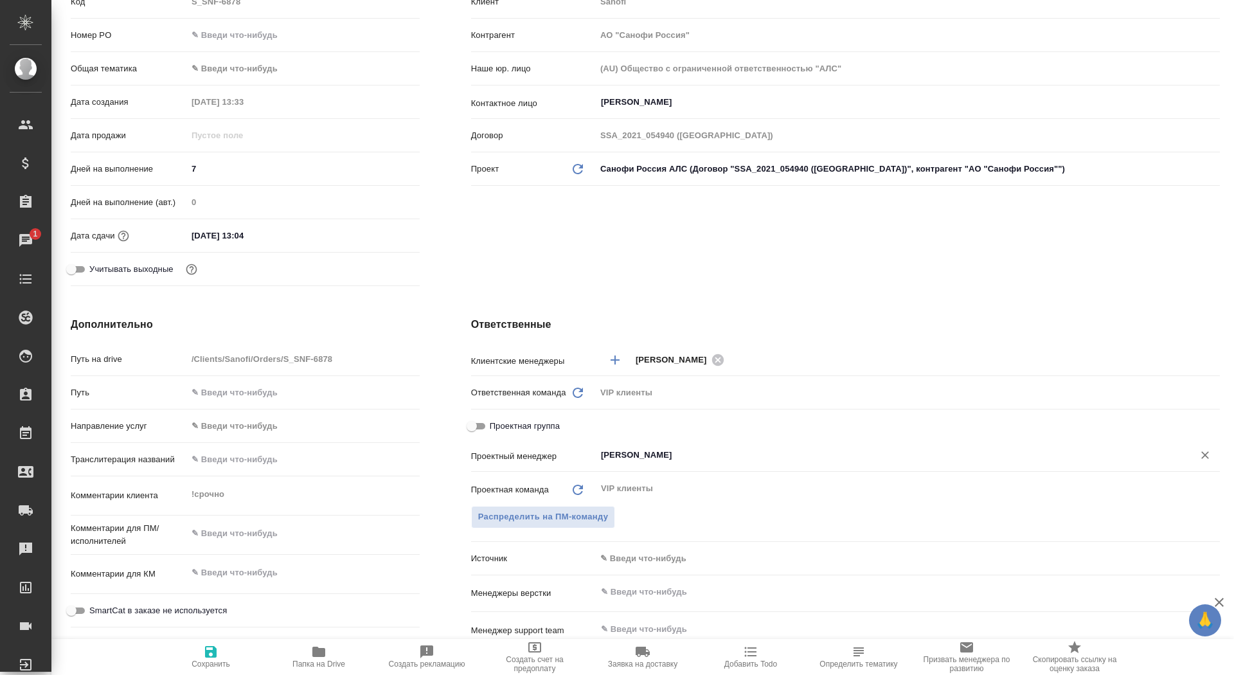
click at [631, 447] on input "[PERSON_NAME]" at bounding box center [886, 454] width 573 height 15
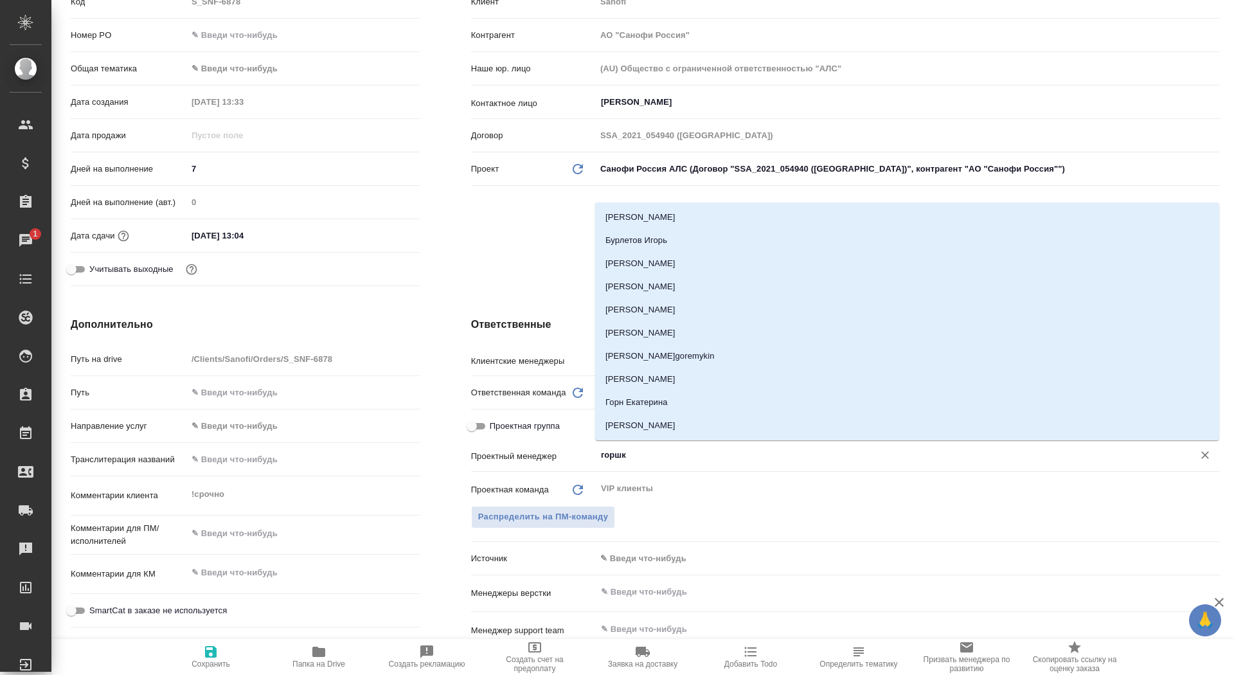
type input "горшко"
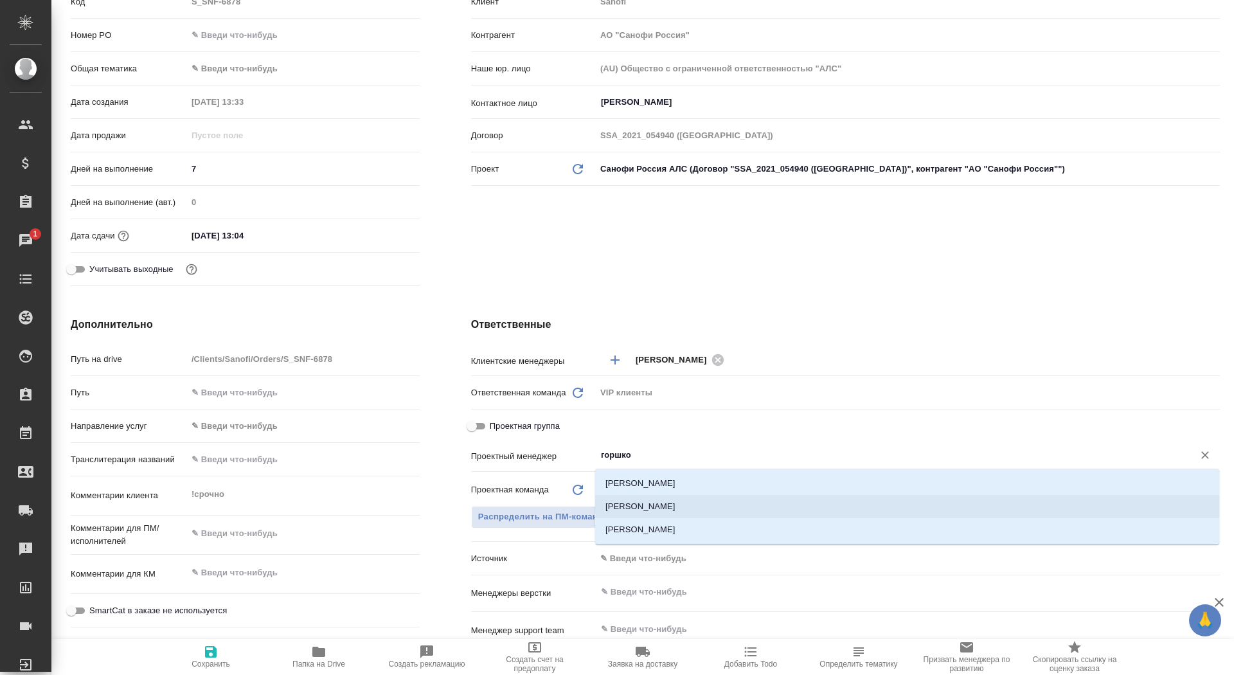
click at [705, 502] on li "[PERSON_NAME]" at bounding box center [907, 506] width 624 height 23
type textarea "x"
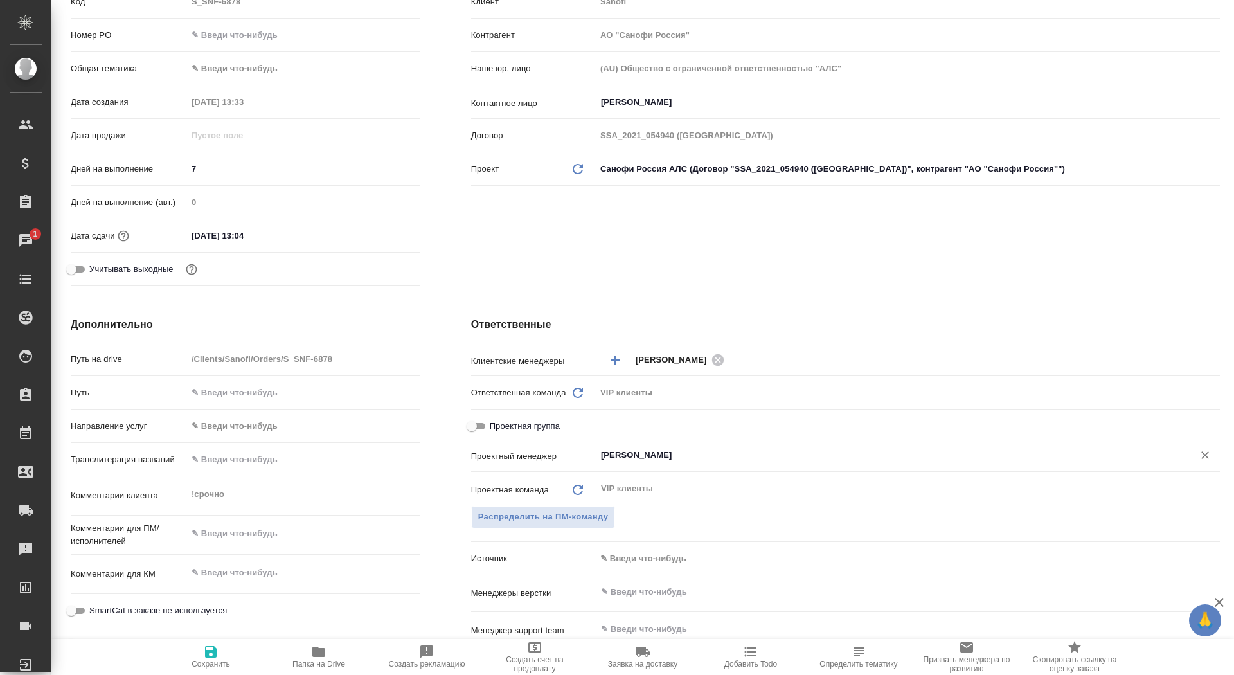
type input "[PERSON_NAME]"
click at [195, 656] on span "Сохранить" at bounding box center [211, 656] width 93 height 24
type textarea "x"
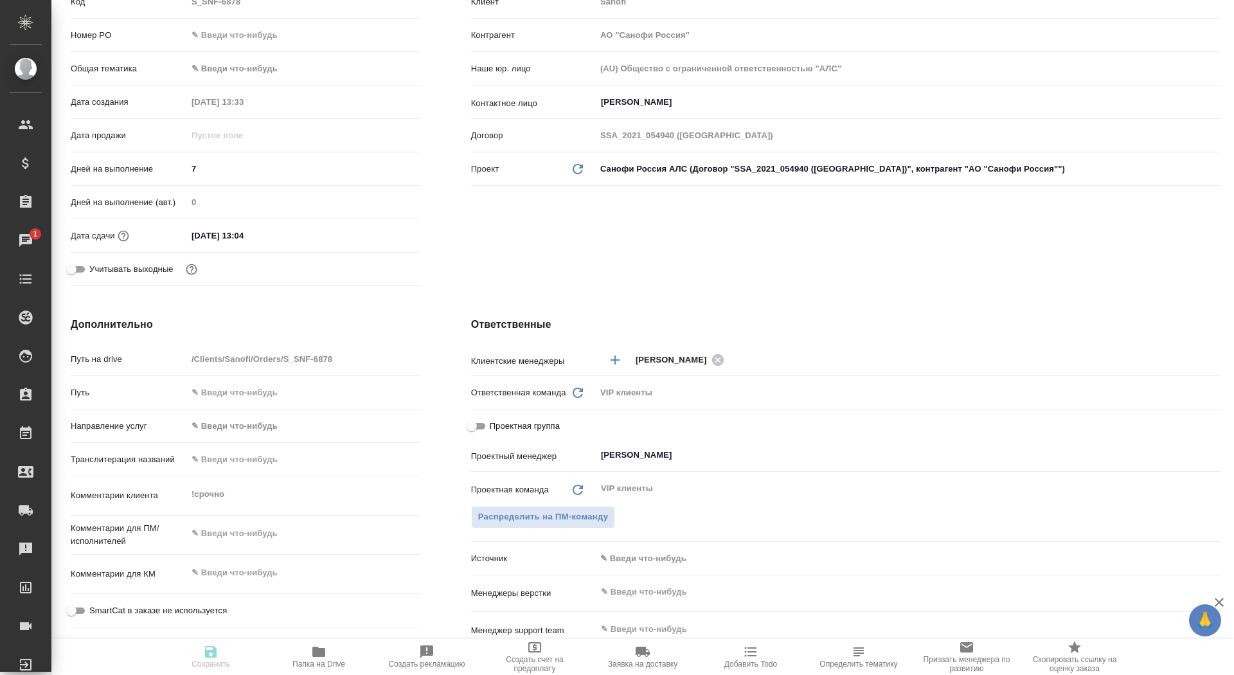
type textarea "x"
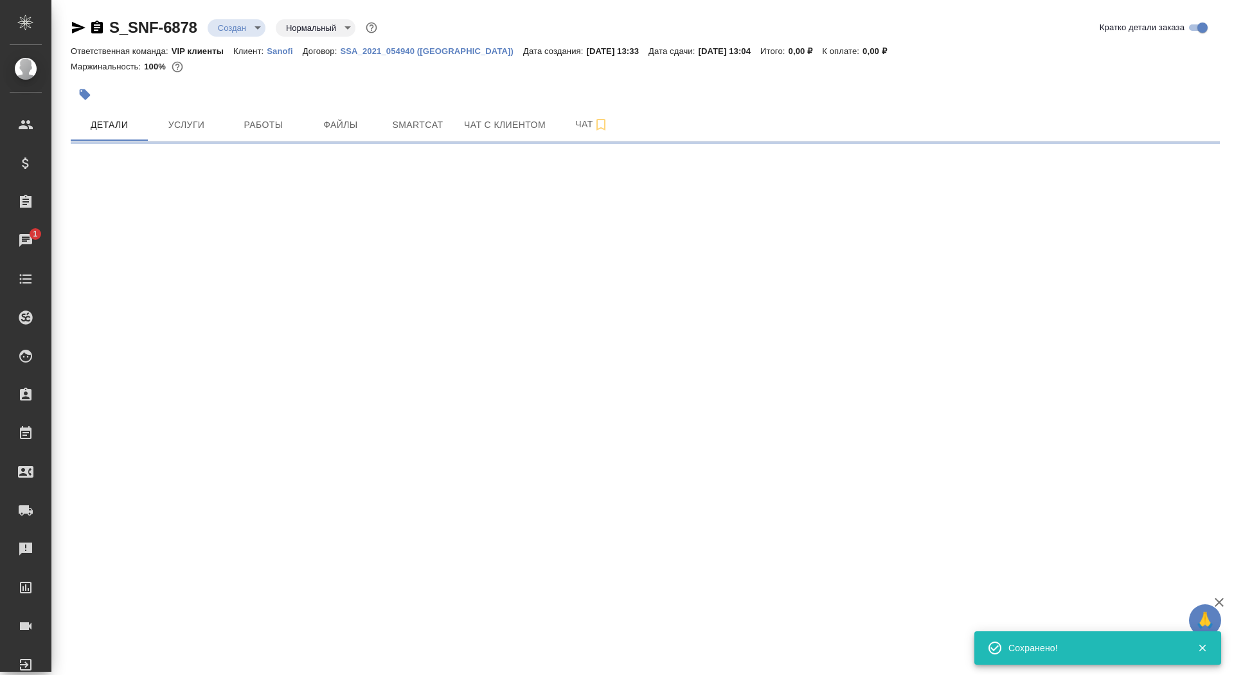
select select "RU"
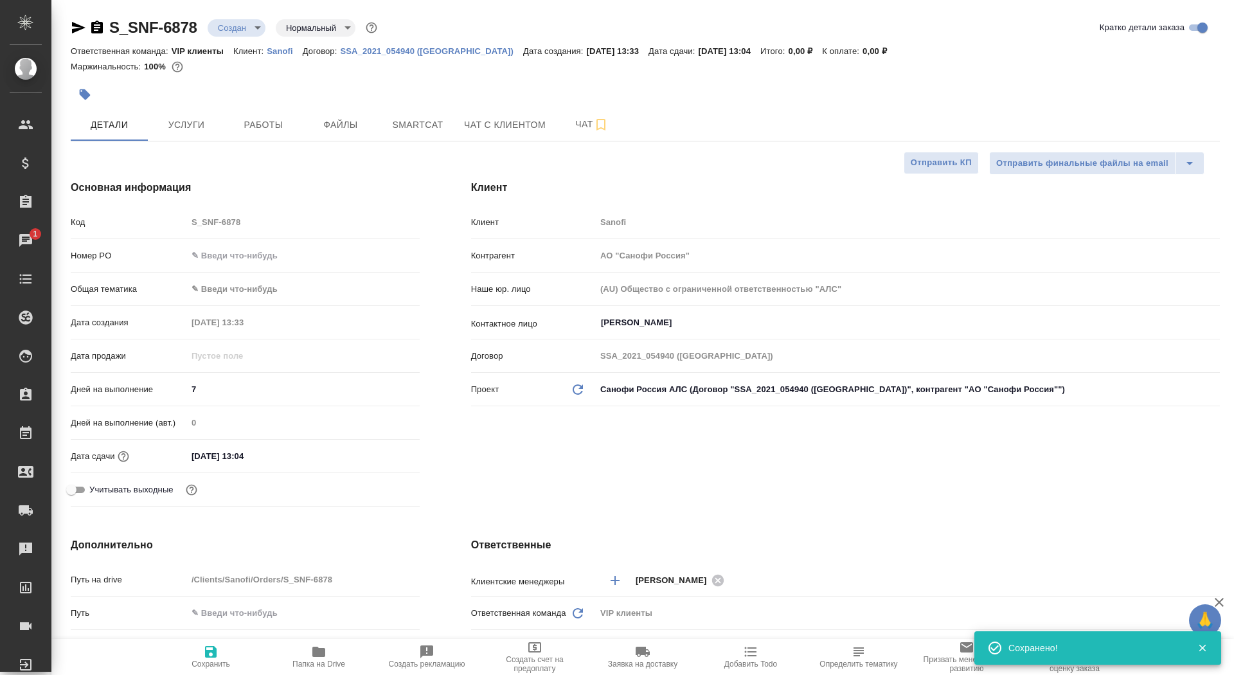
type textarea "x"
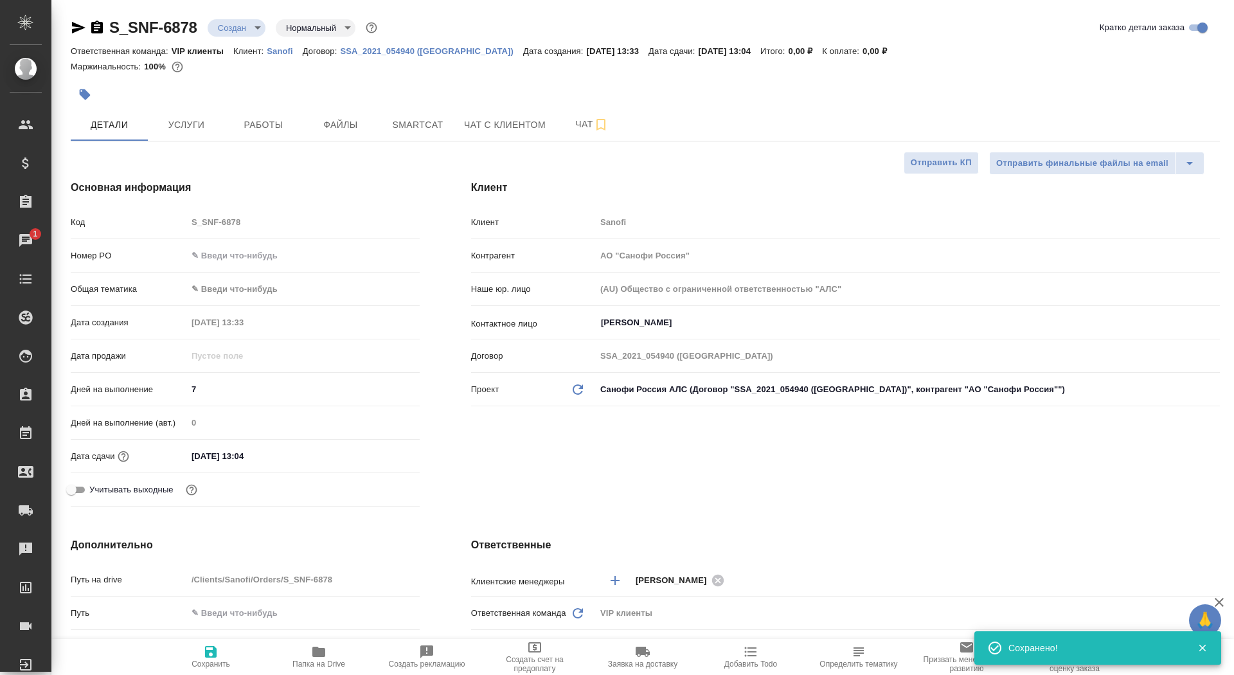
type textarea "x"
click at [321, 661] on span "Папка на Drive" at bounding box center [318, 664] width 53 height 9
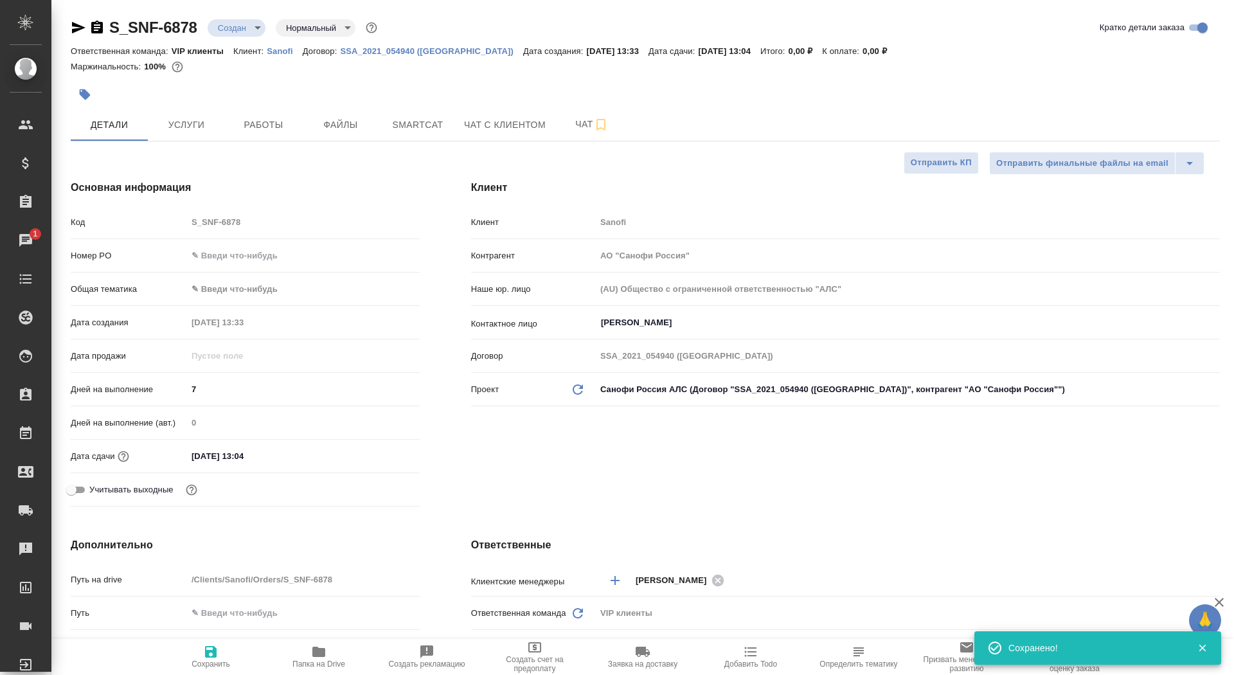
type textarea "x"
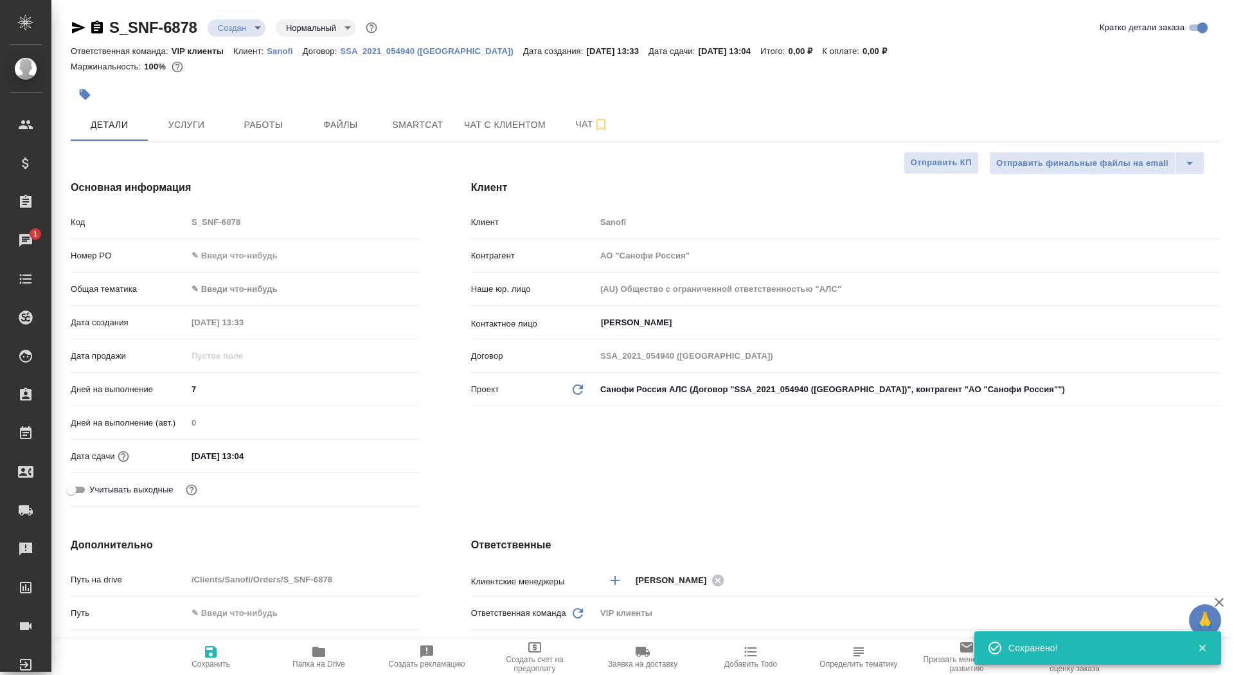
type textarea "x"
click at [278, 125] on span "Работы" at bounding box center [264, 125] width 62 height 16
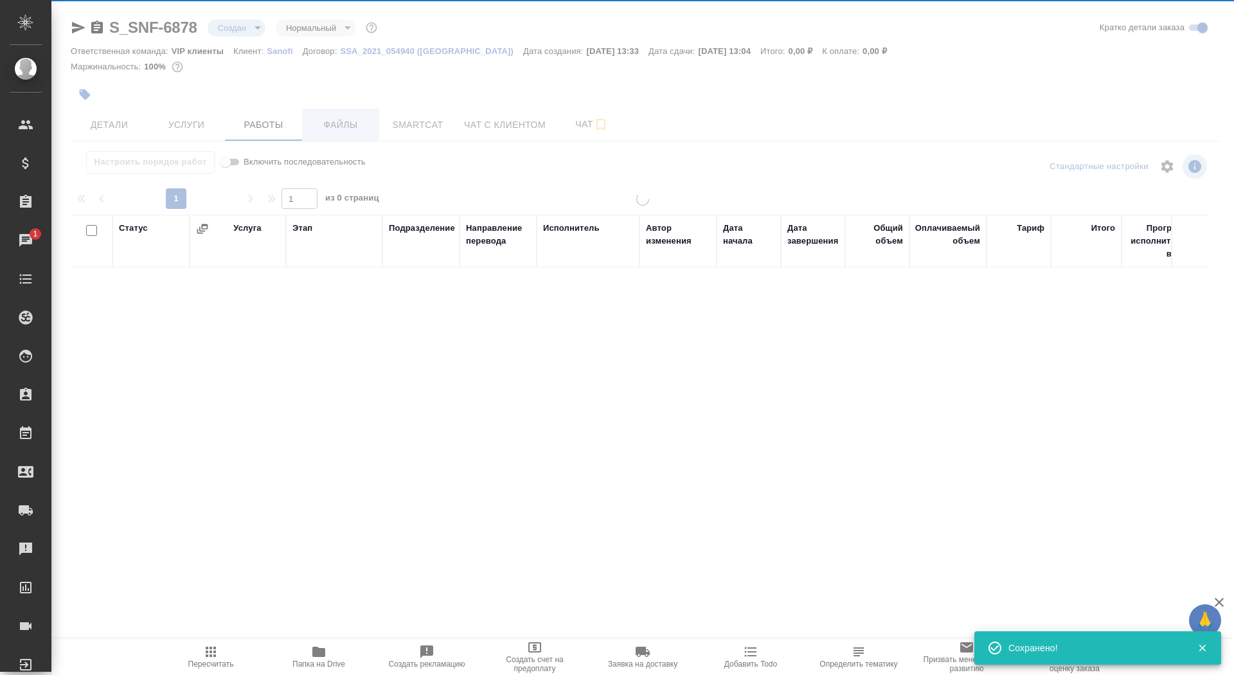
click at [322, 125] on div at bounding box center [642, 268] width 1183 height 537
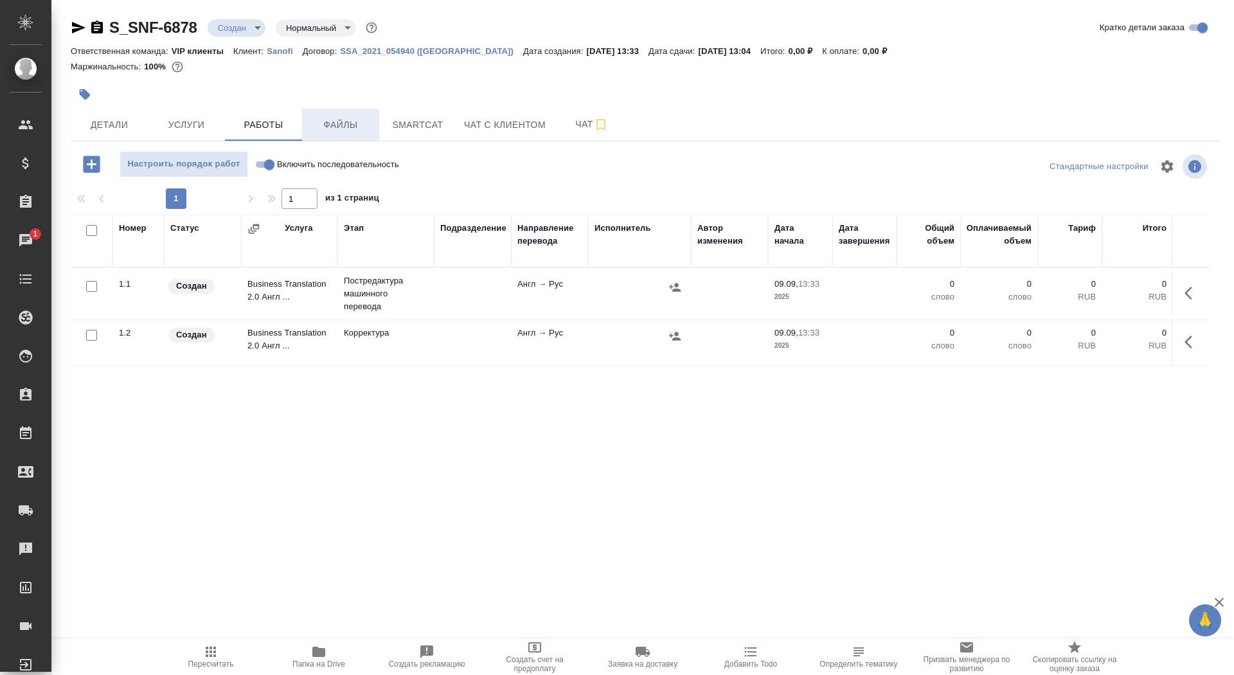
click at [322, 125] on span "Файлы" at bounding box center [341, 125] width 62 height 16
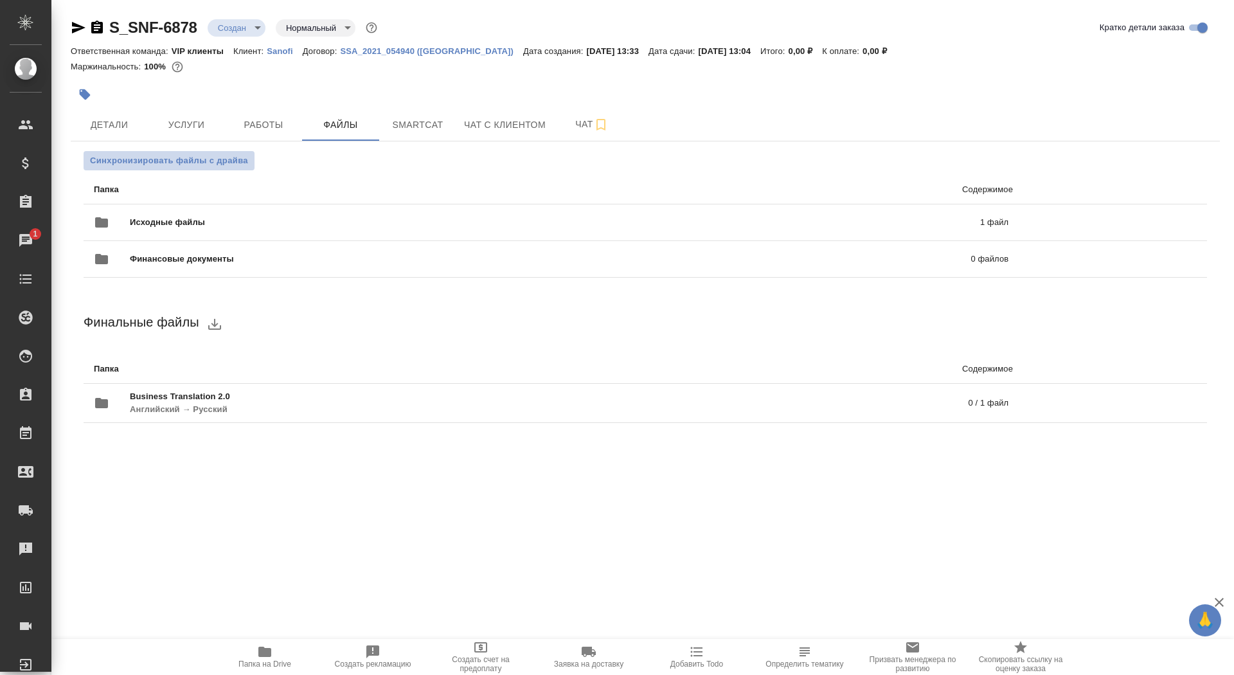
click at [172, 162] on span "Синхронизировать файлы с драйва" at bounding box center [169, 160] width 158 height 13
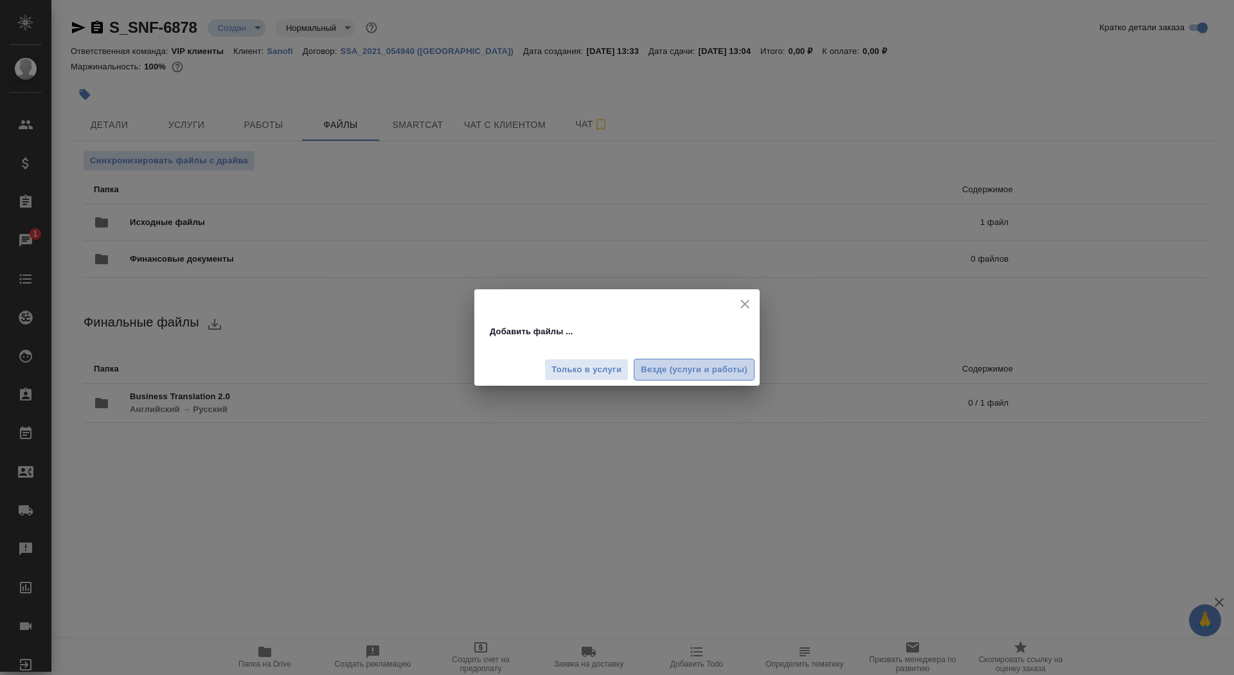
click at [652, 360] on button "Везде (услуги и работы)" at bounding box center [694, 370] width 121 height 22
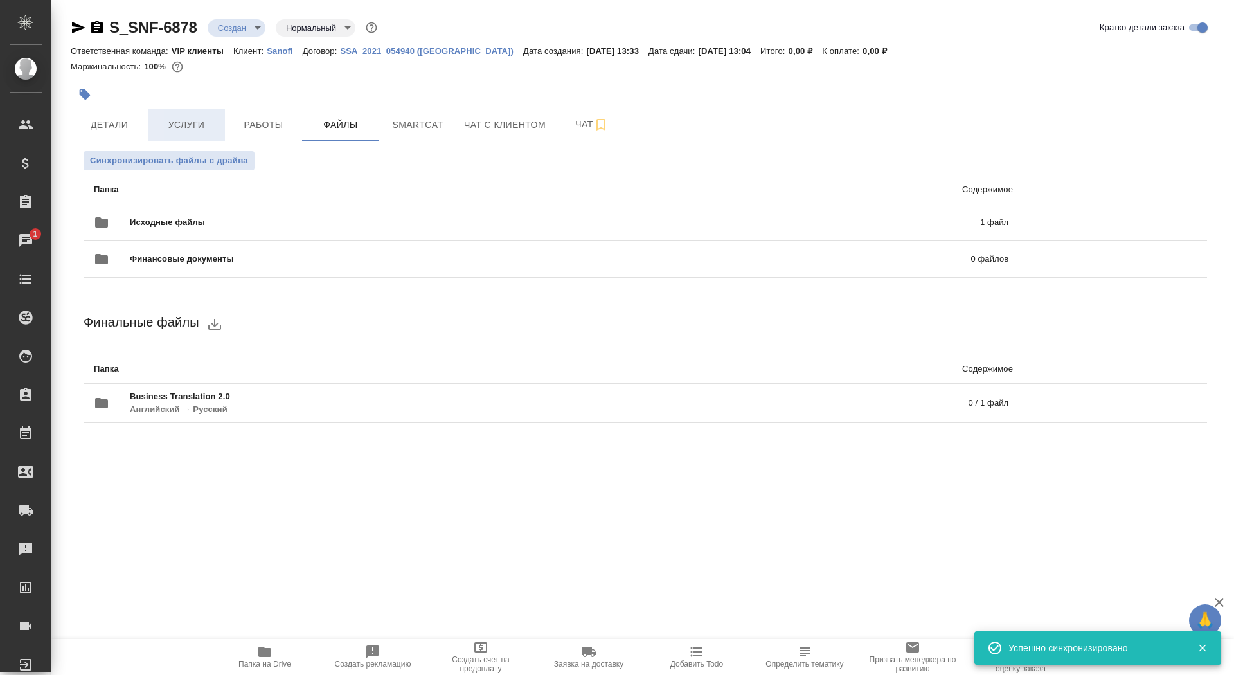
click at [184, 129] on span "Услуги" at bounding box center [187, 125] width 62 height 16
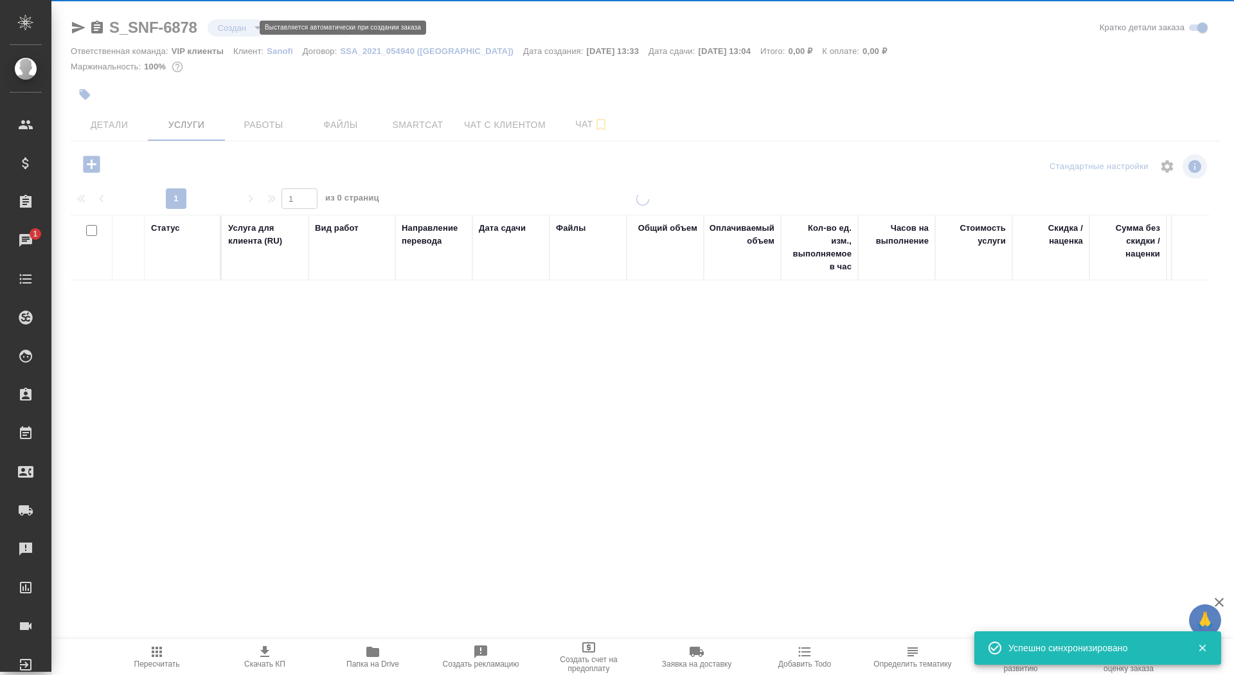
click at [235, 28] on div at bounding box center [642, 262] width 1183 height 524
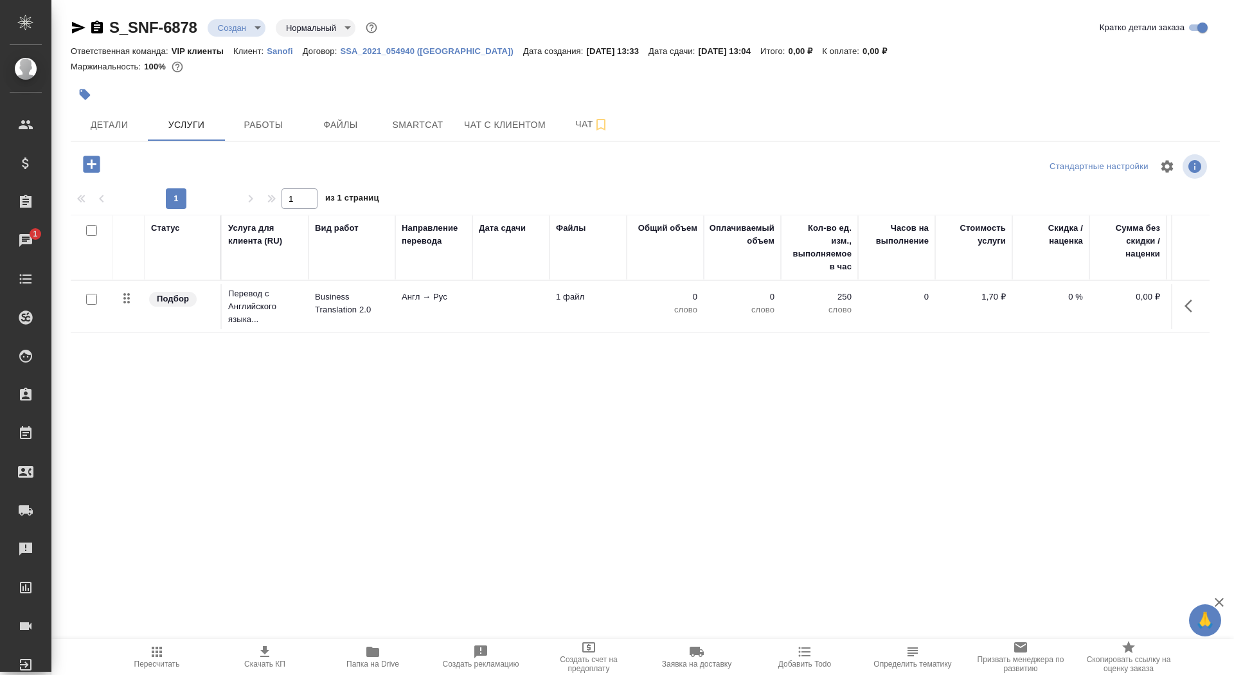
click at [246, 37] on div "S_SNF-6878 Создан new Нормальный normal" at bounding box center [225, 27] width 309 height 21
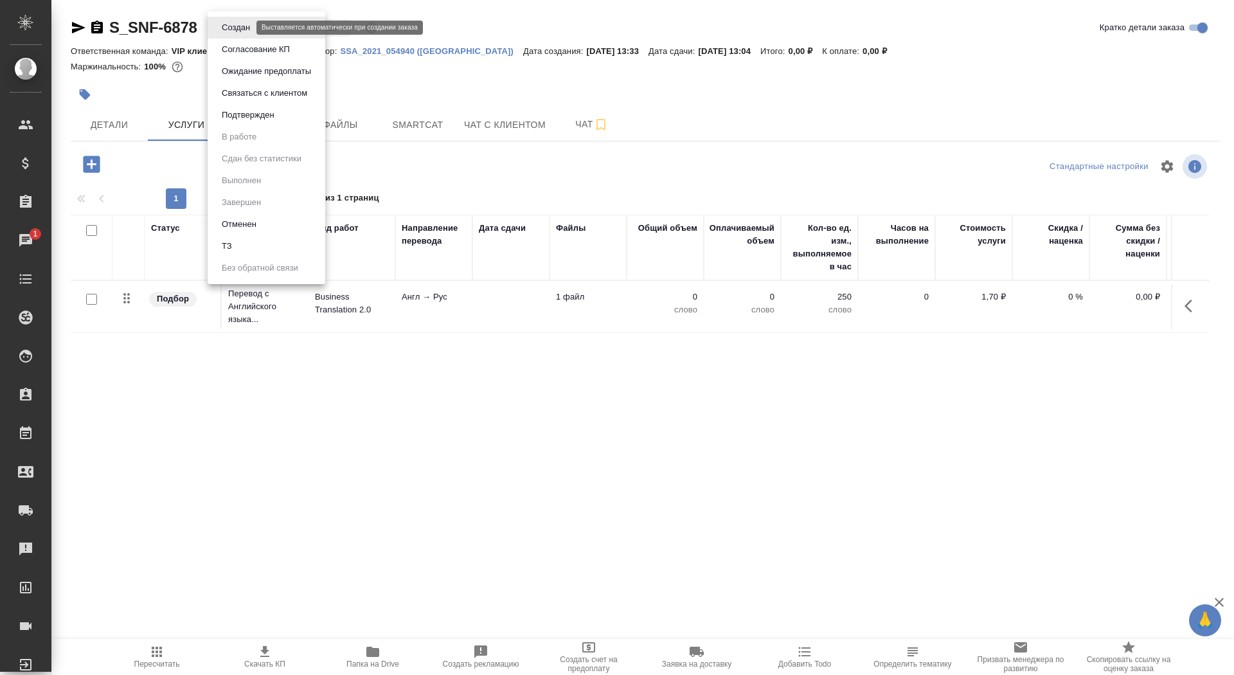
click at [246, 27] on body "🙏 .cls-1 fill:#fff; AWATERA Saydasheva Dilyara Клиенты Спецификации Заказы 1 Ча…" at bounding box center [617, 337] width 1234 height 675
click at [242, 236] on li "ТЗ" at bounding box center [267, 246] width 118 height 22
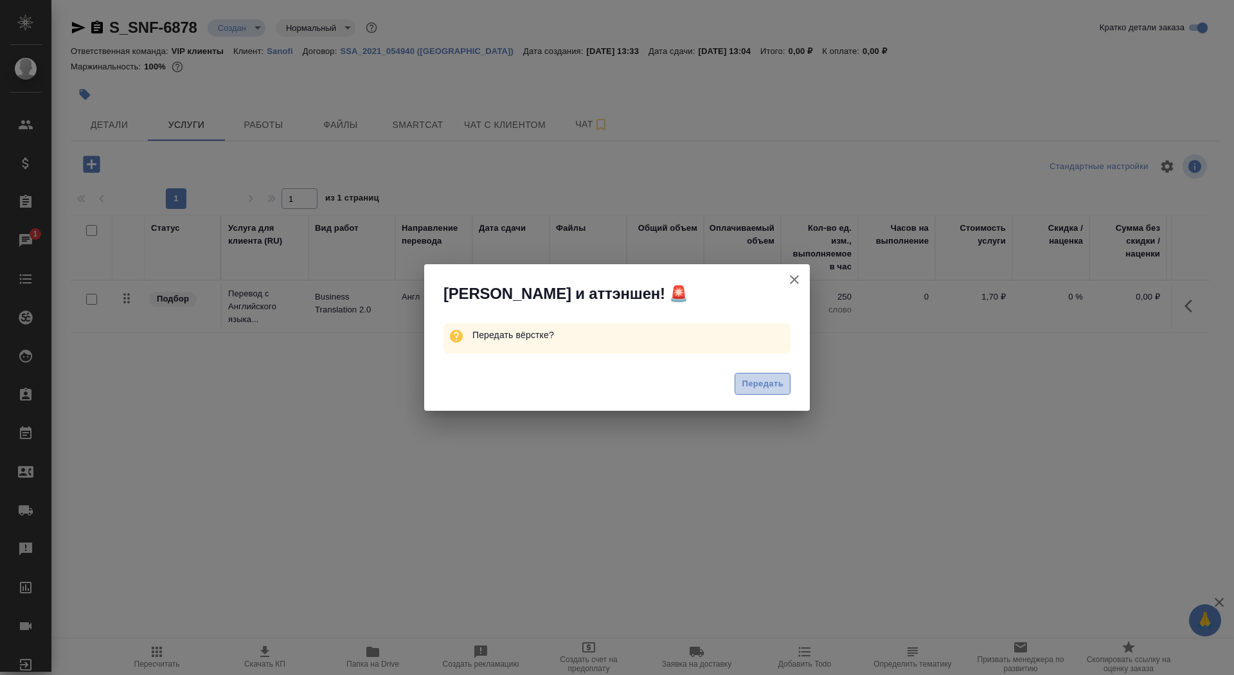
click at [757, 386] on span "Передать" at bounding box center [763, 384] width 42 height 15
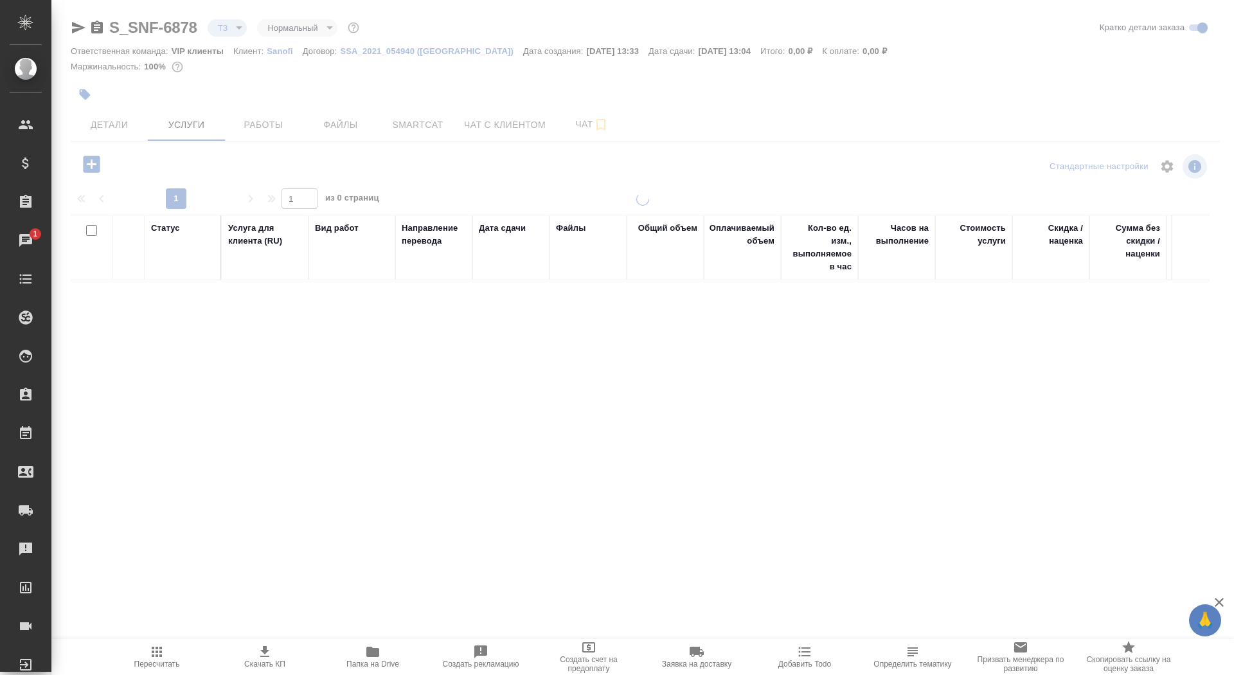
click at [573, 130] on div at bounding box center [642, 262] width 1183 height 524
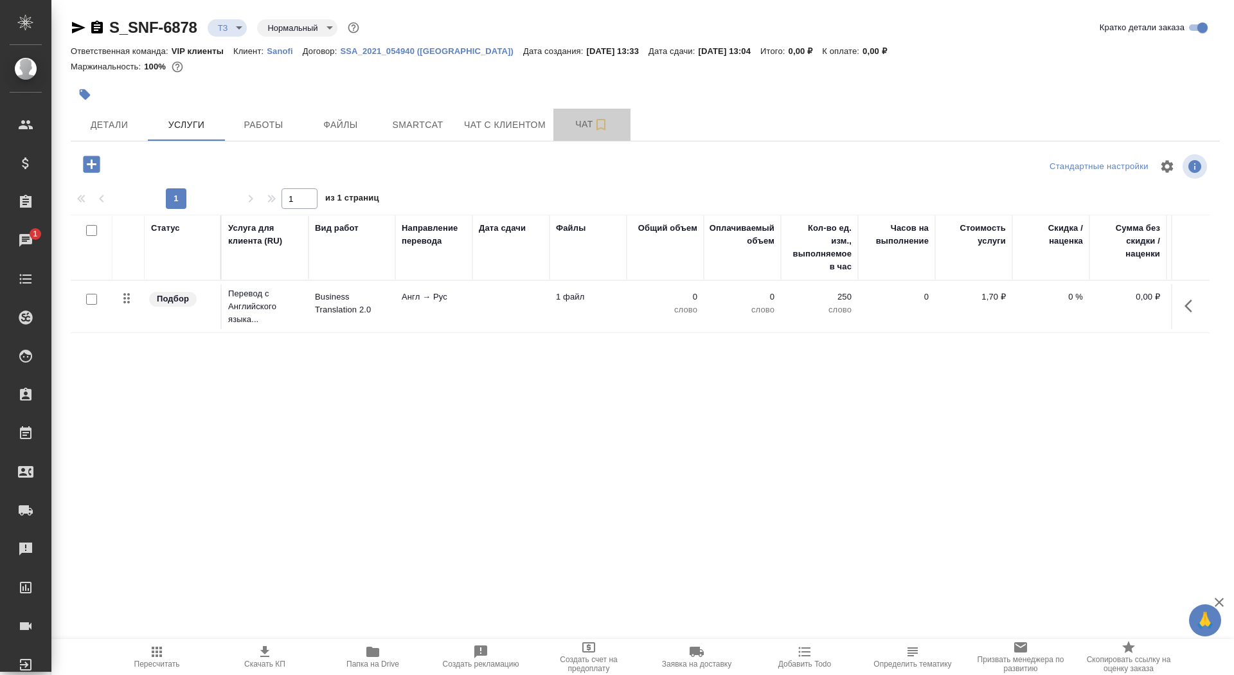
click at [573, 130] on span "Чат" at bounding box center [592, 124] width 62 height 16
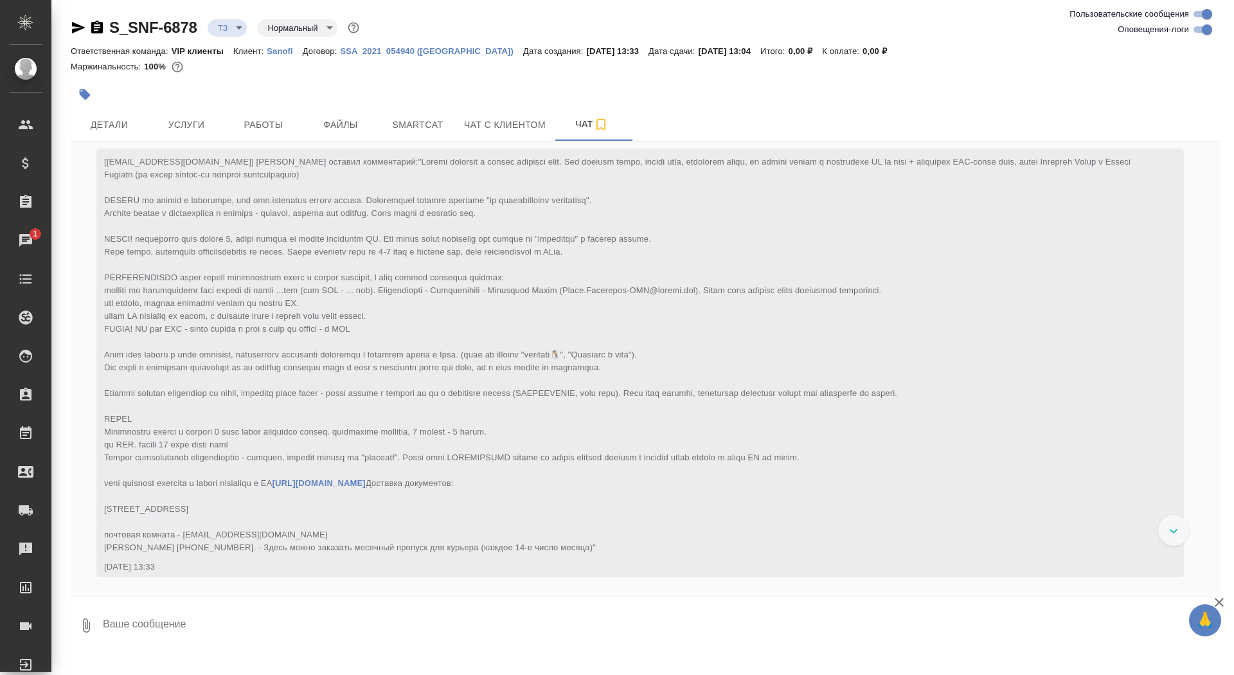
scroll to position [163, 0]
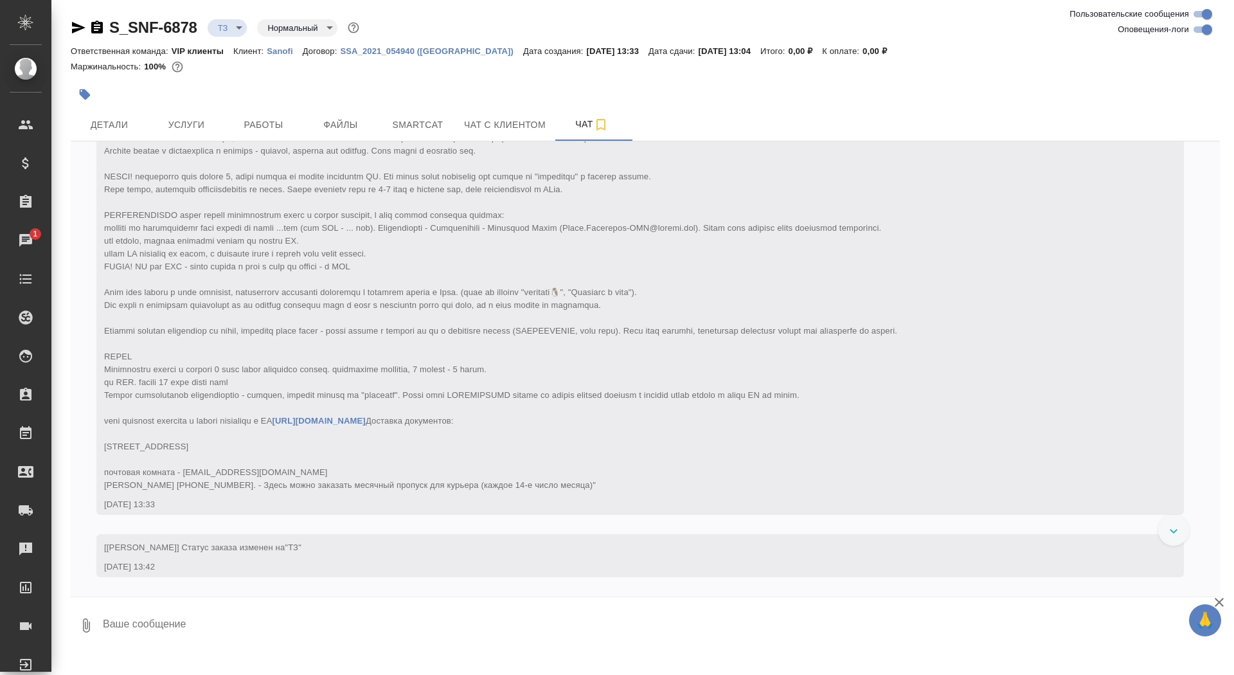
click at [339, 623] on textarea at bounding box center [661, 626] width 1118 height 44
type textarea "про чертежи уточню, что-то еще спросить нужно?"
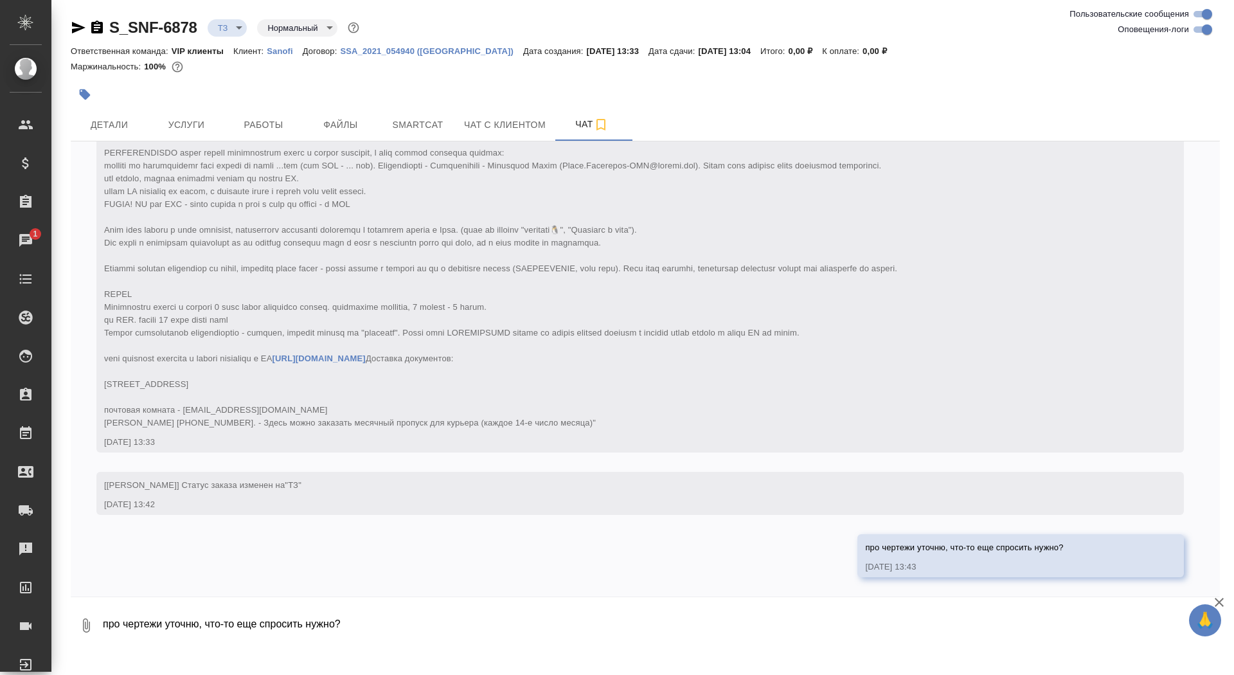
scroll to position [225, 0]
click at [178, 125] on span "Услуги" at bounding box center [187, 125] width 62 height 16
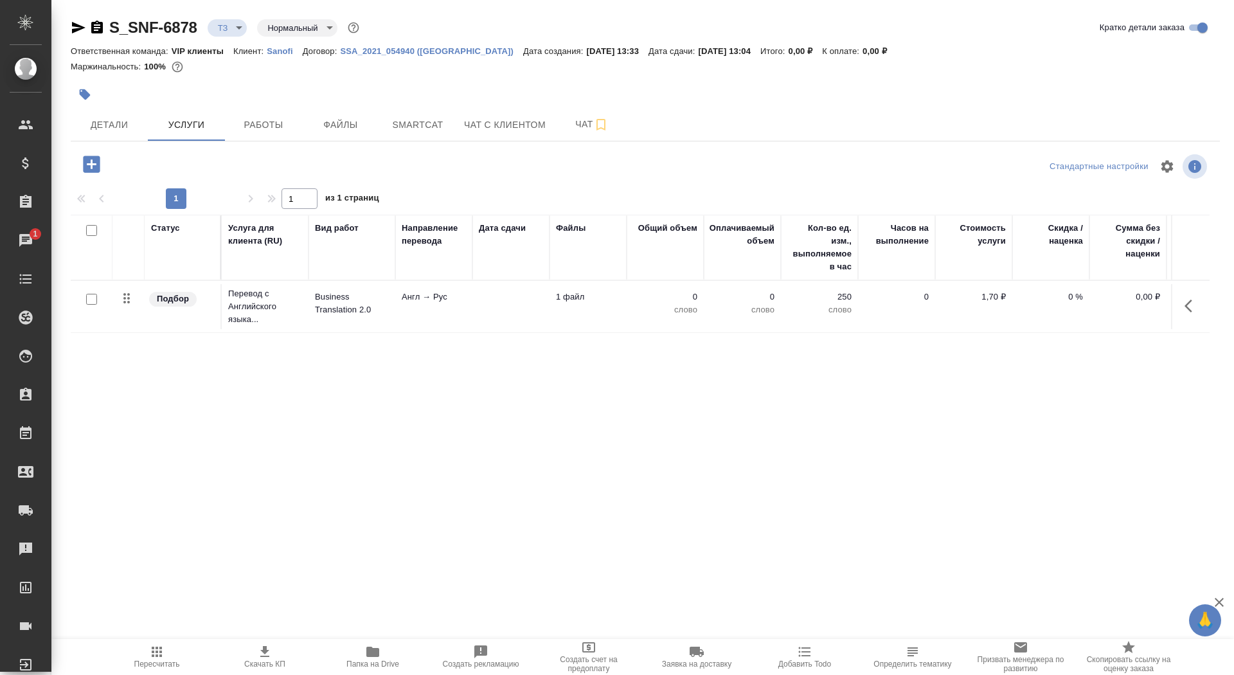
click at [85, 300] on div at bounding box center [91, 300] width 29 height 18
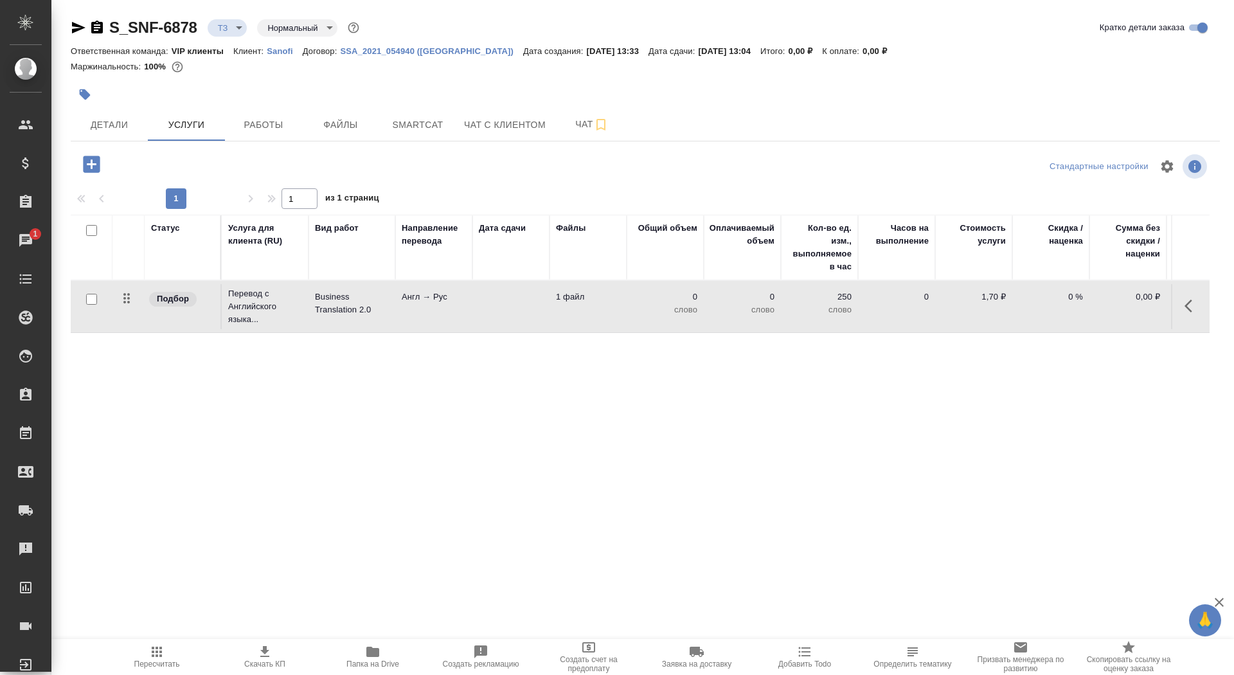
click at [458, 310] on td "Англ → Рус" at bounding box center [433, 306] width 77 height 45
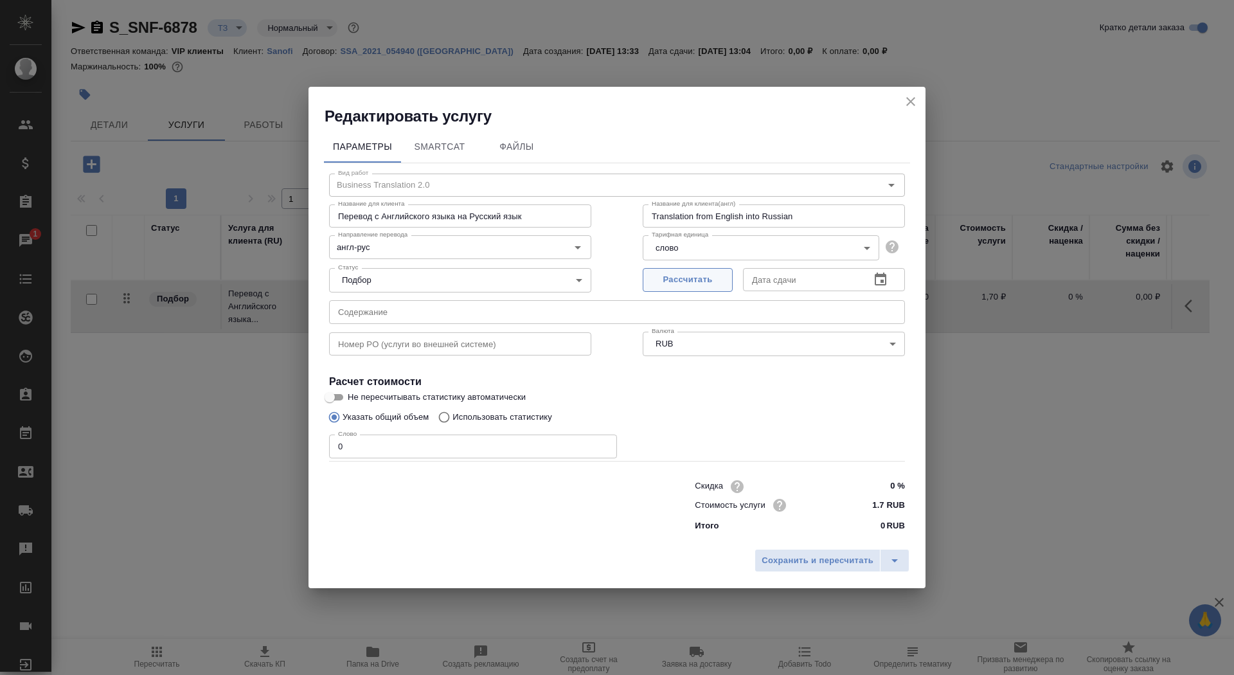
click at [669, 280] on span "Рассчитать" at bounding box center [688, 280] width 76 height 15
type input "[DATE] 13:04"
click at [352, 449] on input "0" at bounding box center [473, 446] width 288 height 23
type input "01"
click at [330, 393] on input "Не пересчитывать статистику автоматически" at bounding box center [330, 397] width 46 height 15
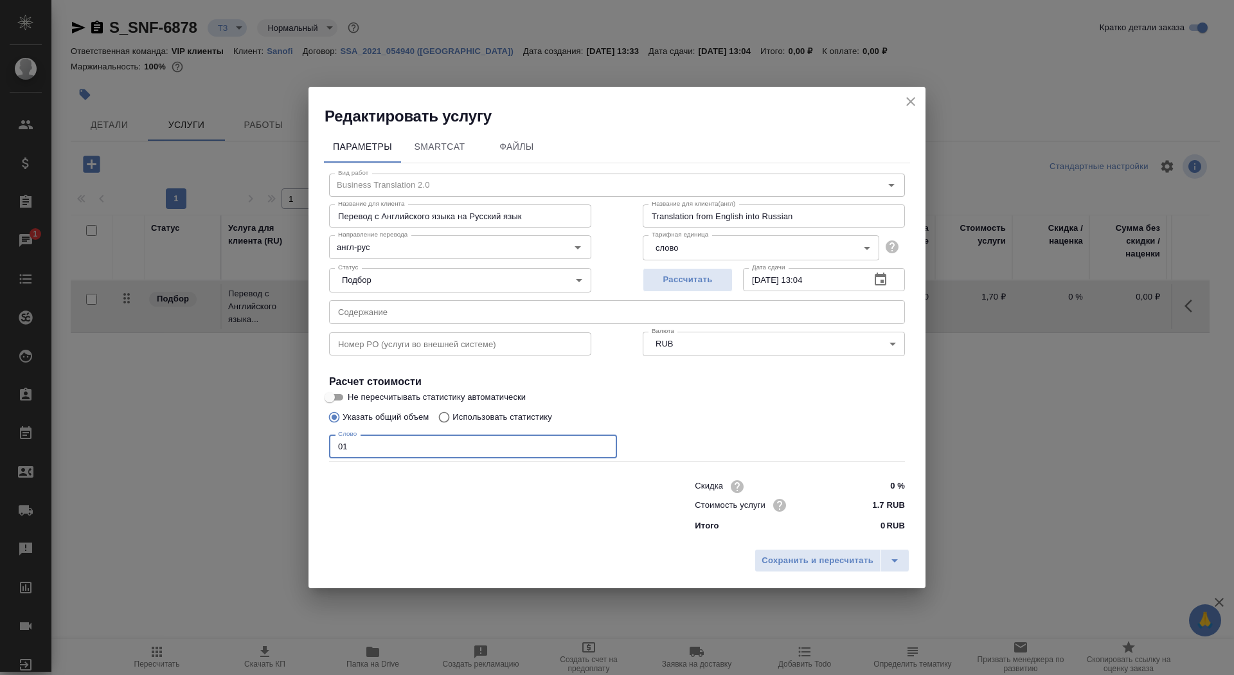
checkbox input "true"
click at [777, 564] on span "Сохранить и пересчитать" at bounding box center [818, 560] width 112 height 15
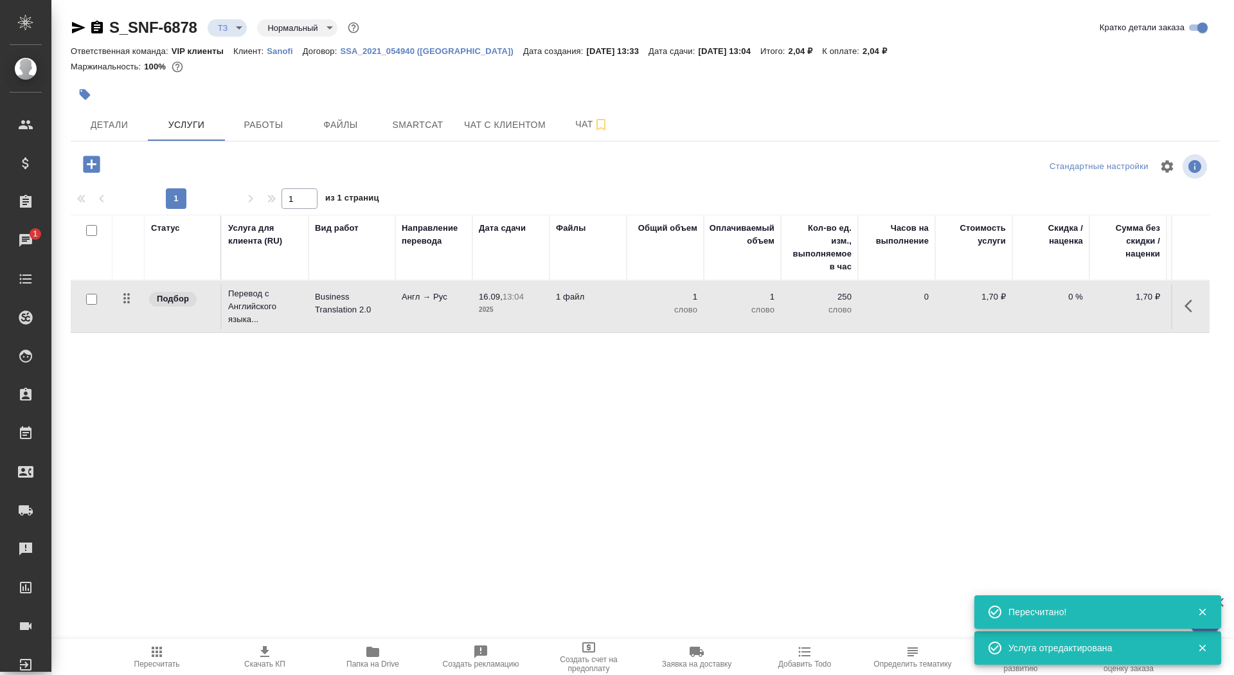
click at [89, 302] on input "checkbox" at bounding box center [91, 299] width 11 height 11
checkbox input "true"
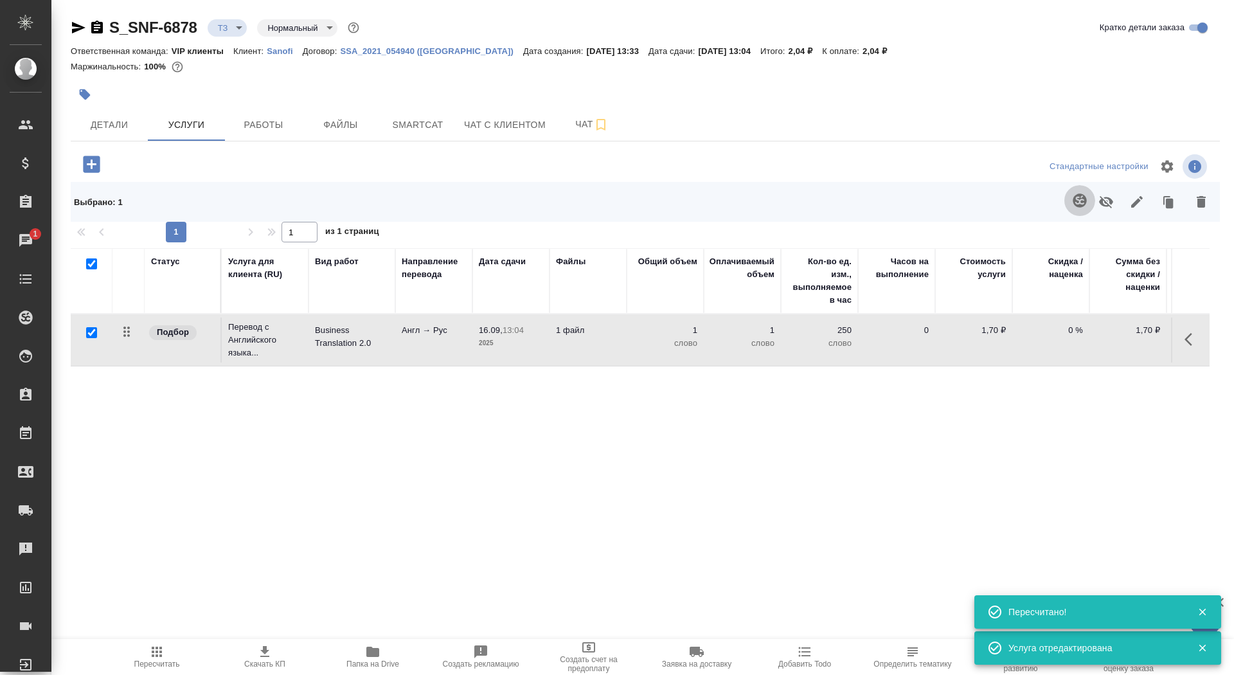
click at [1078, 193] on icon "button" at bounding box center [1079, 200] width 15 height 15
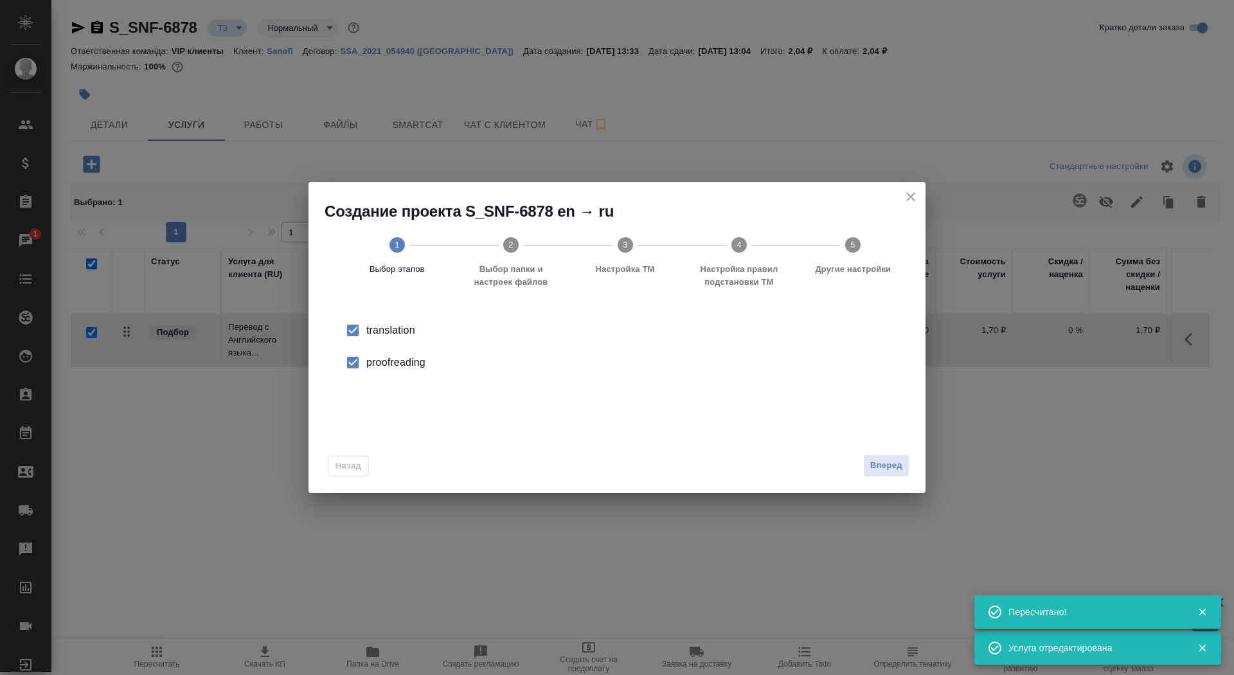
click at [861, 466] on div "Вперед" at bounding box center [883, 465] width 51 height 22
click at [873, 463] on span "Вперед" at bounding box center [886, 465] width 32 height 15
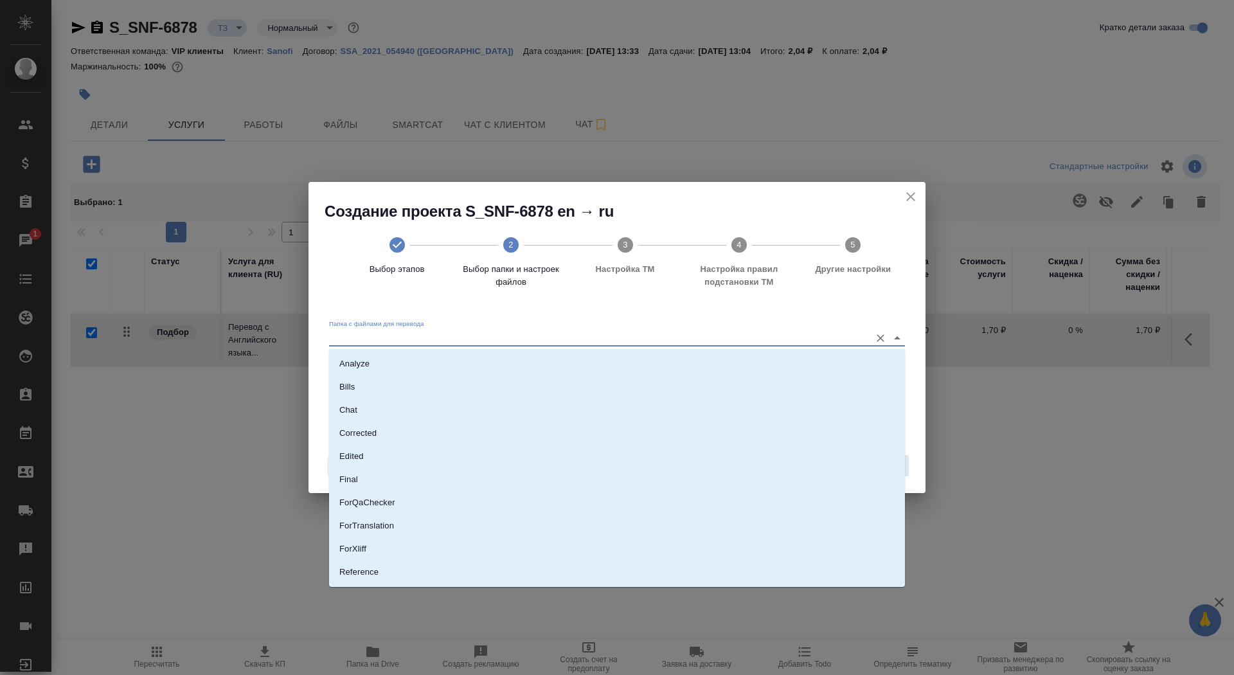
click at [619, 340] on input "Папка с файлами для перевода" at bounding box center [596, 337] width 535 height 15
click at [562, 538] on li "Source" at bounding box center [617, 528] width 576 height 23
type input "Source"
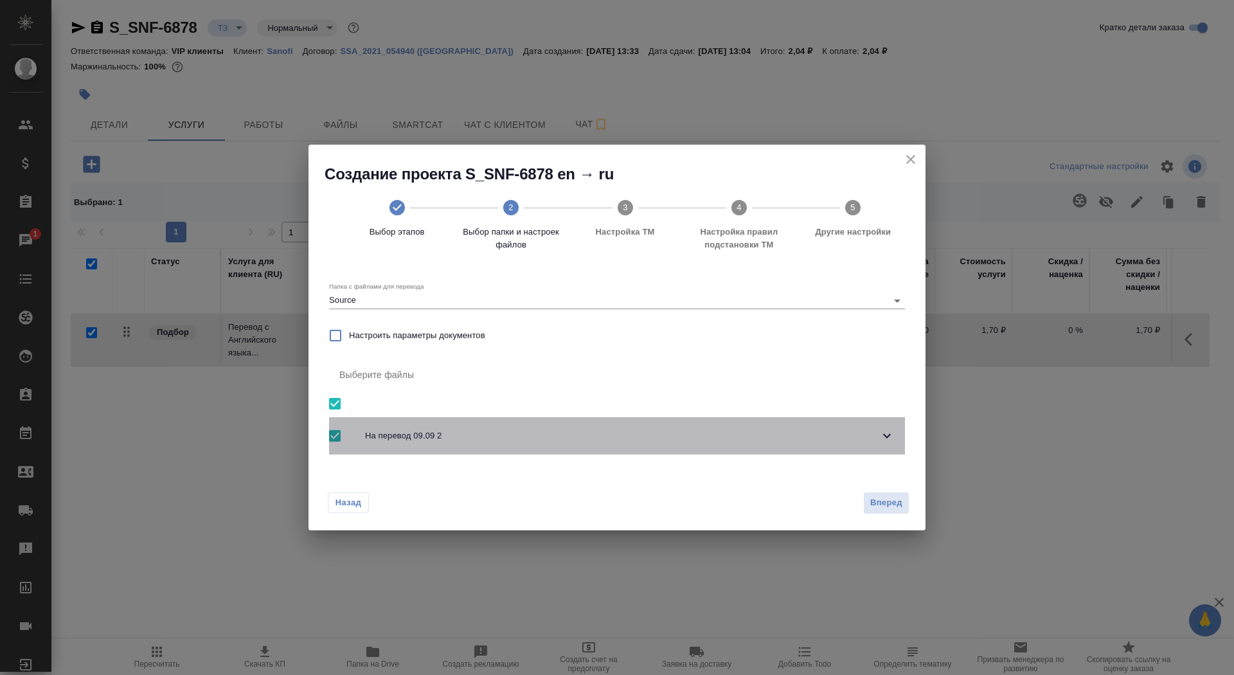
click at [346, 432] on input "checkbox" at bounding box center [334, 435] width 27 height 27
checkbox input "false"
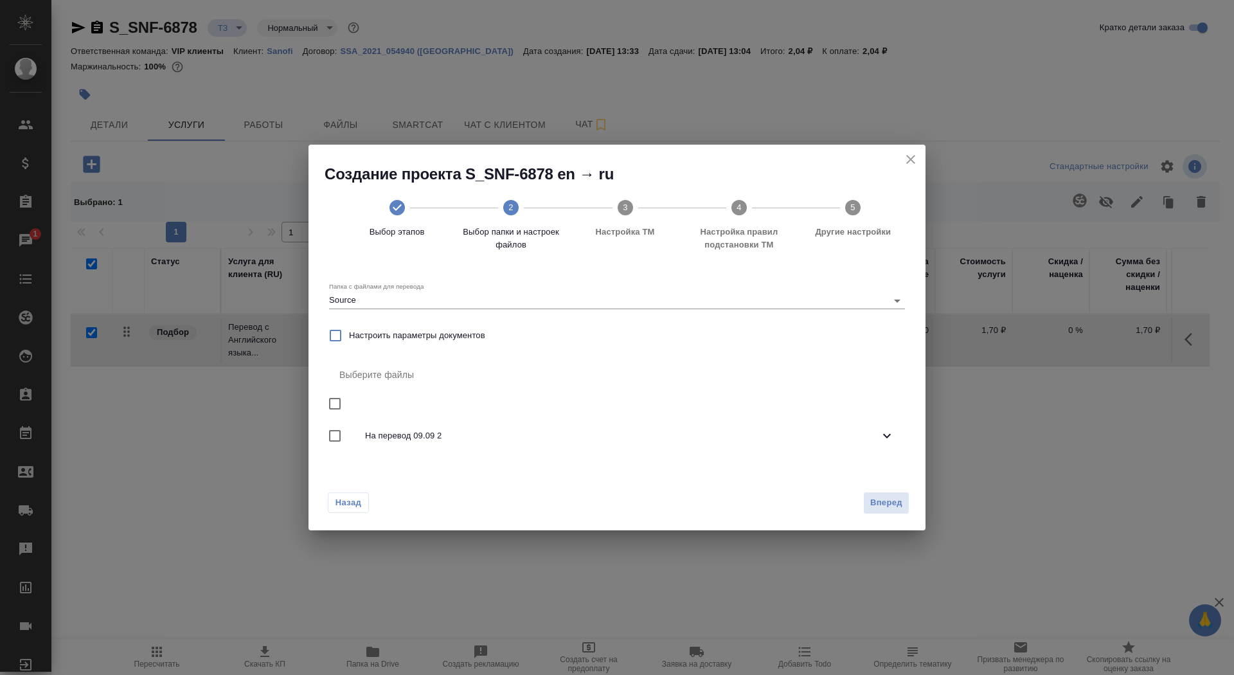
click at [413, 436] on span "На перевод 09.09 2" at bounding box center [622, 435] width 514 height 13
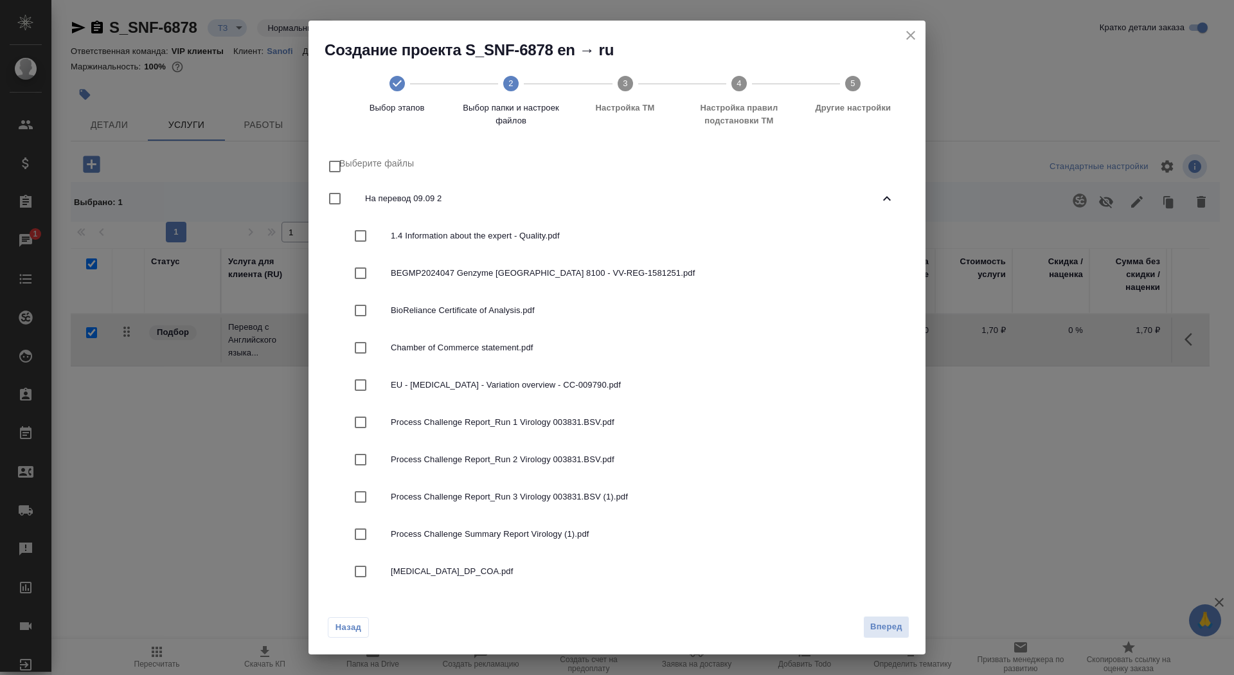
scroll to position [123, 0]
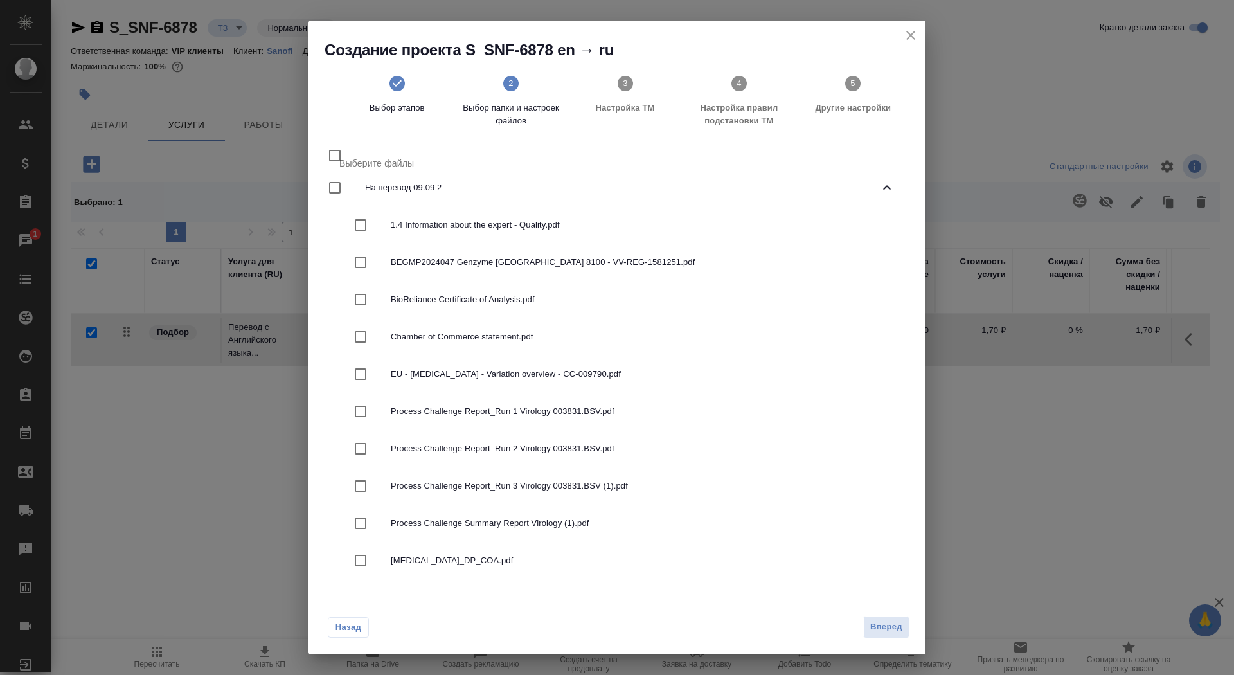
click at [363, 218] on input "checkbox" at bounding box center [360, 224] width 27 height 27
checkbox input "true"
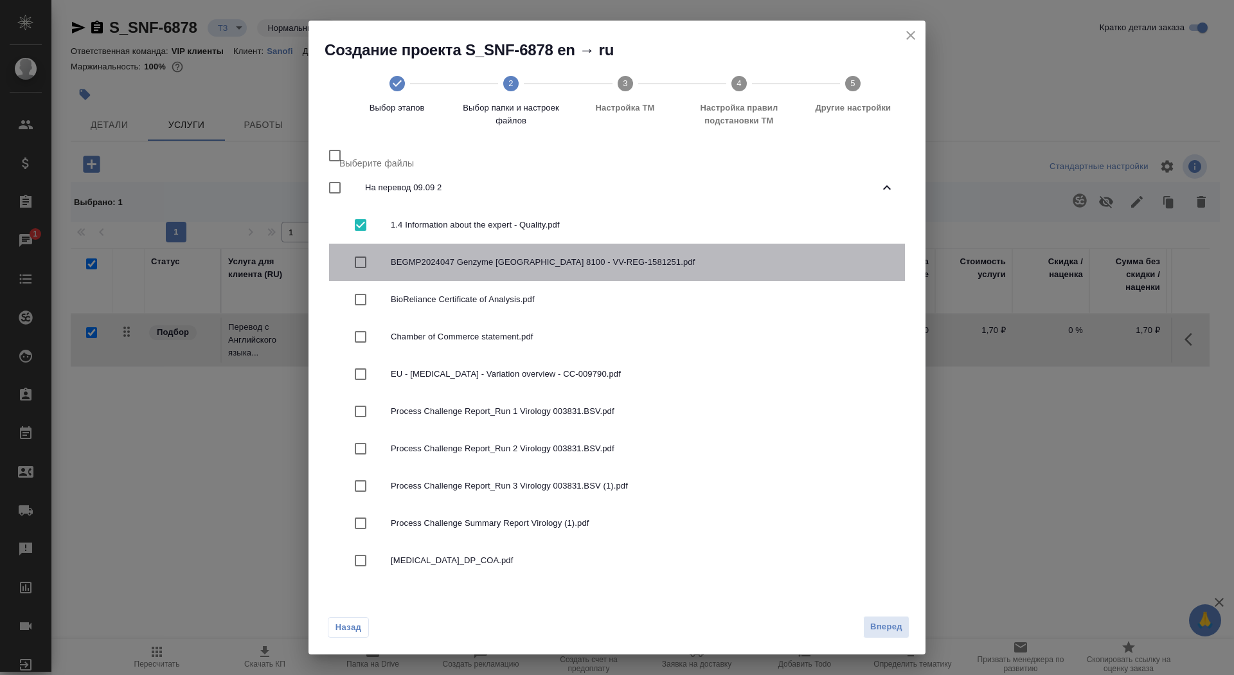
click at [363, 264] on input "checkbox" at bounding box center [360, 262] width 27 height 27
checkbox input "true"
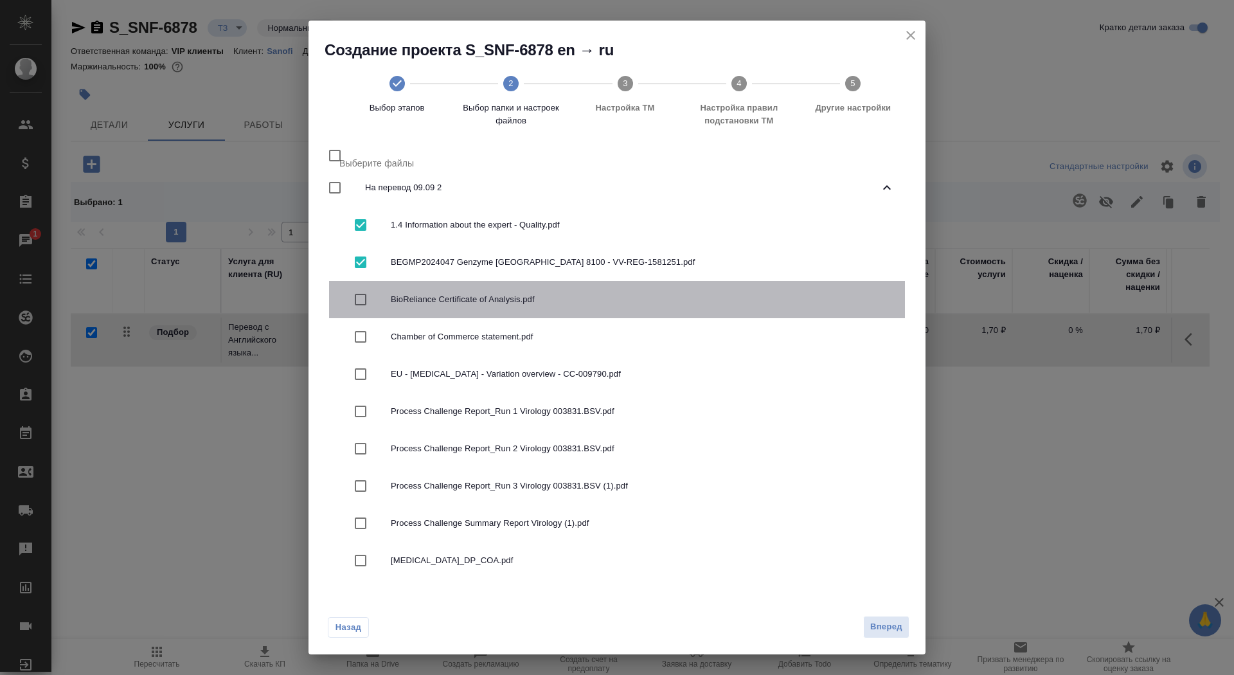
click at [363, 294] on input "checkbox" at bounding box center [360, 299] width 27 height 27
checkbox input "true"
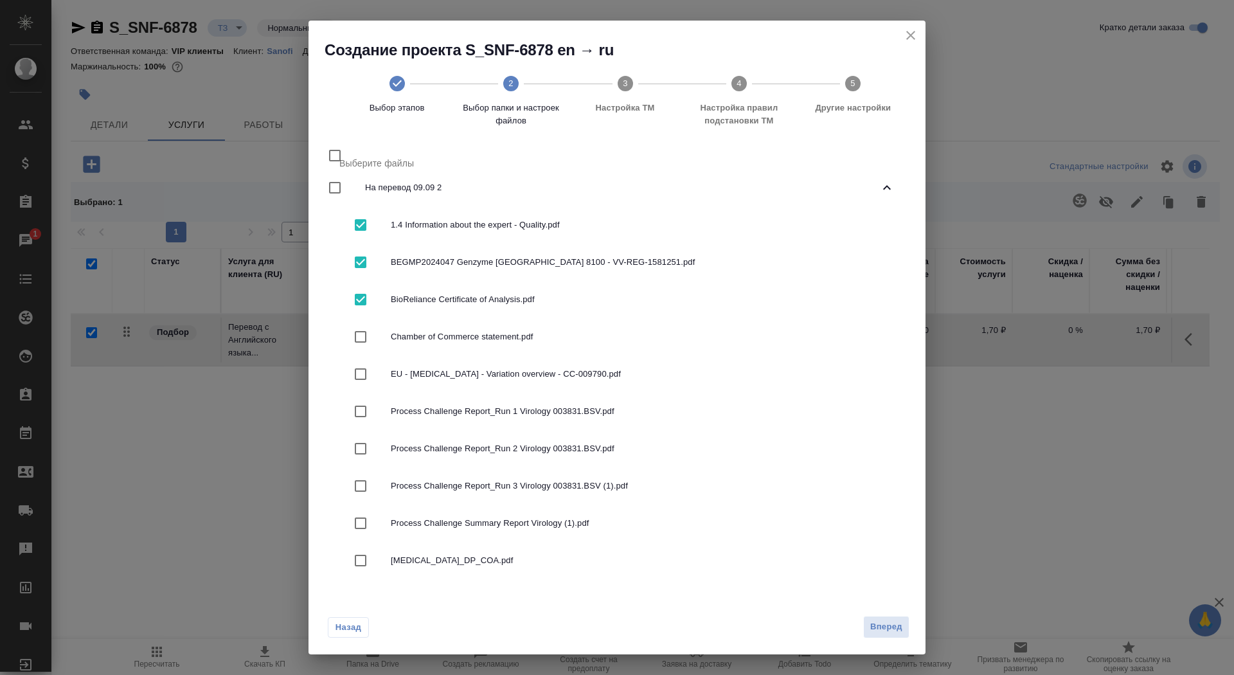
click at [353, 366] on input "checkbox" at bounding box center [360, 374] width 27 height 27
checkbox input "true"
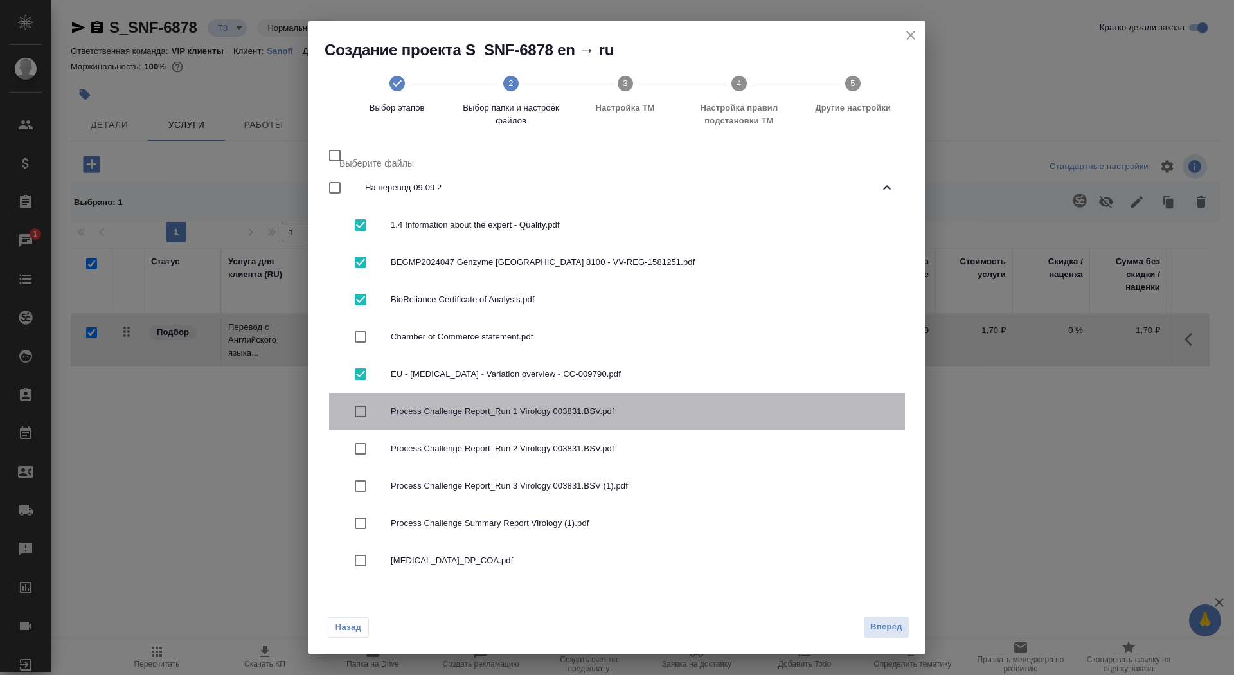
click at [350, 406] on input "checkbox" at bounding box center [360, 411] width 27 height 27
checkbox input "true"
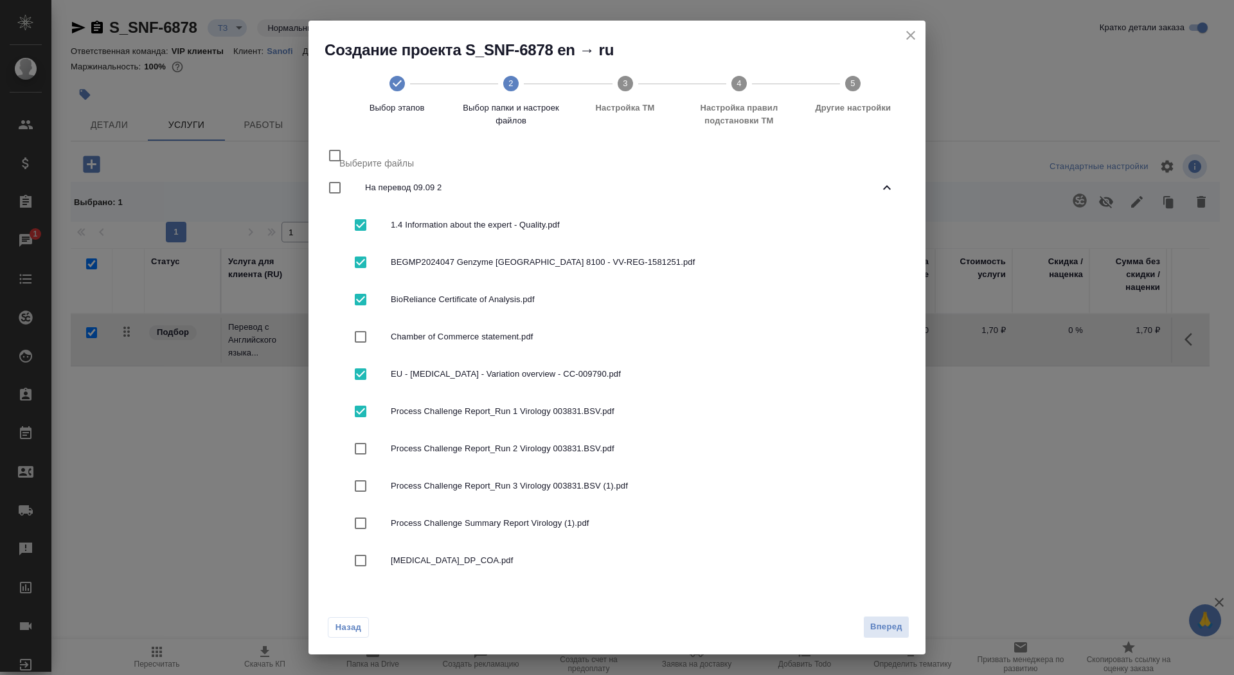
click at [355, 448] on input "checkbox" at bounding box center [360, 448] width 27 height 27
checkbox input "true"
click at [355, 476] on input "checkbox" at bounding box center [360, 485] width 27 height 27
checkbox input "true"
click at [355, 521] on input "checkbox" at bounding box center [360, 523] width 27 height 27
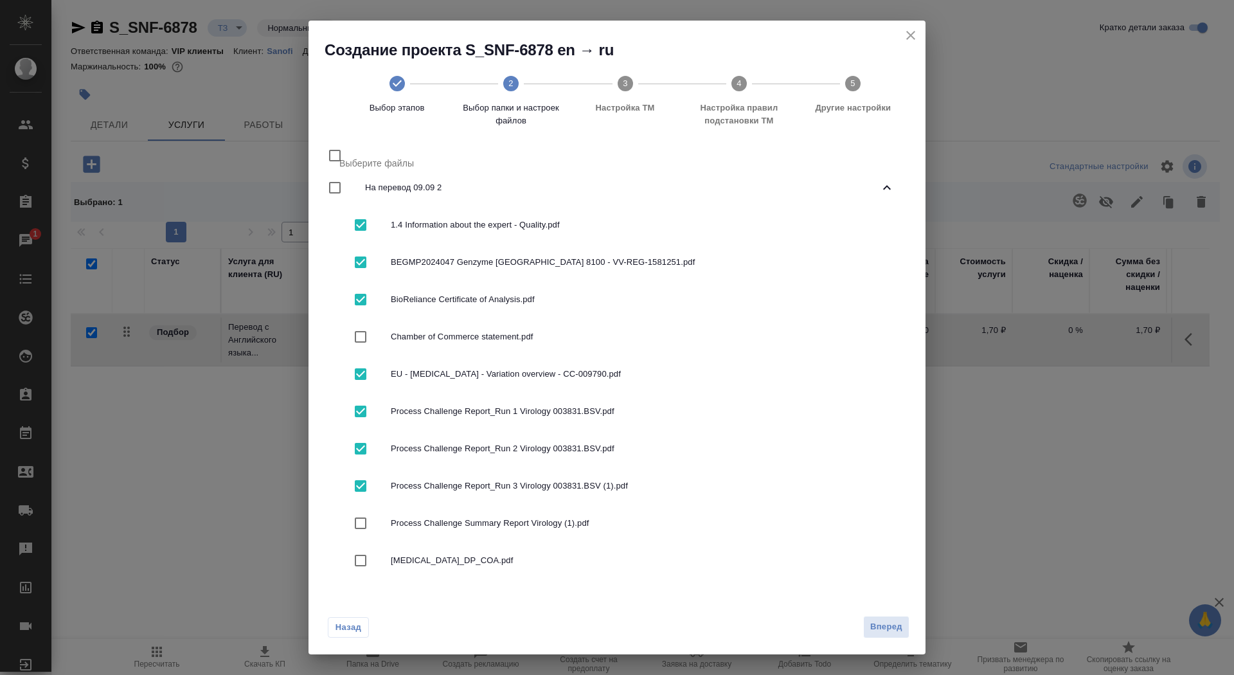
checkbox input "true"
click at [354, 565] on input "checkbox" at bounding box center [360, 560] width 27 height 27
checkbox input "true"
click at [892, 615] on div "Назад Вперед" at bounding box center [617, 624] width 617 height 60
click at [889, 624] on span "Вперед" at bounding box center [886, 627] width 32 height 15
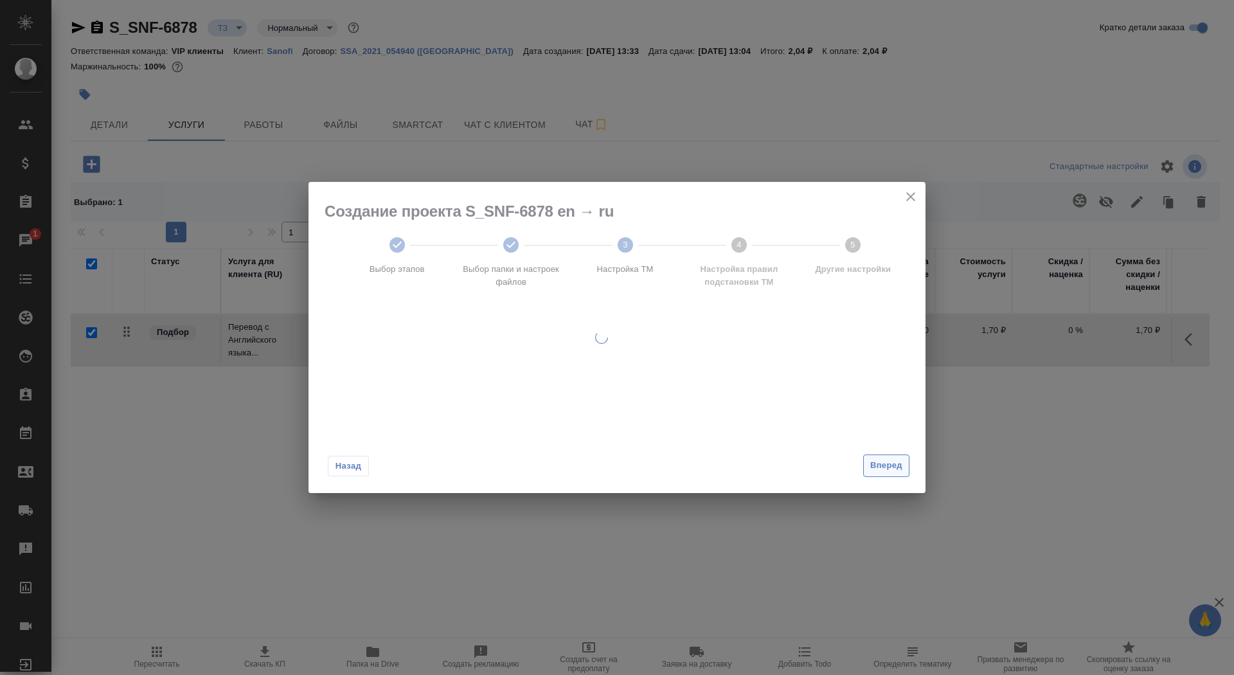
scroll to position [0, 0]
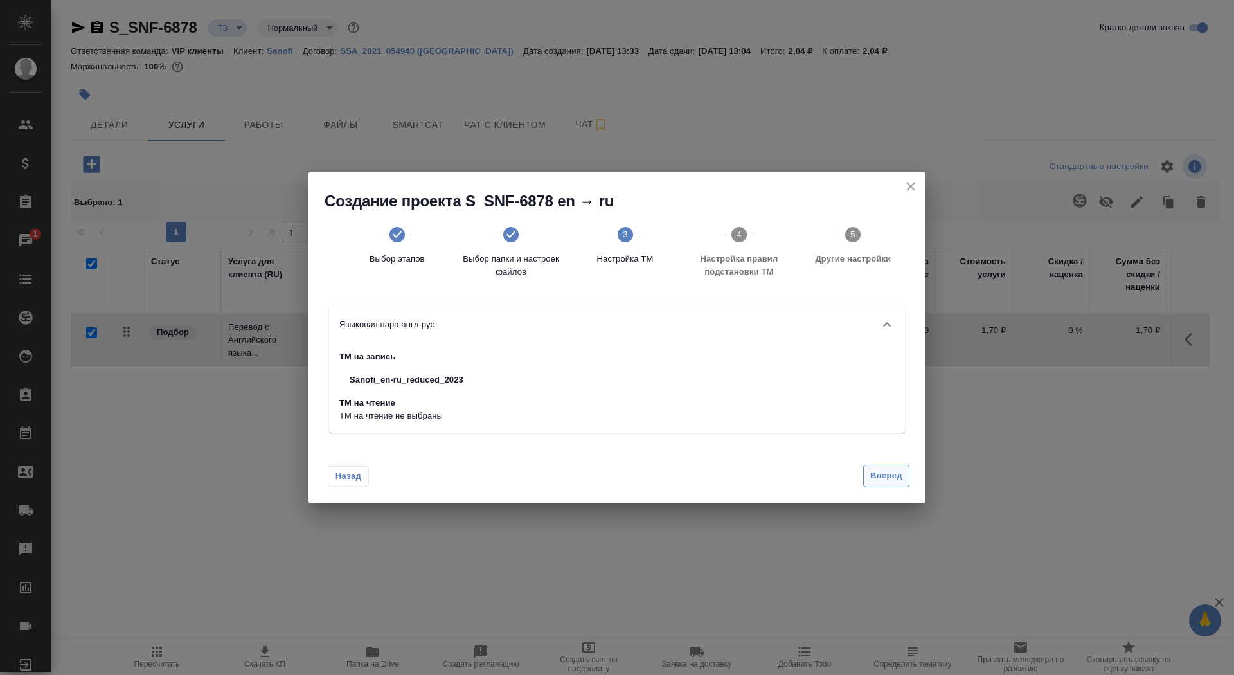
click at [889, 480] on span "Вперед" at bounding box center [886, 476] width 32 height 15
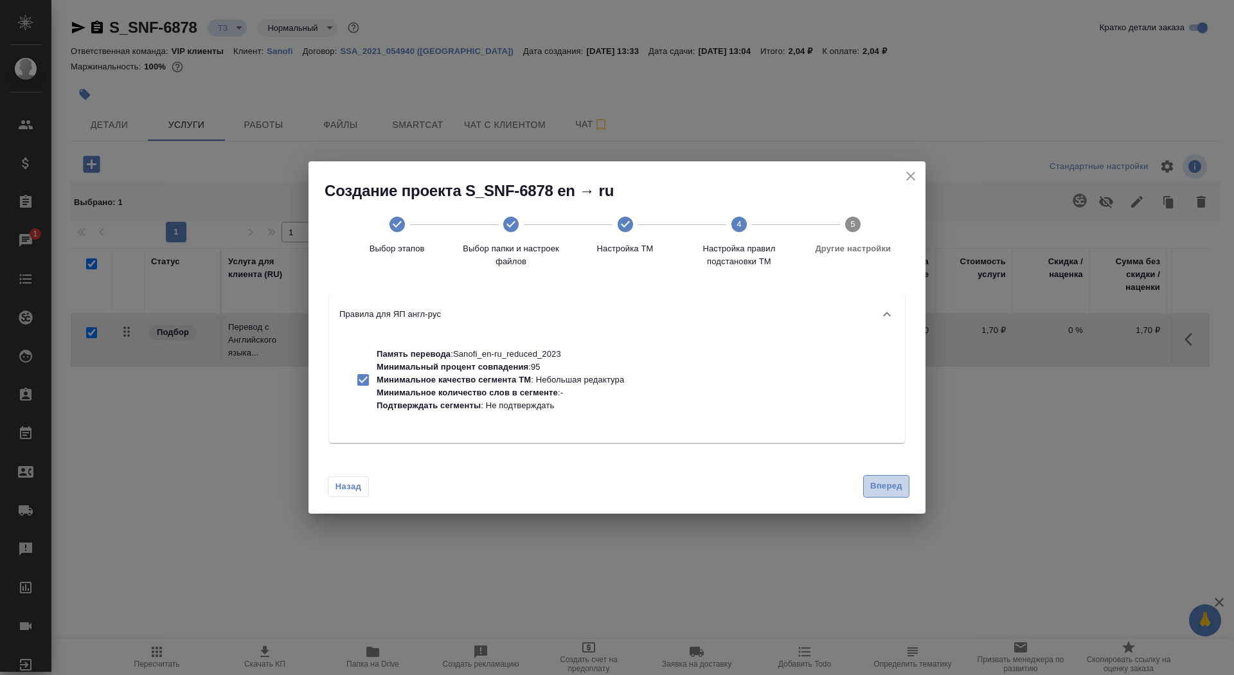
click at [889, 480] on span "Вперед" at bounding box center [886, 486] width 32 height 15
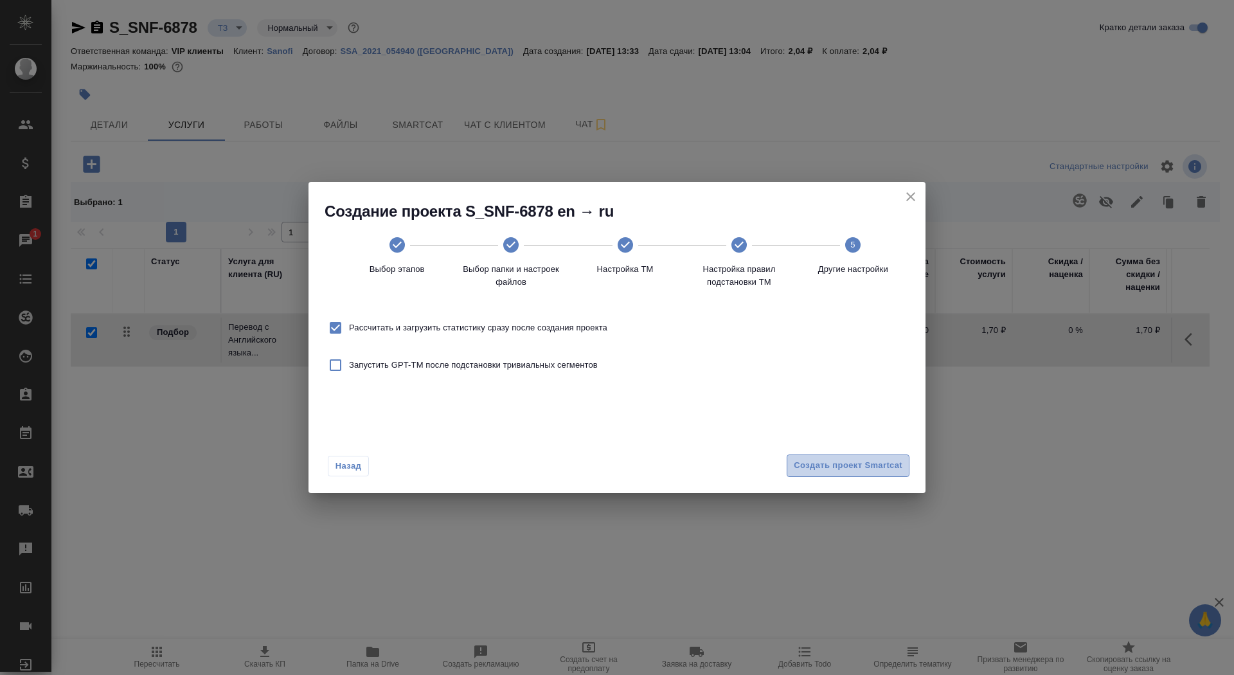
click at [880, 471] on span "Создать проект Smartcat" at bounding box center [848, 465] width 109 height 15
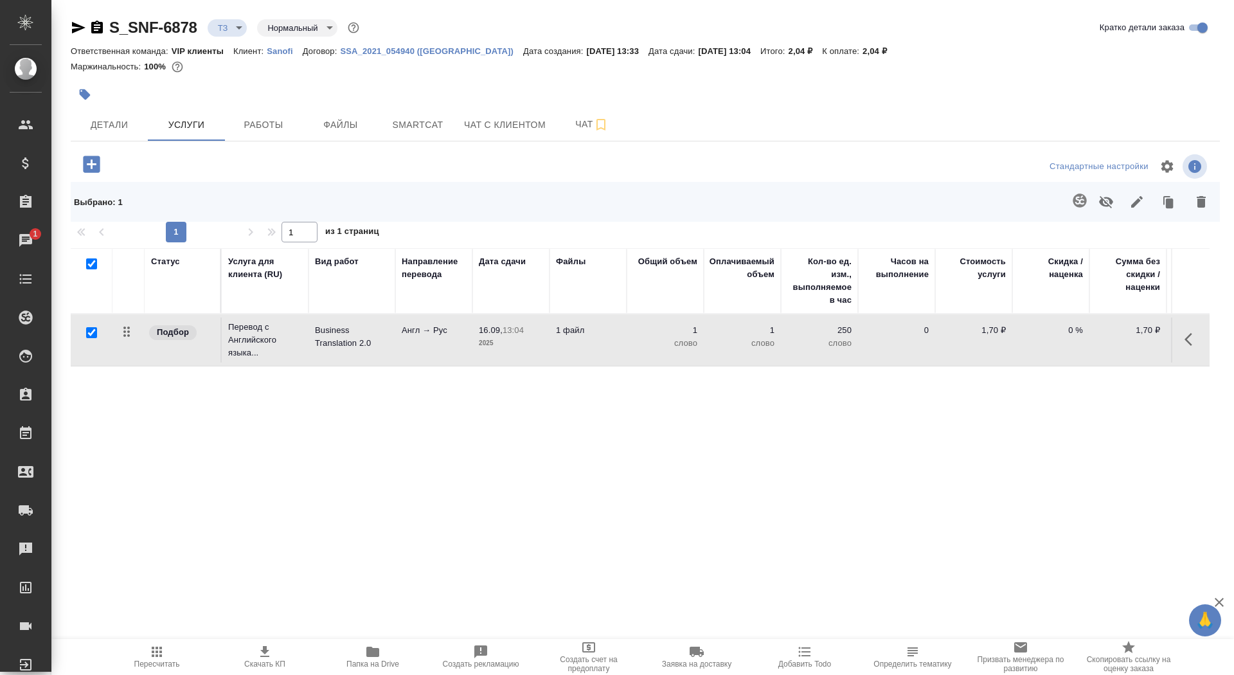
click at [85, 165] on icon "button" at bounding box center [91, 164] width 17 height 17
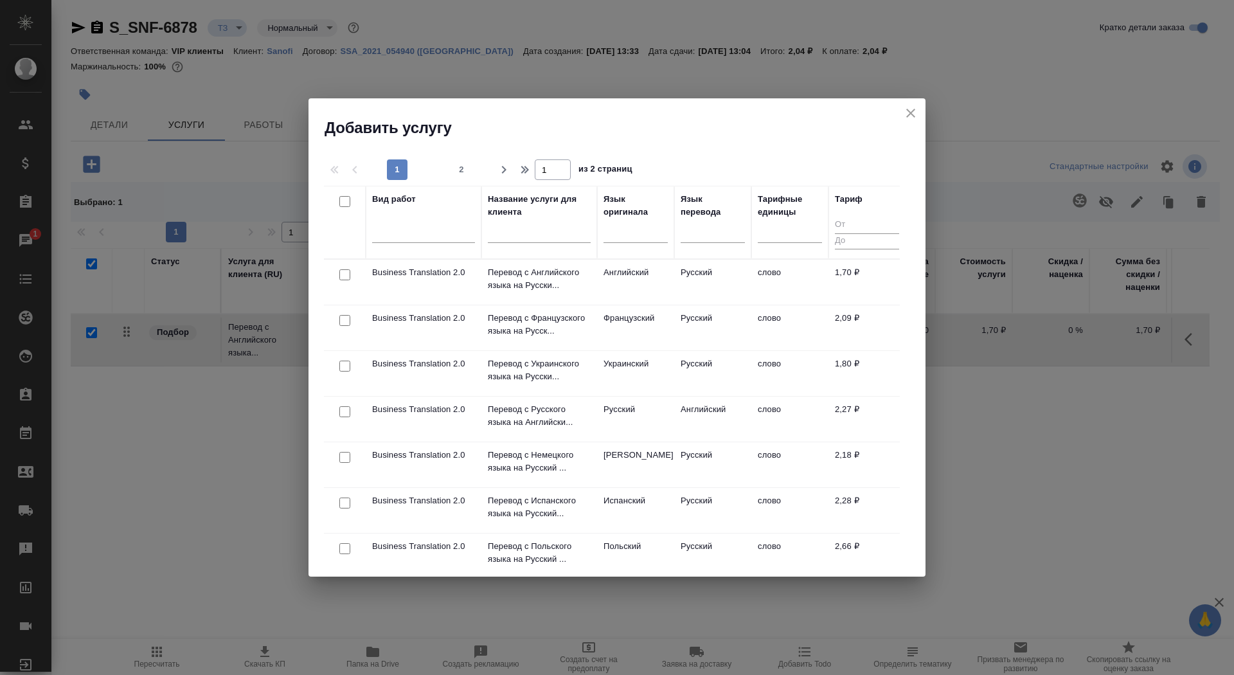
click at [533, 233] on input "text" at bounding box center [539, 235] width 103 height 16
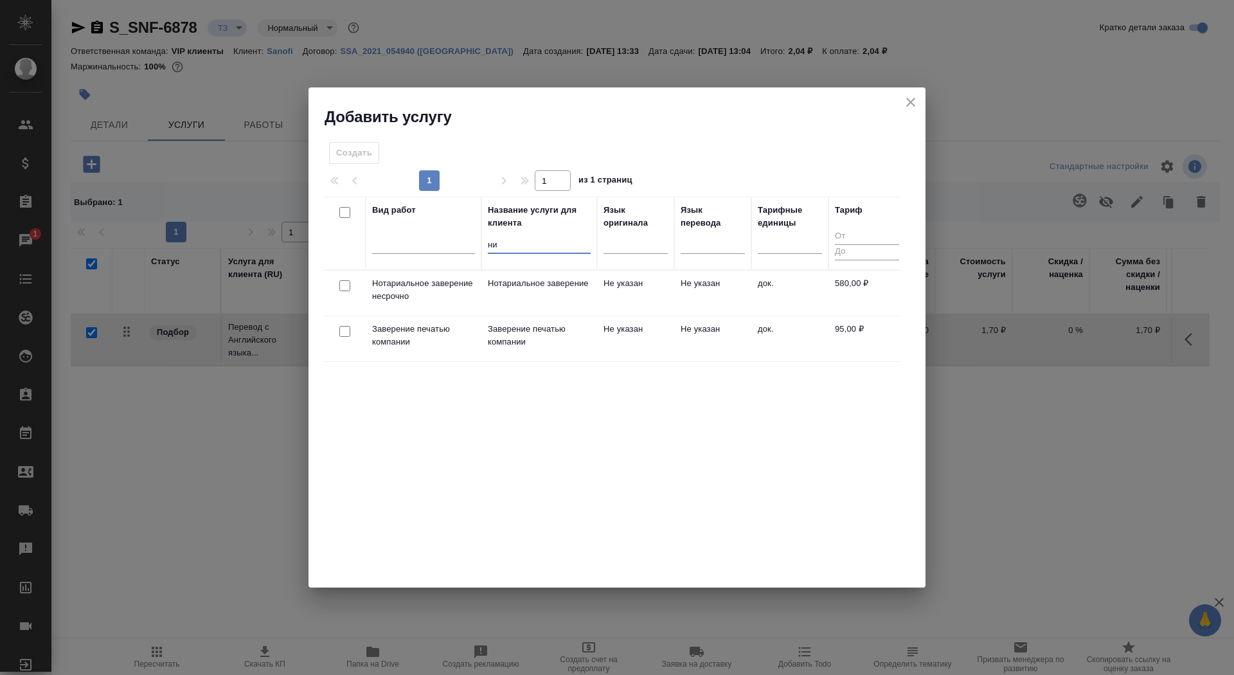
type input "н"
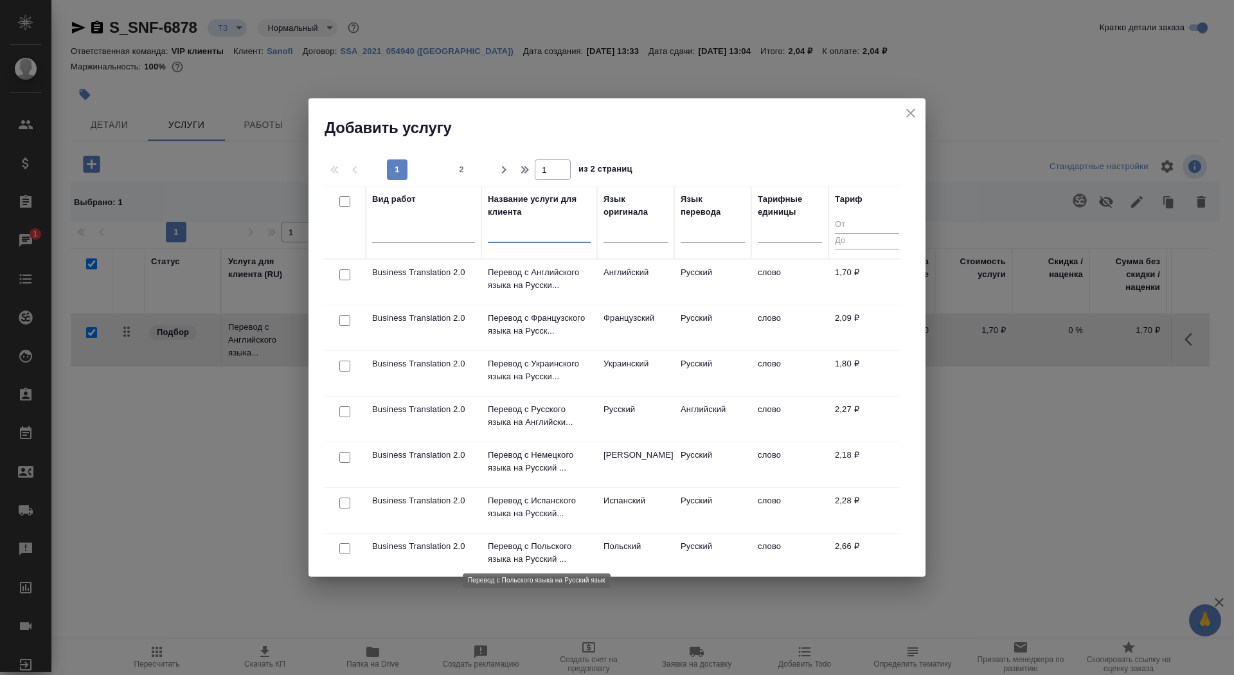
click at [523, 548] on p "Перевод с Польского языка на Русский ..." at bounding box center [539, 553] width 103 height 26
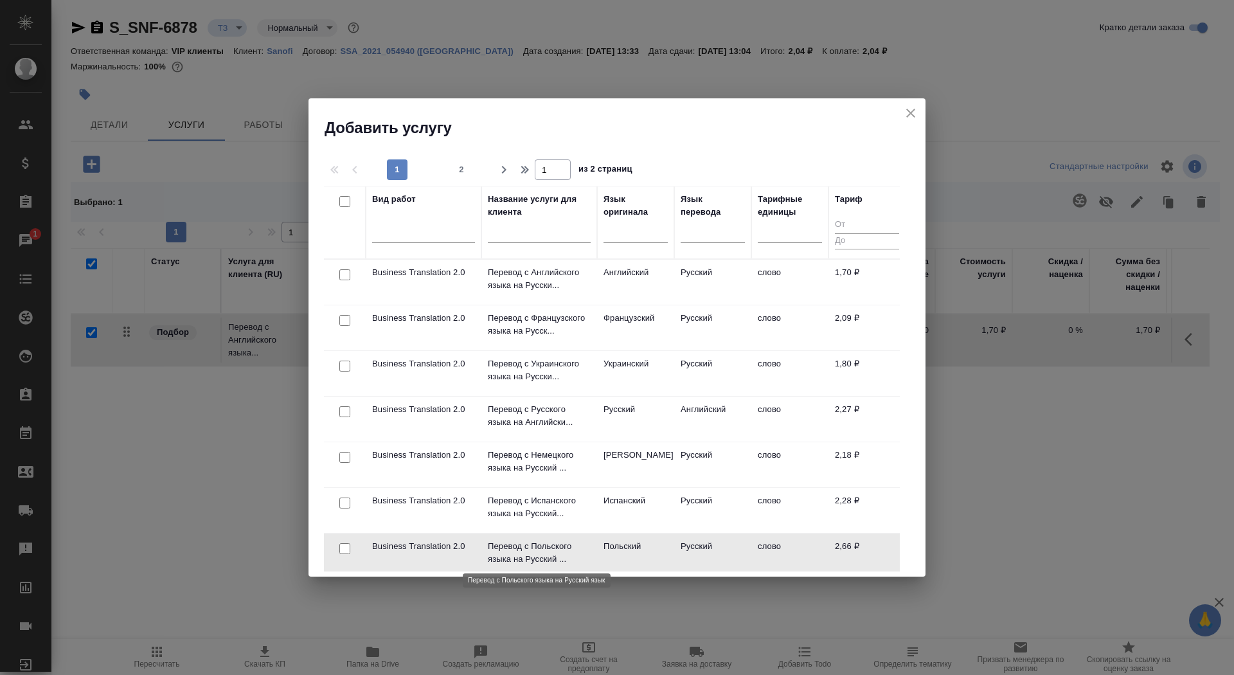
click at [523, 548] on p "Перевод с Польского языка на Русский ..." at bounding box center [539, 553] width 103 height 26
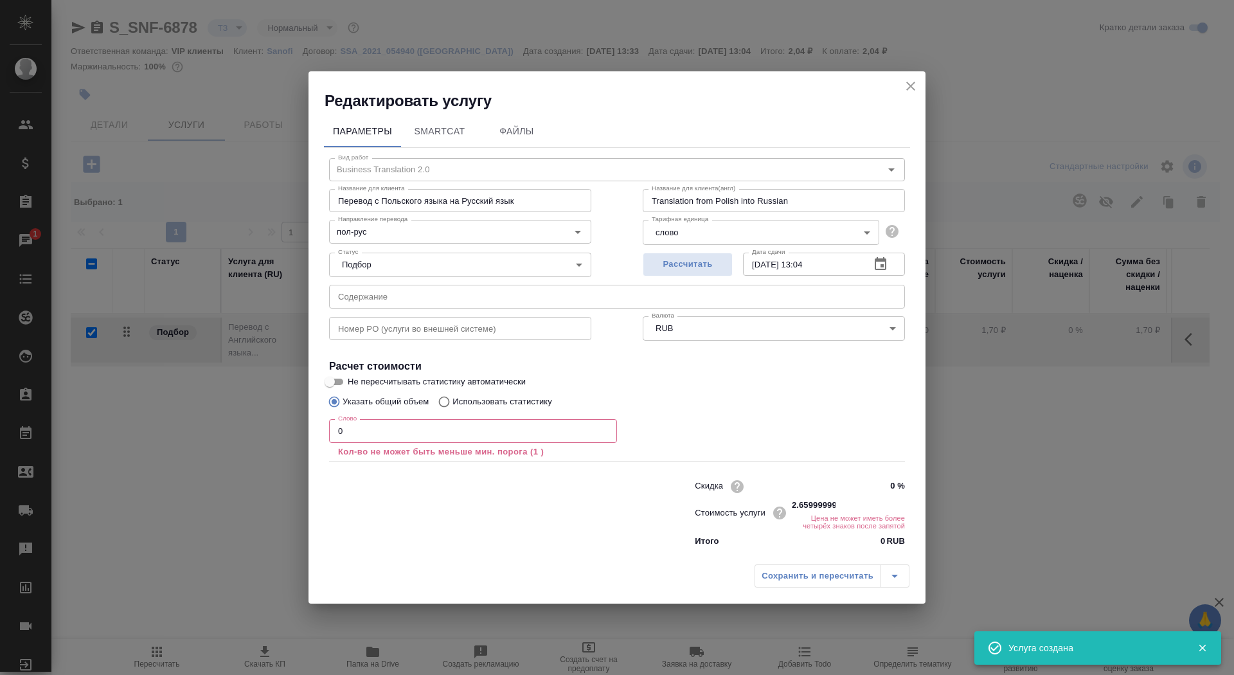
checkbox input "false"
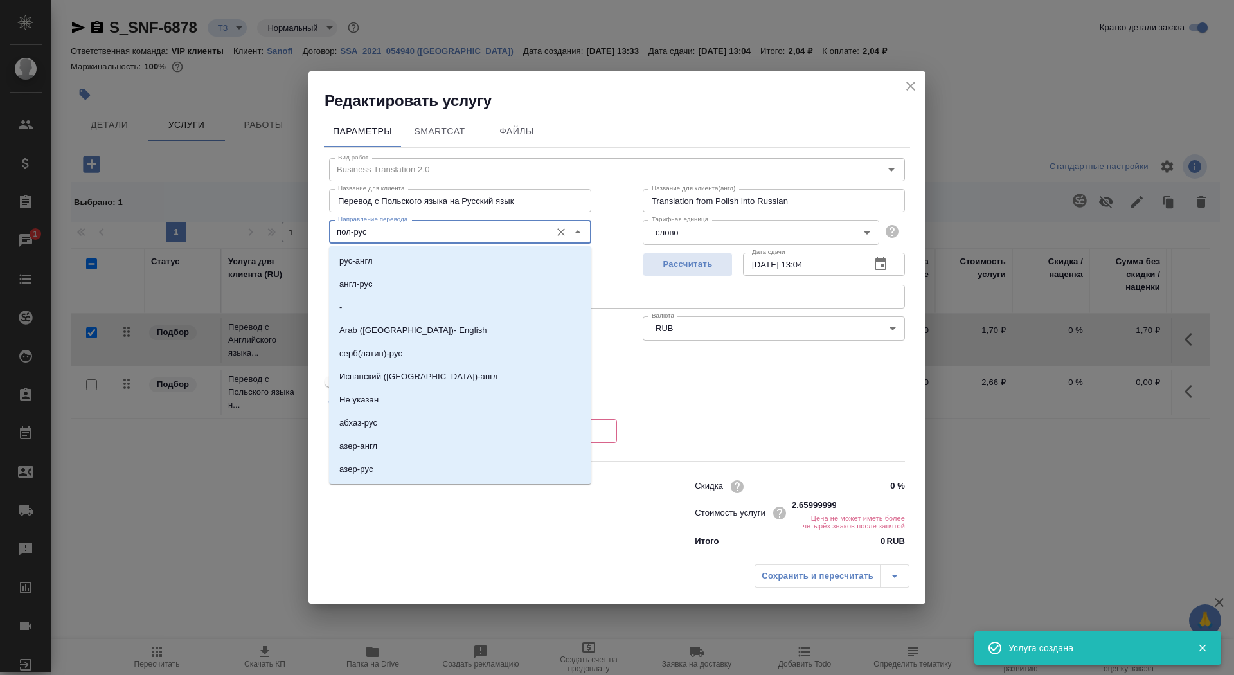
click at [394, 238] on input "пол-рус" at bounding box center [438, 231] width 211 height 15
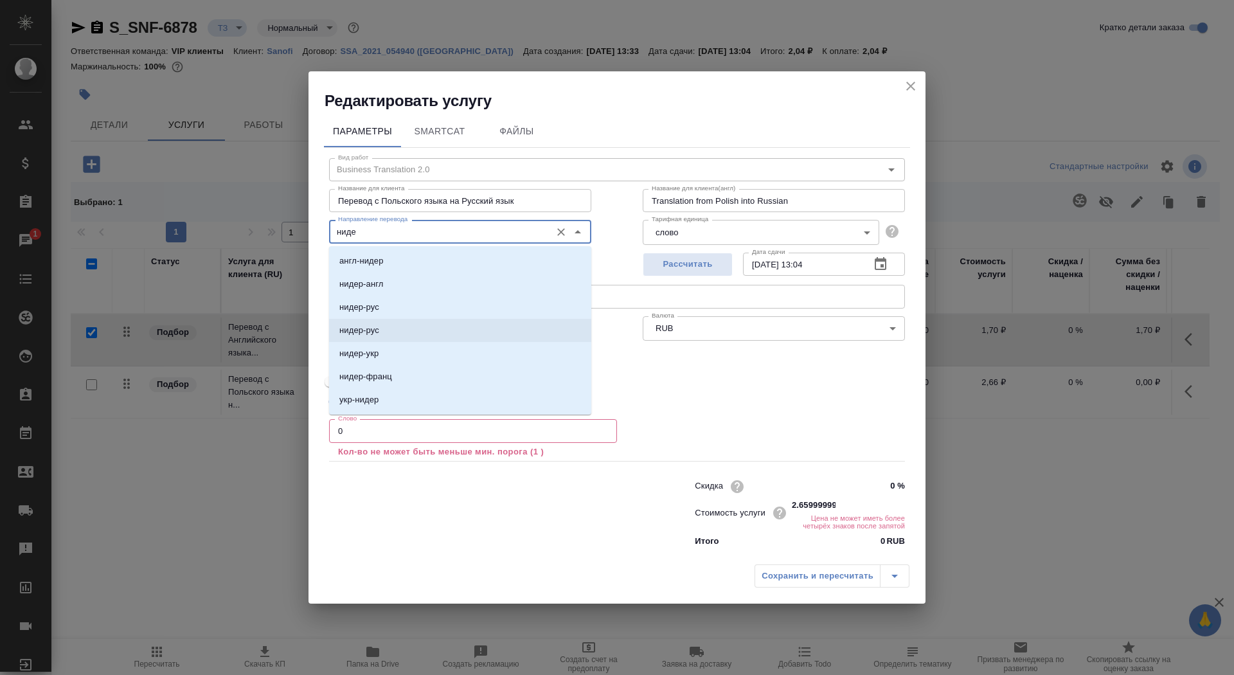
click at [403, 330] on li "нидер-рус" at bounding box center [460, 330] width 262 height 23
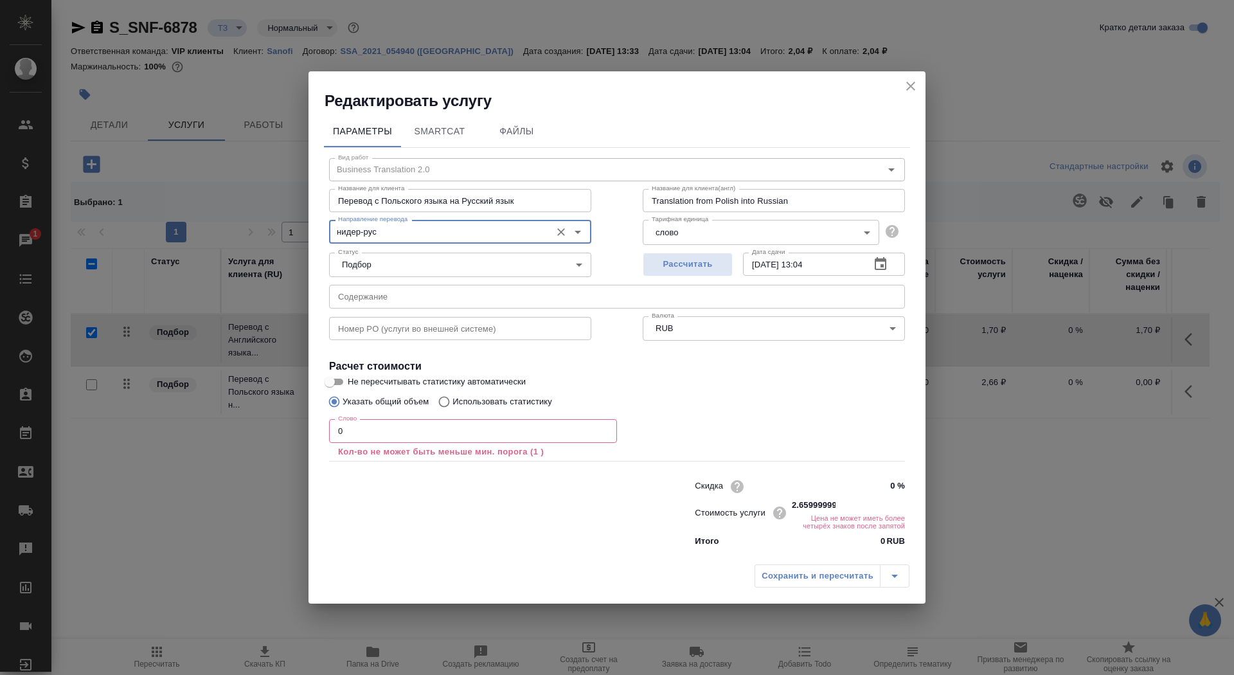
type input "нидер-рус"
drag, startPoint x: 422, startPoint y: 201, endPoint x: 382, endPoint y: 201, distance: 39.9
click at [382, 201] on input "Перевод с Польского языка на Русский язык" at bounding box center [460, 200] width 262 height 23
type input "Перевод с Нидерландского языка на Русский язык"
drag, startPoint x: 715, startPoint y: 203, endPoint x: 738, endPoint y: 204, distance: 22.5
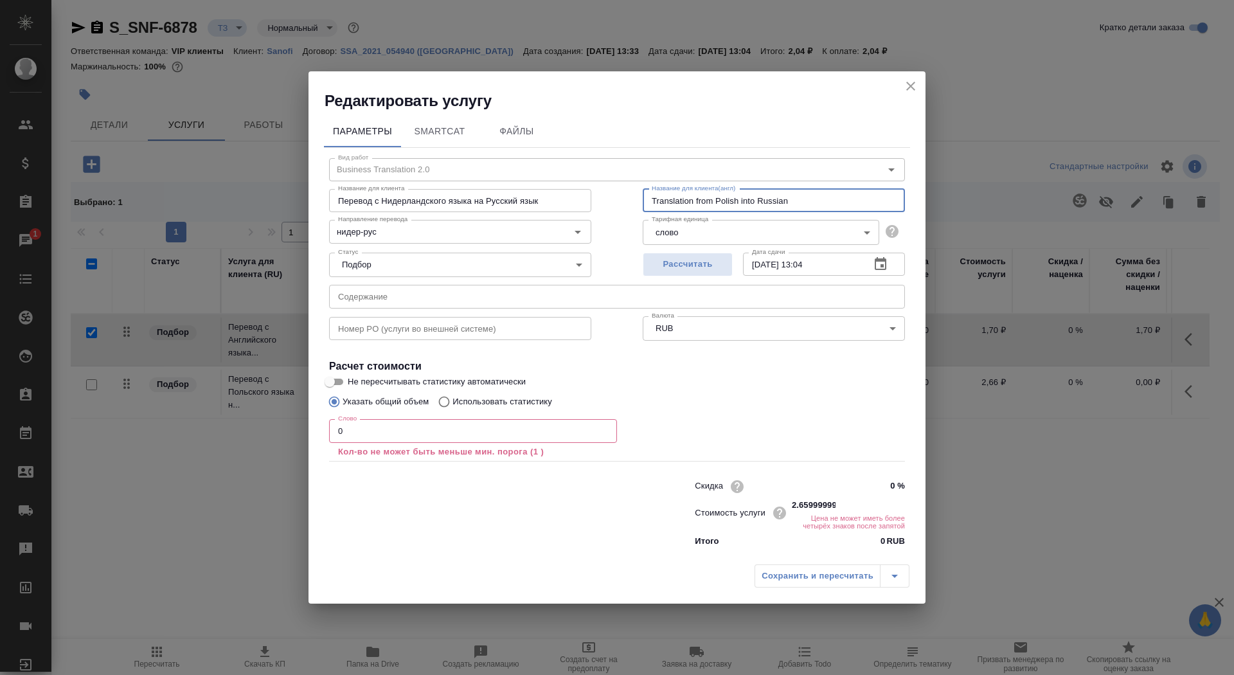
click at [738, 204] on input "Translation from Polish into Russian" at bounding box center [774, 200] width 262 height 23
type input "Translation from Dutch into Russian"
click at [426, 431] on input "0" at bounding box center [473, 430] width 288 height 23
type input "01"
click at [329, 382] on input "Не пересчитывать статистику автоматически" at bounding box center [330, 381] width 46 height 15
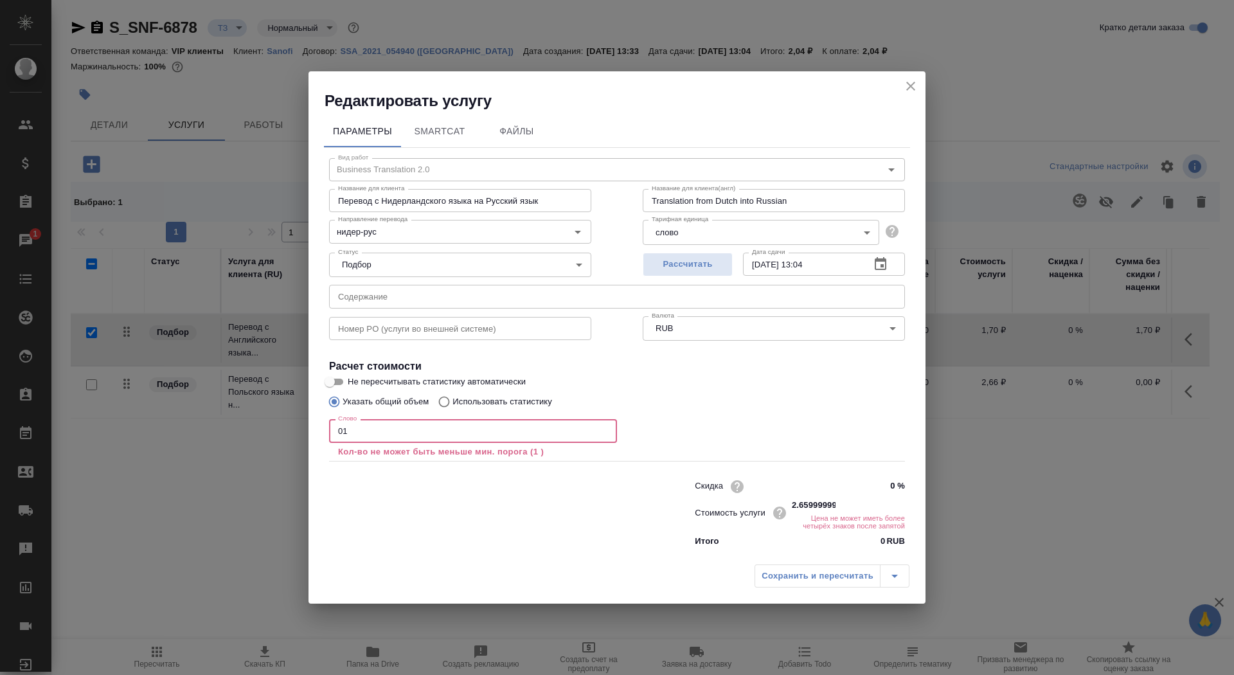
checkbox input "true"
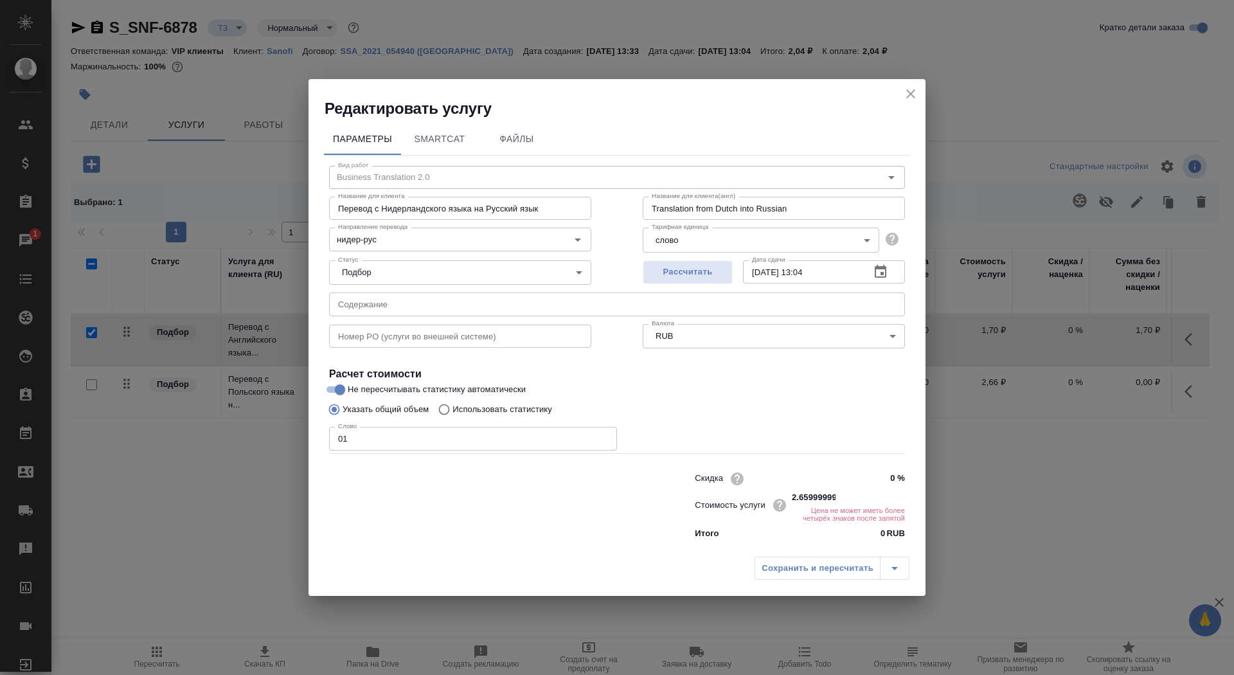
click at [847, 573] on div "Сохранить и пересчитать" at bounding box center [832, 568] width 155 height 23
drag, startPoint x: 805, startPoint y: 496, endPoint x: 844, endPoint y: 497, distance: 39.2
click at [844, 497] on div "2.6599999999999997 RUB Цена не может иметь более четырёх знаков после запятой" at bounding box center [846, 504] width 118 height 35
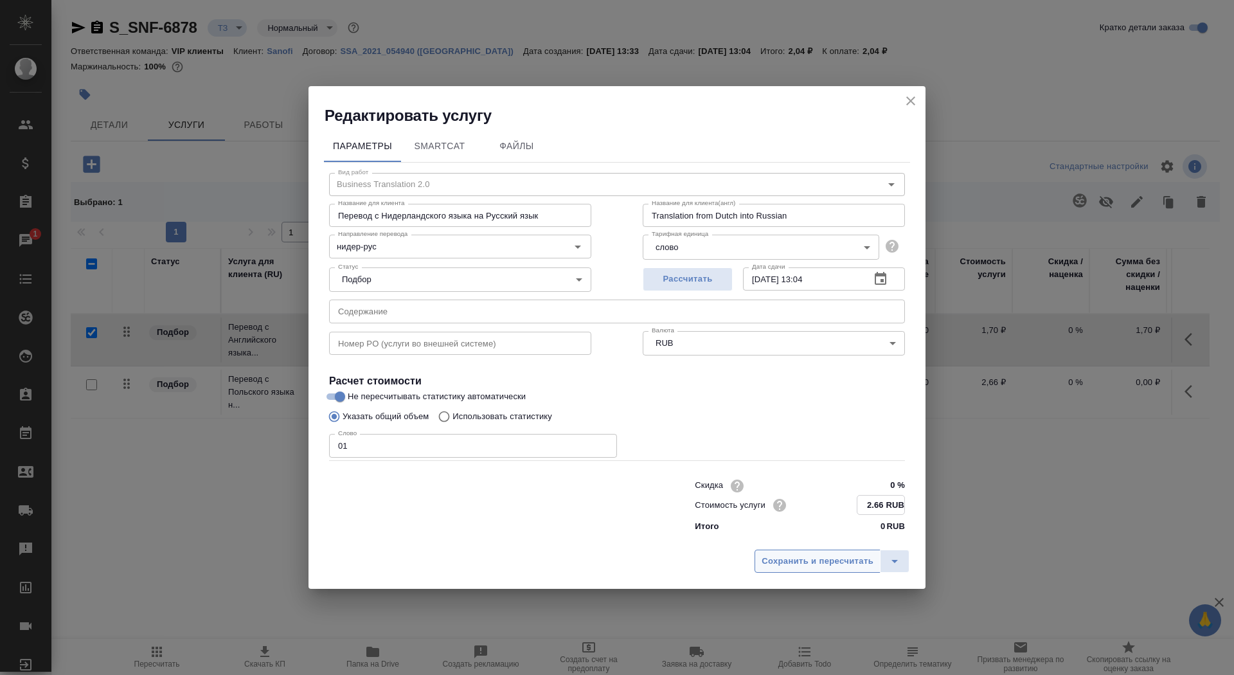
type input "2.66 RUB"
click at [859, 563] on span "Сохранить и пересчитать" at bounding box center [818, 561] width 112 height 15
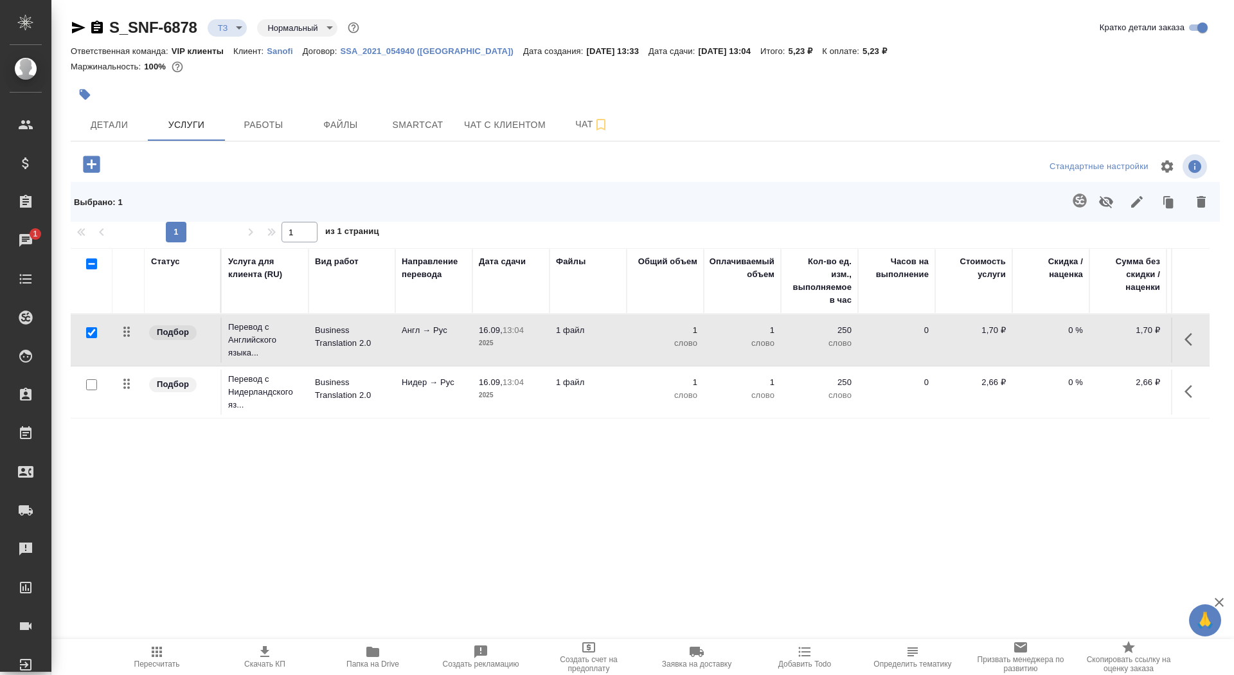
click at [92, 330] on input "checkbox" at bounding box center [91, 332] width 11 height 11
checkbox input "false"
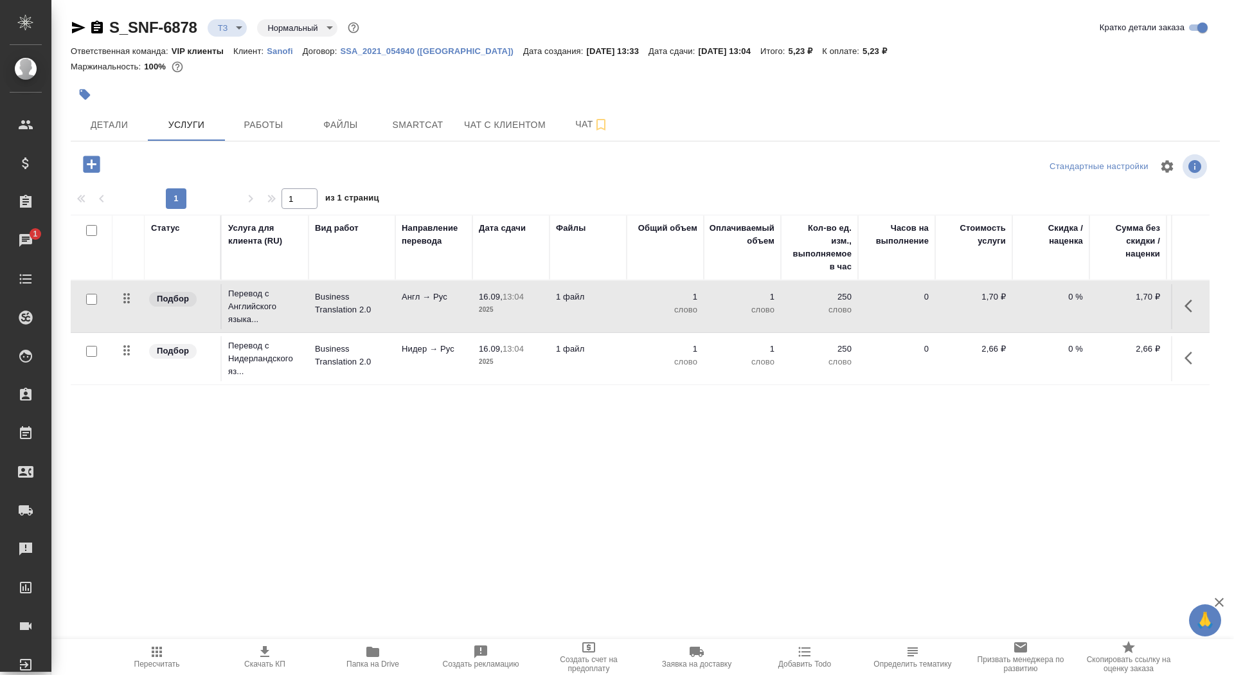
click at [92, 352] on input "checkbox" at bounding box center [91, 351] width 11 height 11
checkbox input "true"
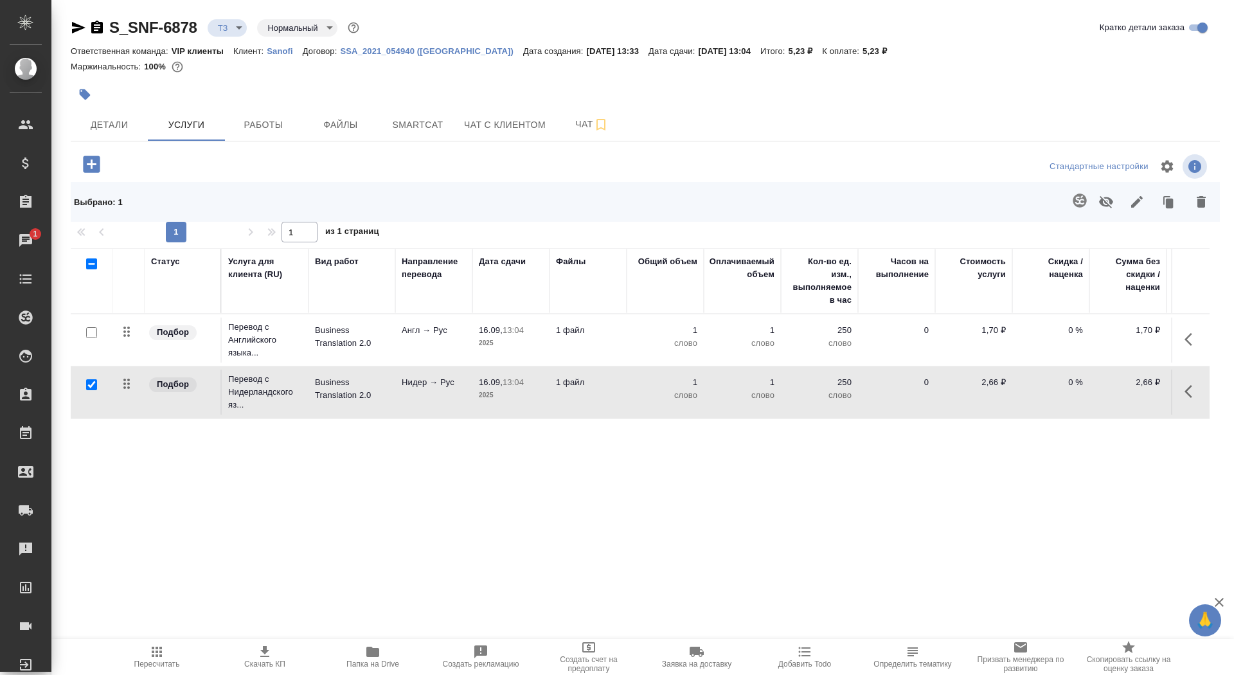
click at [1077, 205] on icon "button" at bounding box center [1079, 199] width 13 height 13
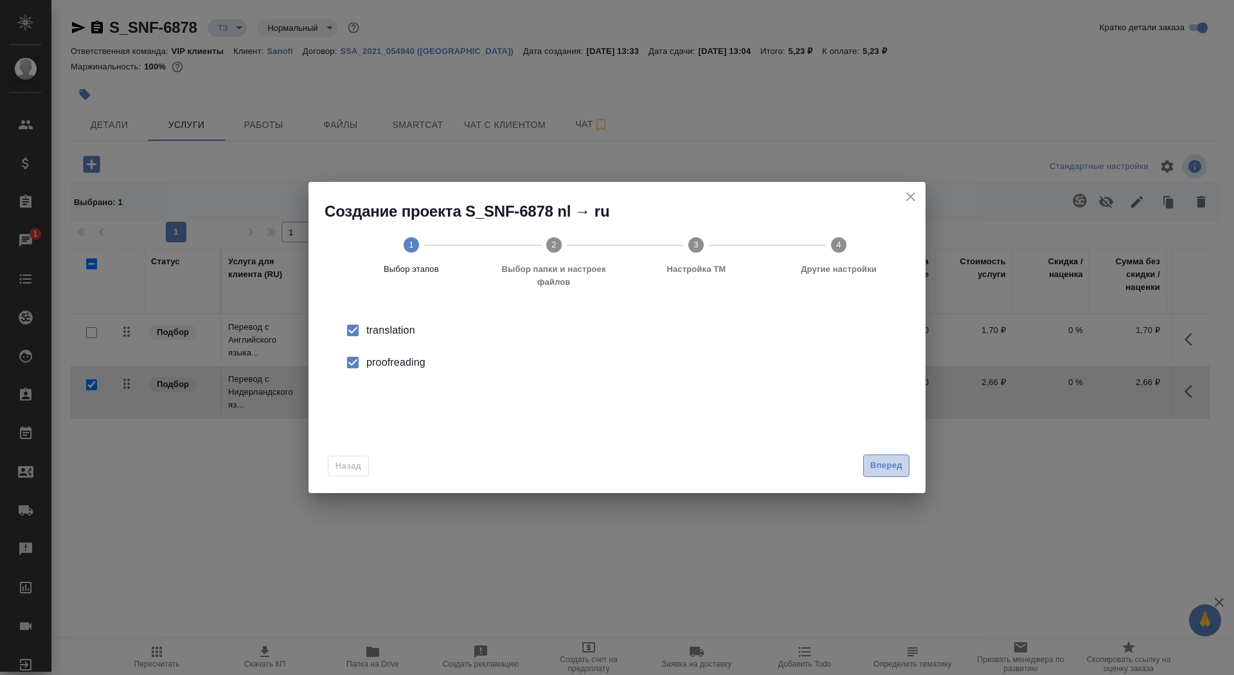
click at [909, 472] on button "Вперед" at bounding box center [886, 465] width 46 height 22
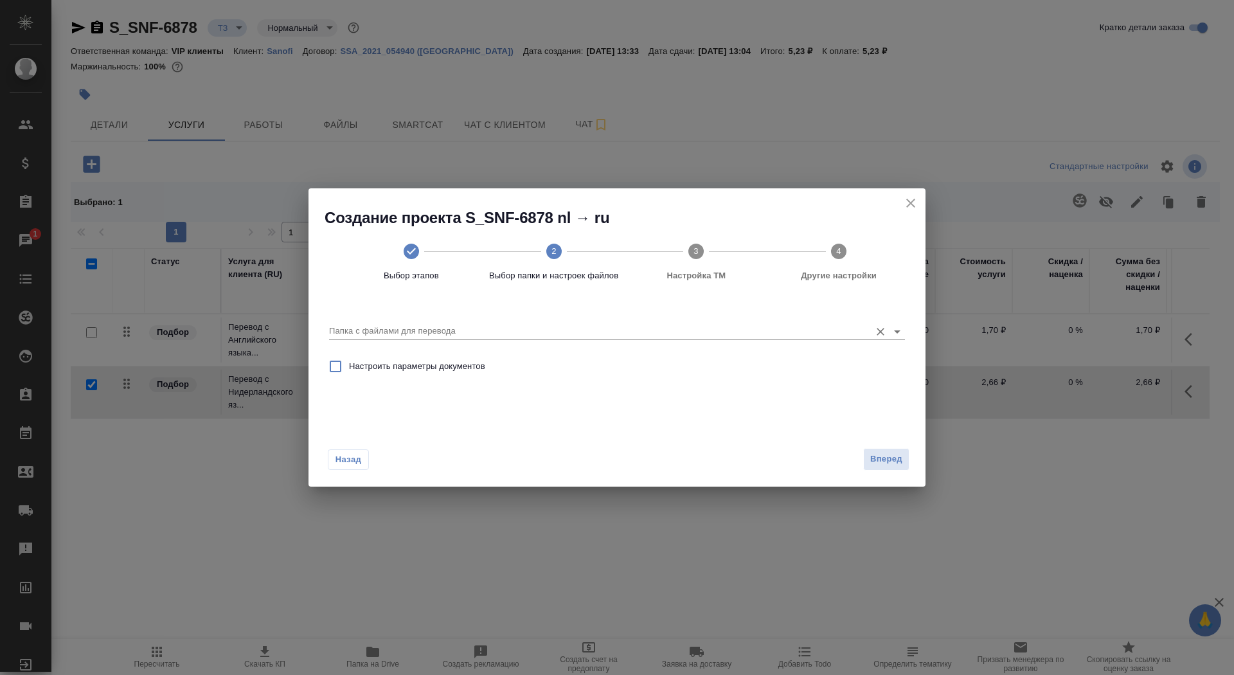
click at [745, 339] on input "Папка с файлами для перевода" at bounding box center [596, 330] width 535 height 15
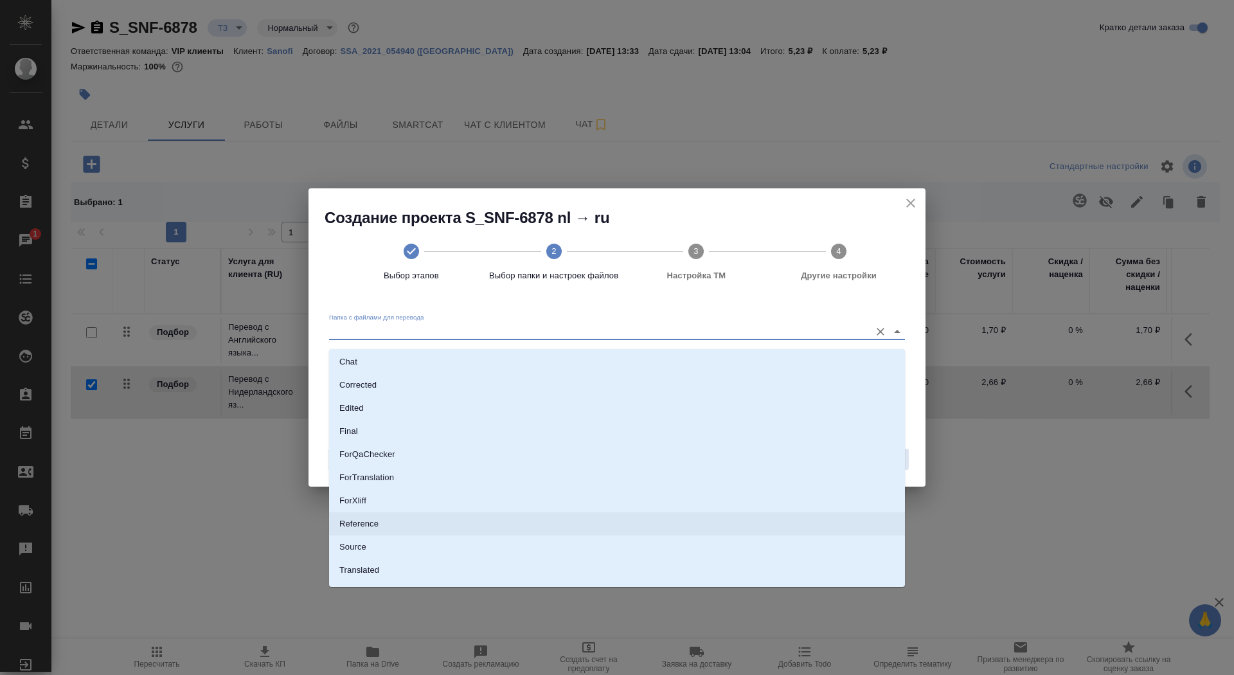
scroll to position [67, 0]
click at [647, 526] on li "Source" at bounding box center [617, 528] width 576 height 23
type input "Source"
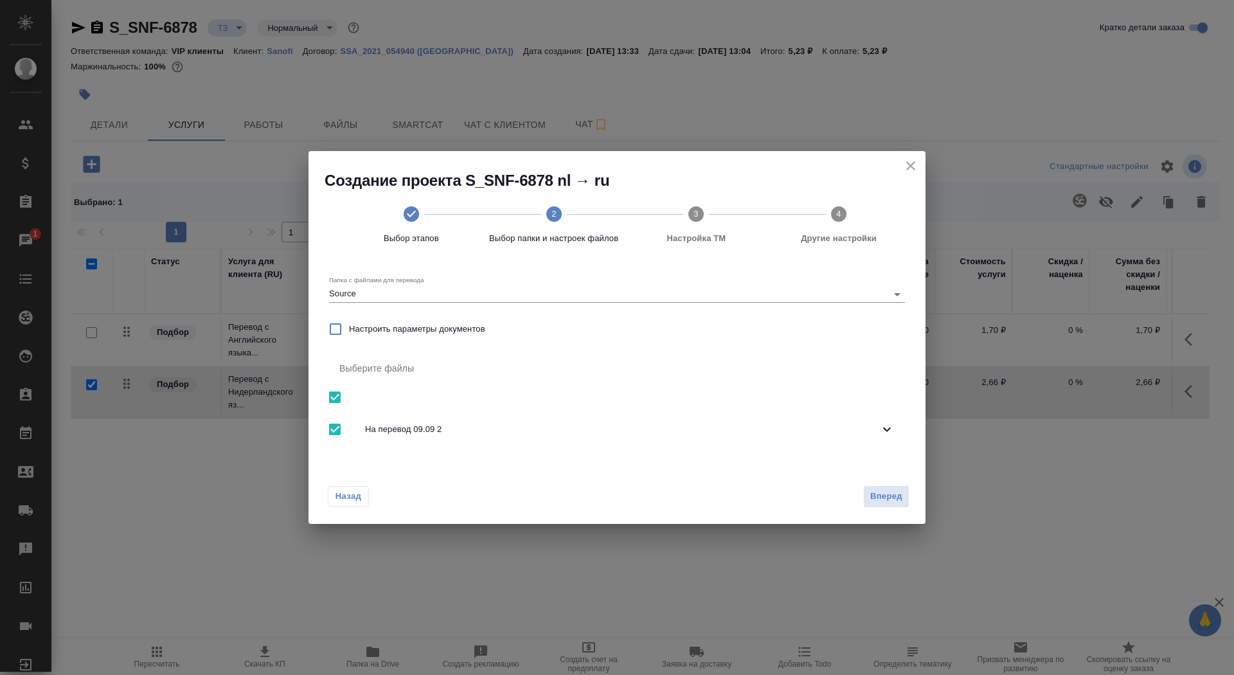
click at [330, 402] on input "checkbox" at bounding box center [334, 397] width 27 height 27
checkbox input "false"
click at [399, 436] on span "На перевод 09.09 2" at bounding box center [622, 429] width 514 height 13
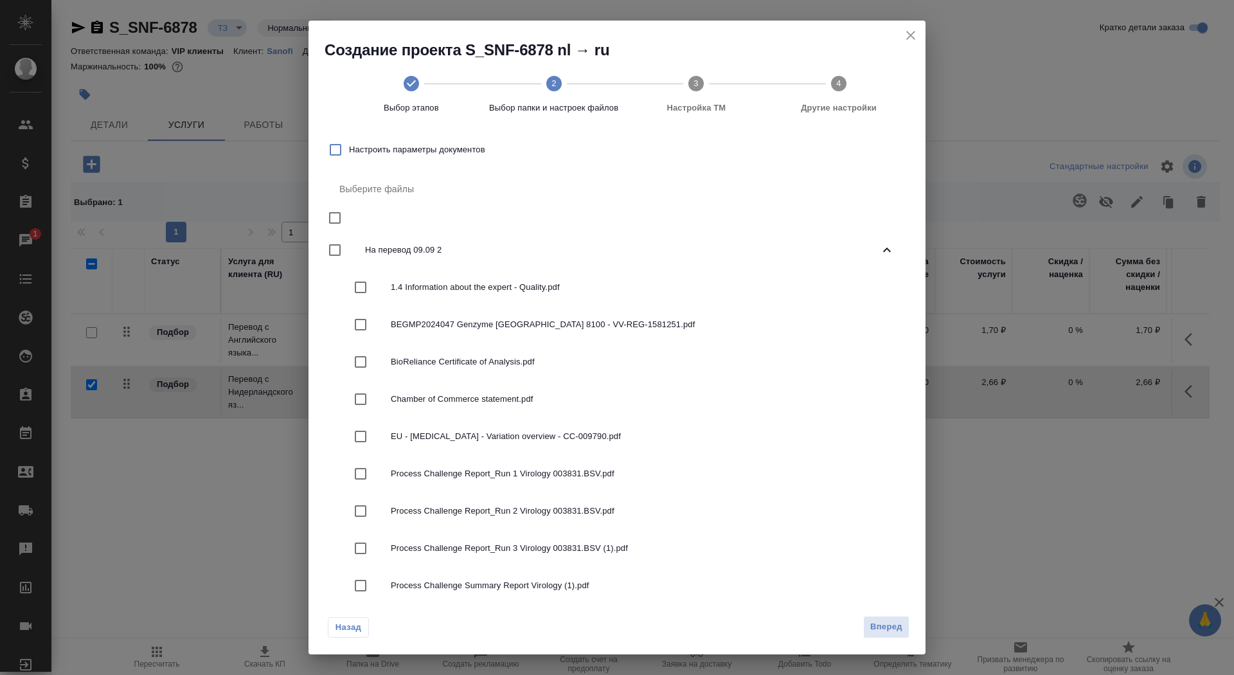
scroll to position [50, 0]
click at [359, 407] on input "checkbox" at bounding box center [360, 397] width 27 height 27
checkbox input "true"
click at [880, 629] on span "Вперед" at bounding box center [886, 627] width 32 height 15
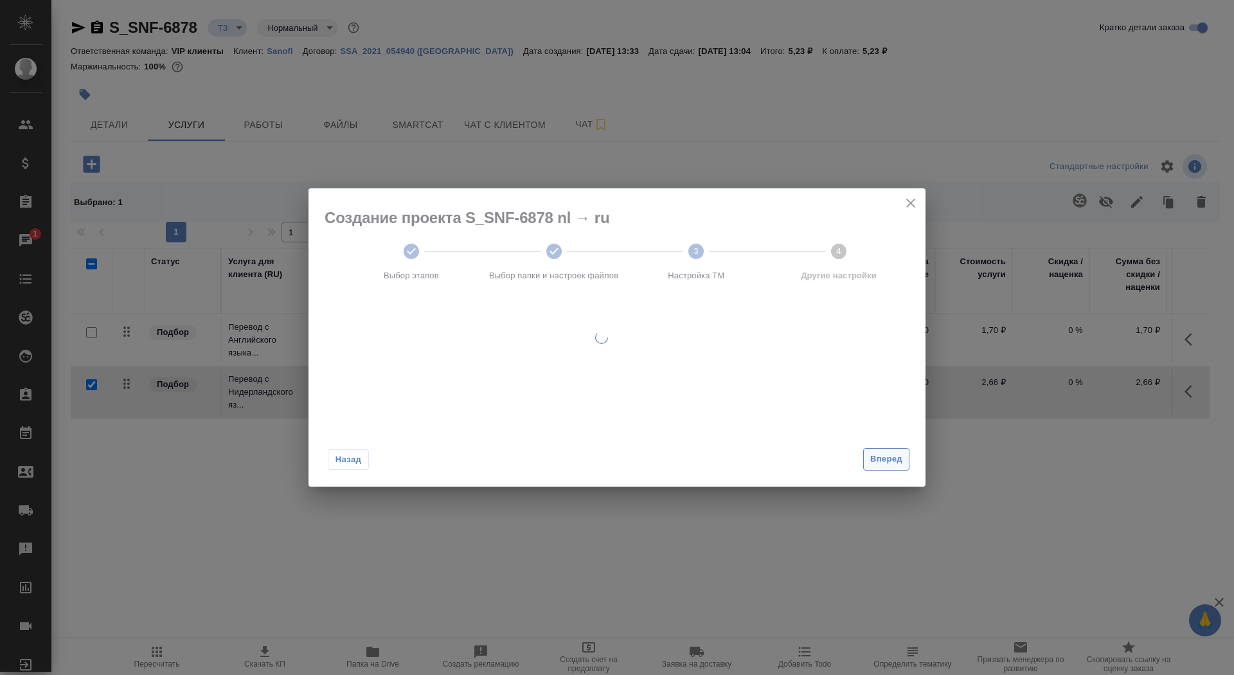
scroll to position [0, 0]
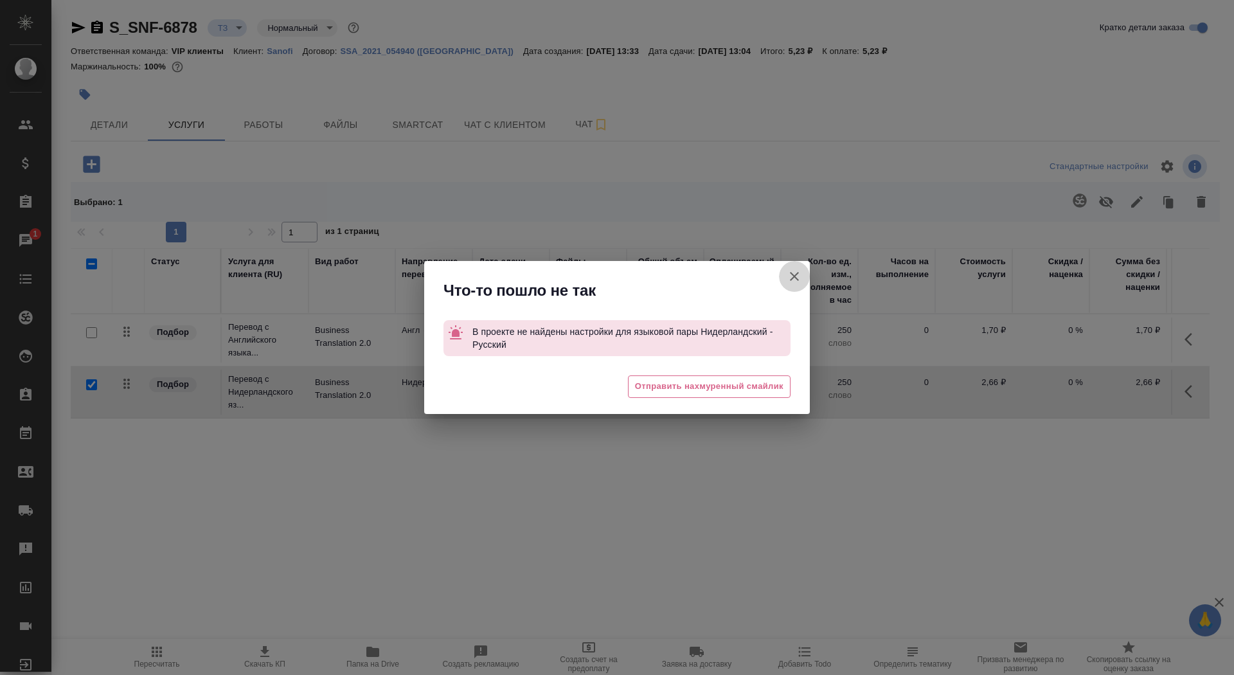
click at [792, 273] on icon "button" at bounding box center [794, 276] width 15 height 15
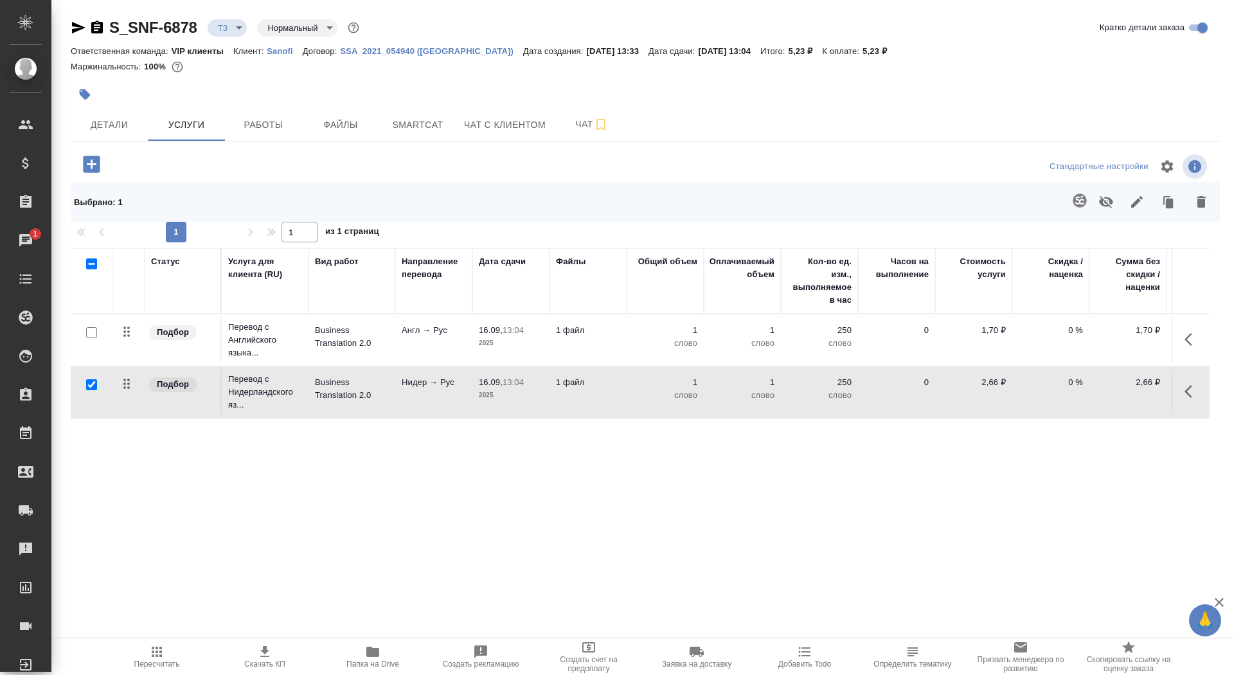
click at [96, 35] on div "S_SNF-6878 ТЗ tz Нормальный normal" at bounding box center [216, 27] width 291 height 21
click at [96, 33] on icon "button" at bounding box center [97, 27] width 12 height 13
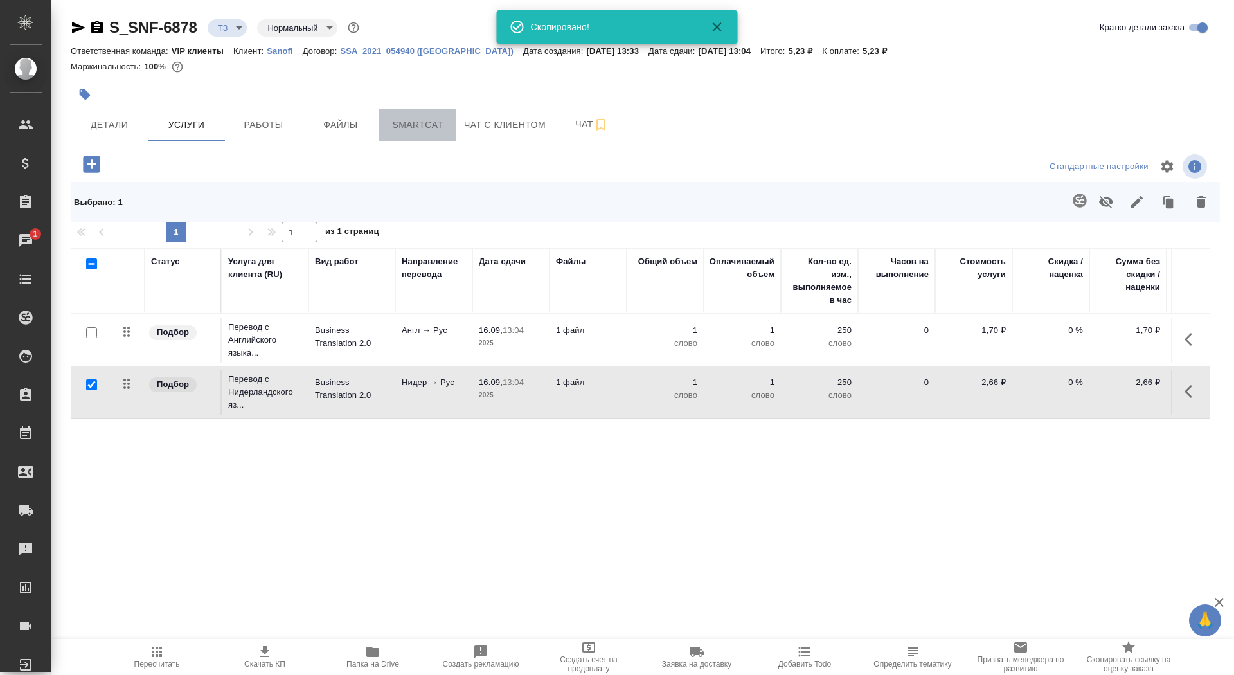
click at [435, 121] on span "Smartcat" at bounding box center [418, 125] width 62 height 16
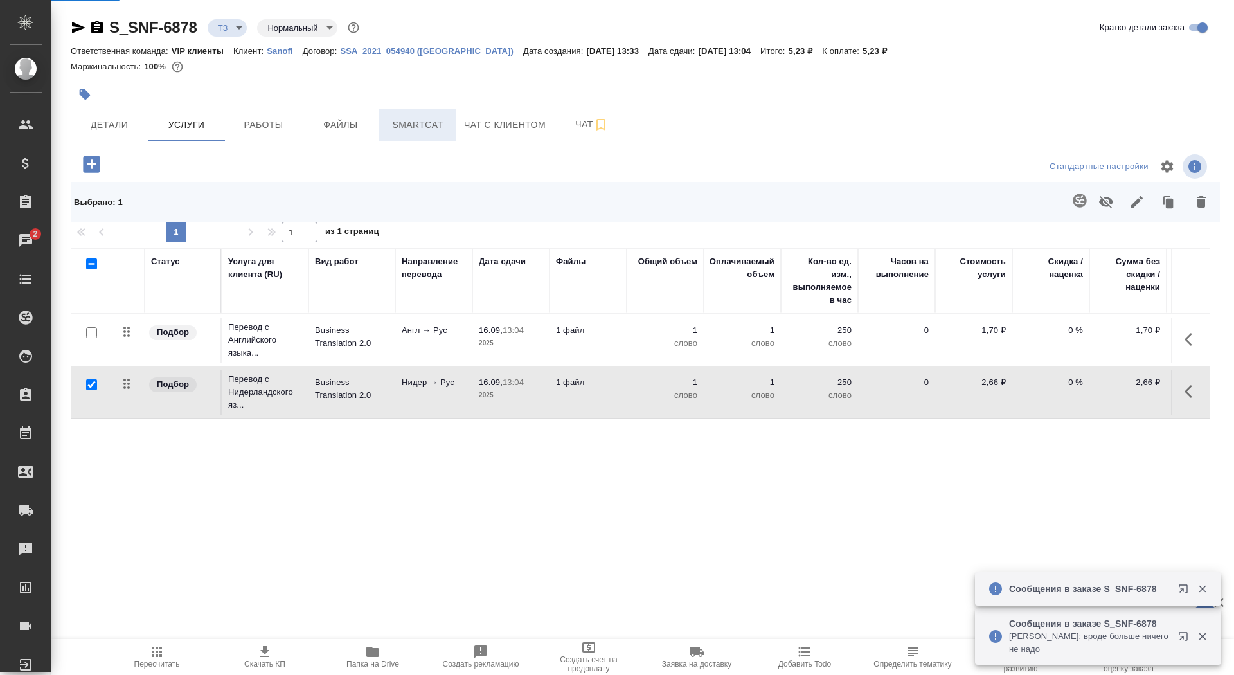
click at [409, 129] on span "Smartcat" at bounding box center [418, 125] width 62 height 16
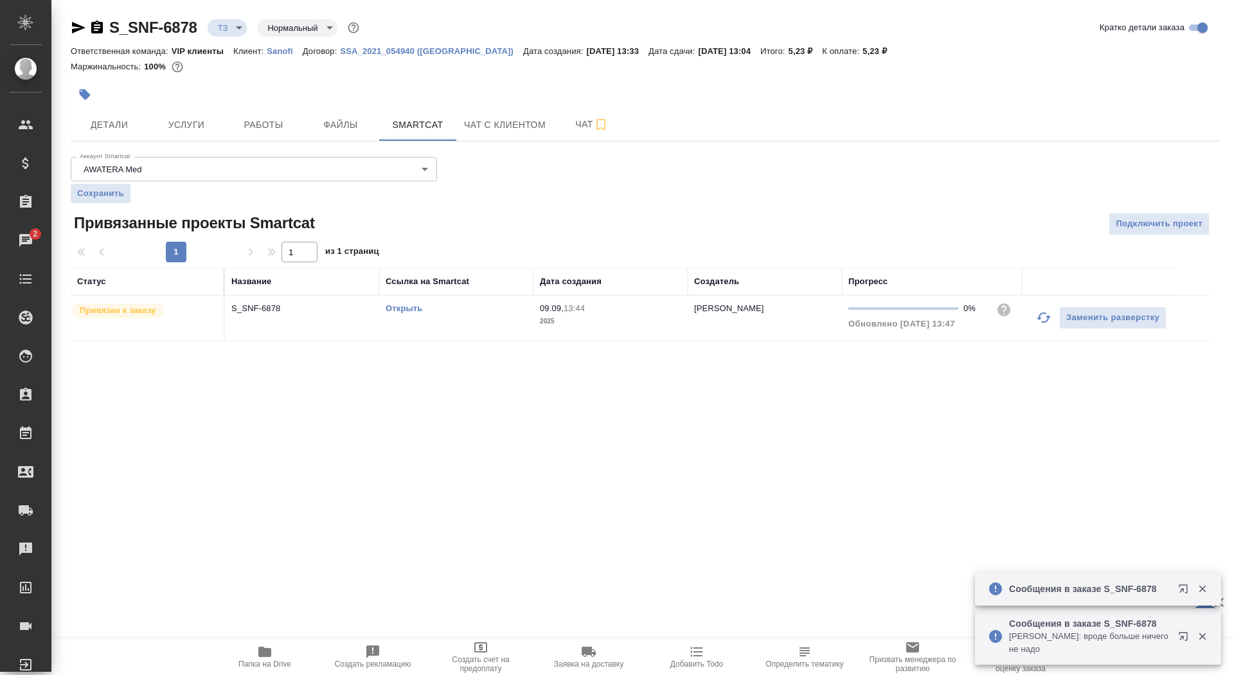
click at [397, 307] on link "Открыть" at bounding box center [404, 308] width 37 height 10
click at [575, 123] on span "Чат" at bounding box center [592, 124] width 62 height 16
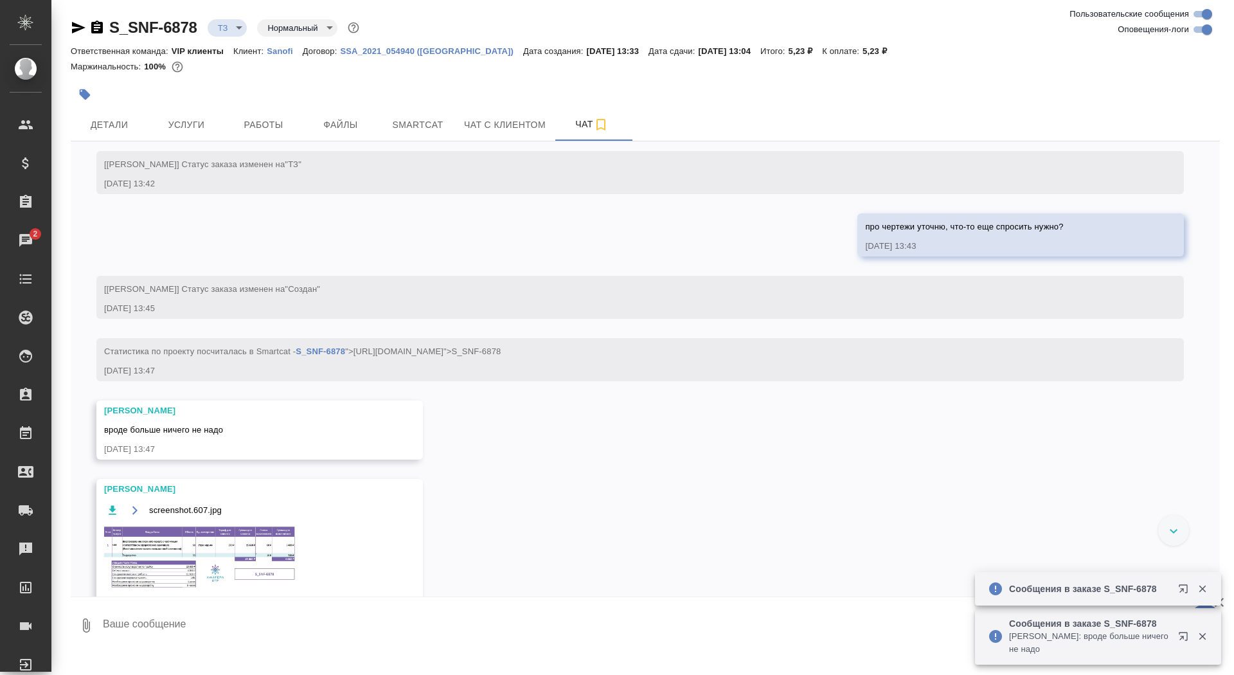
scroll to position [532, 0]
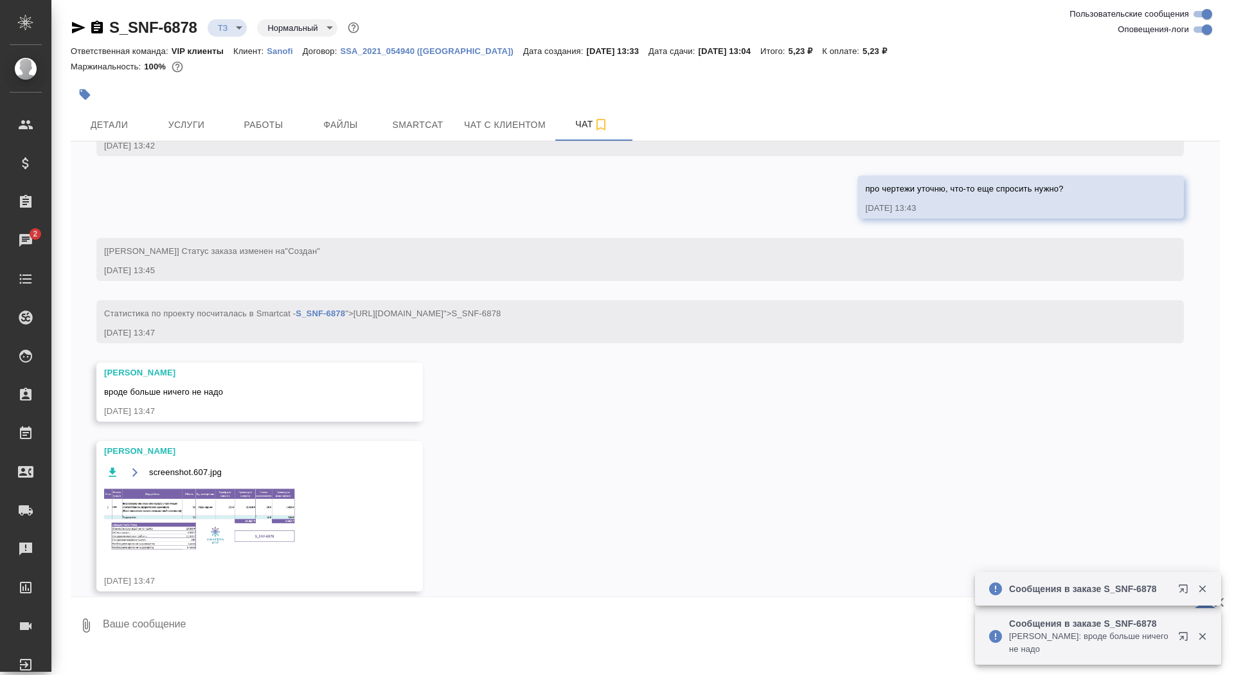
click at [322, 627] on textarea at bounding box center [661, 626] width 1118 height 44
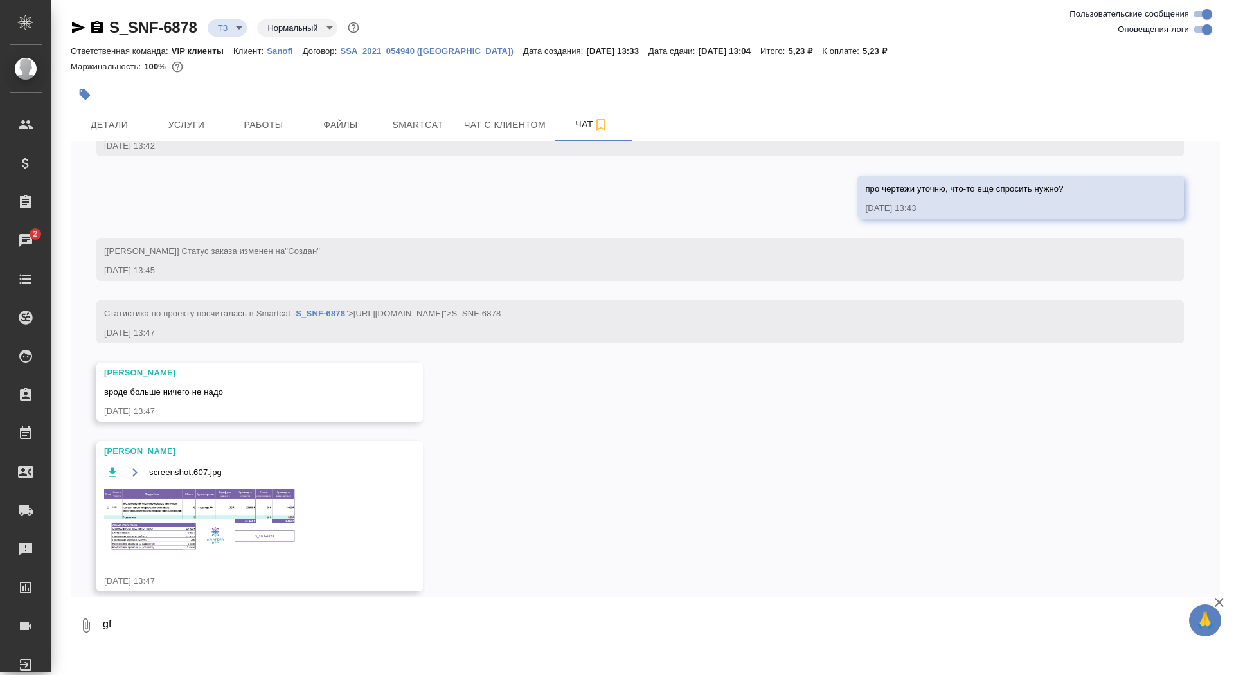
type textarea "g"
type textarea "пасибочки"
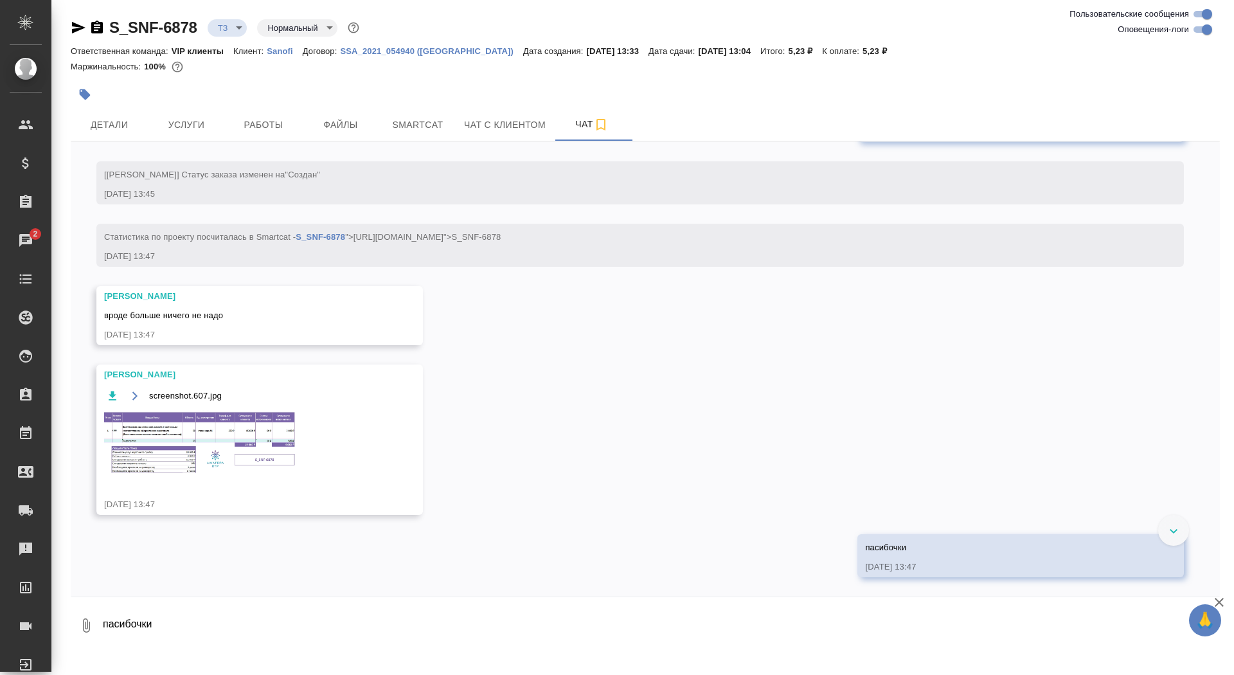
scroll to position [660, 0]
click at [227, 462] on img at bounding box center [200, 443] width 193 height 66
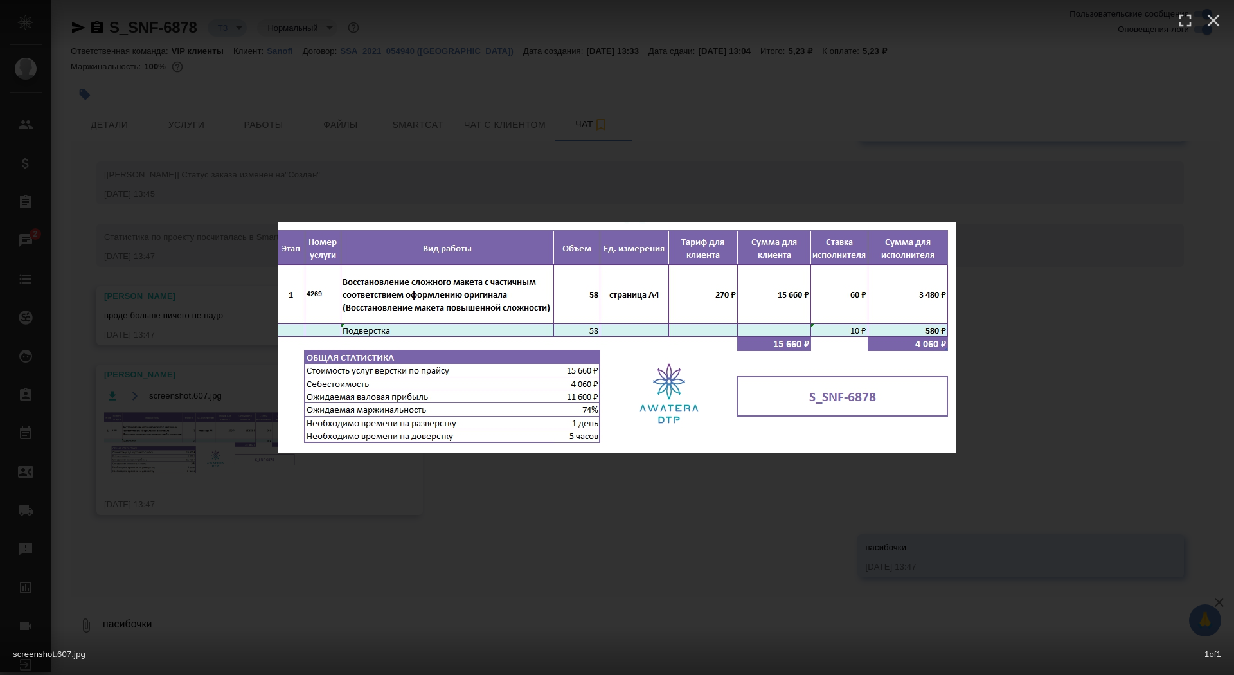
click at [210, 469] on div "screenshot.607.jpg 1 of 1" at bounding box center [617, 337] width 1234 height 675
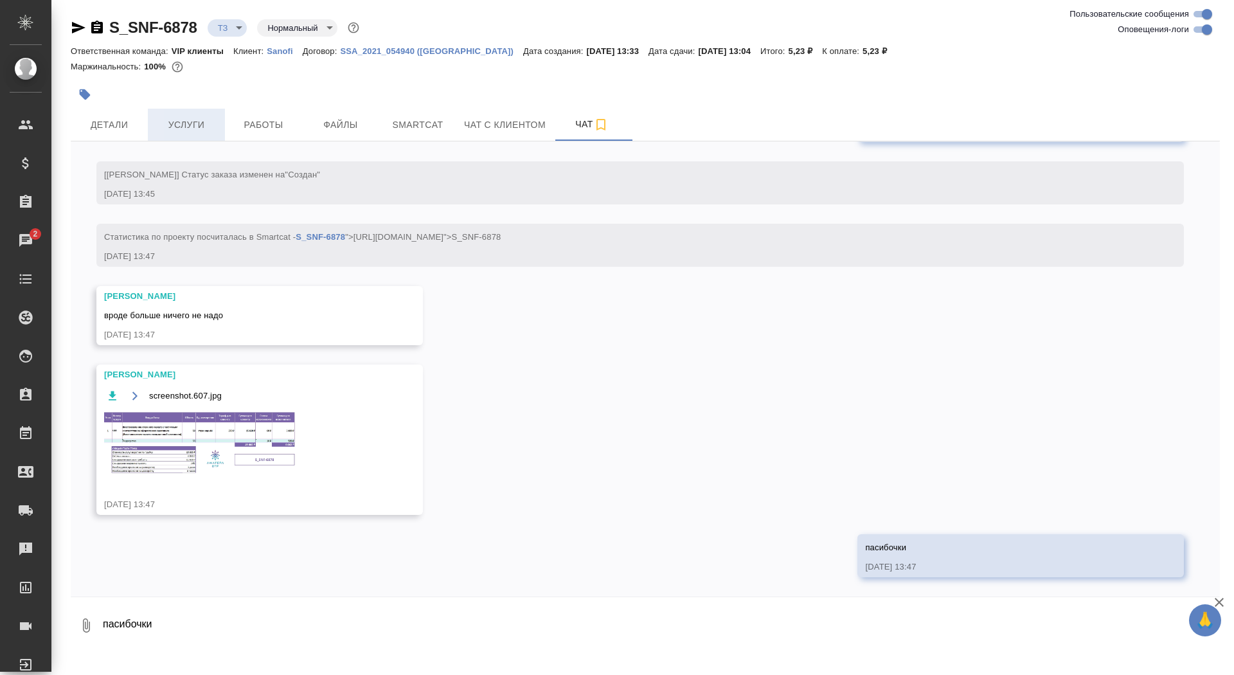
click at [195, 115] on button "Услуги" at bounding box center [186, 125] width 77 height 32
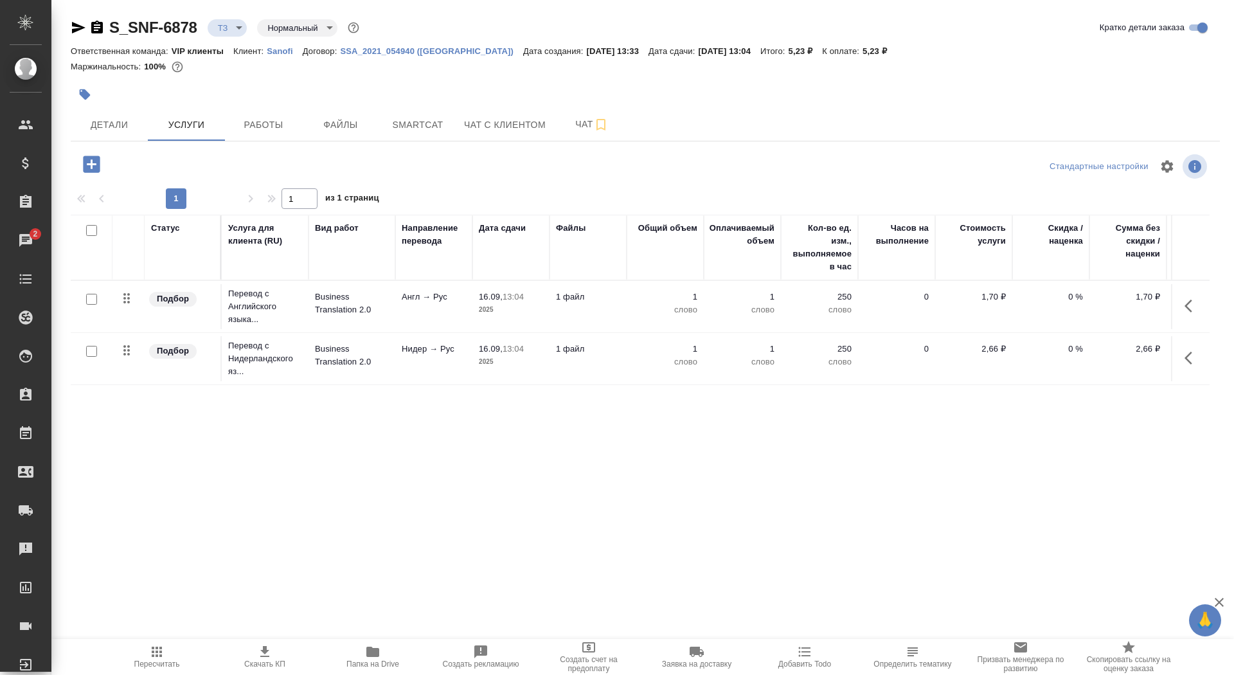
click at [93, 168] on icon "button" at bounding box center [91, 164] width 17 height 17
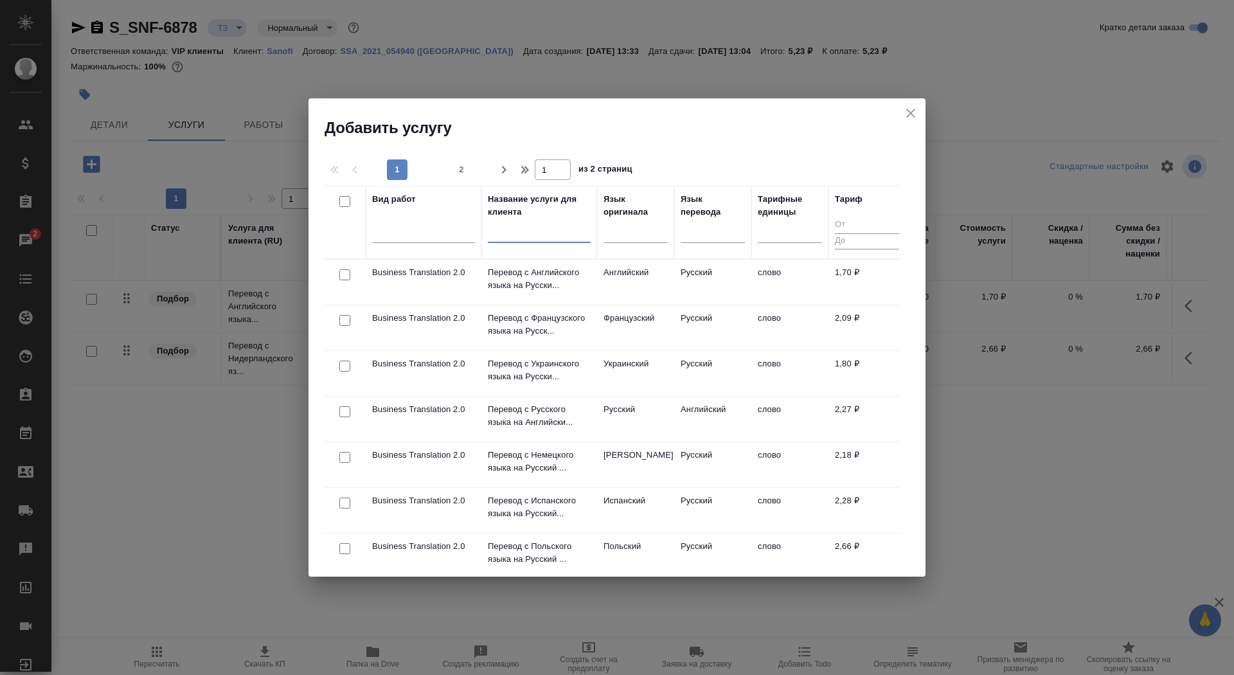
click at [533, 231] on input "text" at bounding box center [539, 235] width 103 height 16
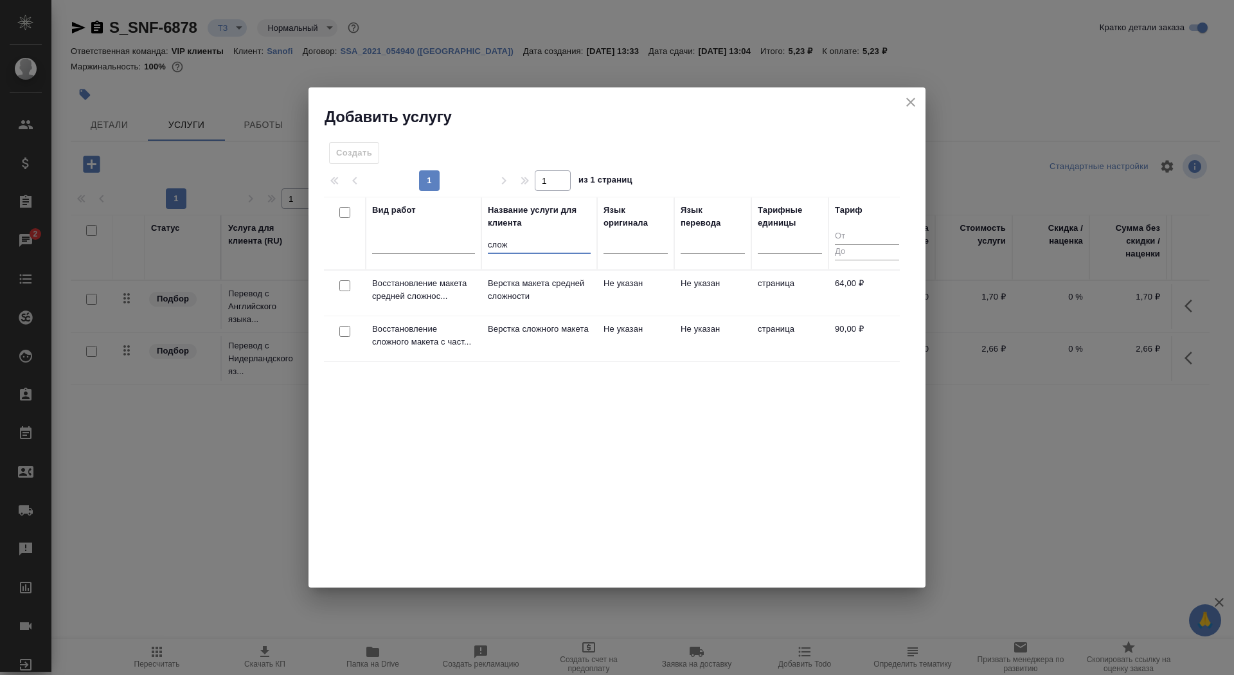
type input "слож"
click at [556, 336] on p "Верстка сложного макета" at bounding box center [539, 329] width 103 height 13
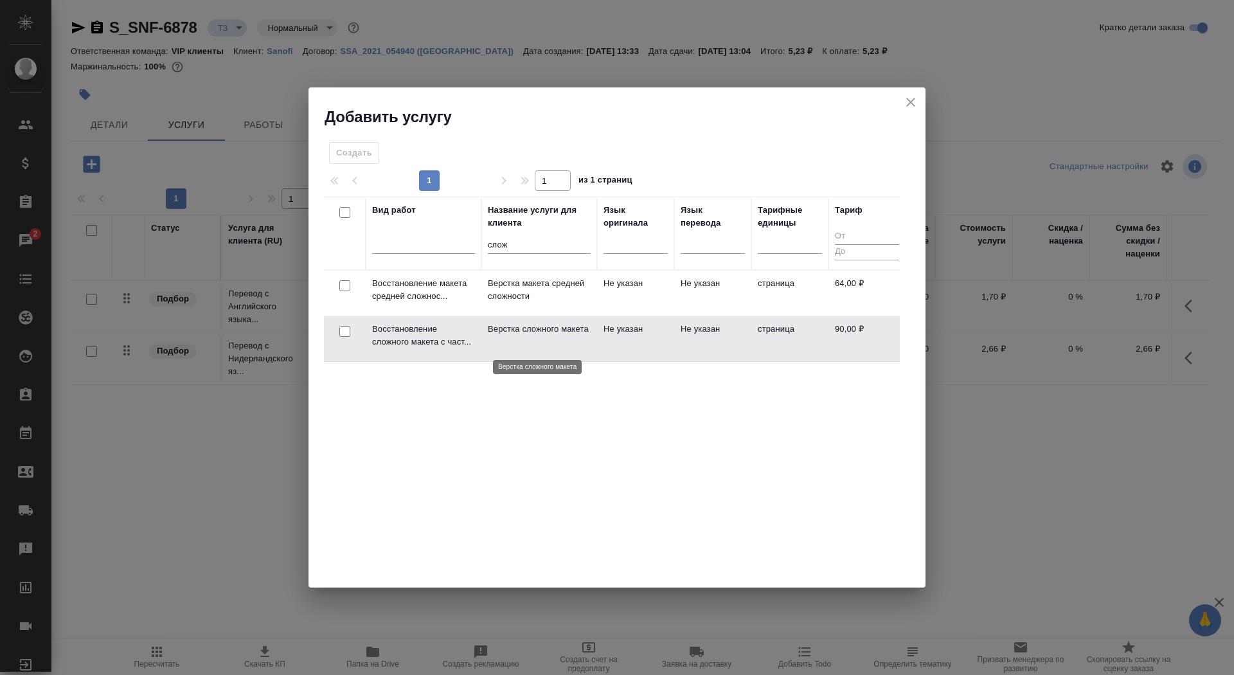
click at [556, 336] on p "Верстка сложного макета" at bounding box center [539, 329] width 103 height 13
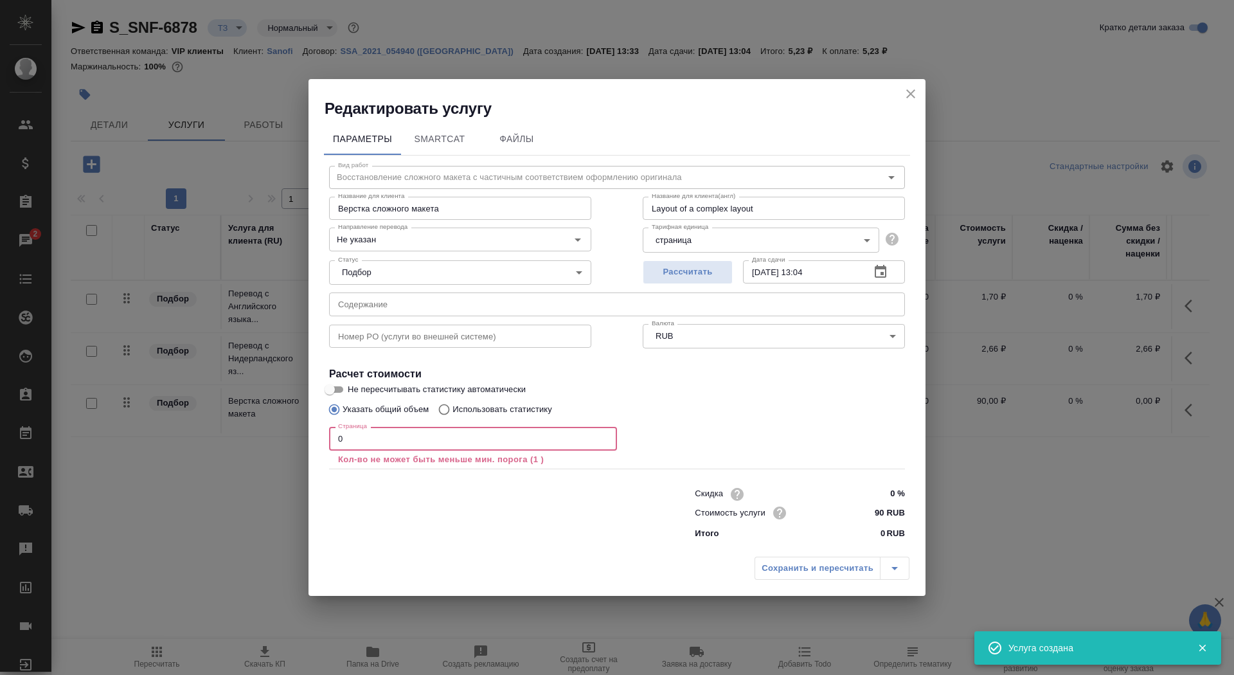
drag, startPoint x: 399, startPoint y: 435, endPoint x: 320, endPoint y: 429, distance: 79.2
click at [320, 429] on div "Параметры SmartCat Файлы Вид работ Восстановление сложного макета с частичным с…" at bounding box center [617, 335] width 617 height 432
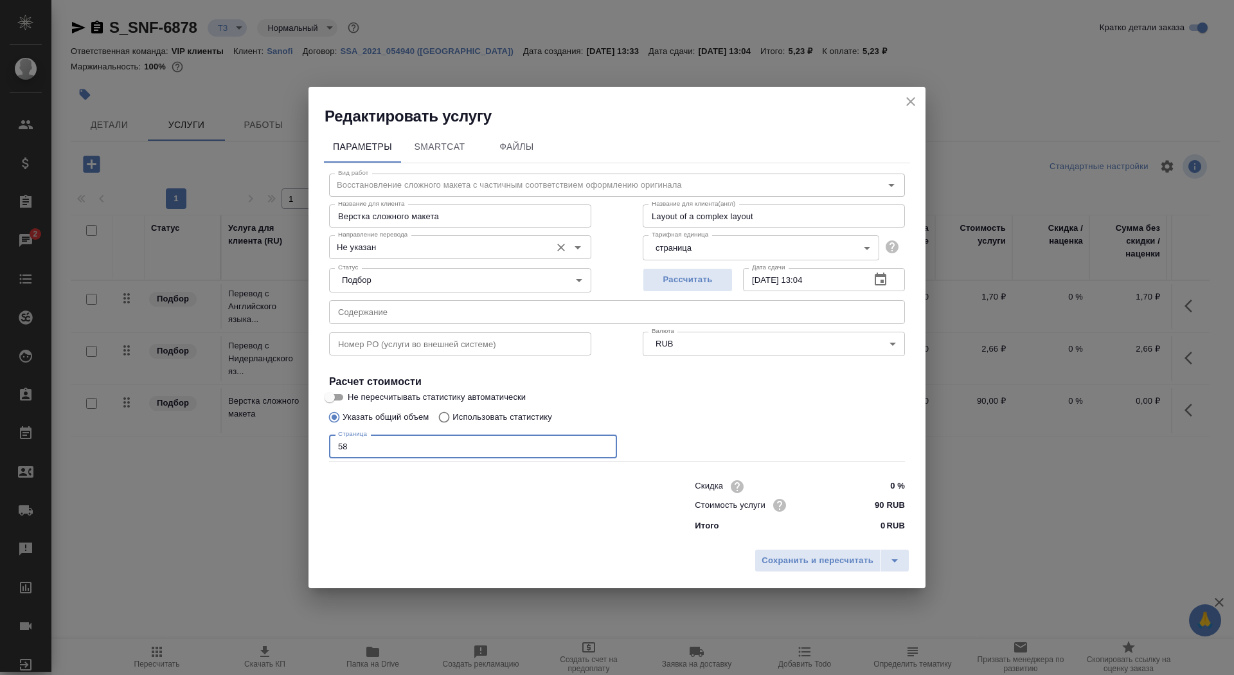
type input "58"
click at [413, 246] on input "Не указан" at bounding box center [438, 246] width 211 height 15
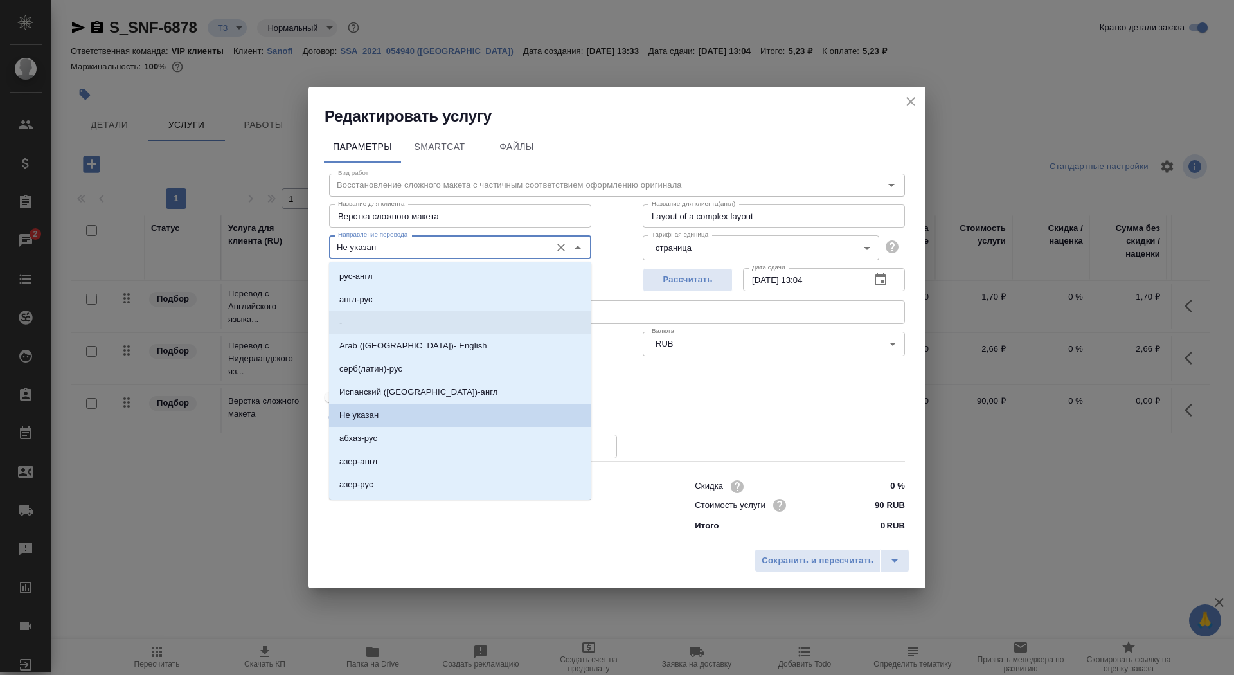
click at [405, 314] on li "-" at bounding box center [460, 322] width 262 height 23
type input "-"
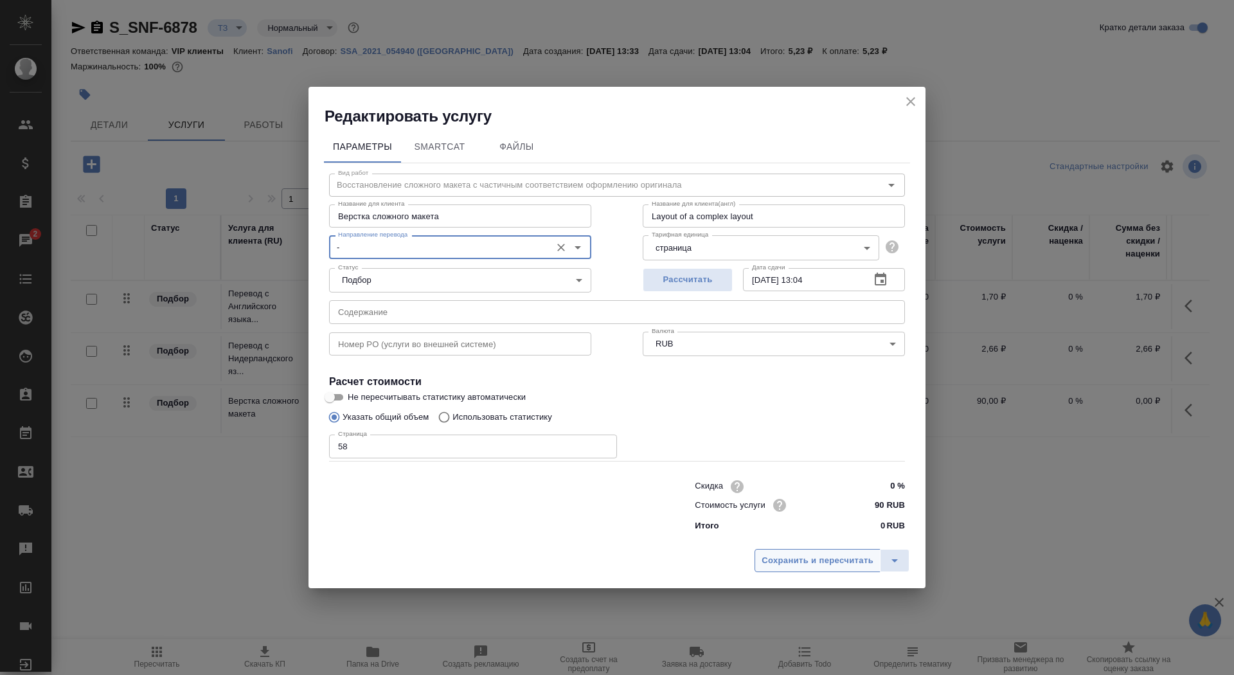
click at [787, 555] on span "Сохранить и пересчитать" at bounding box center [818, 560] width 112 height 15
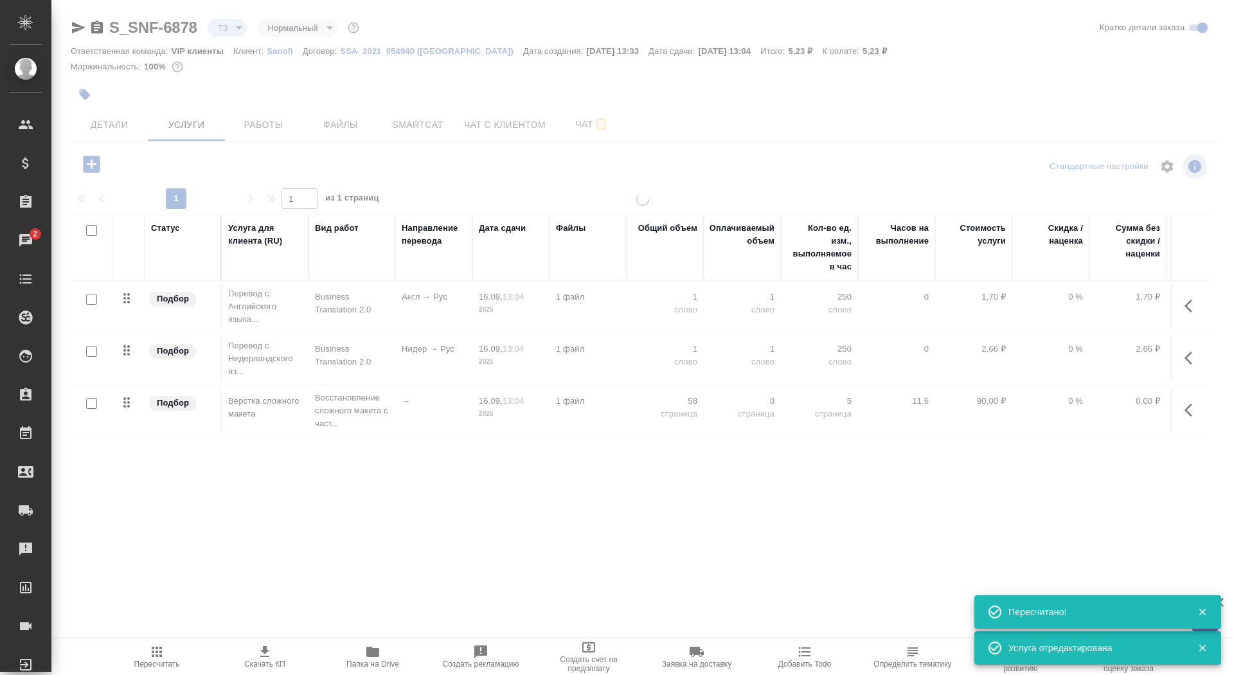
type input "new"
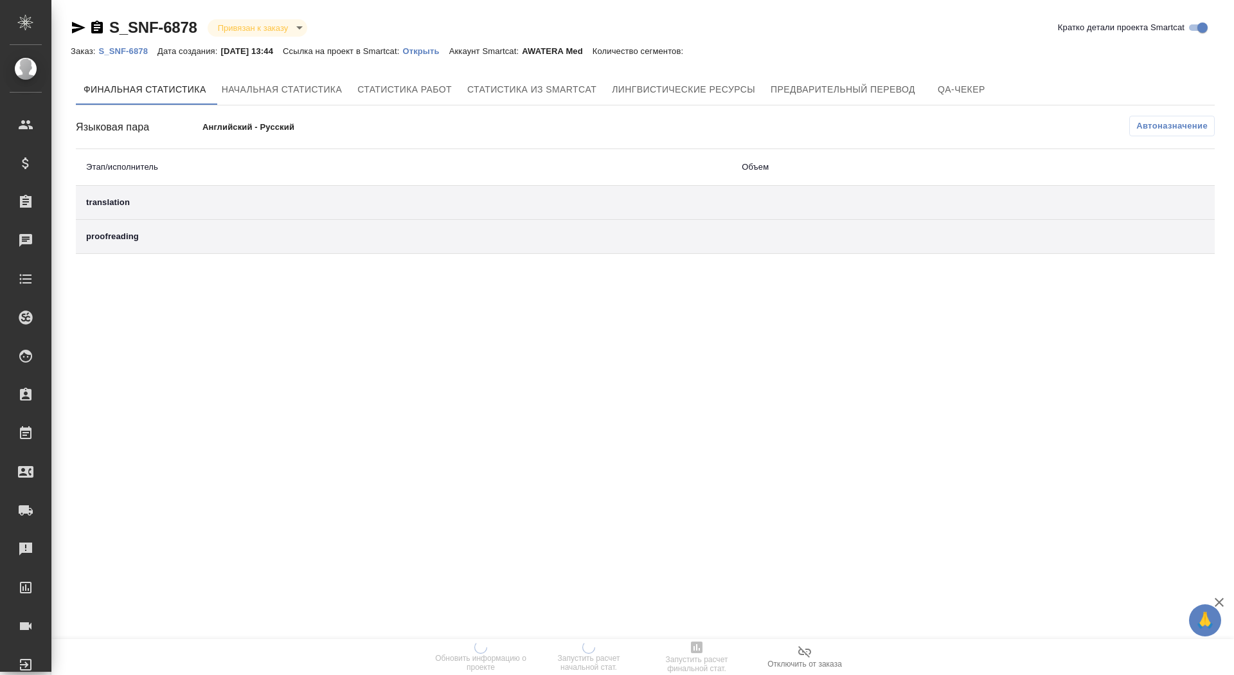
click at [443, 50] on p "Открыть" at bounding box center [425, 51] width 46 height 10
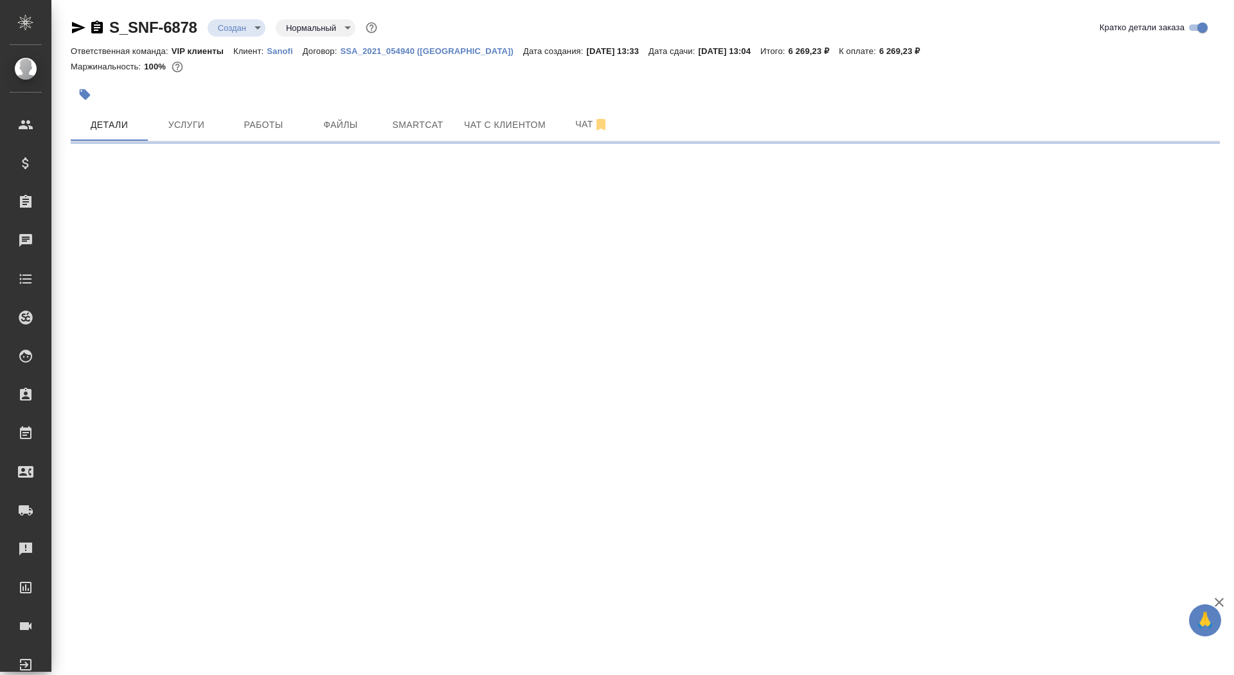
select select "RU"
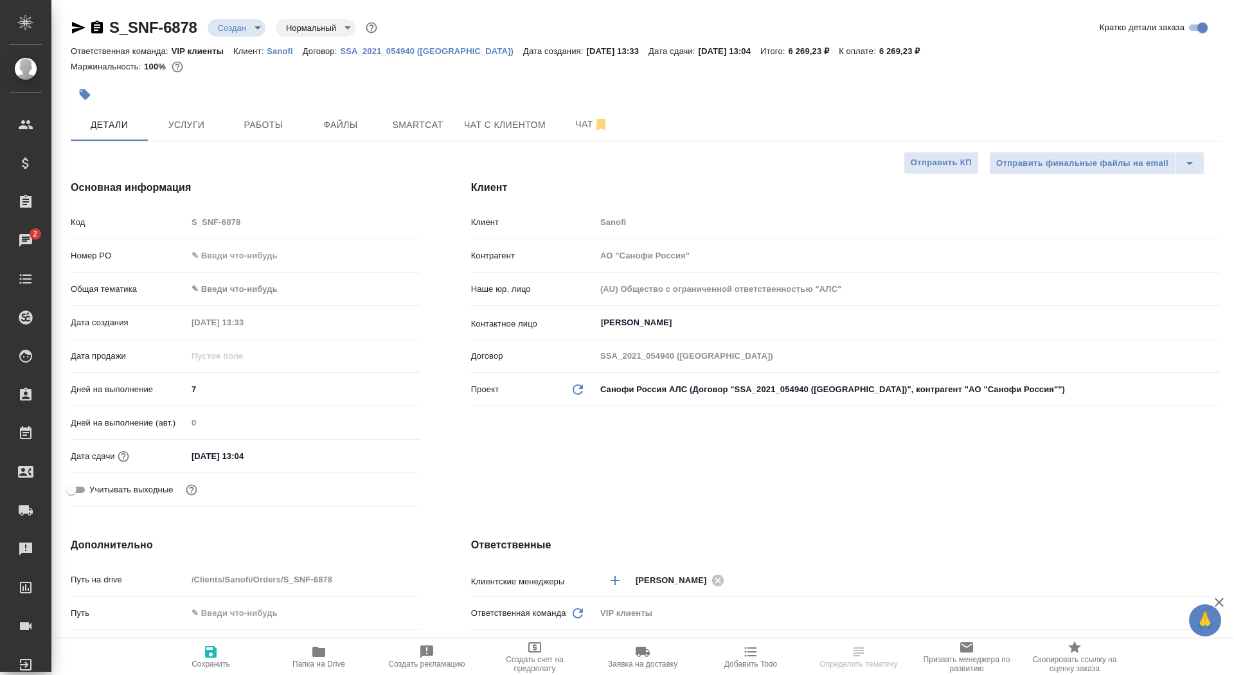
type textarea "x"
click at [198, 124] on span "Услуги" at bounding box center [187, 125] width 62 height 16
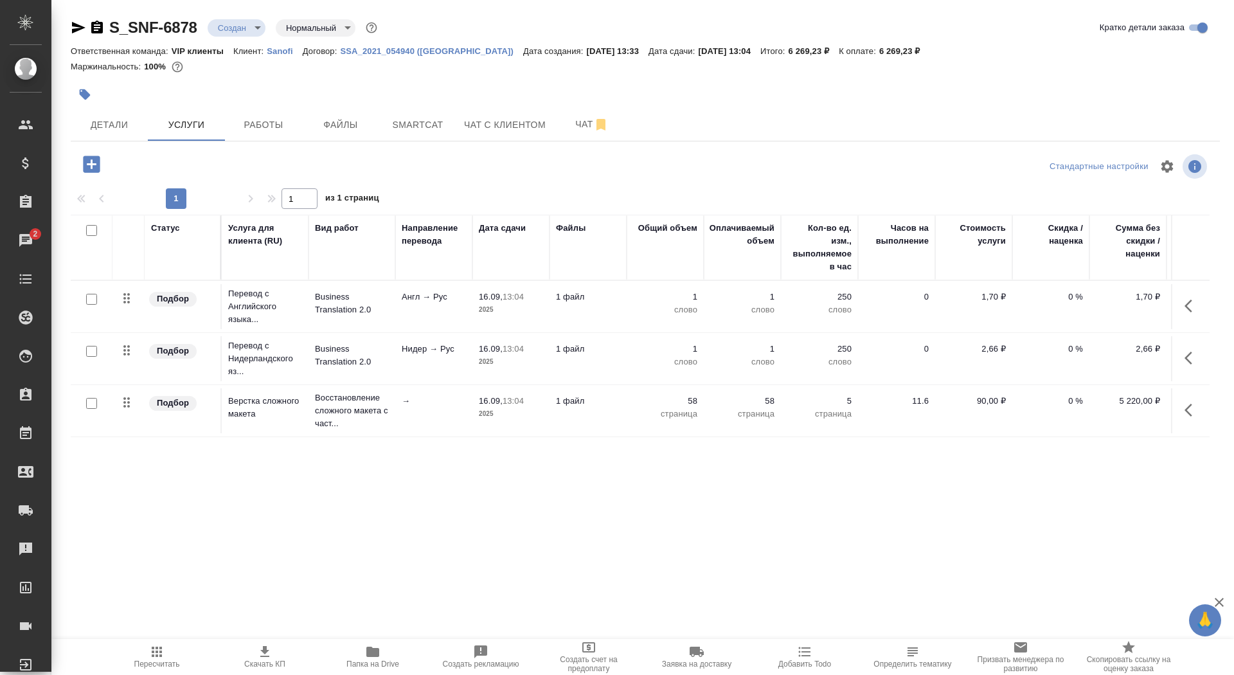
click at [483, 312] on p "2025" at bounding box center [511, 309] width 64 height 13
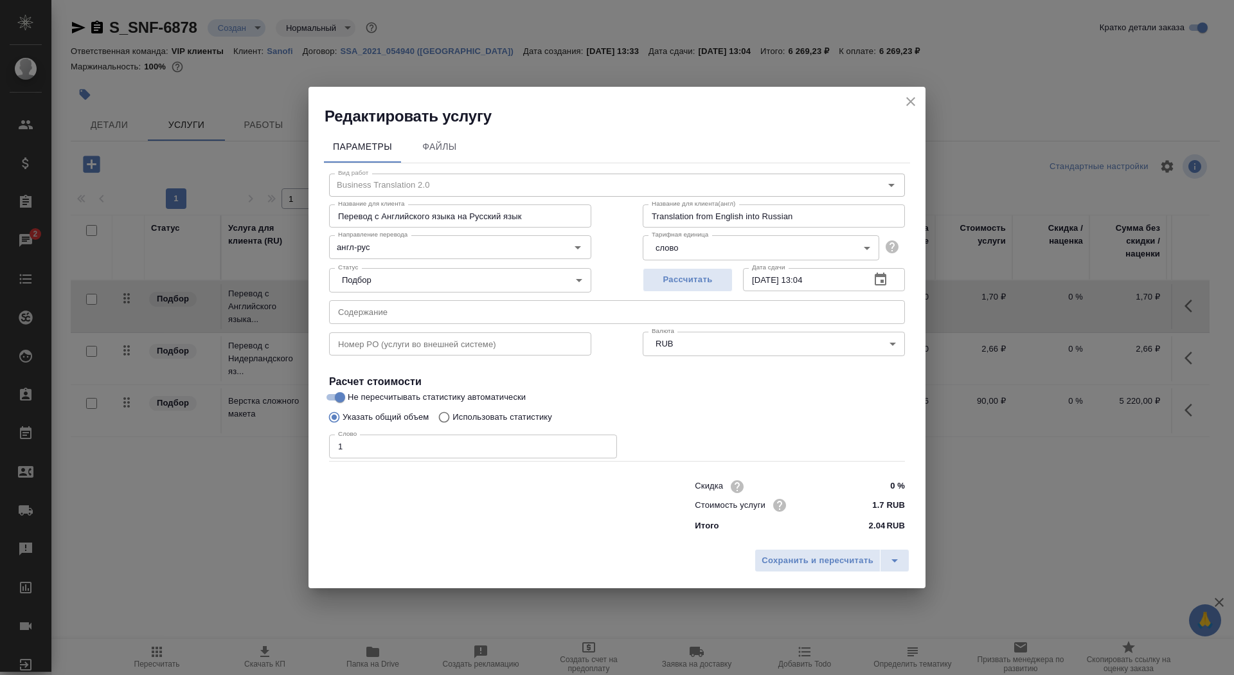
click at [485, 415] on p "Использовать статистику" at bounding box center [503, 417] width 100 height 13
click at [453, 415] on input "Использовать статистику" at bounding box center [442, 417] width 21 height 24
radio input "true"
radio input "false"
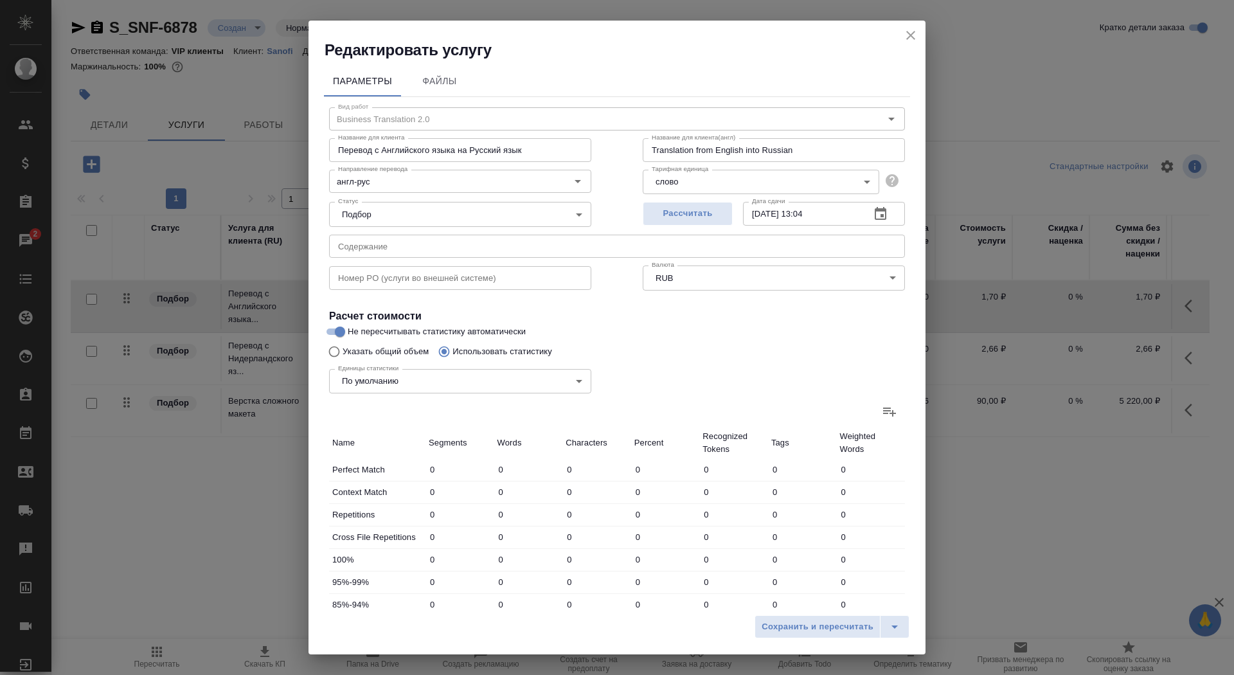
click at [893, 400] on label at bounding box center [889, 411] width 31 height 31
click at [0, 0] on input "file" at bounding box center [0, 0] width 0 height 0
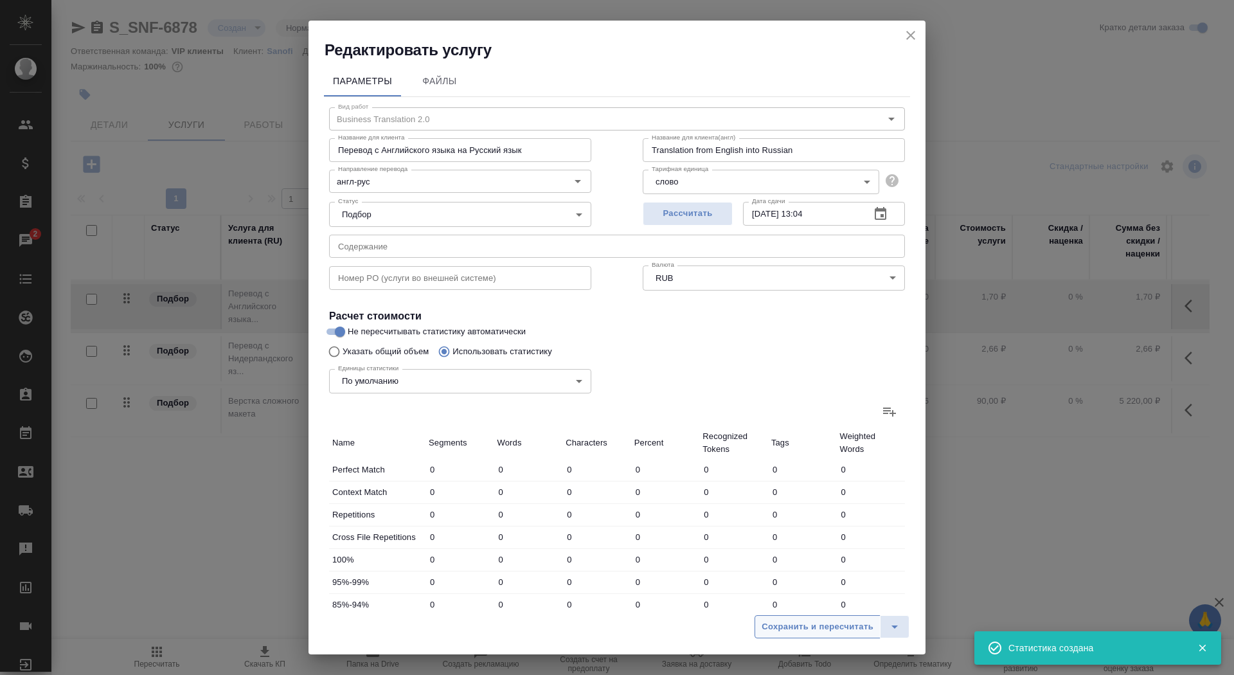
type input "1248"
type input "4218"
type input "26080"
type input "65"
type input "256"
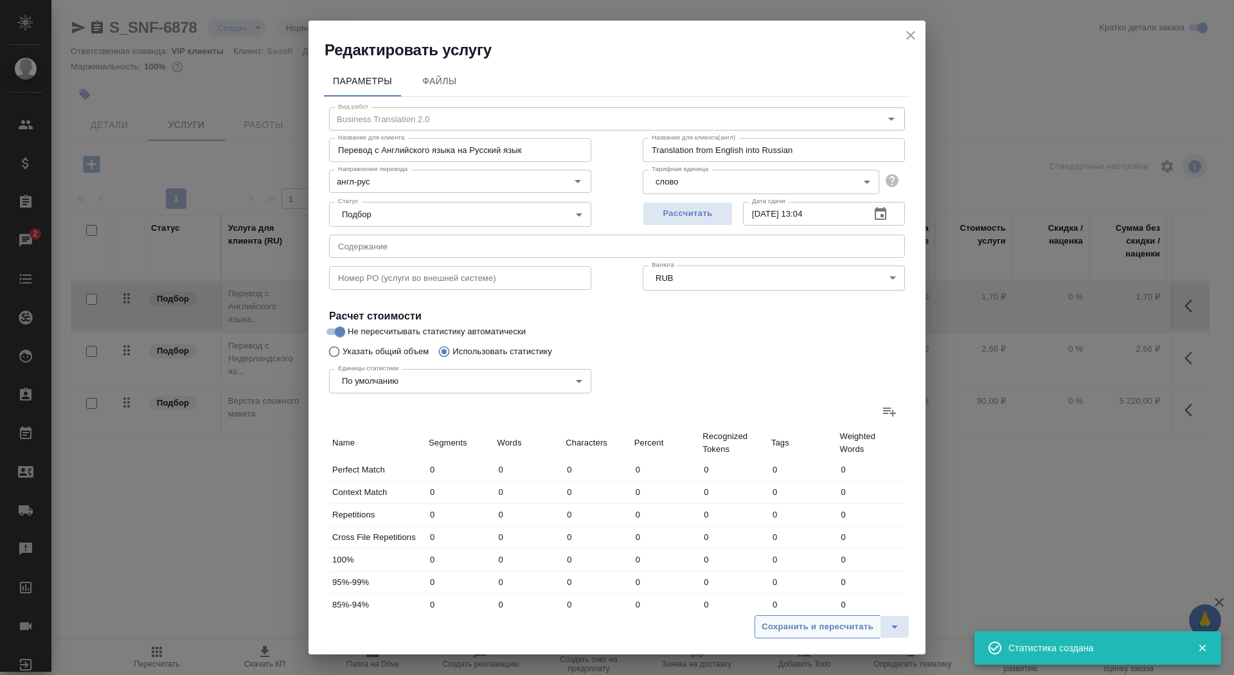
type input "1606"
type input "10"
type input "28"
type input "179"
type input "385"
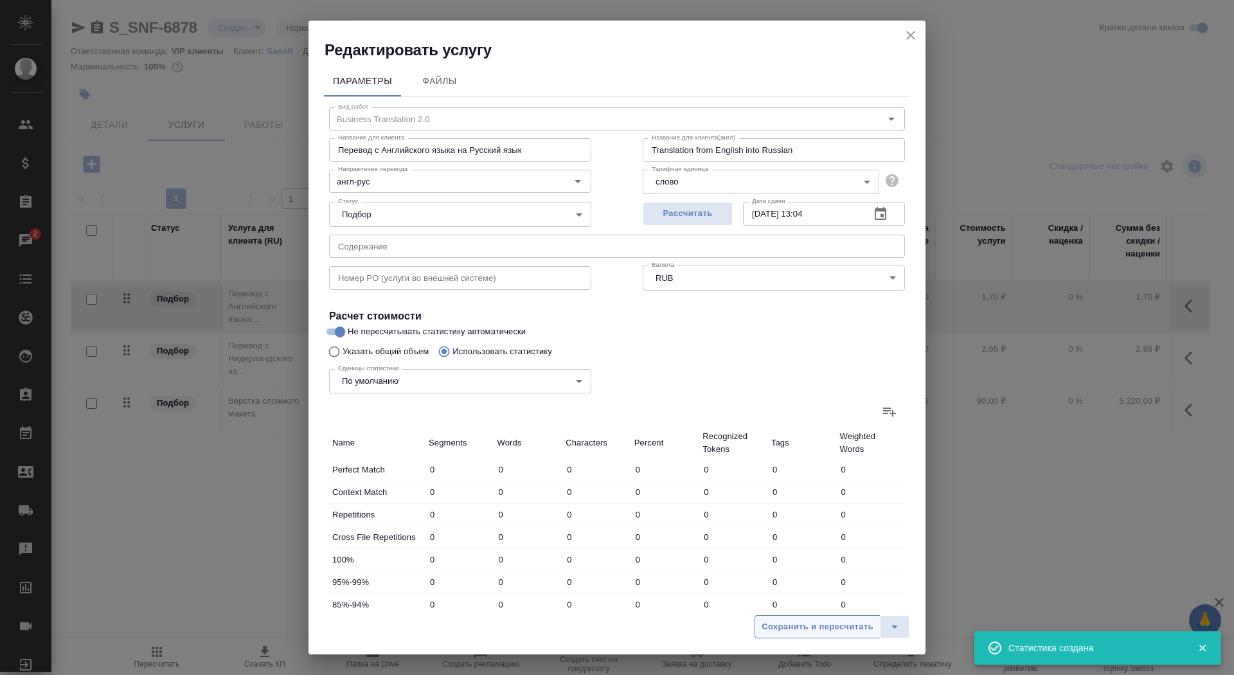
type input "1374"
type input "9058"
type input "222"
type input "1676"
type input "10972"
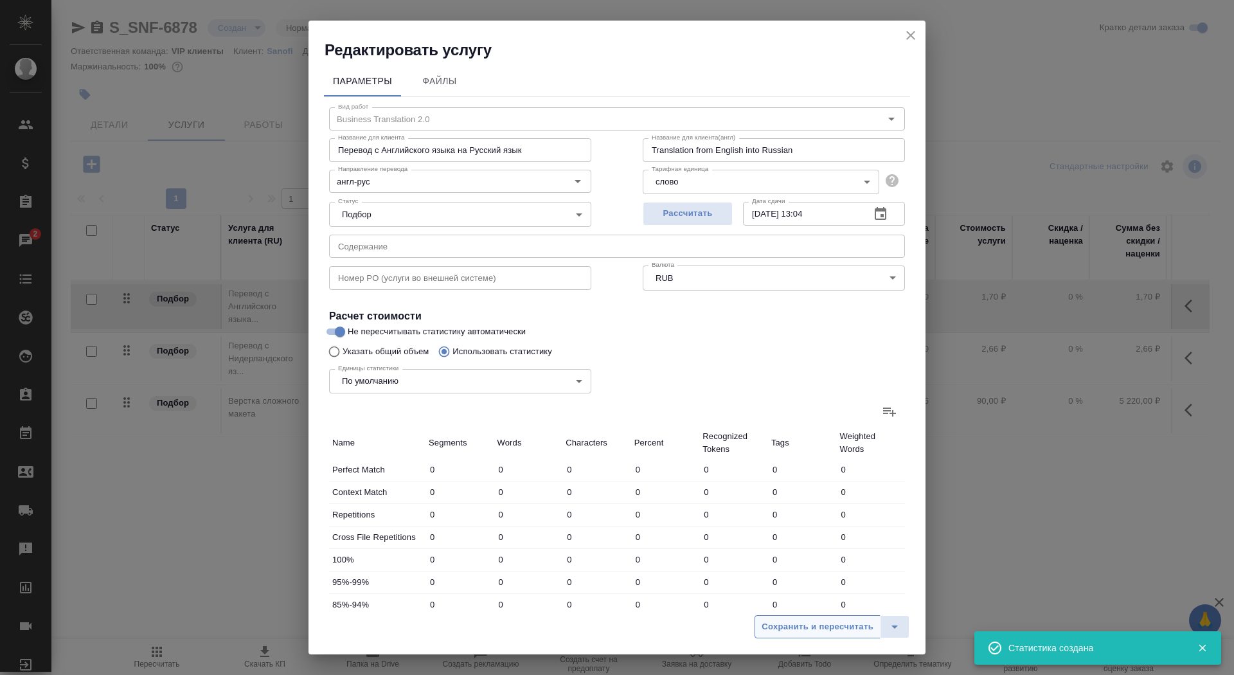
type input "154"
type input "3208"
type input "19949"
type input "134"
type input "1754"
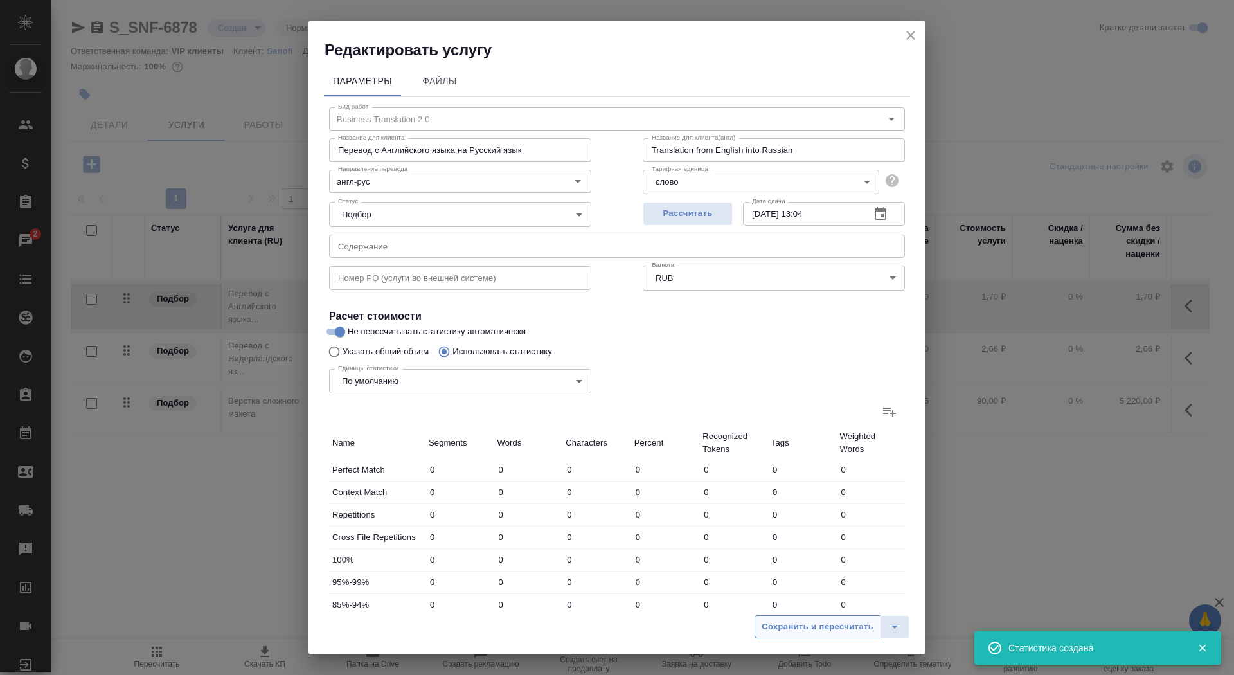
type input "11269"
type input "204"
type input "1033"
type input "6576"
type input "2344"
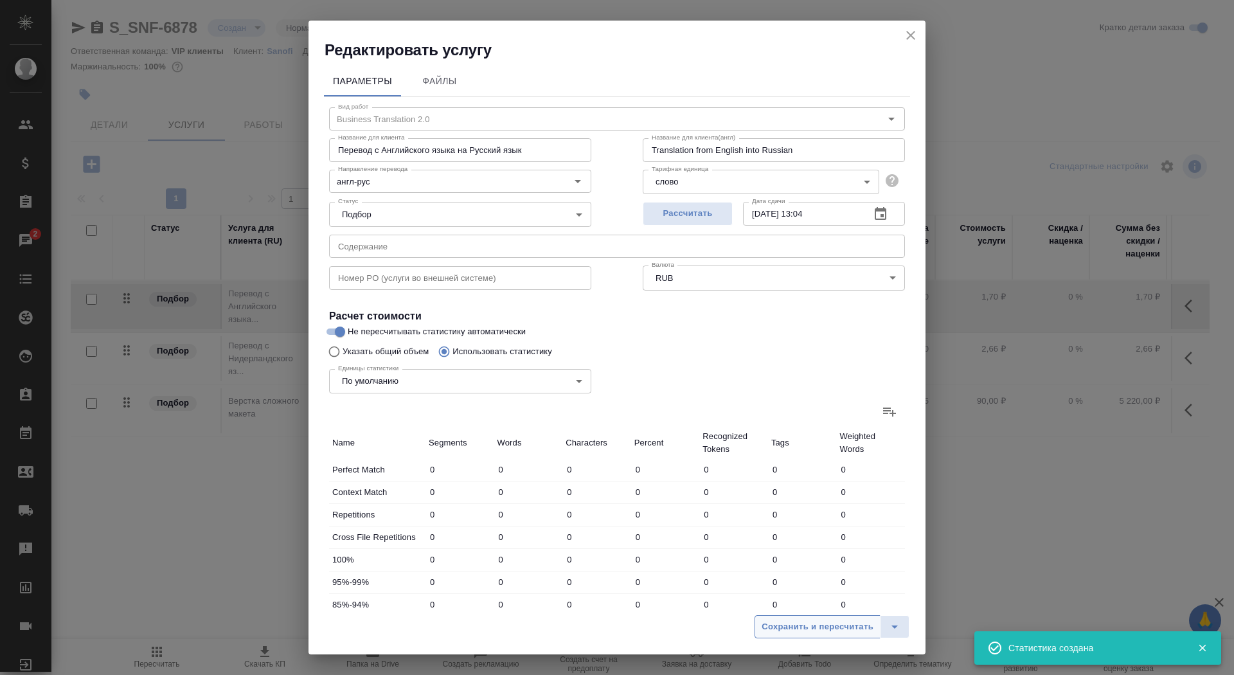
type input "13260"
type input "83901"
type input "2419"
type input "13544"
type input "85686"
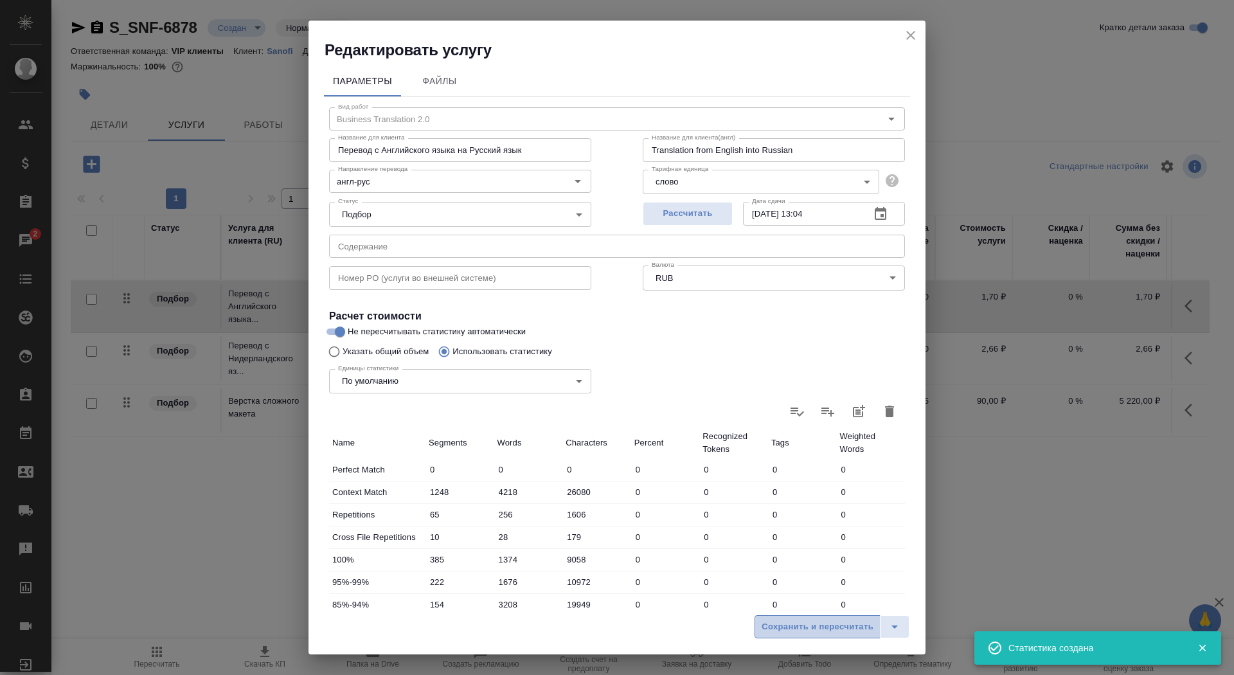
click at [782, 622] on span "Сохранить и пересчитать" at bounding box center [818, 627] width 112 height 15
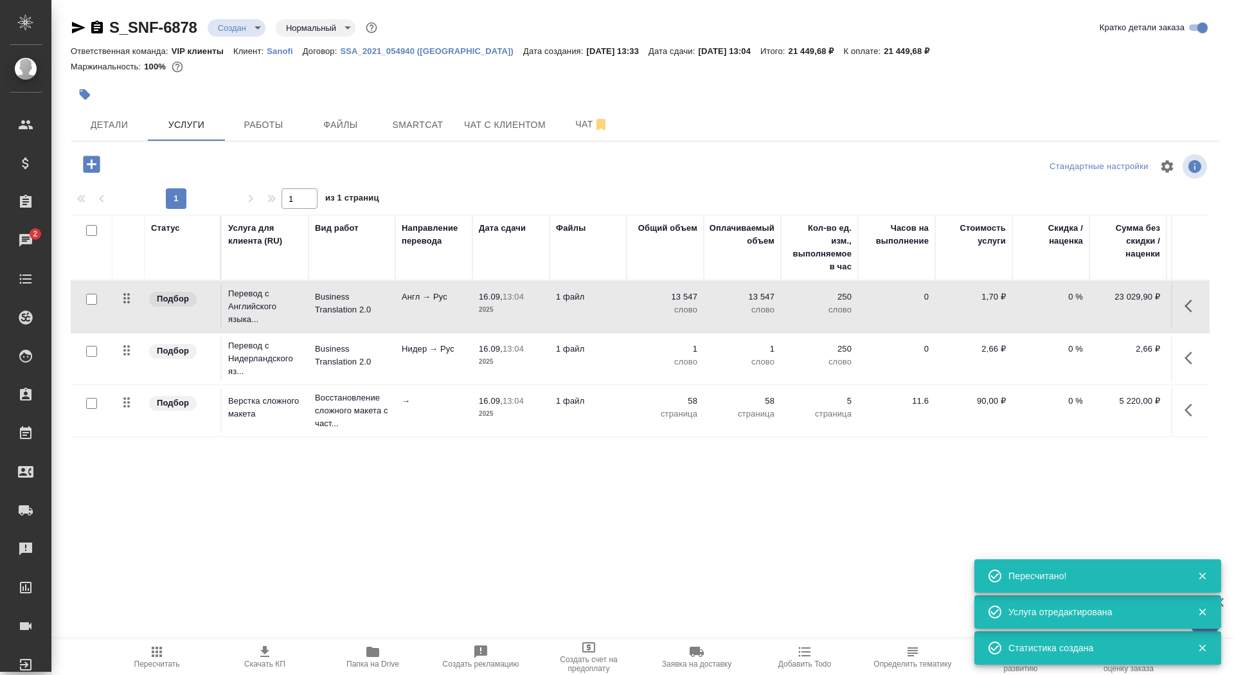
click at [519, 364] on p "2025" at bounding box center [511, 361] width 64 height 13
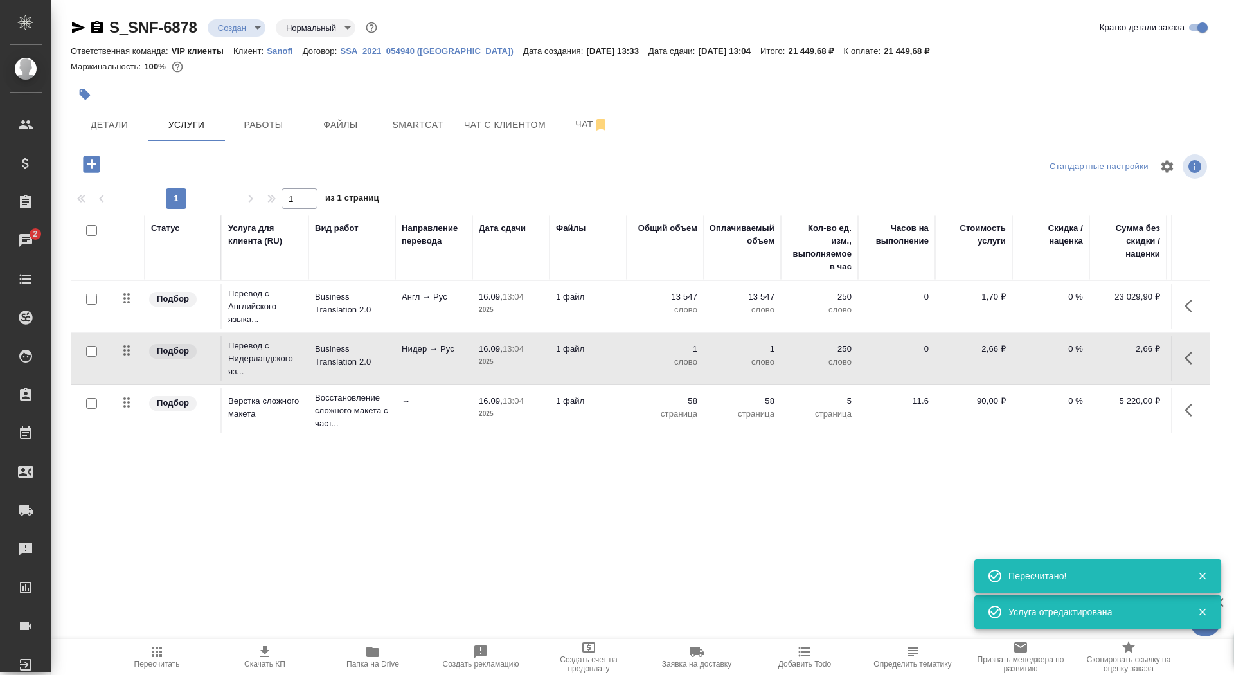
click at [519, 364] on p "2025" at bounding box center [511, 361] width 64 height 13
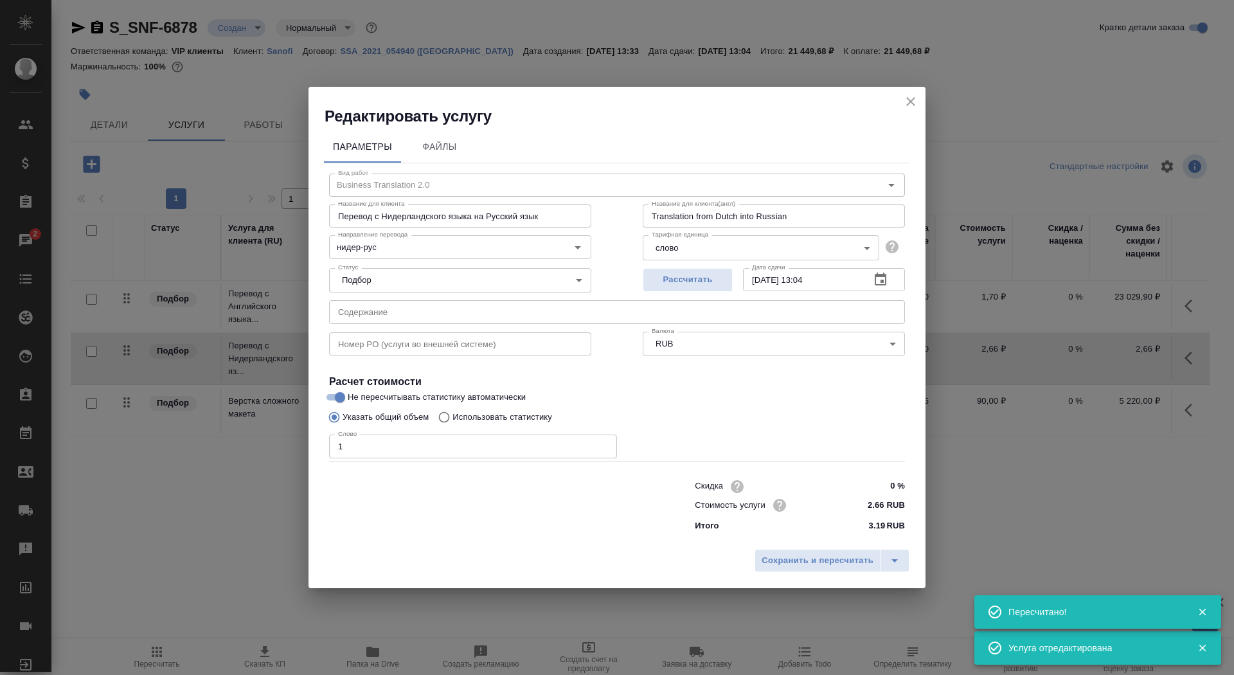
click at [514, 410] on label "Использовать статистику" at bounding box center [492, 417] width 120 height 24
click at [453, 410] on input "Использовать статистику" at bounding box center [442, 417] width 21 height 24
radio input "true"
radio input "false"
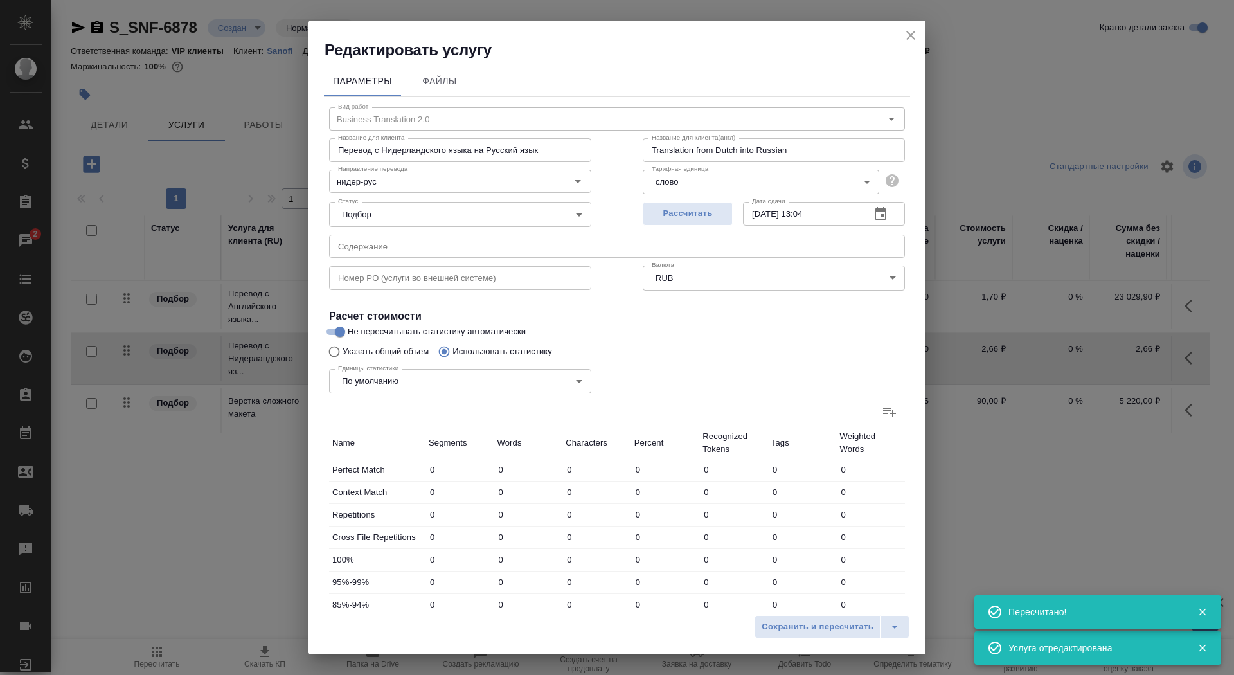
click at [888, 406] on icon at bounding box center [889, 411] width 15 height 15
click at [0, 0] on input "file" at bounding box center [0, 0] width 0 height 0
type input "51"
type input "278"
type input "2093"
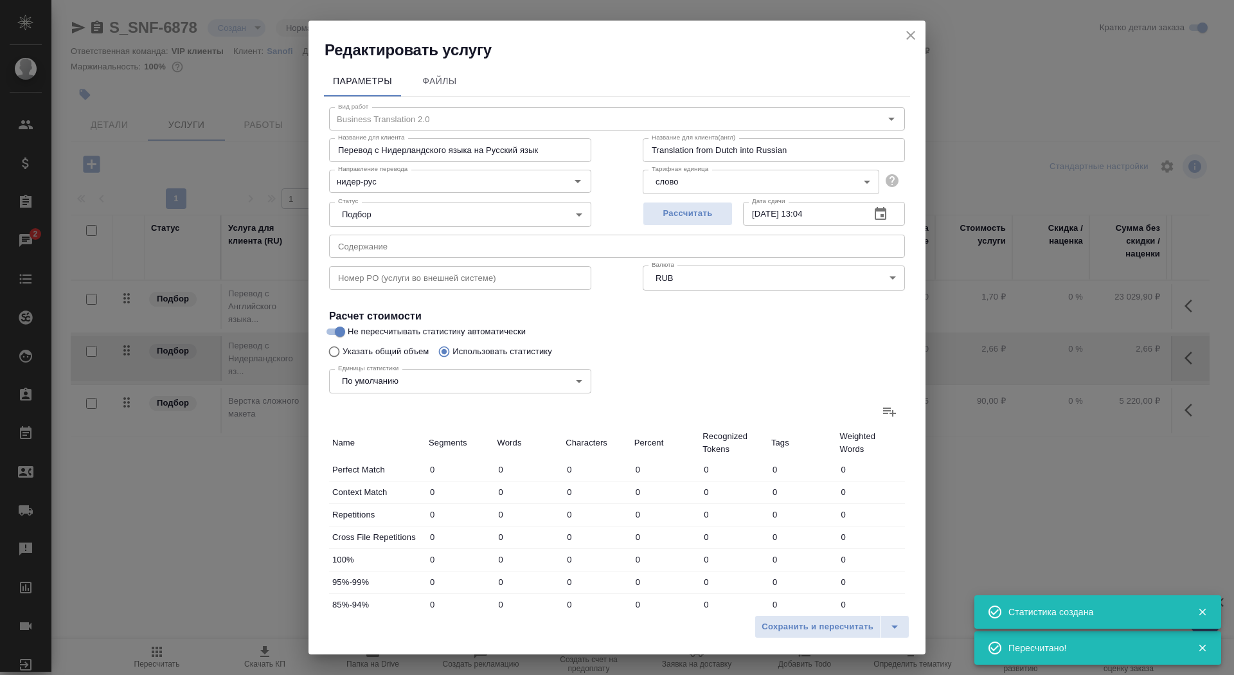
type input "4"
type input "7"
type input "60"
type input "3"
type input "7"
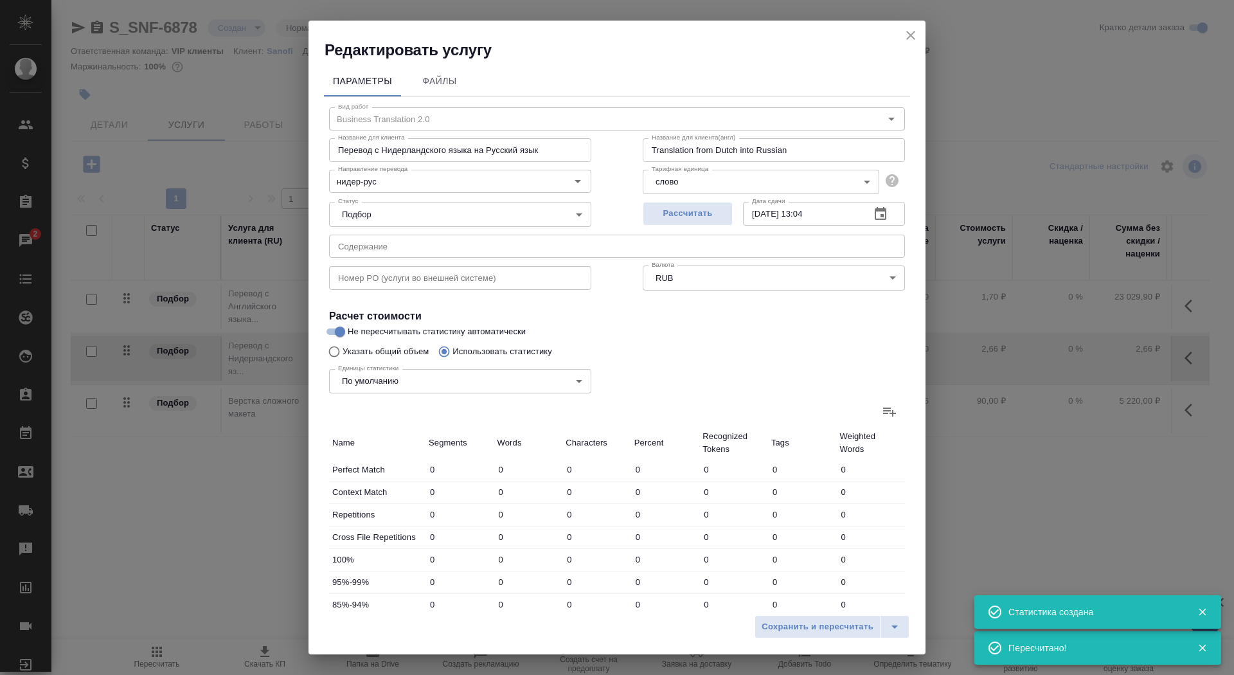
type input "50"
type input "6"
type input "44"
type input "323"
type input "62"
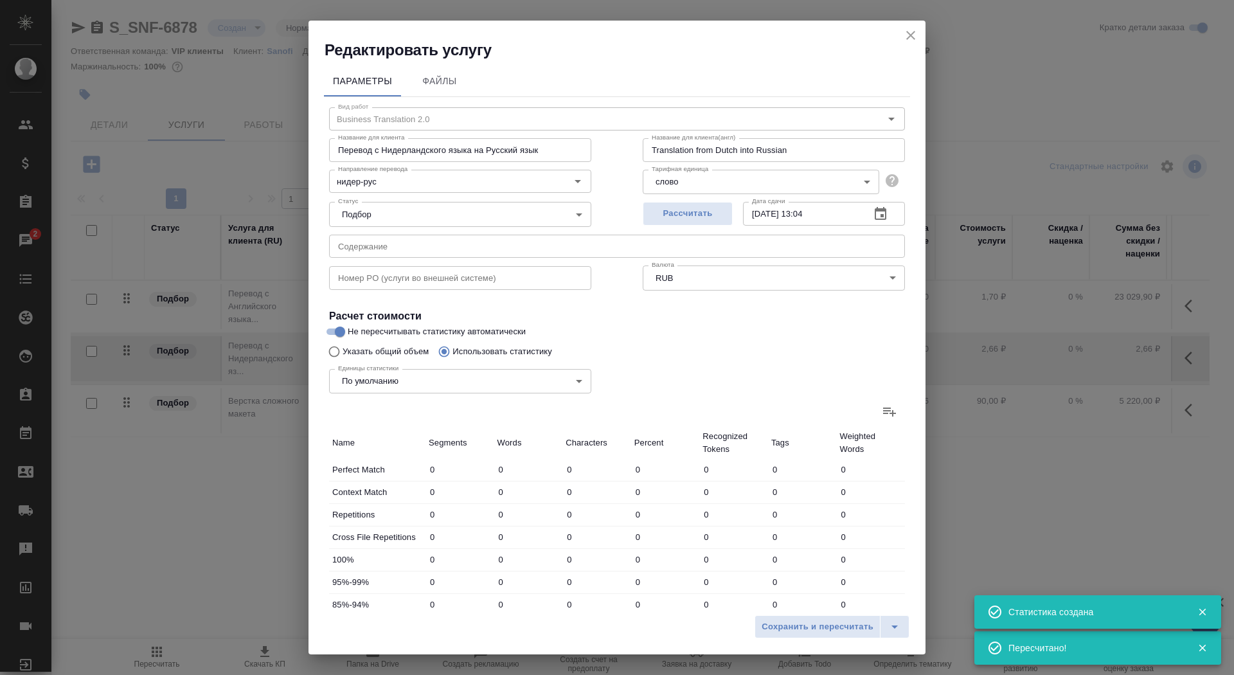
type input "335"
type input "2524"
type input "62"
type input "335"
type input "2524"
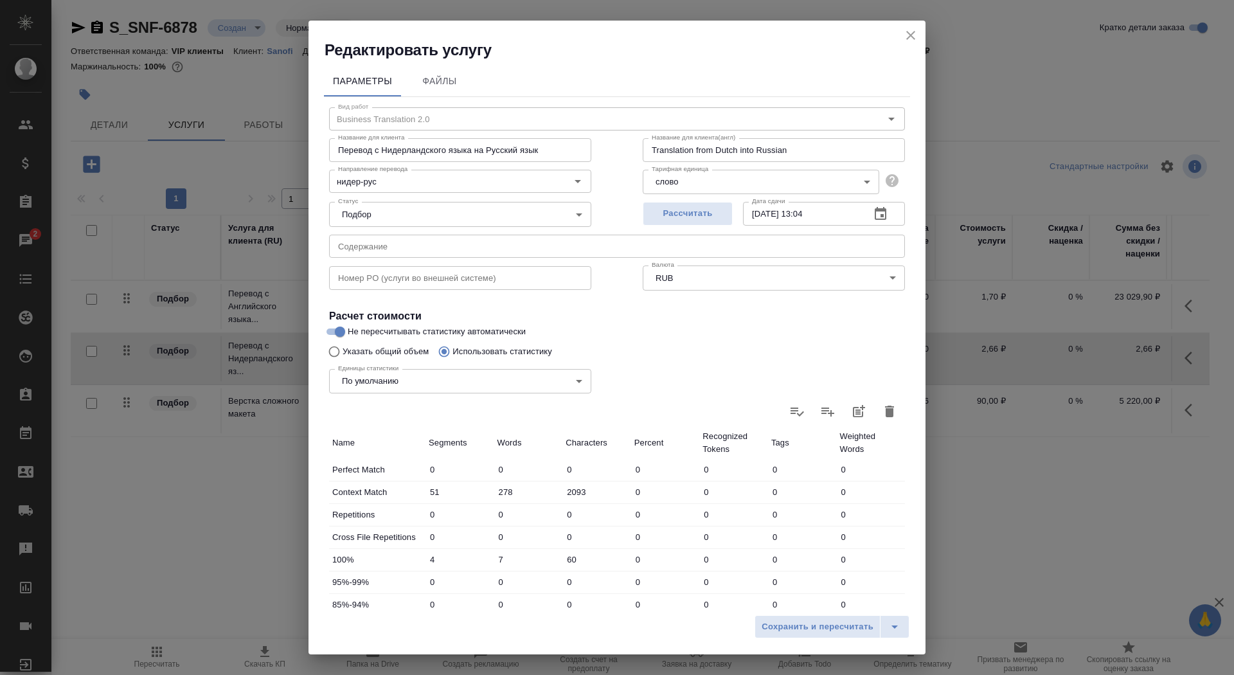
scroll to position [199, 0]
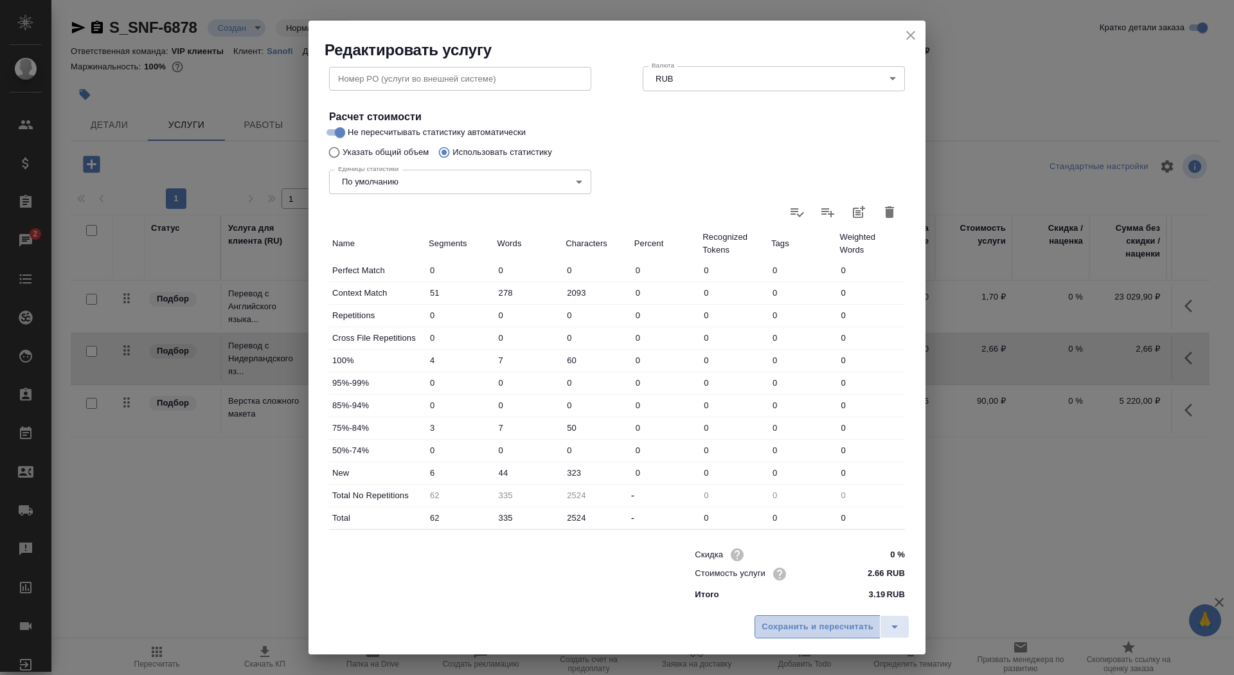
click at [818, 632] on span "Сохранить и пересчитать" at bounding box center [818, 627] width 112 height 15
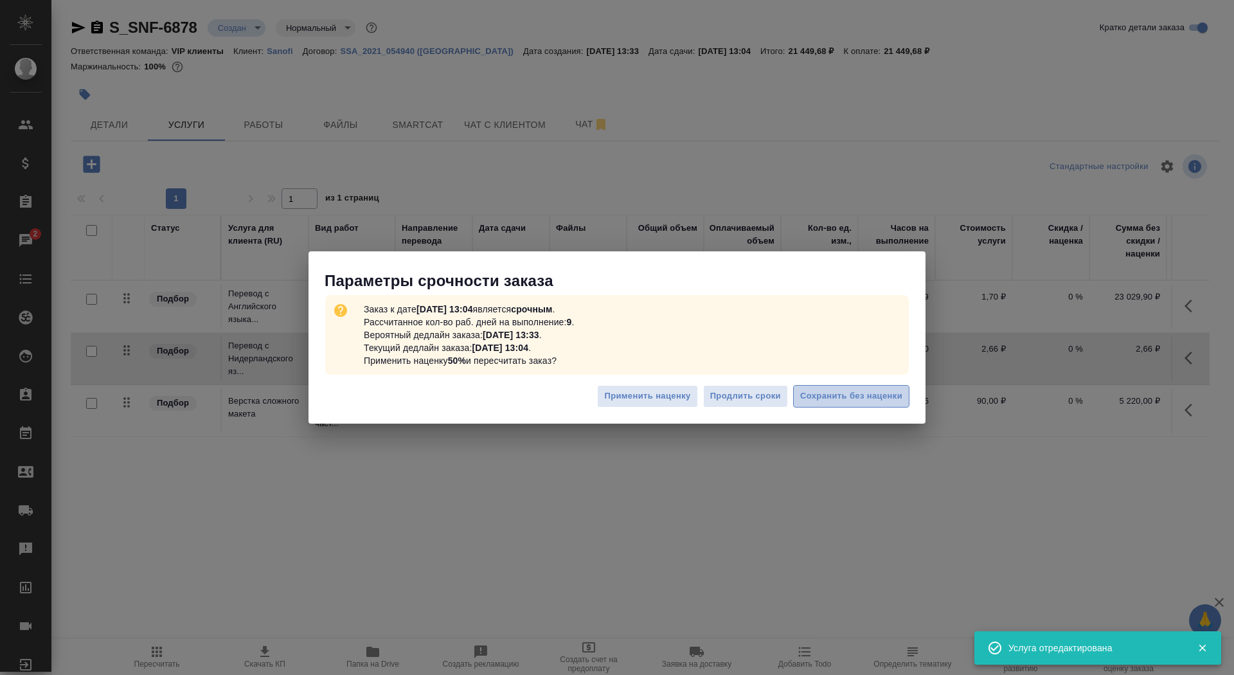
click at [857, 398] on span "Сохранить без наценки" at bounding box center [851, 396] width 102 height 15
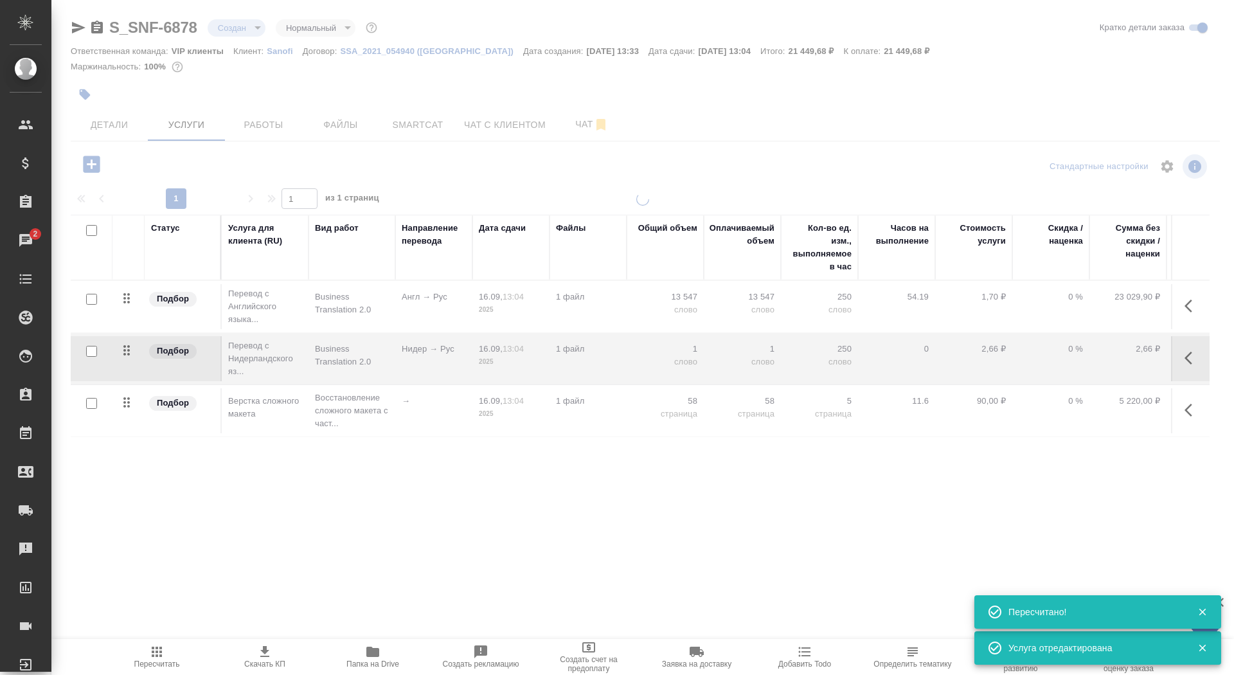
type input "urgent"
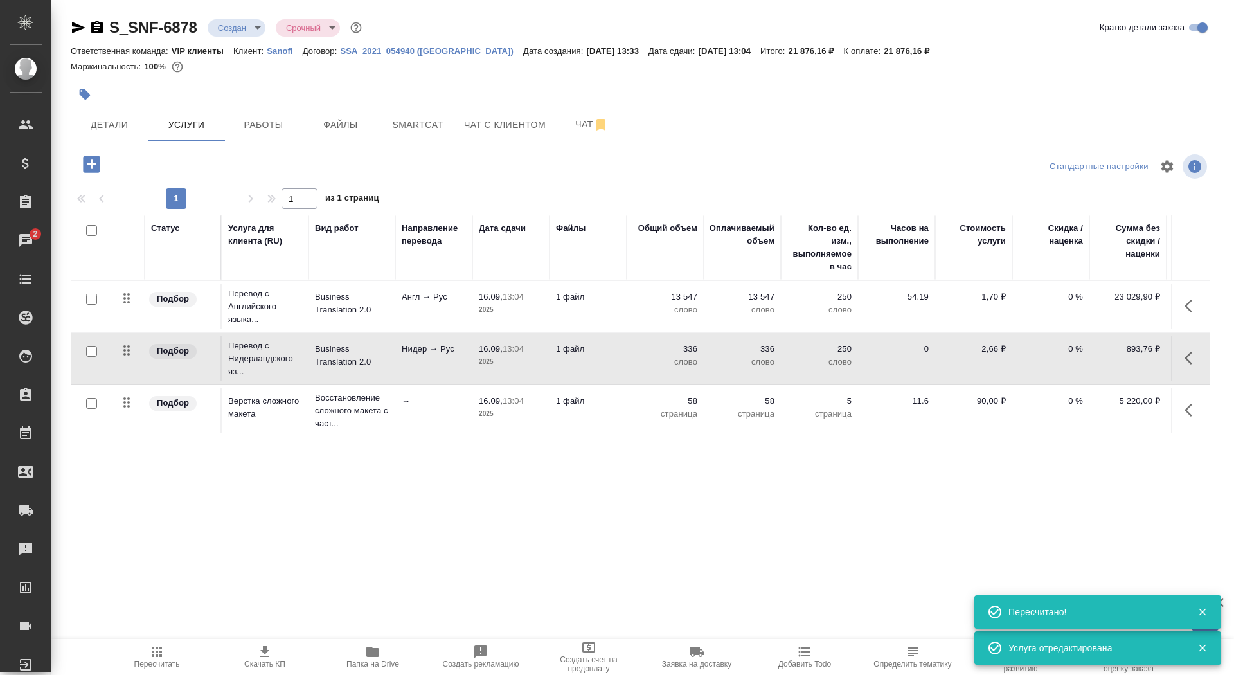
click at [560, 318] on td "1 файл" at bounding box center [588, 306] width 77 height 45
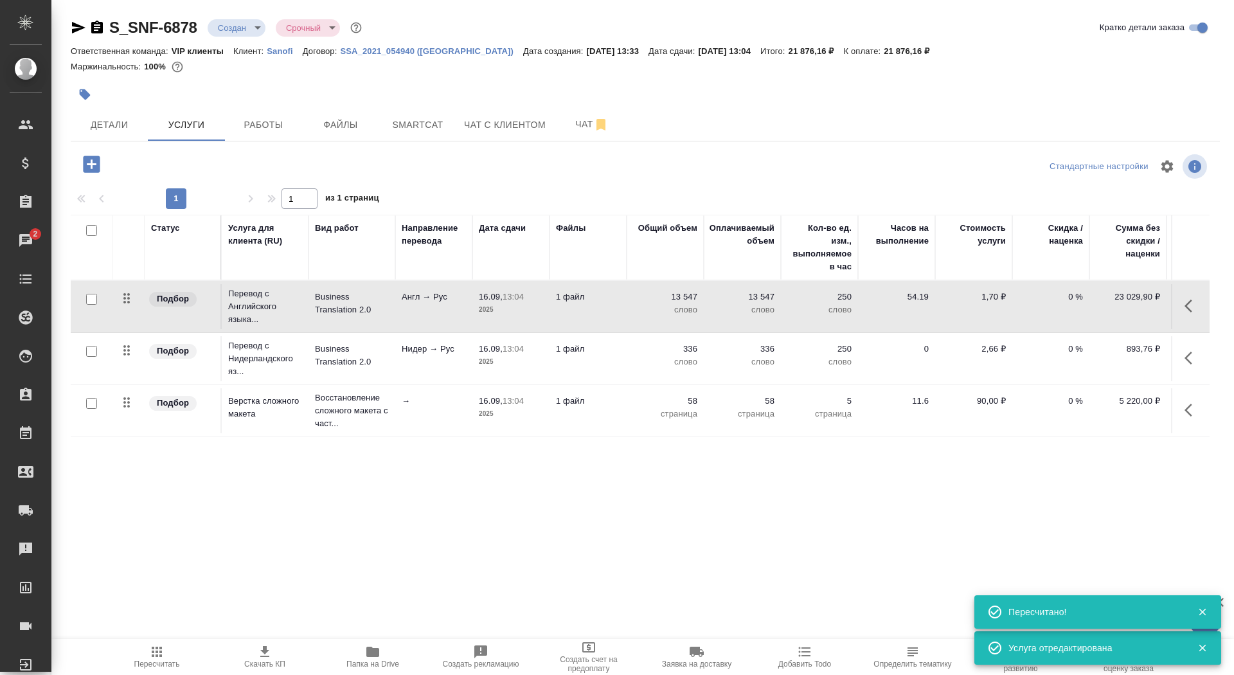
click at [560, 318] on td "1 файл" at bounding box center [588, 306] width 77 height 45
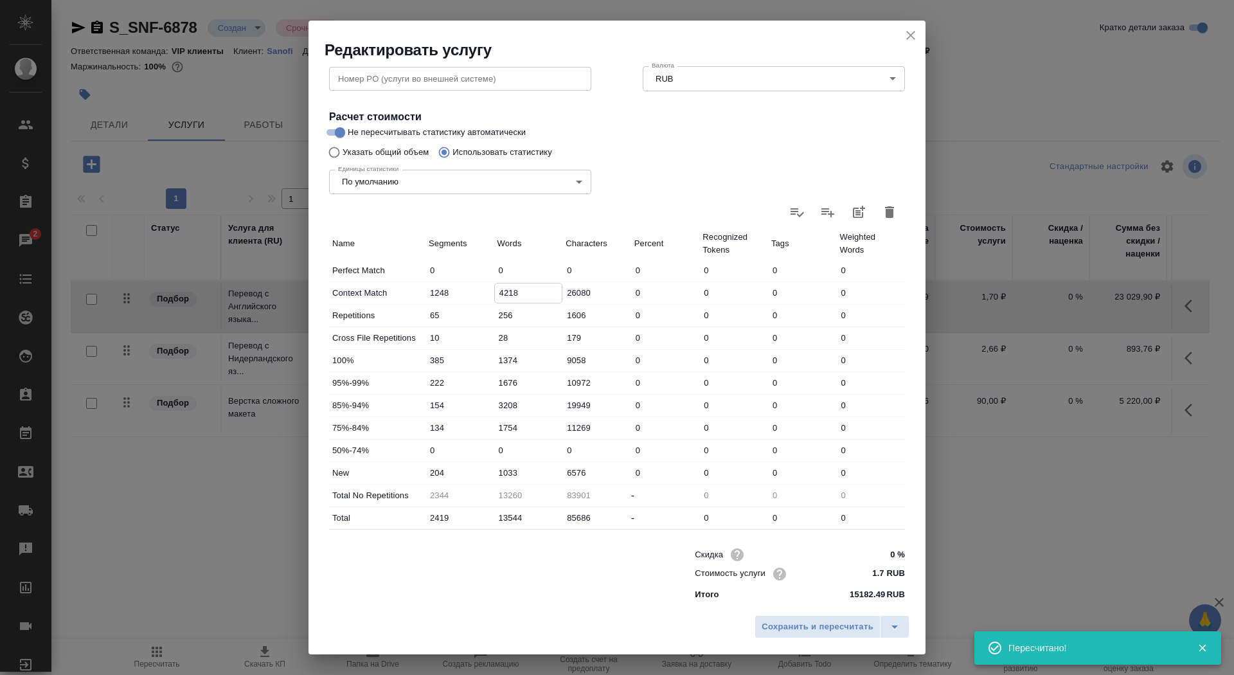
drag, startPoint x: 503, startPoint y: 292, endPoint x: 490, endPoint y: 292, distance: 12.2
click at [490, 292] on div "Context Match 1248 4218 26080 0 0 0 0" at bounding box center [617, 293] width 576 height 22
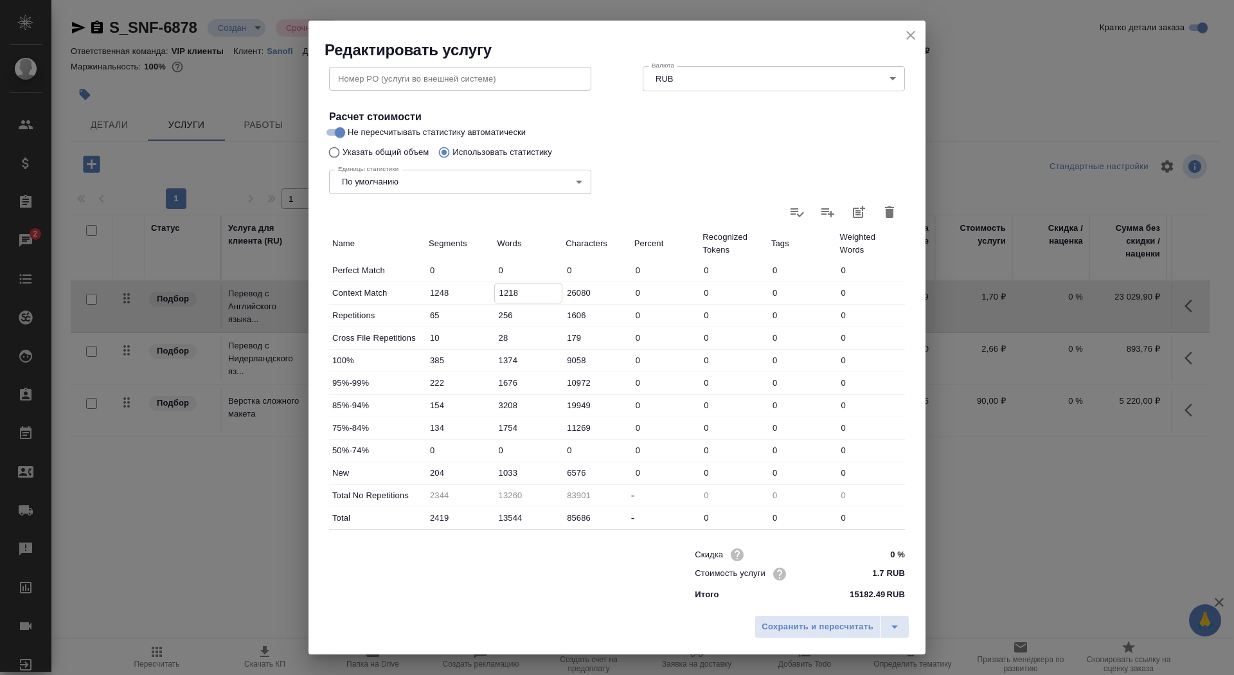
type input "1218"
click at [498, 472] on input "1033" at bounding box center [528, 472] width 67 height 19
type input "4033"
click at [500, 405] on input "3208" at bounding box center [528, 405] width 67 height 19
type input "2208"
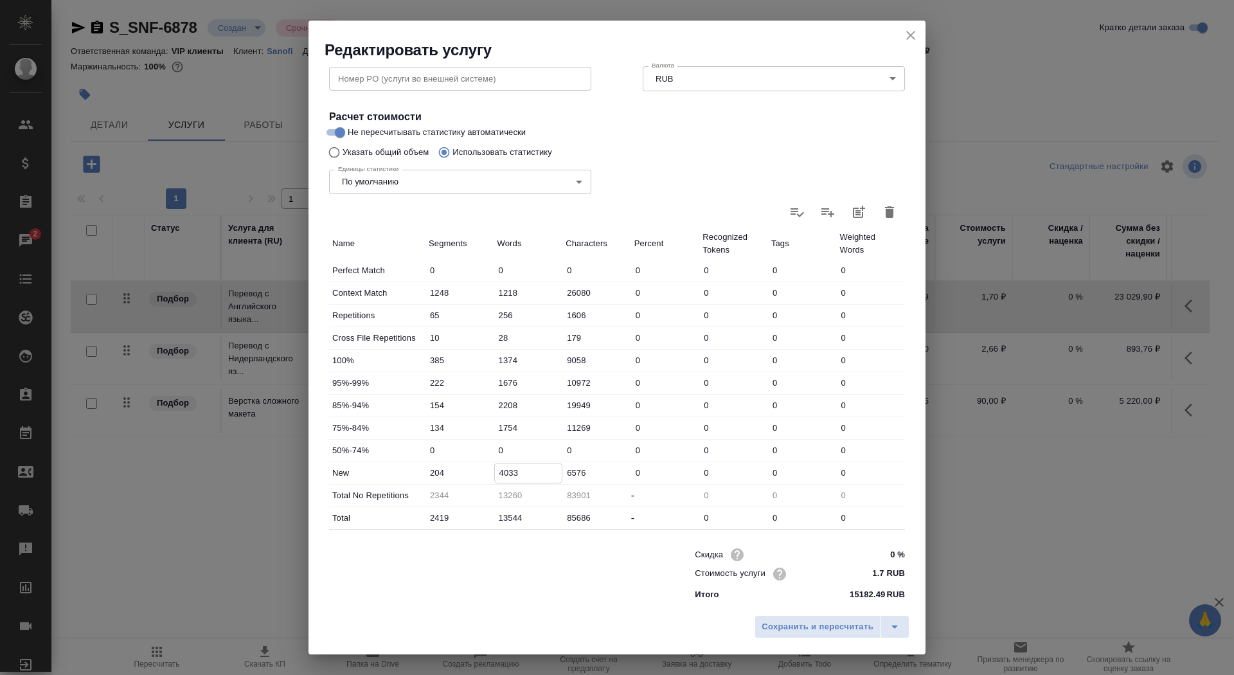
click at [497, 472] on input "4033" at bounding box center [528, 472] width 67 height 19
type input "5933"
click at [808, 635] on button "Сохранить и пересчитать" at bounding box center [818, 626] width 126 height 23
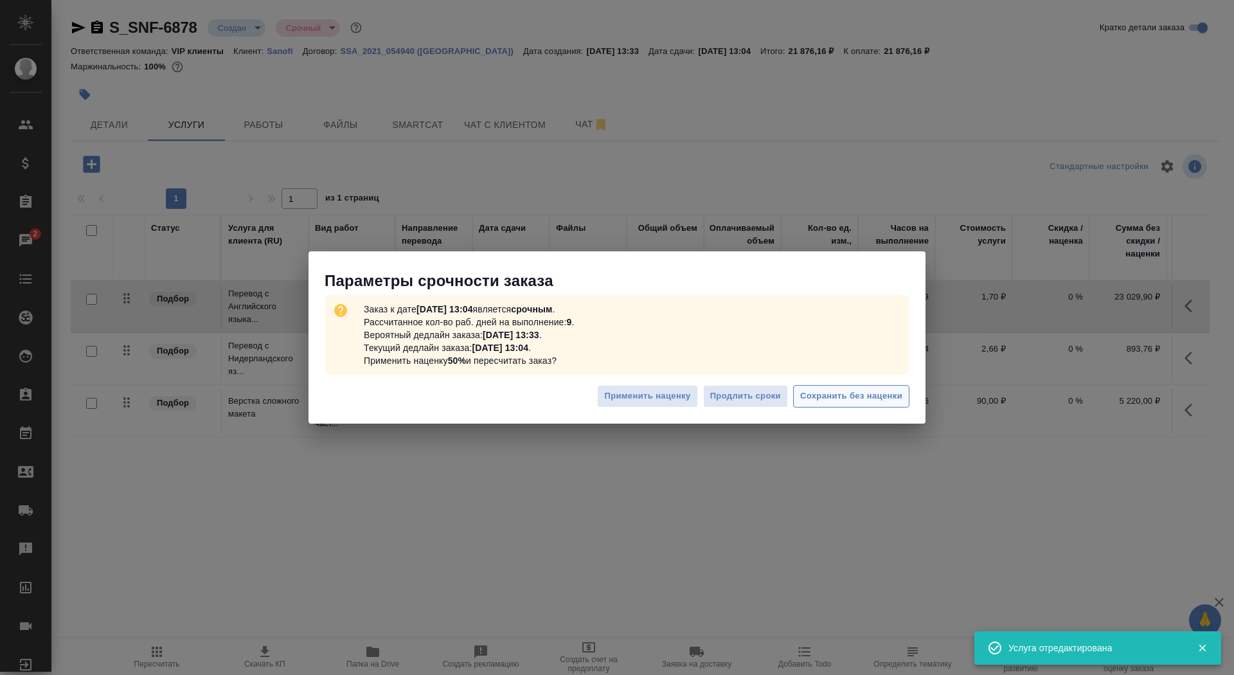
click at [872, 400] on span "Сохранить без наценки" at bounding box center [851, 396] width 102 height 15
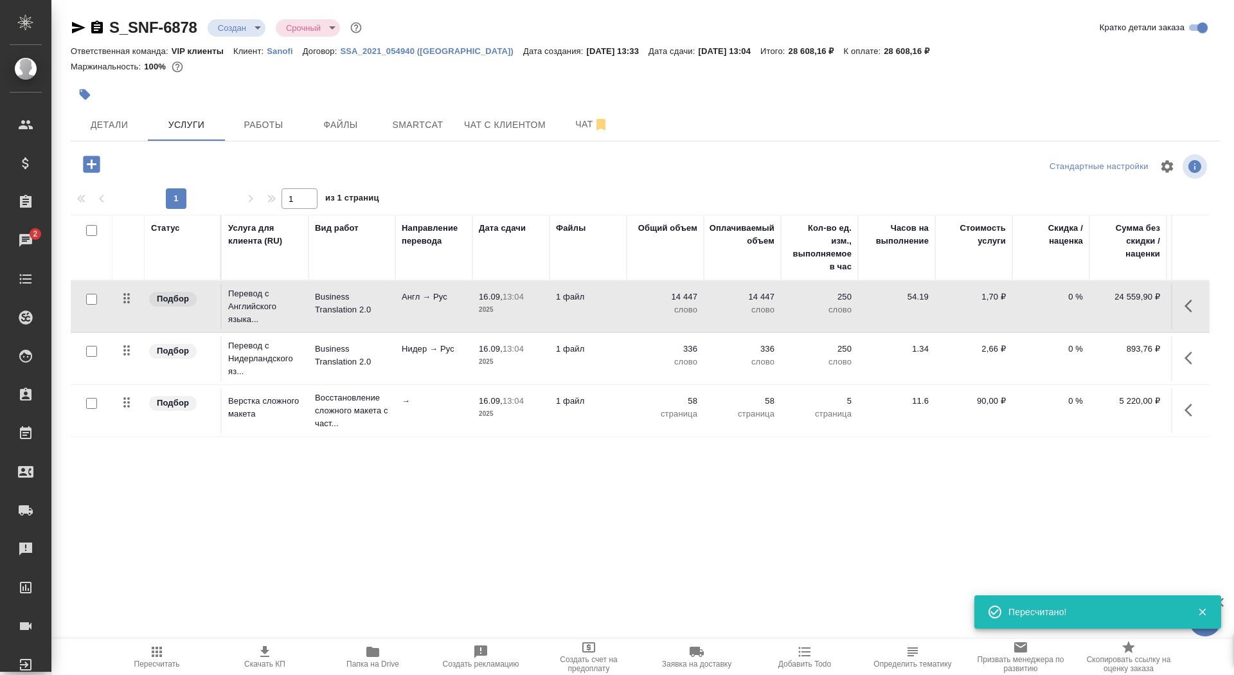
click at [638, 319] on td "14 447 слово" at bounding box center [665, 306] width 77 height 45
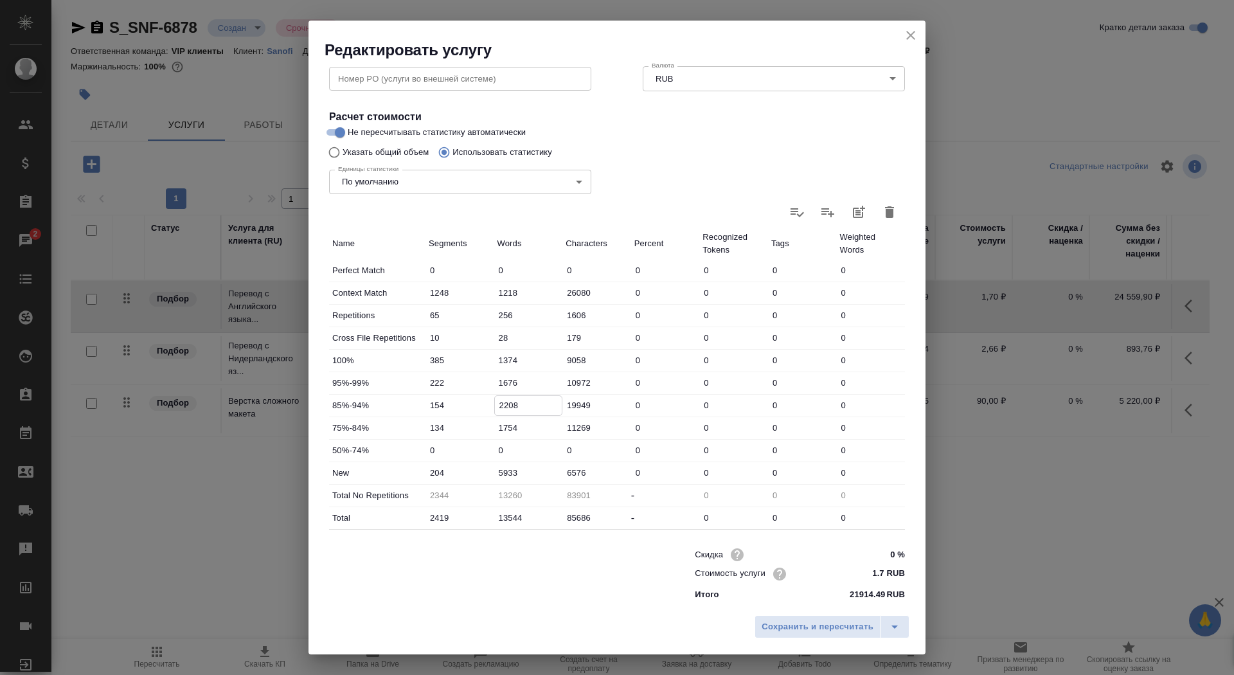
click at [497, 406] on input "2208" at bounding box center [528, 405] width 67 height 19
type input "3208"
click at [789, 629] on span "Сохранить и пересчитать" at bounding box center [818, 627] width 112 height 15
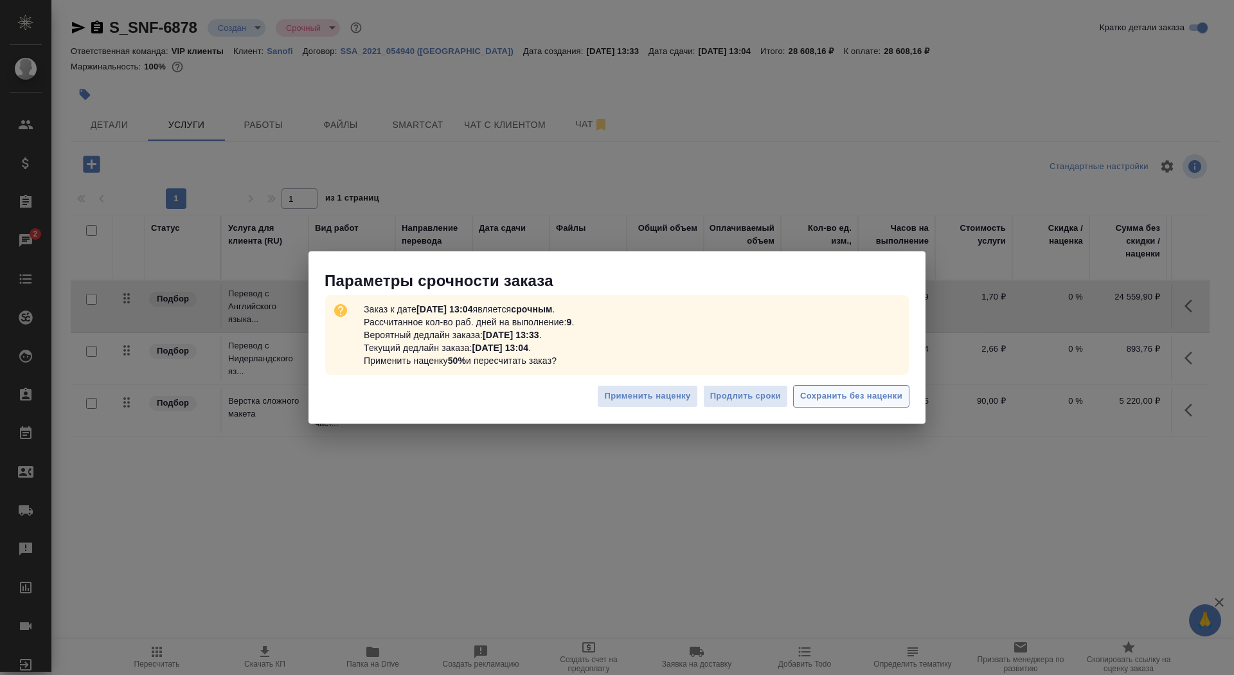
click at [841, 390] on span "Сохранить без наценки" at bounding box center [851, 396] width 102 height 15
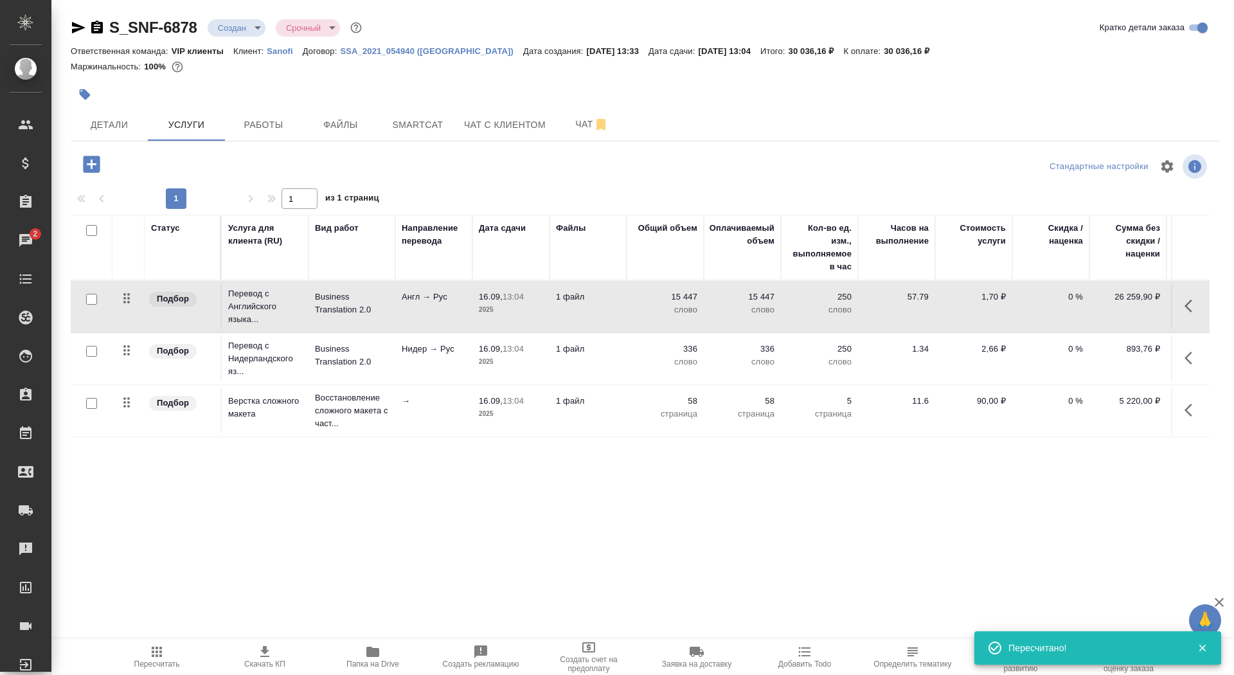
click at [266, 656] on icon "button" at bounding box center [264, 651] width 15 height 15
click at [107, 134] on button "Детали" at bounding box center [109, 125] width 77 height 32
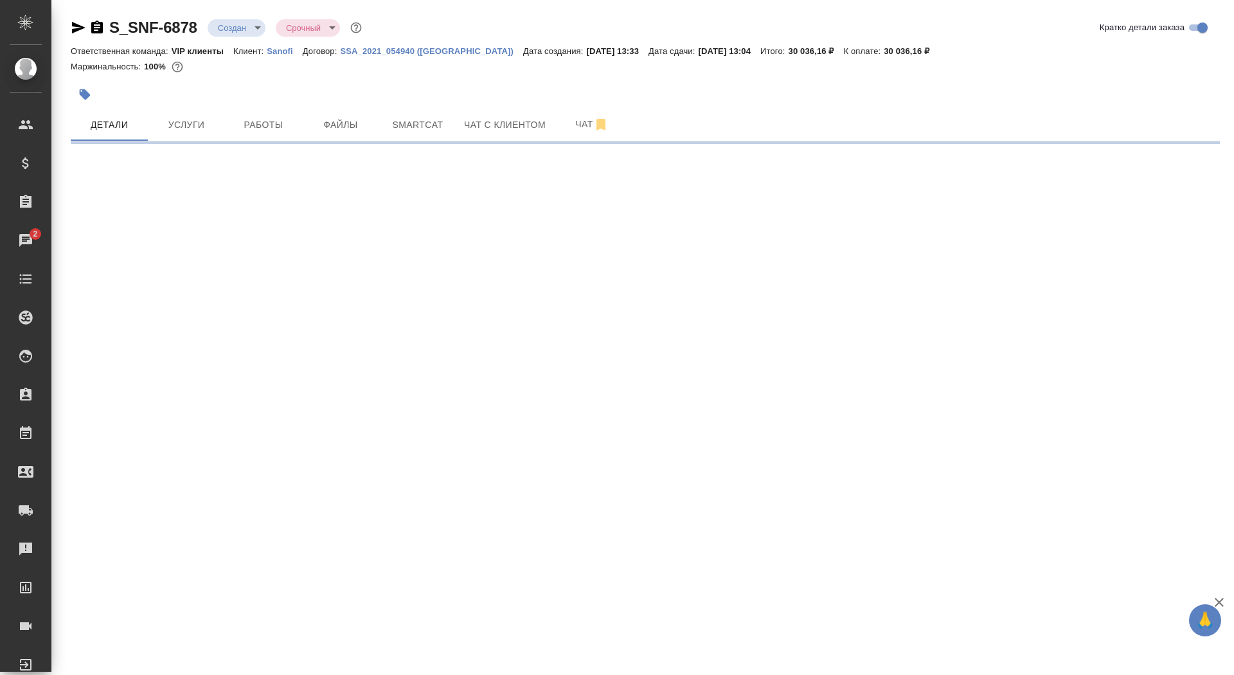
select select "RU"
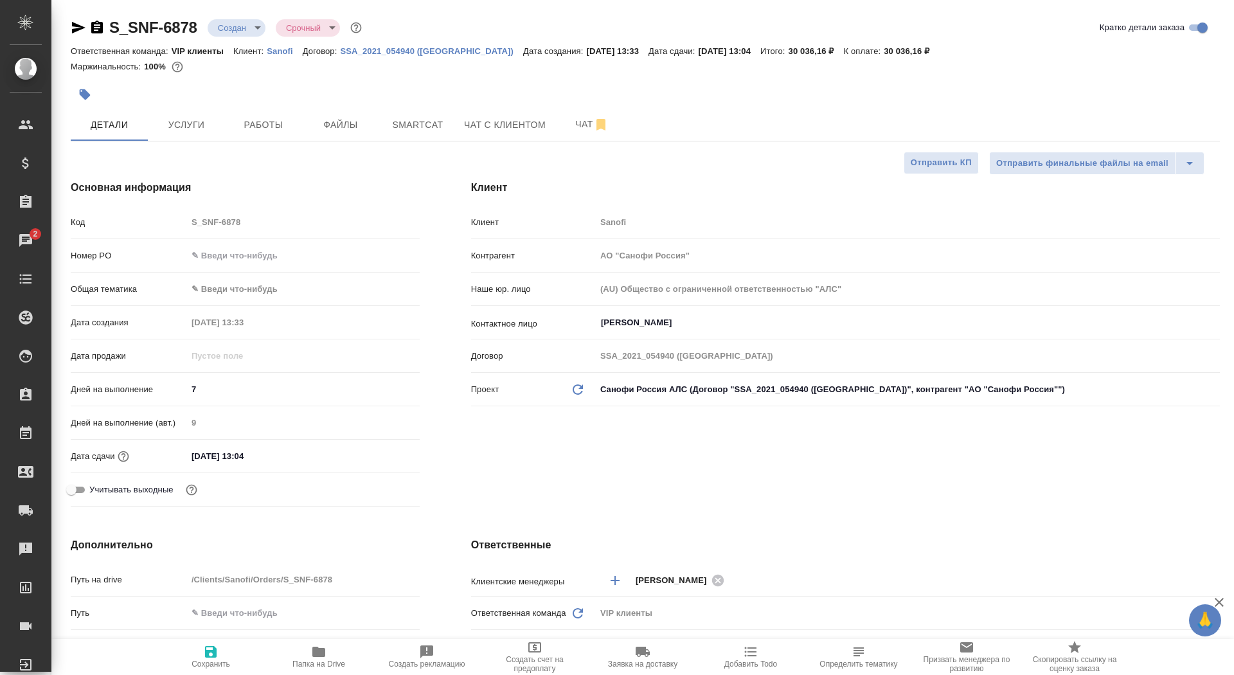
type textarea "x"
click at [235, 659] on span "Сохранить" at bounding box center [211, 656] width 93 height 24
type textarea "x"
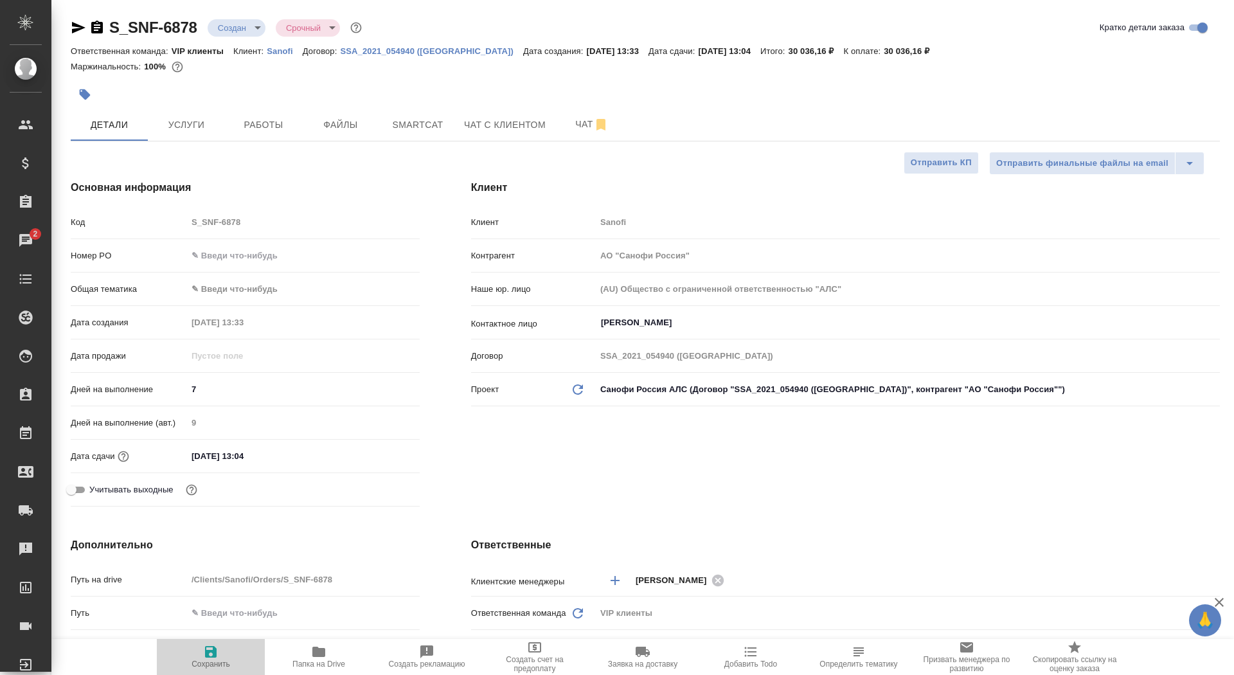
type textarea "x"
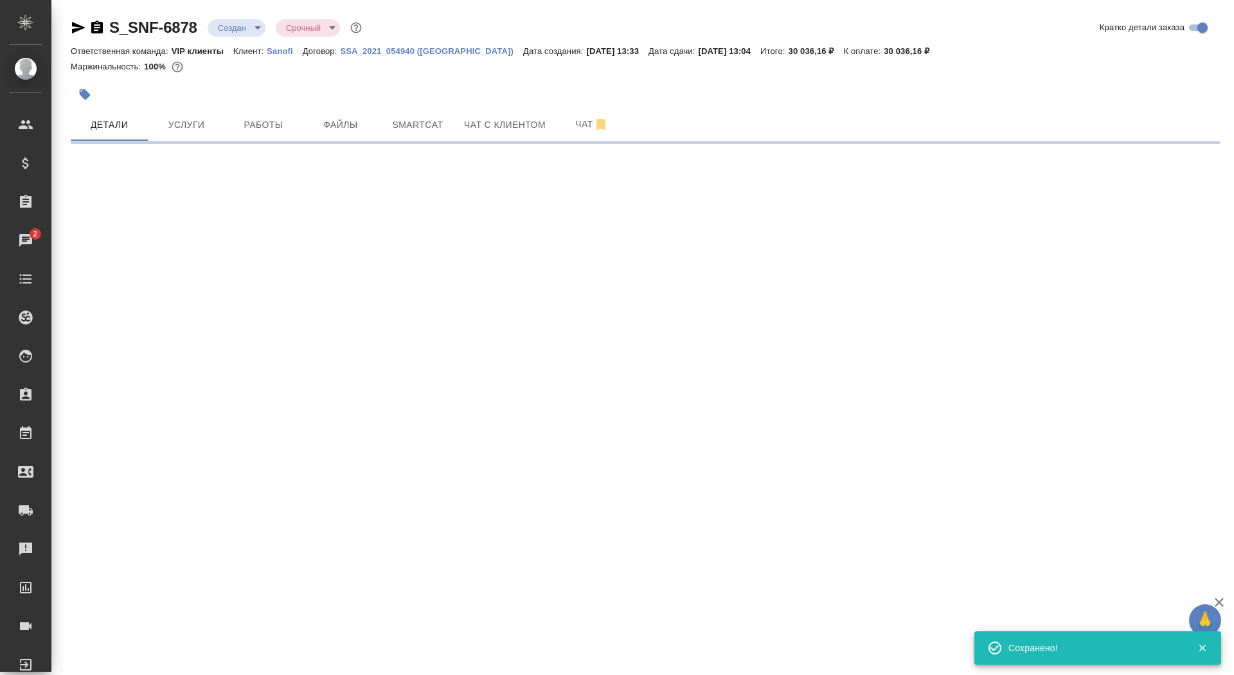
select select "RU"
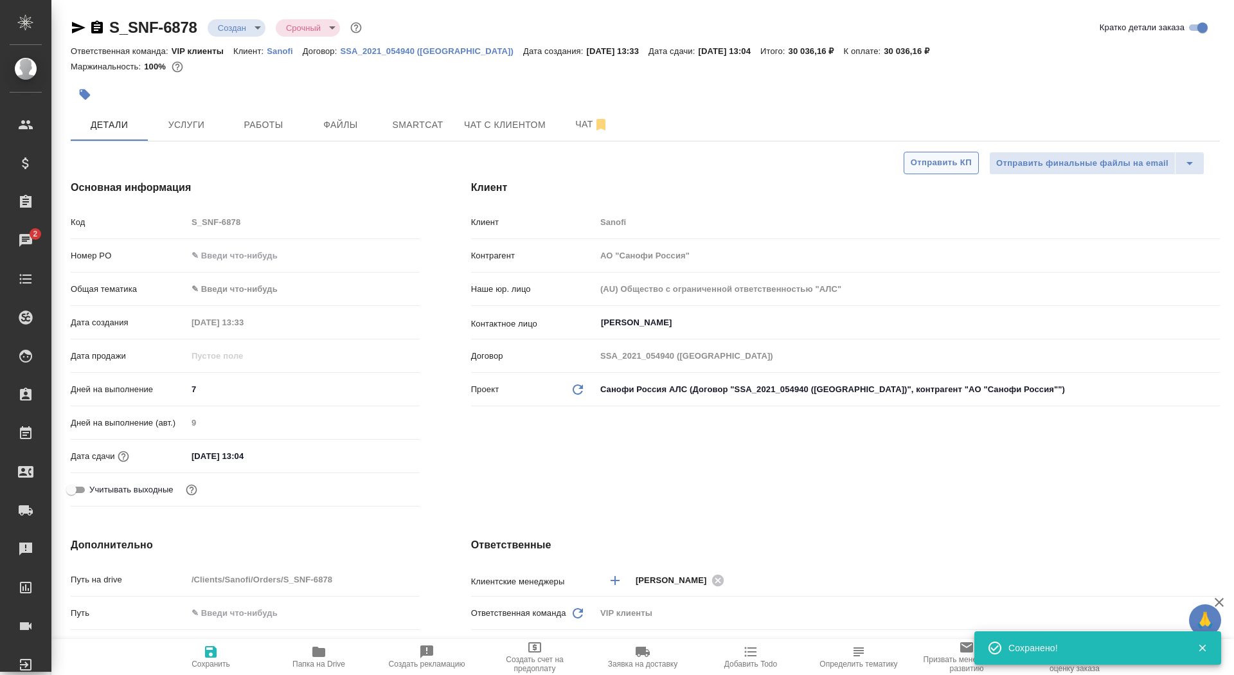
type textarea "x"
click at [938, 168] on span "Отправить КП" at bounding box center [941, 163] width 61 height 15
type textarea "x"
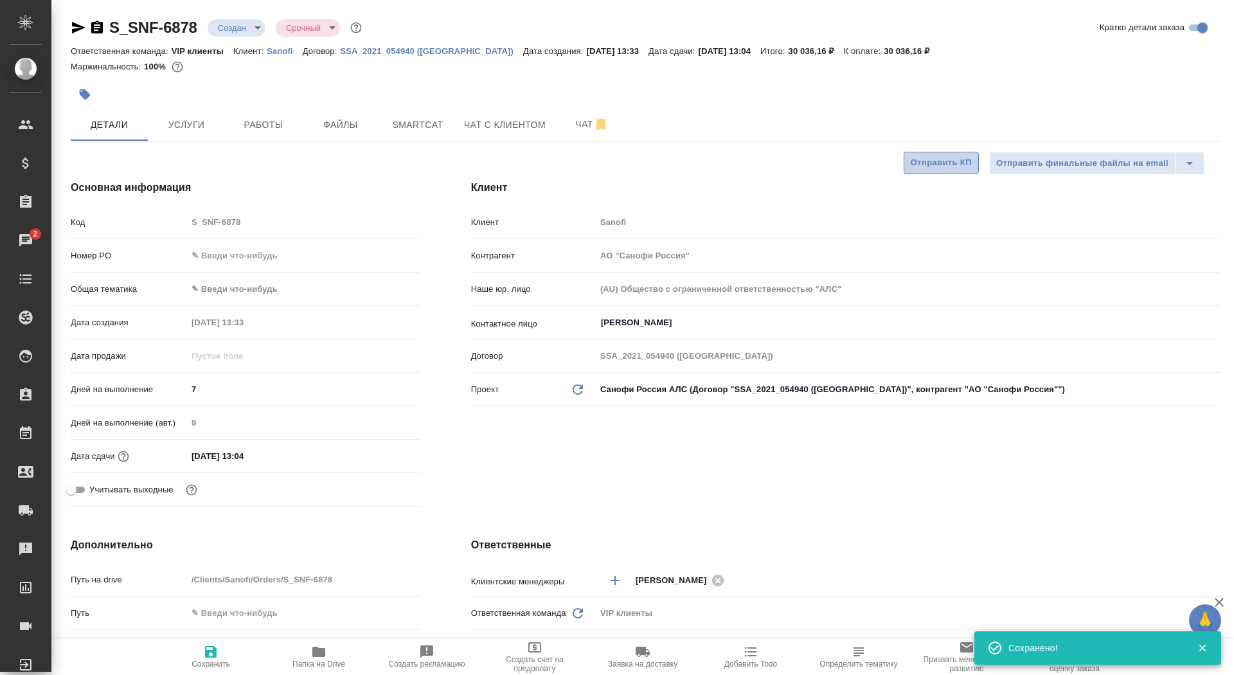
type textarea "x"
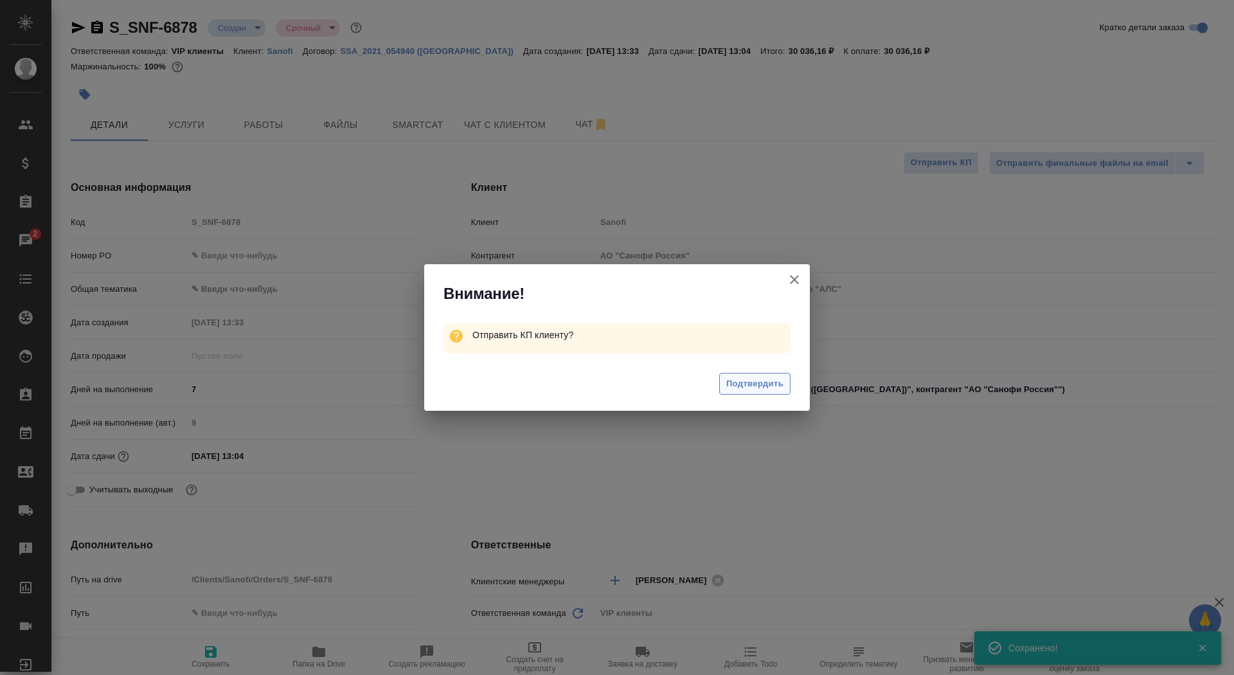
click at [744, 391] on button "Подтвердить" at bounding box center [754, 384] width 71 height 22
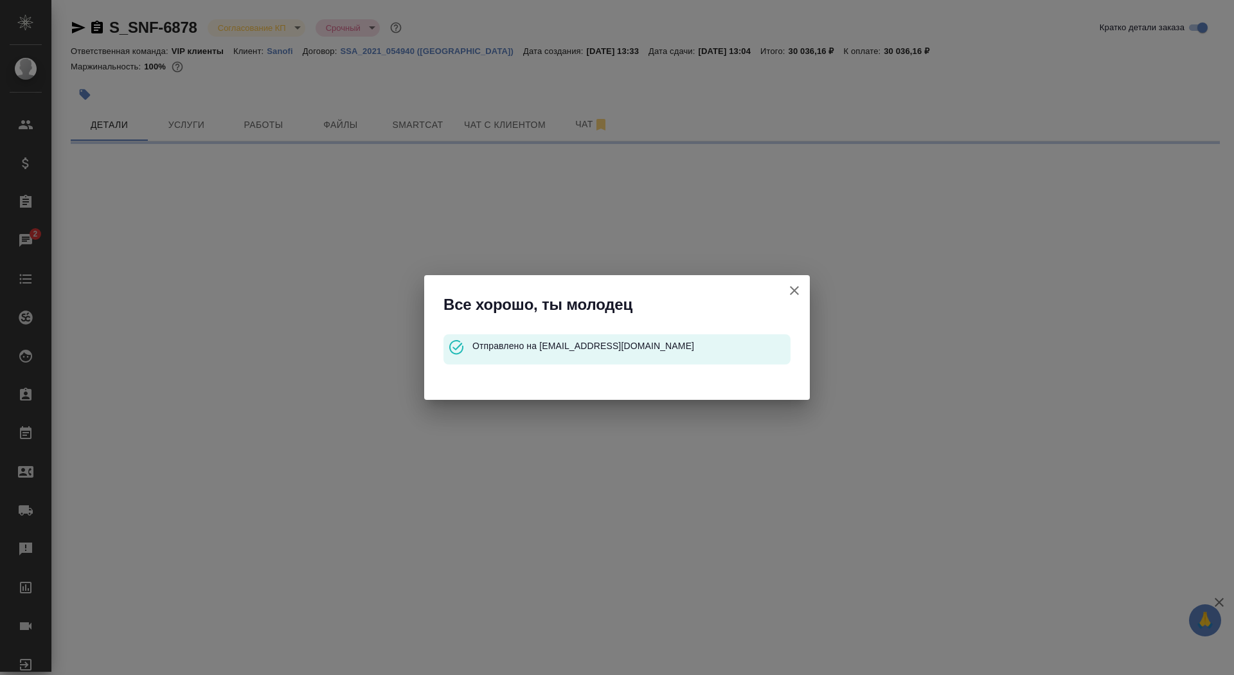
select select "RU"
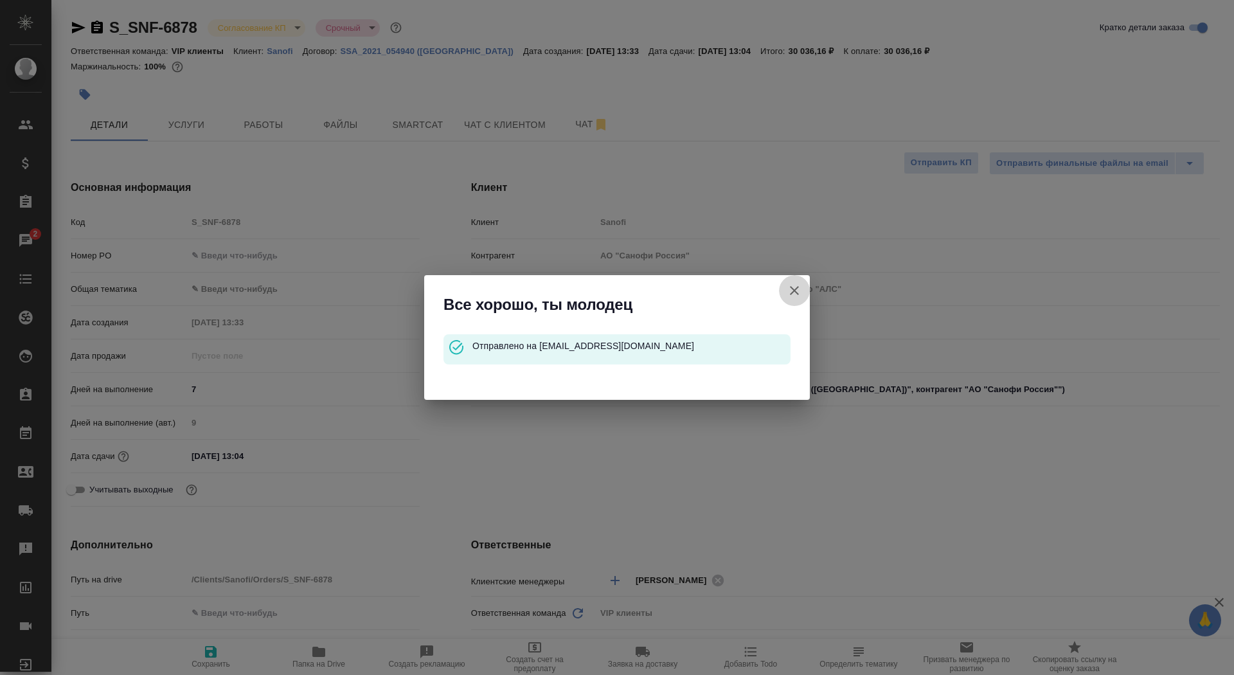
click at [796, 289] on icon "button" at bounding box center [794, 290] width 9 height 9
type textarea "x"
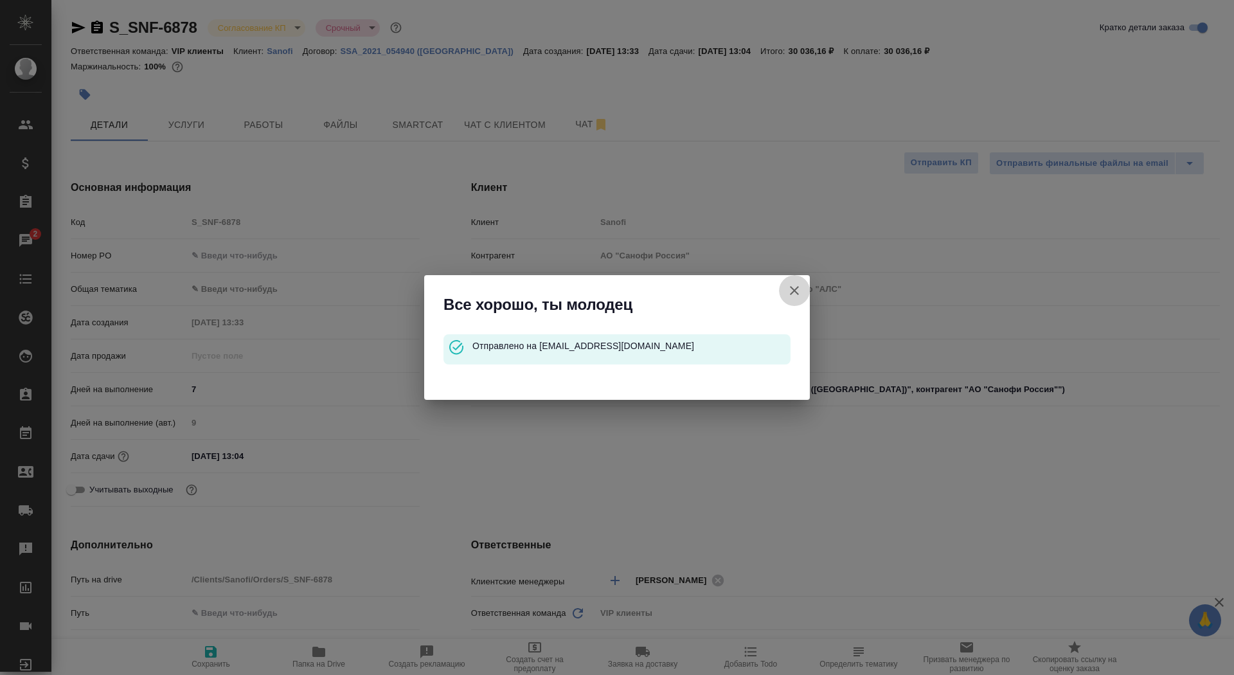
type textarea "x"
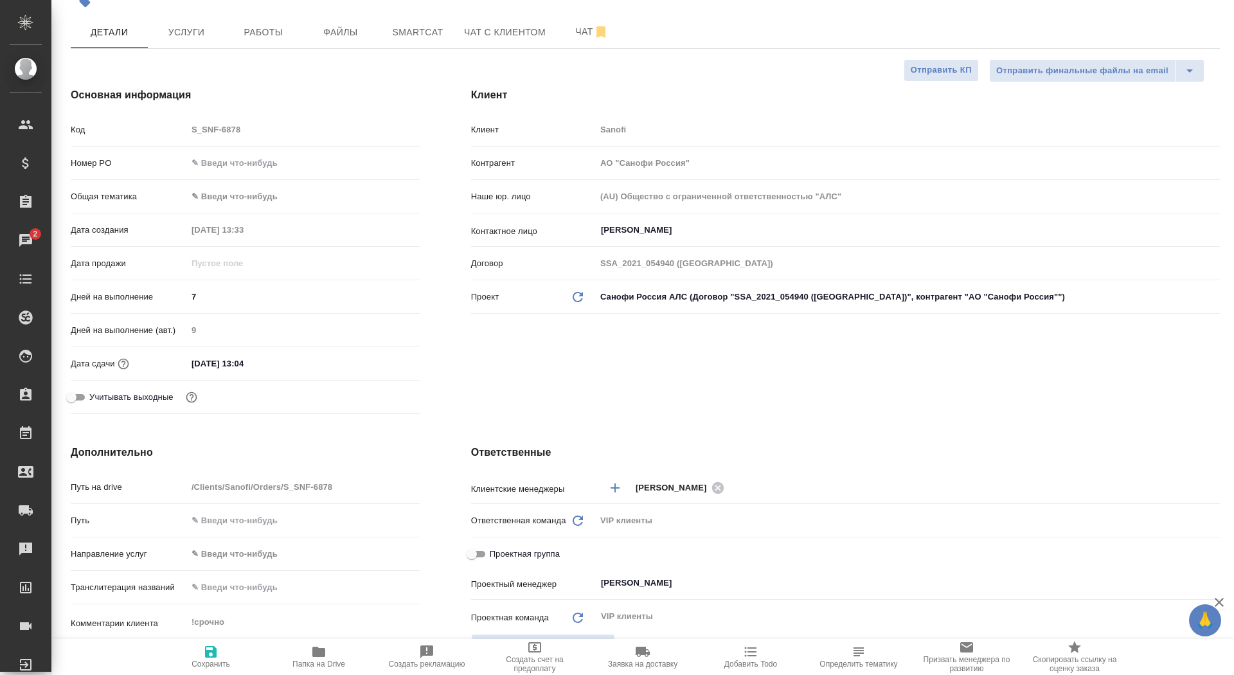
scroll to position [267, 0]
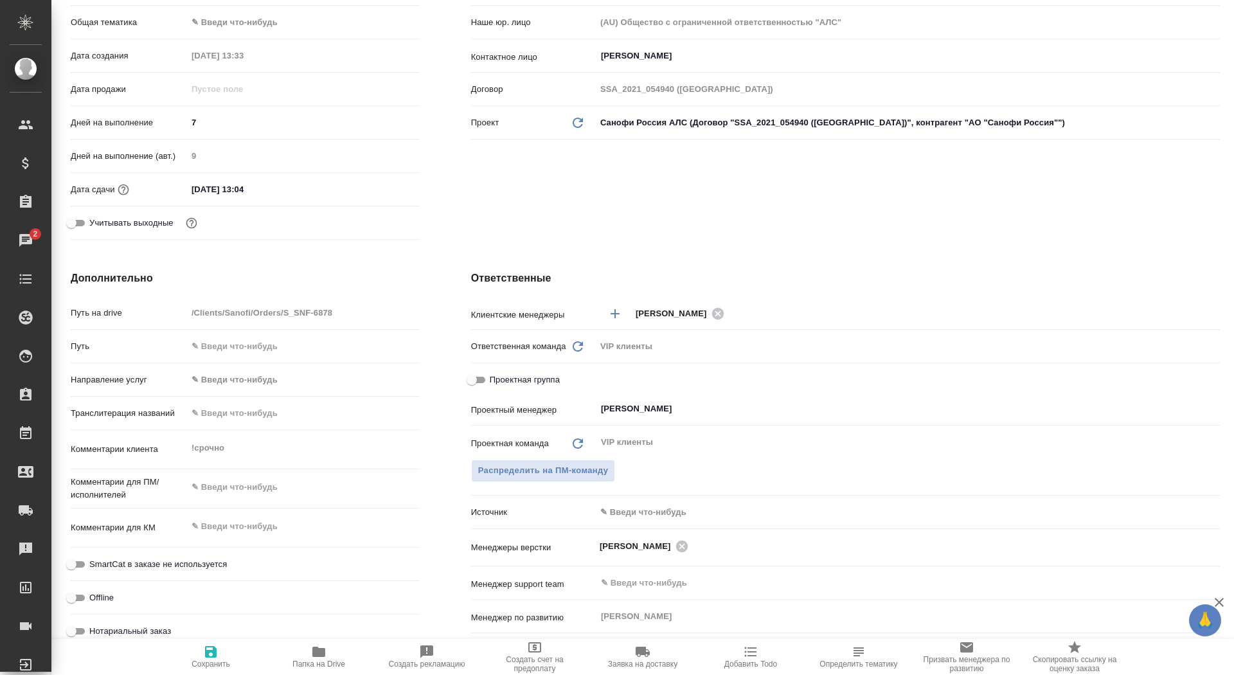
type textarea "x"
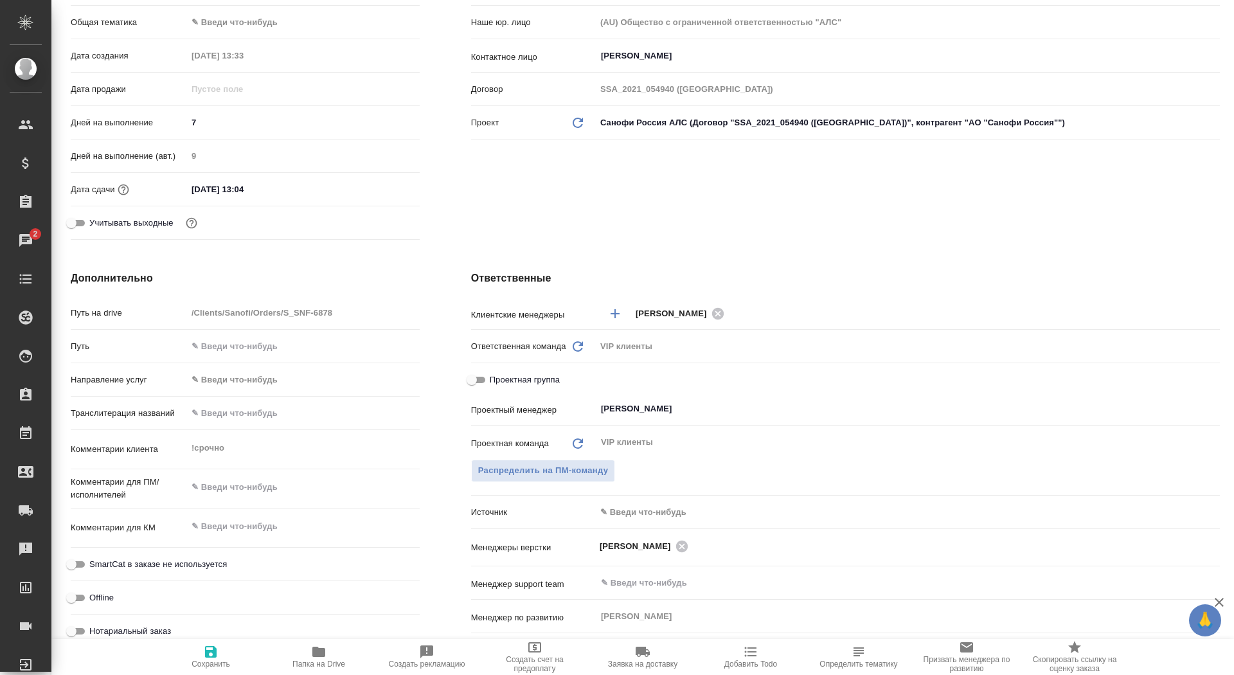
type textarea "x"
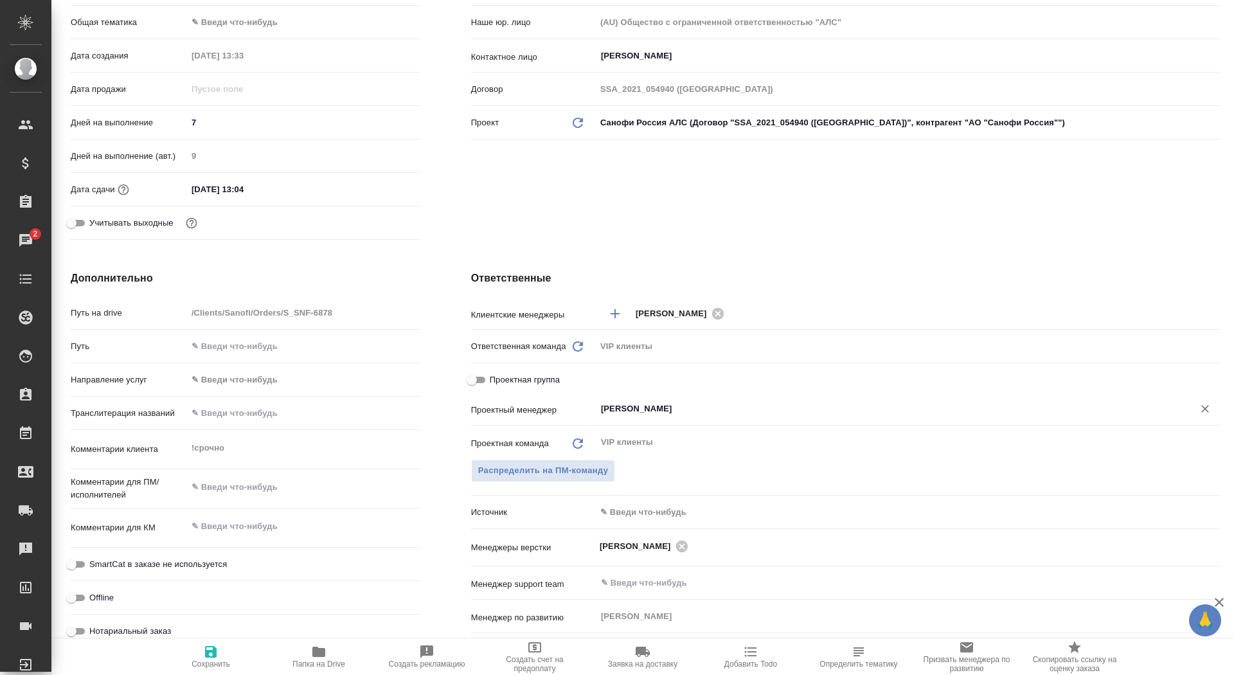
type textarea "x"
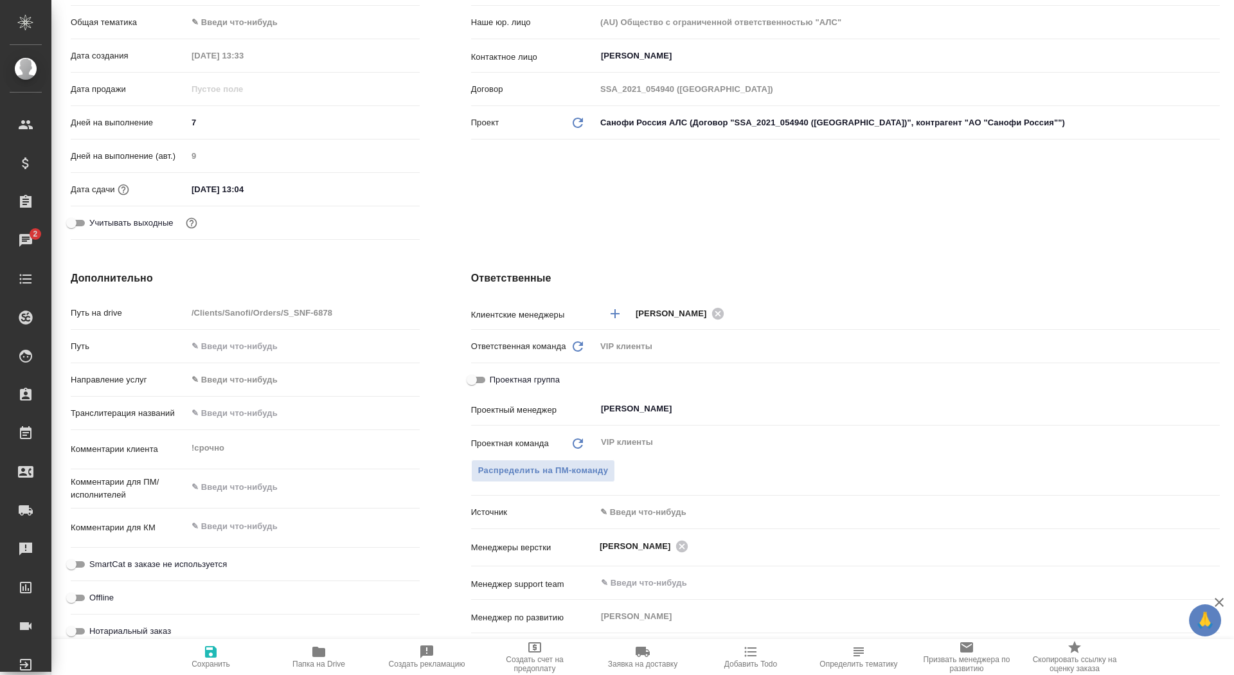
type textarea "x"
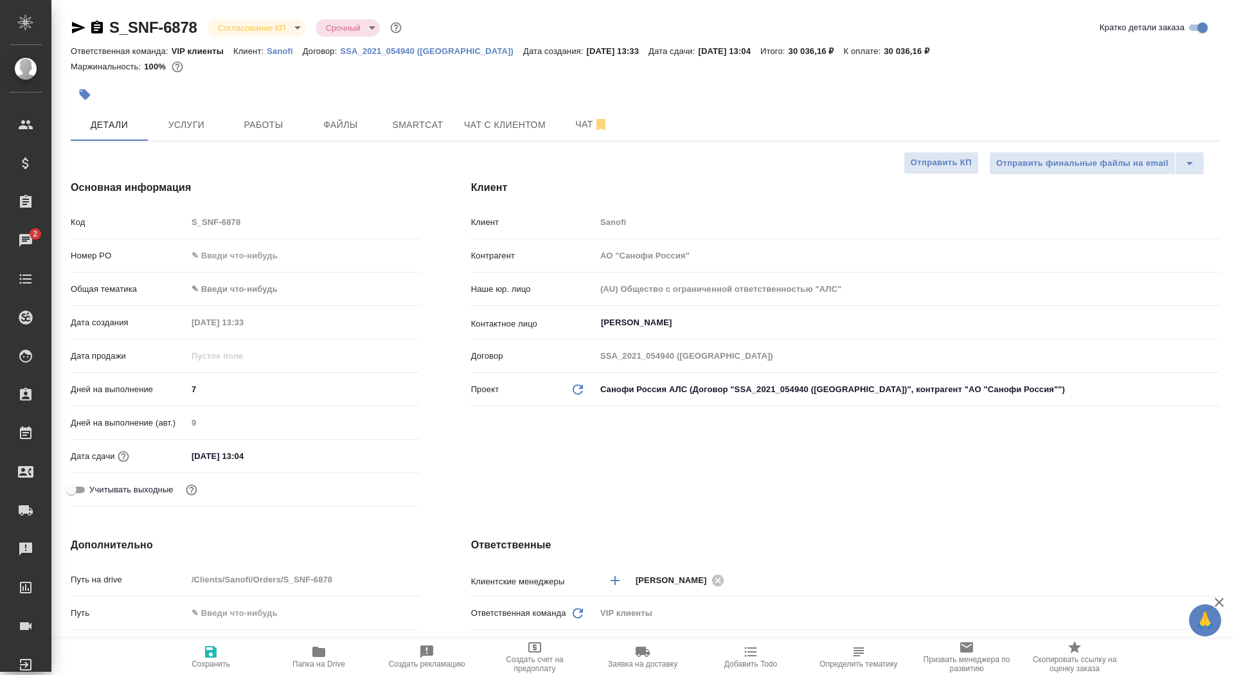
click at [96, 26] on icon "button" at bounding box center [97, 27] width 12 height 13
type textarea "x"
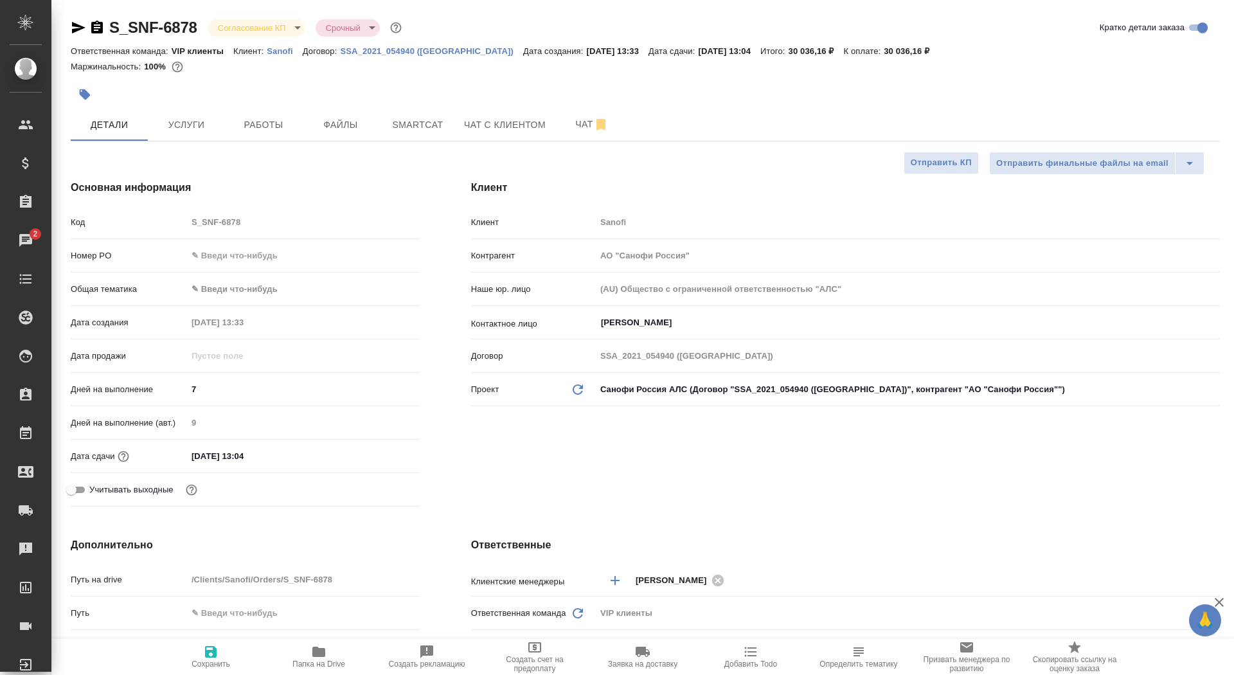
type textarea "x"
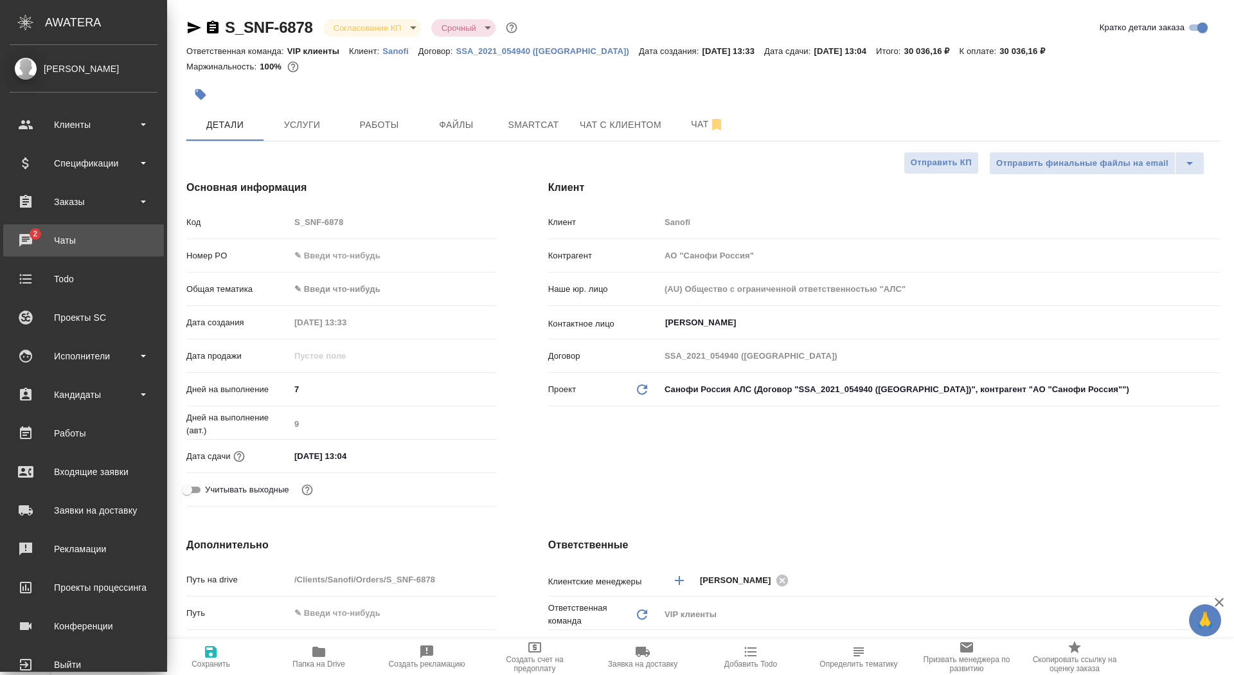
type textarea "x"
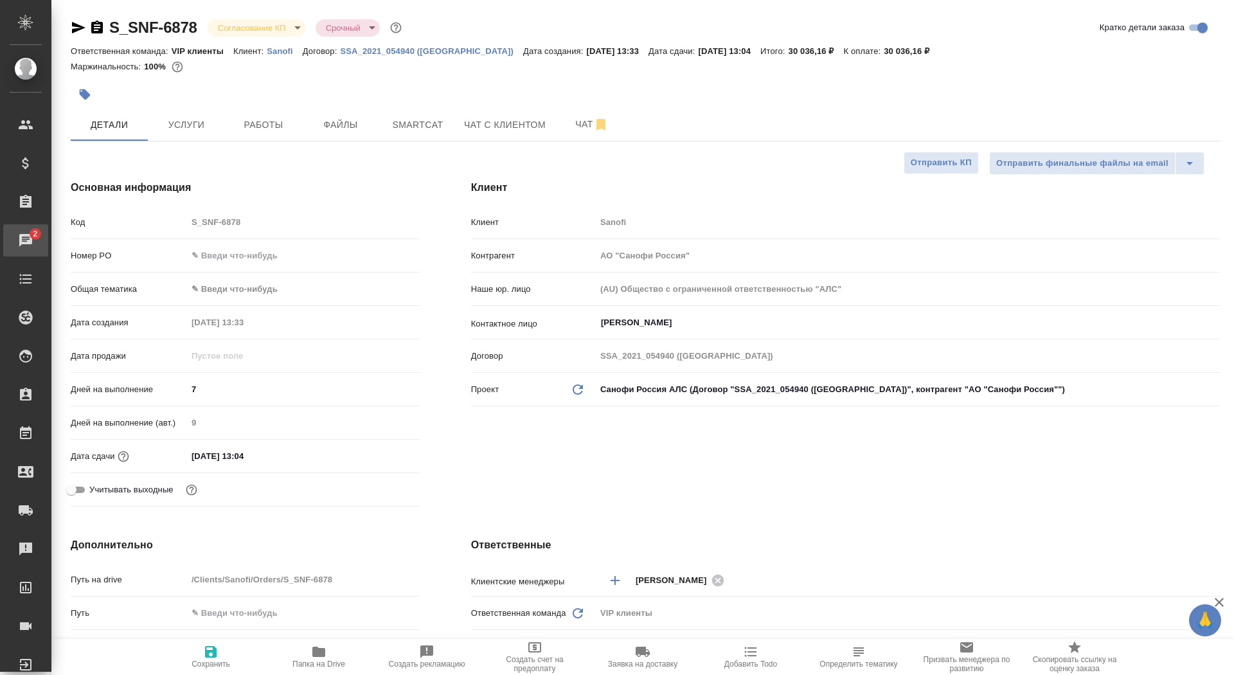
click at [26, 238] on div "Чаты" at bounding box center [10, 240] width 32 height 19
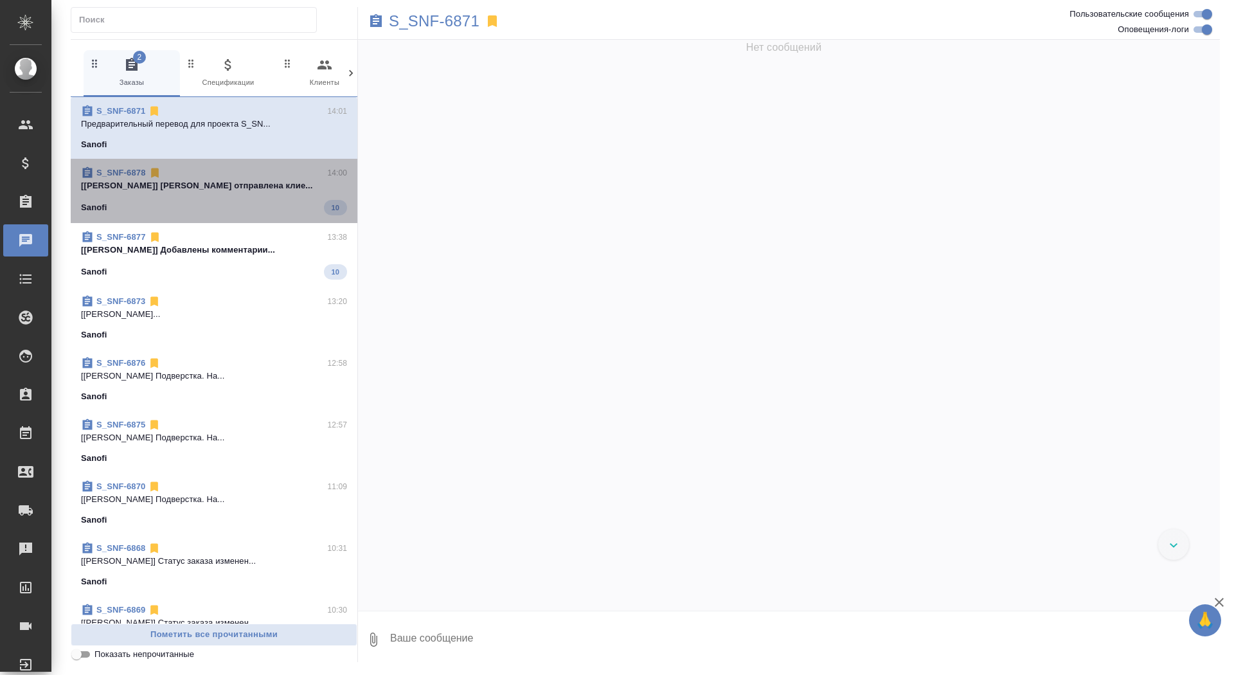
click at [206, 192] on span "S_SNF-6878 14:00 [[PERSON_NAME]] [PERSON_NAME] отправлена клие... Sanofi 10" at bounding box center [214, 190] width 266 height 49
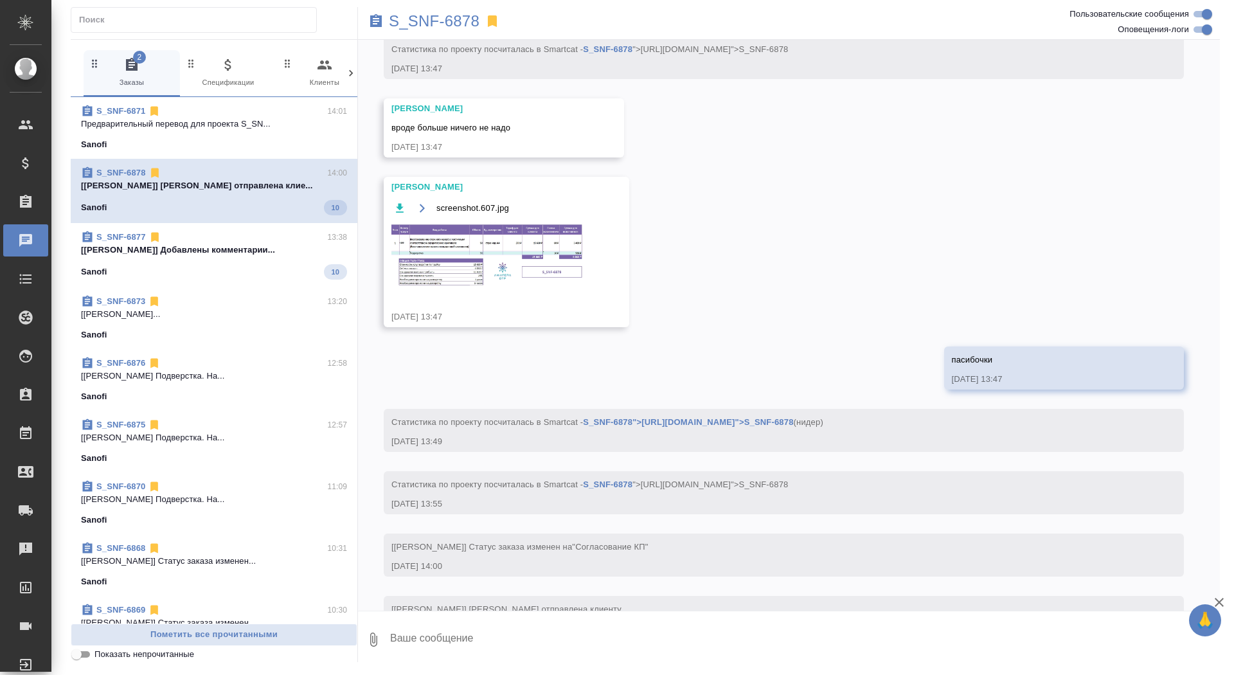
scroll to position [767, 0]
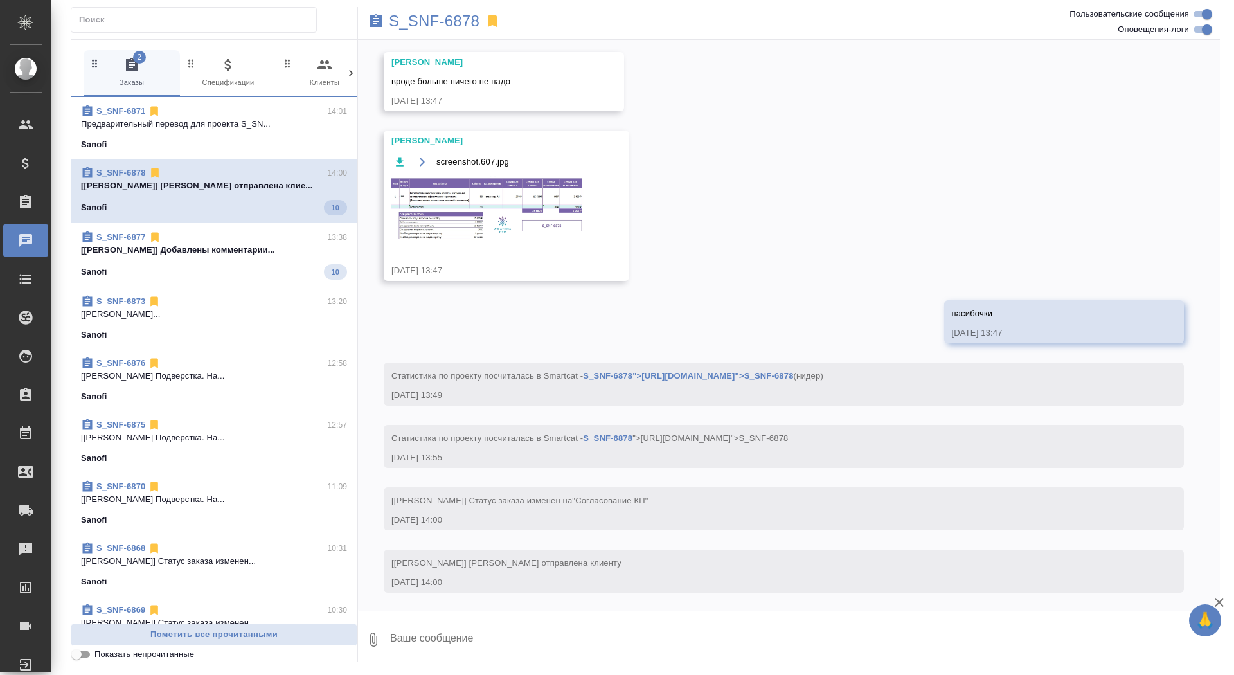
click at [204, 247] on p "[[PERSON_NAME]] Добавлены комментарии..." at bounding box center [214, 250] width 266 height 13
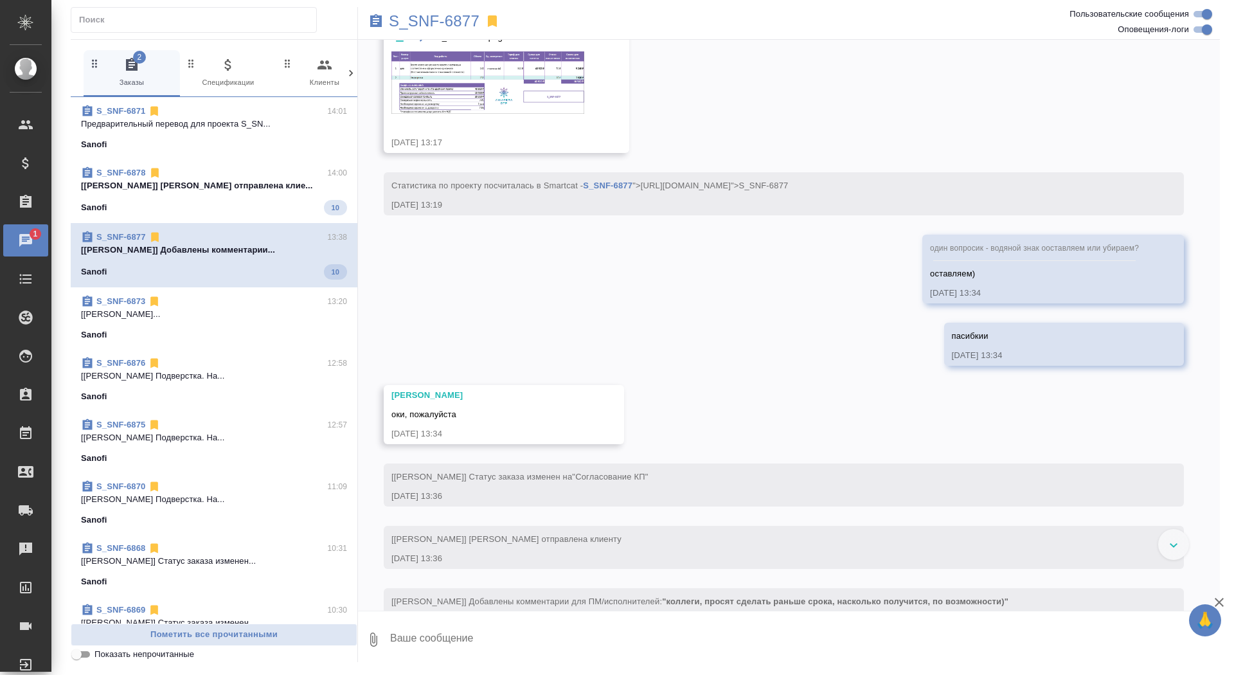
scroll to position [871, 0]
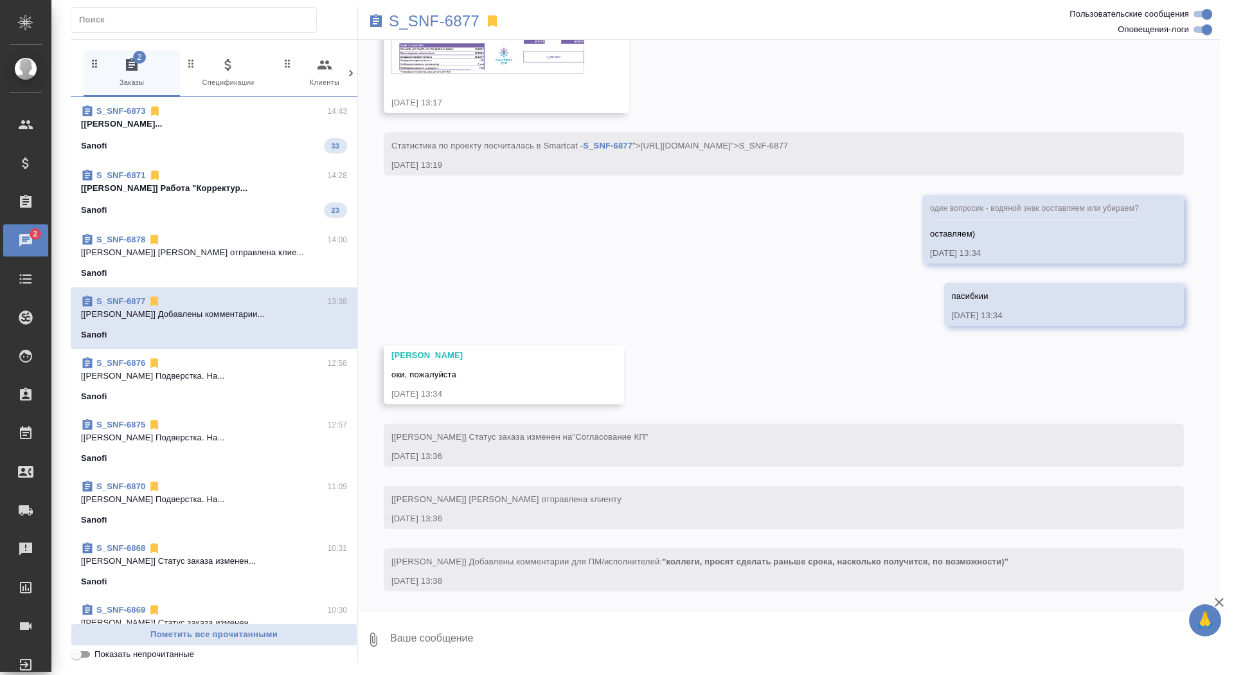
click at [226, 189] on p "[[PERSON_NAME]] Работа "Корректур..." at bounding box center [214, 188] width 266 height 13
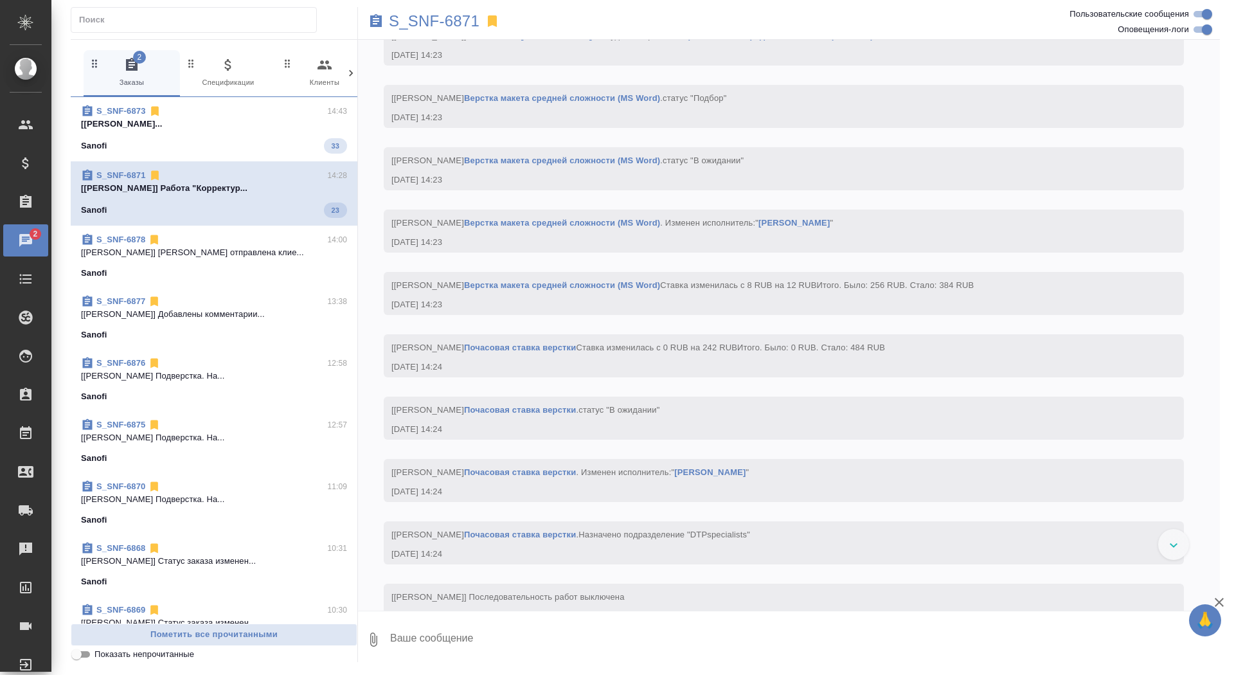
scroll to position [5423, 0]
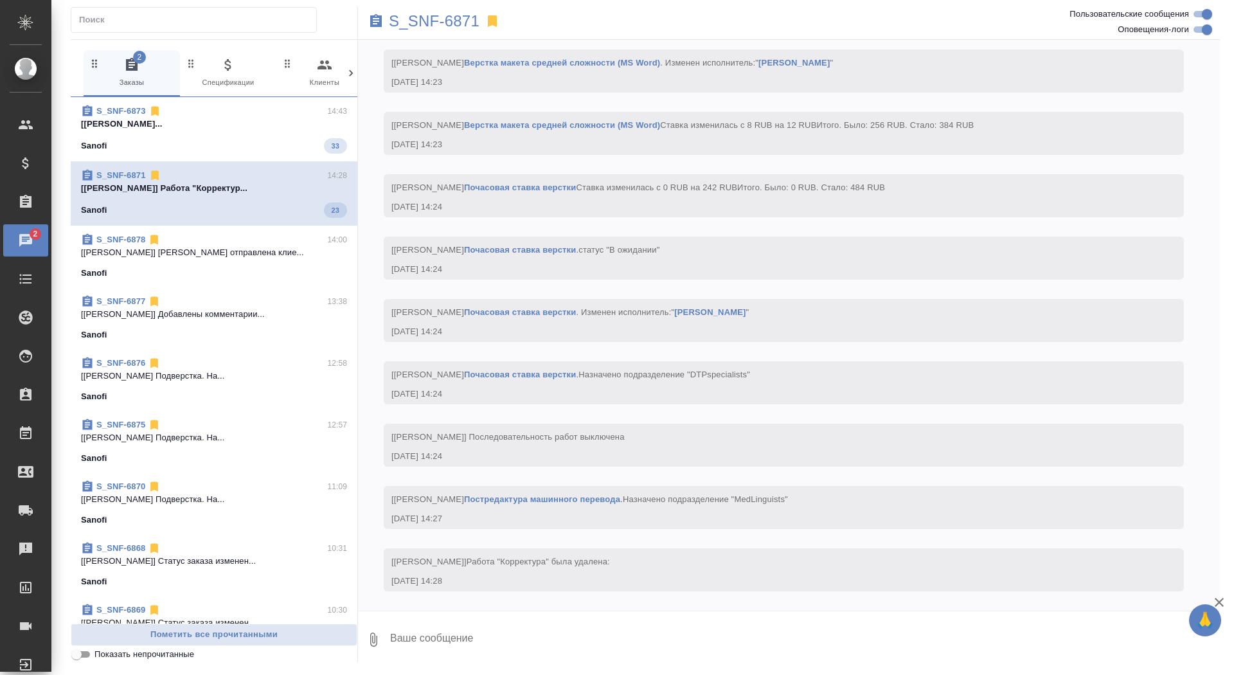
click at [240, 153] on div "S_SNF-6873 14:43 [[PERSON_NAME]... Sanofi 33" at bounding box center [214, 129] width 287 height 64
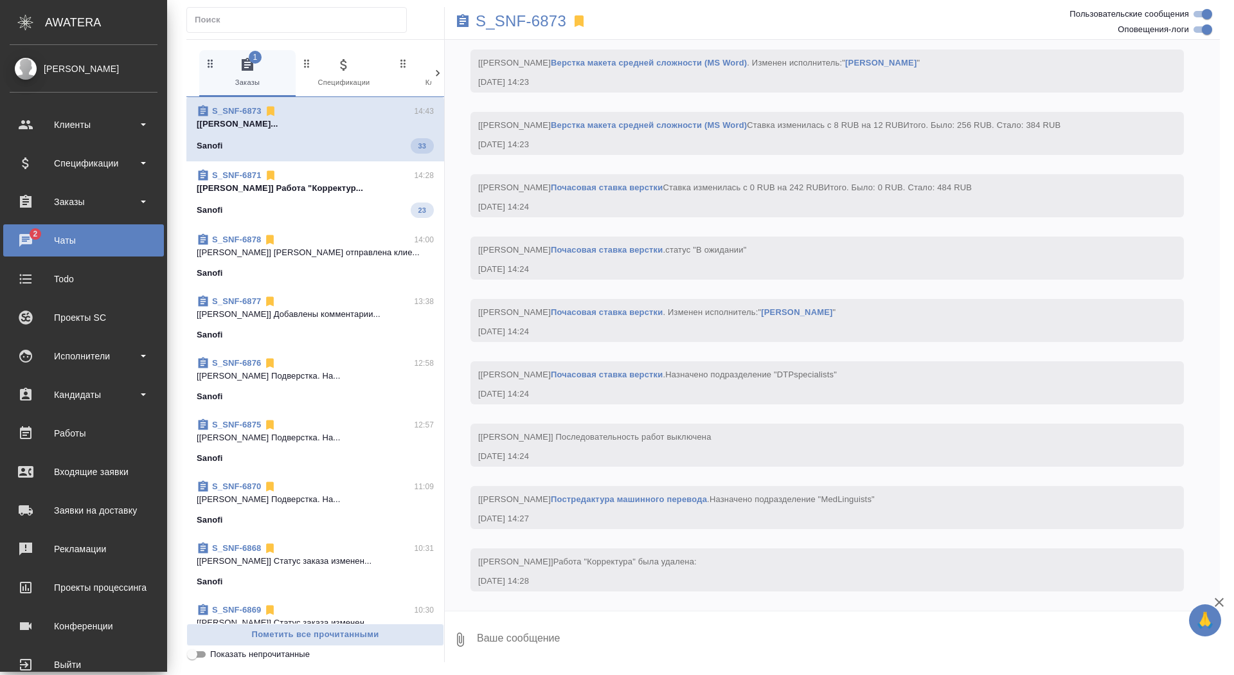
scroll to position [3905, 0]
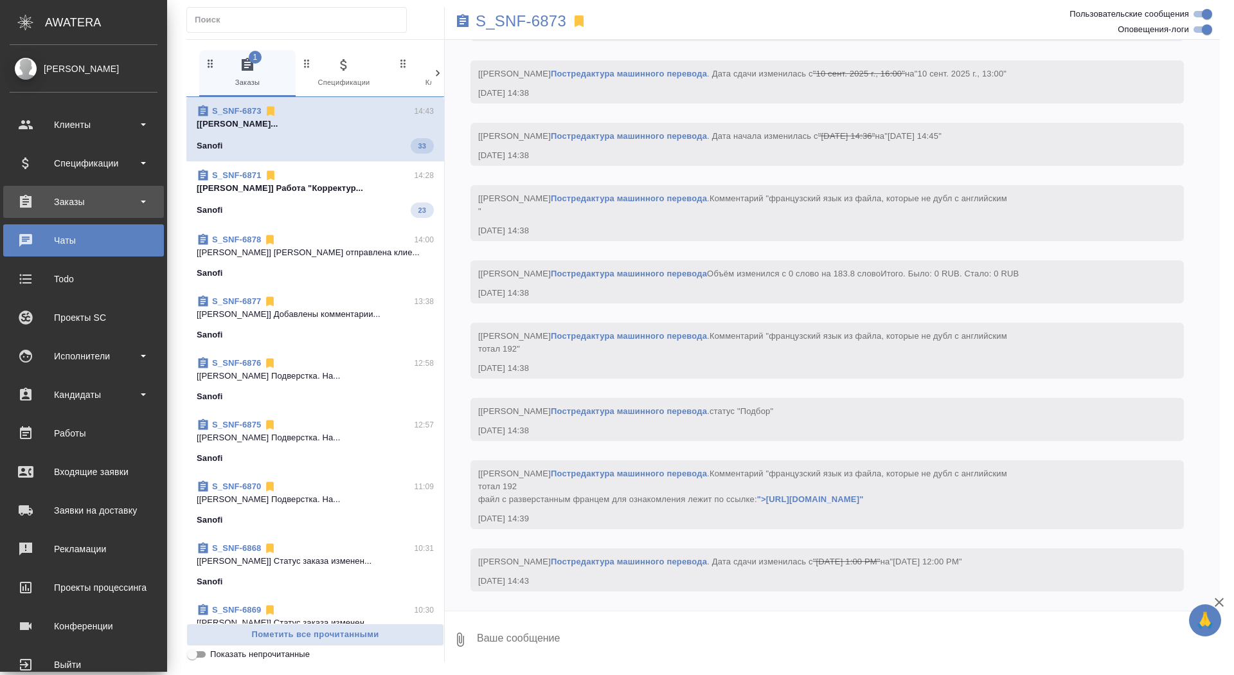
click at [49, 203] on div "Заказы" at bounding box center [84, 201] width 148 height 19
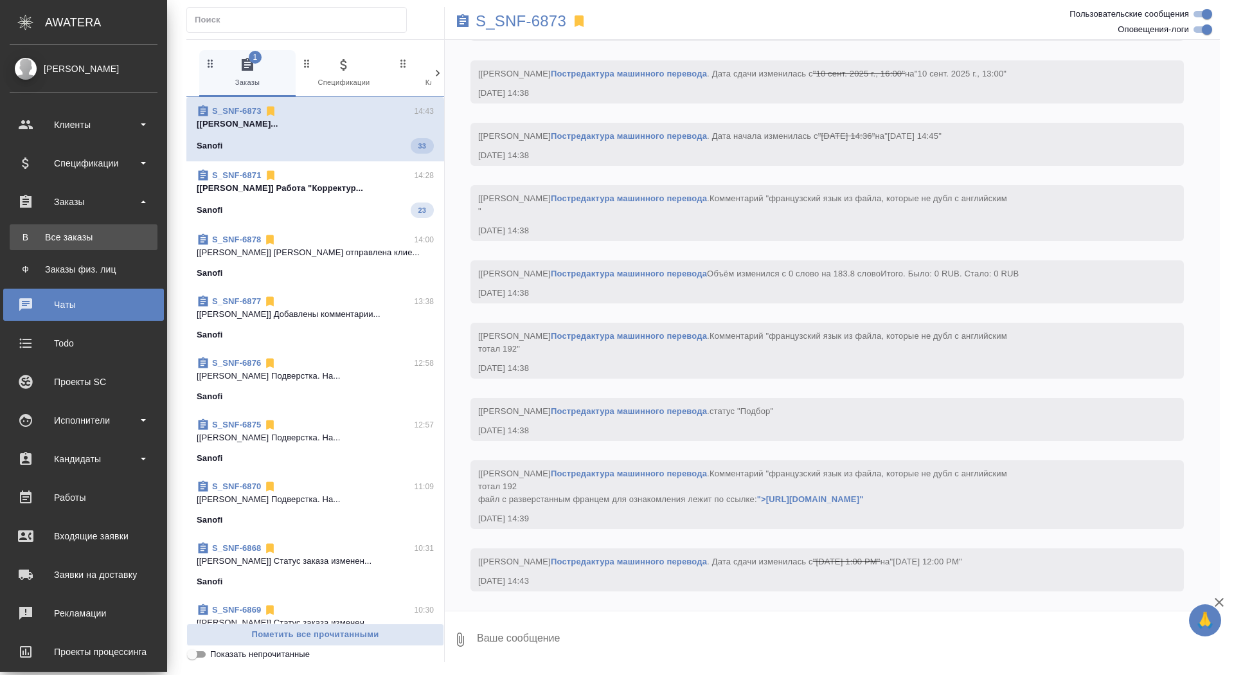
click at [49, 229] on link "В Все заказы" at bounding box center [84, 237] width 148 height 26
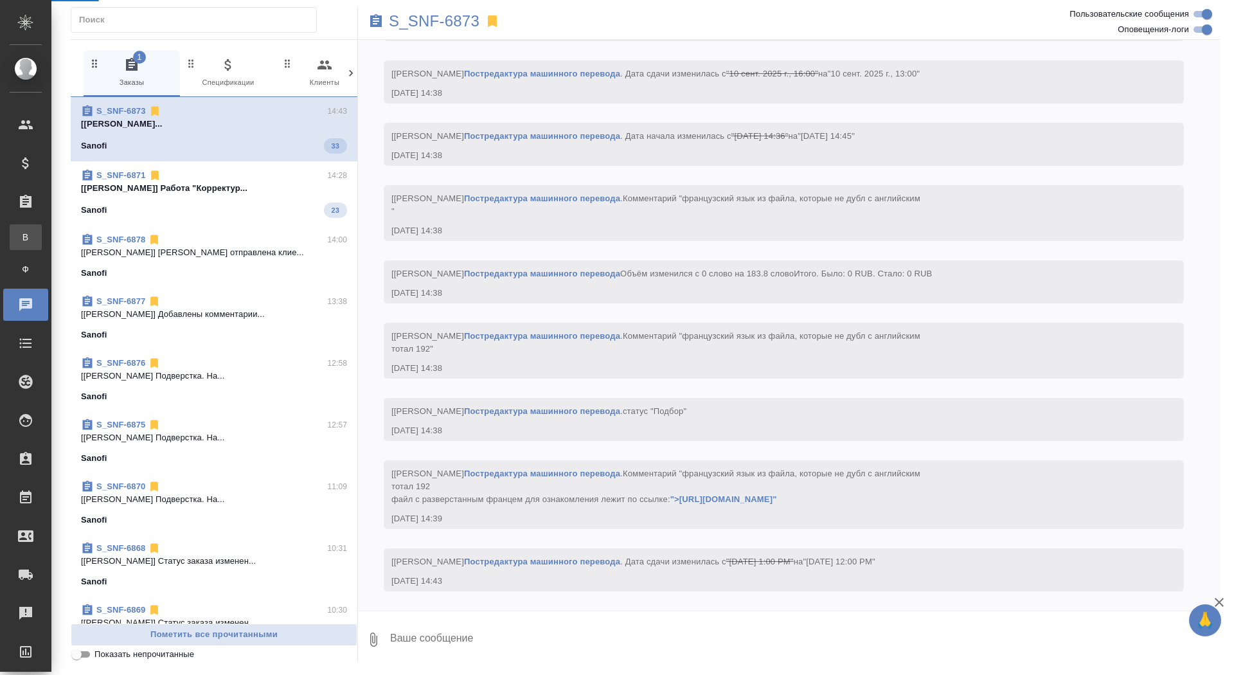
scroll to position [3894, 0]
